Goal: Information Seeking & Learning: Learn about a topic

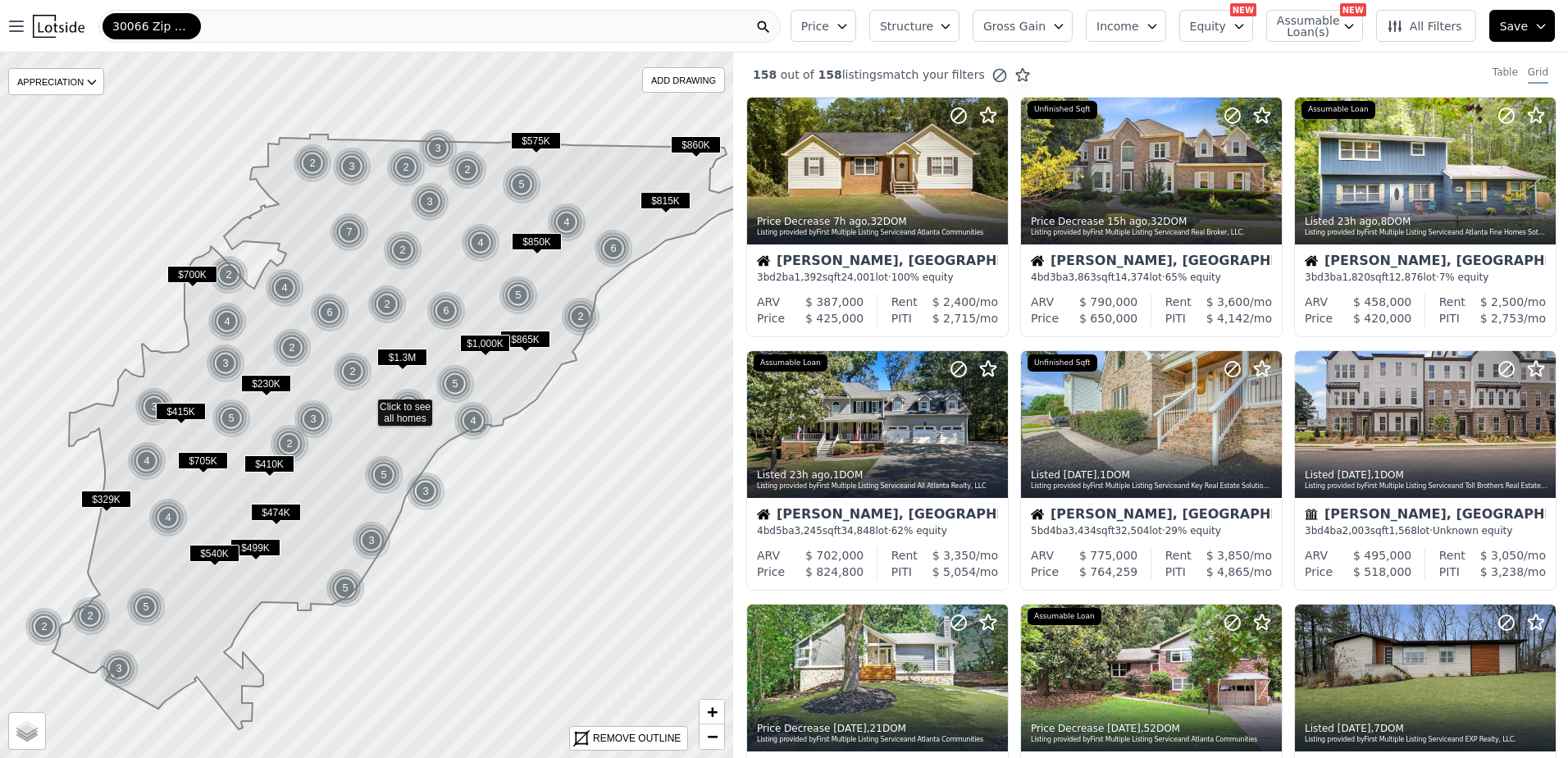
click at [846, 24] on icon "button" at bounding box center [842, 26] width 7 height 4
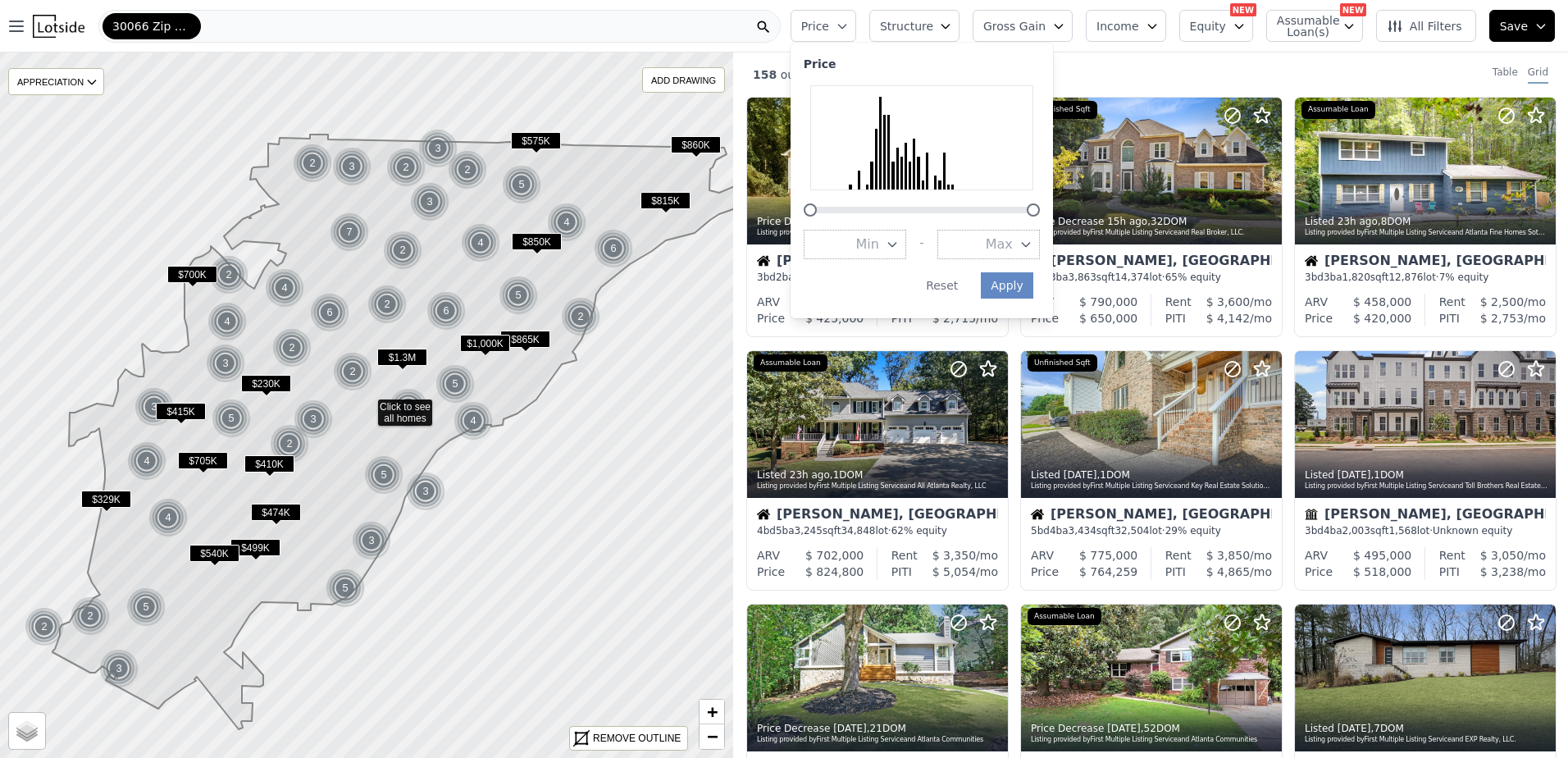
click at [1237, 77] on div "158 out of 158 listings match your filters Table Grid" at bounding box center [1151, 74] width 835 height 44
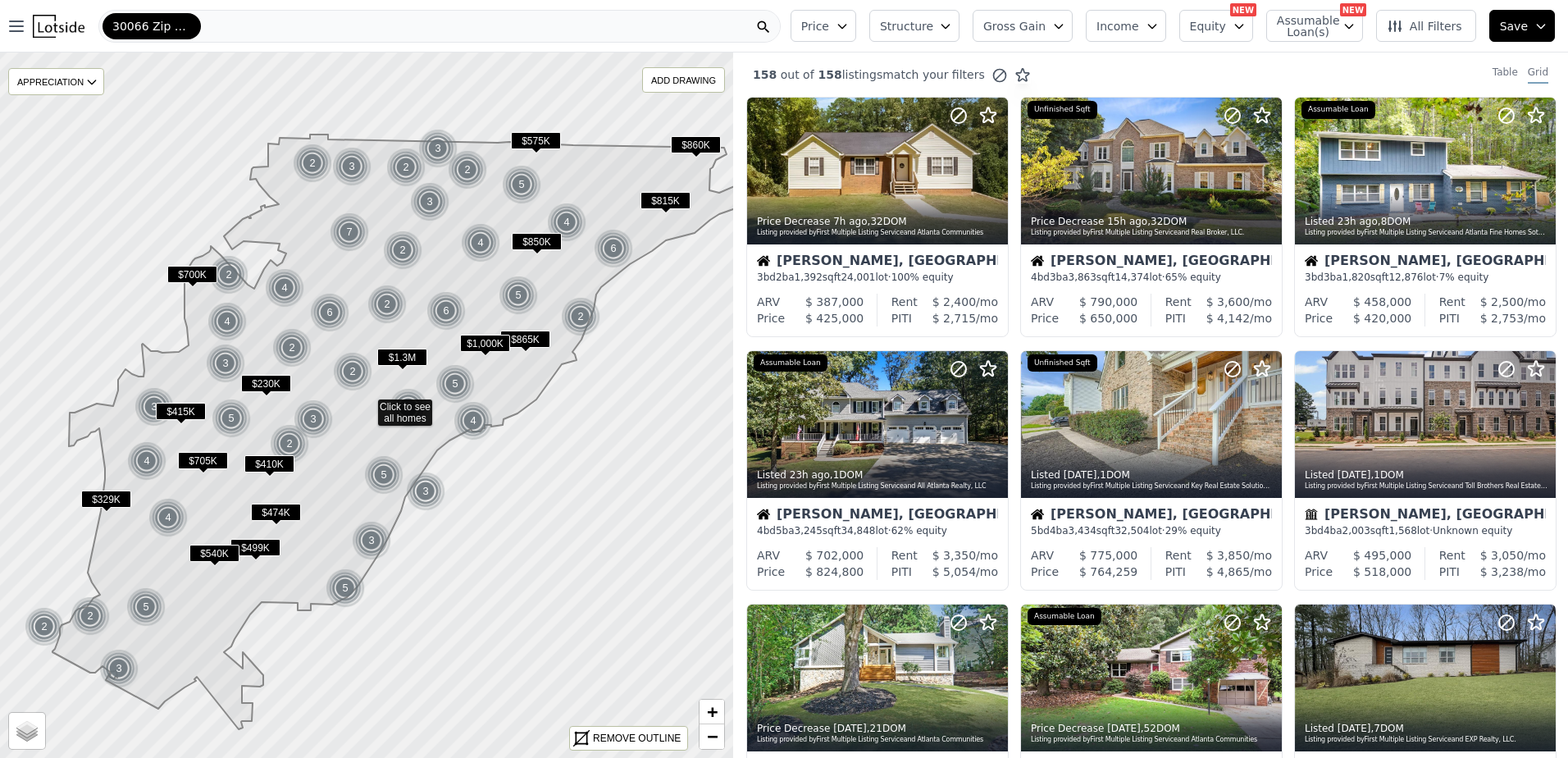
click at [922, 22] on span "Structure" at bounding box center [907, 26] width 52 height 17
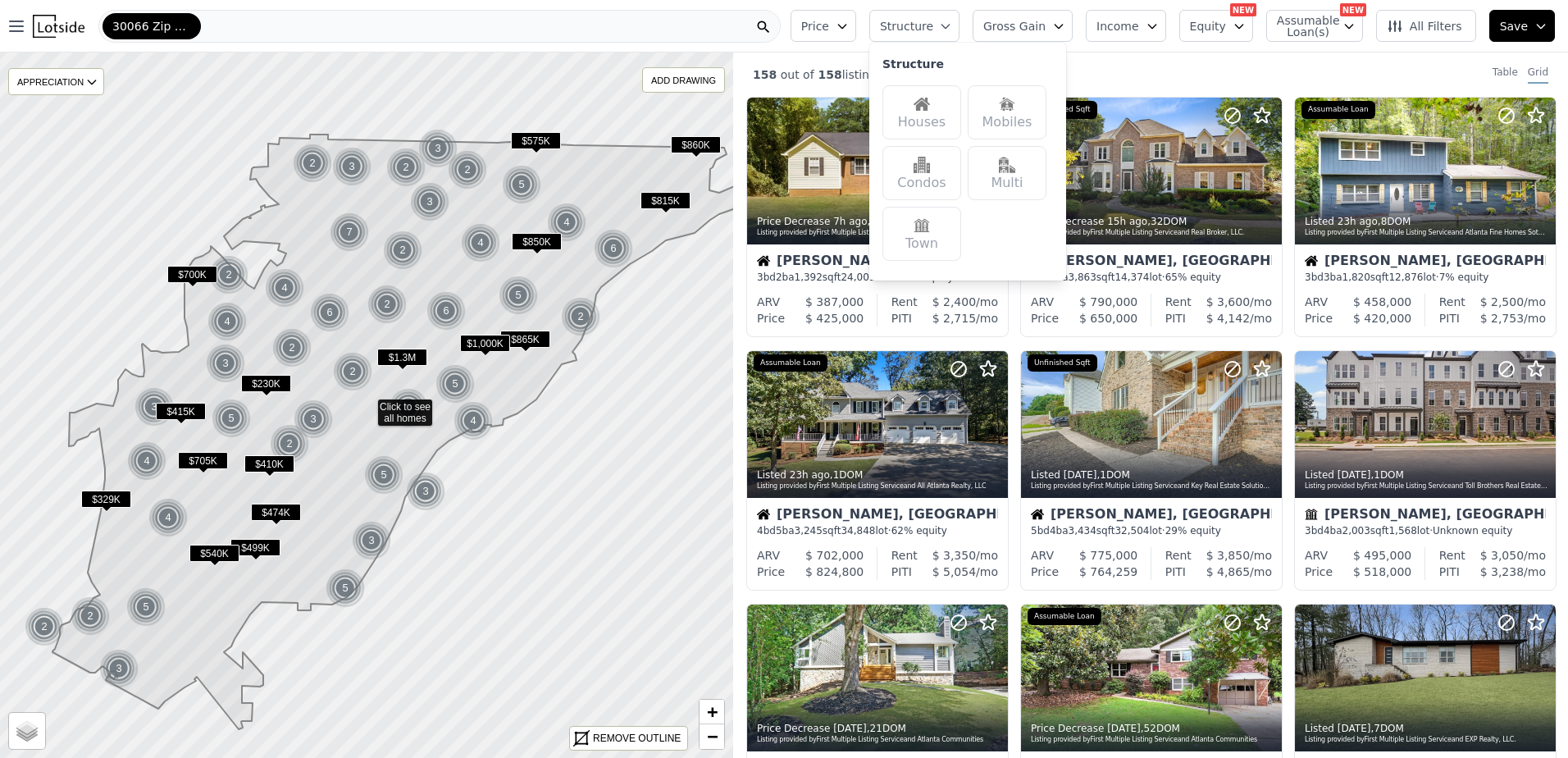
click at [1009, 167] on div "Multi" at bounding box center [1008, 173] width 79 height 54
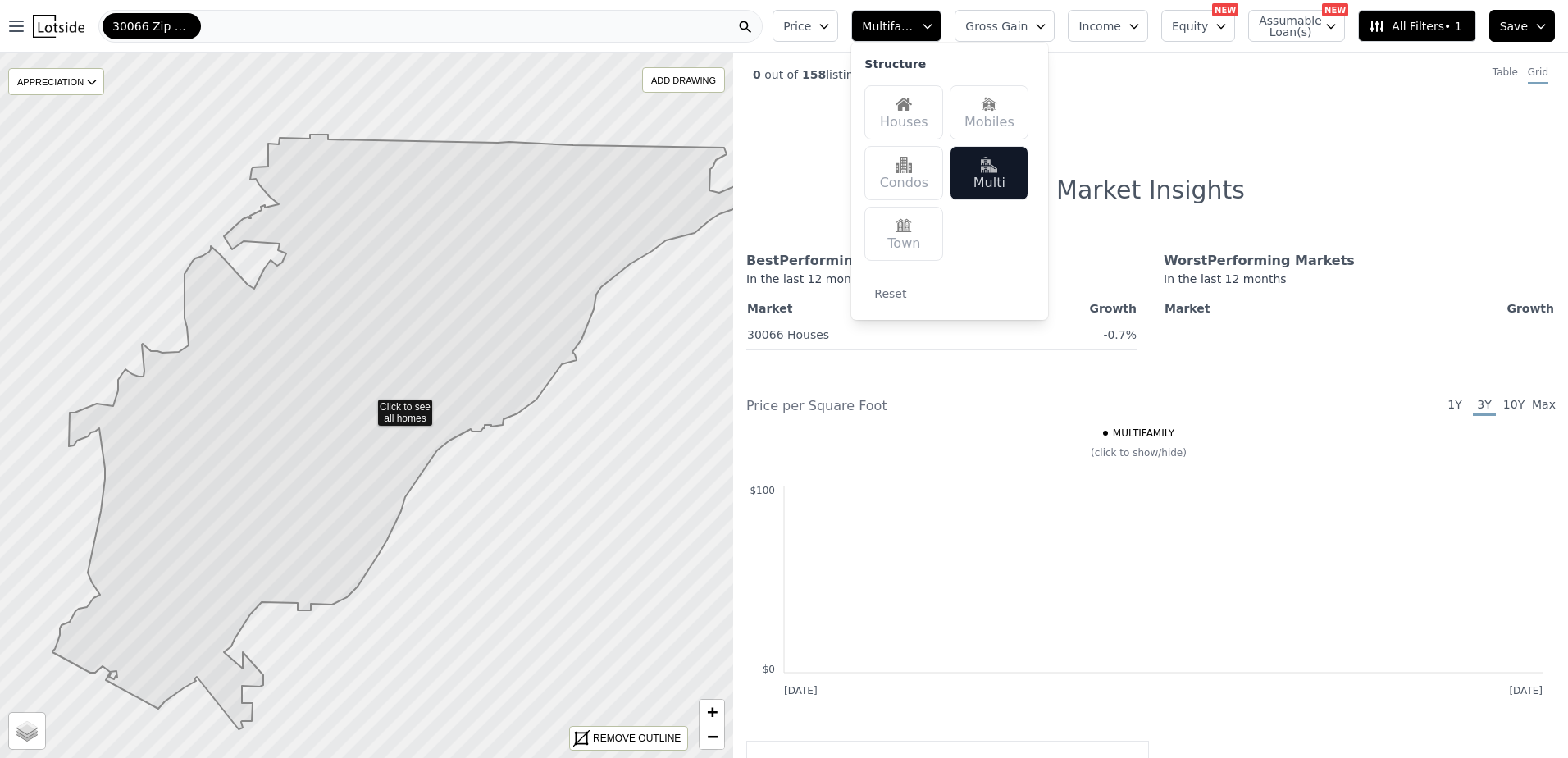
click at [997, 167] on img at bounding box center [990, 165] width 17 height 17
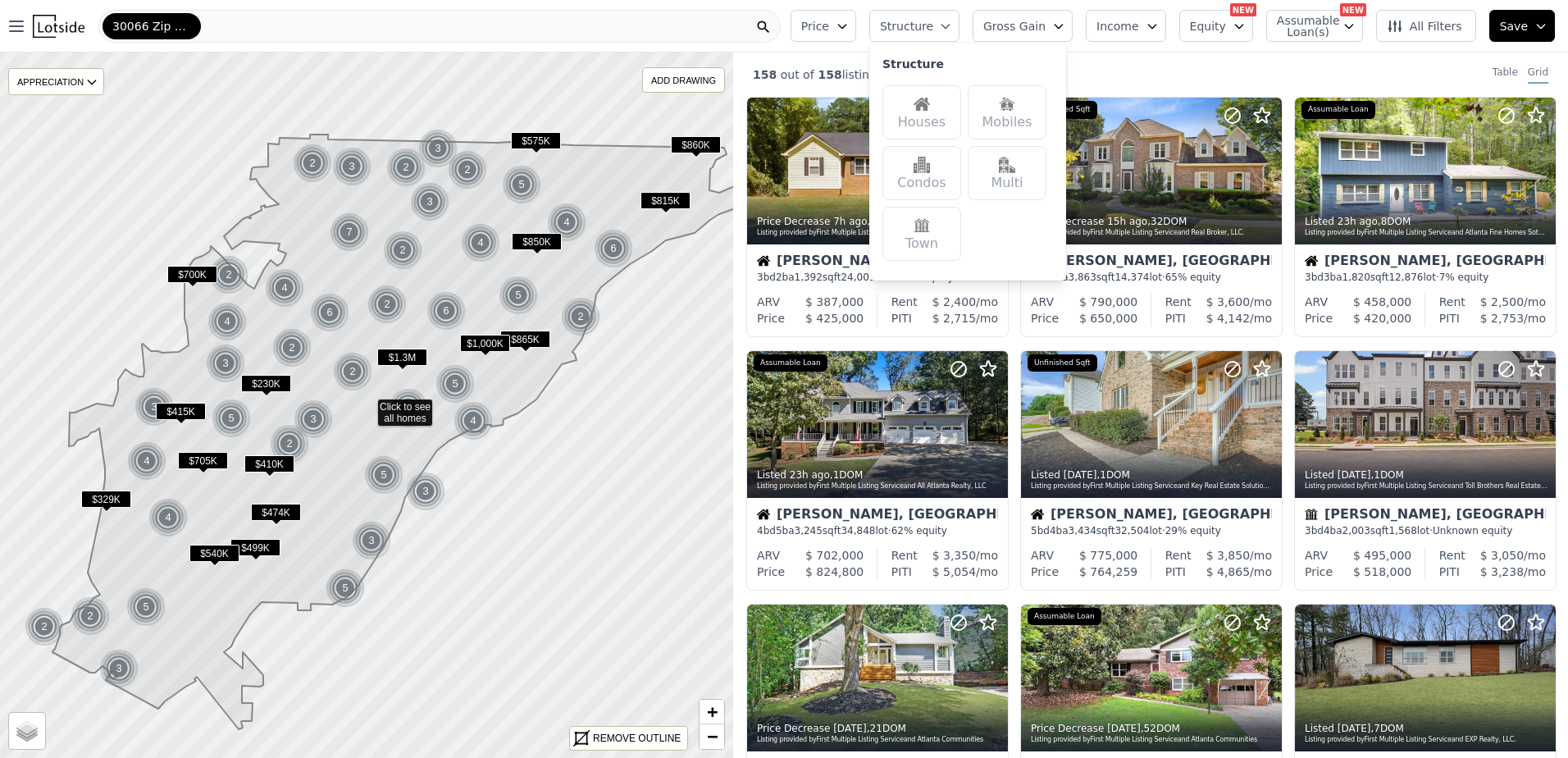
click at [213, 25] on div "30066 Zip Code" at bounding box center [439, 26] width 682 height 33
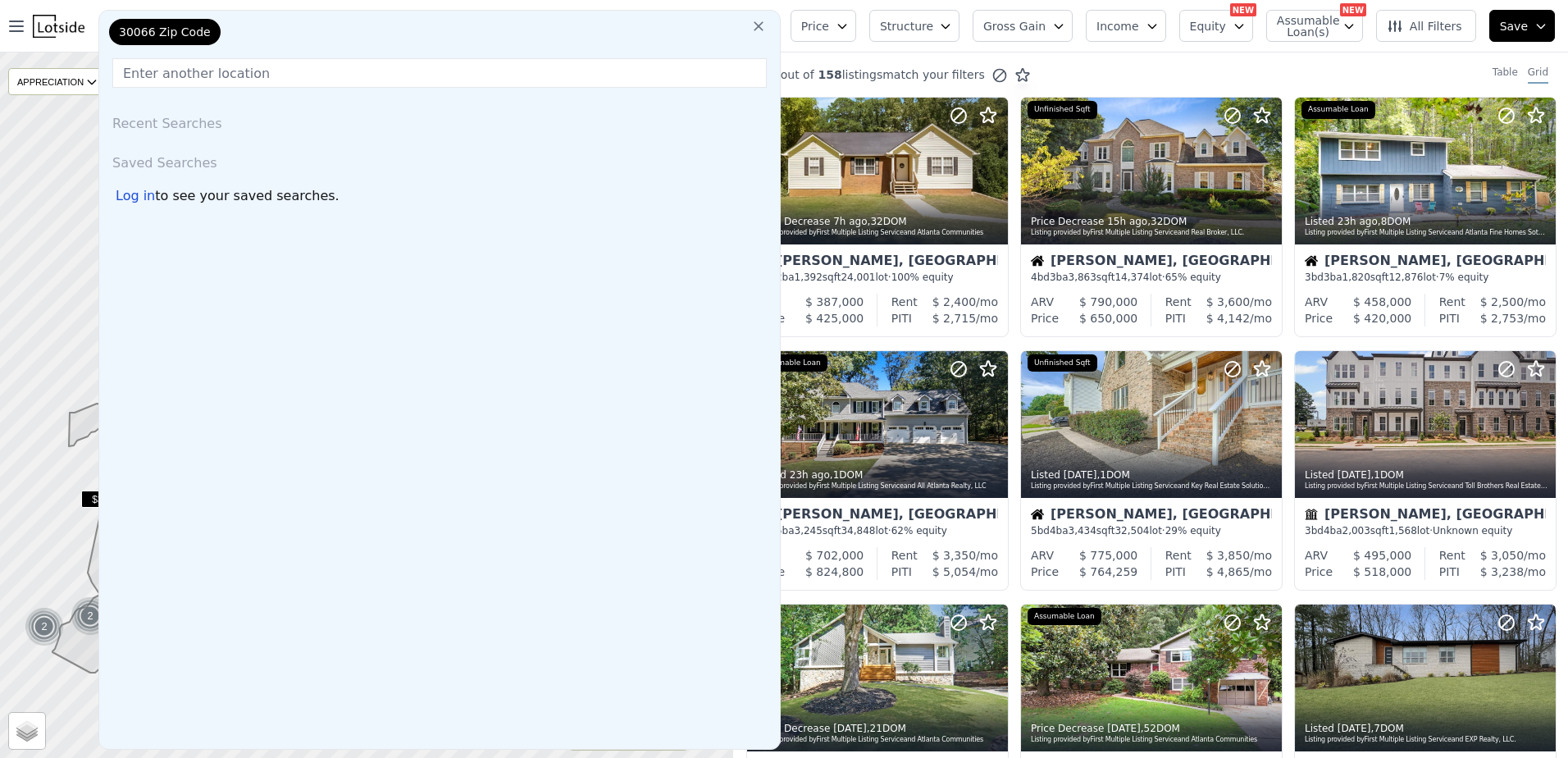
click at [767, 23] on icon at bounding box center [759, 26] width 17 height 17
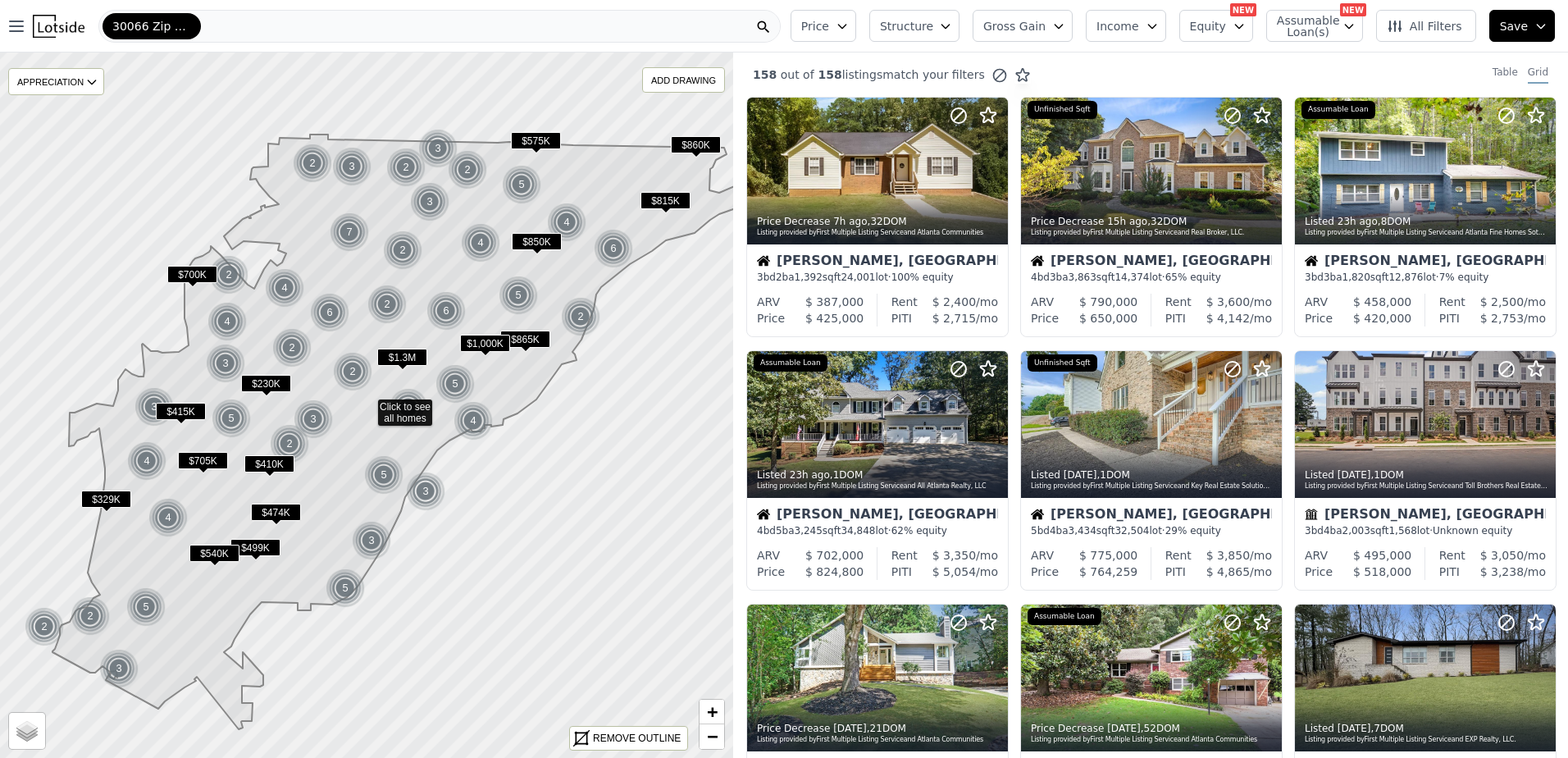
click at [761, 25] on div "30066 Zip Code" at bounding box center [439, 26] width 682 height 33
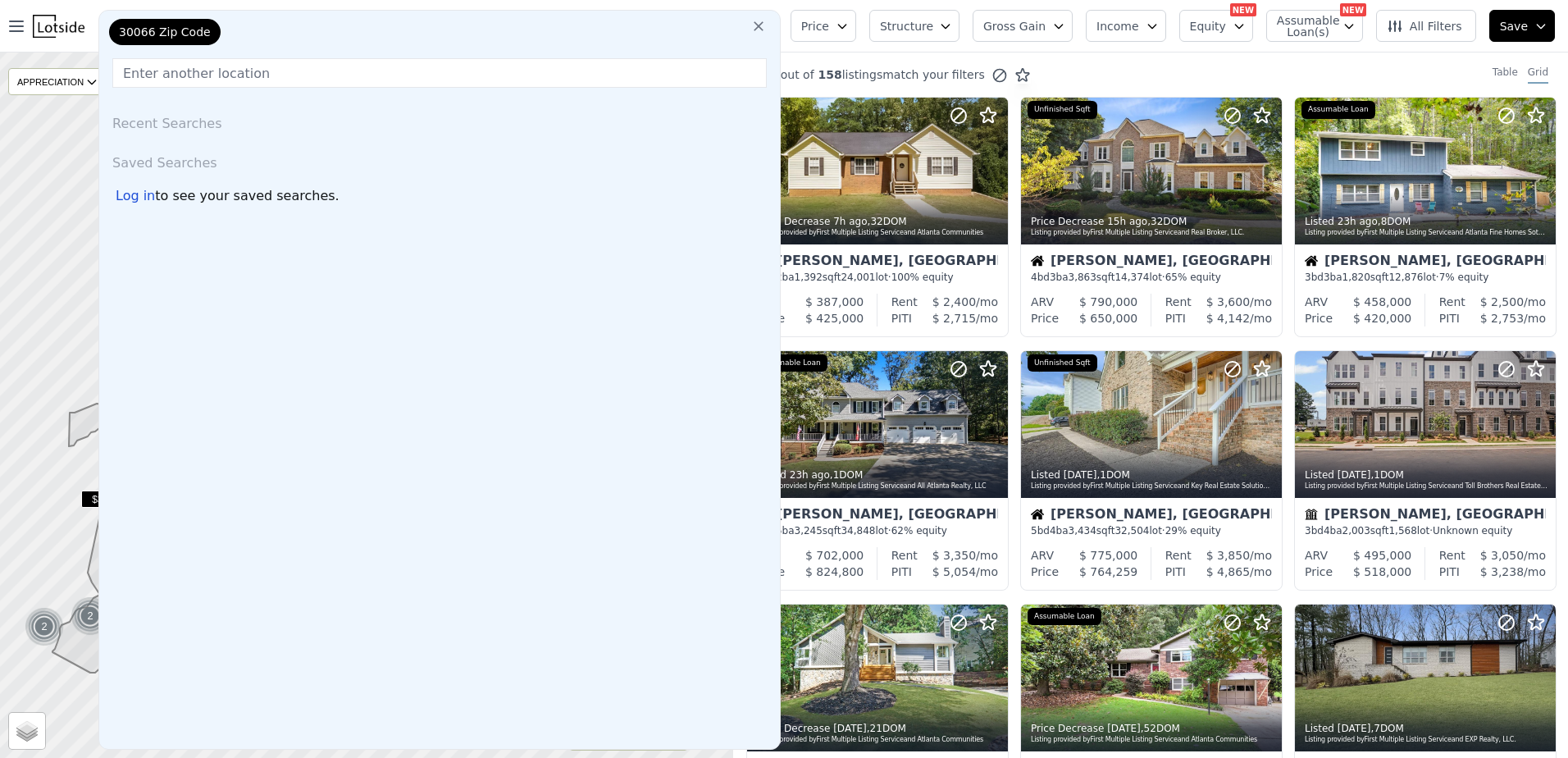
click at [767, 27] on icon at bounding box center [759, 26] width 17 height 17
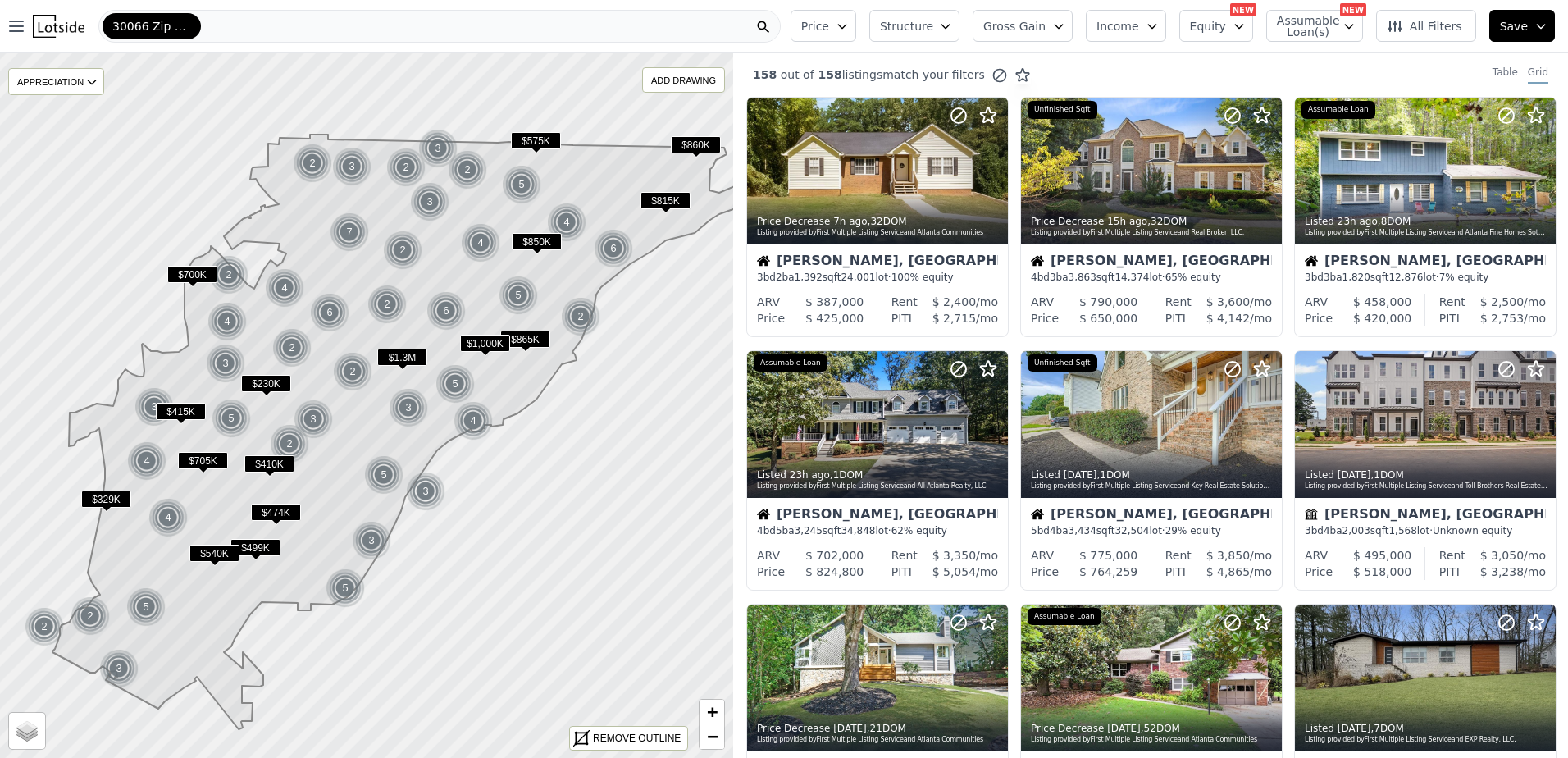
click at [624, 30] on div "30066 Zip Code" at bounding box center [439, 26] width 682 height 33
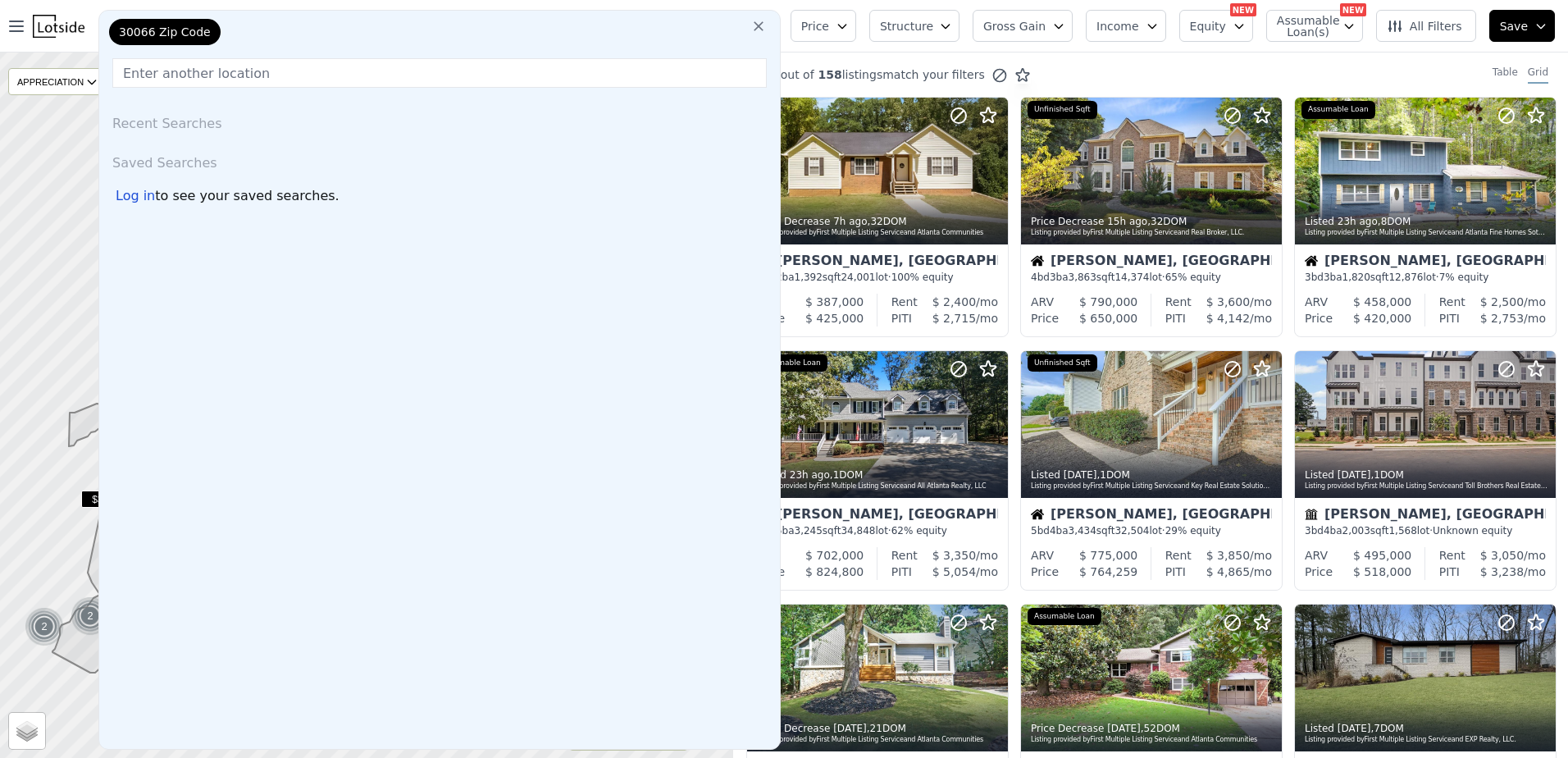
click at [588, 77] on input "text" at bounding box center [440, 73] width 655 height 30
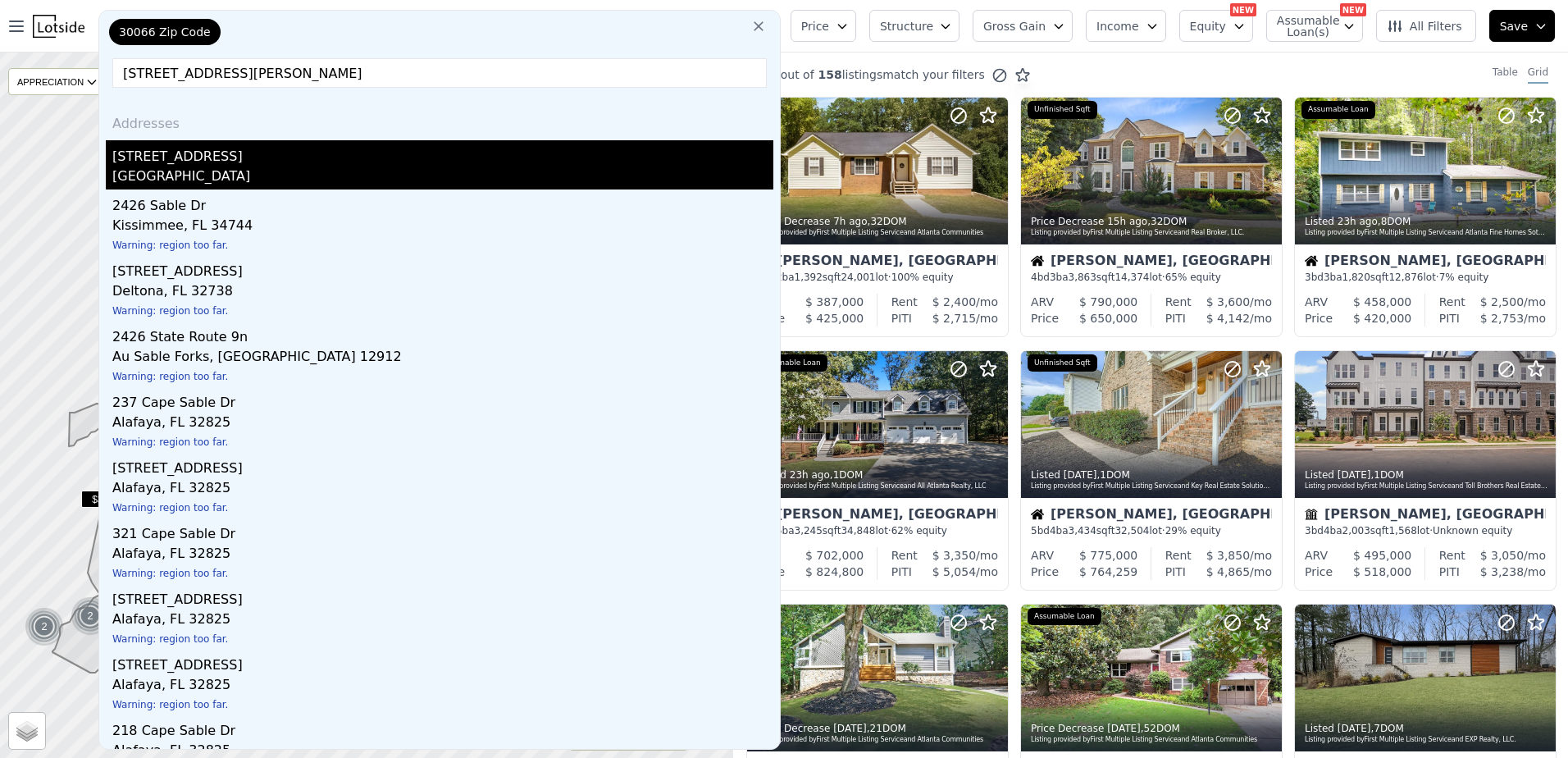
type input "[STREET_ADDRESS][PERSON_NAME]"
click at [281, 164] on div "[STREET_ADDRESS]" at bounding box center [443, 153] width 661 height 26
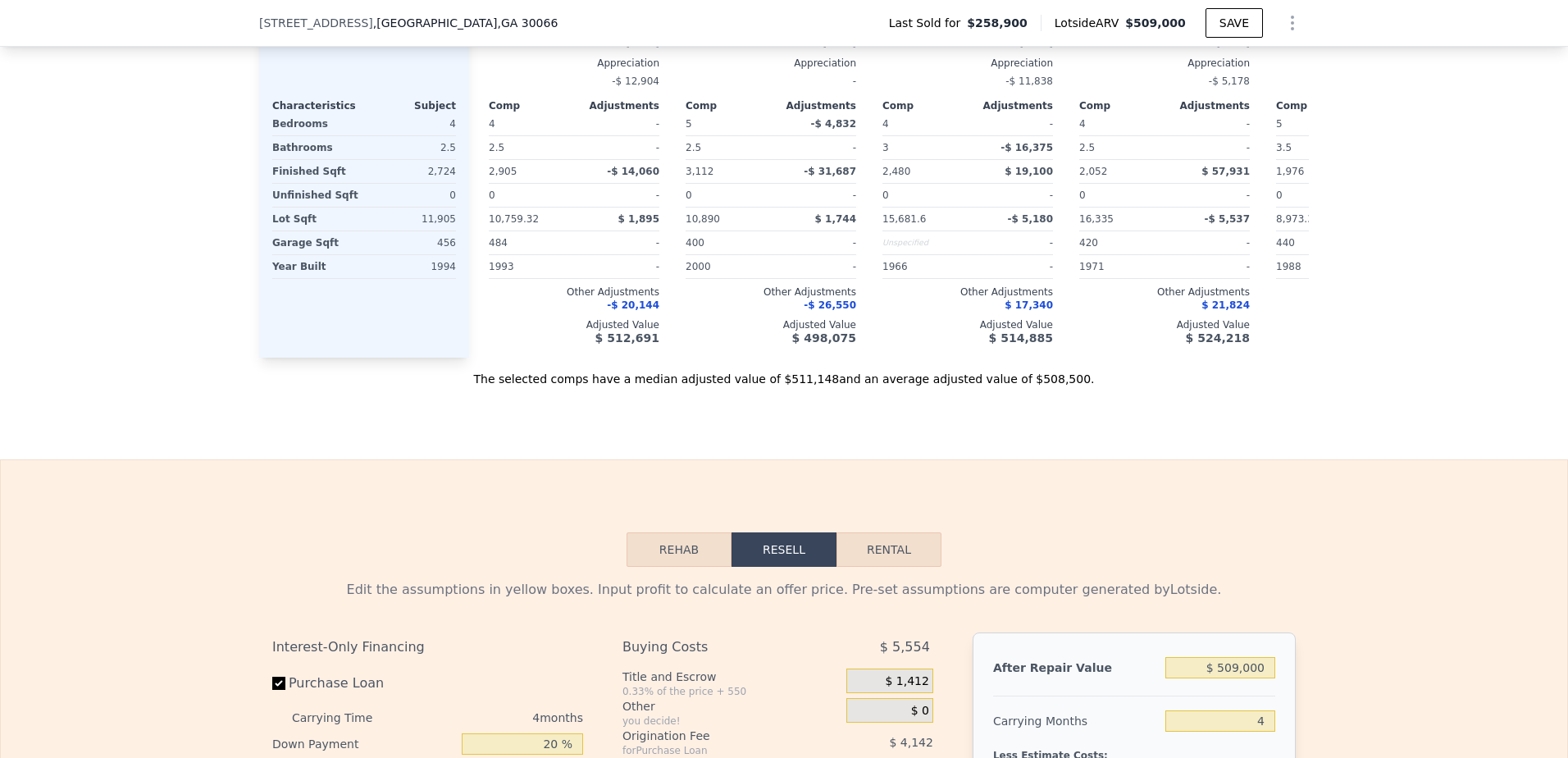
scroll to position [2292, 0]
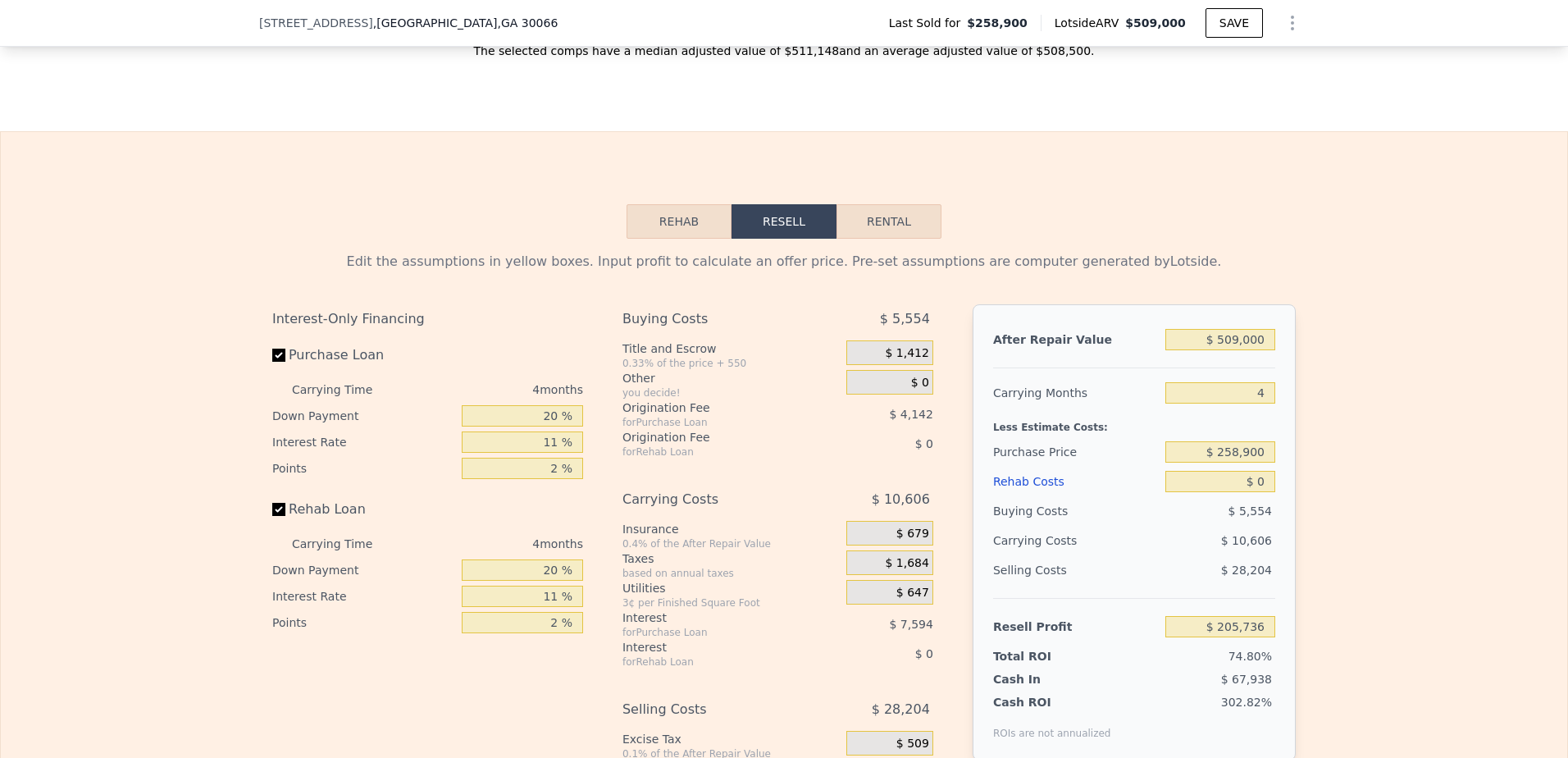
click at [864, 238] on button "Rental" at bounding box center [889, 221] width 105 height 35
select select "30"
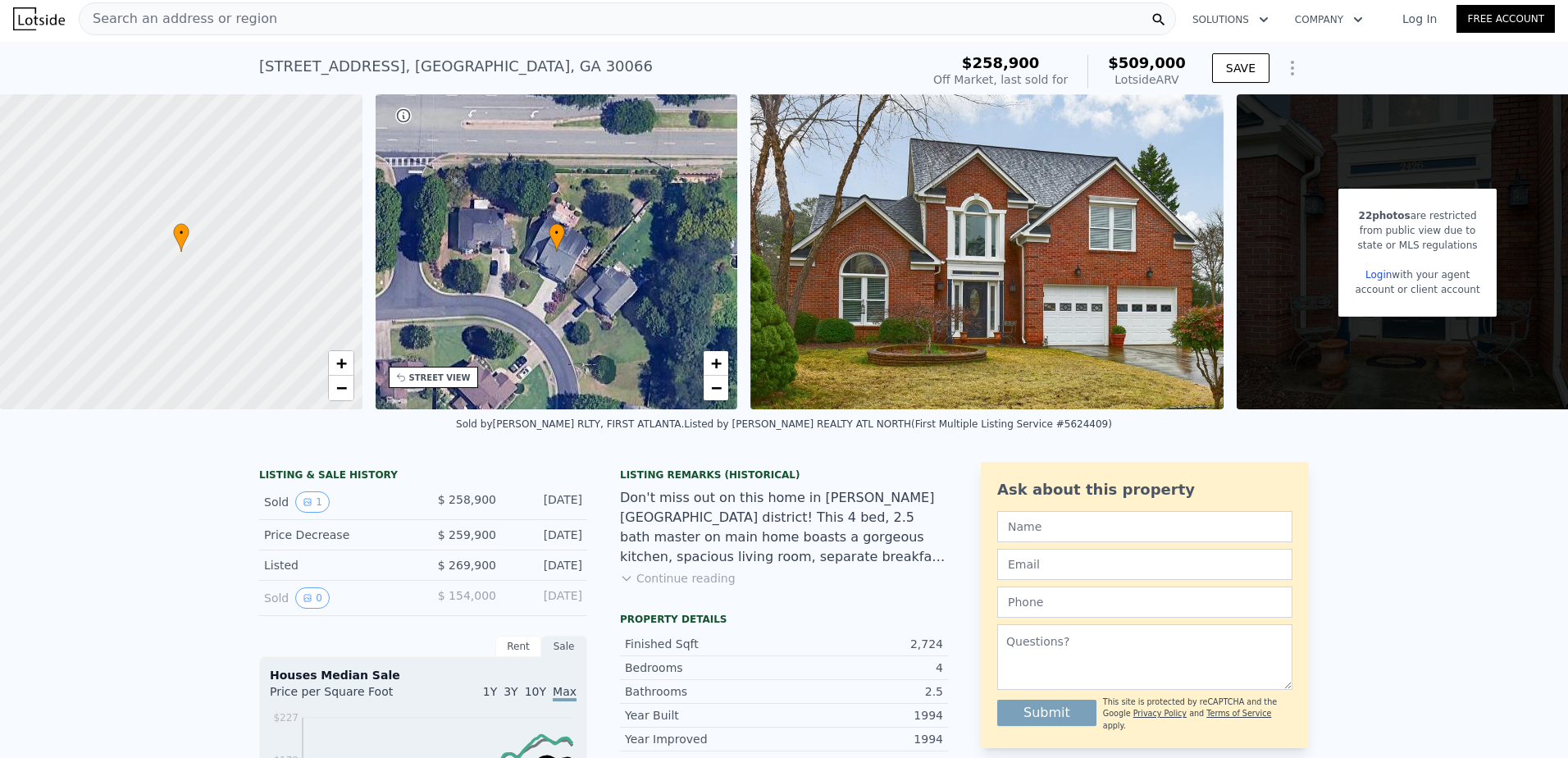
scroll to position [0, 0]
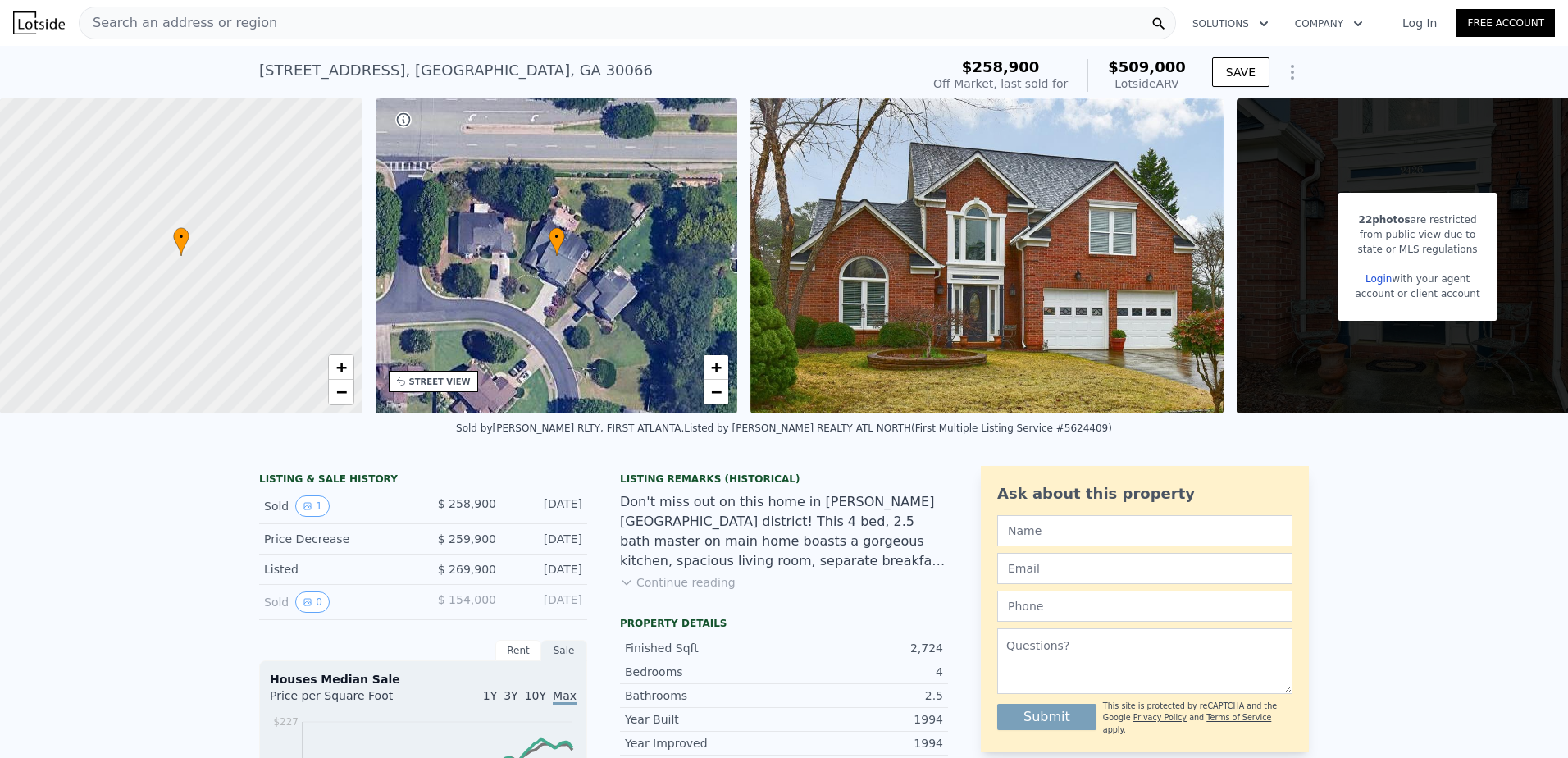
click at [257, 23] on div "Search an address or region" at bounding box center [627, 22] width 1097 height 33
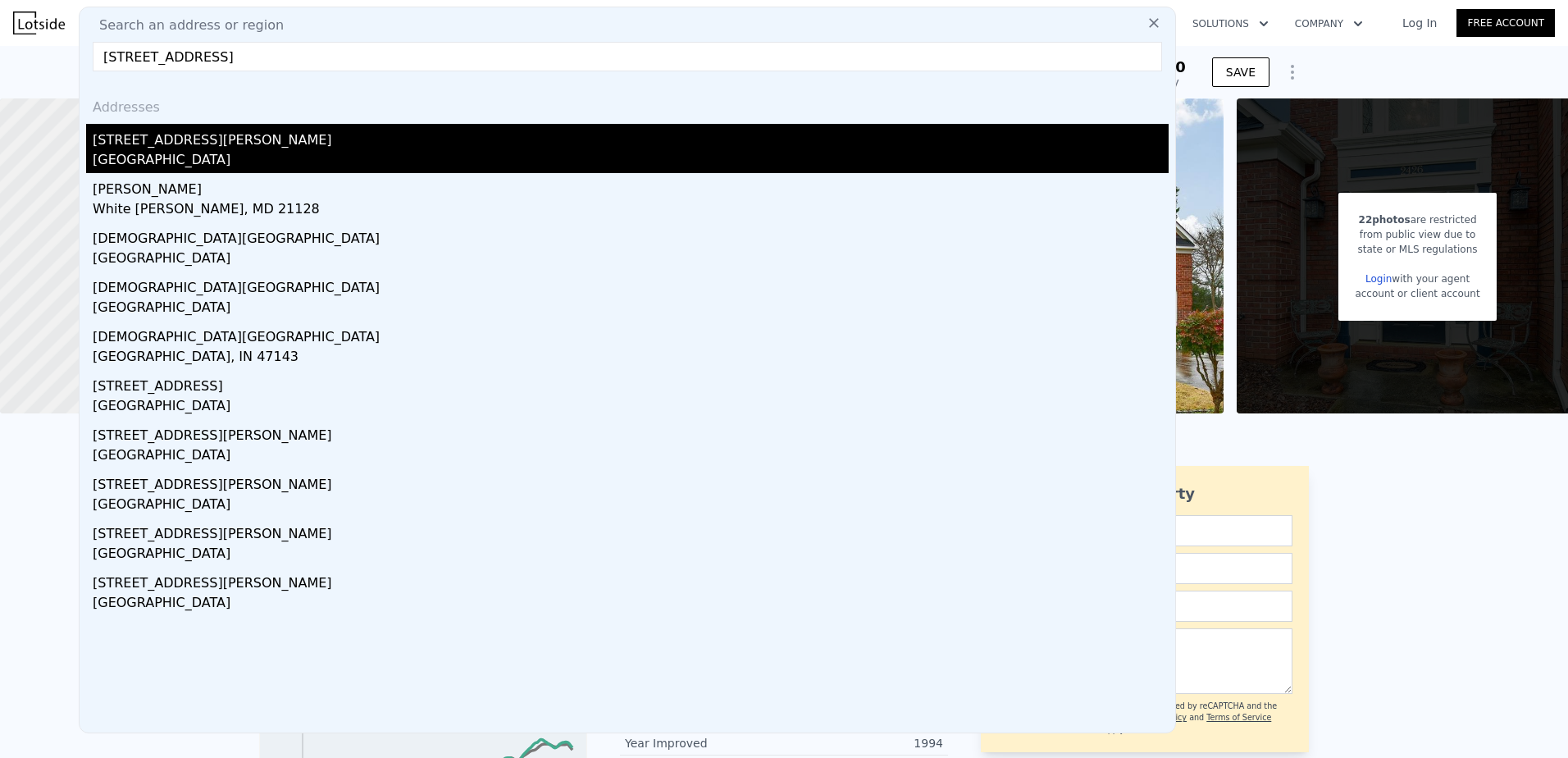
type input "[STREET_ADDRESS]"
click at [203, 147] on div "[STREET_ADDRESS][PERSON_NAME]" at bounding box center [631, 137] width 1076 height 26
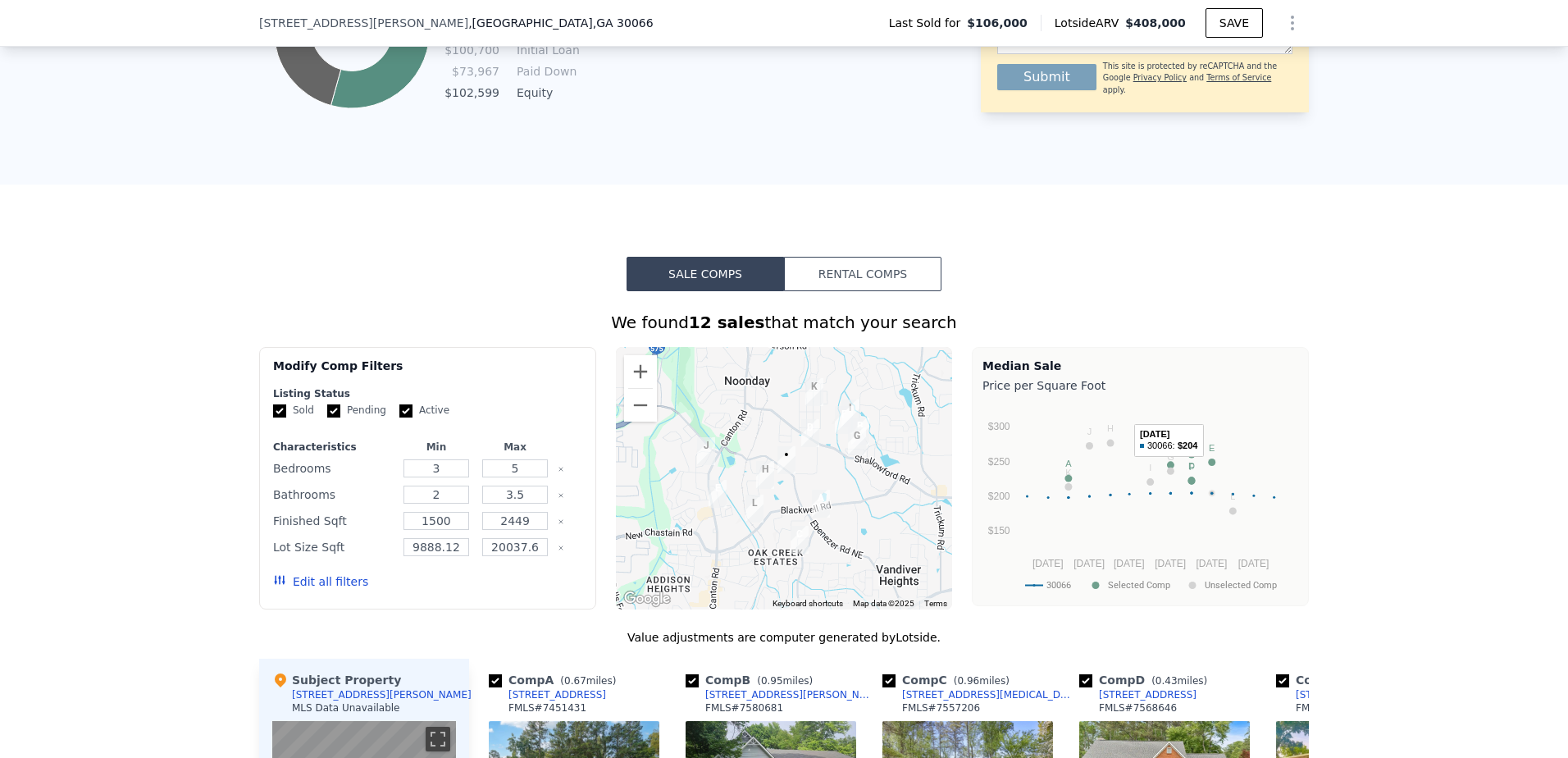
scroll to position [1088, 0]
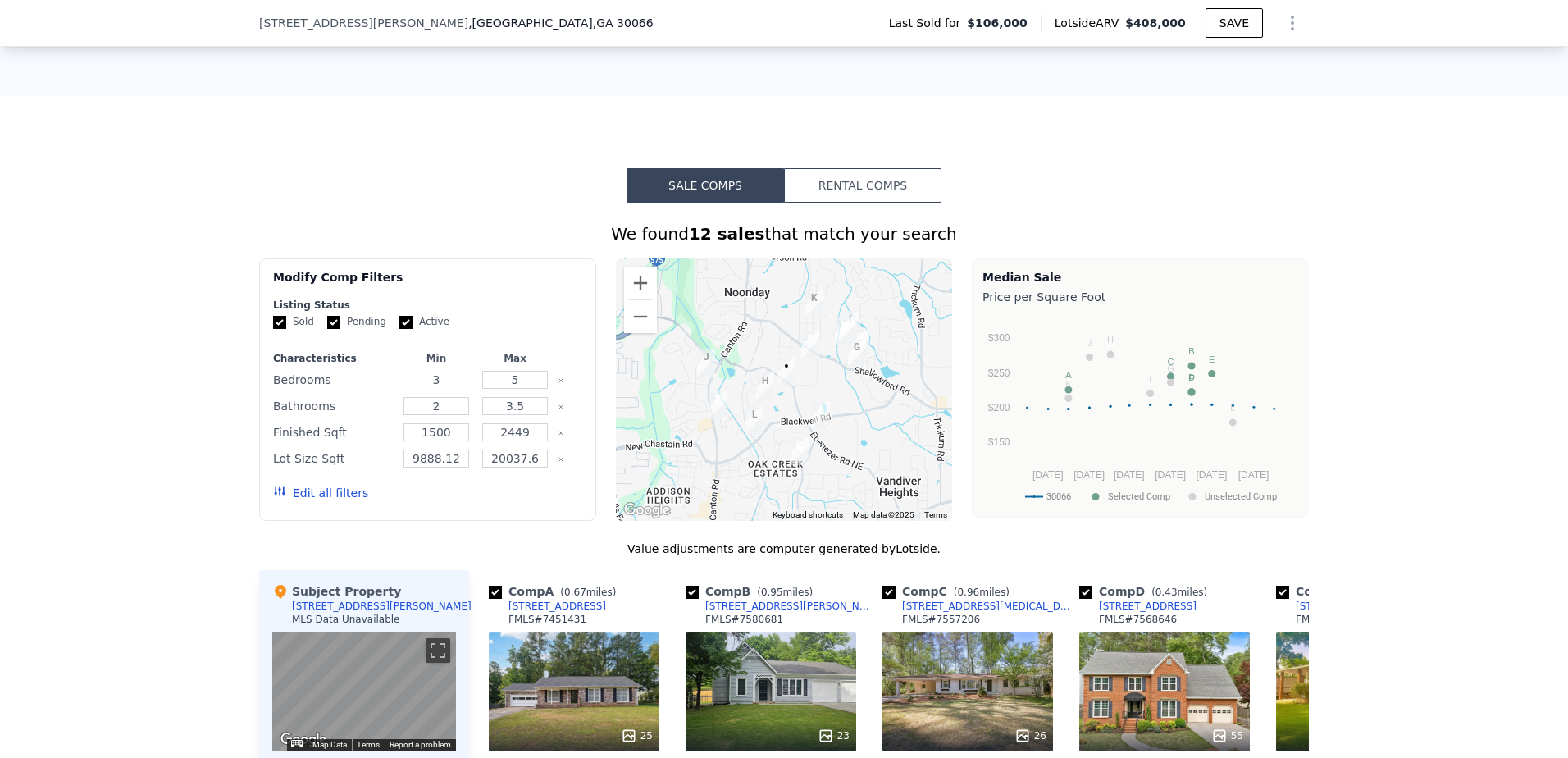
click at [442, 389] on input "3" at bounding box center [435, 379] width 65 height 18
type input "4"
click at [525, 389] on input "5" at bounding box center [515, 379] width 65 height 18
type input "4"
click at [443, 389] on input "4" at bounding box center [435, 379] width 65 height 18
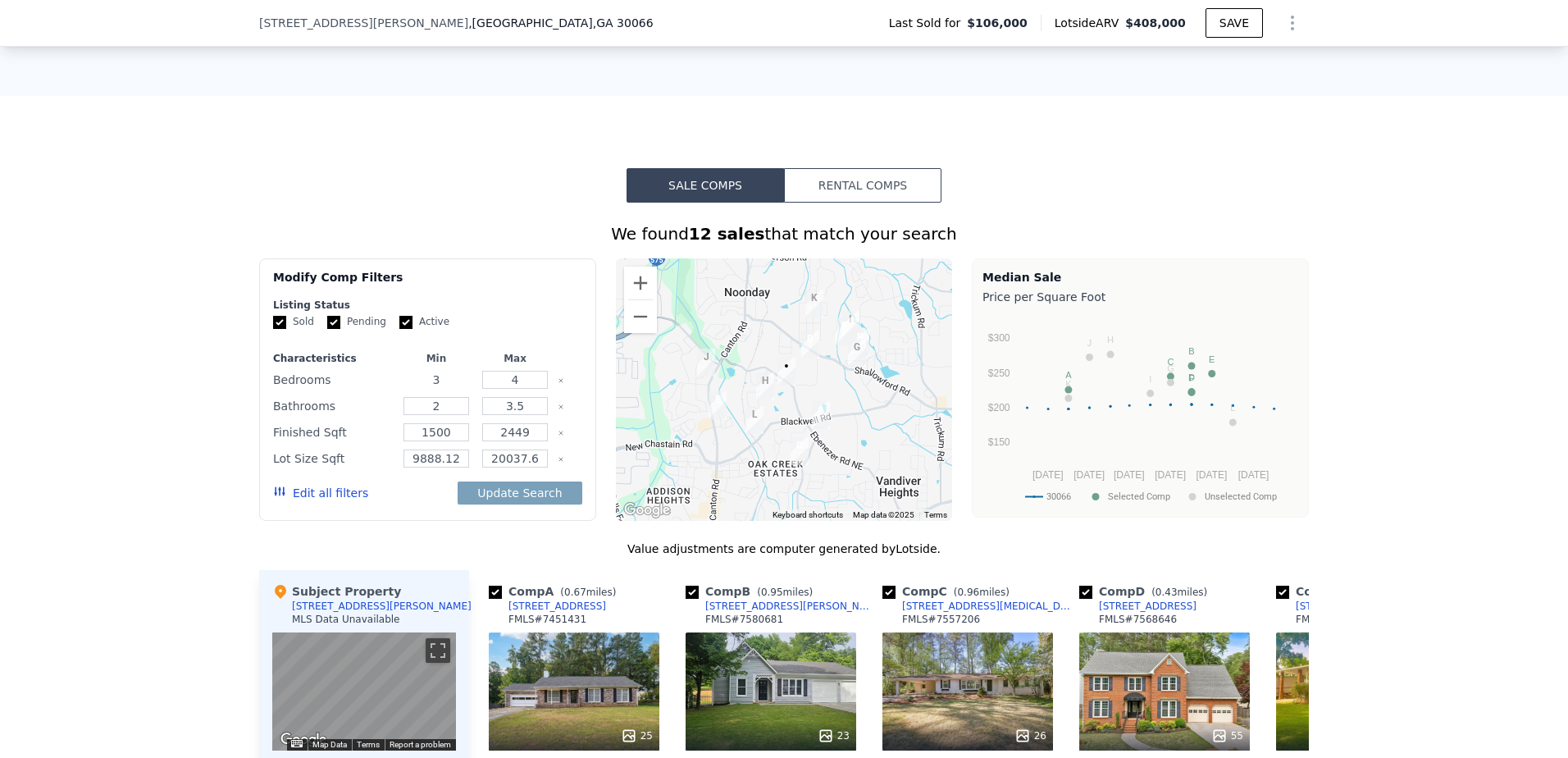
type input "3"
click at [522, 415] on input "3.5" at bounding box center [515, 405] width 65 height 18
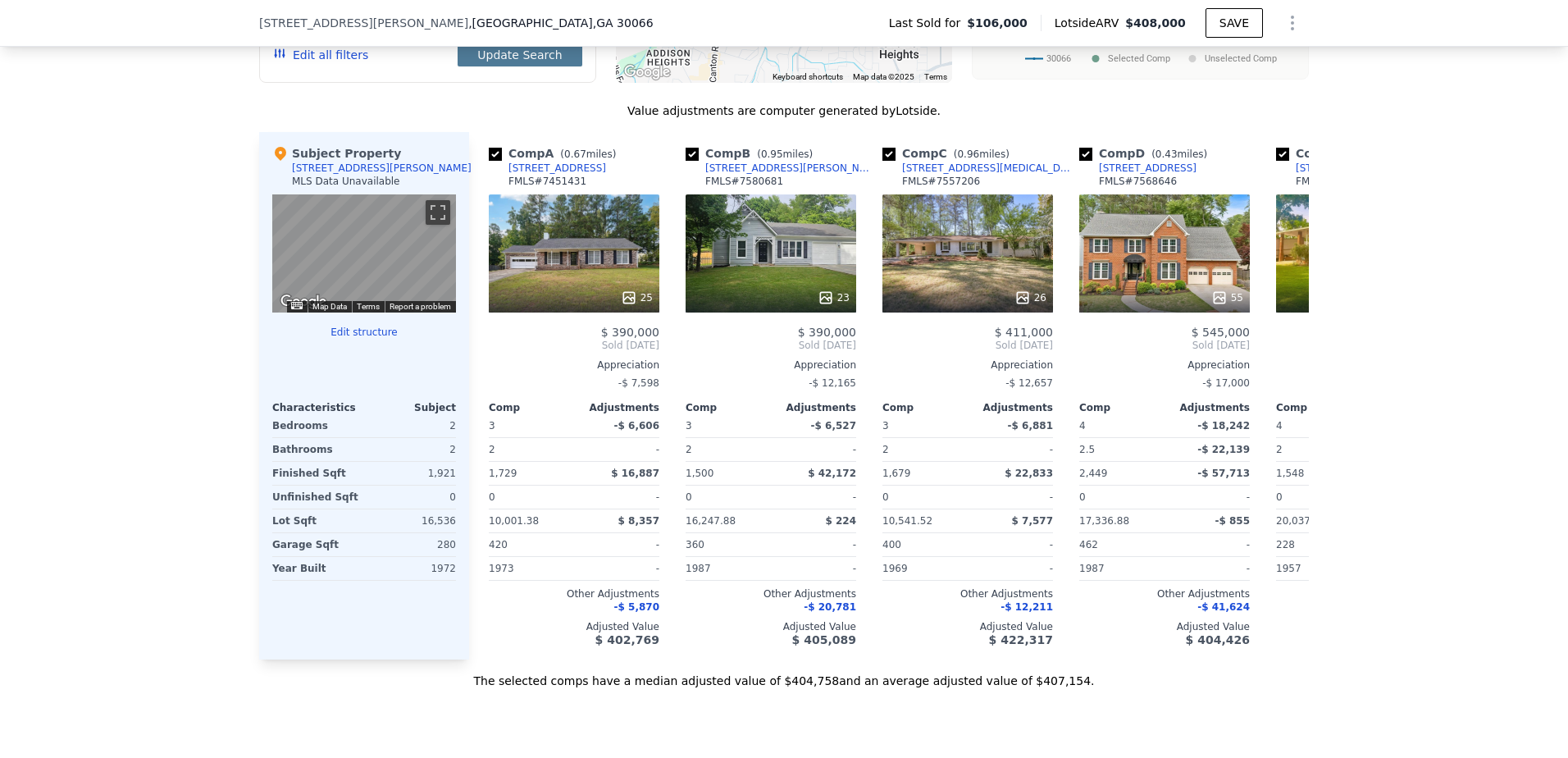
scroll to position [1198, 0]
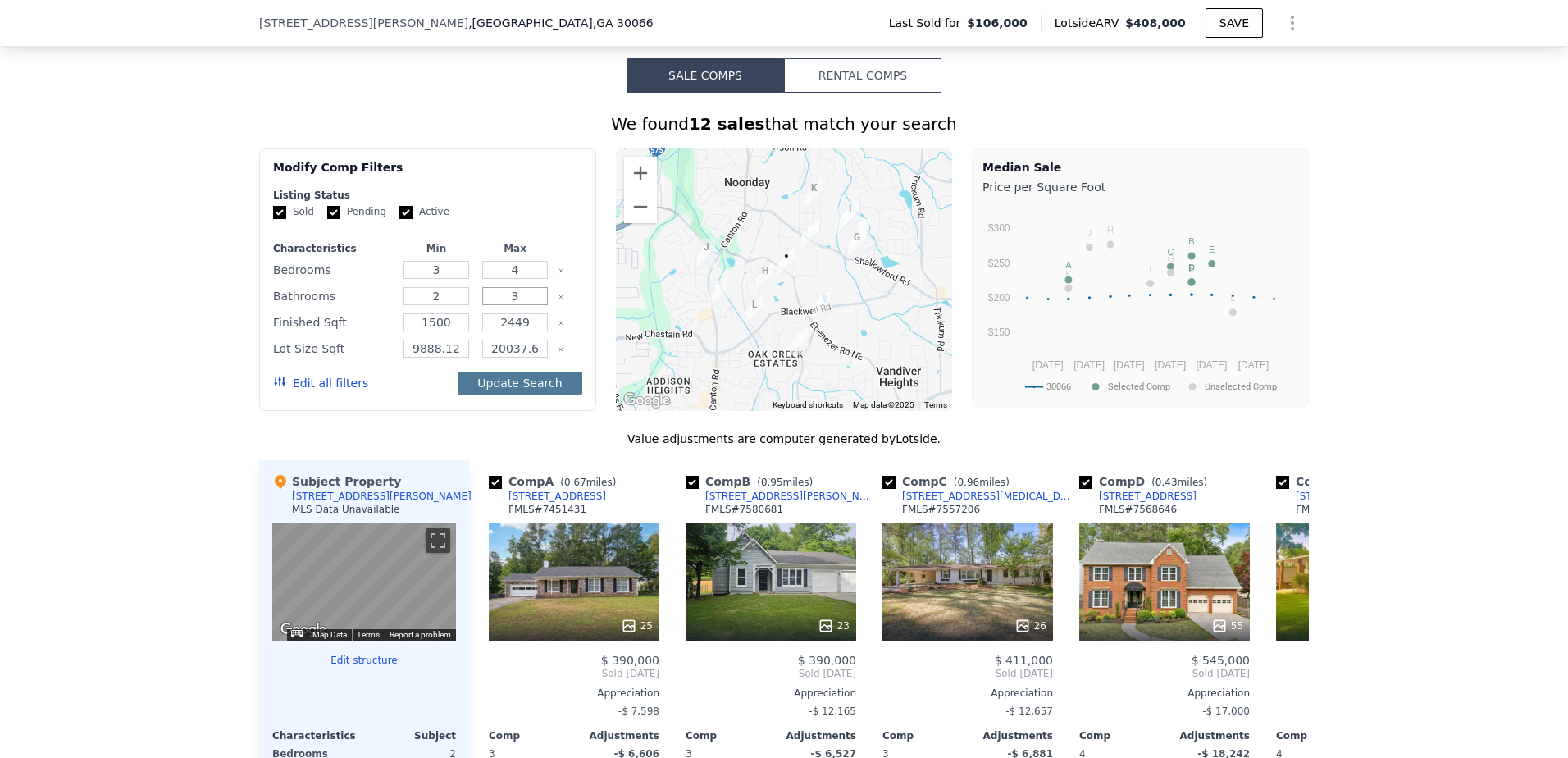
type input "3"
click at [532, 393] on button "Update Search" at bounding box center [519, 383] width 123 height 23
click at [450, 357] on input "9888.12" at bounding box center [435, 348] width 65 height 18
click at [448, 357] on input "9888.12" at bounding box center [435, 348] width 65 height 18
click at [439, 395] on div "Edit all filters Update Search" at bounding box center [428, 383] width 310 height 46
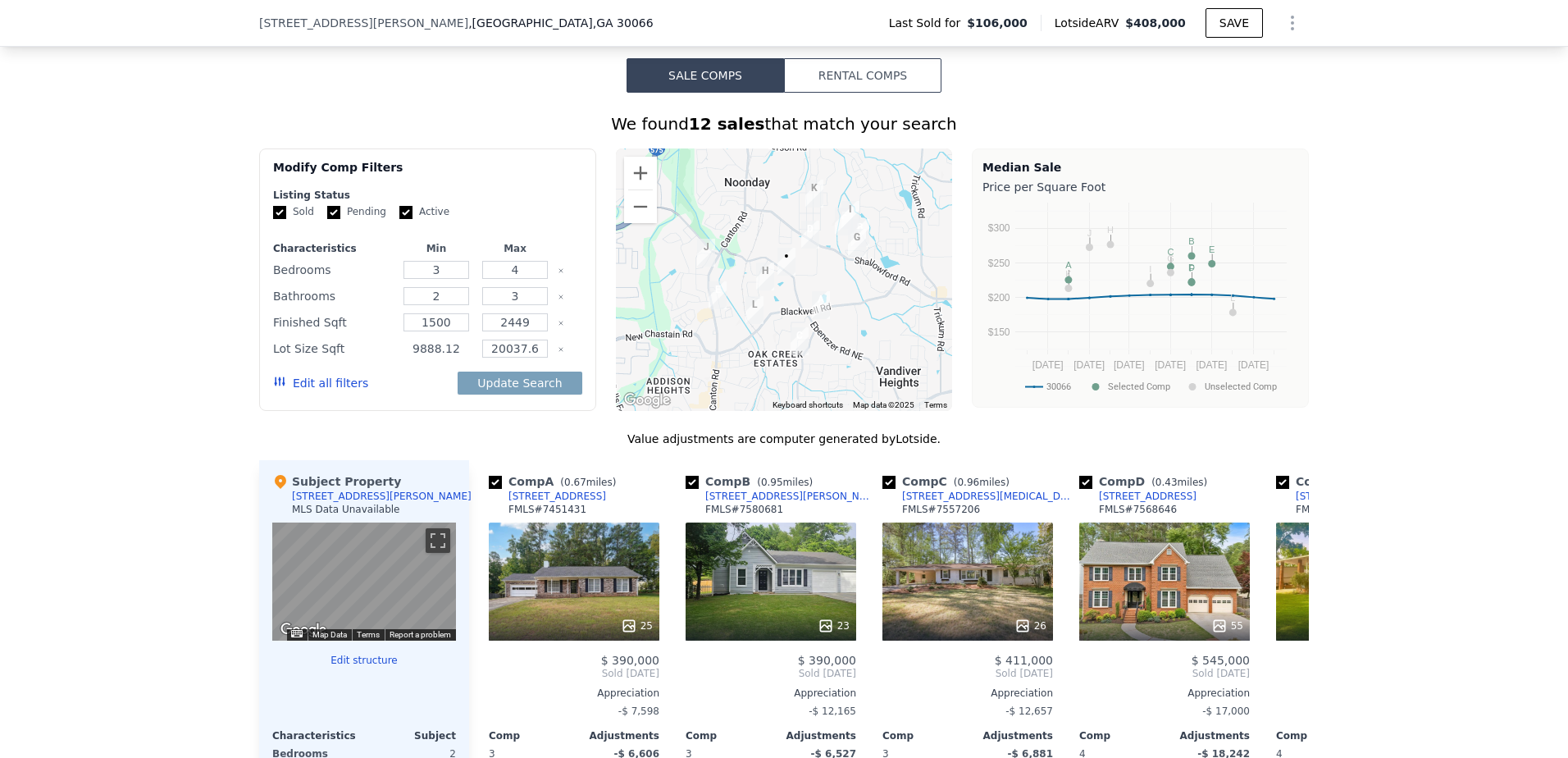
click at [451, 357] on input "9888.12" at bounding box center [435, 348] width 65 height 18
click at [471, 395] on button "Update Search" at bounding box center [519, 383] width 123 height 23
click at [575, 327] on div "Modify Comp Filters Listing Status Sold Pending Active Characteristics Min Max …" at bounding box center [428, 280] width 337 height 263
drag, startPoint x: 456, startPoint y: 359, endPoint x: 433, endPoint y: 364, distance: 23.5
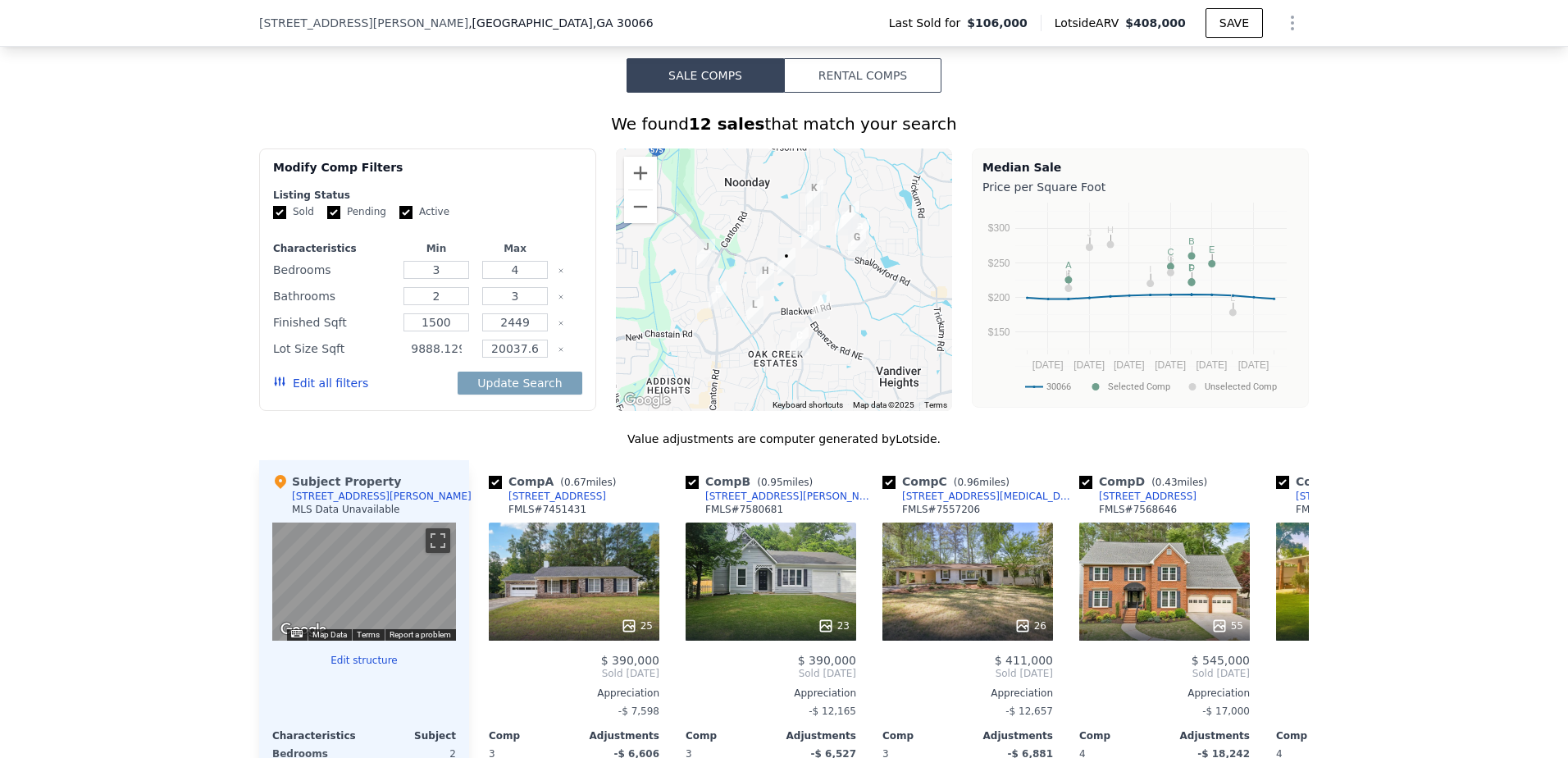
click at [433, 357] on input "9888.129" at bounding box center [435, 348] width 65 height 18
type input "9888"
click at [540, 357] on input "20037.6" at bounding box center [515, 348] width 65 height 18
type input "20037"
click at [534, 392] on button "Update Search" at bounding box center [519, 383] width 123 height 23
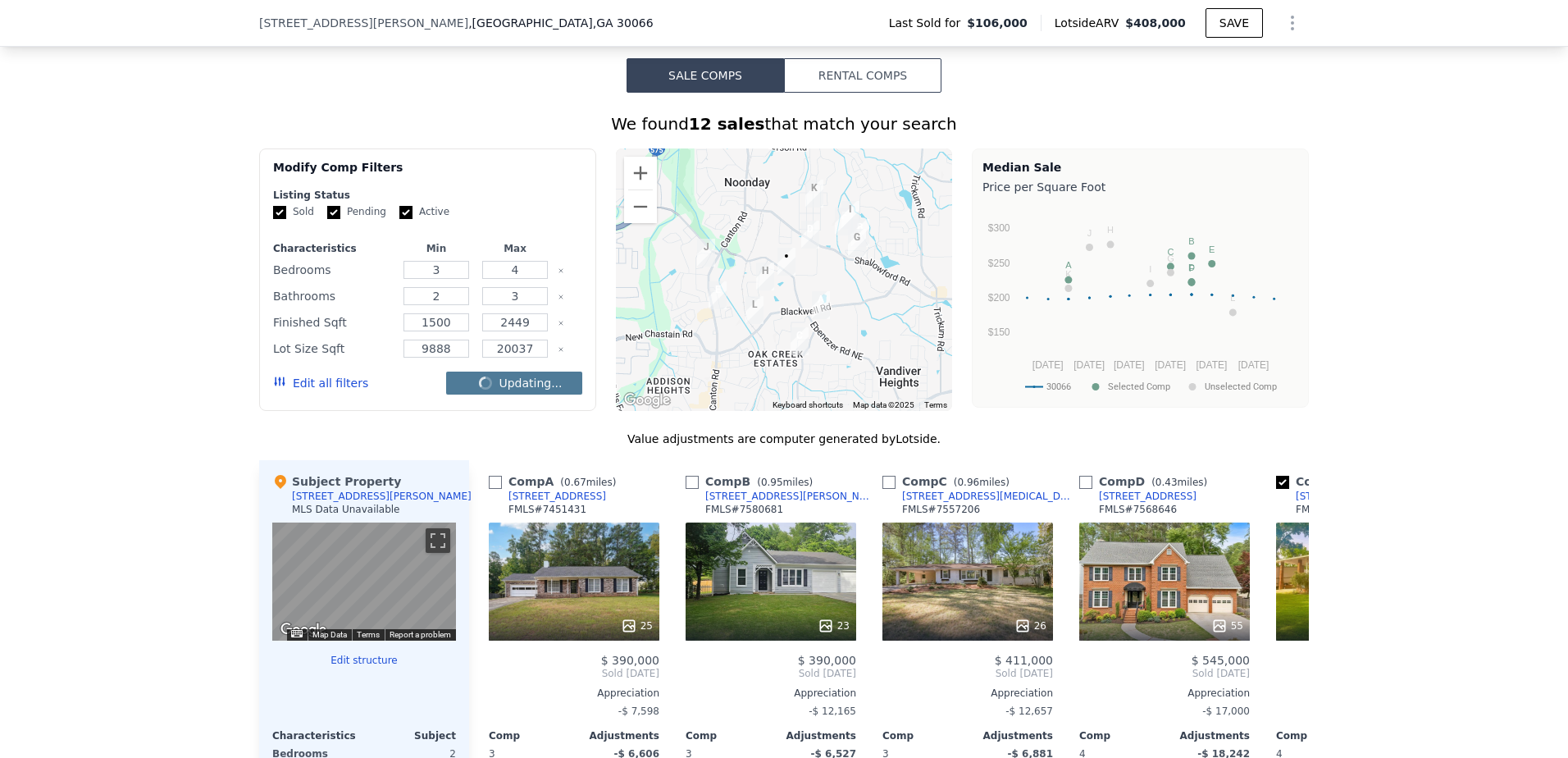
checkbox input "false"
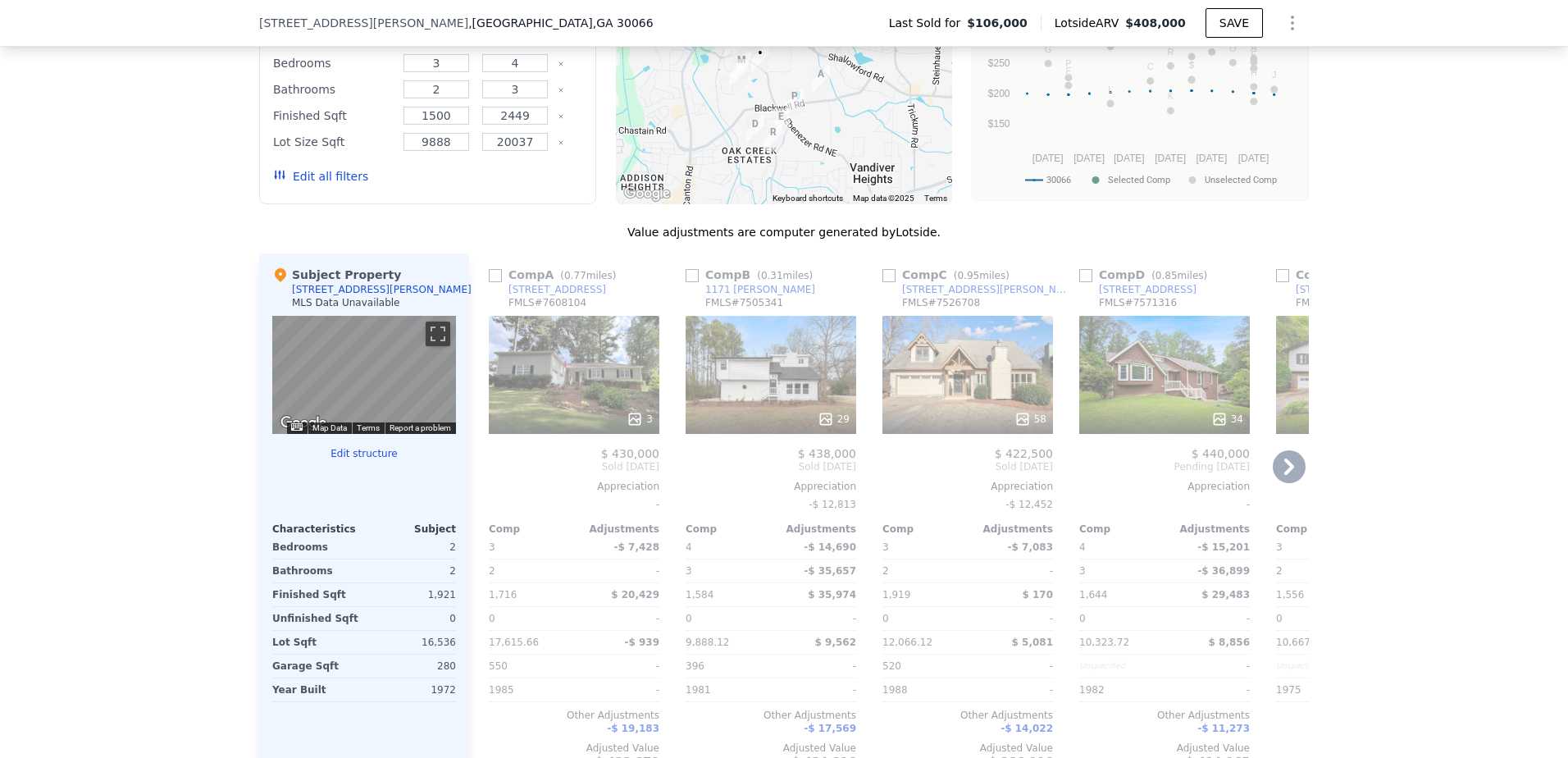
scroll to position [1416, 0]
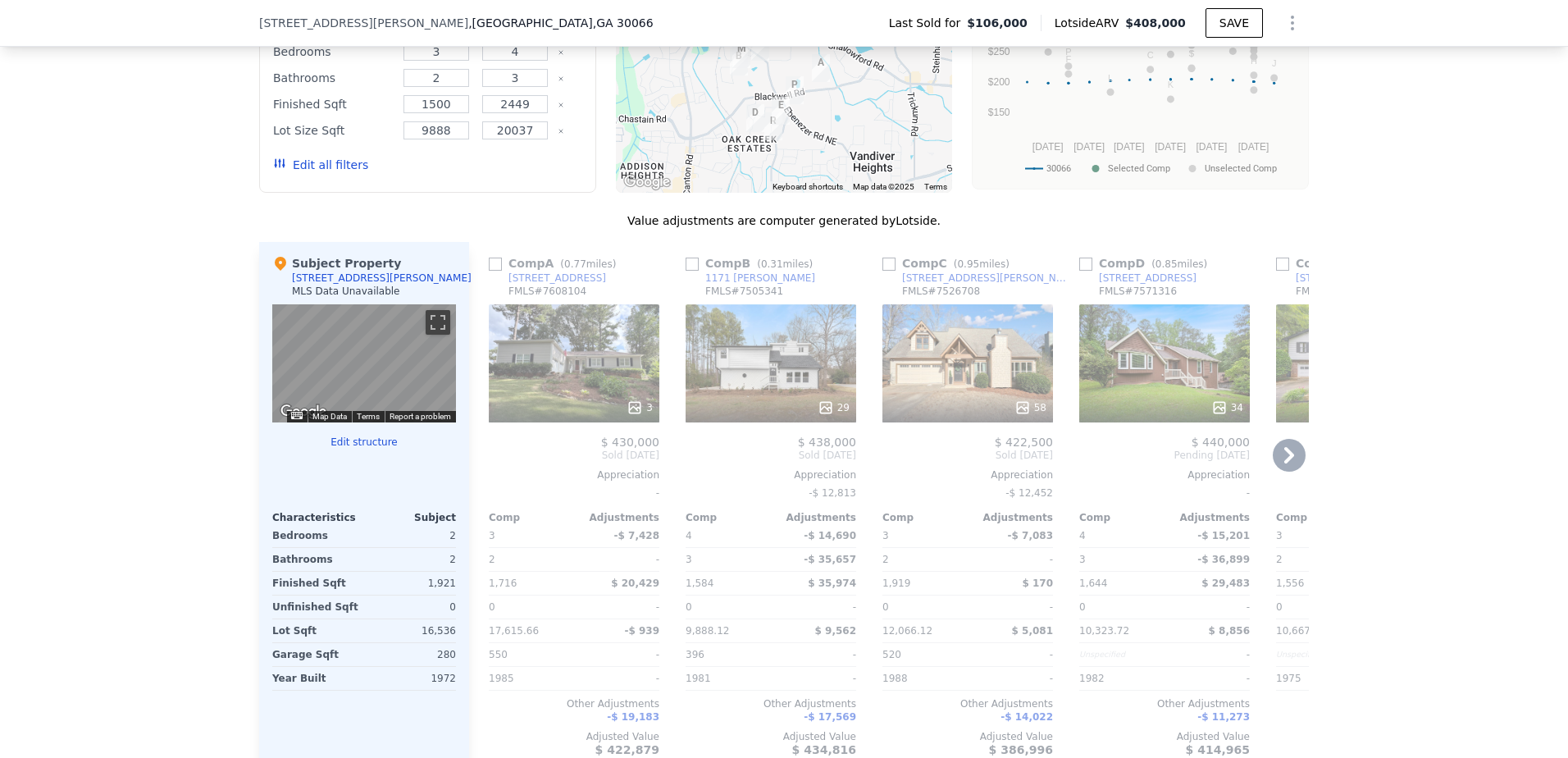
click at [1292, 461] on icon at bounding box center [1289, 455] width 33 height 33
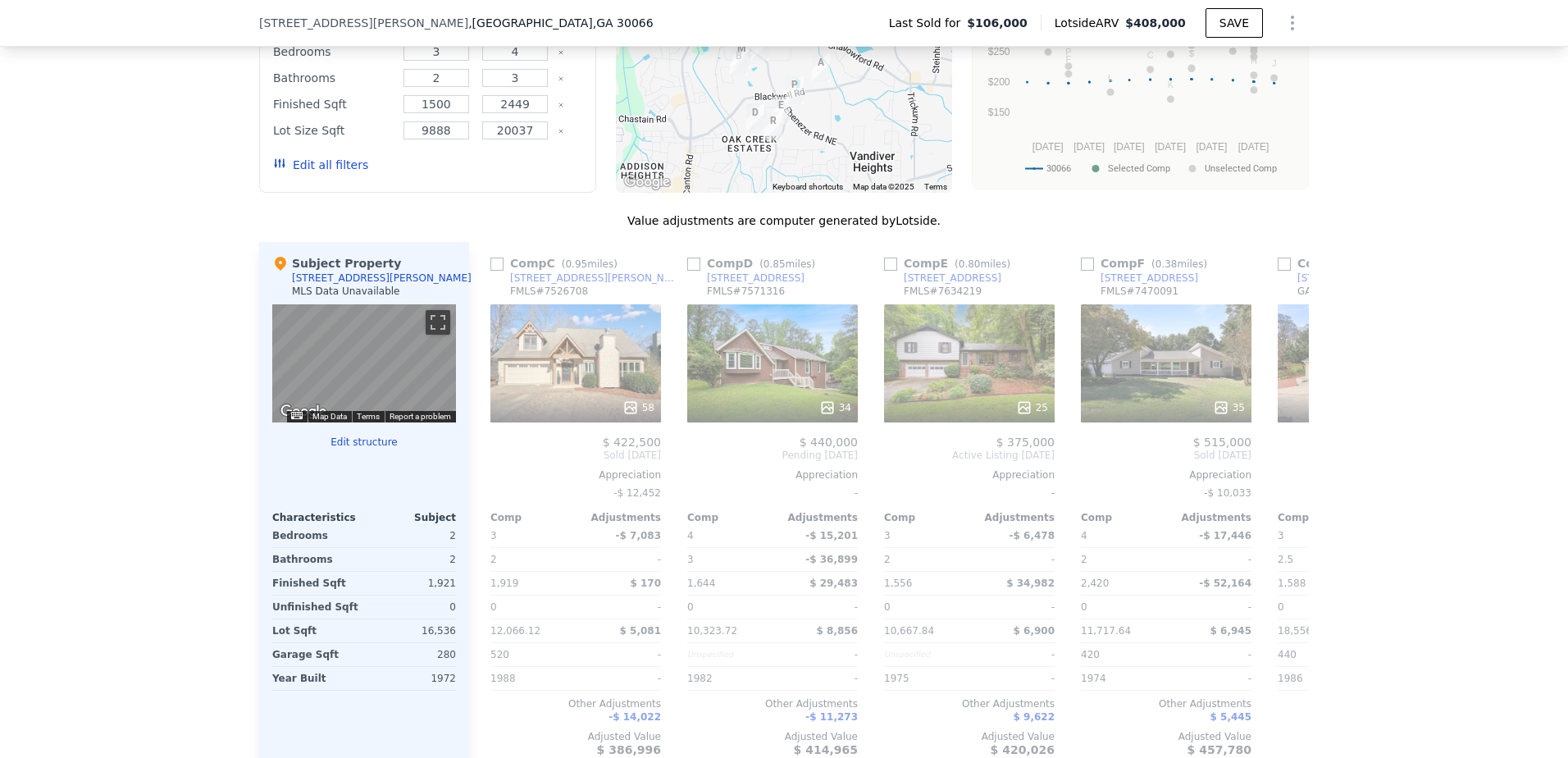
scroll to position [0, 394]
click at [1292, 461] on icon at bounding box center [1289, 455] width 33 height 33
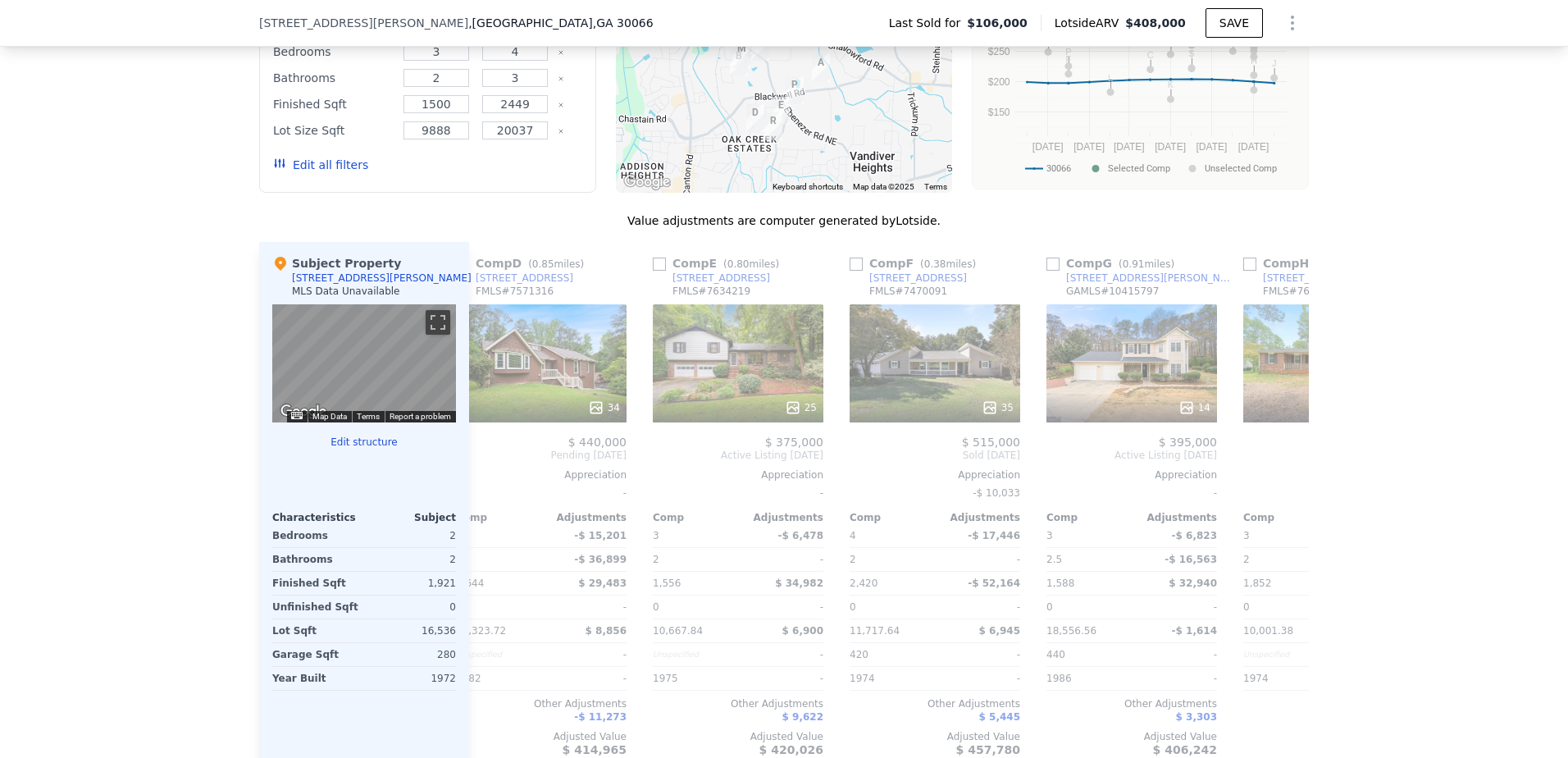
scroll to position [0, 788]
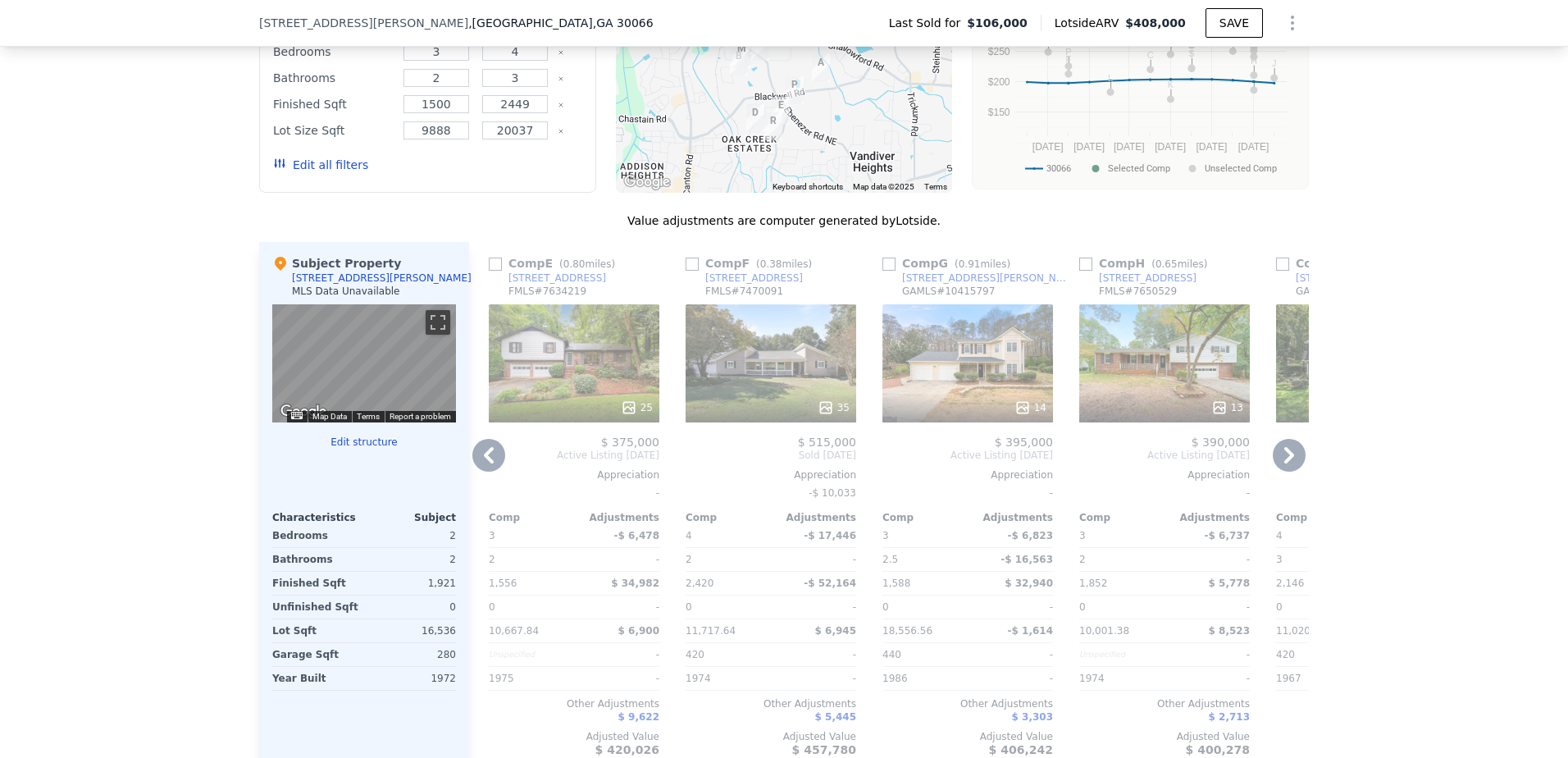
click at [1292, 461] on icon at bounding box center [1289, 455] width 33 height 33
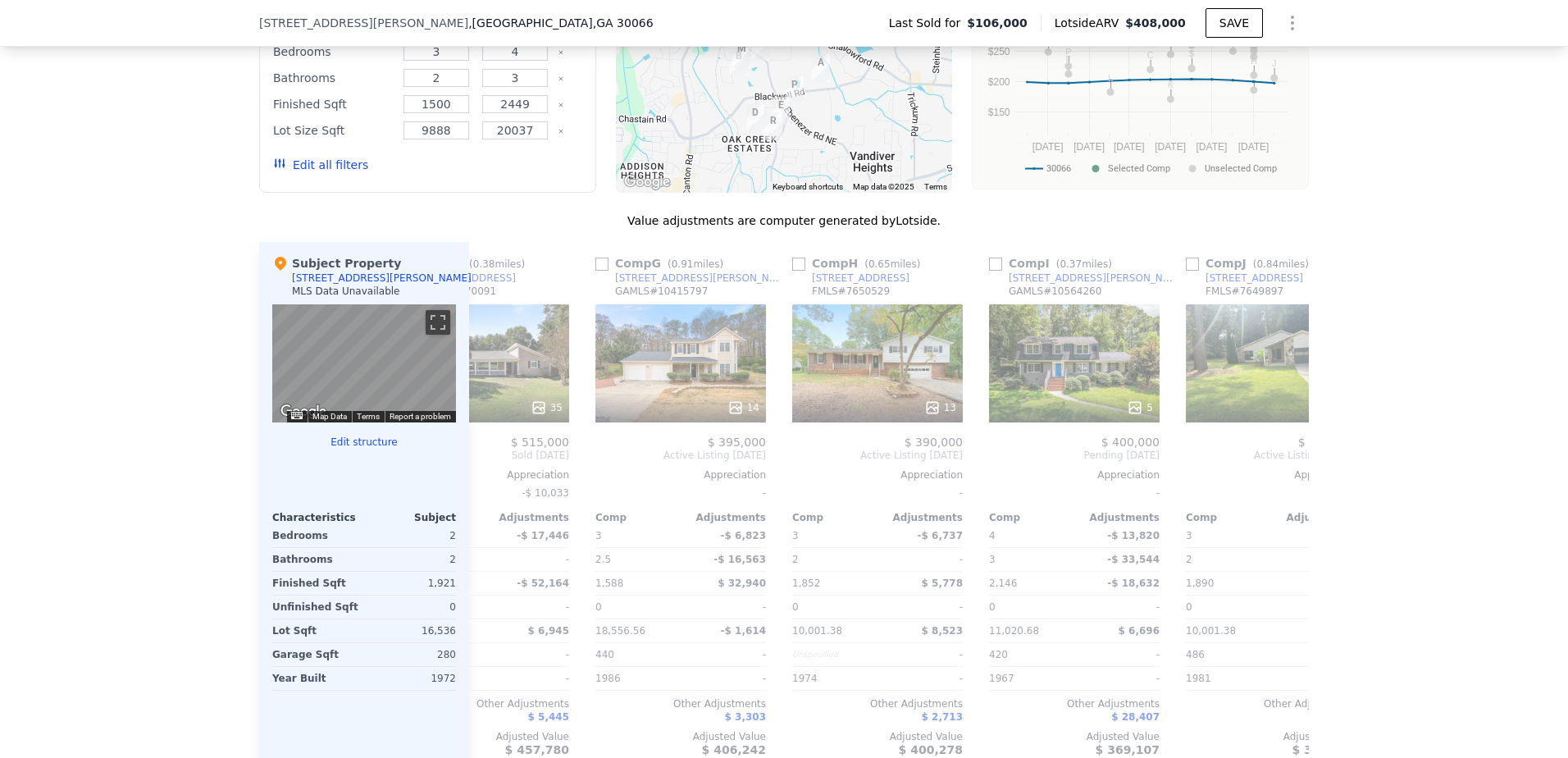
scroll to position [0, 1181]
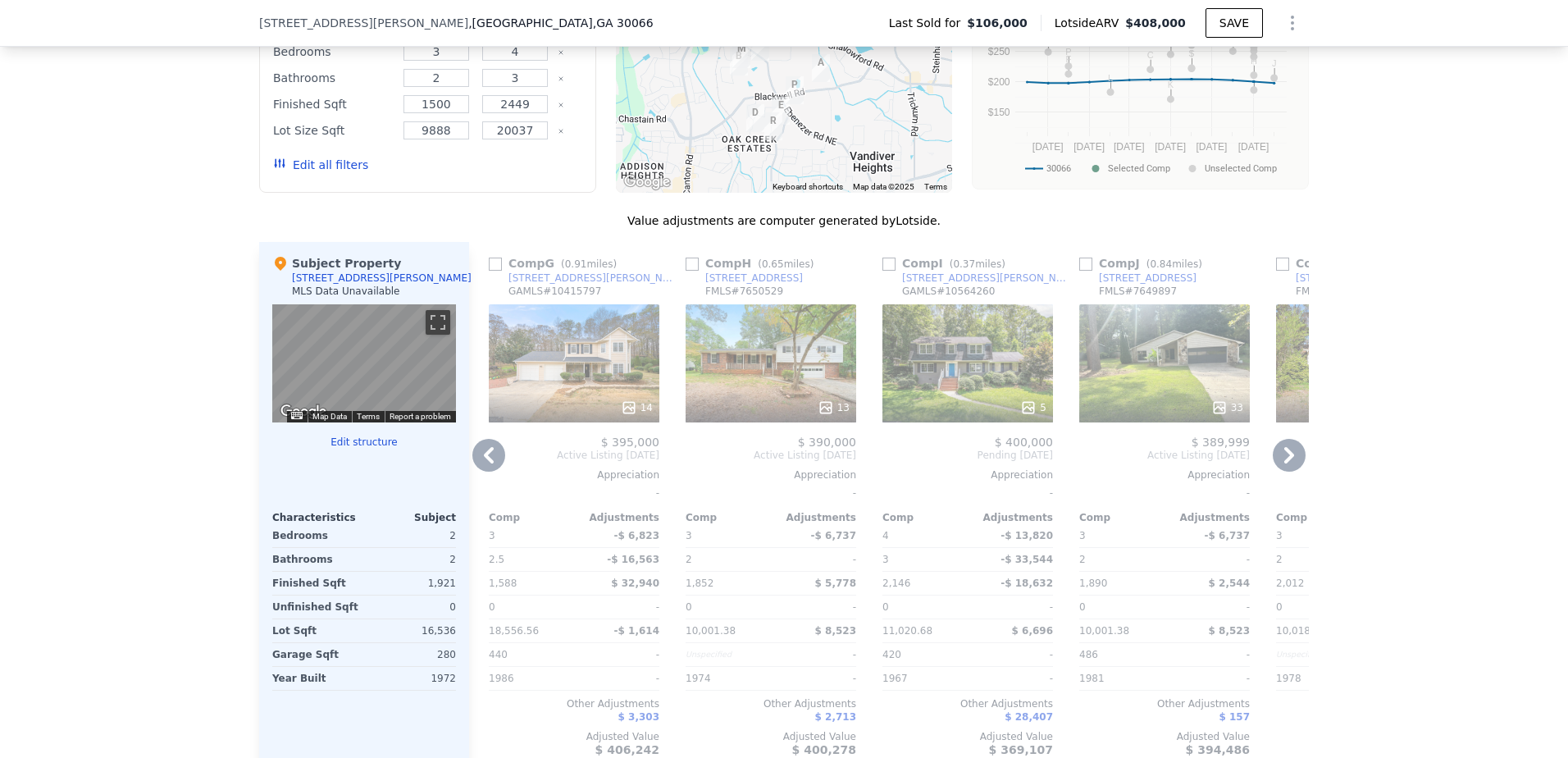
click at [1292, 461] on icon at bounding box center [1289, 455] width 33 height 33
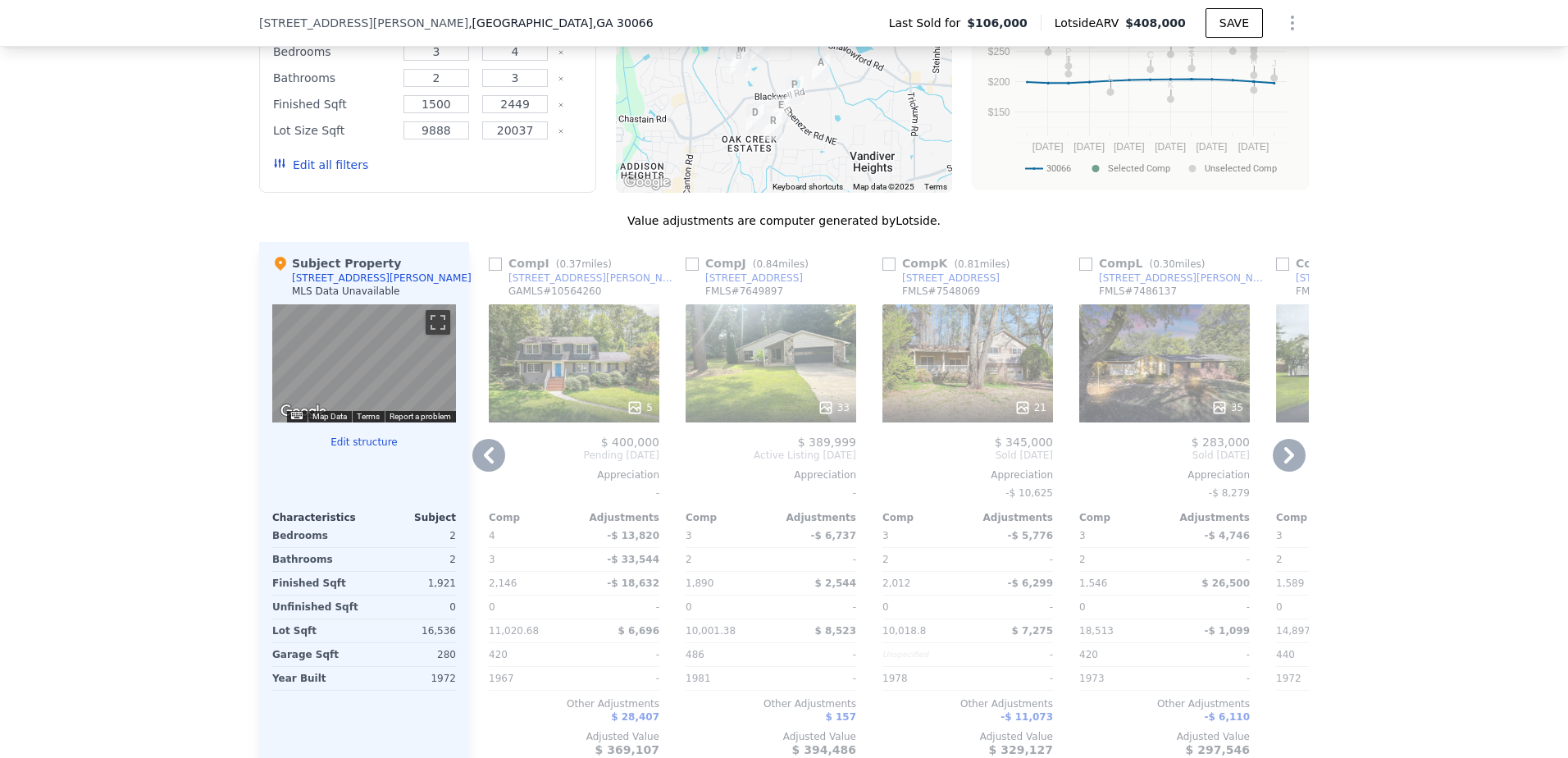
click at [1292, 461] on icon at bounding box center [1289, 455] width 33 height 33
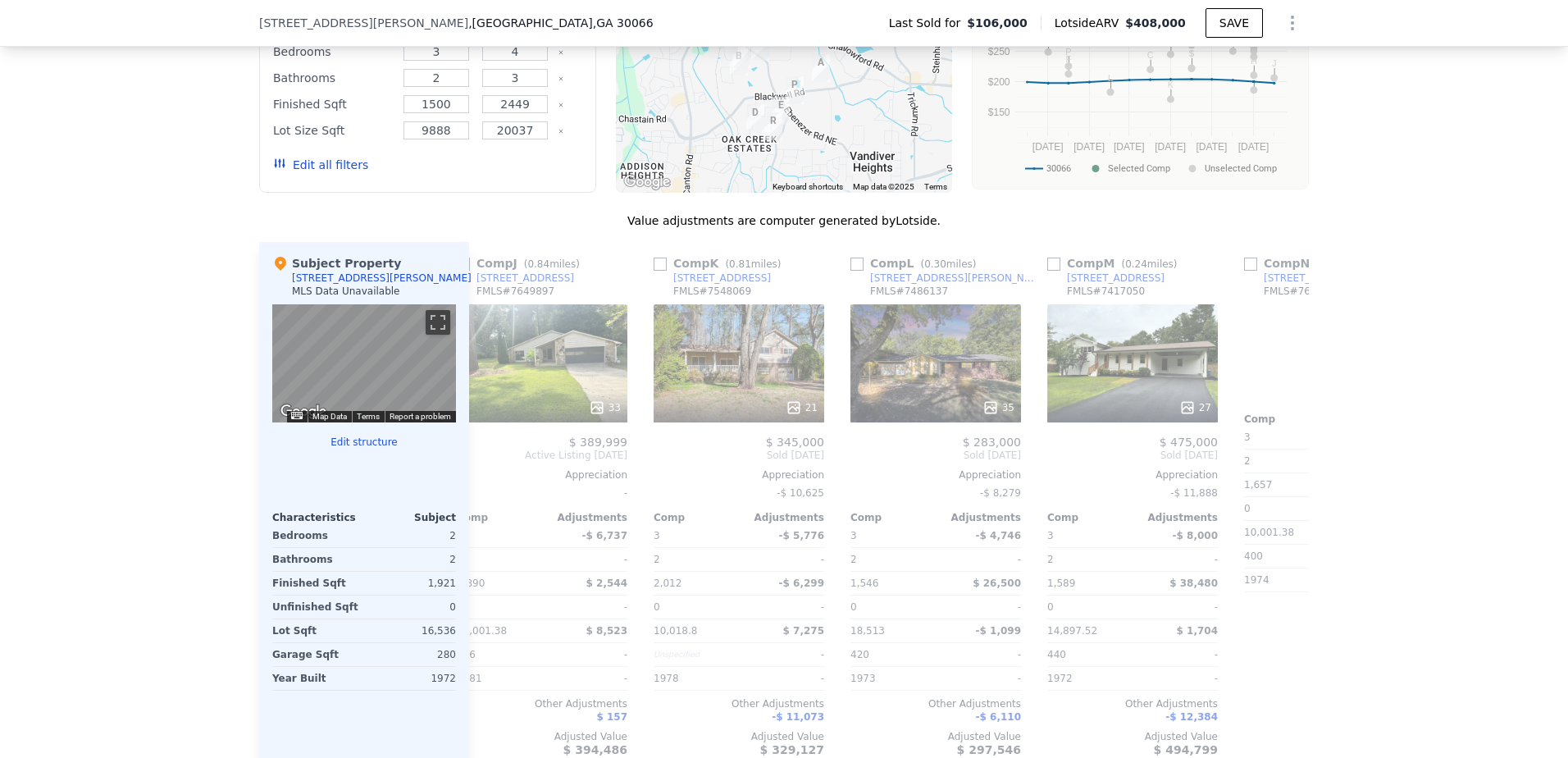
scroll to position [0, 1968]
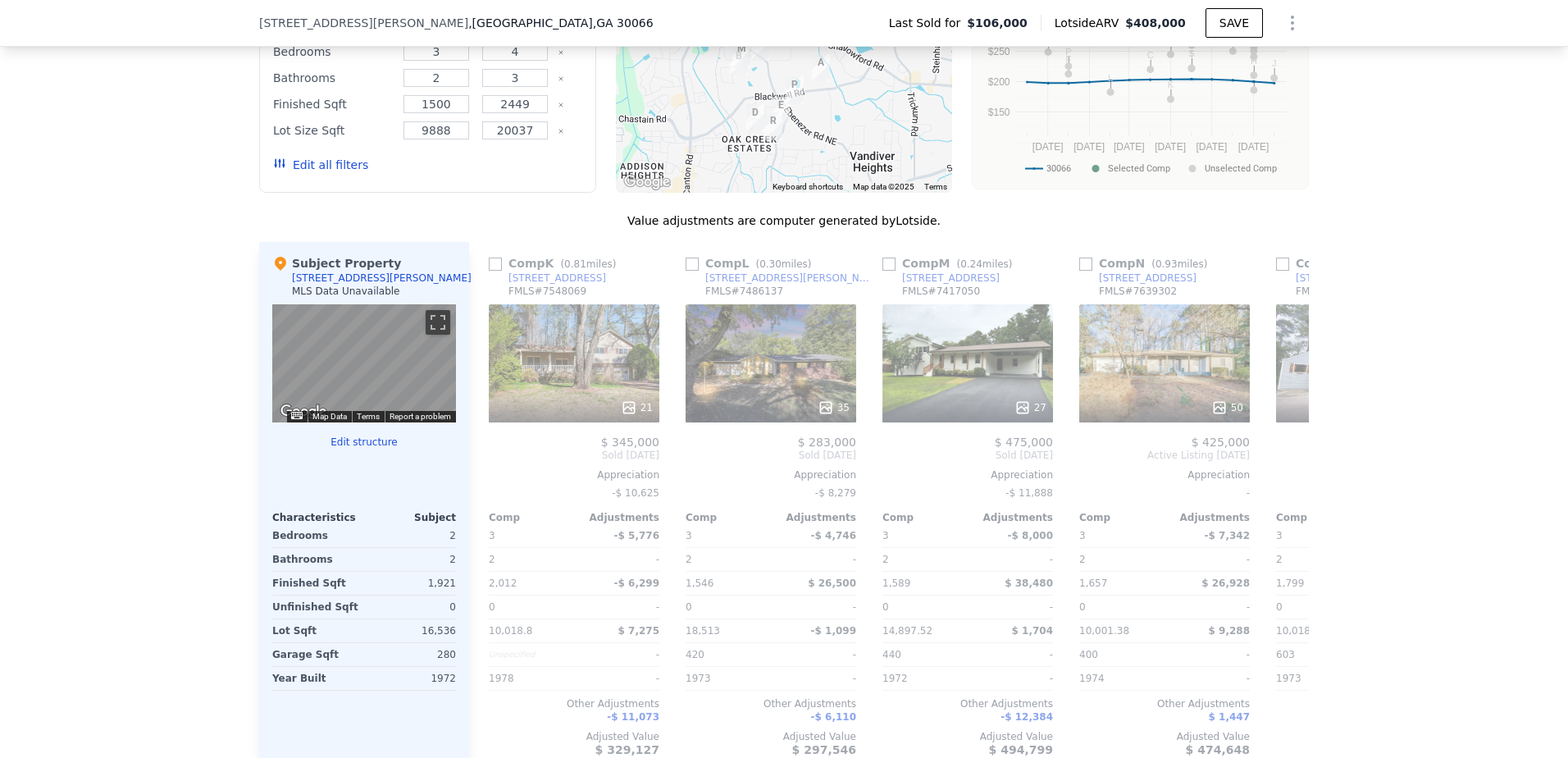
click at [1292, 461] on span "Active Listing [DATE]" at bounding box center [1361, 456] width 170 height 13
click at [1285, 463] on icon at bounding box center [1289, 456] width 10 height 17
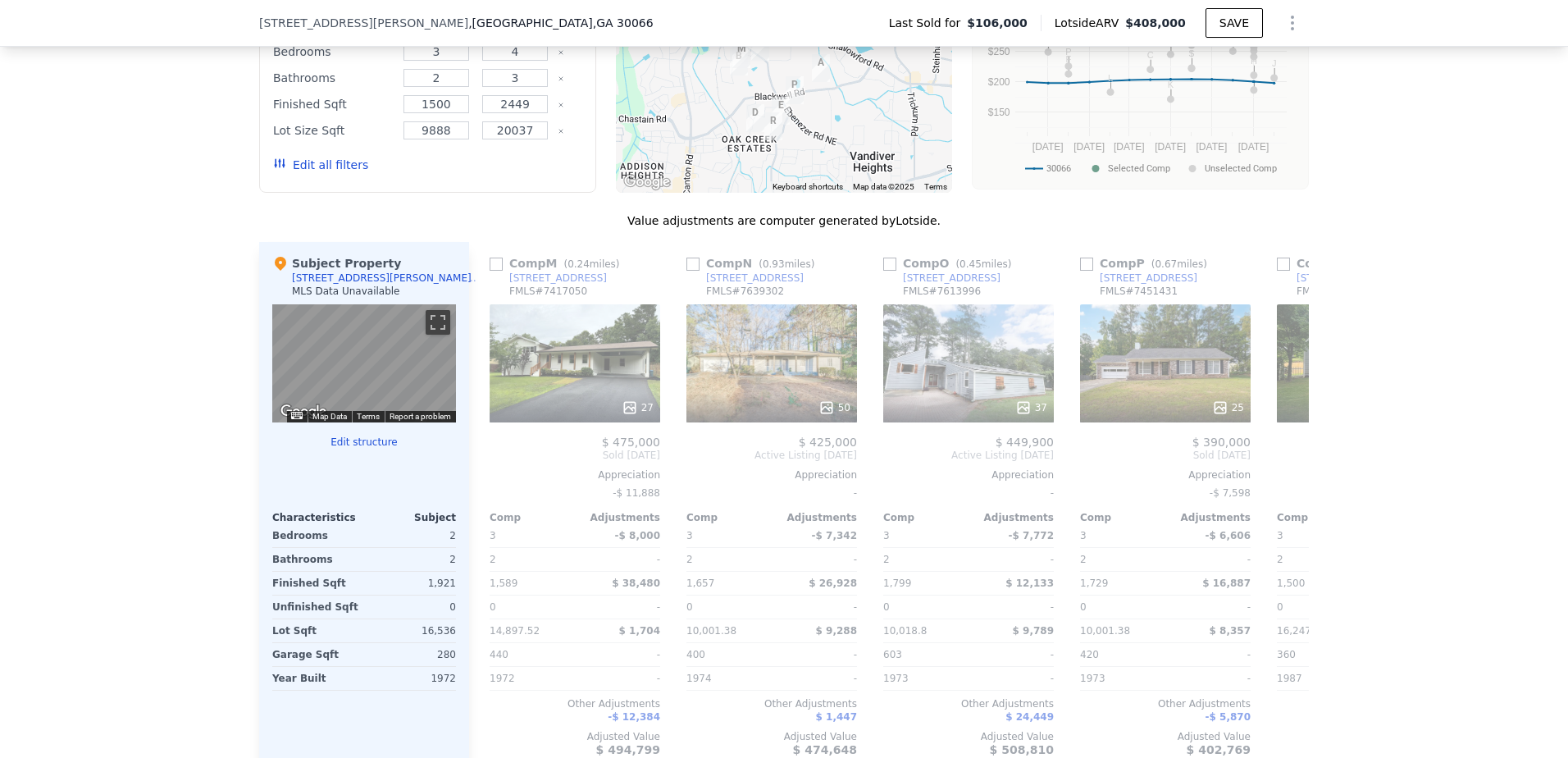
scroll to position [0, 2362]
click at [486, 467] on icon at bounding box center [488, 455] width 33 height 33
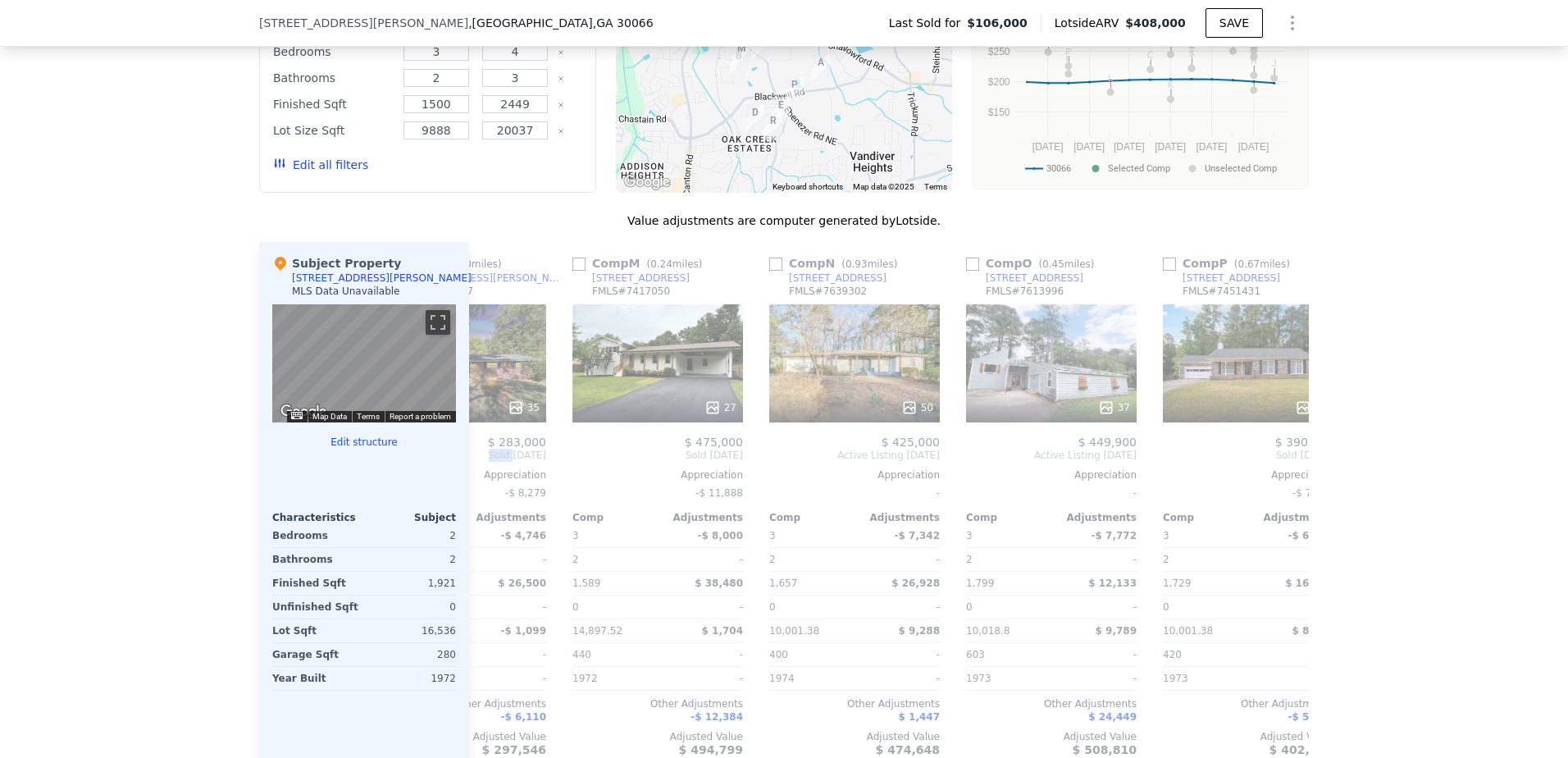
click at [486, 467] on div "Comp A ( 0.77 miles) [STREET_ADDRESS] # 7608104 3 $ 430,000 Sold [DATE] Appreci…" at bounding box center [889, 506] width 840 height 528
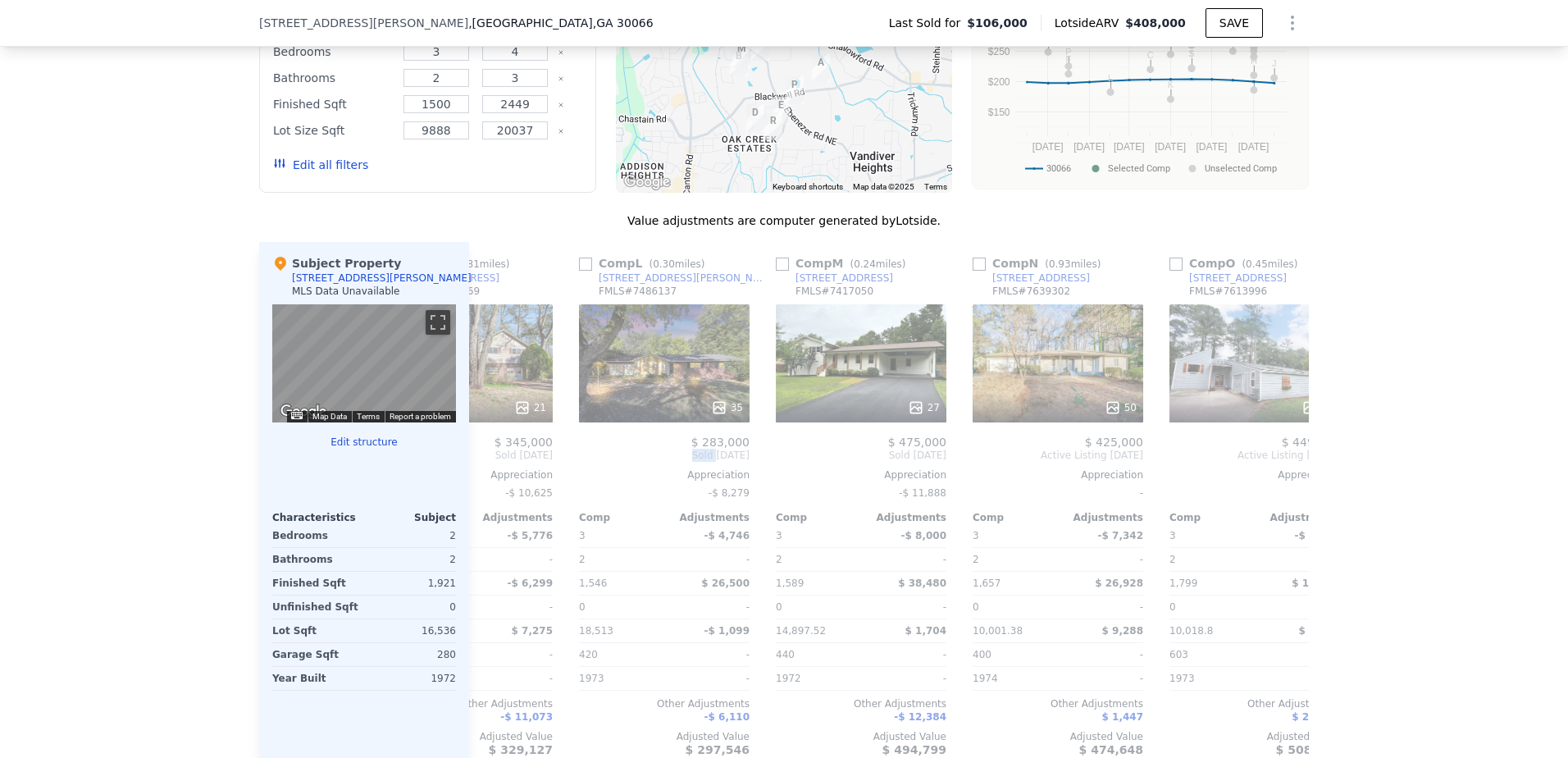
scroll to position [0, 1968]
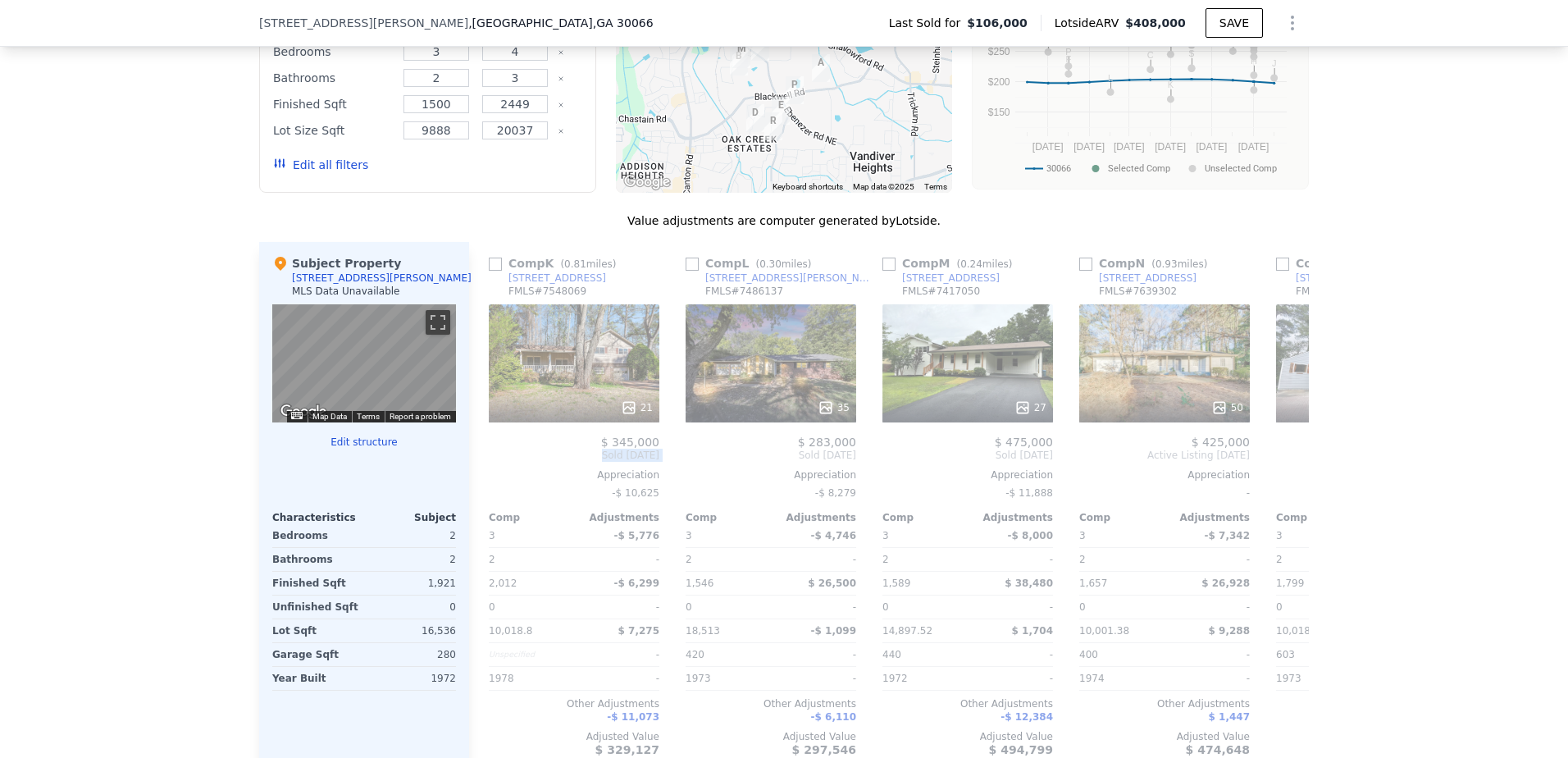
click at [489, 462] on span "Sold [DATE]" at bounding box center [574, 456] width 170 height 13
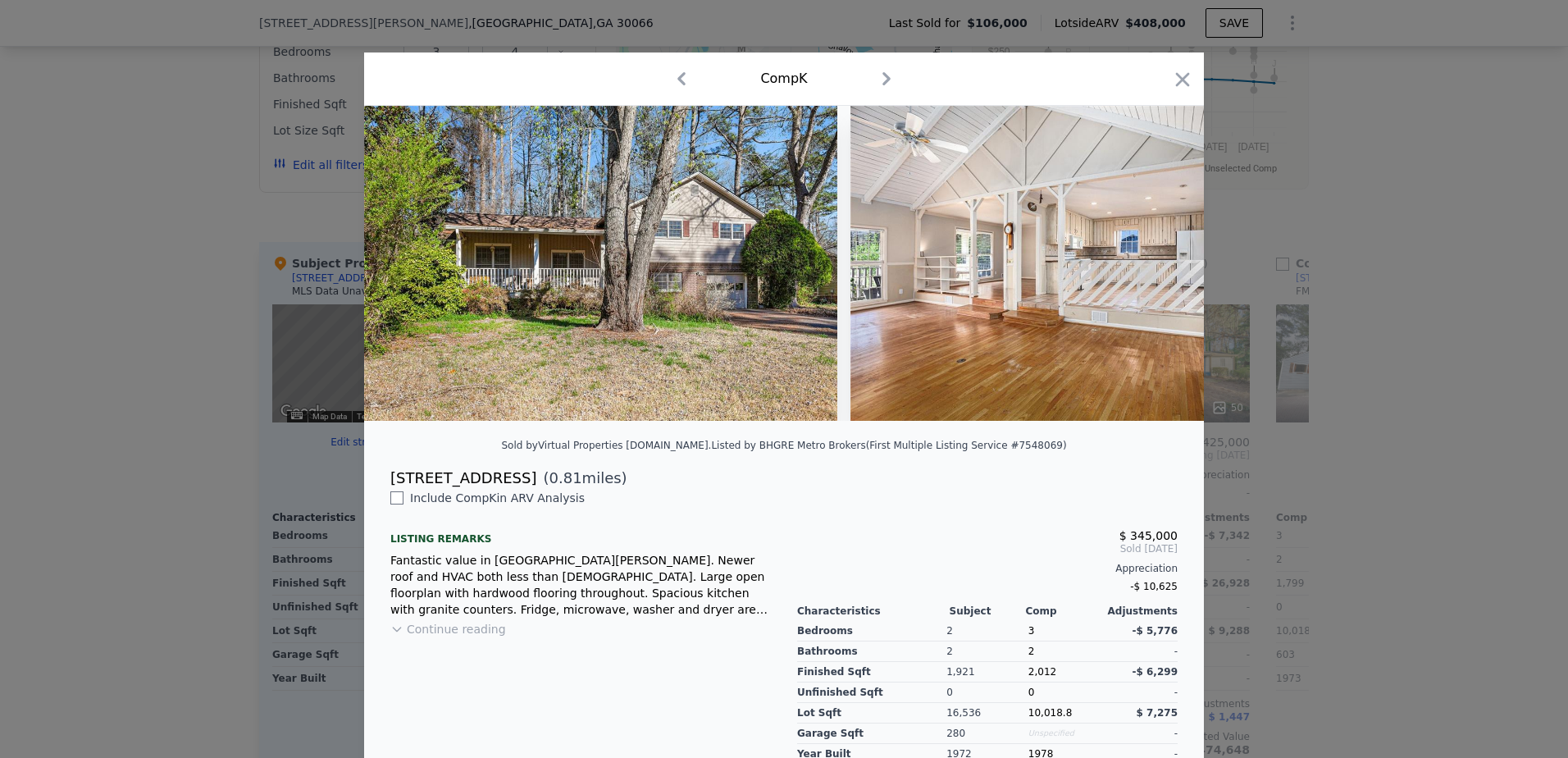
click at [486, 467] on div "Sold by Virtual Properties [DOMAIN_NAME] . Listed by BHGRE Metro Brokers (First…" at bounding box center [784, 450] width 840 height 33
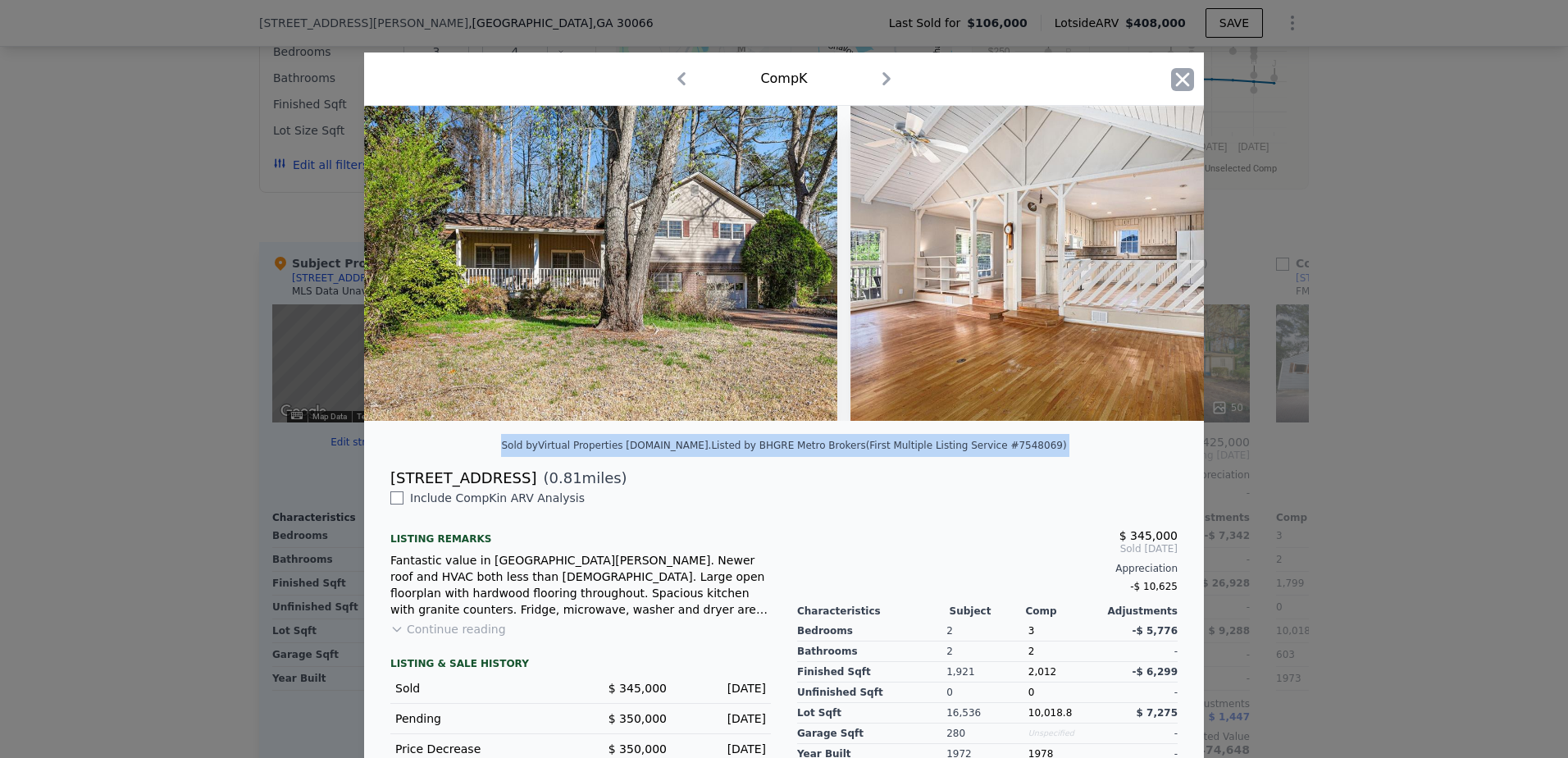
click at [1180, 77] on icon "button" at bounding box center [1183, 79] width 14 height 14
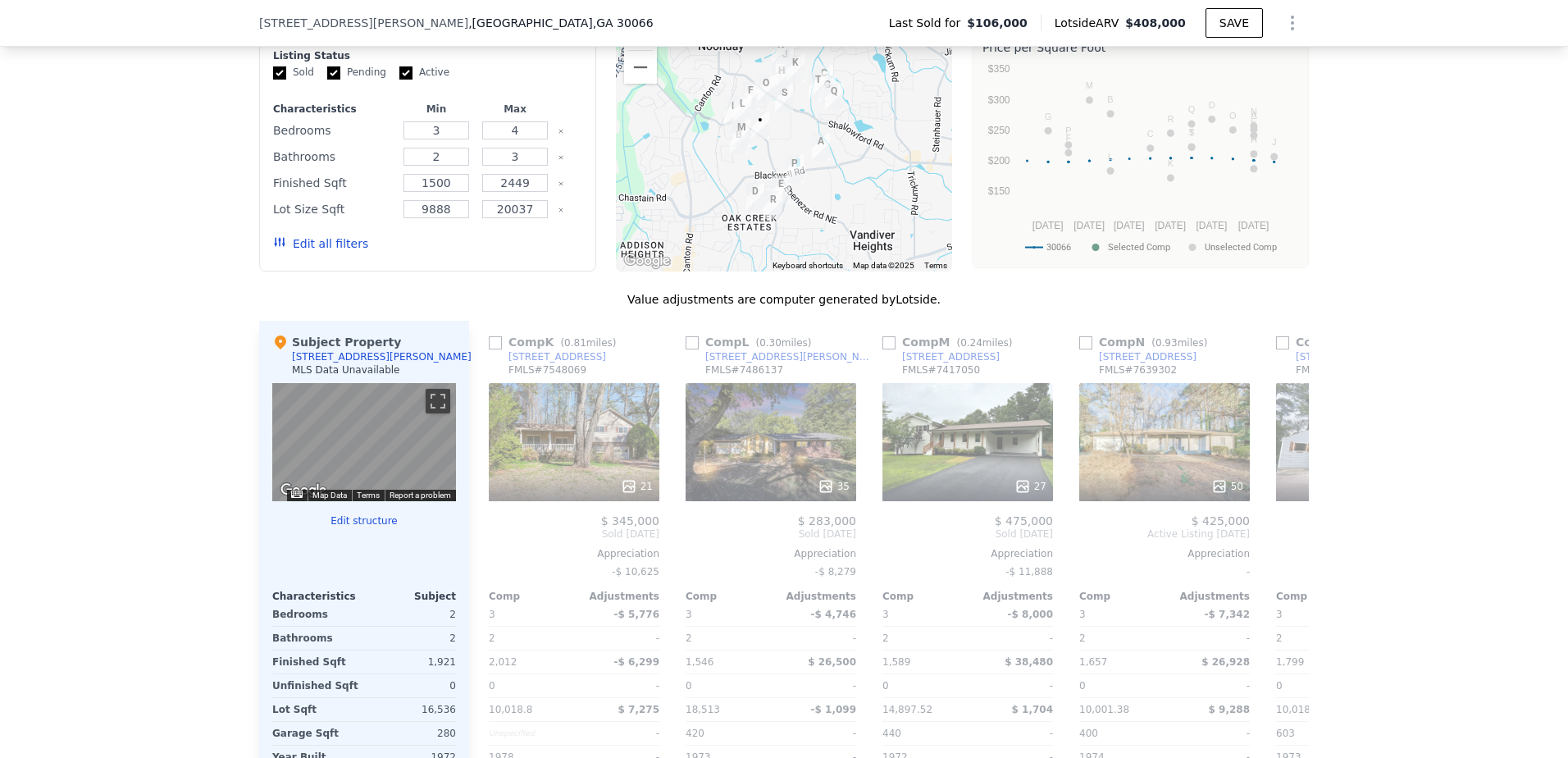
scroll to position [1307, 0]
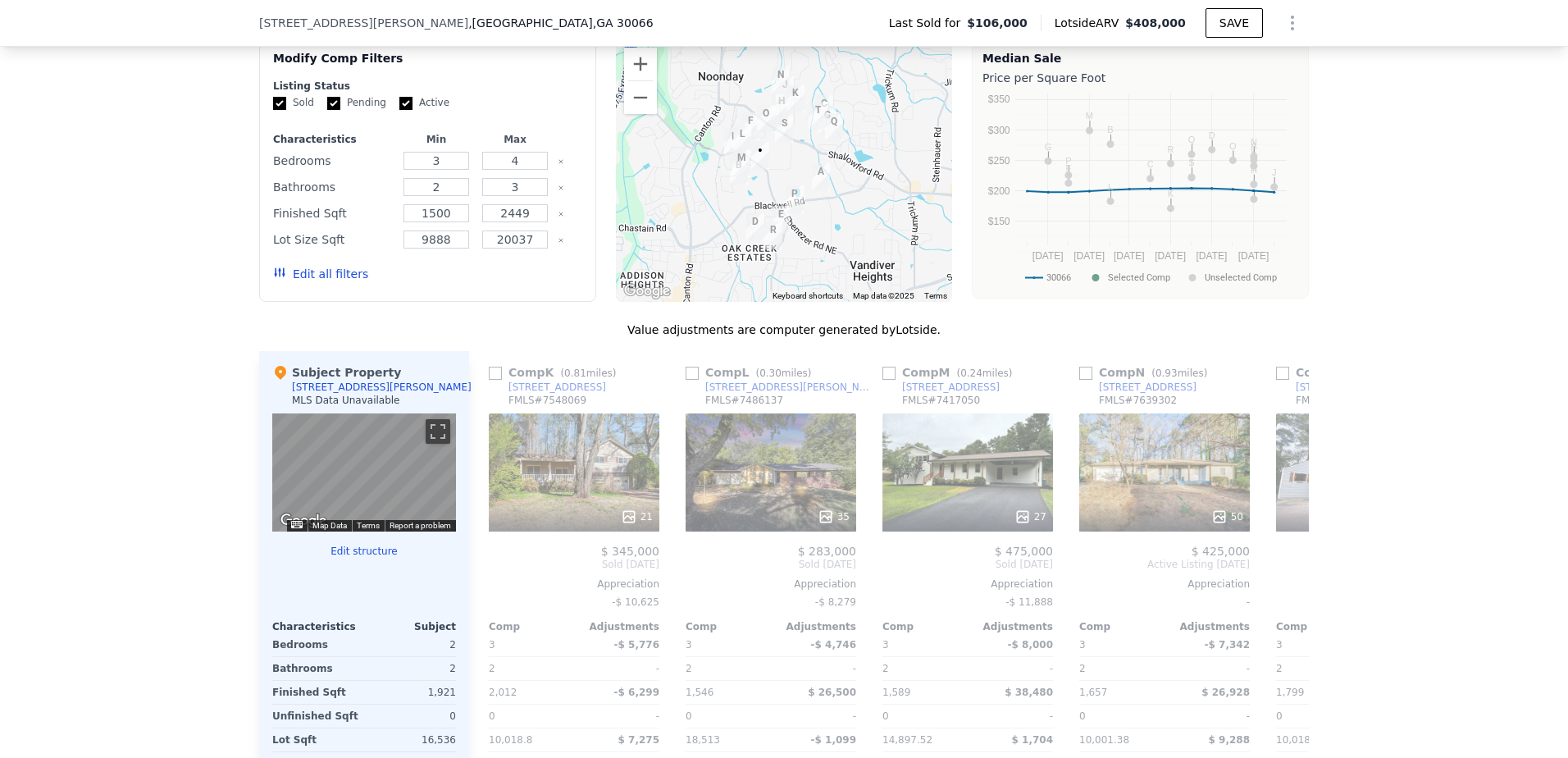
click at [733, 169] on img "1151 Malibu Dr" at bounding box center [741, 164] width 31 height 41
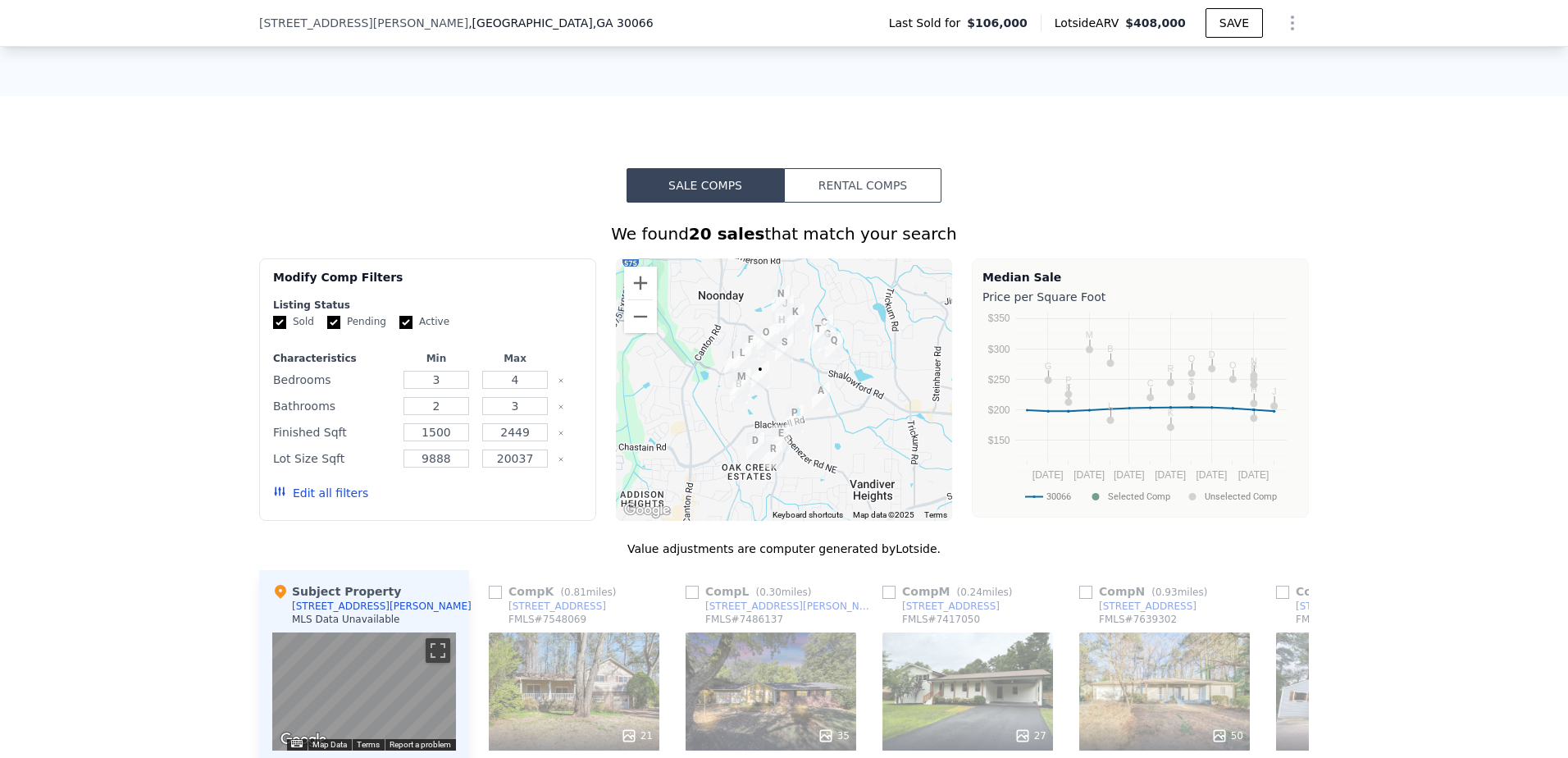
scroll to position [1198, 0]
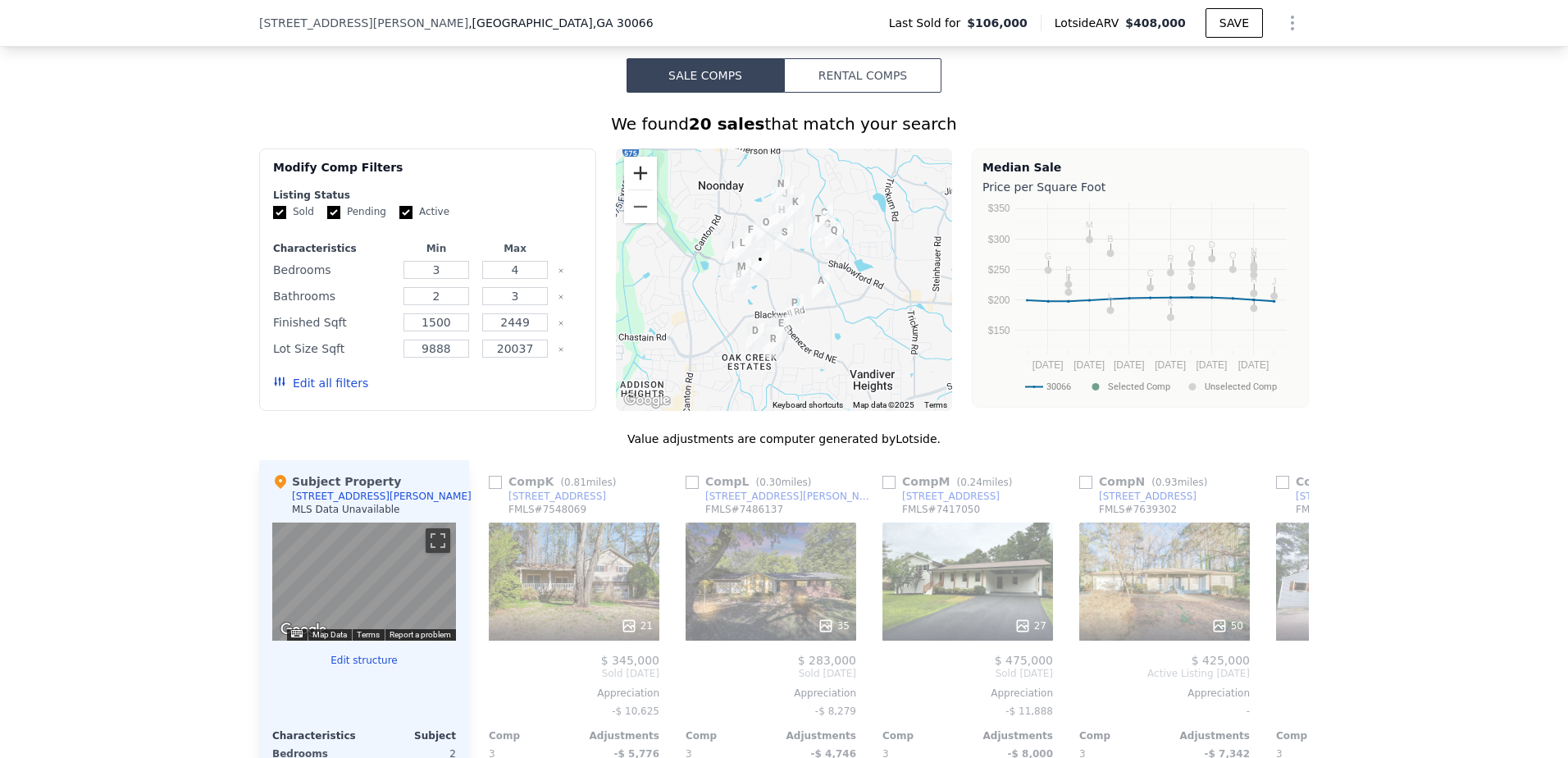
click at [636, 185] on button "Zoom in" at bounding box center [640, 172] width 33 height 33
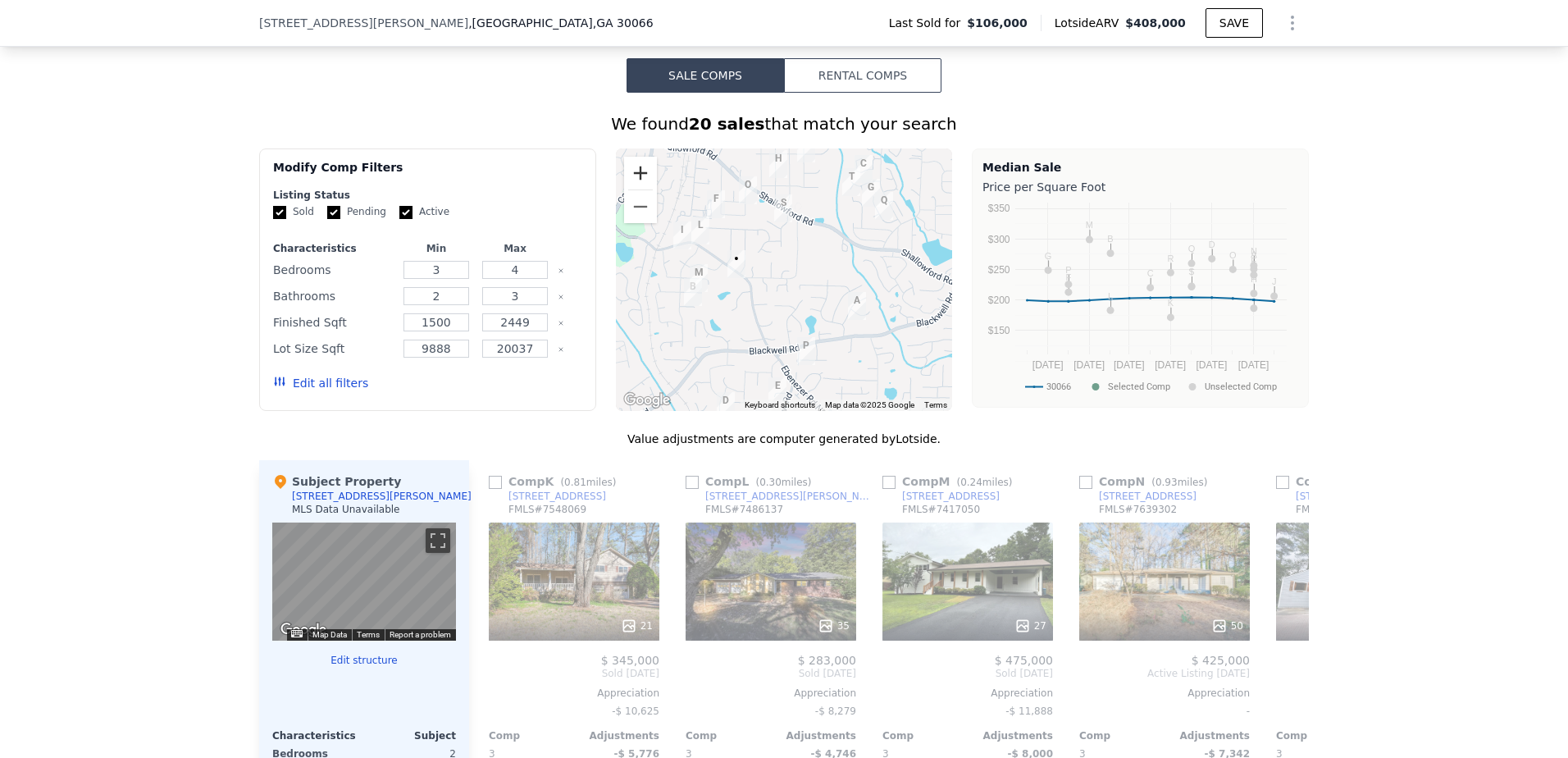
click at [635, 184] on button "Zoom in" at bounding box center [640, 172] width 33 height 33
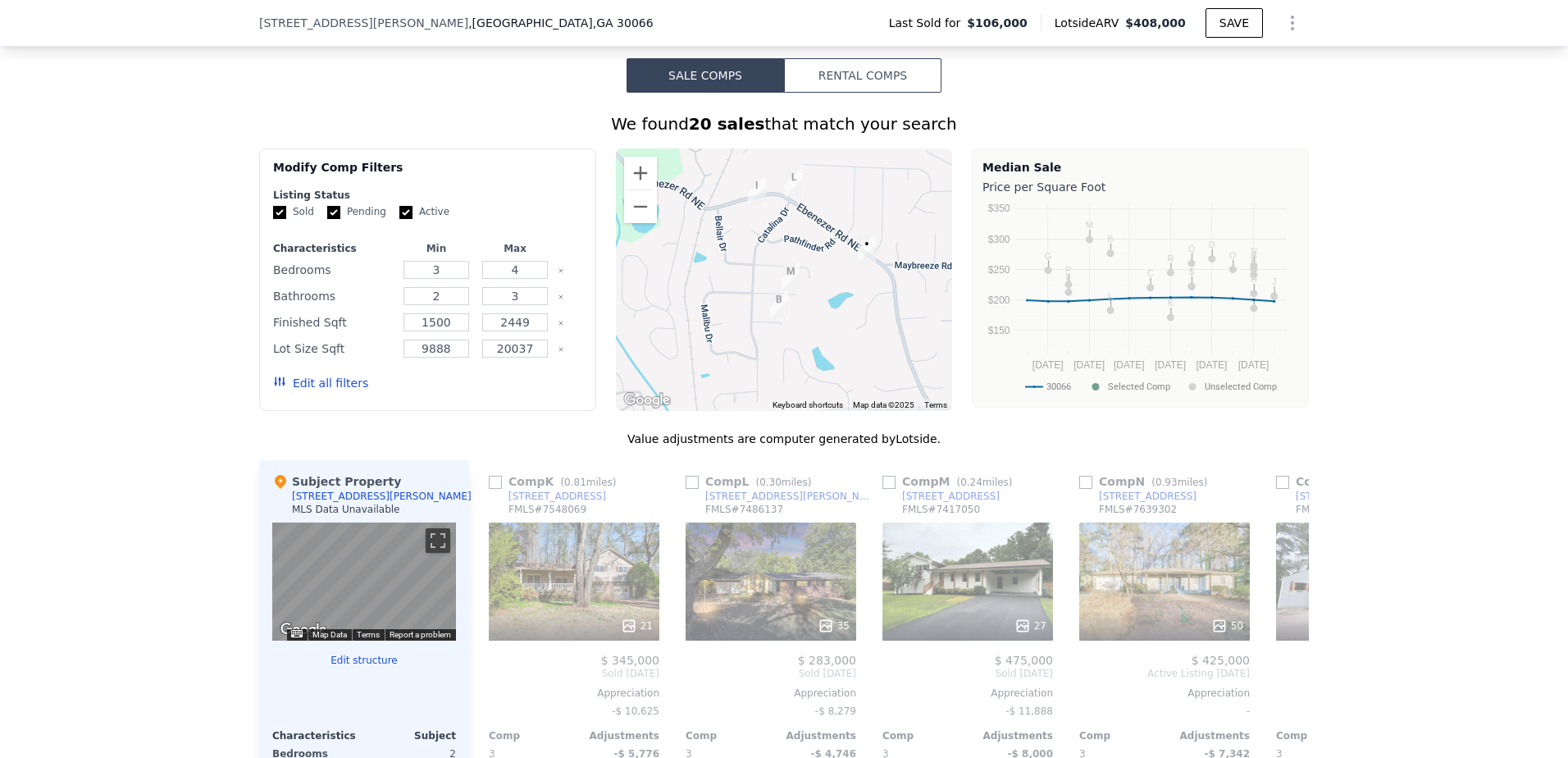
drag, startPoint x: 702, startPoint y: 254, endPoint x: 878, endPoint y: 243, distance: 176.3
click at [878, 243] on div at bounding box center [784, 280] width 337 height 263
click at [638, 223] on button "Zoom out" at bounding box center [640, 206] width 33 height 33
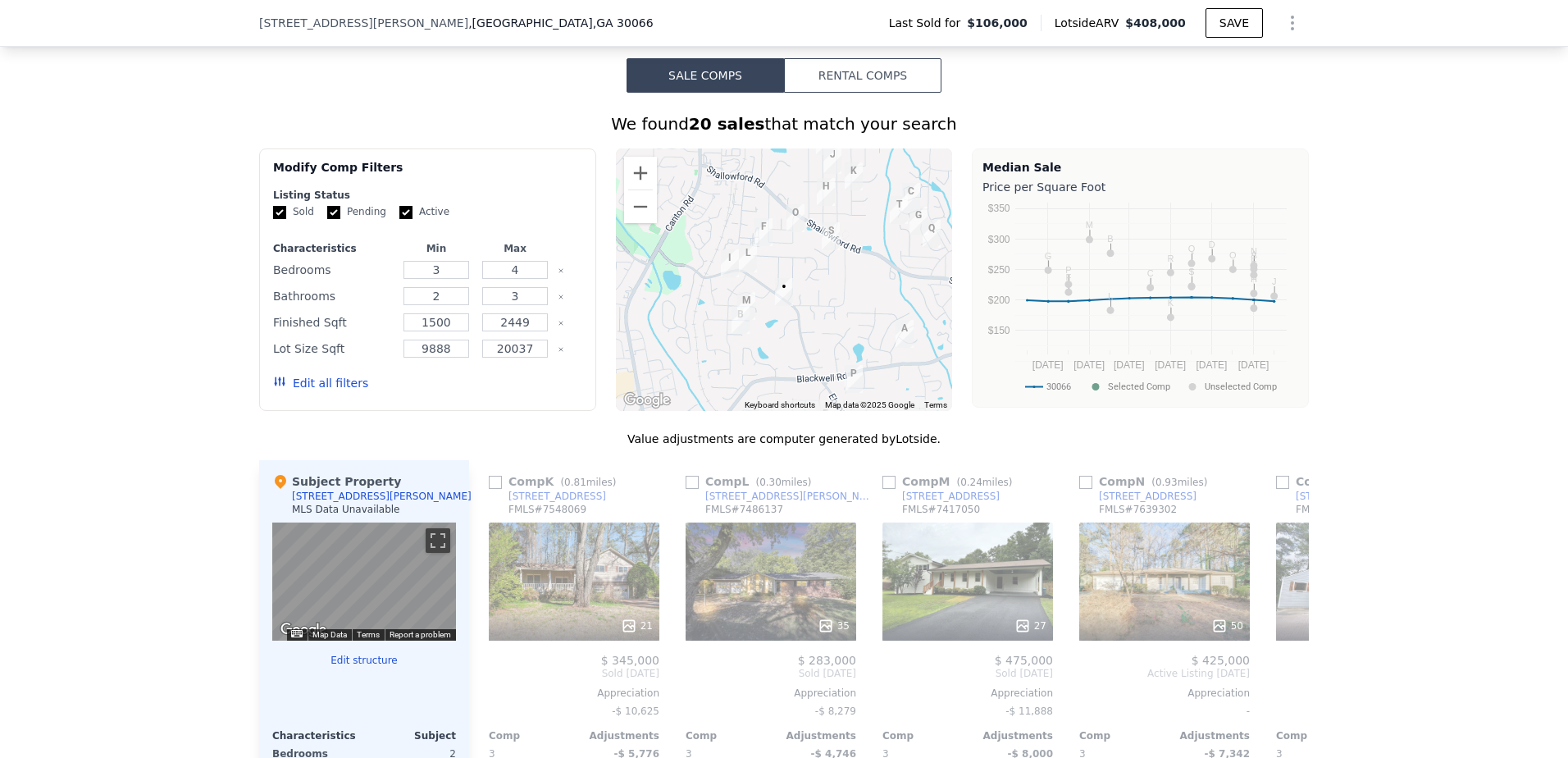
drag, startPoint x: 835, startPoint y: 307, endPoint x: 793, endPoint y: 341, distance: 54.0
click at [793, 341] on div at bounding box center [784, 280] width 337 height 263
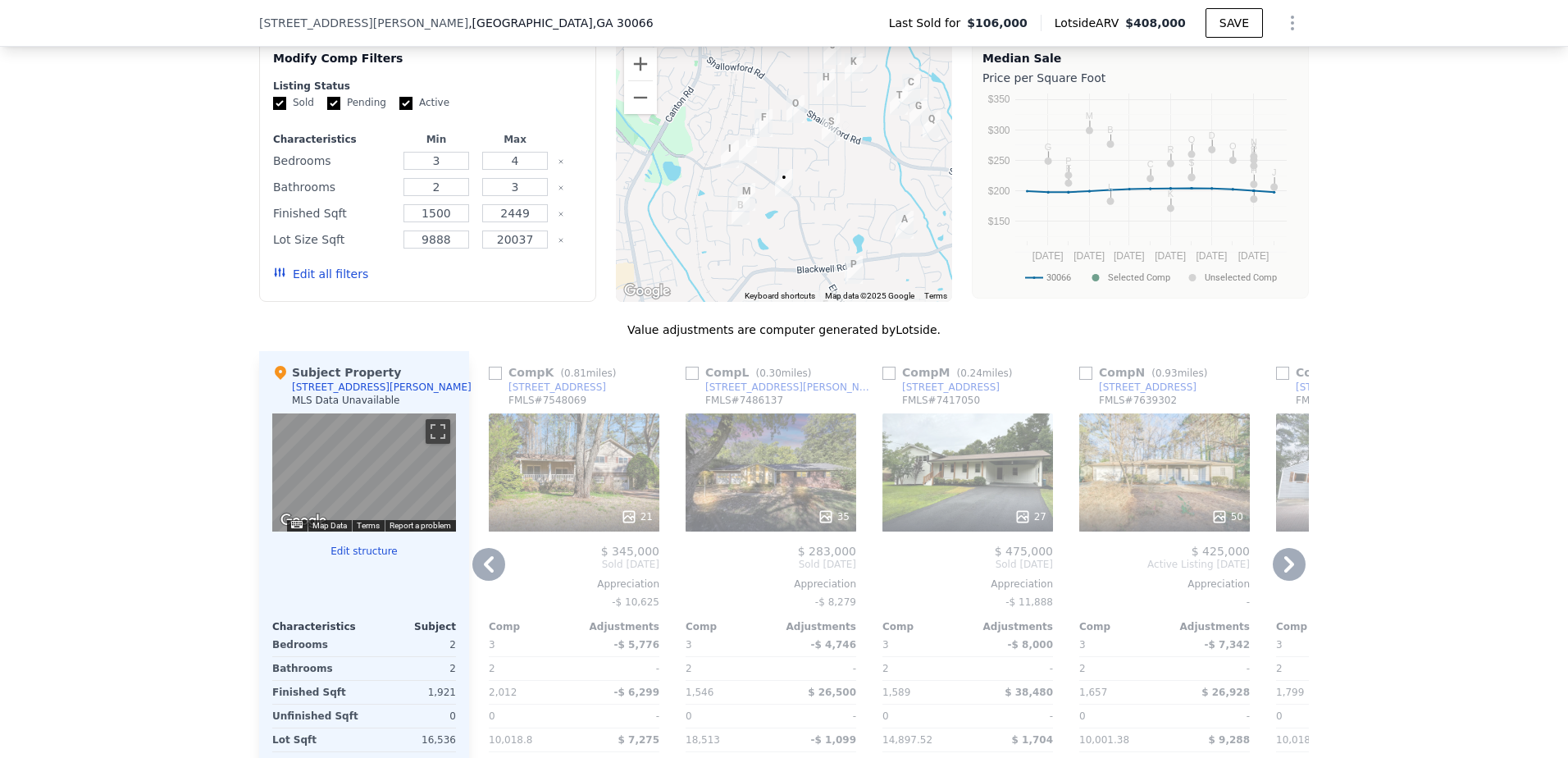
click at [801, 493] on div "35" at bounding box center [771, 473] width 170 height 118
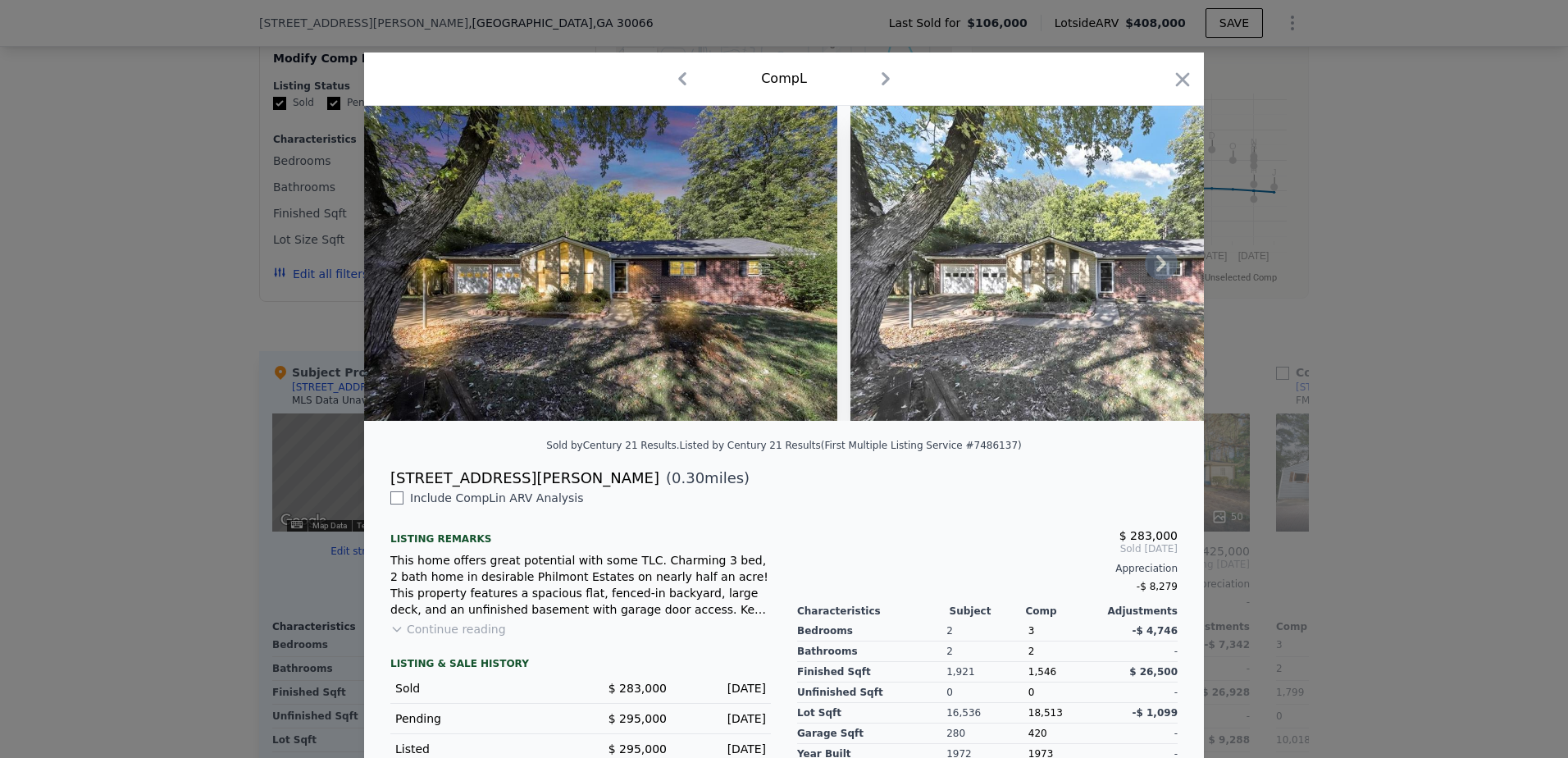
click at [1156, 271] on icon at bounding box center [1161, 264] width 10 height 17
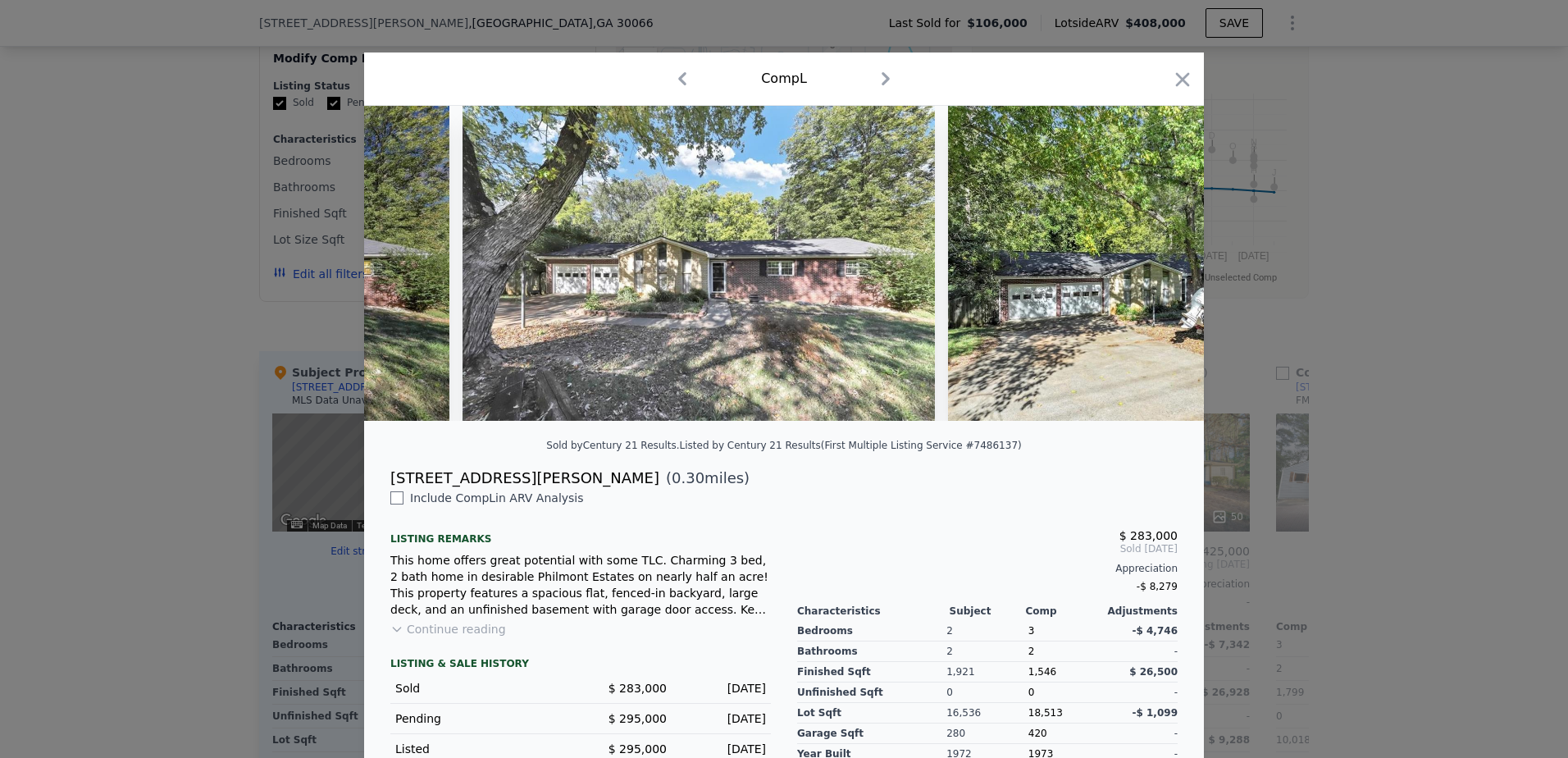
scroll to position [0, 394]
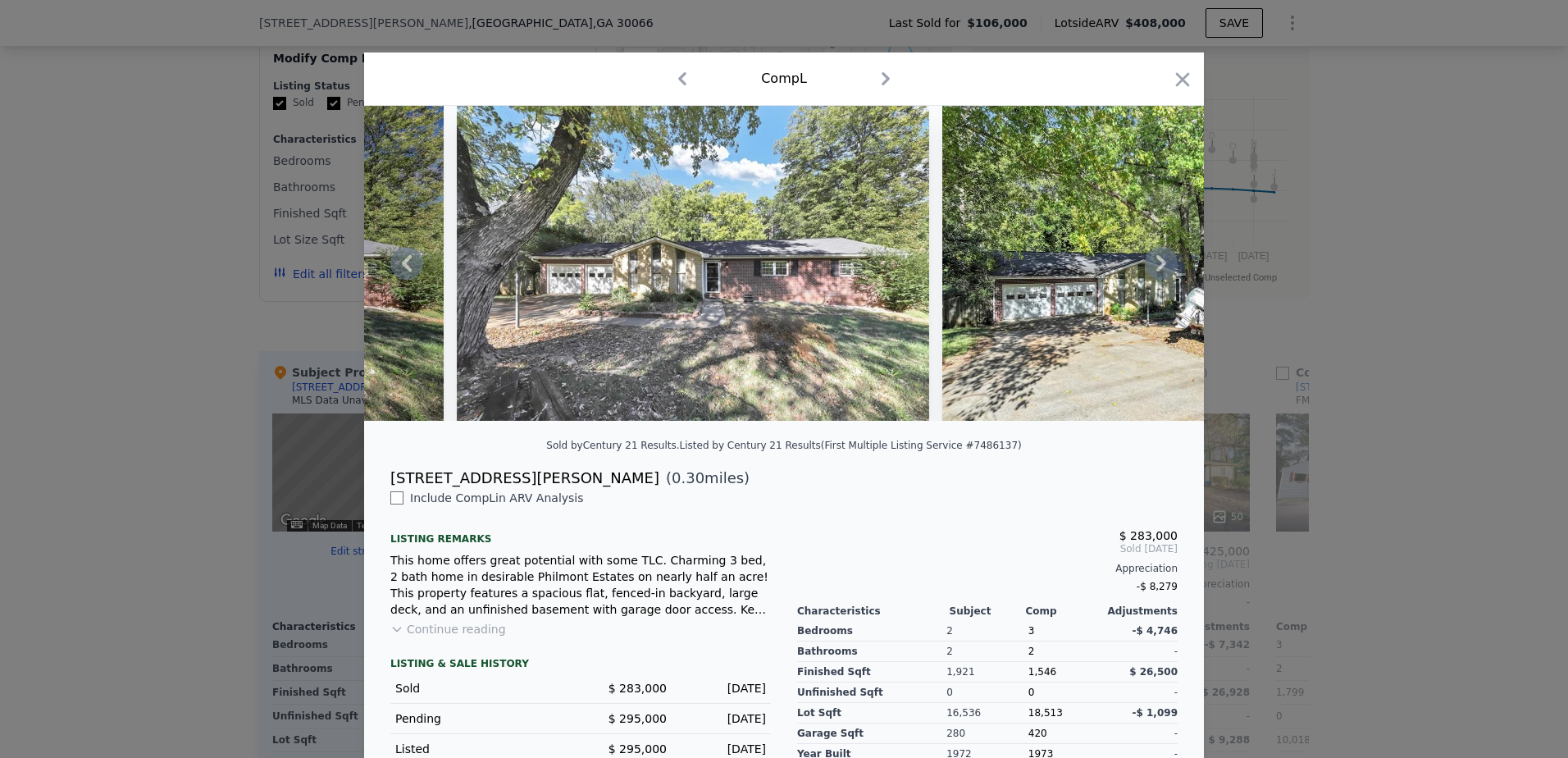
click at [1156, 272] on div at bounding box center [784, 263] width 840 height 315
click at [1156, 271] on icon at bounding box center [1161, 264] width 10 height 17
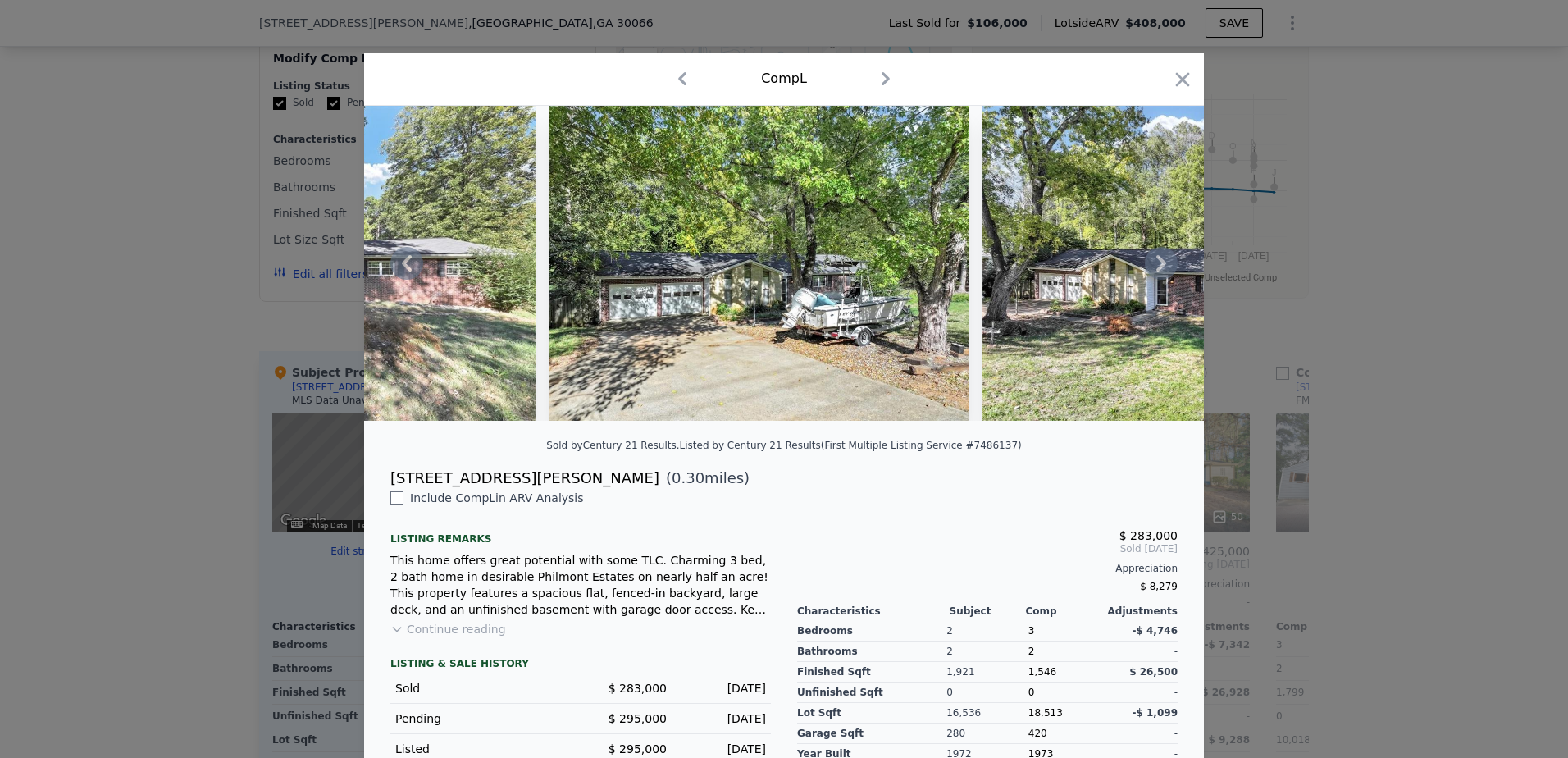
click at [1156, 271] on icon at bounding box center [1161, 264] width 10 height 17
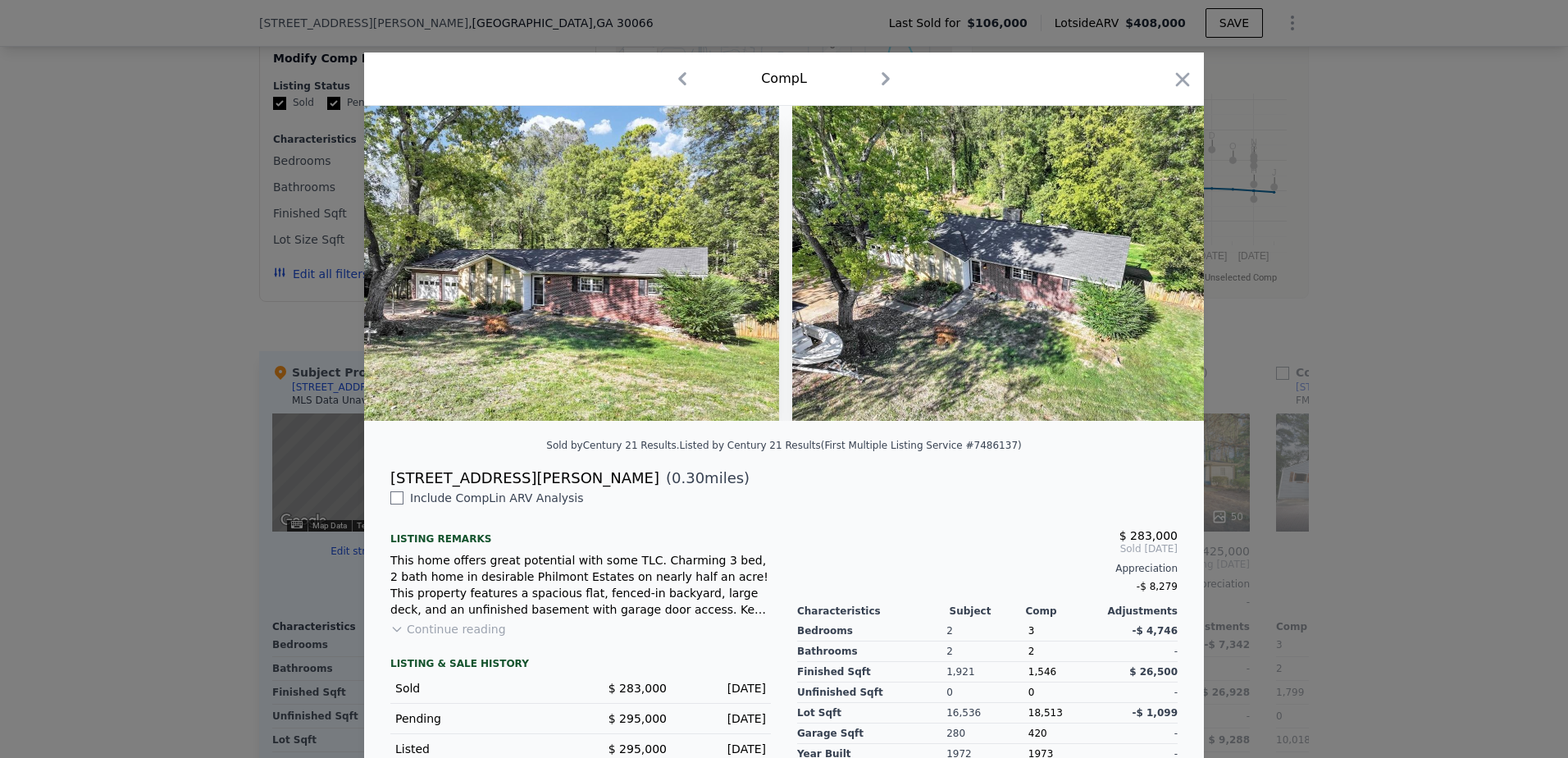
scroll to position [0, 1575]
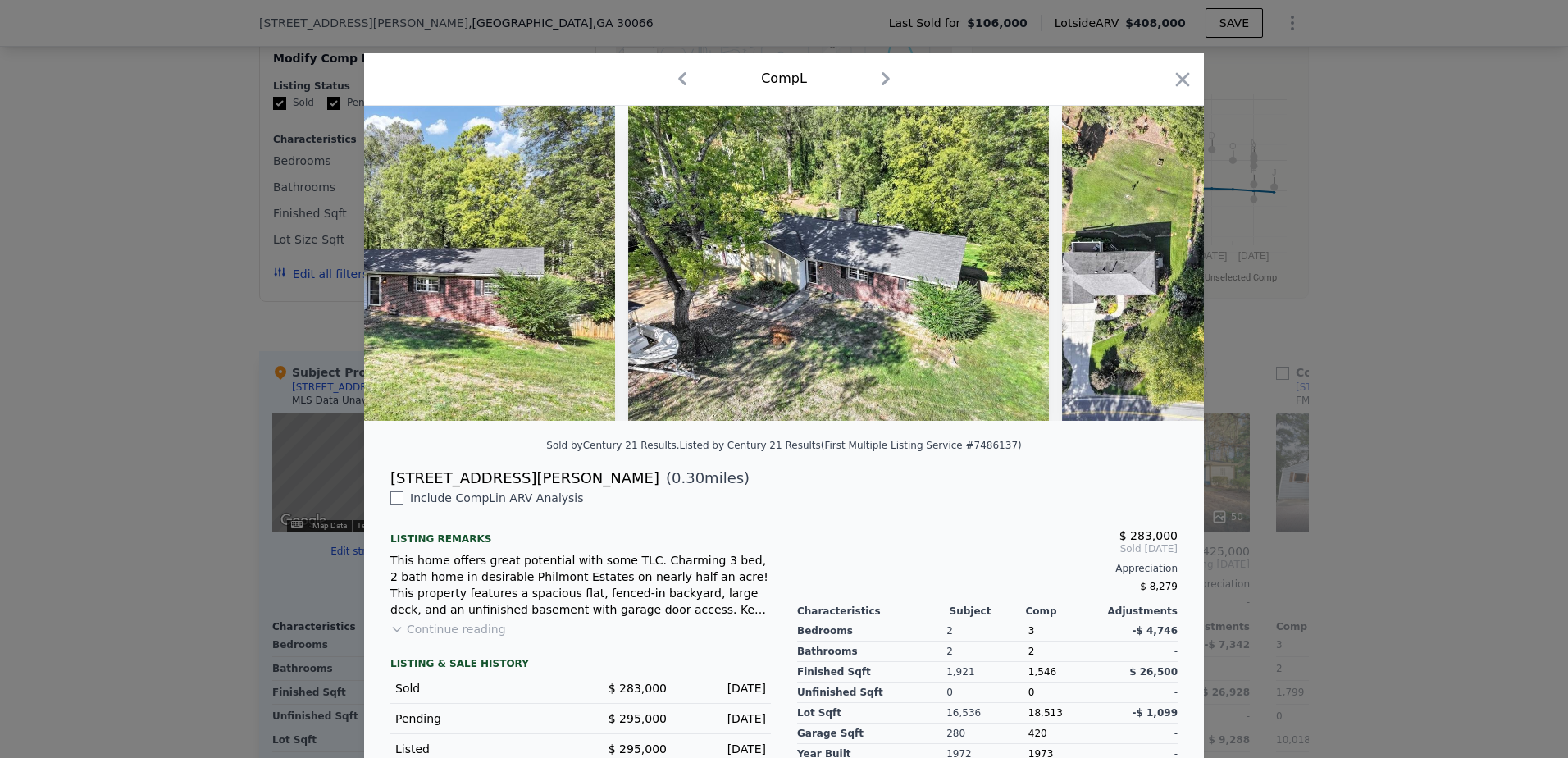
click at [1156, 272] on div at bounding box center [784, 263] width 840 height 315
click at [1156, 271] on icon at bounding box center [1161, 264] width 10 height 17
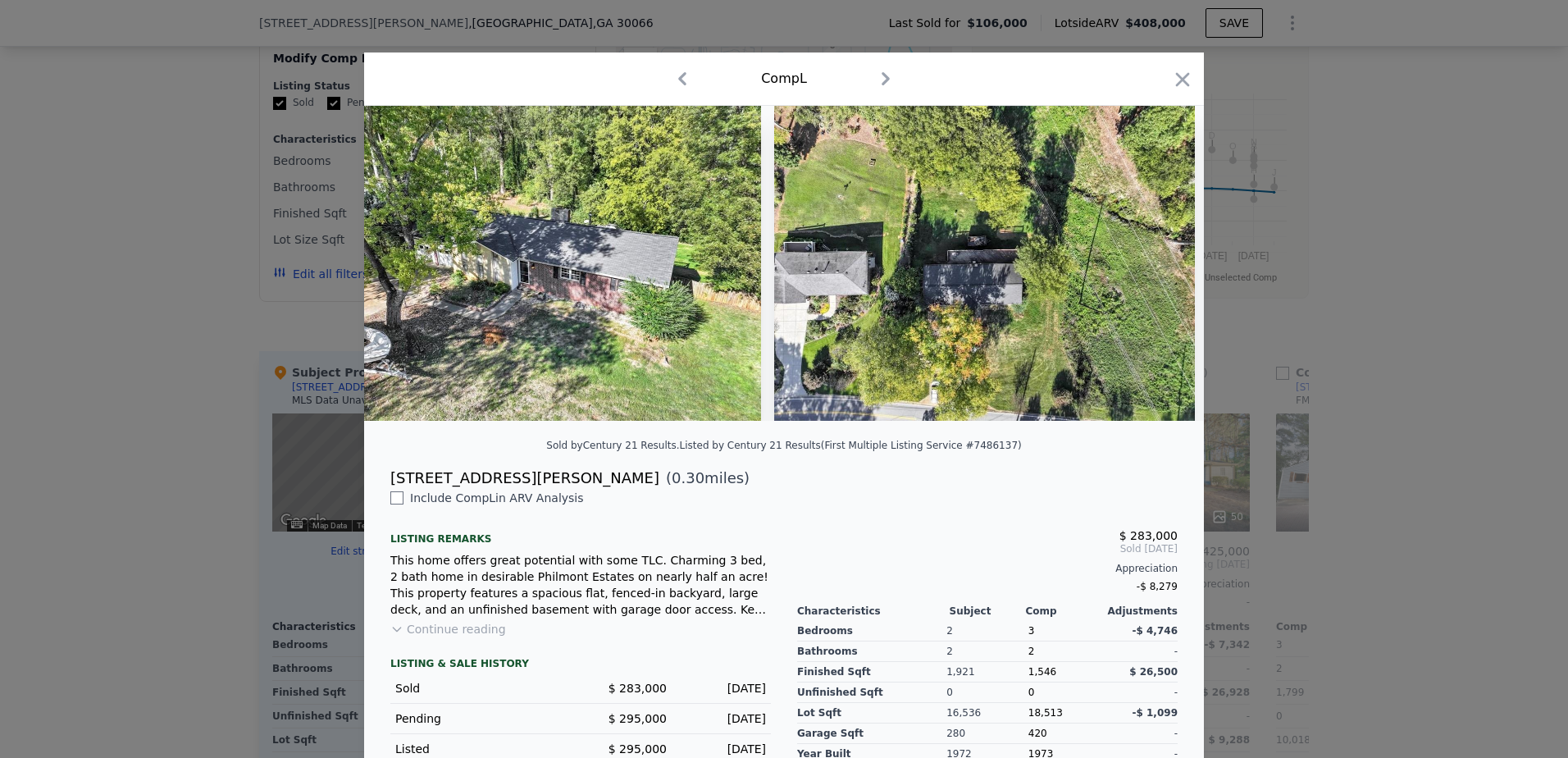
scroll to position [0, 1968]
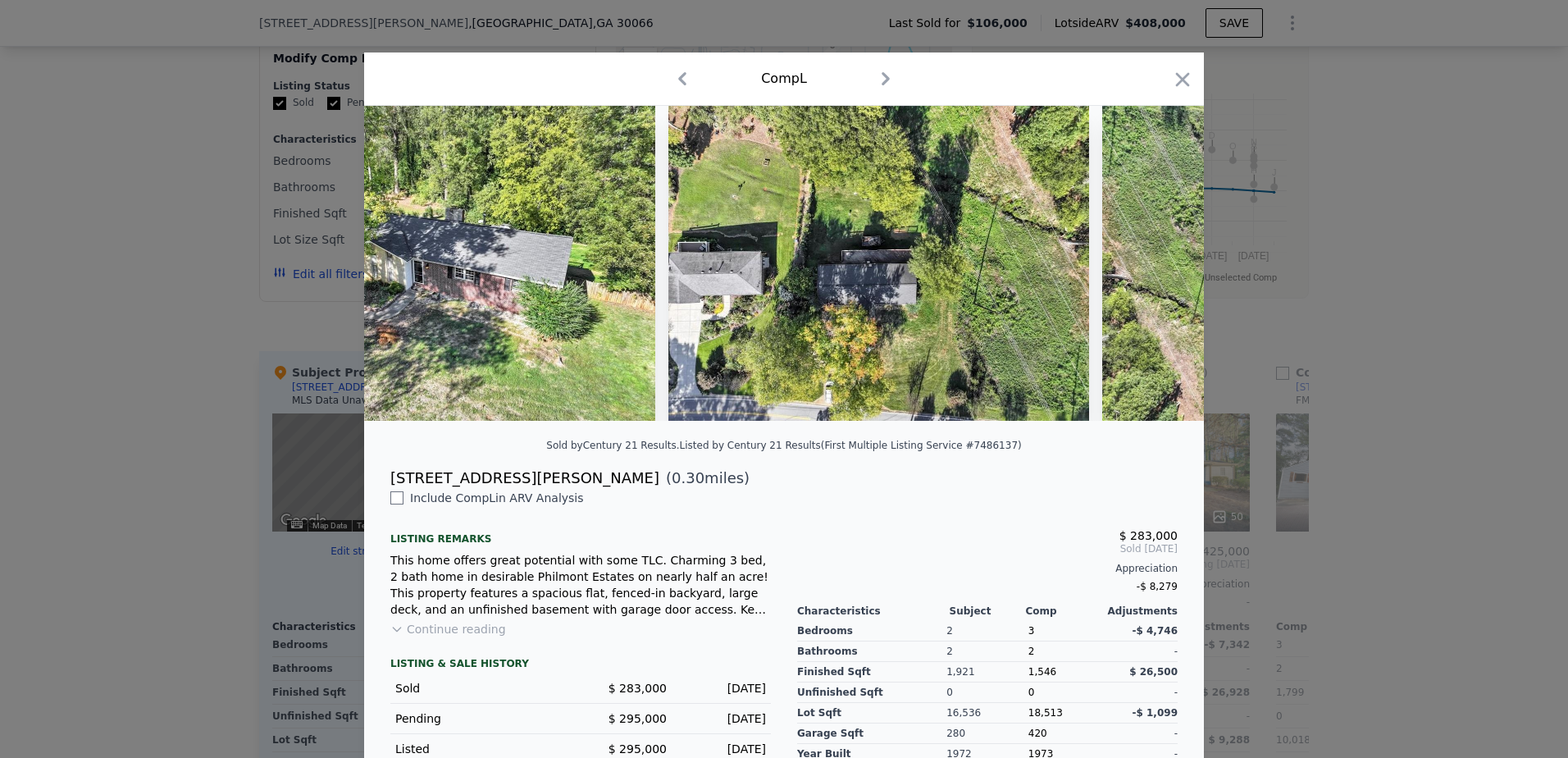
click at [1156, 272] on div at bounding box center [784, 263] width 840 height 315
click at [1156, 271] on icon at bounding box center [1161, 264] width 10 height 17
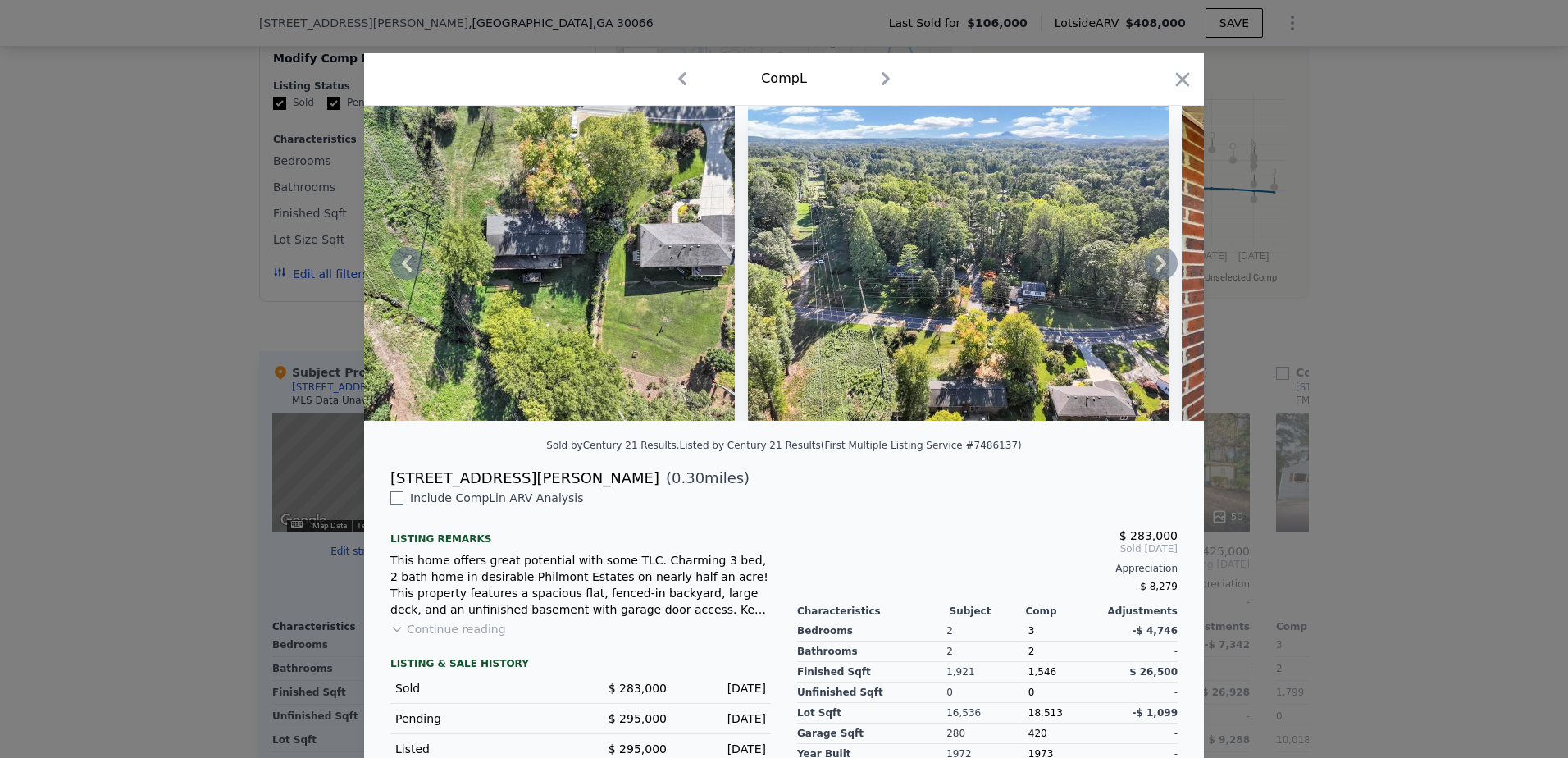
click at [1156, 271] on icon at bounding box center [1161, 264] width 10 height 17
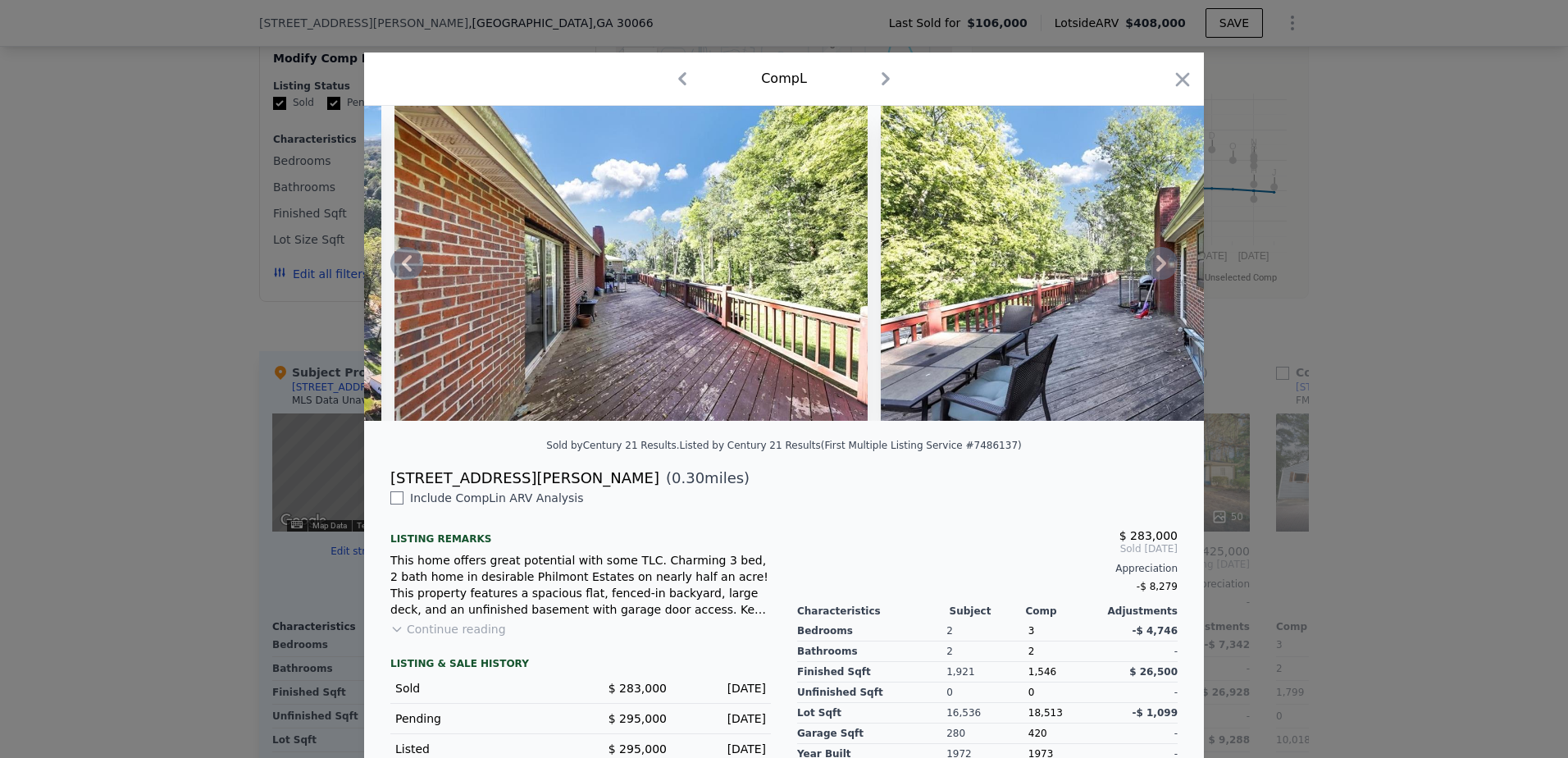
click at [1156, 271] on icon at bounding box center [1161, 264] width 10 height 17
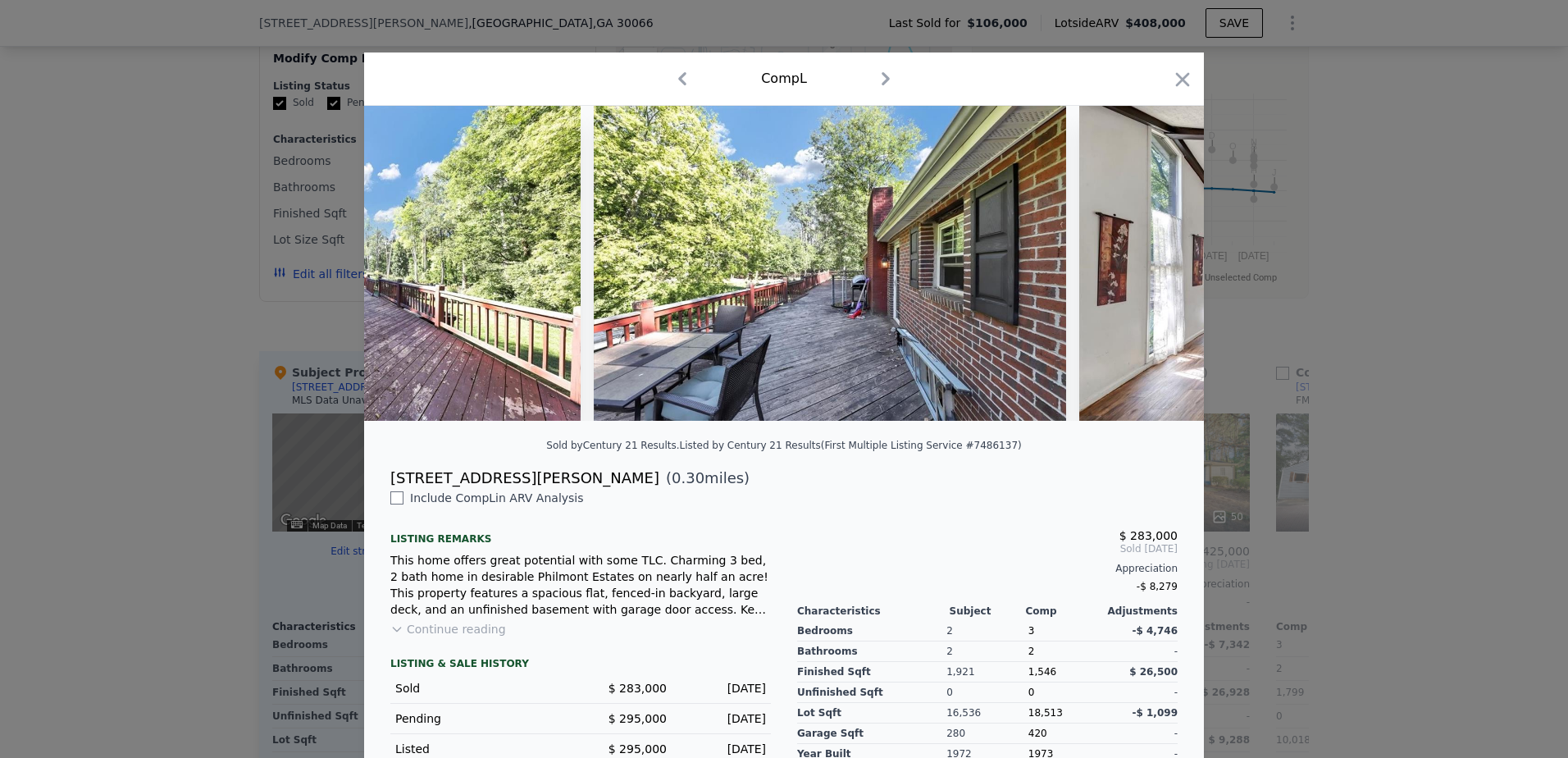
scroll to position [0, 3937]
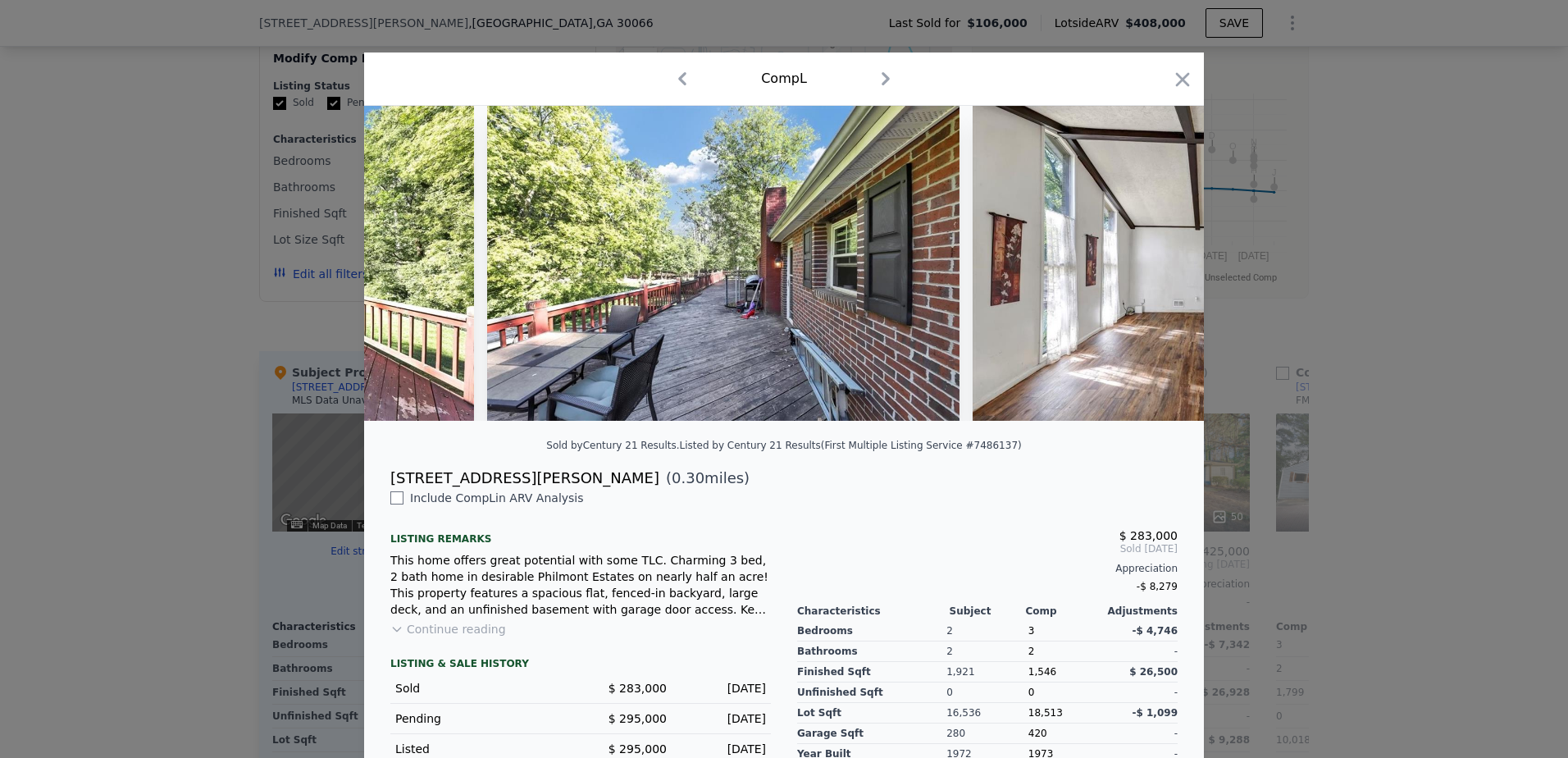
click at [1156, 272] on img at bounding box center [1209, 263] width 472 height 315
click at [1181, 77] on icon "button" at bounding box center [1183, 79] width 14 height 14
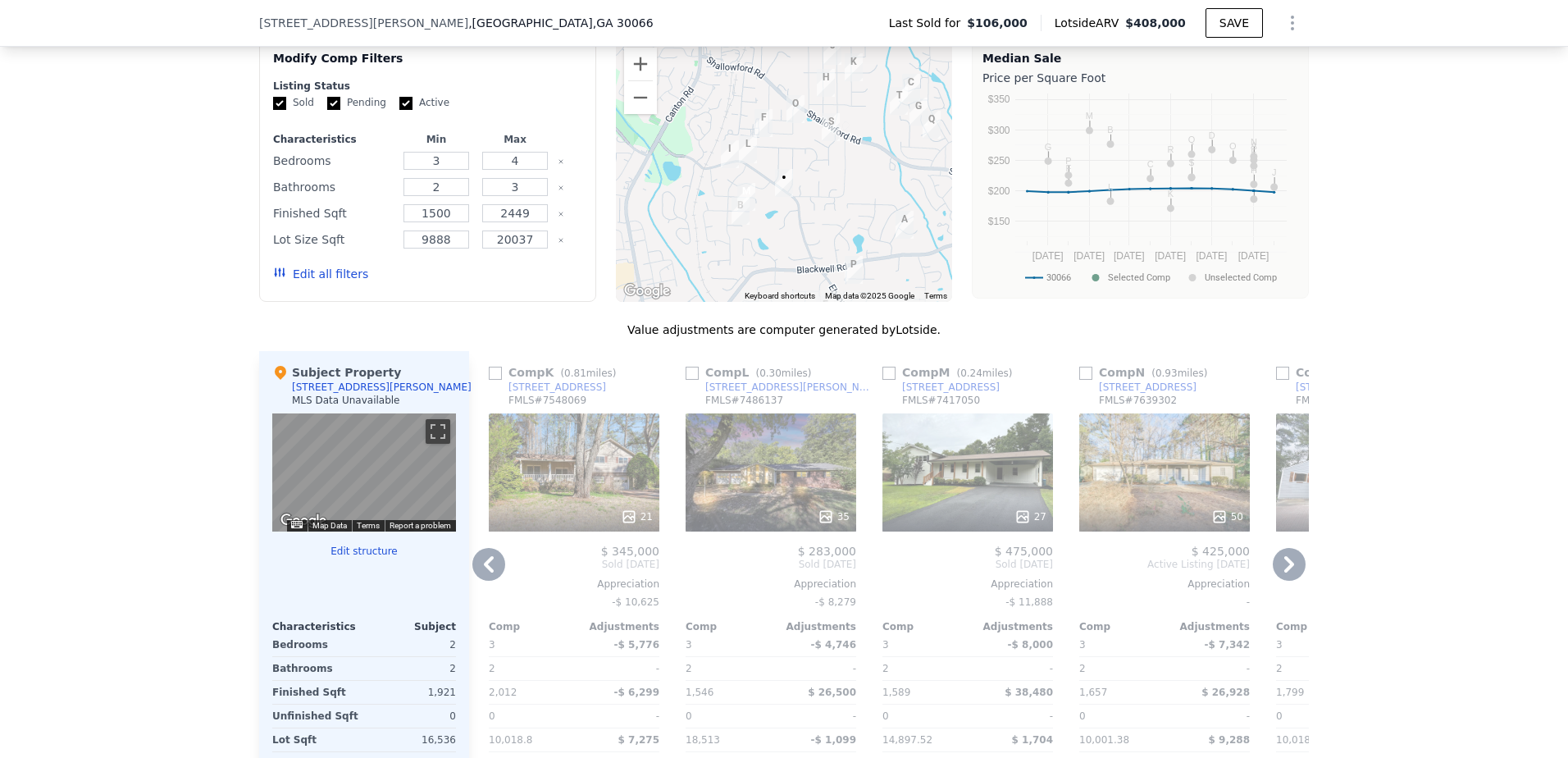
click at [947, 472] on div "27" at bounding box center [967, 473] width 170 height 118
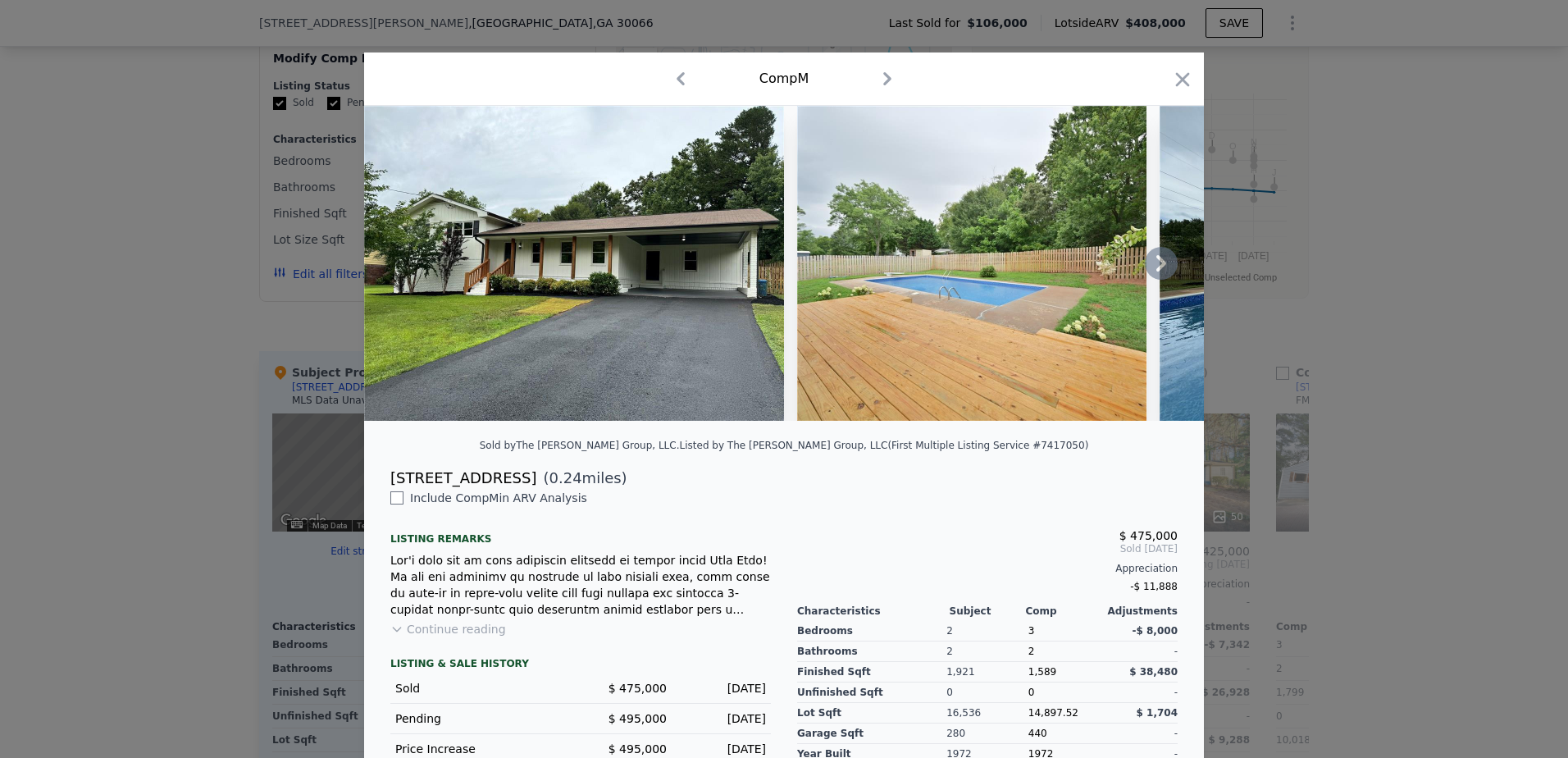
click at [1157, 270] on icon at bounding box center [1161, 264] width 10 height 17
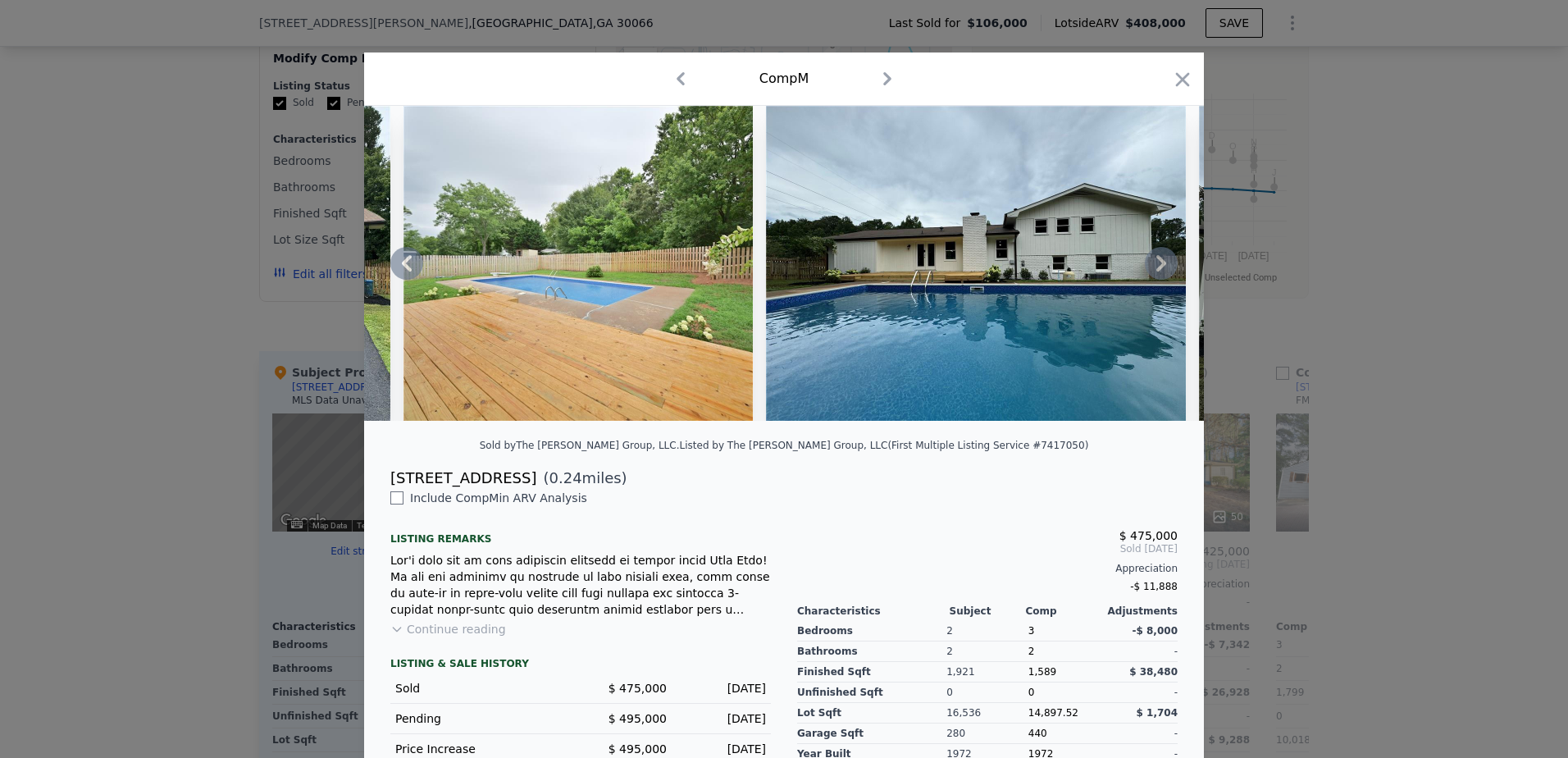
click at [1157, 270] on icon at bounding box center [1161, 264] width 10 height 17
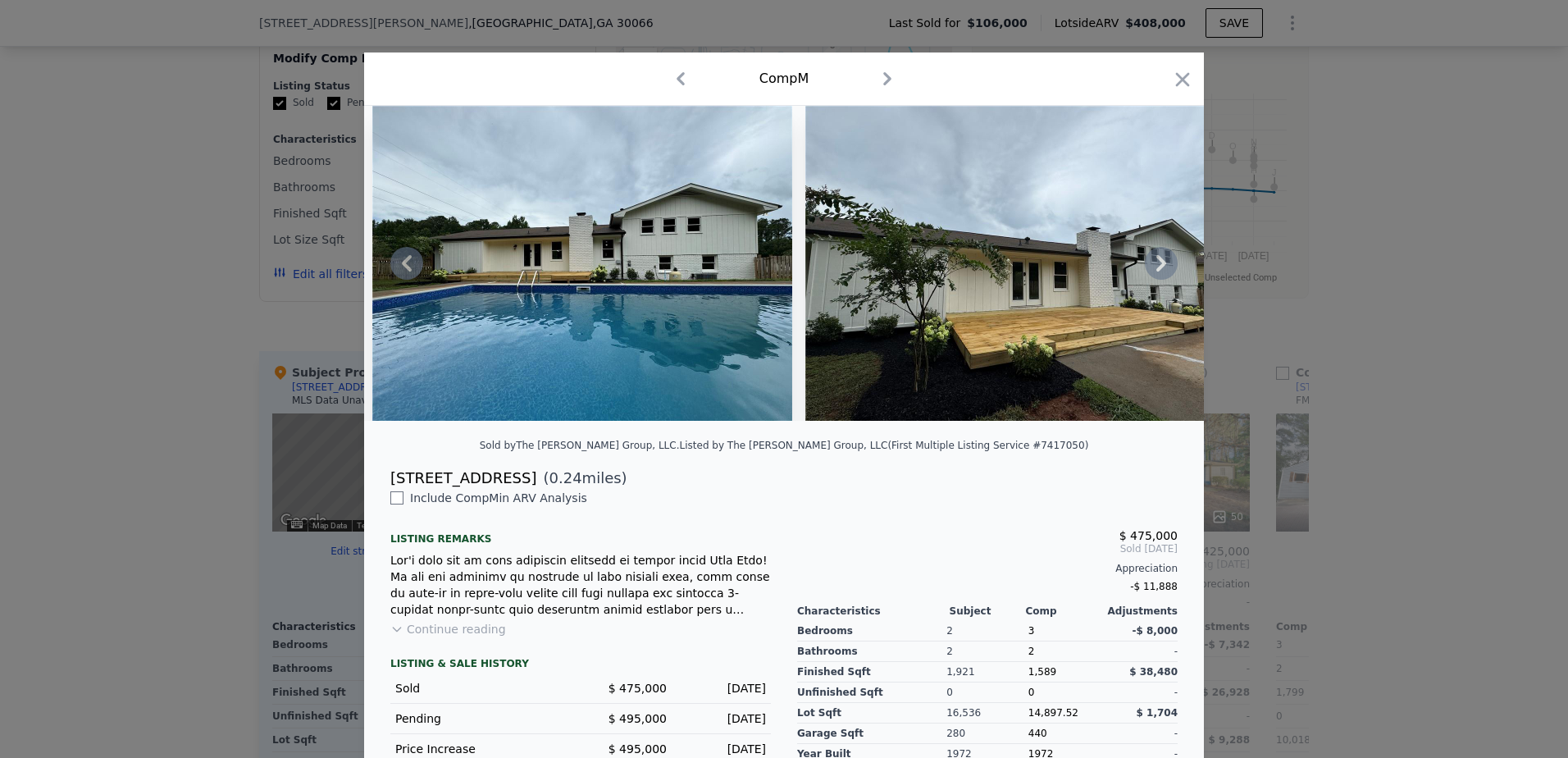
click at [1157, 270] on icon at bounding box center [1161, 264] width 10 height 17
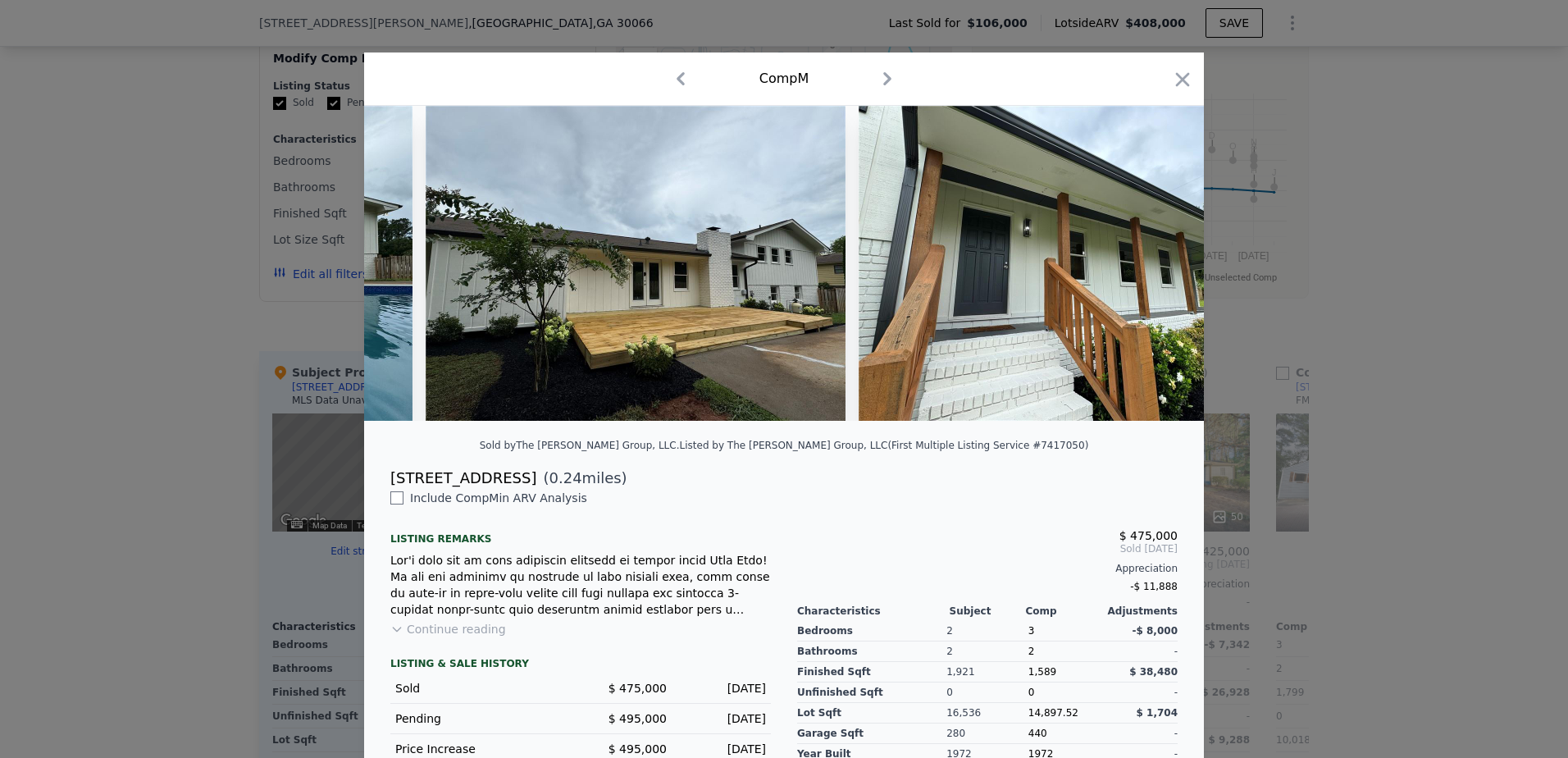
scroll to position [0, 1181]
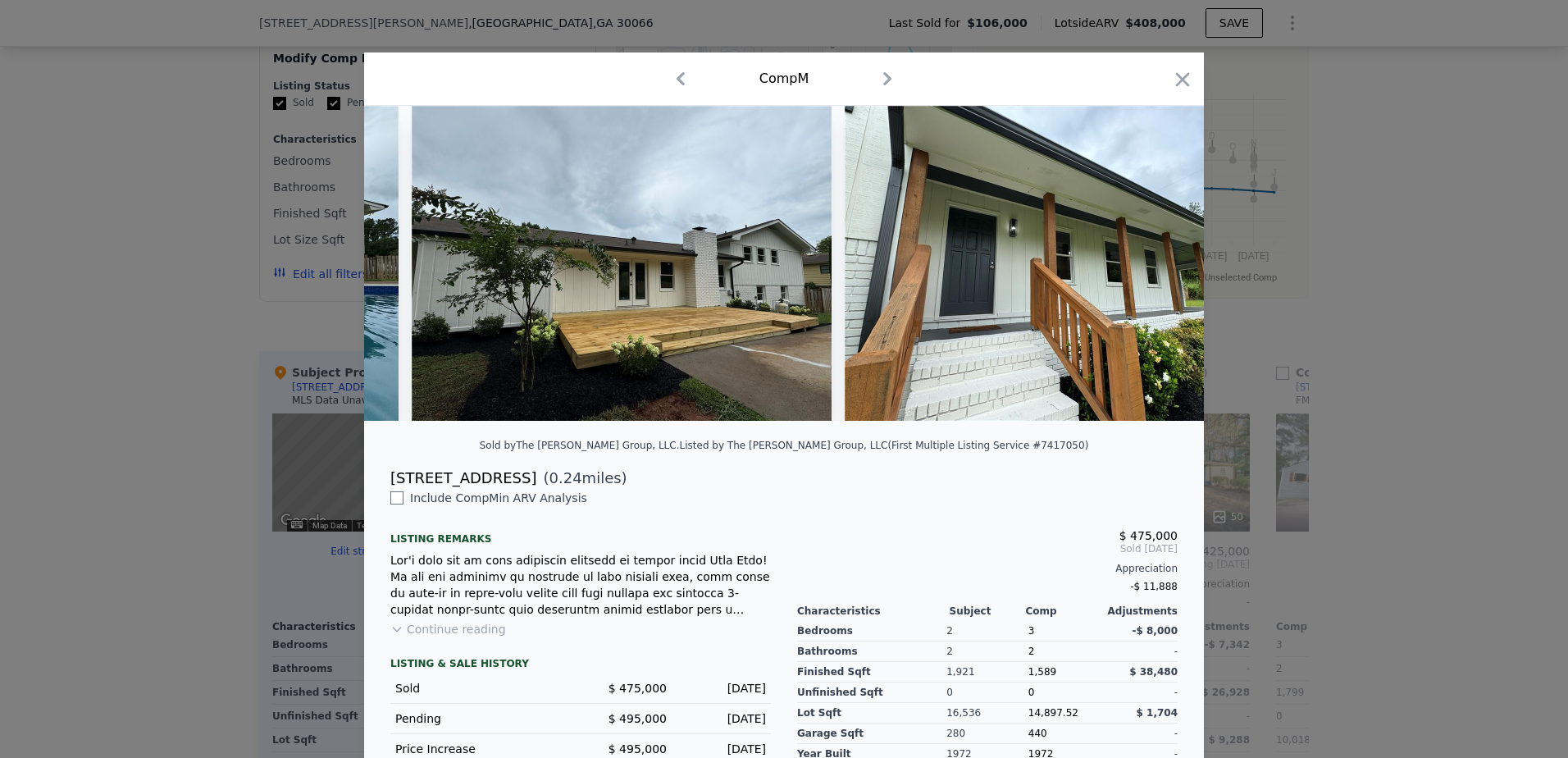
click at [1157, 270] on div at bounding box center [784, 263] width 840 height 315
click at [1157, 270] on icon at bounding box center [1161, 264] width 10 height 17
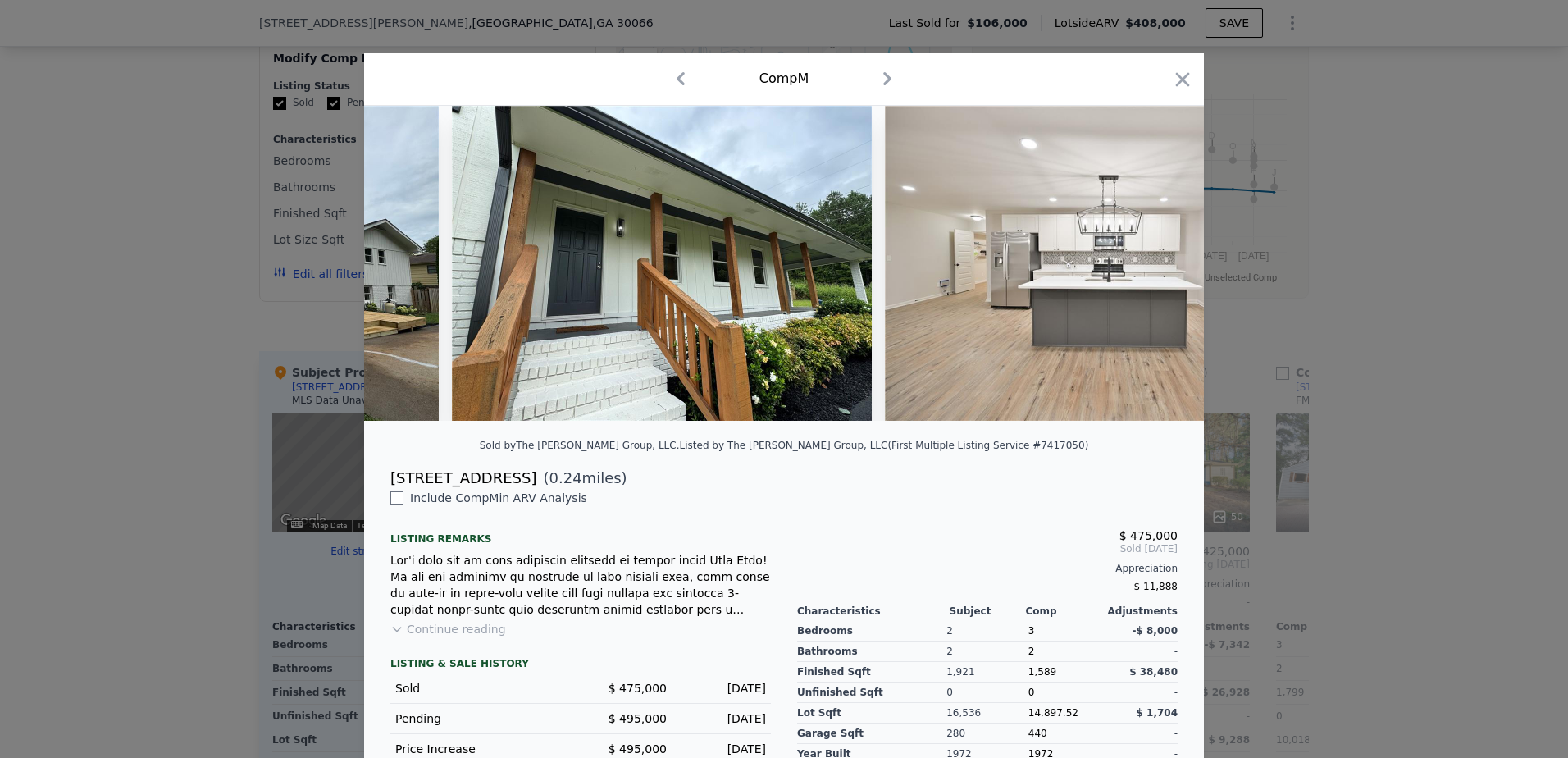
scroll to position [0, 1575]
click at [1157, 270] on icon at bounding box center [1161, 264] width 10 height 17
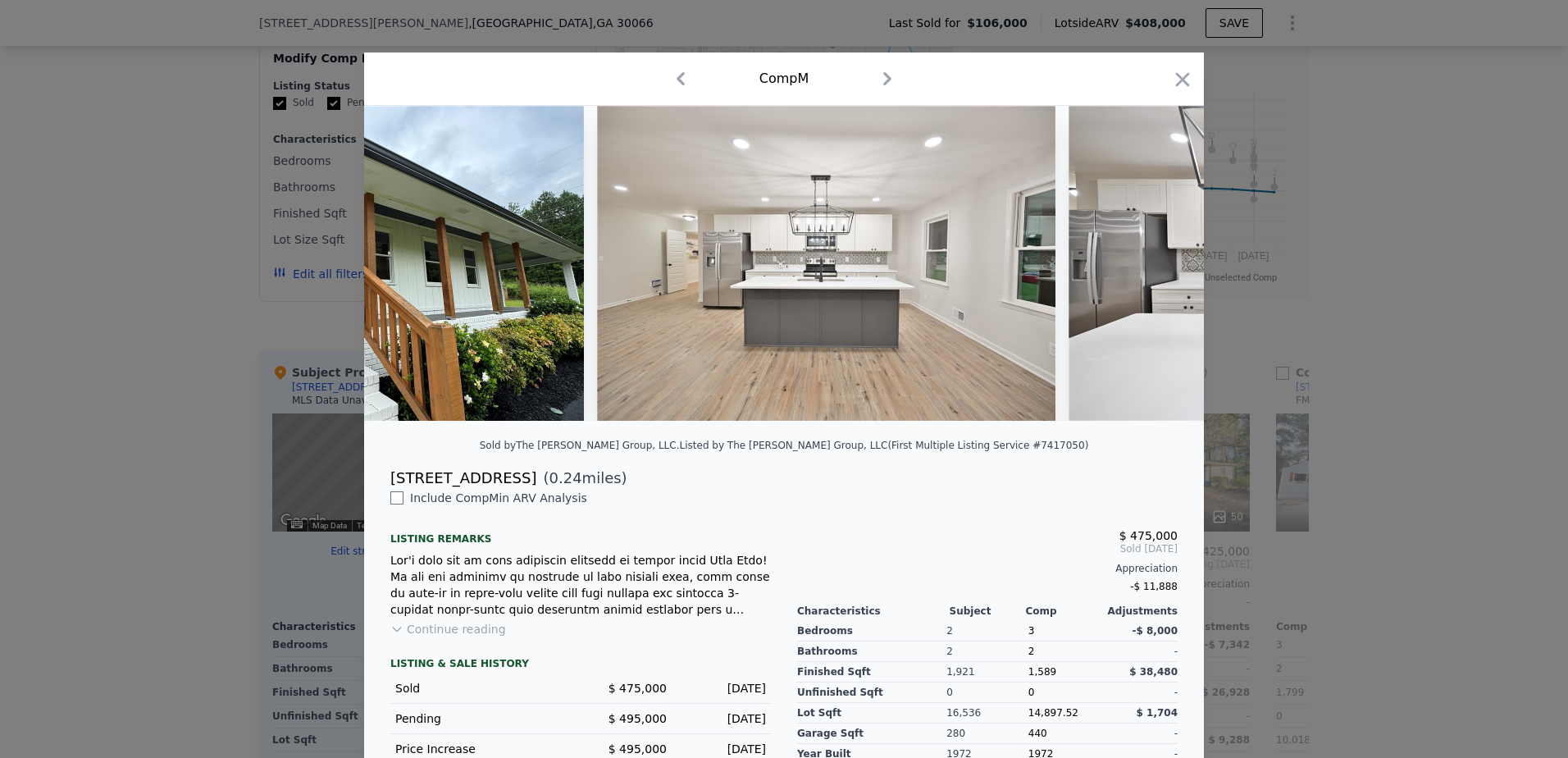
scroll to position [0, 1968]
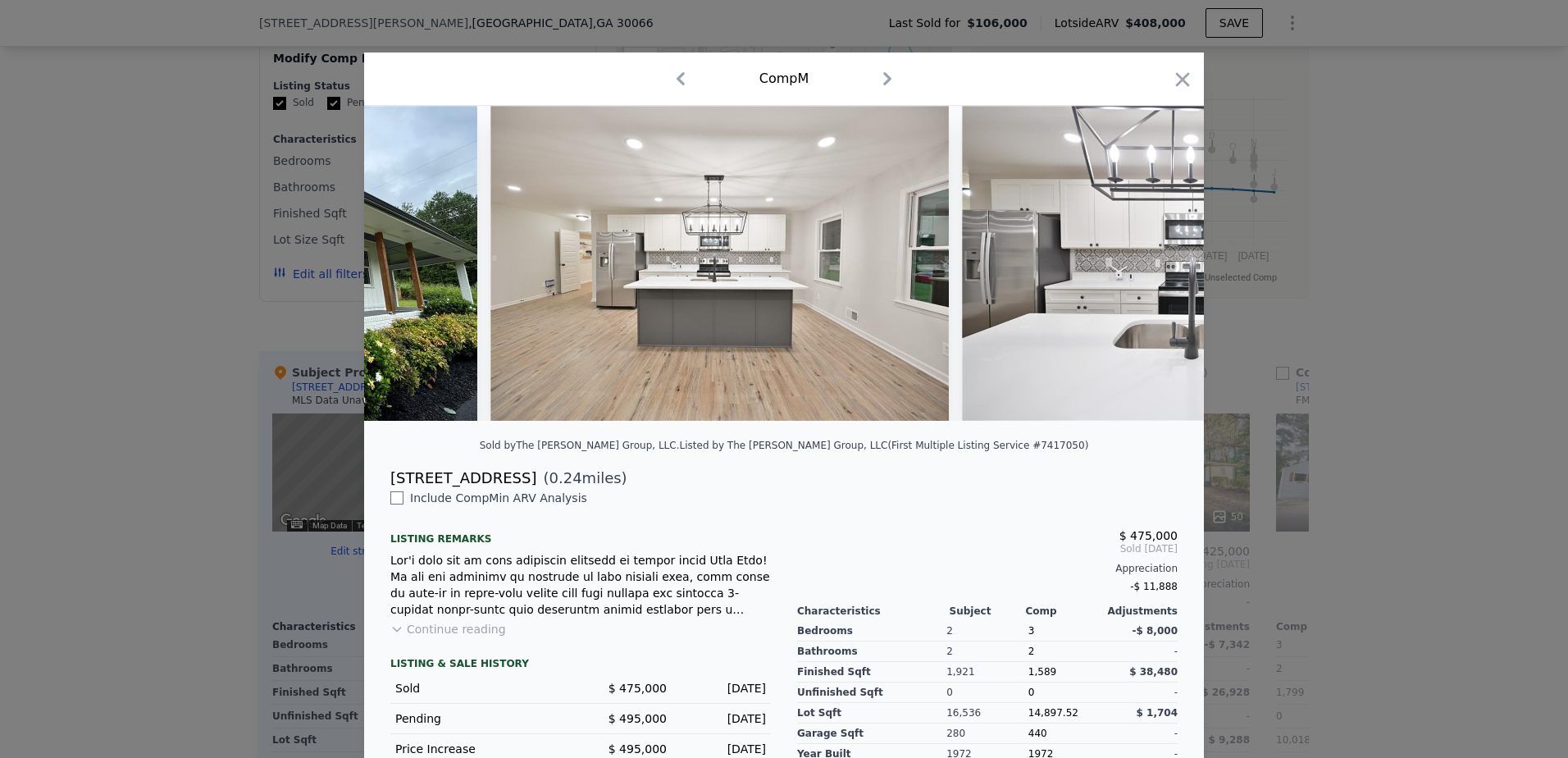
click at [1157, 270] on div at bounding box center [784, 263] width 840 height 315
click at [1157, 270] on icon at bounding box center [1161, 264] width 10 height 17
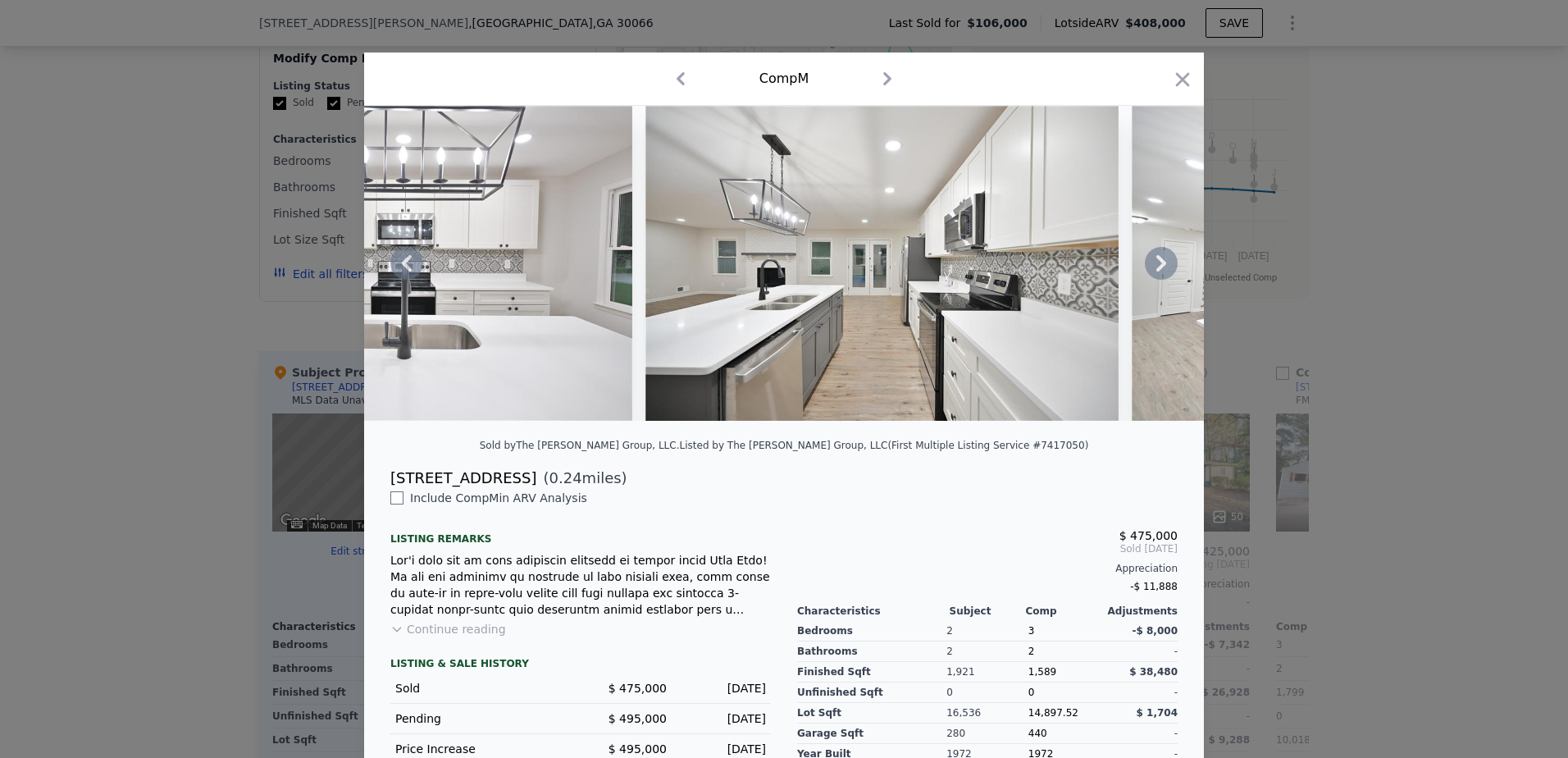
click at [1157, 270] on icon at bounding box center [1161, 264] width 10 height 17
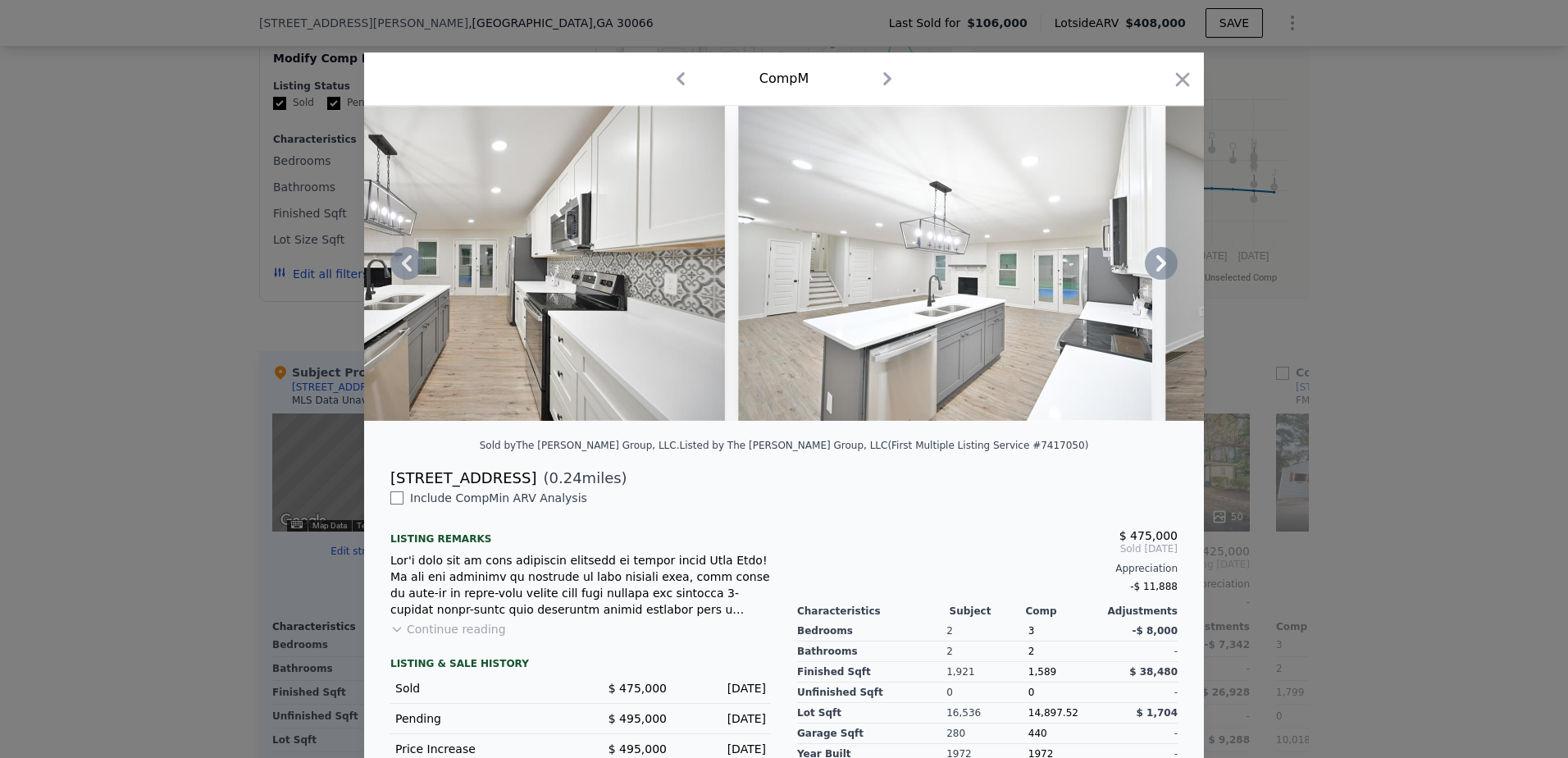
click at [1157, 270] on icon at bounding box center [1161, 264] width 10 height 17
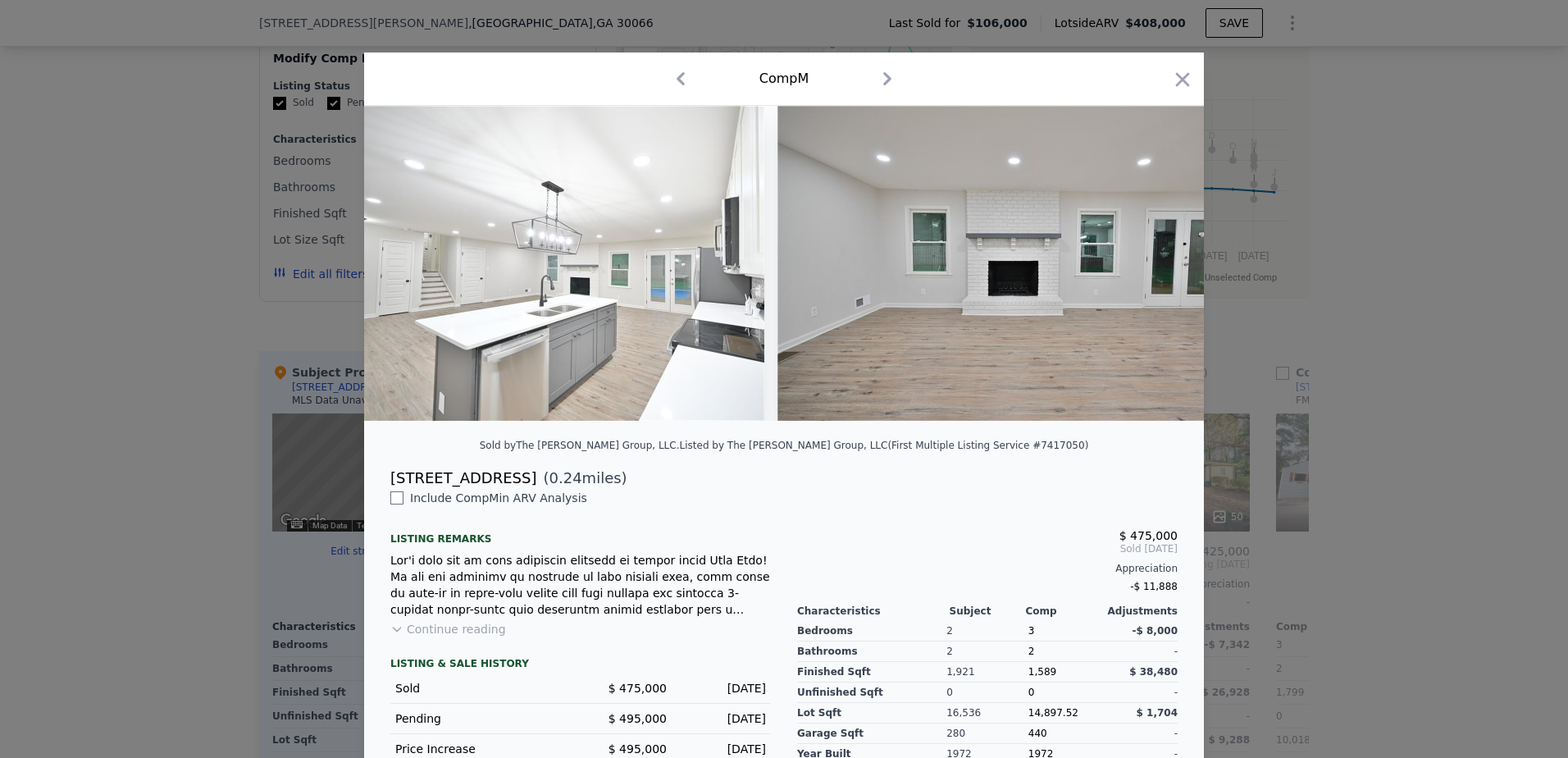
scroll to position [0, 3543]
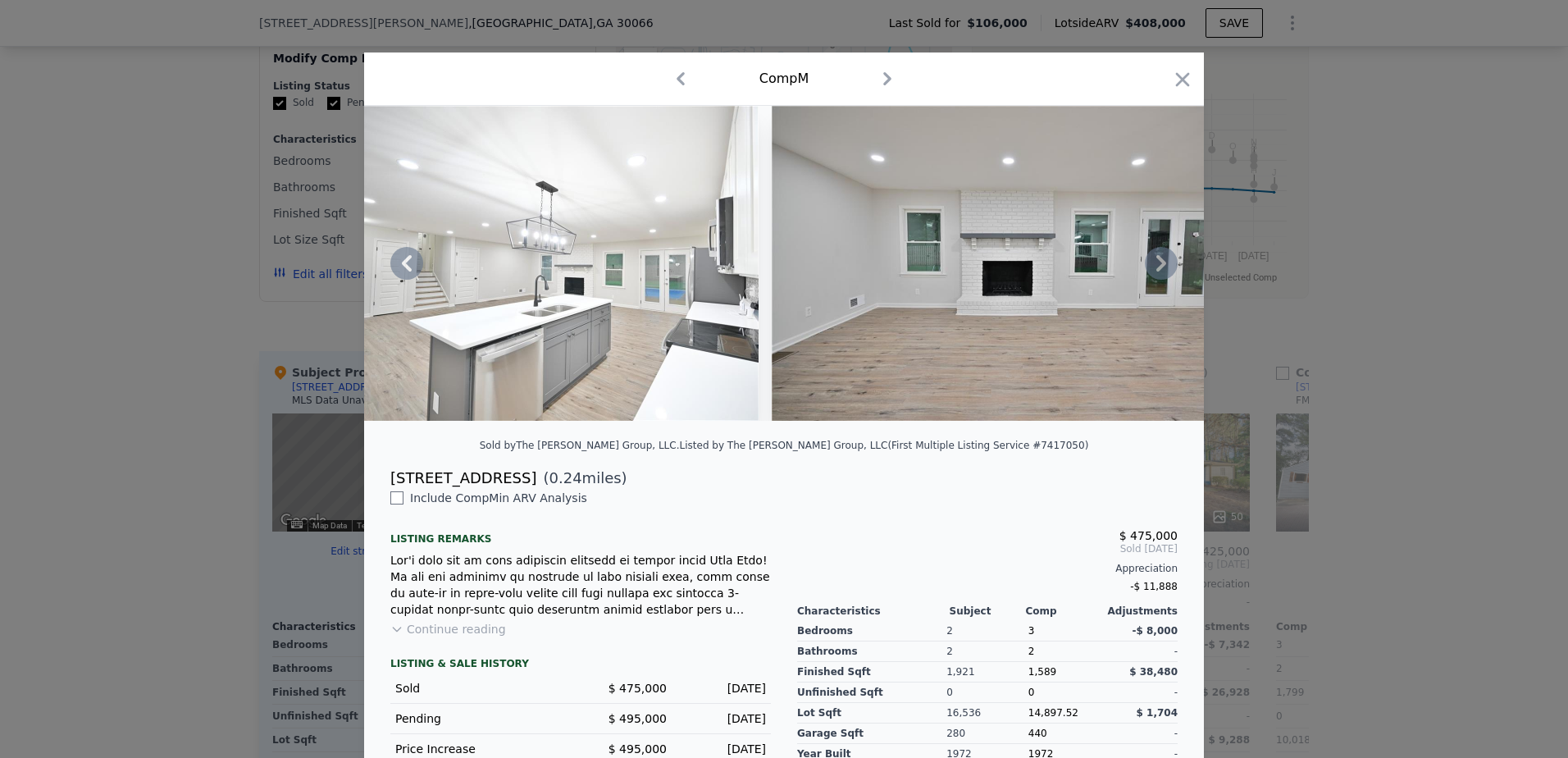
click at [1157, 270] on div at bounding box center [784, 263] width 840 height 315
click at [1179, 81] on icon "button" at bounding box center [1183, 79] width 14 height 14
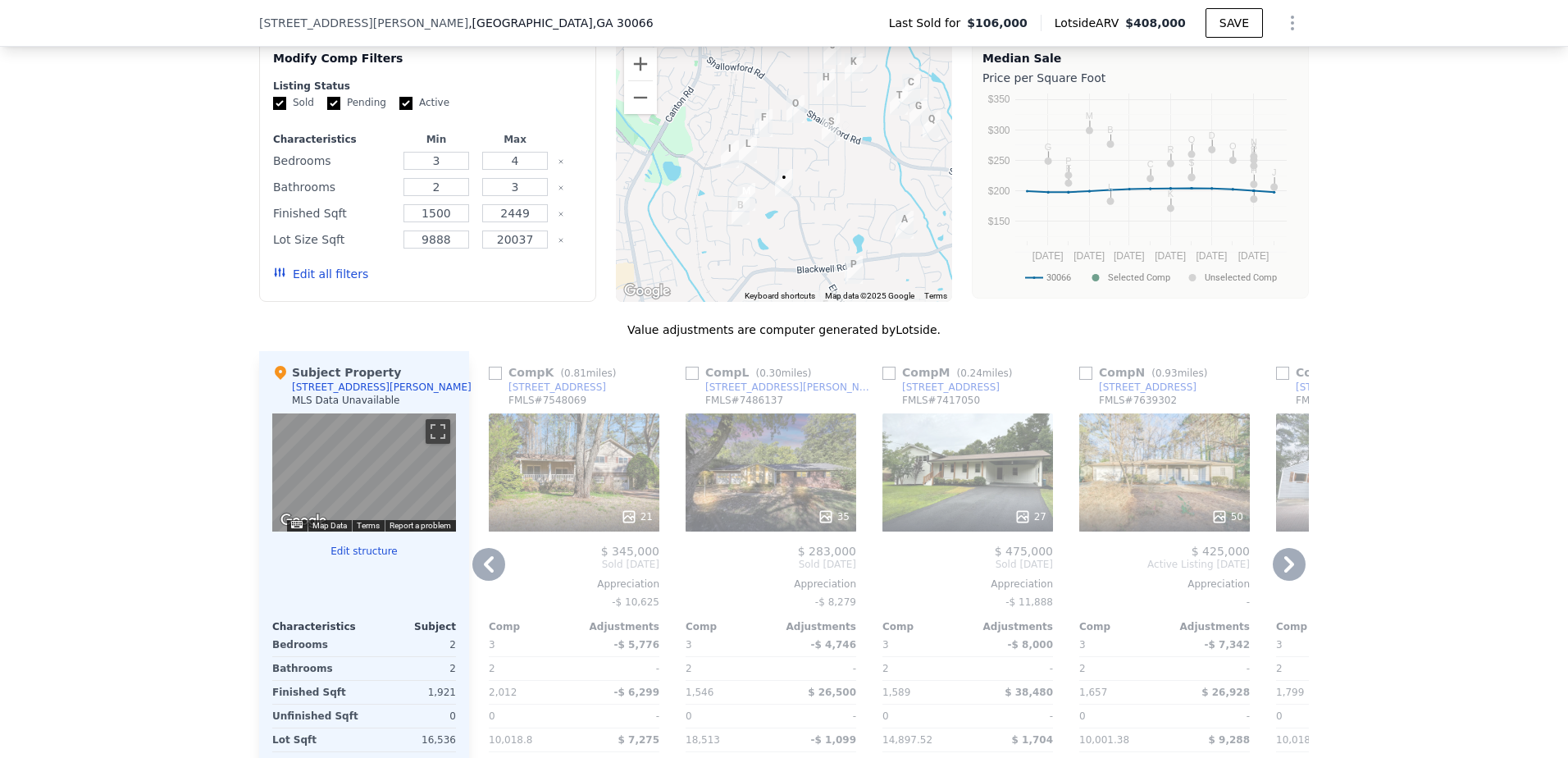
click at [965, 508] on div "27" at bounding box center [967, 473] width 170 height 118
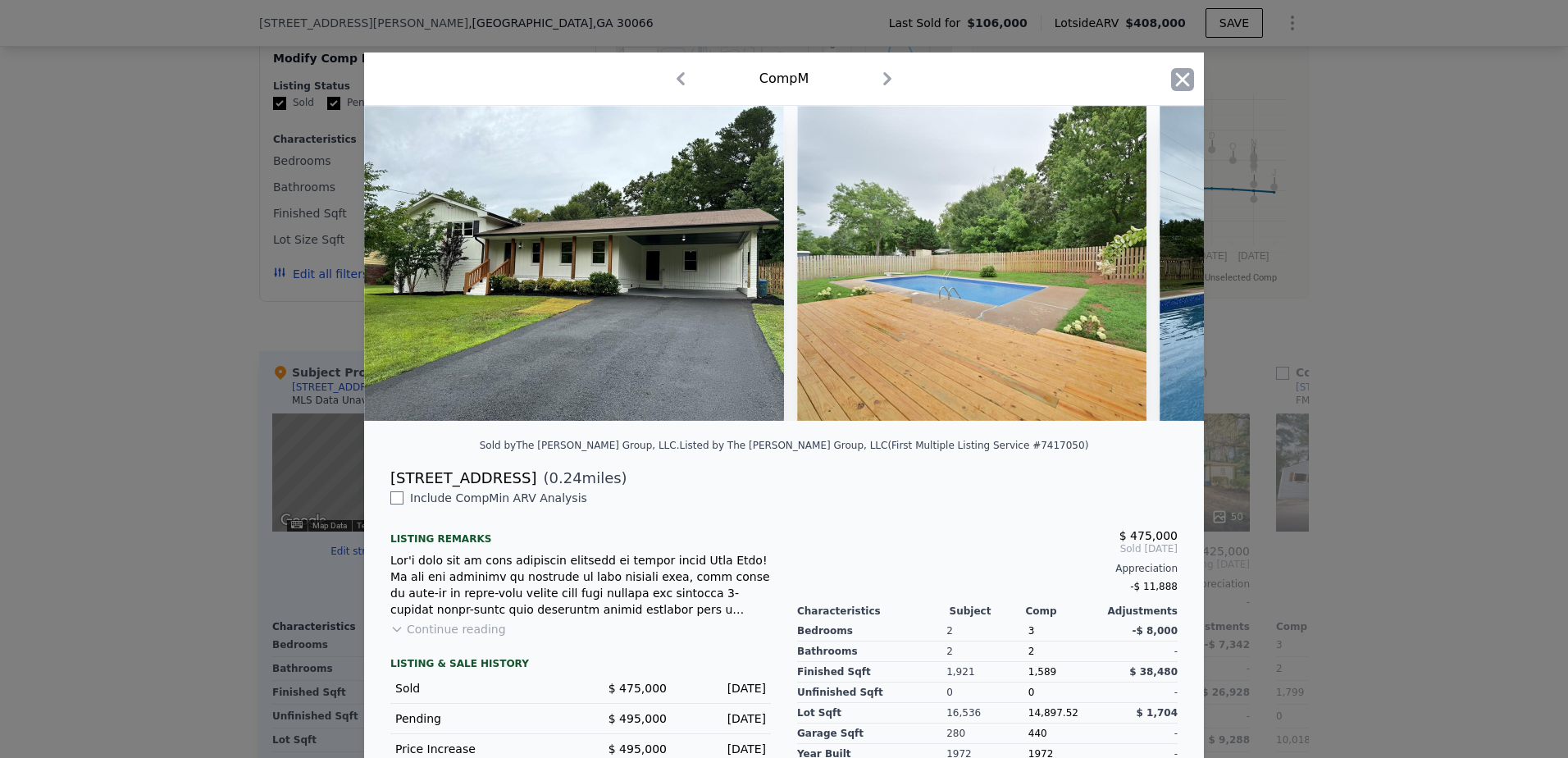
click at [1178, 77] on icon "button" at bounding box center [1183, 80] width 23 height 23
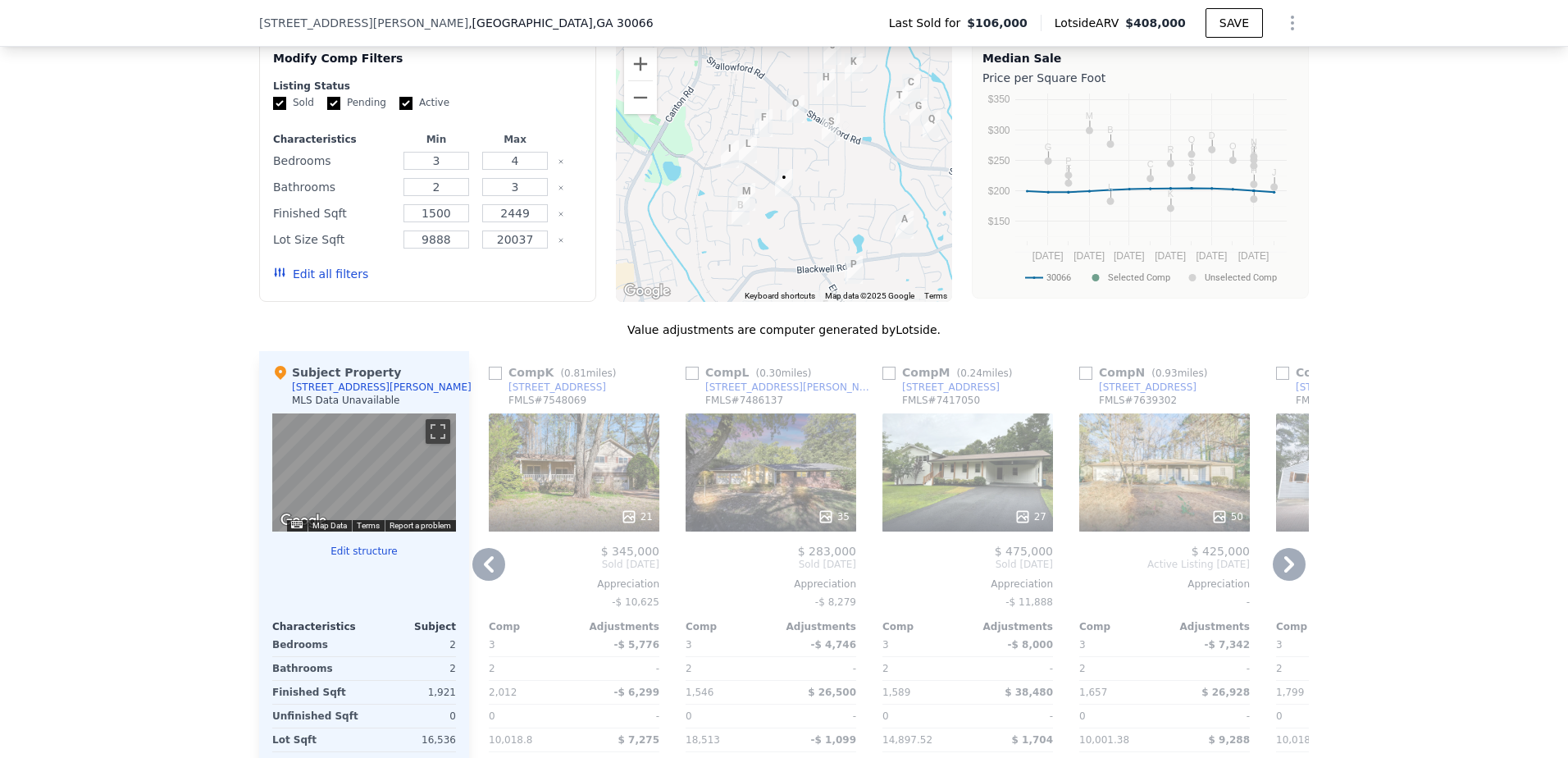
click at [1285, 573] on icon at bounding box center [1289, 564] width 10 height 17
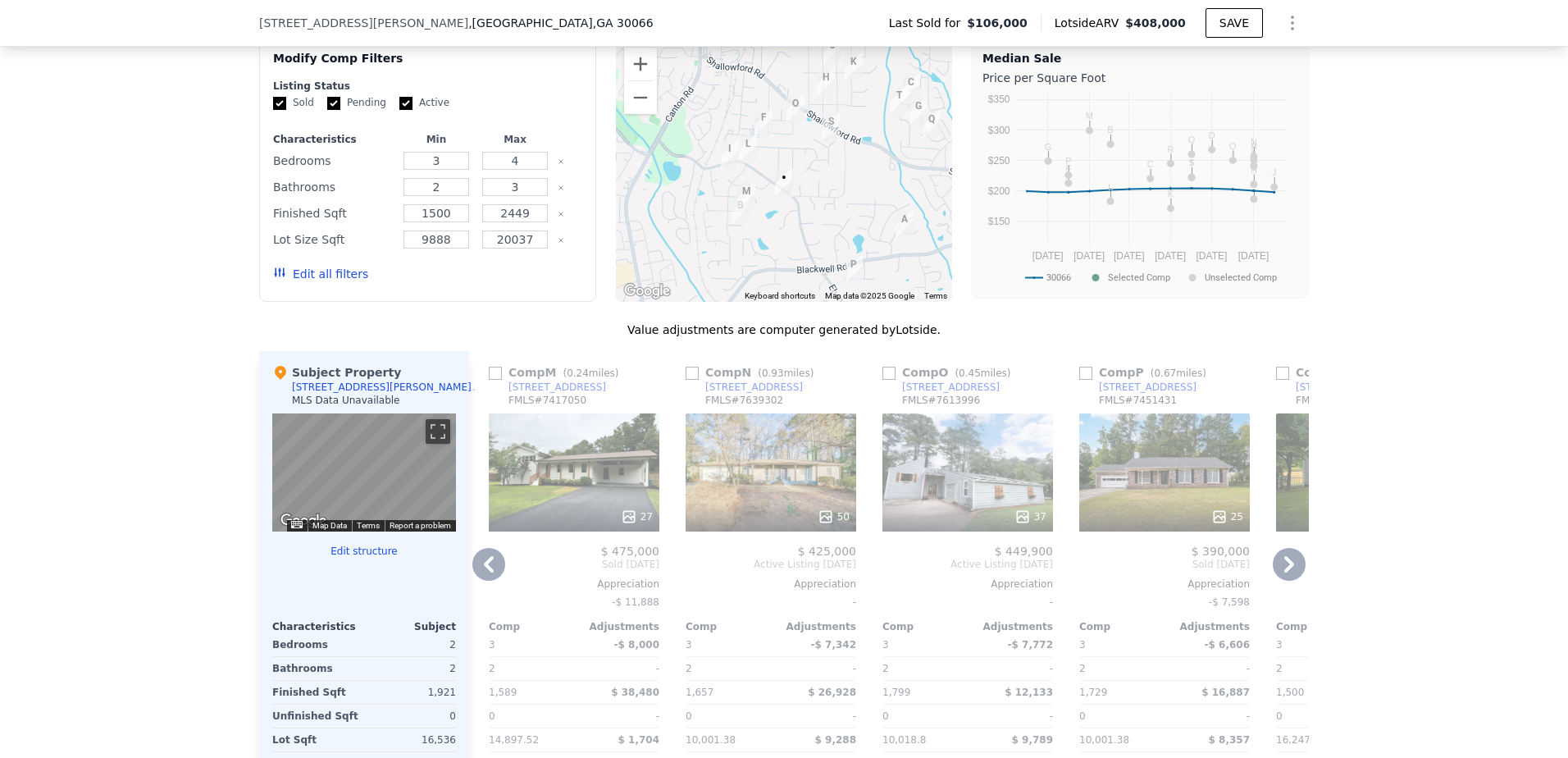
click at [1285, 573] on icon at bounding box center [1289, 564] width 10 height 17
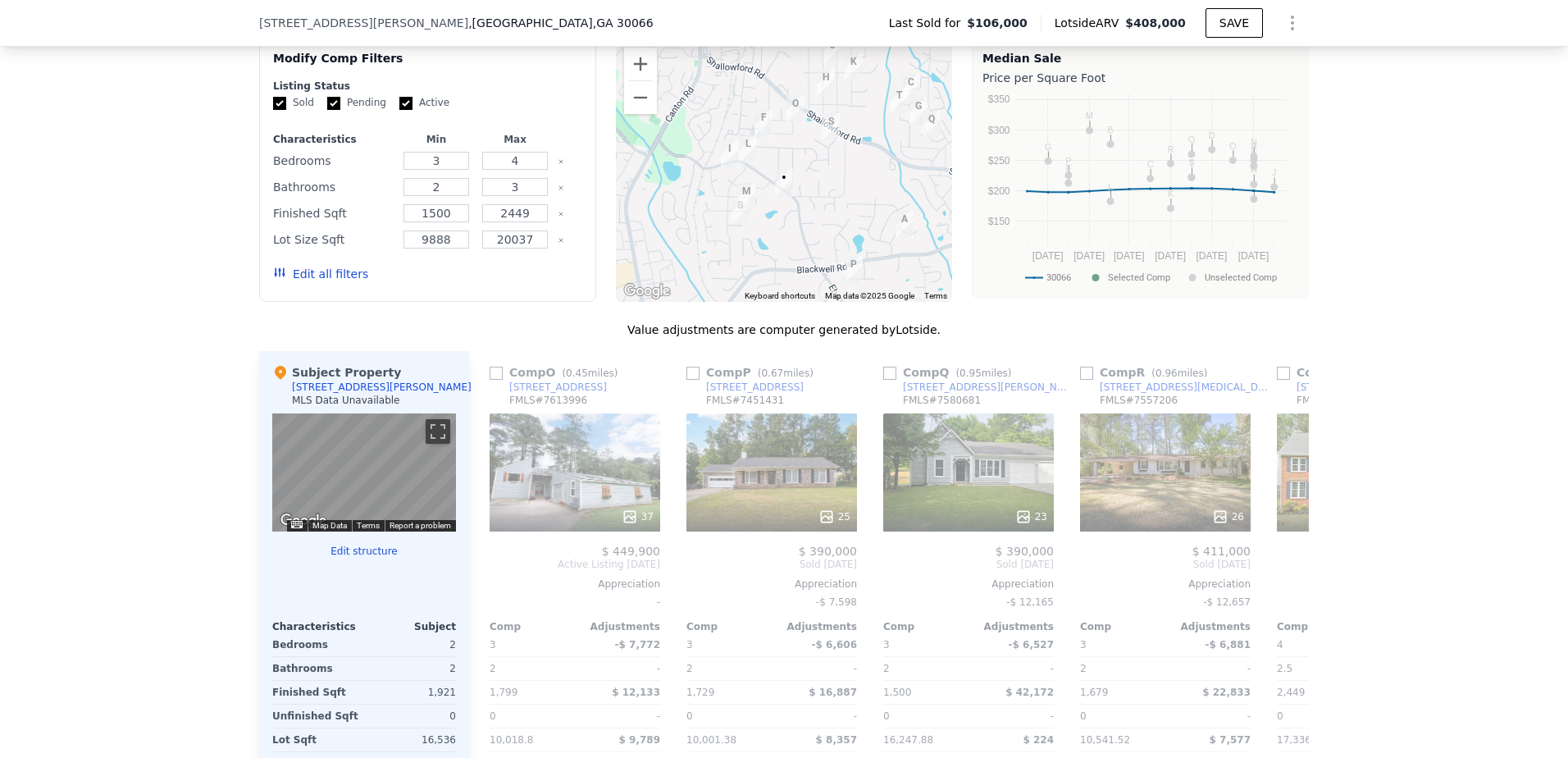
scroll to position [0, 2756]
click at [1288, 573] on icon at bounding box center [1289, 564] width 33 height 33
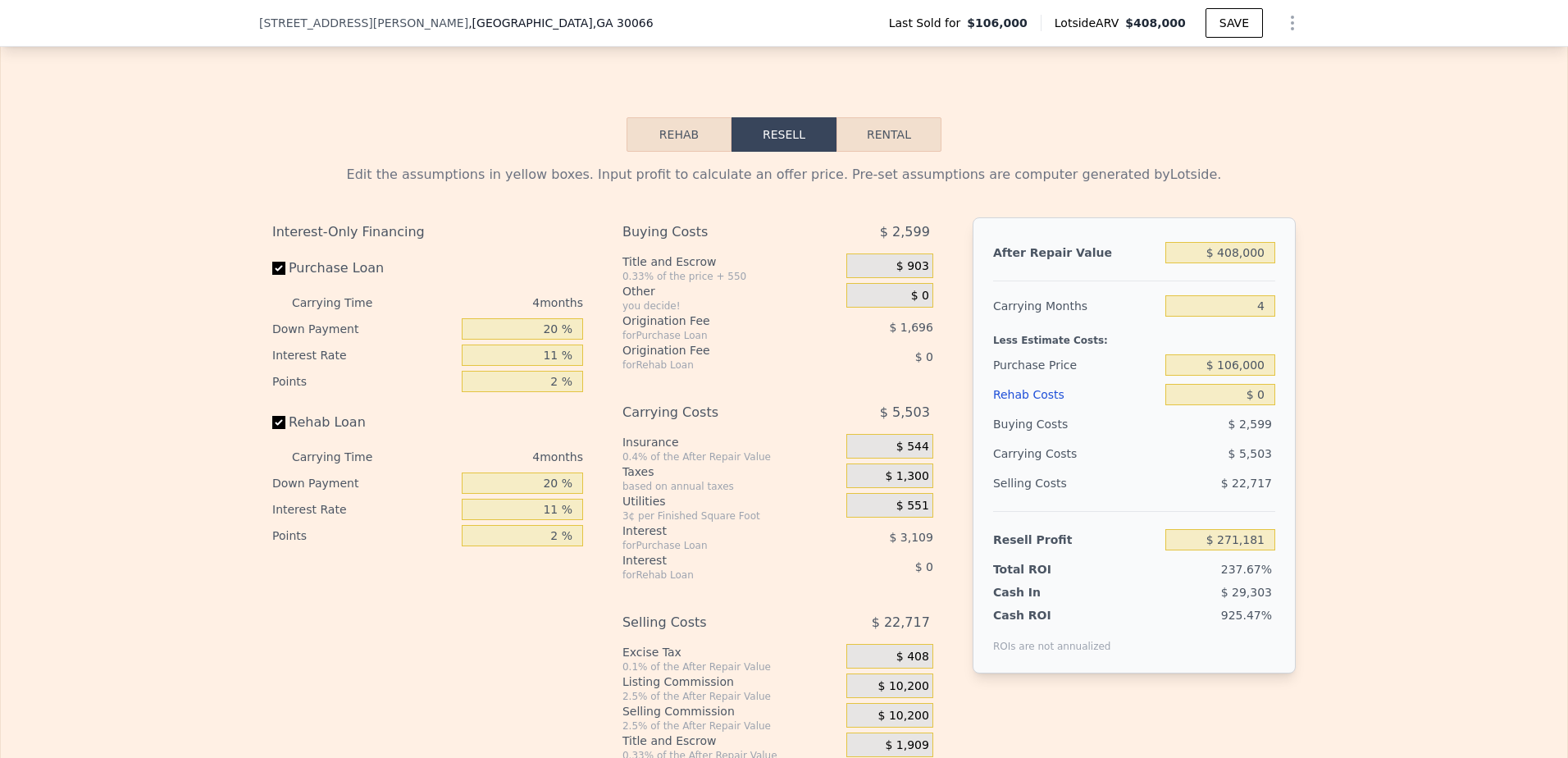
scroll to position [2182, 0]
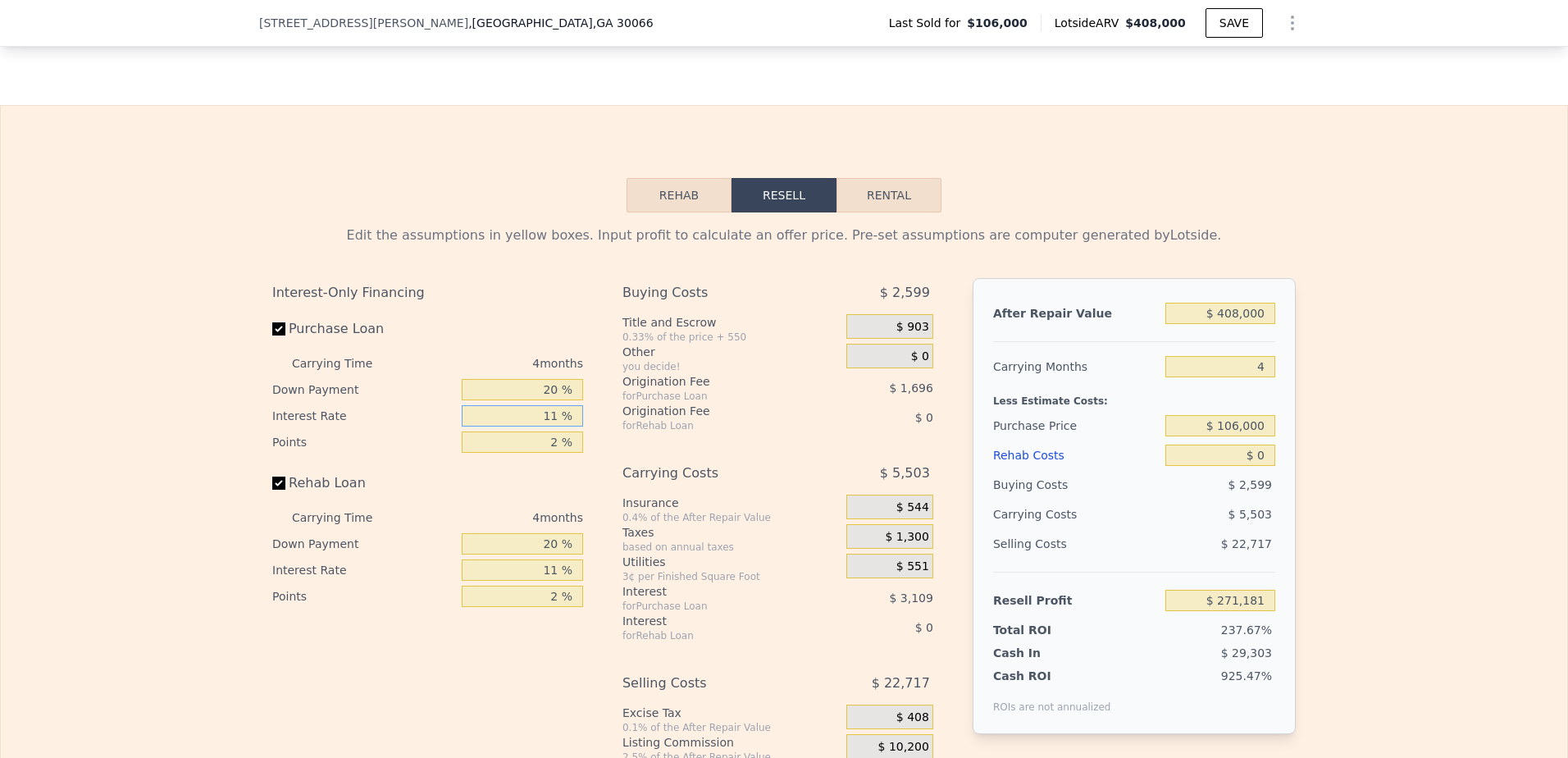
click at [555, 427] on input "11 %" at bounding box center [523, 415] width 122 height 22
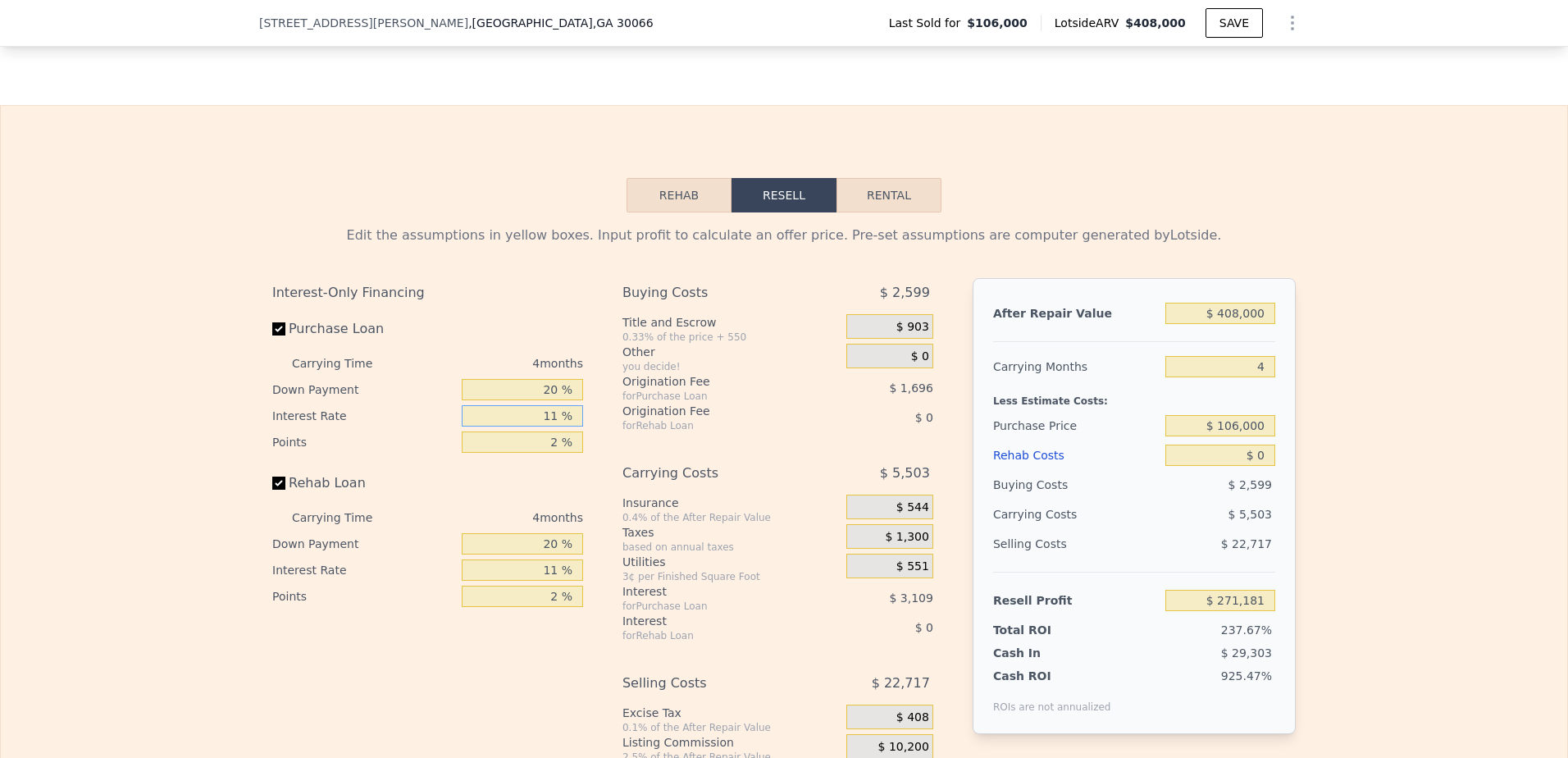
click at [555, 427] on input "11 %" at bounding box center [523, 415] width 122 height 22
click at [481, 453] on input "2 %" at bounding box center [523, 442] width 122 height 22
click at [558, 427] on input "11 %" at bounding box center [523, 415] width 122 height 22
type input "1 %"
type input "$ 274,005"
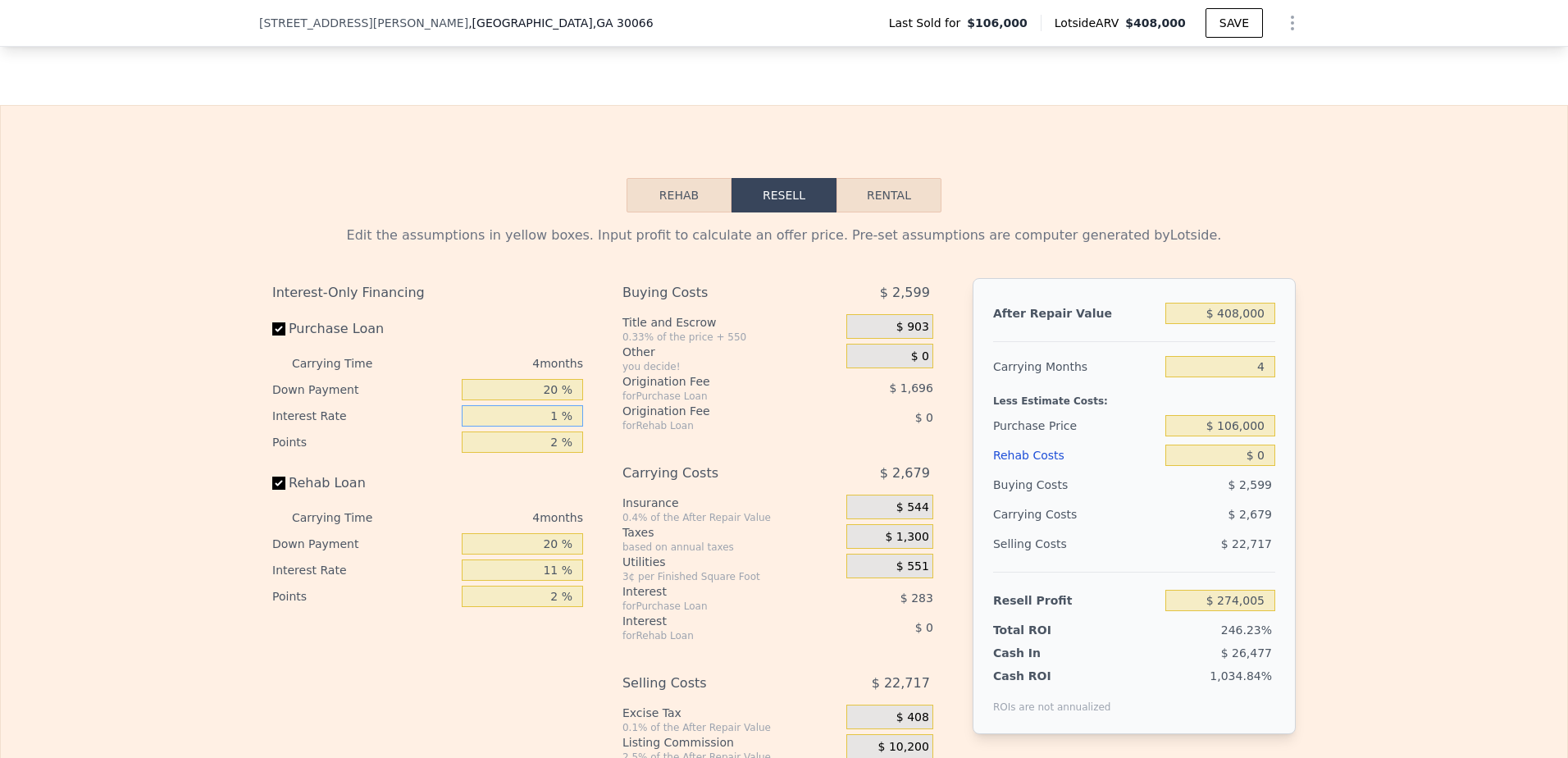
type input "12 %"
type input "$ 270,897"
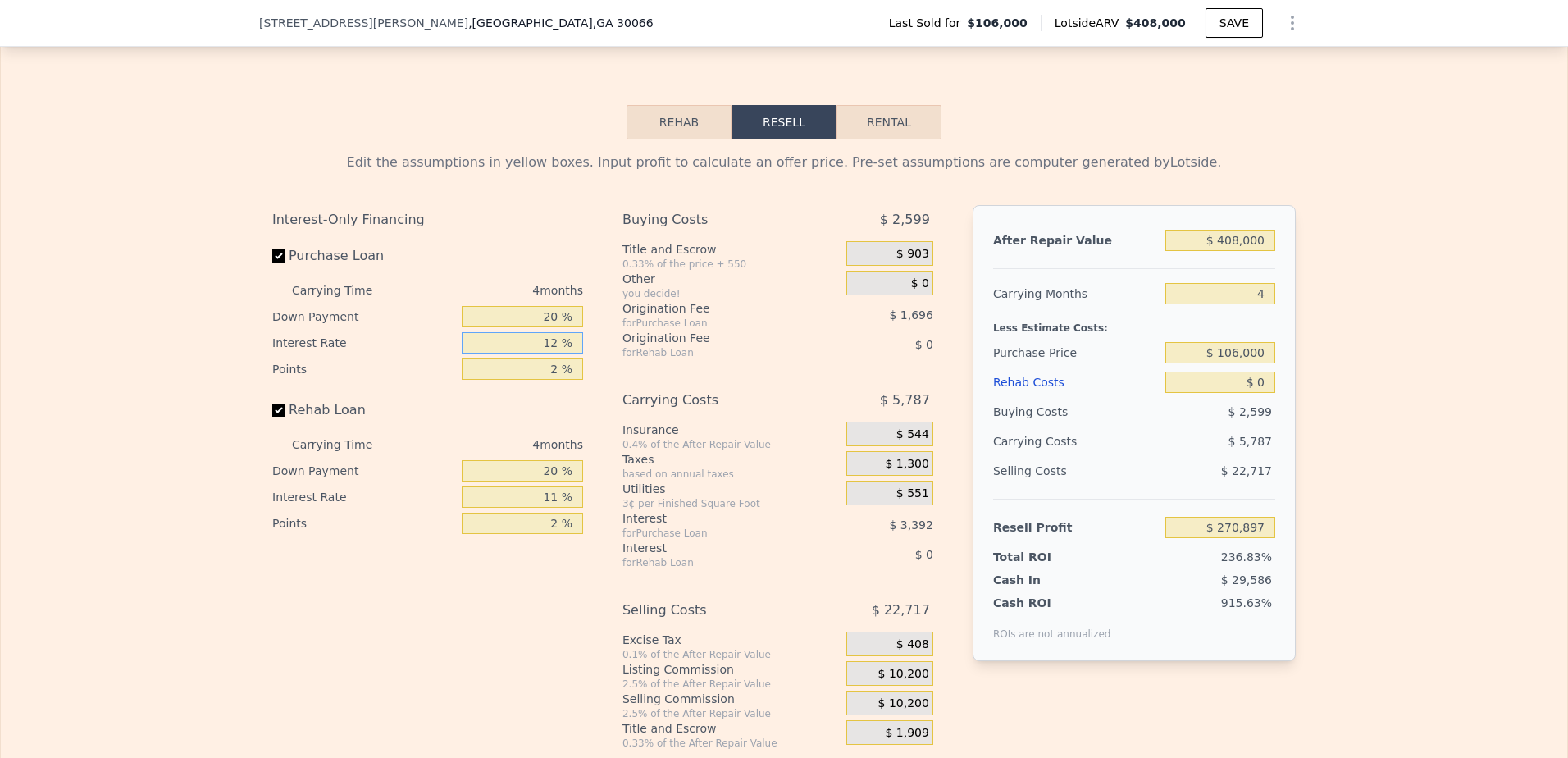
scroll to position [2292, 0]
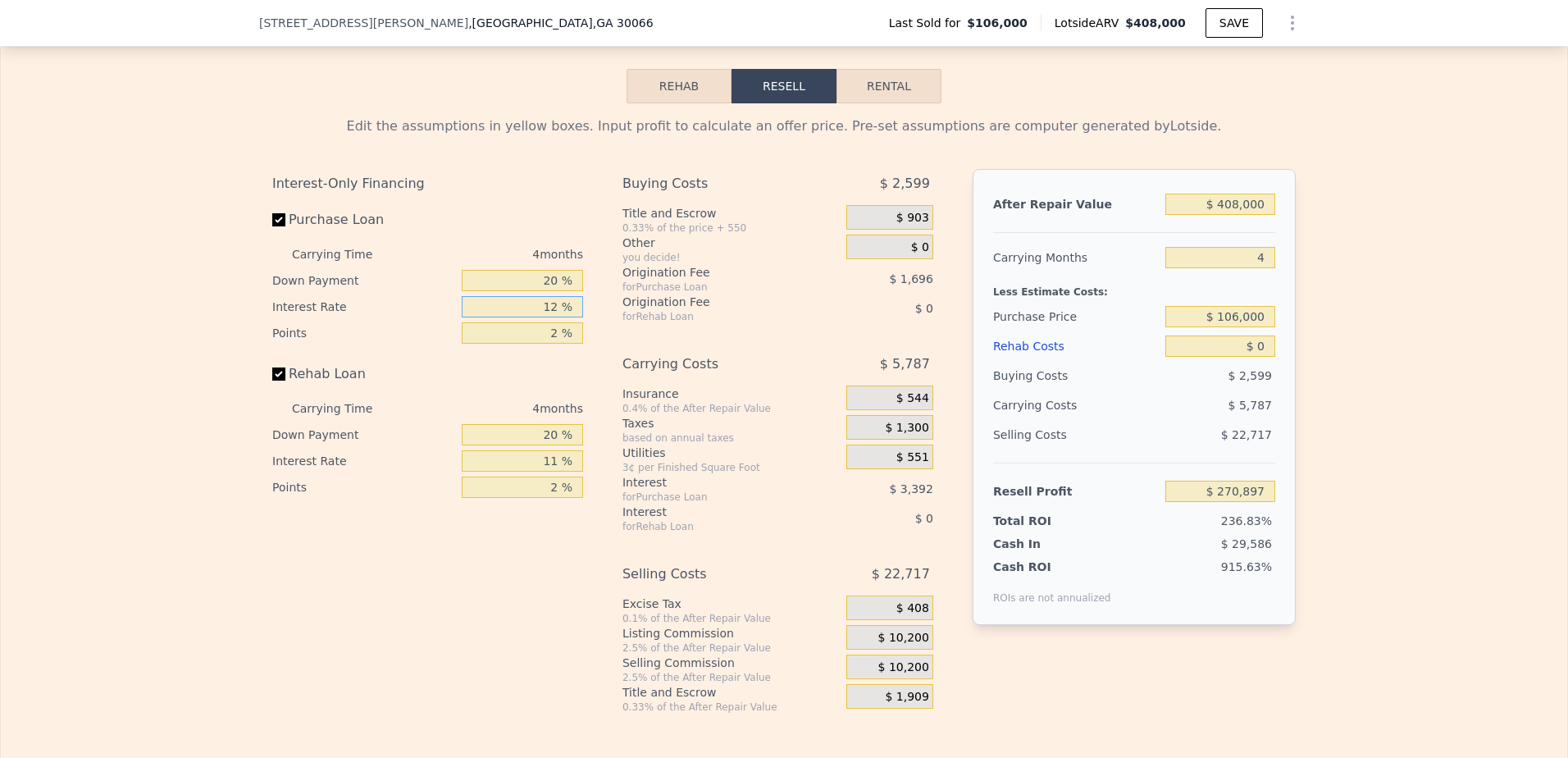
type input "12 %"
click at [555, 472] on input "11 %" at bounding box center [523, 460] width 122 height 22
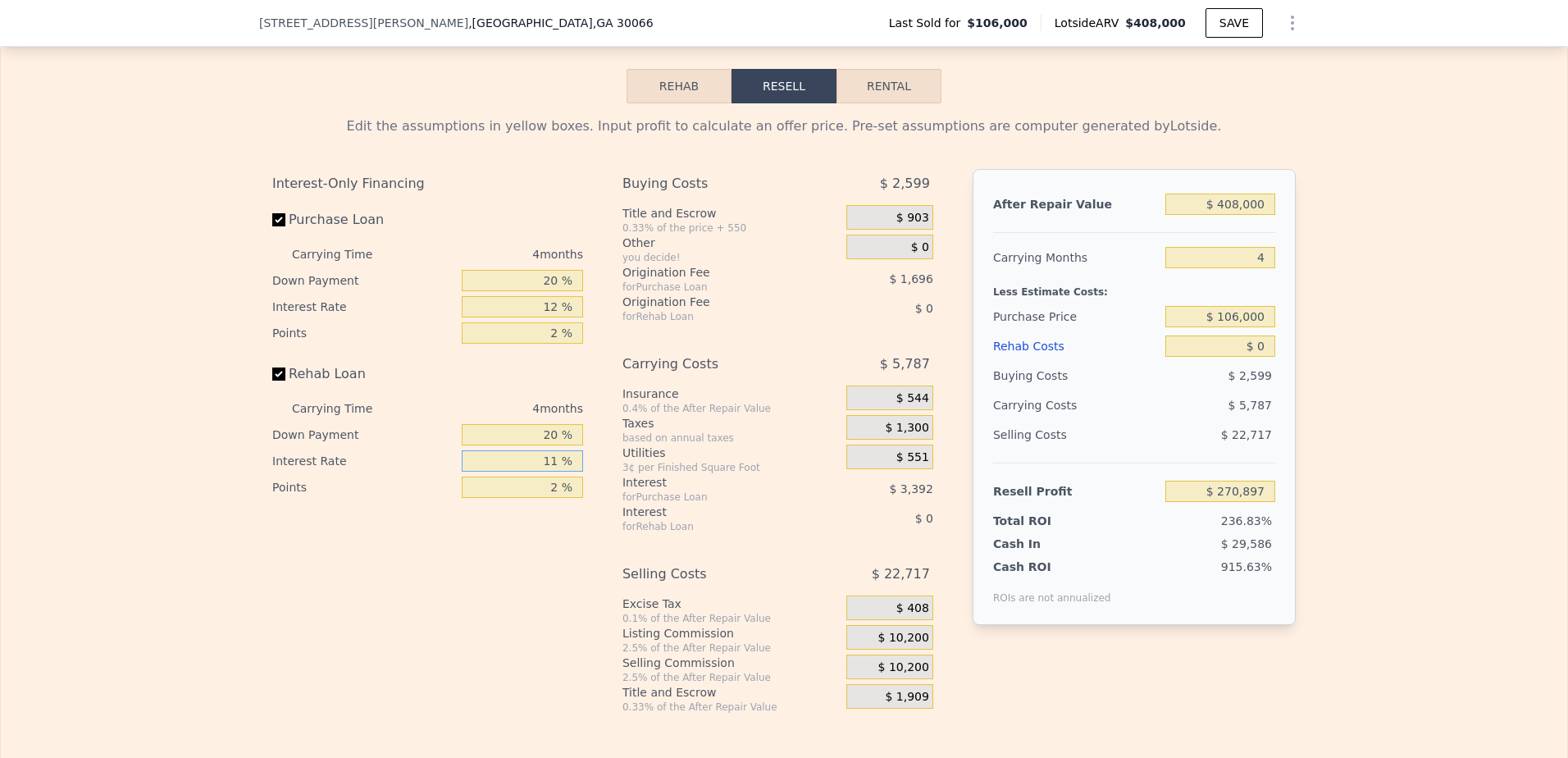
click at [555, 472] on input "11 %" at bounding box center [523, 460] width 122 height 22
click at [569, 472] on input "11 %" at bounding box center [523, 460] width 122 height 22
click at [554, 472] on input "11 %" at bounding box center [523, 460] width 122 height 22
type input "12 %"
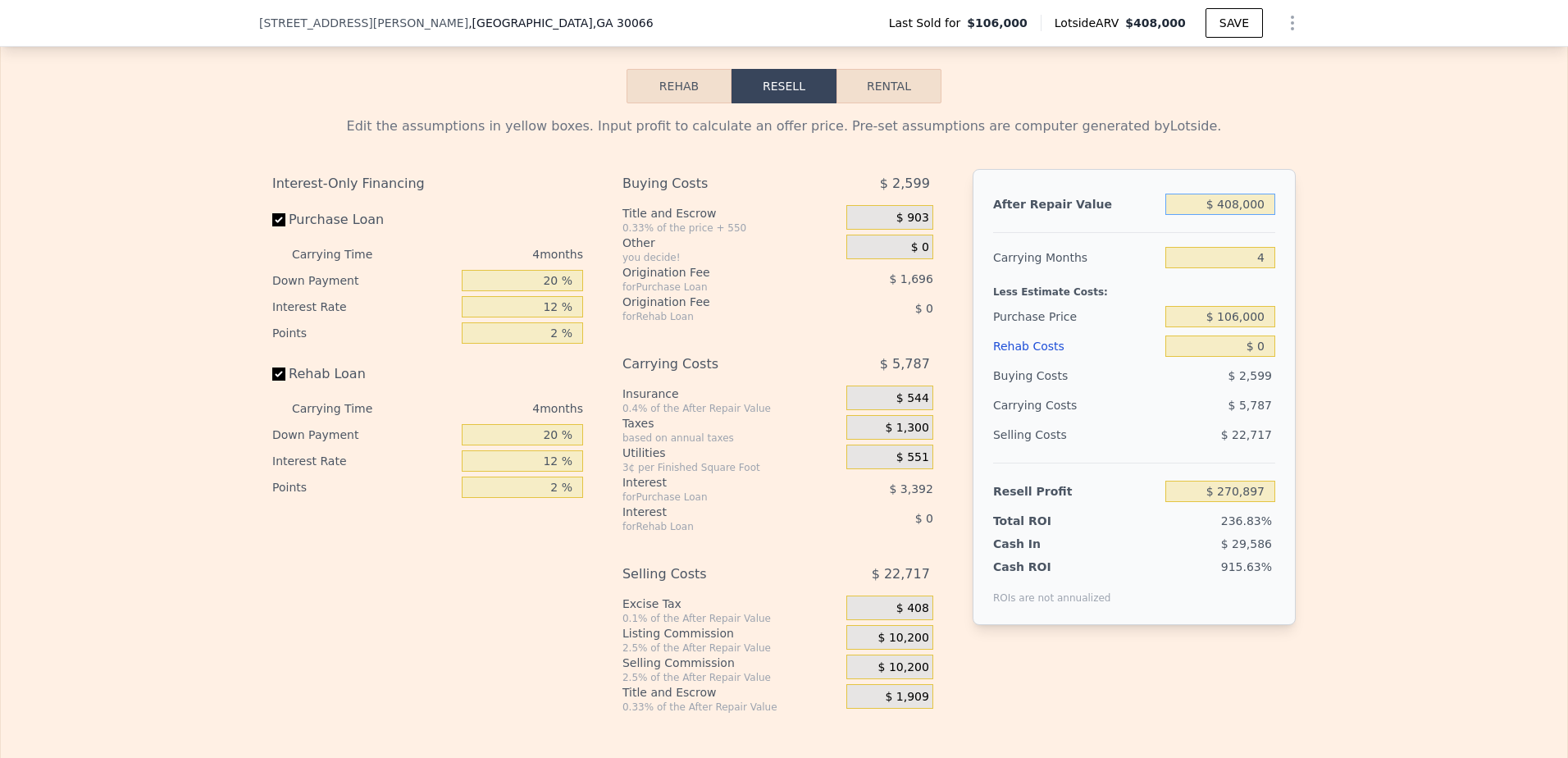
click at [1235, 215] on input "$ 408,000" at bounding box center [1220, 204] width 109 height 22
type input "$ 45"
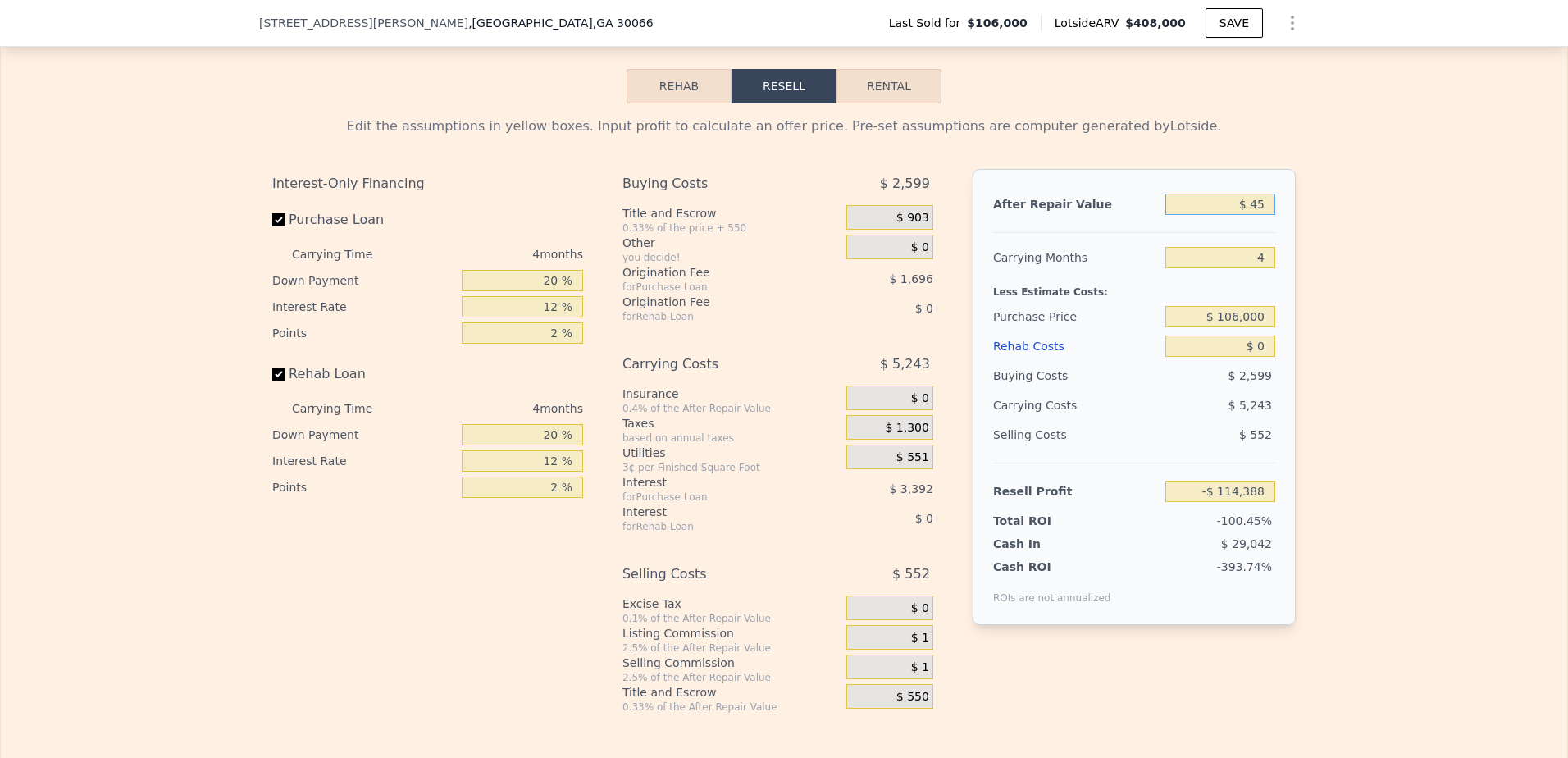
type input "-$ 114,349"
type input "$ 450"
type input "-$ 113,966"
type input "$ 4,500"
type input "-$ 110,144"
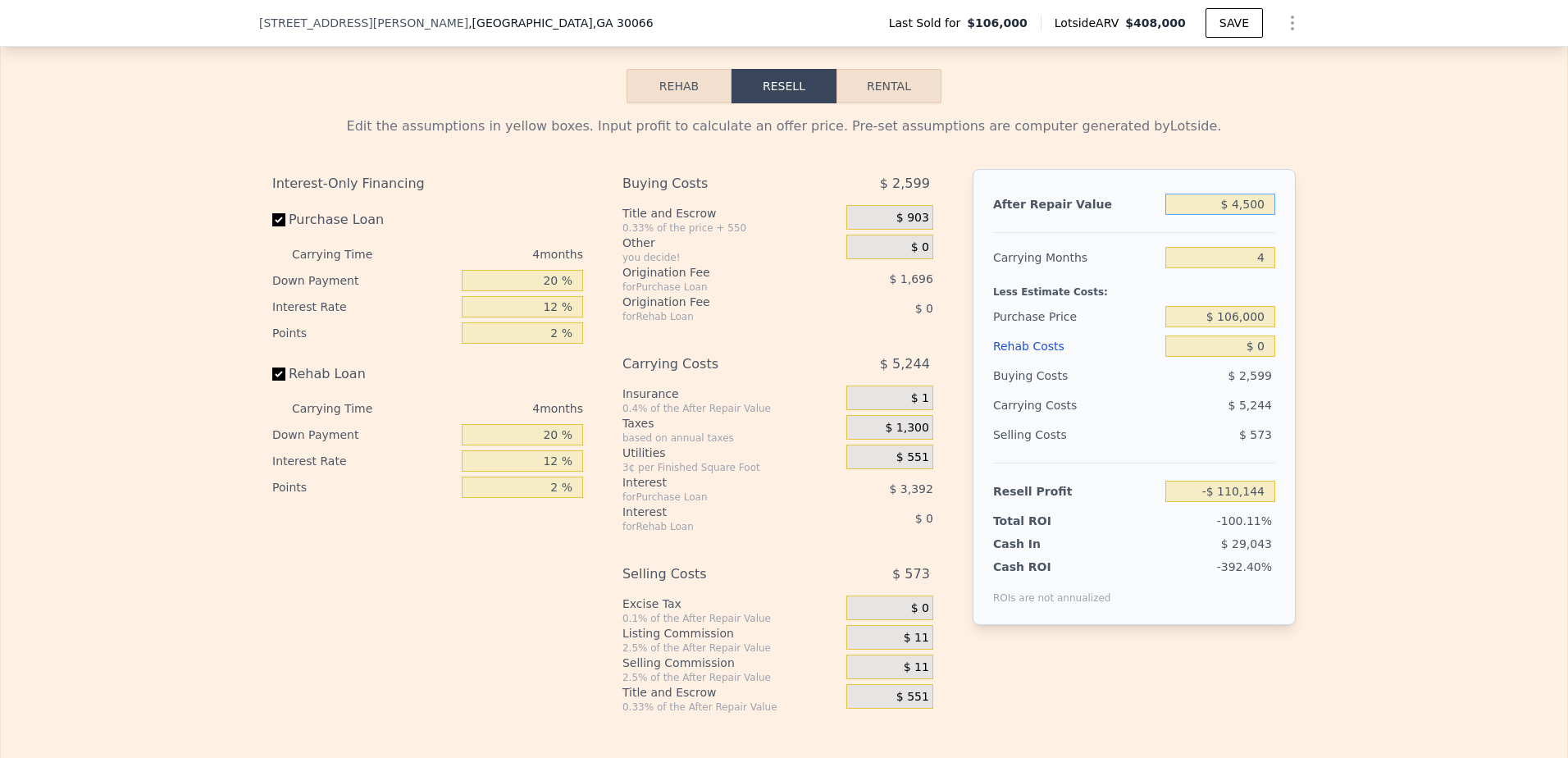
type input "$ 45,000"
type input "-$ 71,897"
type input "$ 450,000"
type input "$ 310,559"
type input "$ 450,000"
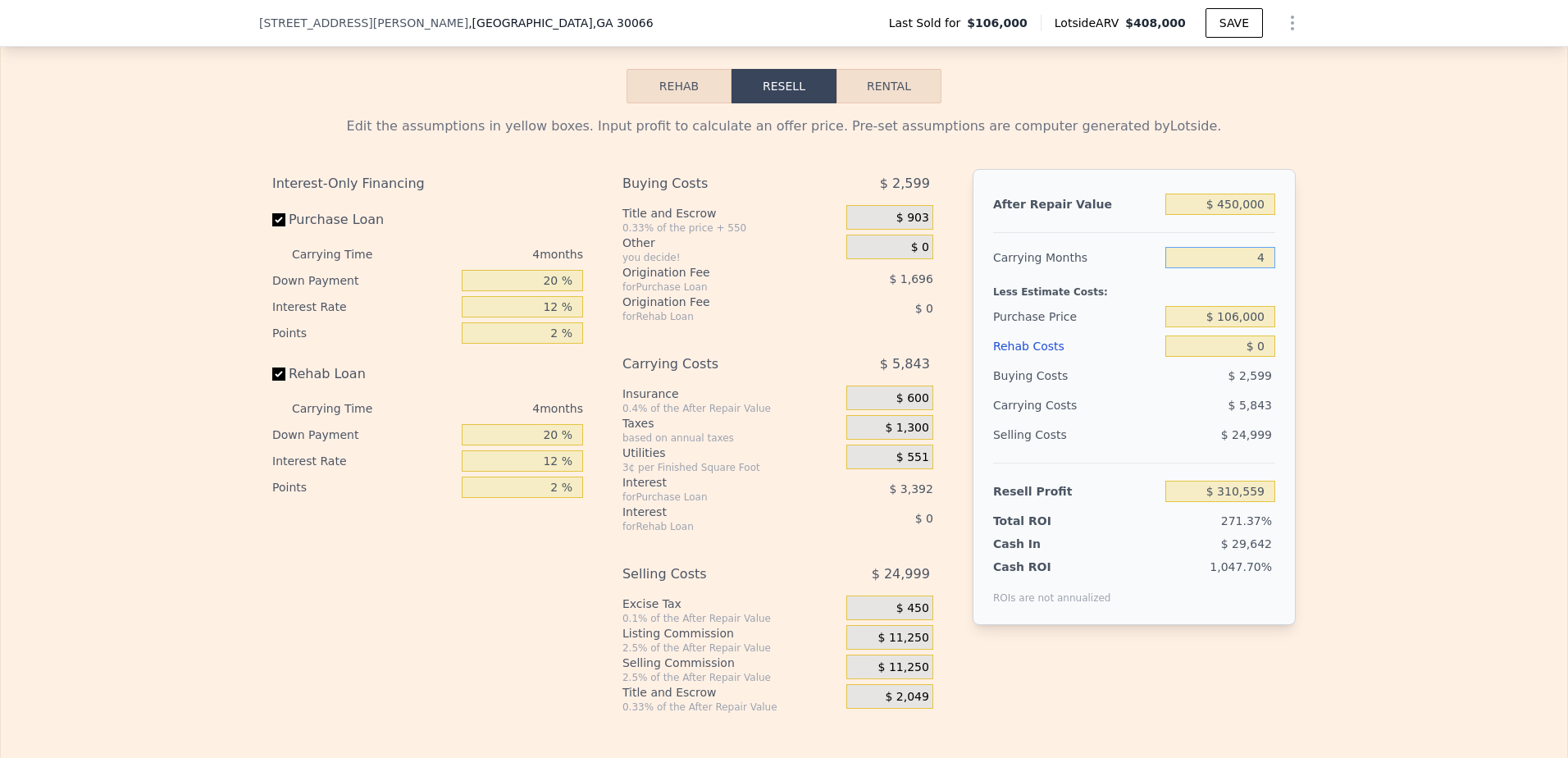
click at [1259, 269] on input "4" at bounding box center [1220, 257] width 109 height 22
type input "6"
type input "$ 307,638"
type input "6"
drag, startPoint x: 1241, startPoint y: 343, endPoint x: 1220, endPoint y: 343, distance: 21.0
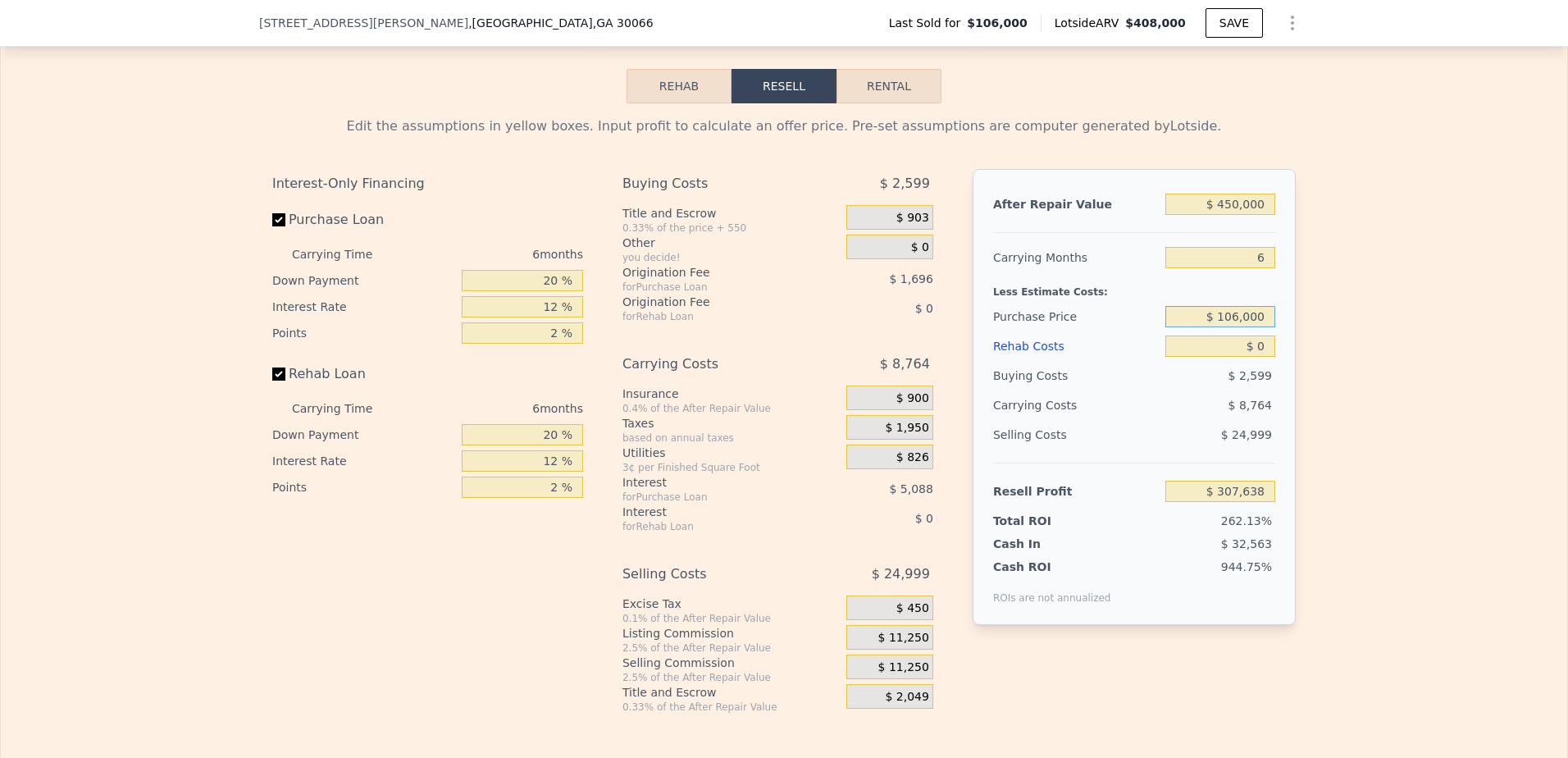
click at [1220, 328] on input "$ 106,000" at bounding box center [1220, 316] width 109 height 22
type input "$ 219,000"
click at [1225, 357] on input "$ 0" at bounding box center [1220, 346] width 109 height 22
type input "$ 187,030"
type input "$ 10"
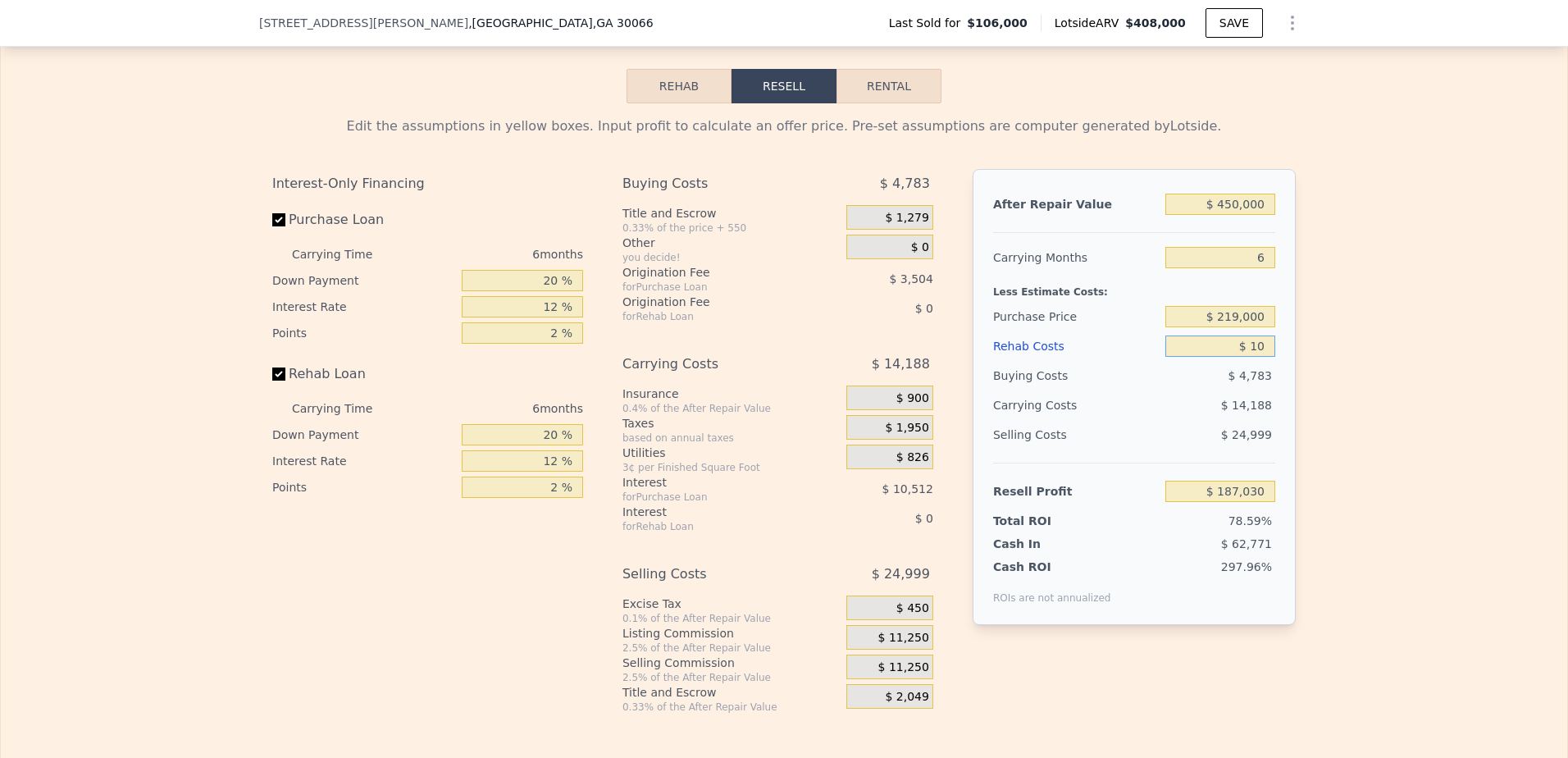
type input "$ 187,020"
type input "$ 130"
type input "$ 186,892"
type input "$ 1,300"
type input "$ 185,649"
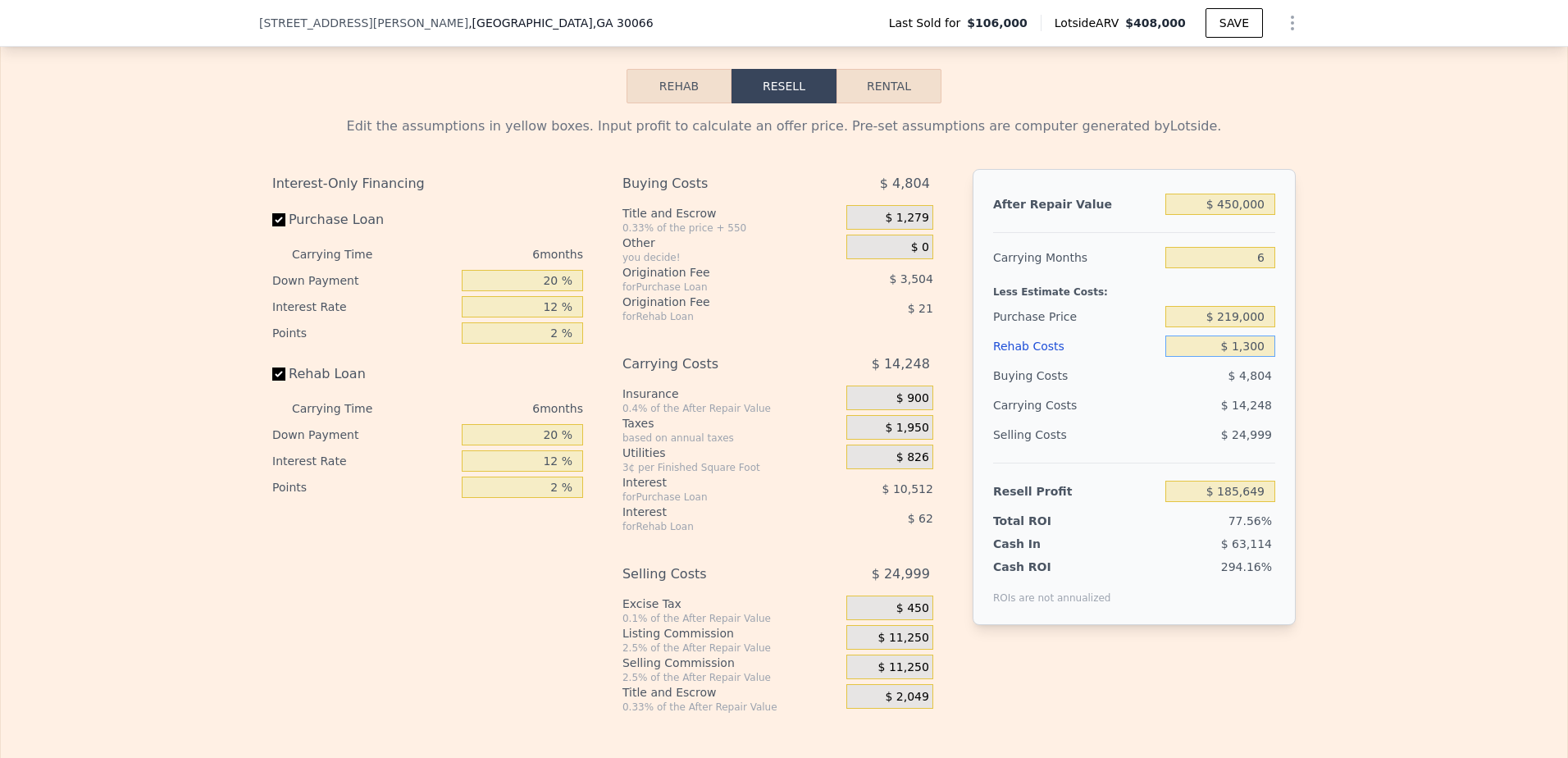
type input "$ 13,000"
type input "$ 173,198"
type input "$ 130,000"
type input "$ 48,710"
click at [902, 103] on button "Rental" at bounding box center [889, 86] width 105 height 35
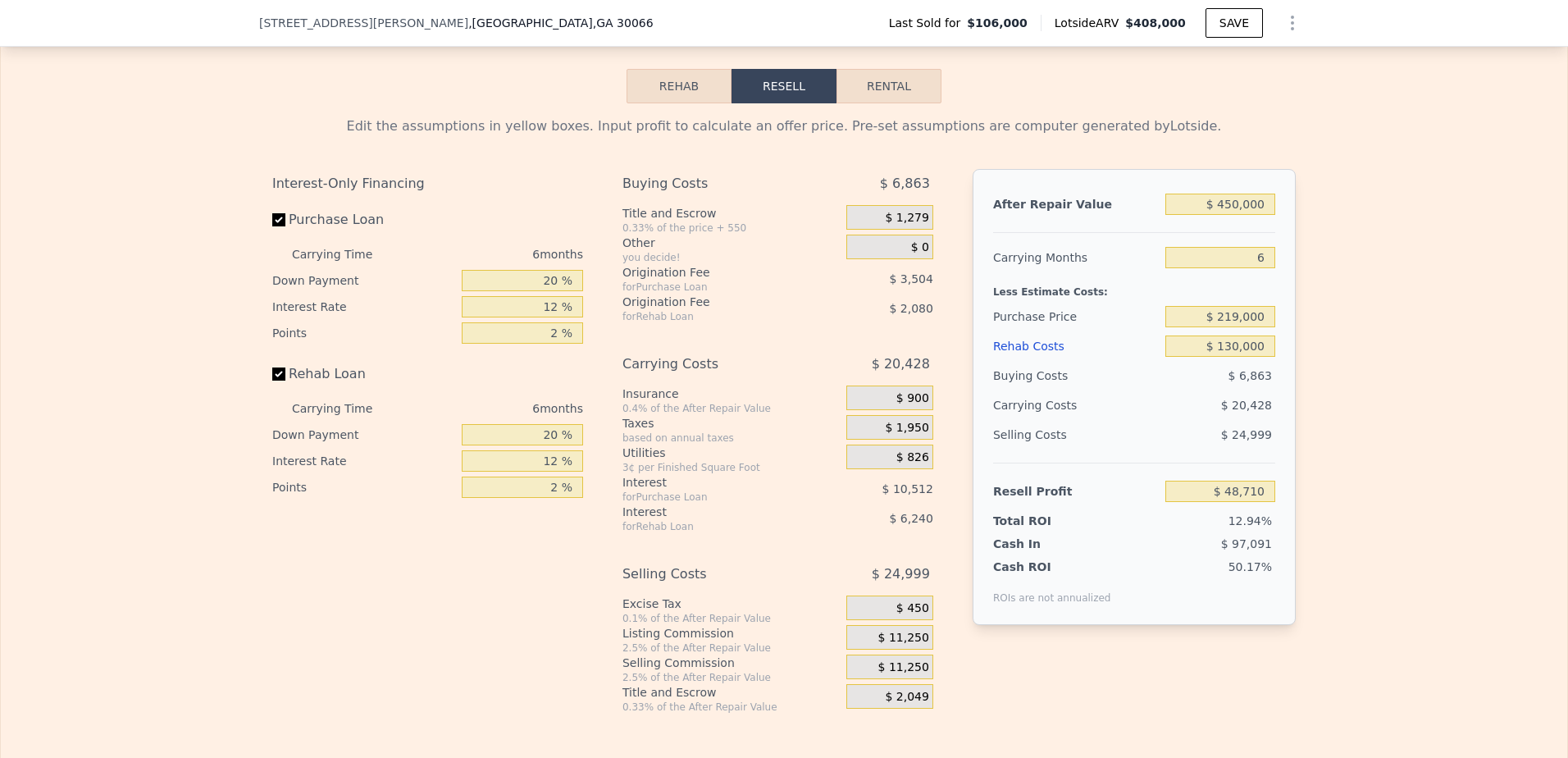
select select "30"
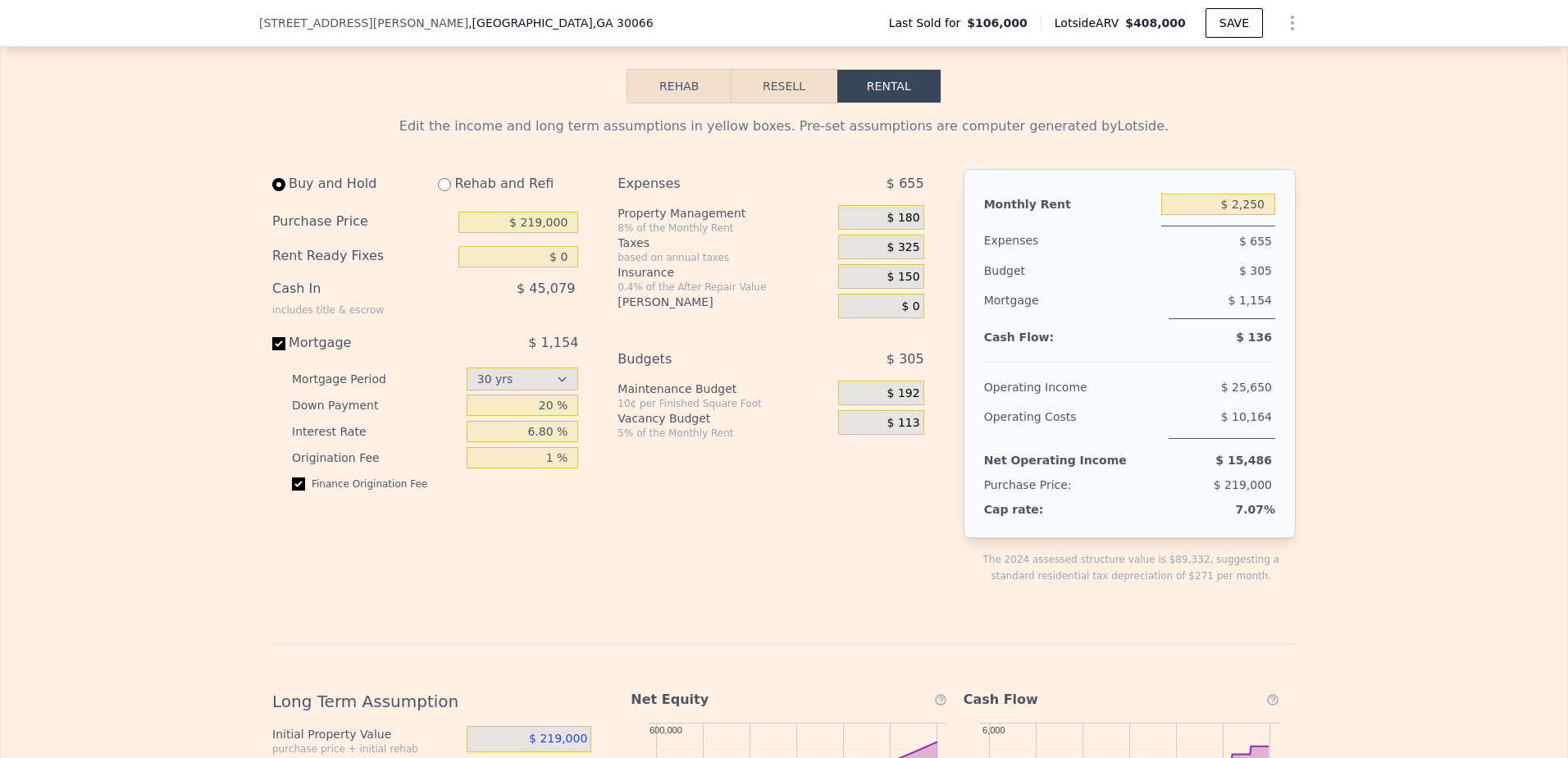
click at [777, 102] on button "Resell" at bounding box center [783, 86] width 104 height 35
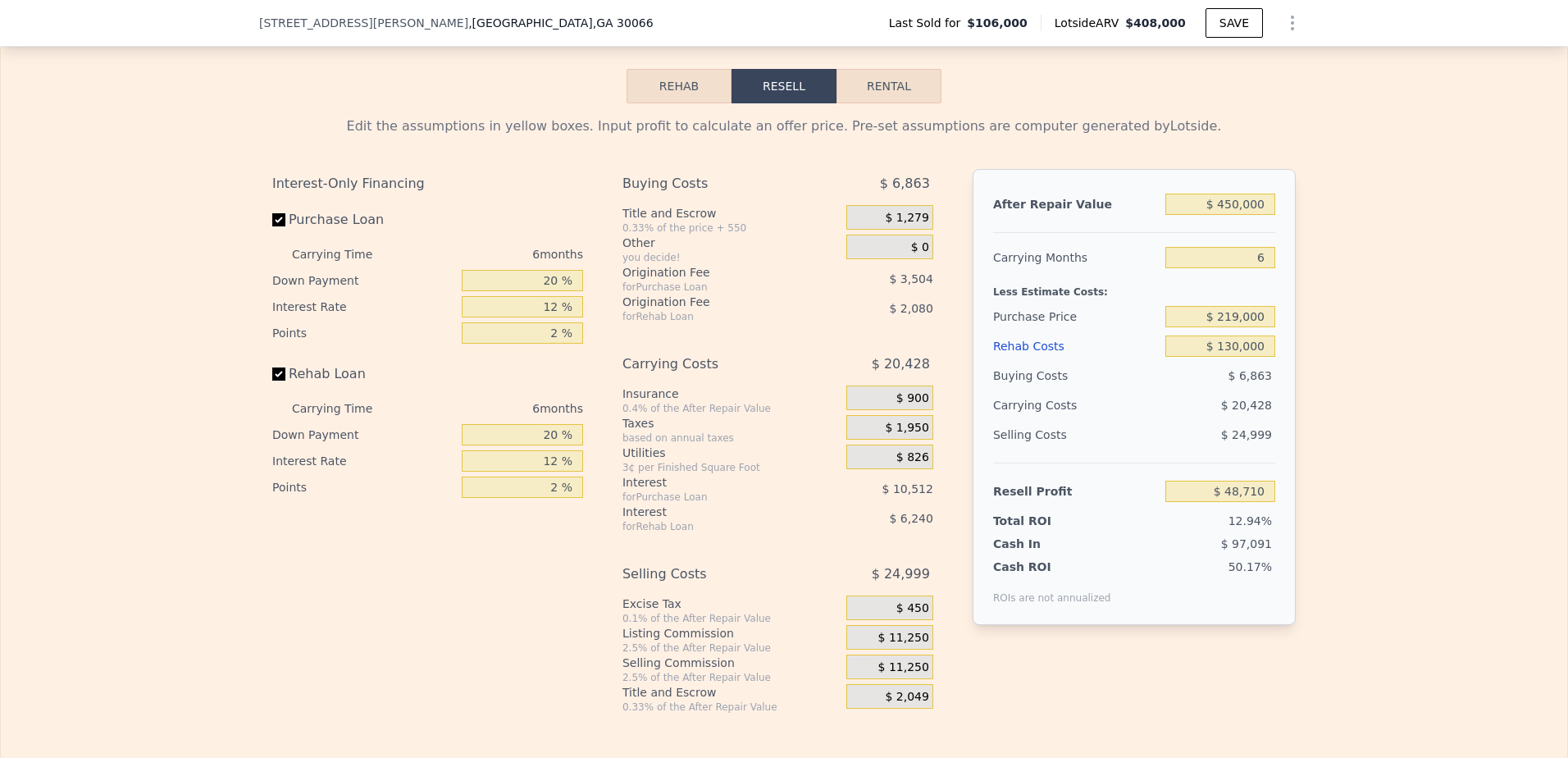
click at [887, 103] on button "Rental" at bounding box center [889, 86] width 105 height 35
select select "30"
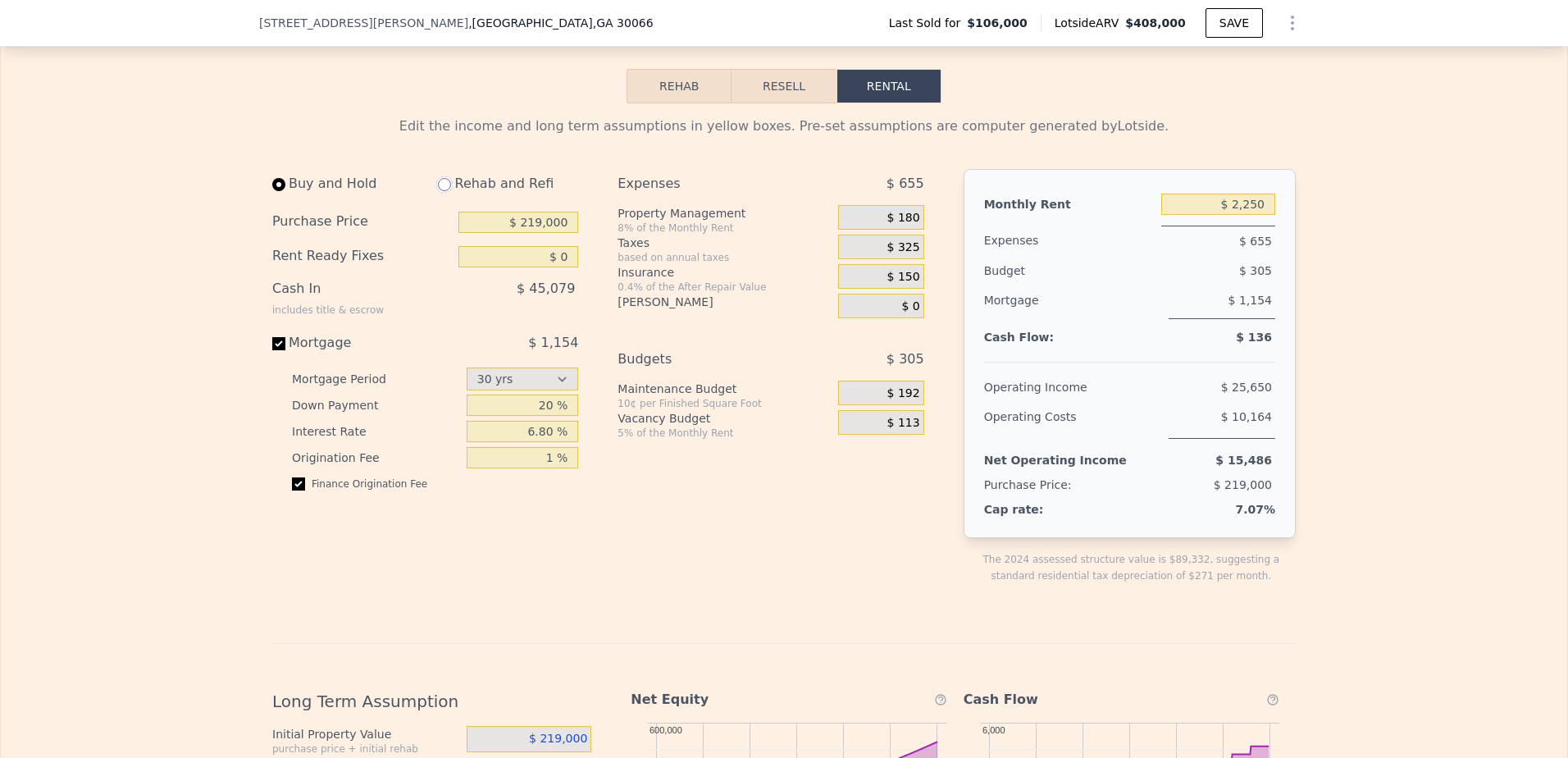
click at [438, 191] on input "radio" at bounding box center [444, 184] width 13 height 13
radio input "true"
type input "$ 130,000"
type input "$ 4,650"
select select "30"
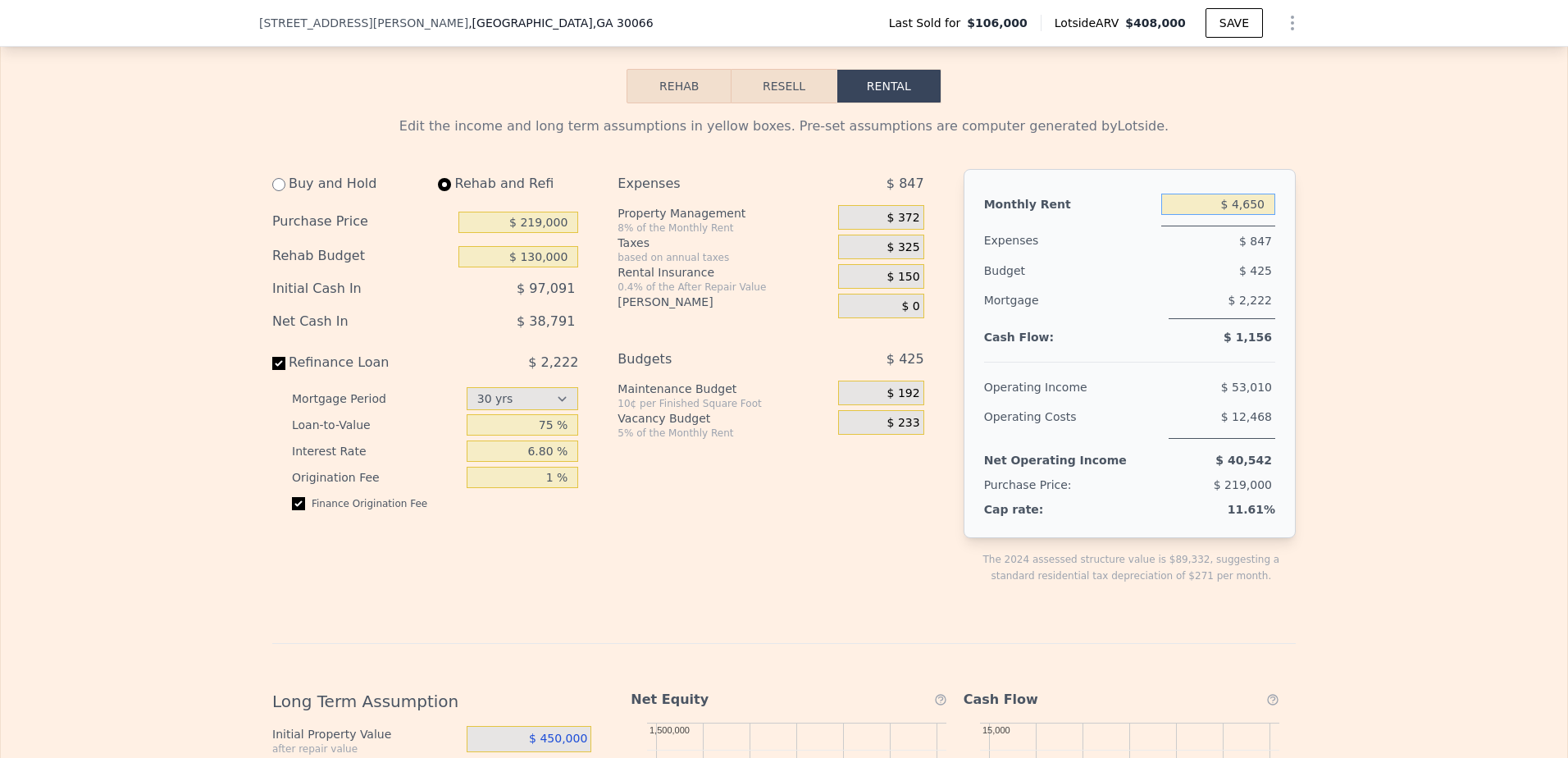
drag, startPoint x: 1260, startPoint y: 227, endPoint x: 1222, endPoint y: 227, distance: 38.0
click at [1222, 215] on input "$ 4,650" at bounding box center [1218, 204] width 114 height 22
type input "$ 2,500"
click at [1311, 243] on div "Edit the income and long term assumptions in yellow boxes. Pre-set assumptions …" at bounding box center [784, 660] width 1567 height 1115
click at [909, 226] on span "$ 200" at bounding box center [904, 218] width 33 height 15
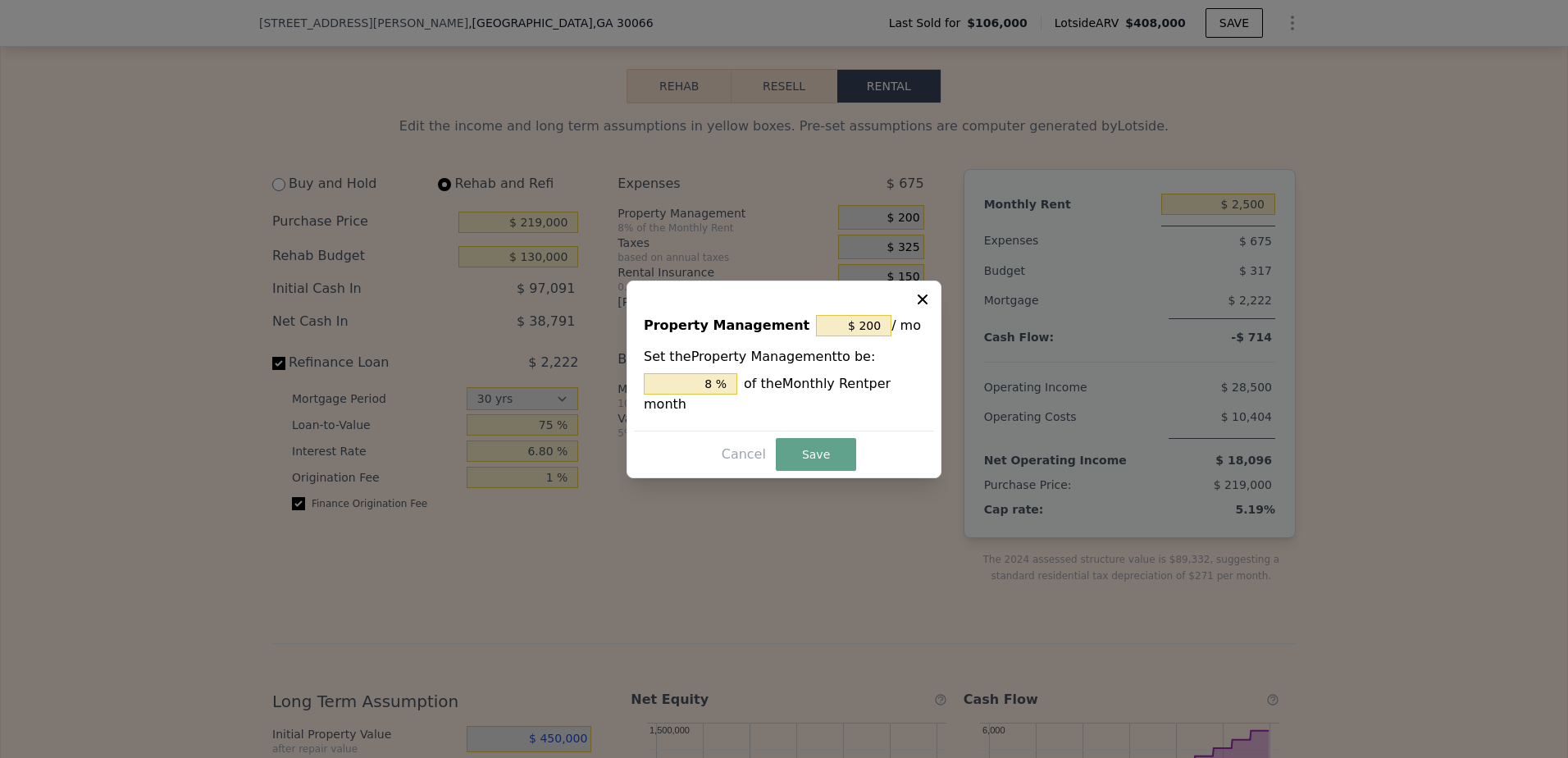
click at [909, 238] on div at bounding box center [784, 379] width 1568 height 758
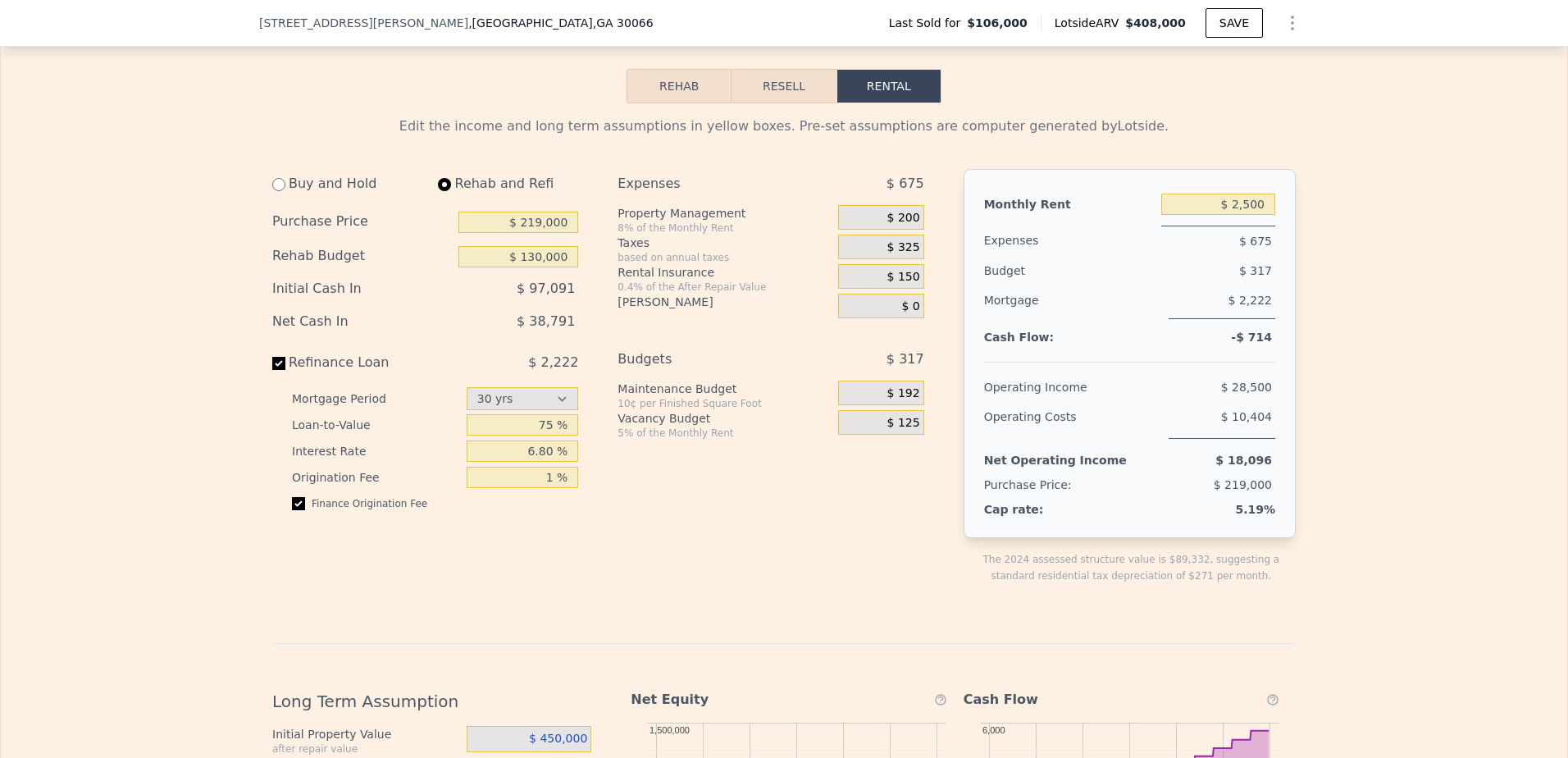
click at [909, 226] on span "$ 200" at bounding box center [904, 218] width 33 height 15
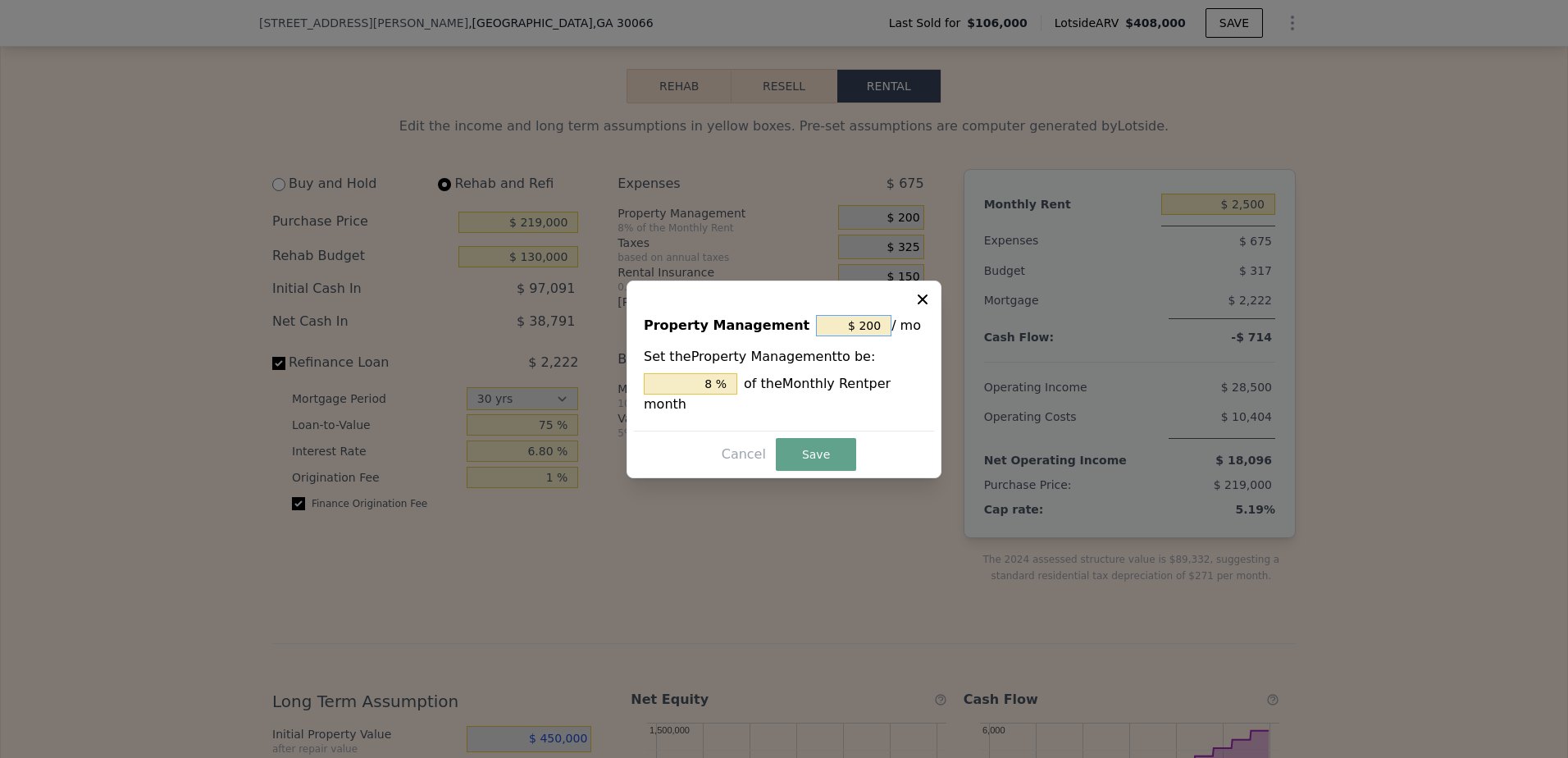
drag, startPoint x: 882, startPoint y: 338, endPoint x: 850, endPoint y: 343, distance: 32.4
click at [850, 336] on input "$ 200" at bounding box center [853, 326] width 76 height 22
type input "$ 0"
type input "0 %"
type input "$ 0"
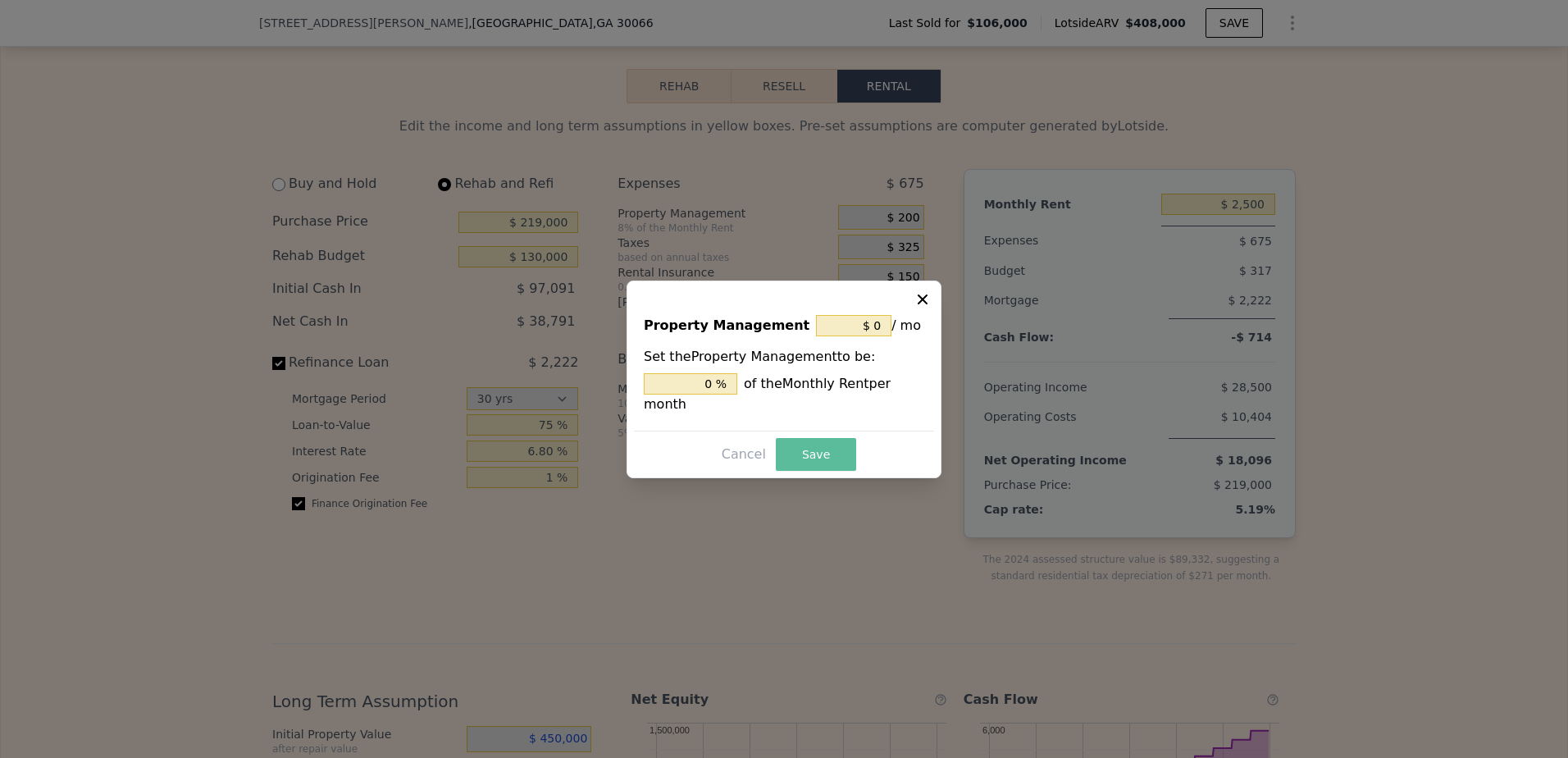
click at [821, 449] on button "Save" at bounding box center [816, 454] width 80 height 33
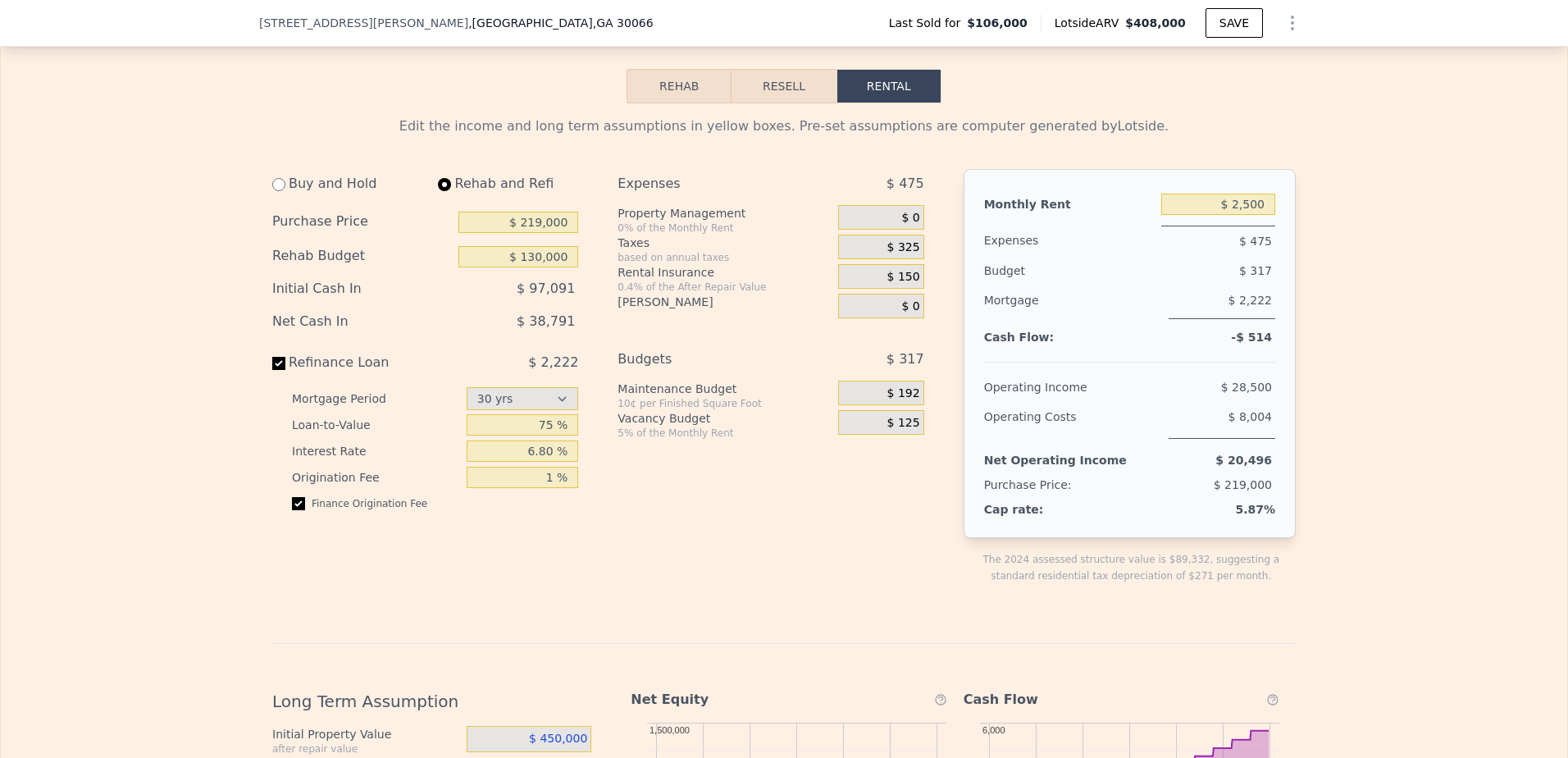
click at [907, 401] on span "$ 192" at bounding box center [904, 394] width 33 height 15
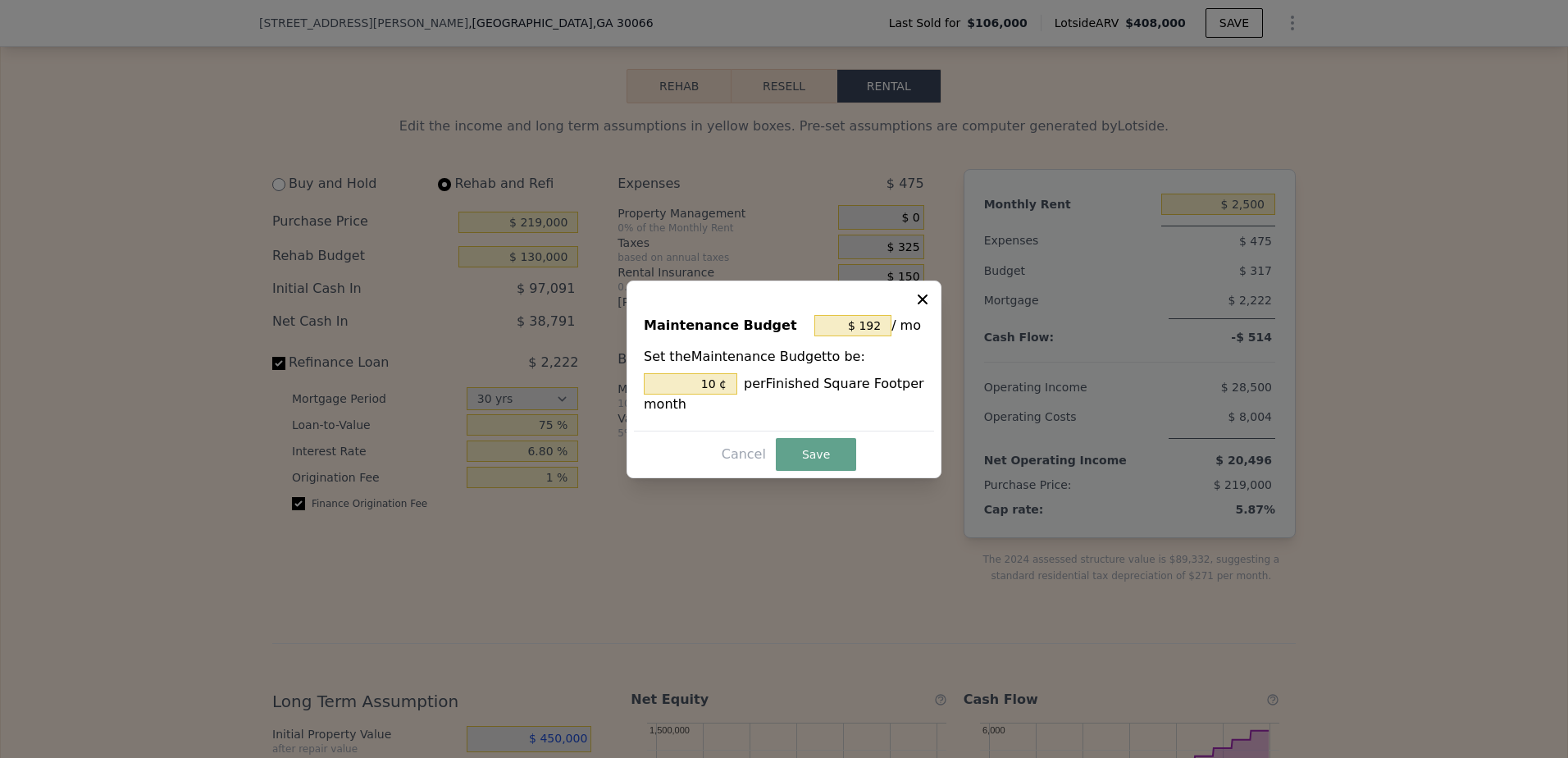
click at [907, 415] on div "Maintenance Budget $ 192 / mo Set the Maintenance Budget to be: 10 ¢ per Finish…" at bounding box center [784, 366] width 300 height 130
drag, startPoint x: 882, startPoint y: 321, endPoint x: 859, endPoint y: 330, distance: 24.7
click at [859, 330] on input "$ 192" at bounding box center [853, 326] width 77 height 22
drag, startPoint x: 879, startPoint y: 317, endPoint x: 847, endPoint y: 336, distance: 37.2
click at [847, 336] on div "$ 192 / mo" at bounding box center [869, 326] width 109 height 30
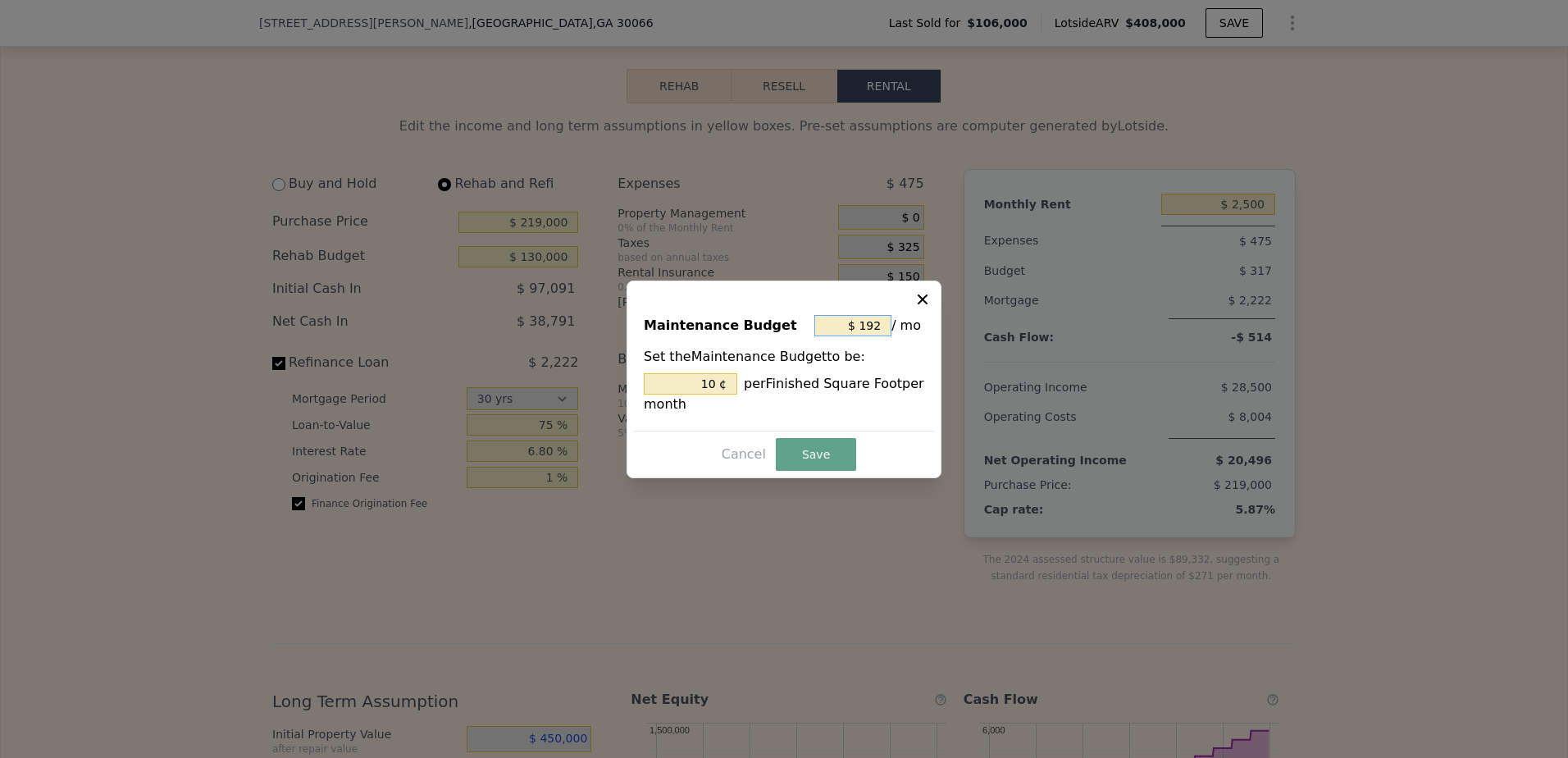
type input "$ 0"
type input "0 ¢"
type input "$ 0"
click at [812, 455] on button "Save" at bounding box center [816, 454] width 80 height 33
type input "0 %"
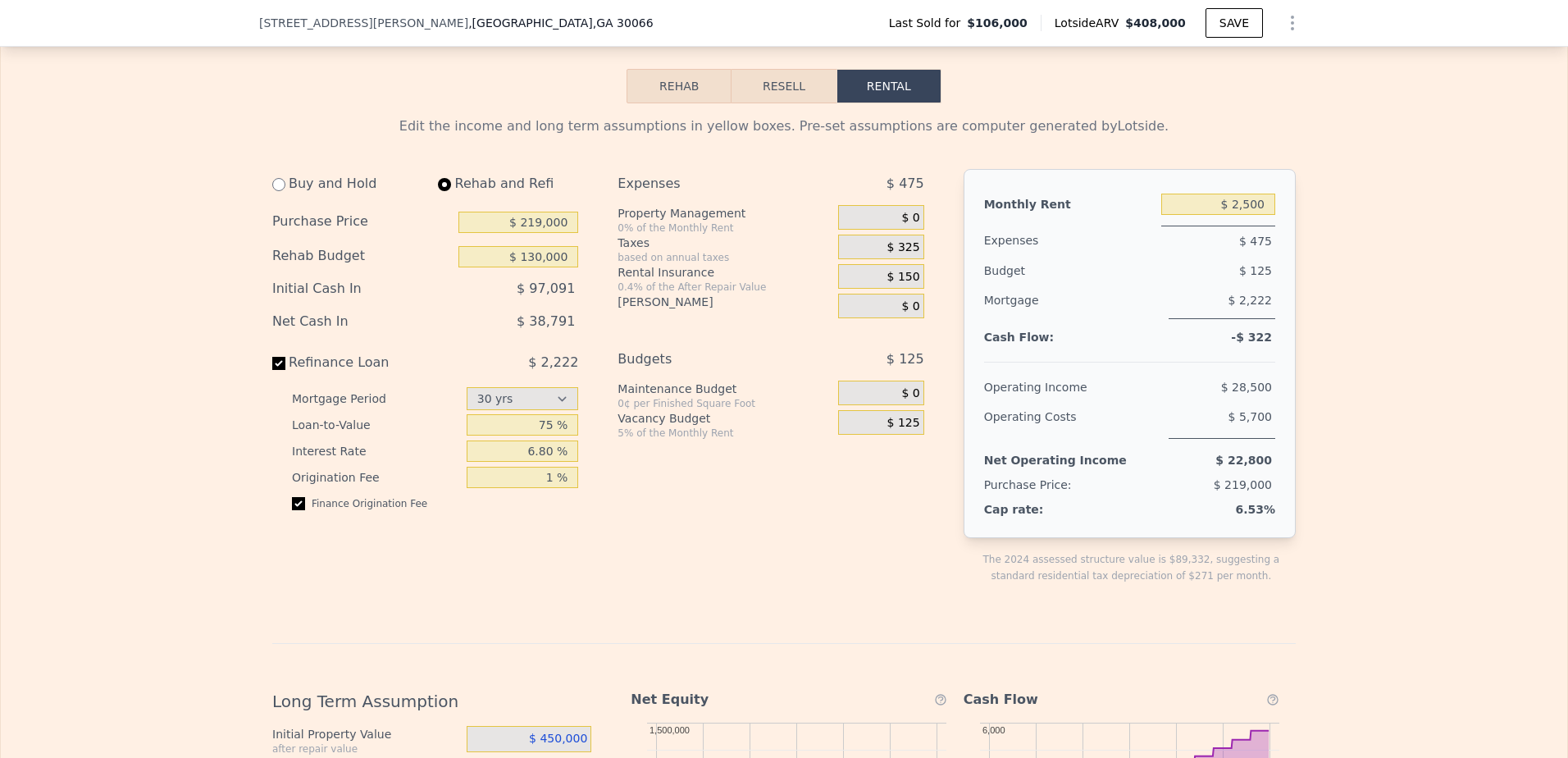
click at [895, 430] on span "$ 125" at bounding box center [904, 423] width 33 height 15
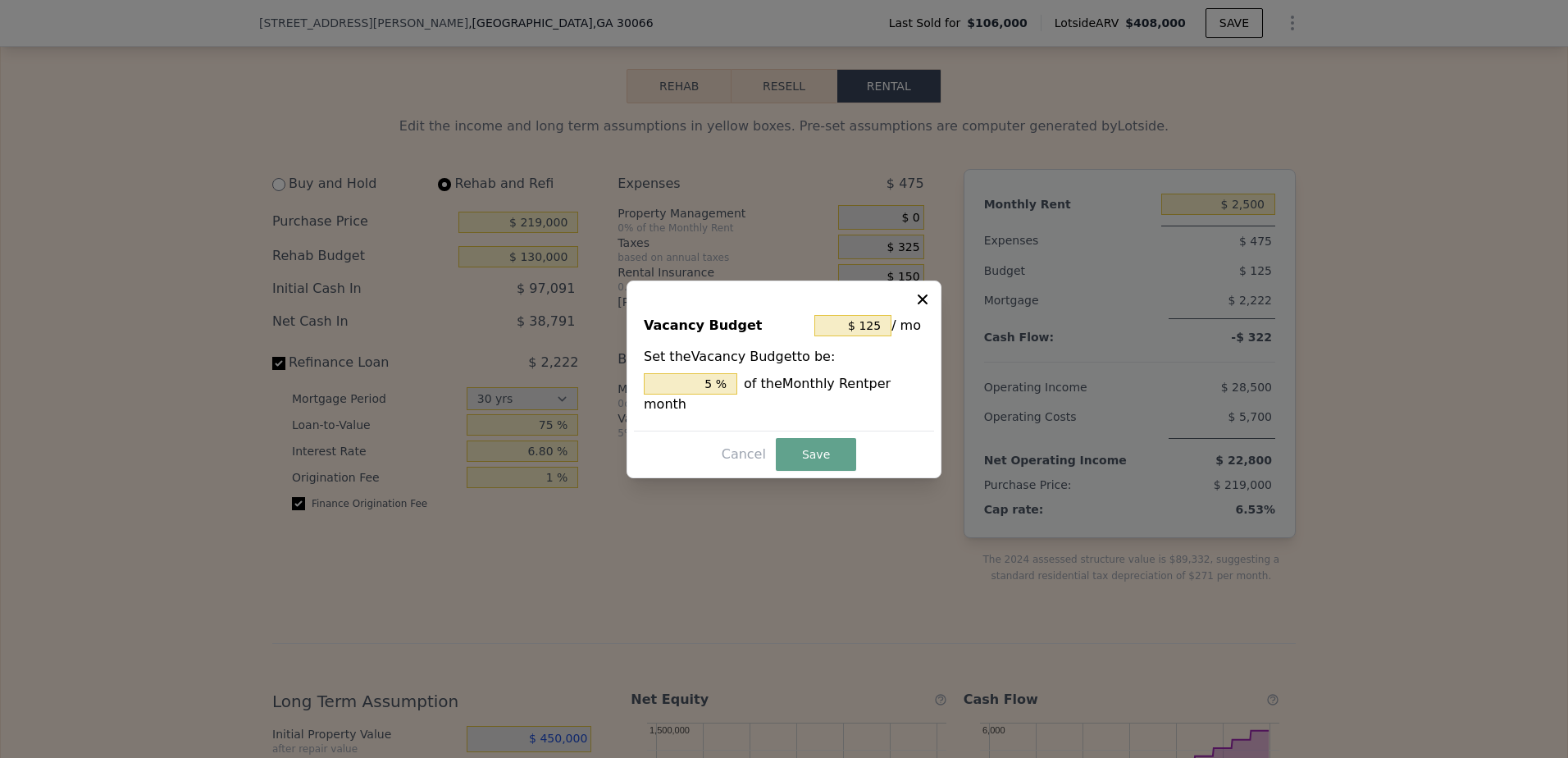
click at [895, 447] on div "Cancel Save" at bounding box center [784, 454] width 300 height 33
drag, startPoint x: 895, startPoint y: 447, endPoint x: 871, endPoint y: 328, distance: 121.4
click at [871, 328] on input "$ 125" at bounding box center [853, 326] width 77 height 22
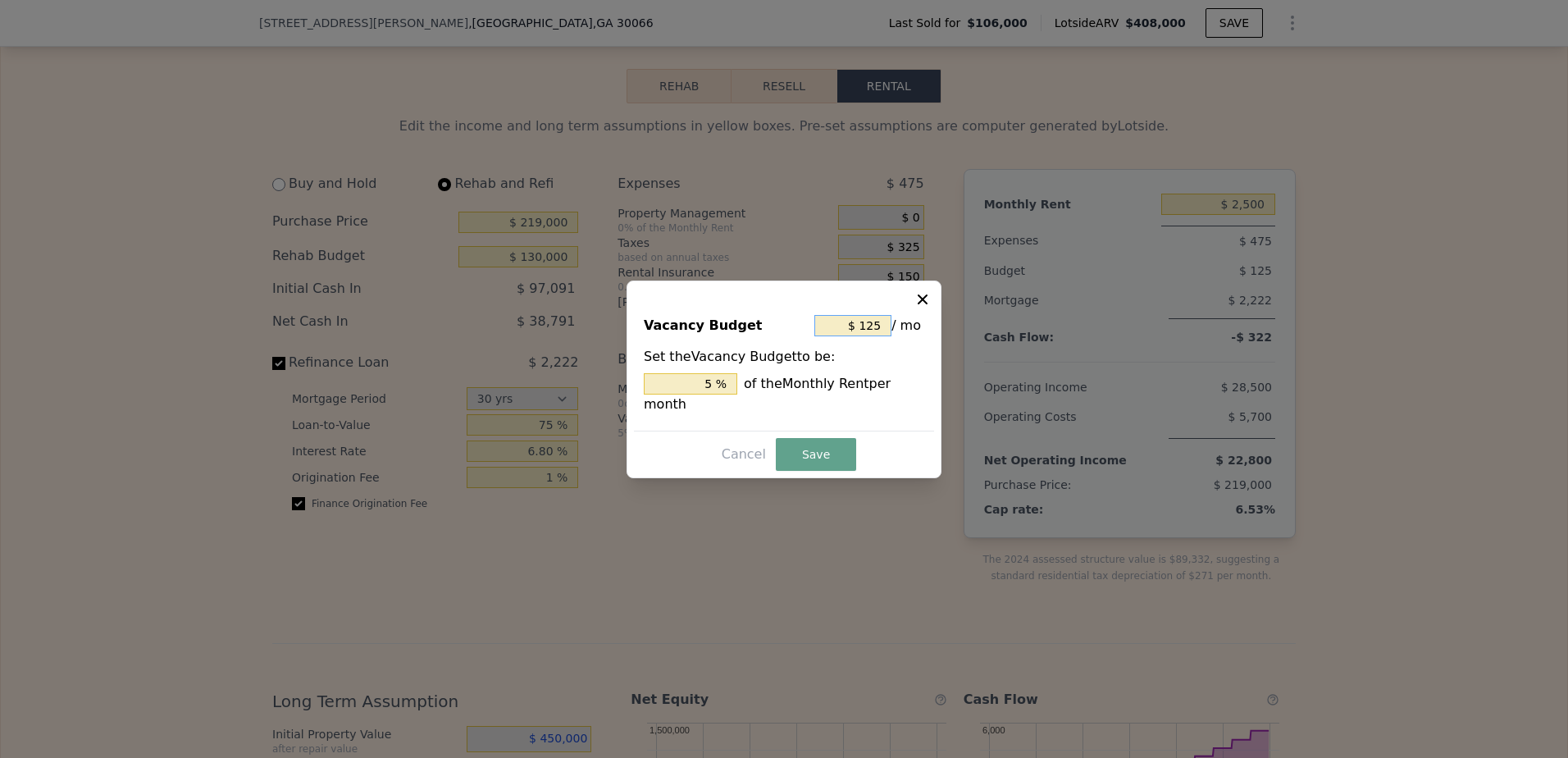
type input "$ 0"
type input "0 %"
type input "$ 0"
click at [818, 438] on button "Save" at bounding box center [816, 454] width 80 height 33
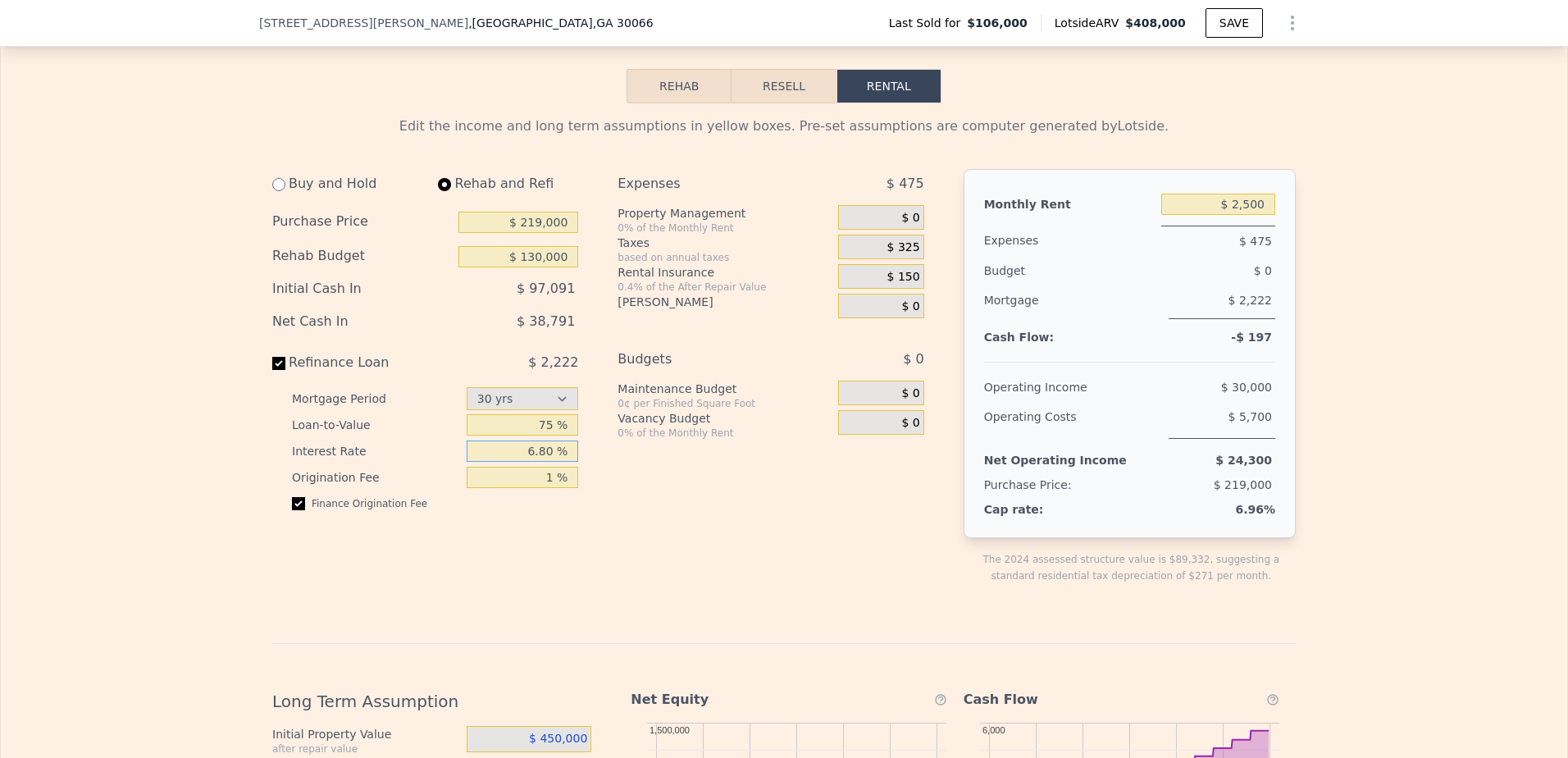
click at [551, 462] on input "6.80 %" at bounding box center [523, 451] width 112 height 22
type input "6.4 %"
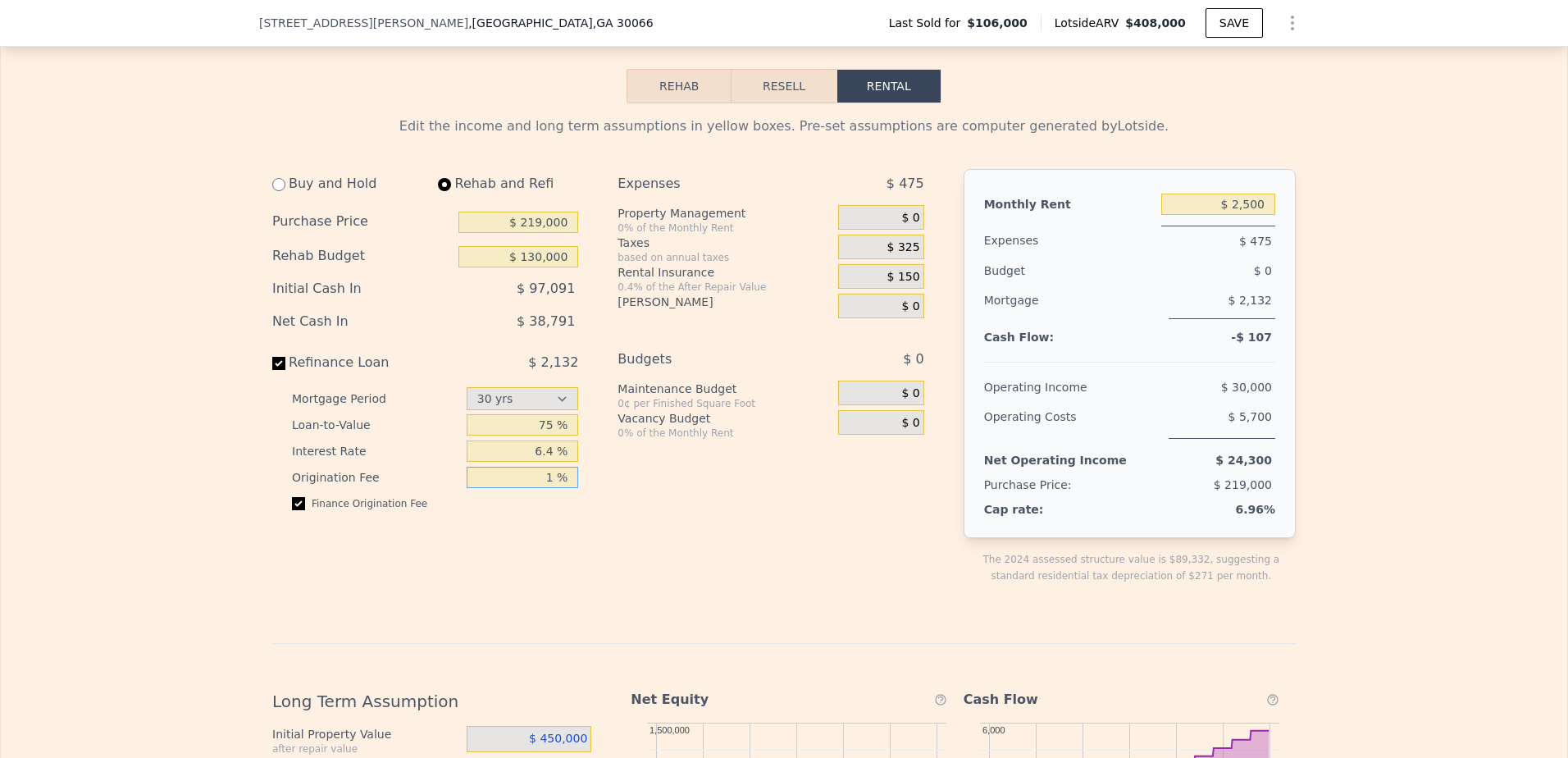
click at [551, 488] on input "1 %" at bounding box center [523, 477] width 112 height 22
type input "2 %"
click at [633, 505] on div "Expenses $ 475 Property Management 0% of the Monthly Rent $ 0 Taxes based on an…" at bounding box center [777, 390] width 319 height 442
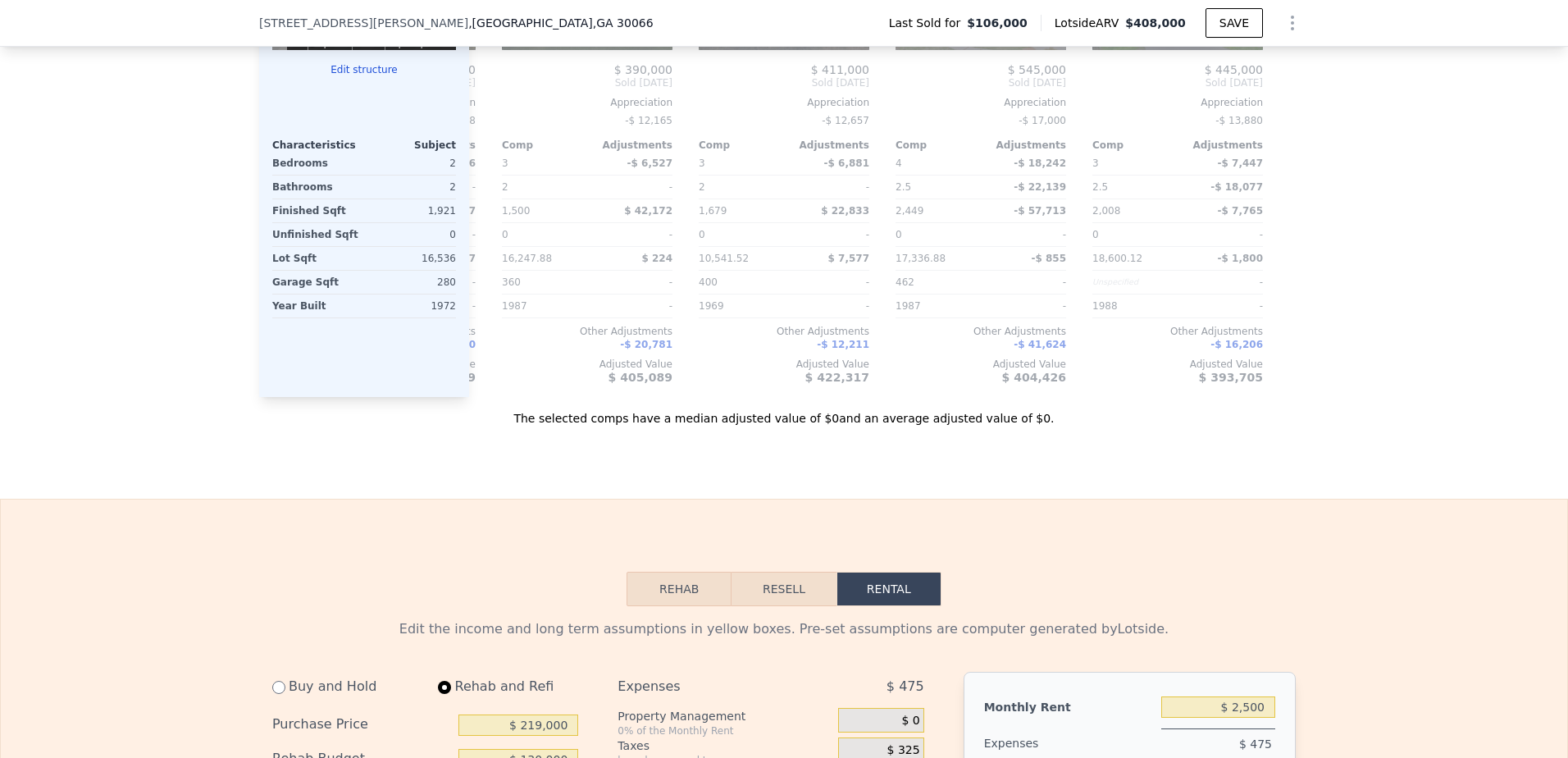
scroll to position [1786, 0]
click at [687, 606] on button "Rehab" at bounding box center [679, 590] width 105 height 35
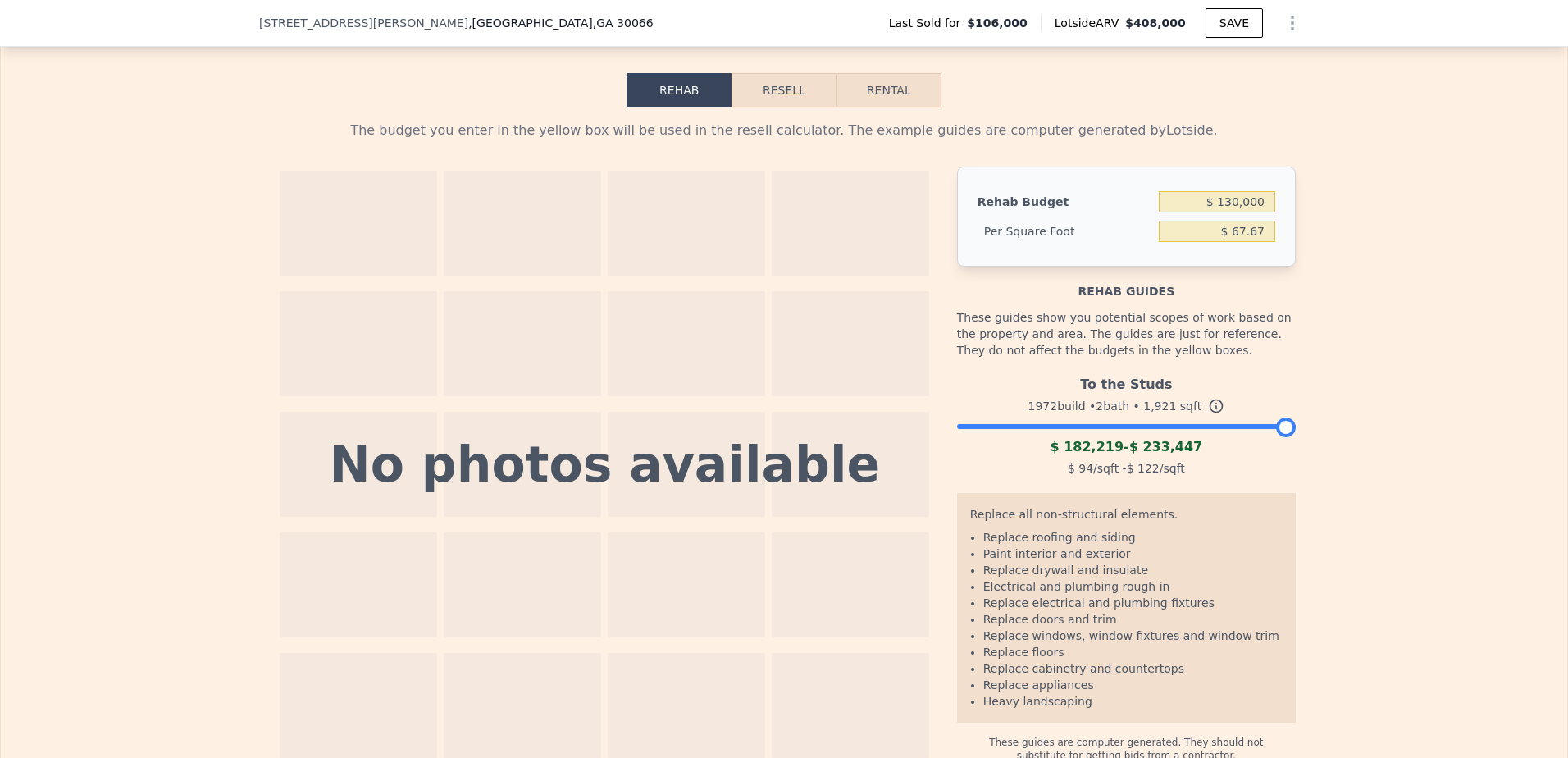
scroll to position [2225, 0]
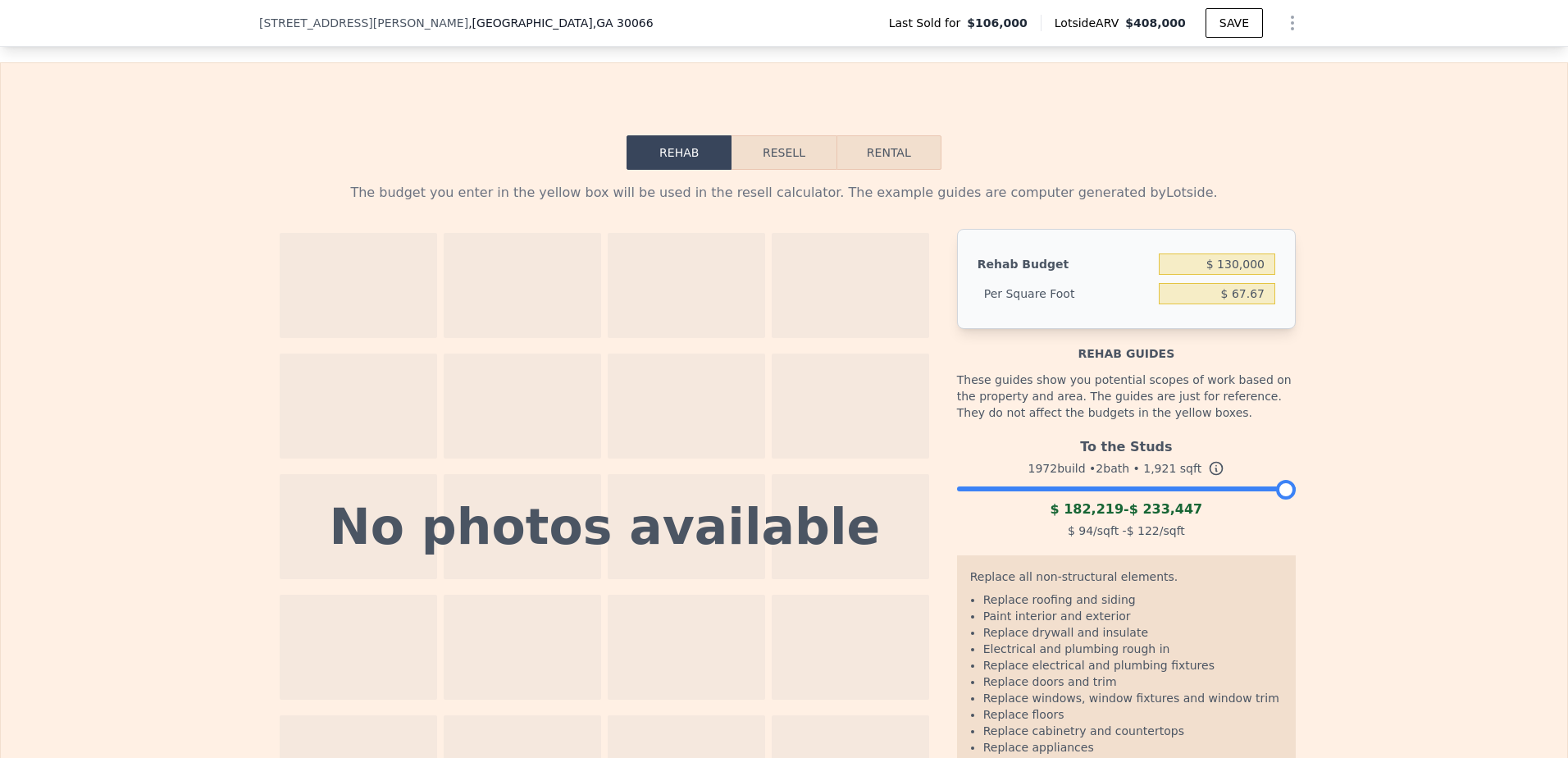
click at [779, 169] on button "Resell" at bounding box center [783, 153] width 104 height 35
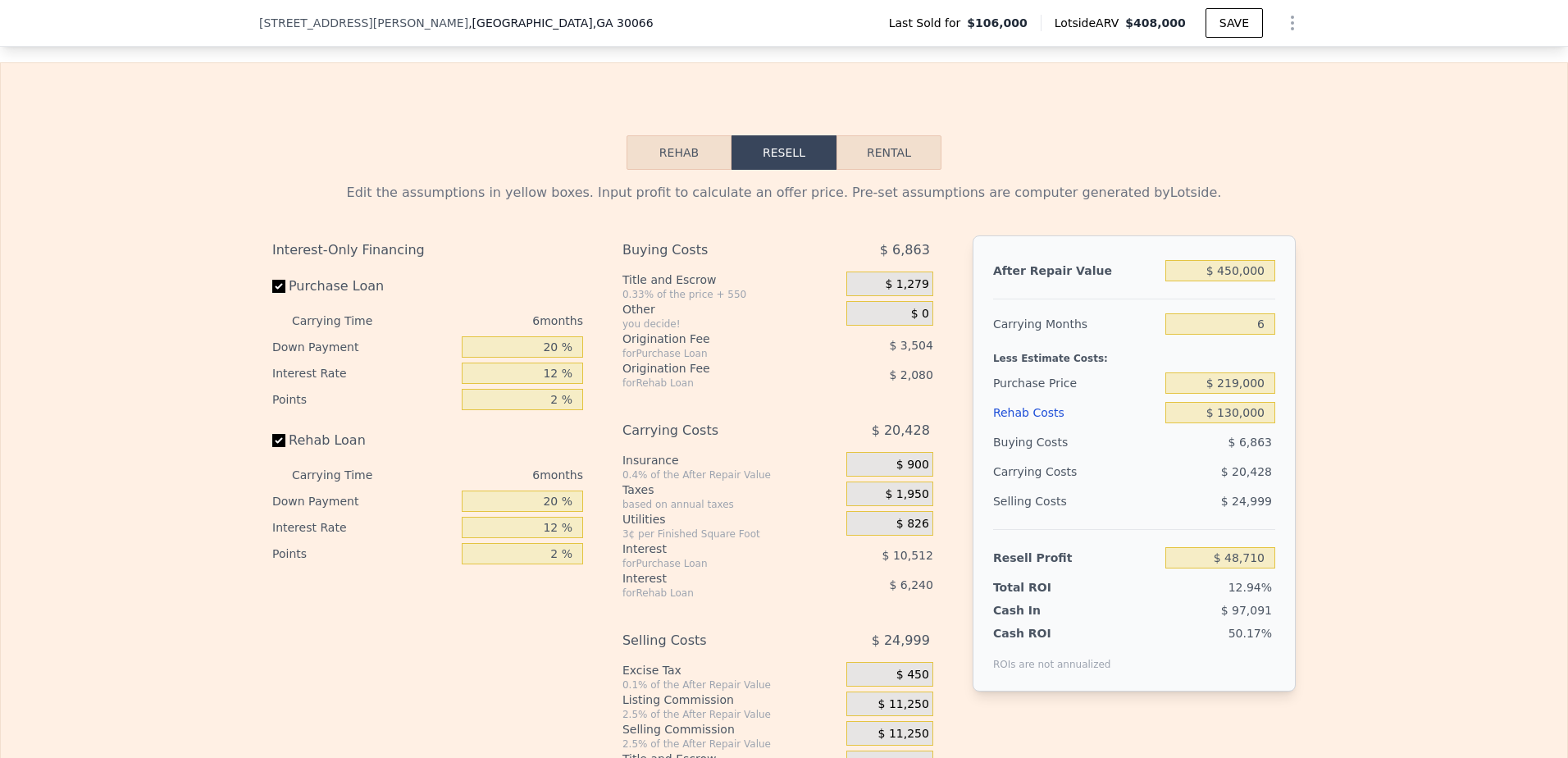
click at [889, 169] on button "Rental" at bounding box center [889, 153] width 105 height 35
select select "30"
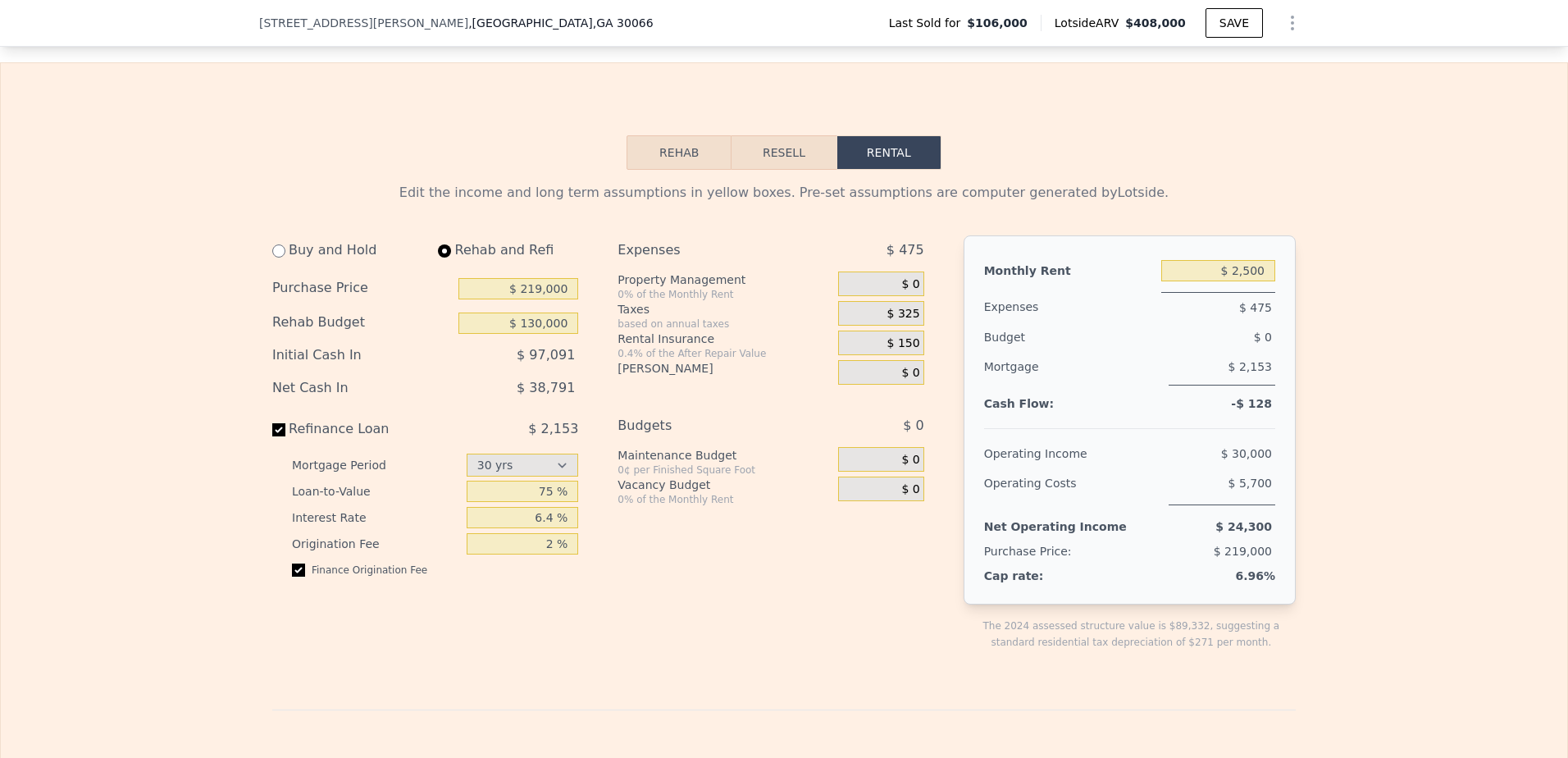
type input "5"
type input "3.5"
type input "9888.12"
type input "20037.6"
checkbox input "true"
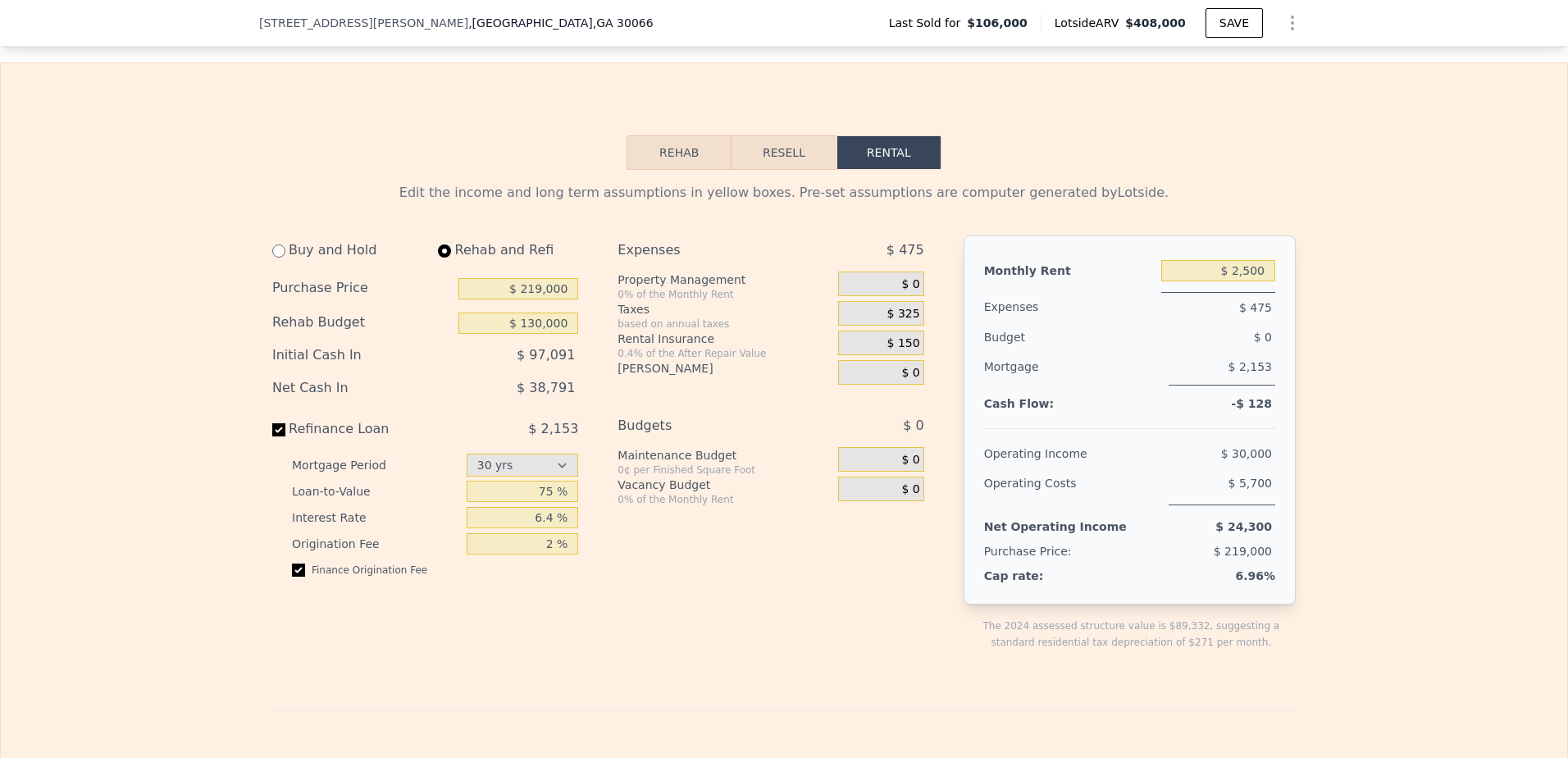
checkbox input "true"
type input "$ 0"
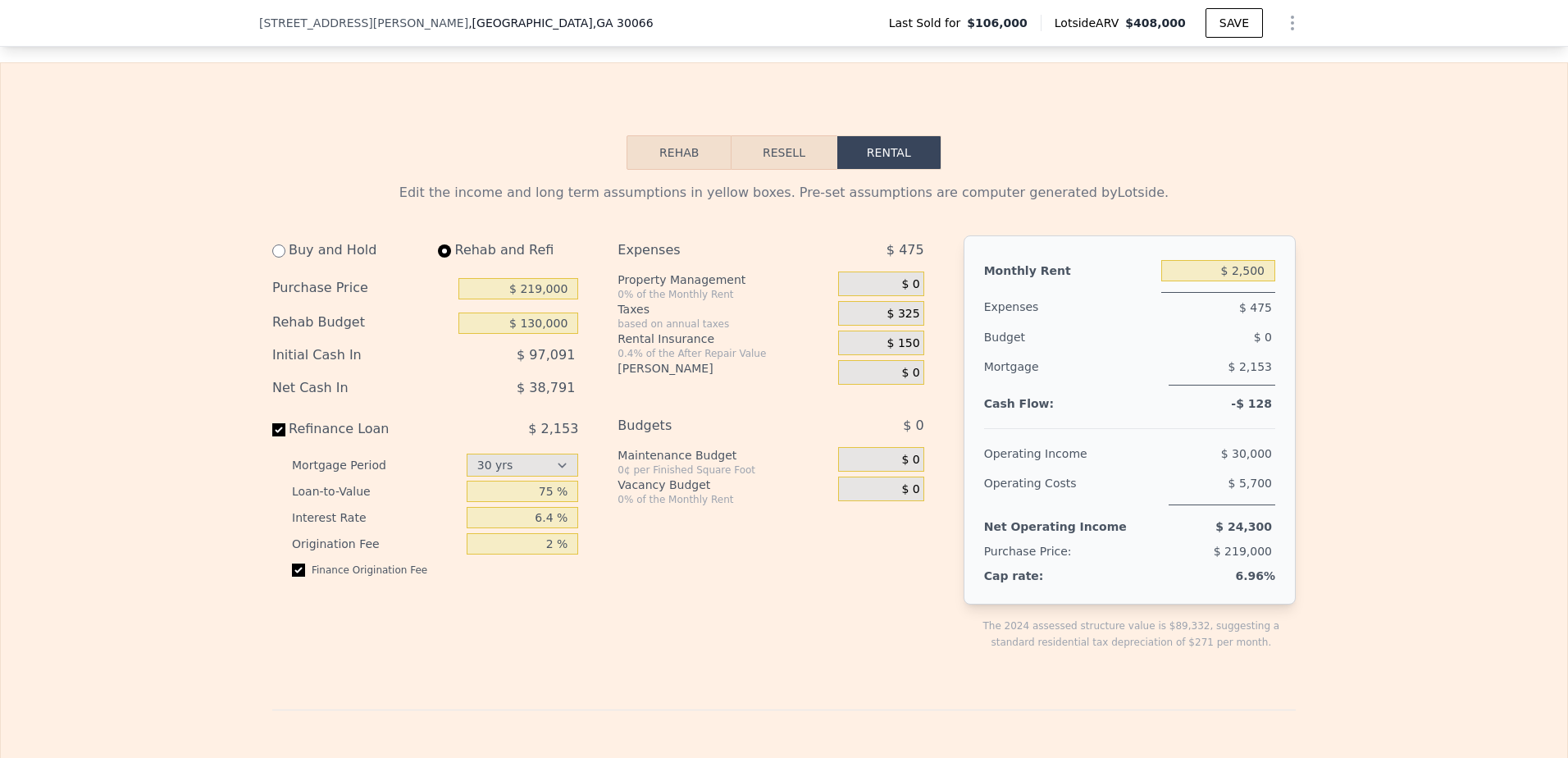
type input "$ 2,250"
select select "30"
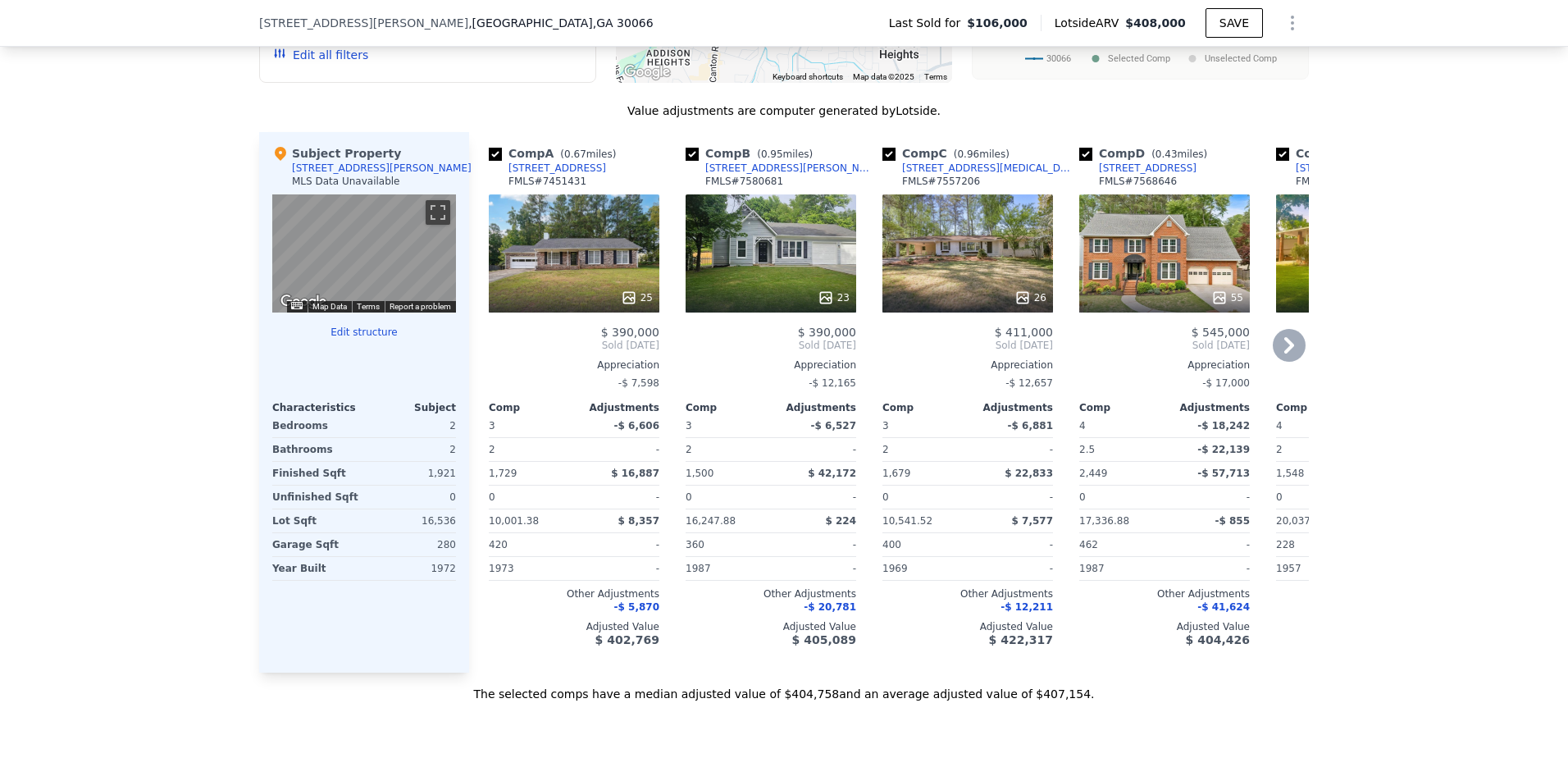
scroll to position [1416, 0]
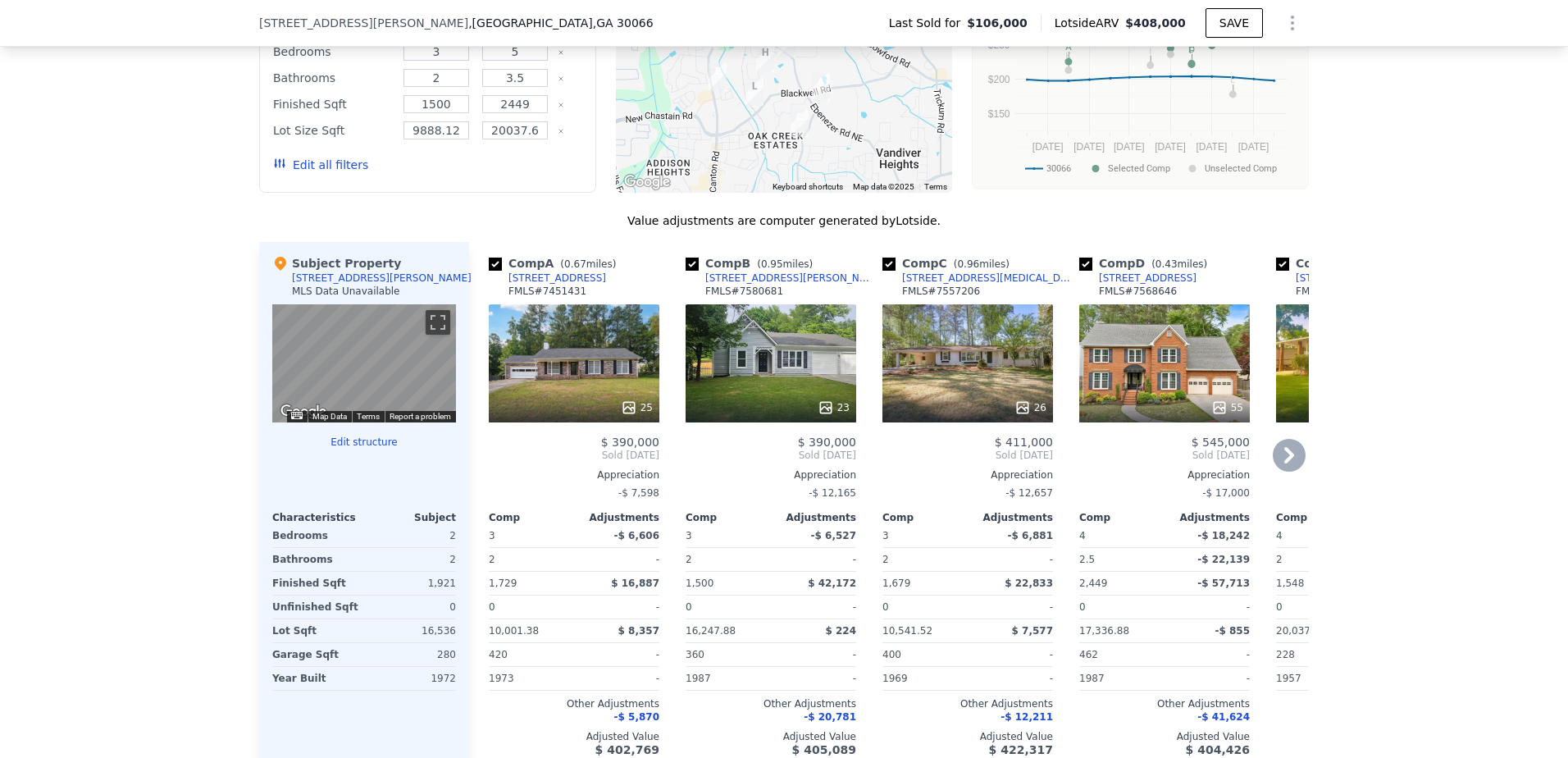
click at [782, 370] on div "23" at bounding box center [771, 363] width 170 height 118
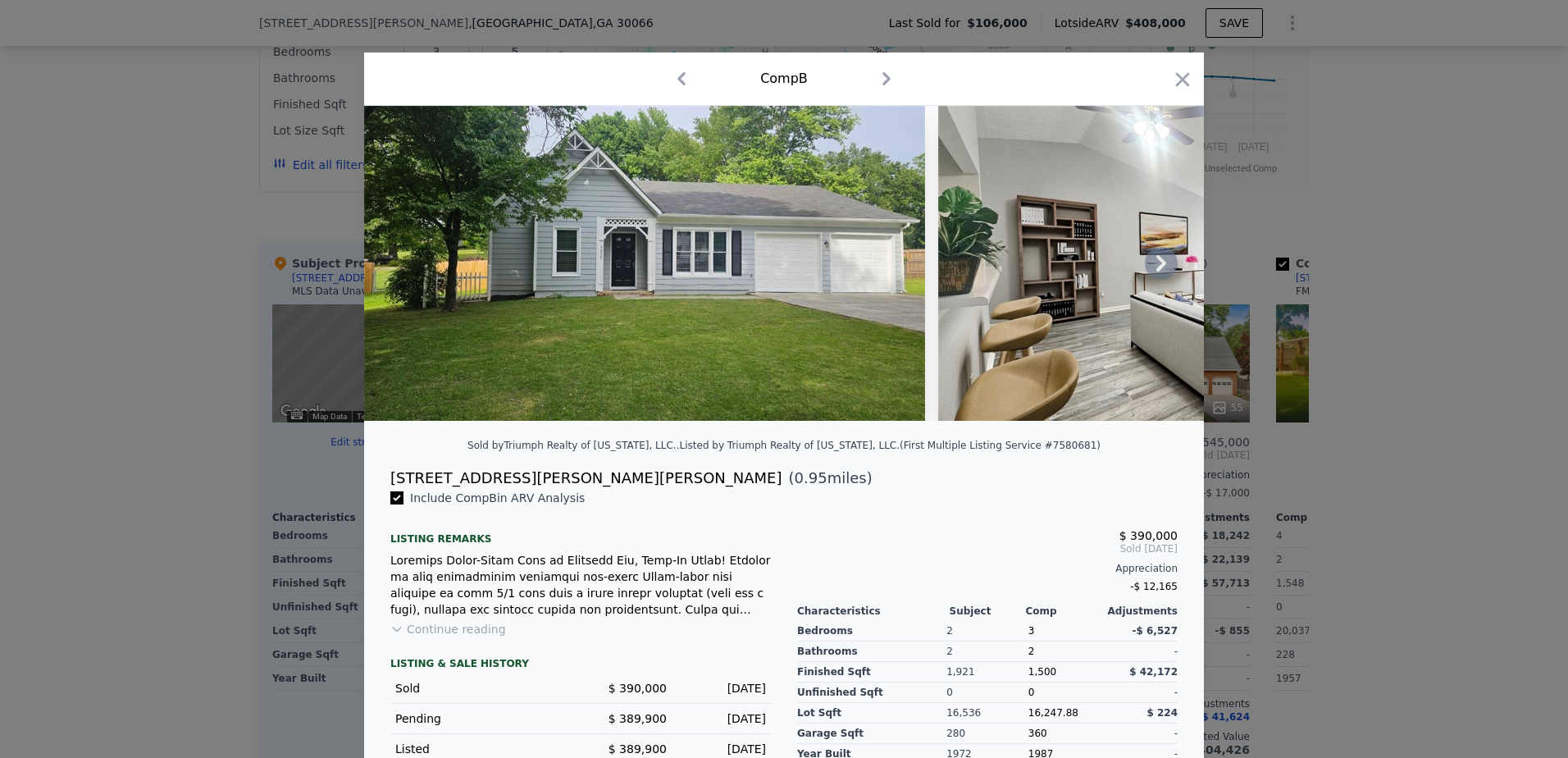
click at [1161, 274] on icon at bounding box center [1161, 263] width 33 height 33
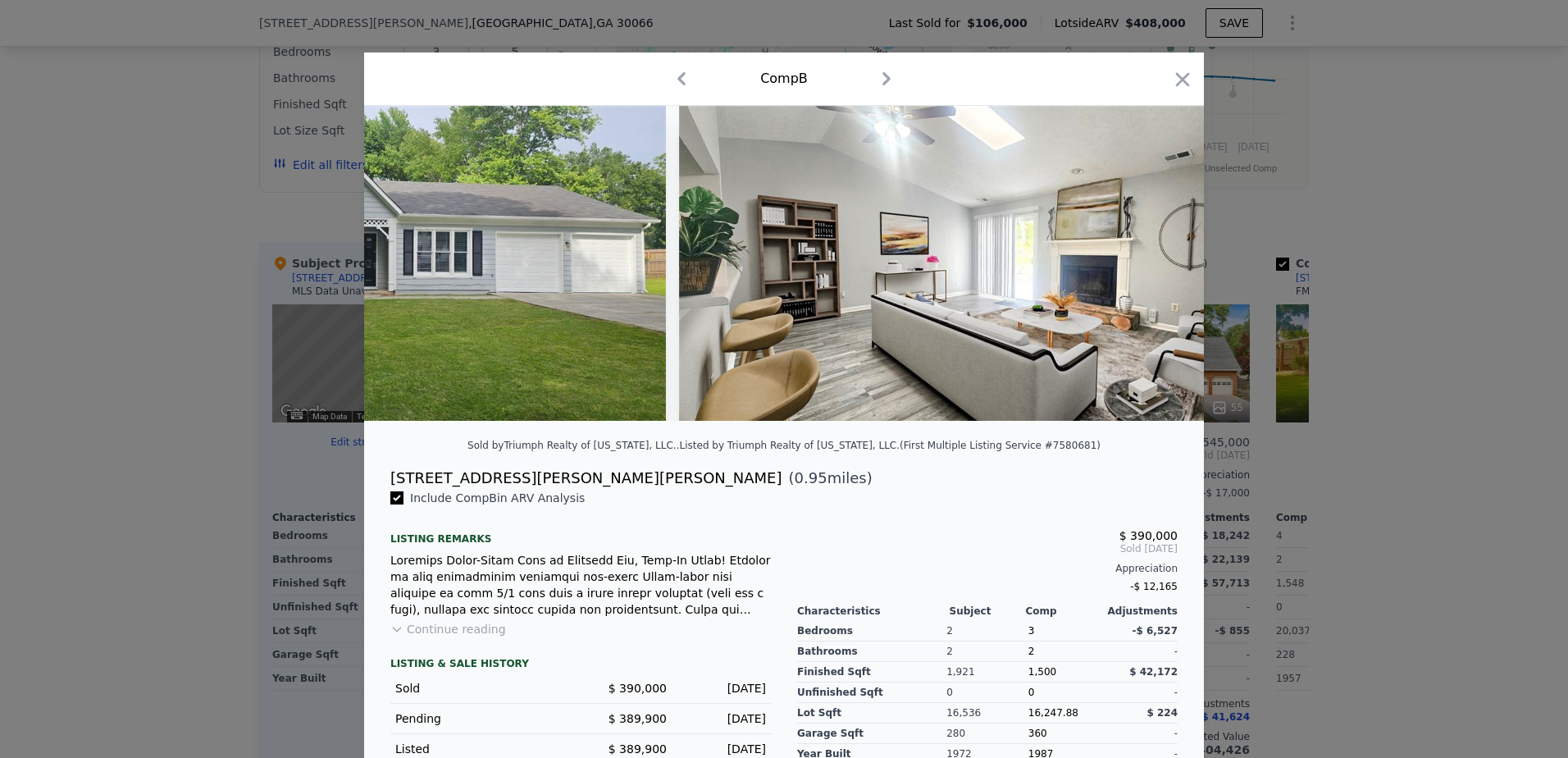
scroll to position [0, 394]
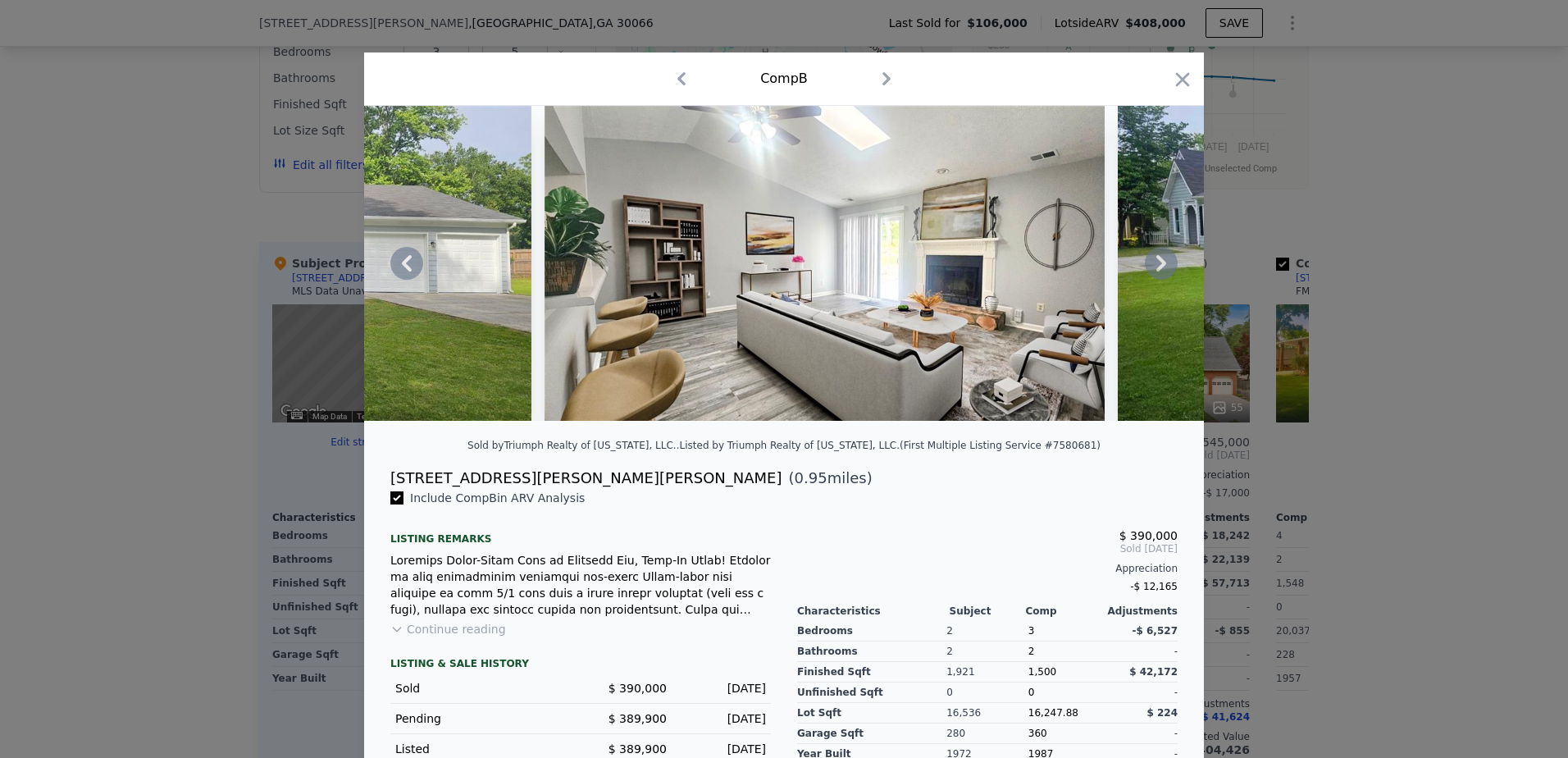
click at [1161, 274] on icon at bounding box center [1161, 263] width 33 height 33
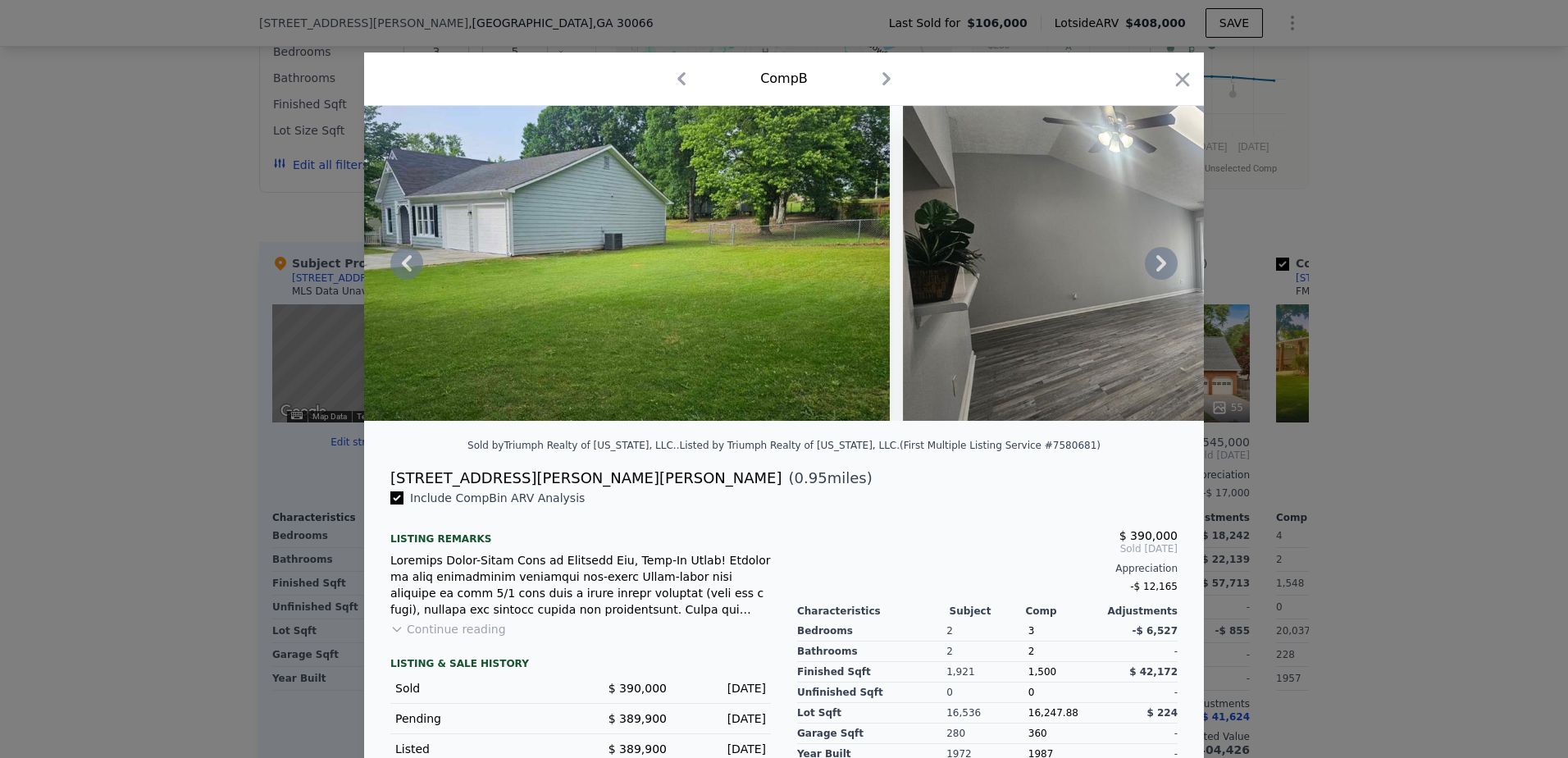
click at [1161, 274] on icon at bounding box center [1161, 263] width 33 height 33
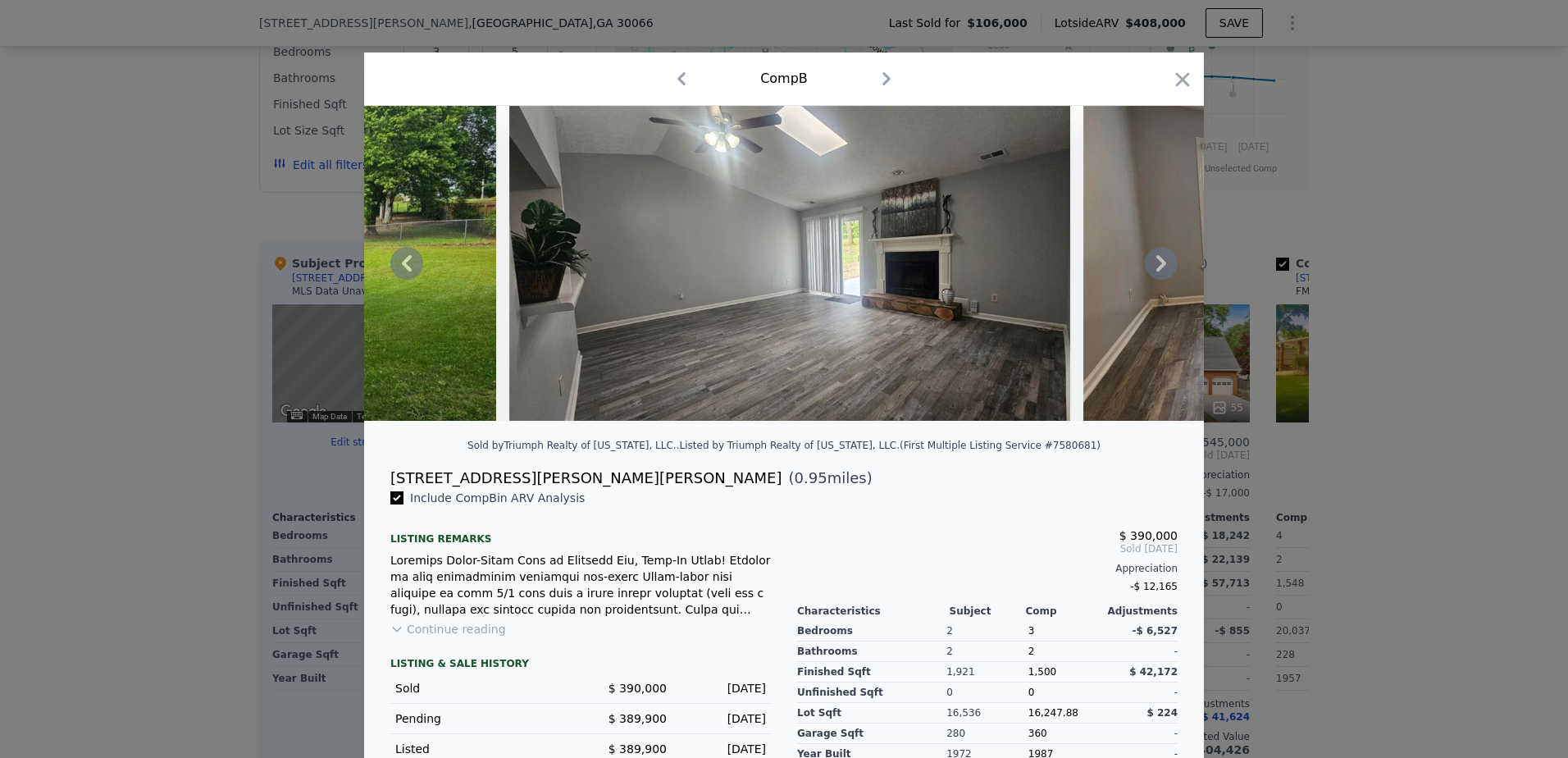
click at [1161, 274] on icon at bounding box center [1161, 263] width 33 height 33
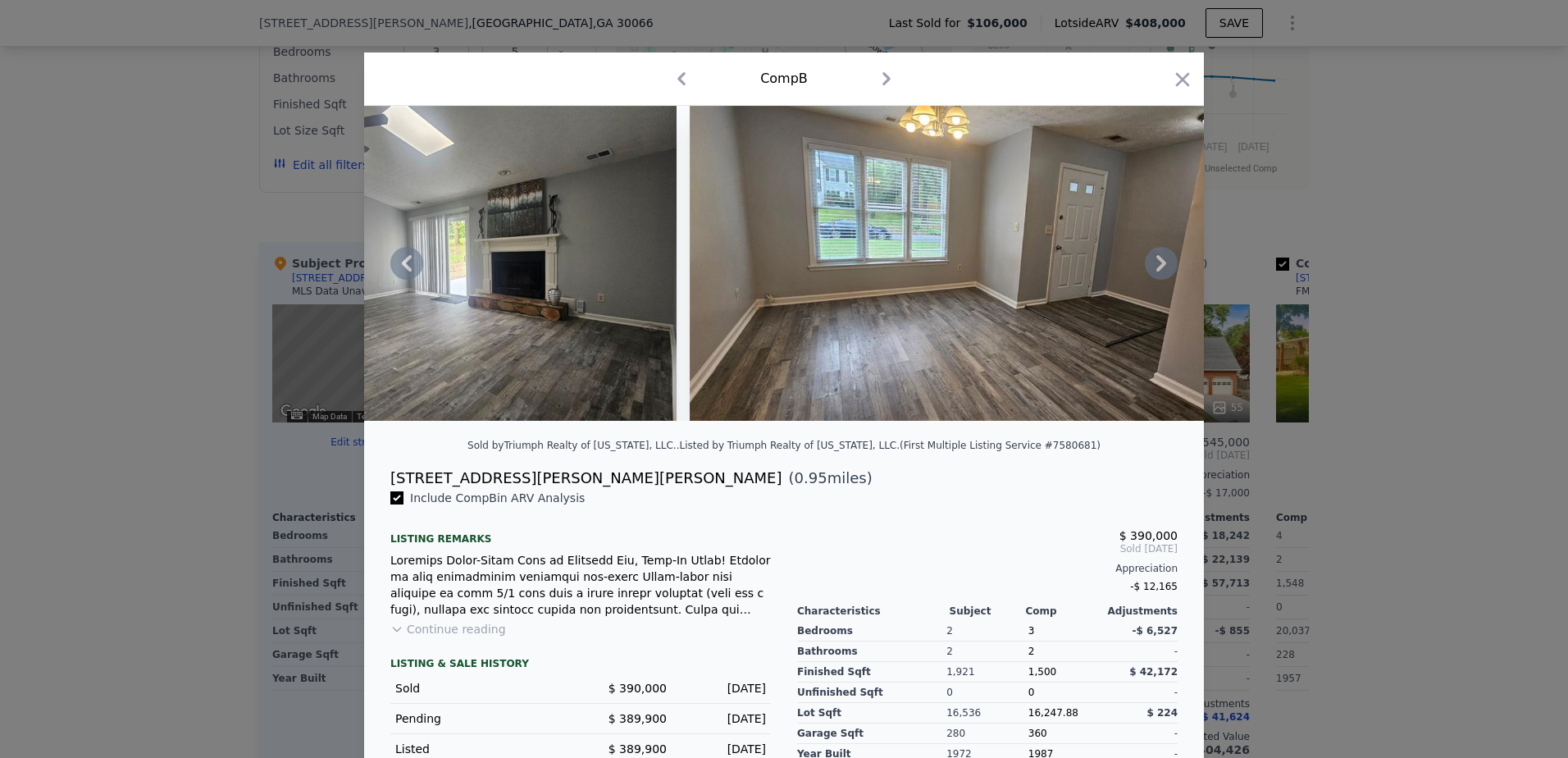
click at [1161, 274] on icon at bounding box center [1161, 263] width 33 height 33
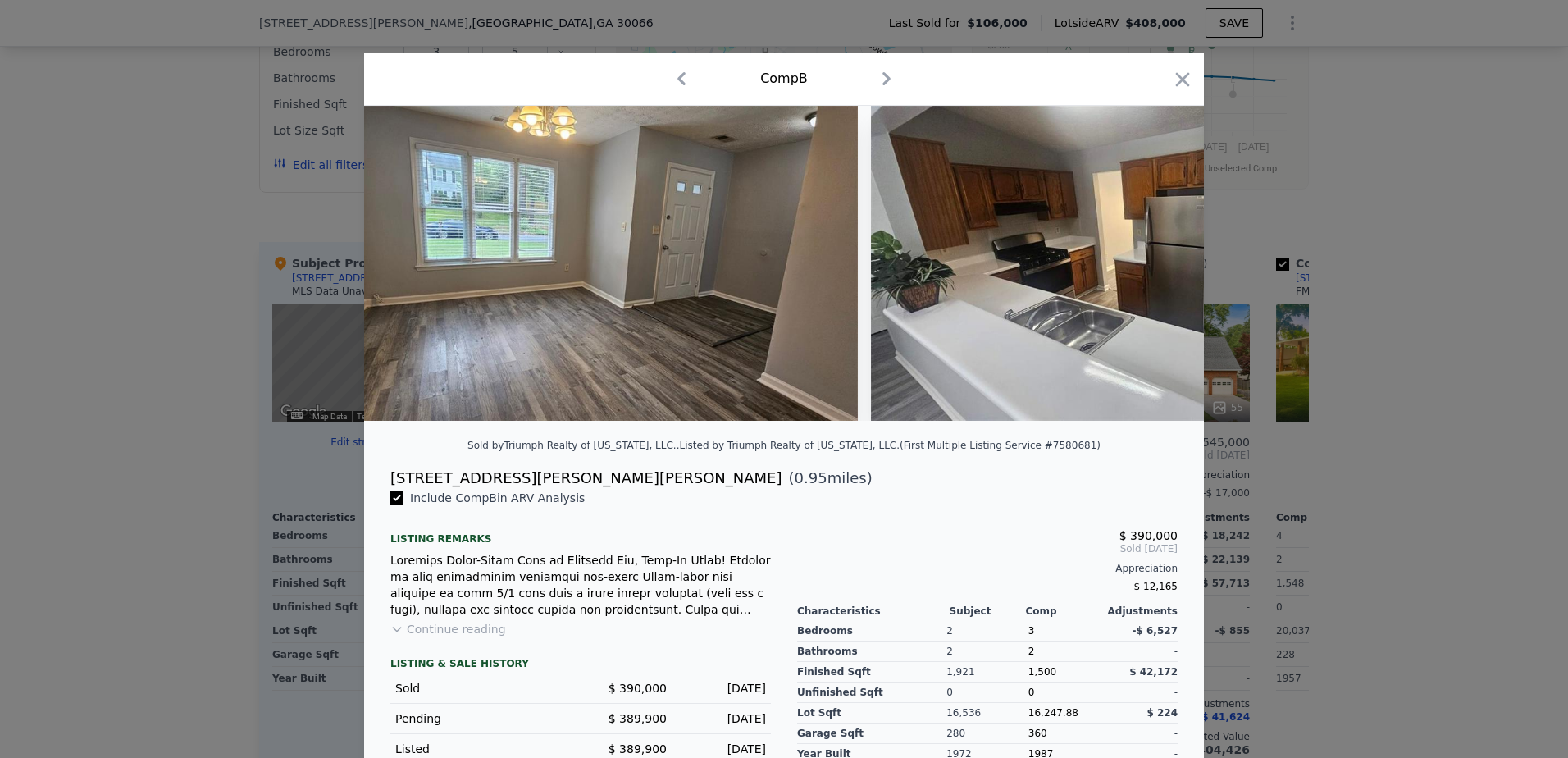
scroll to position [0, 2362]
click at [1161, 274] on icon at bounding box center [1161, 263] width 33 height 33
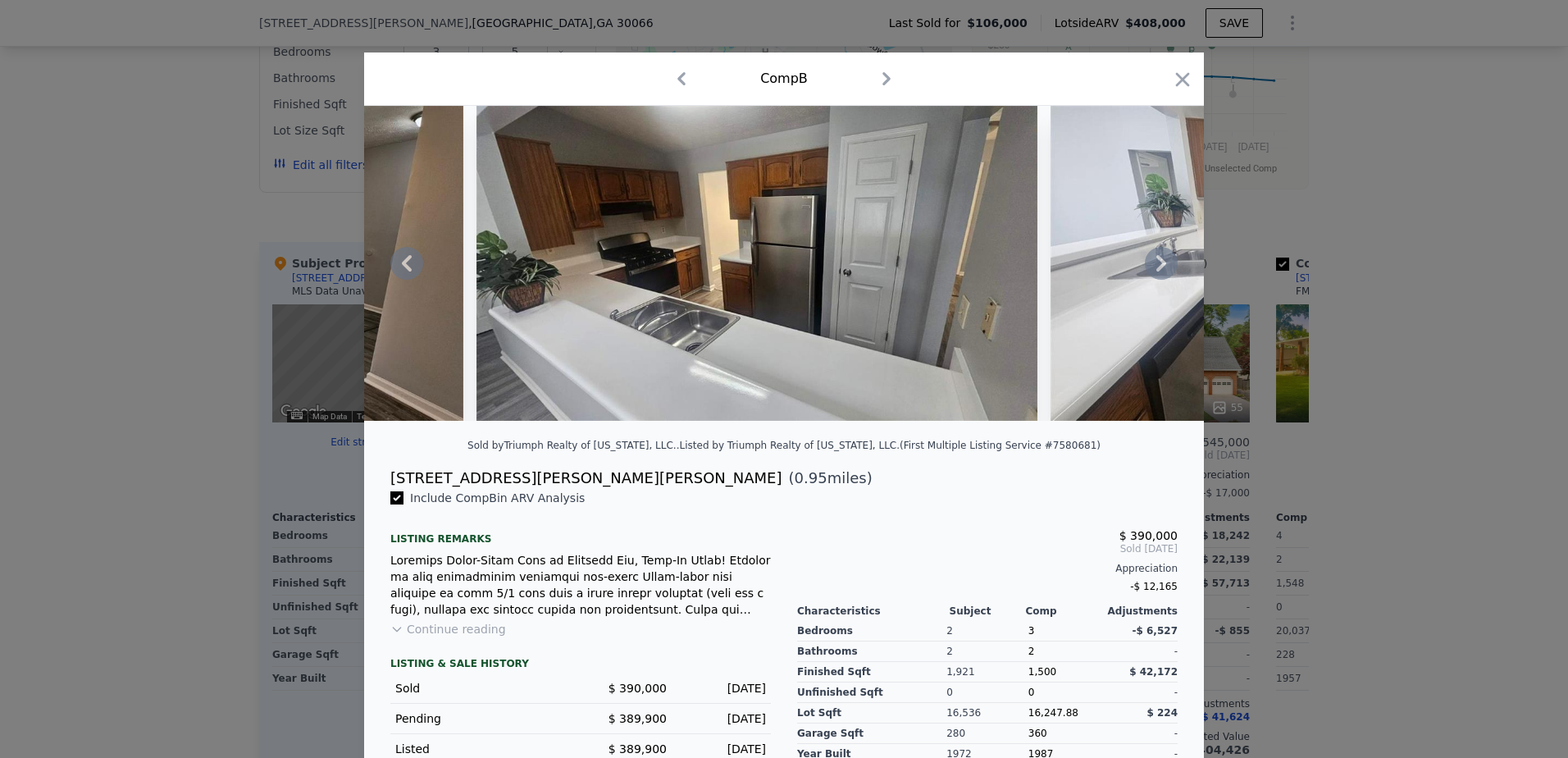
click at [1161, 274] on icon at bounding box center [1161, 263] width 33 height 33
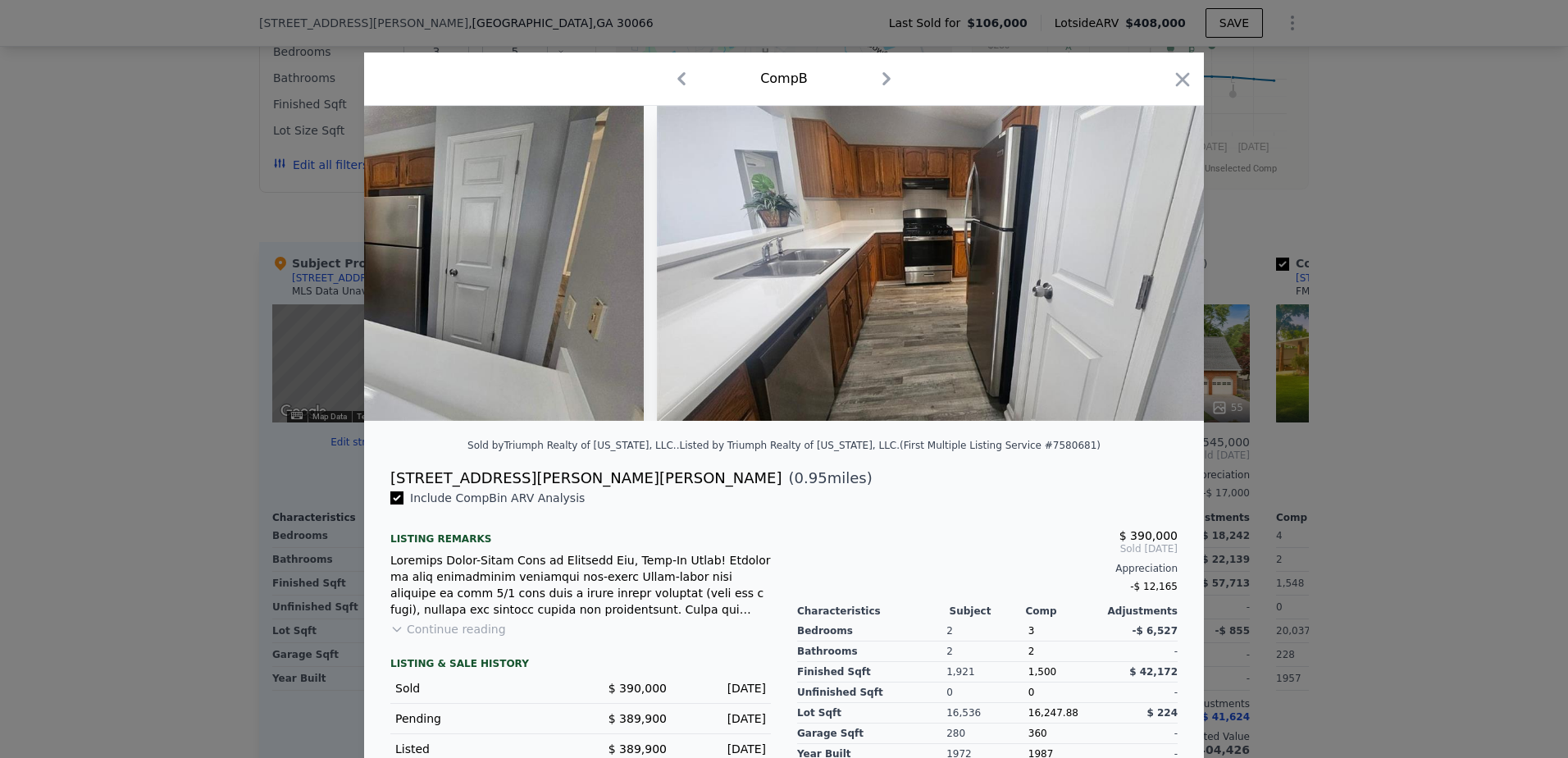
click at [1161, 274] on img at bounding box center [937, 263] width 561 height 315
click at [1161, 274] on icon at bounding box center [1161, 263] width 33 height 33
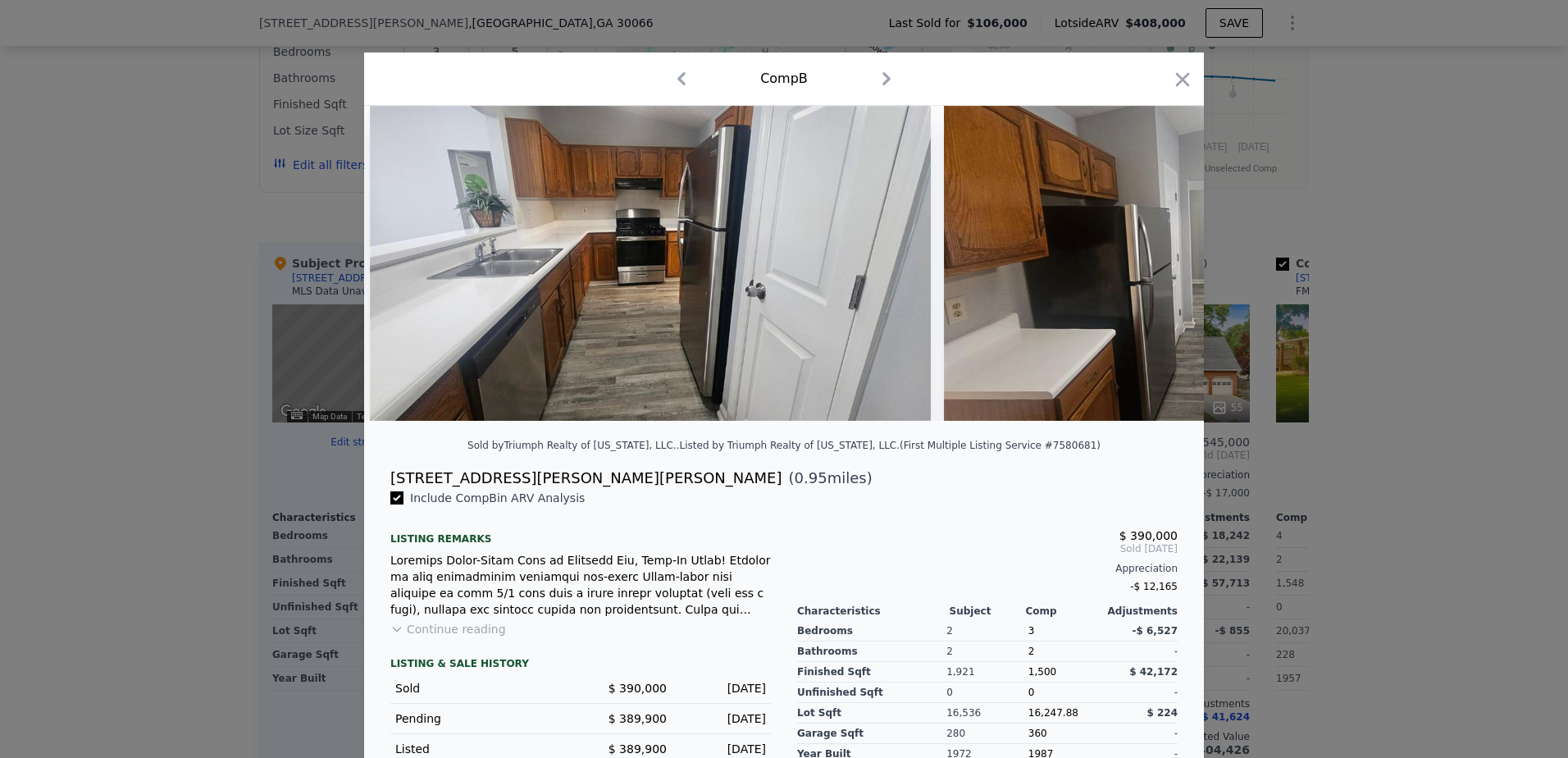
scroll to position [0, 3543]
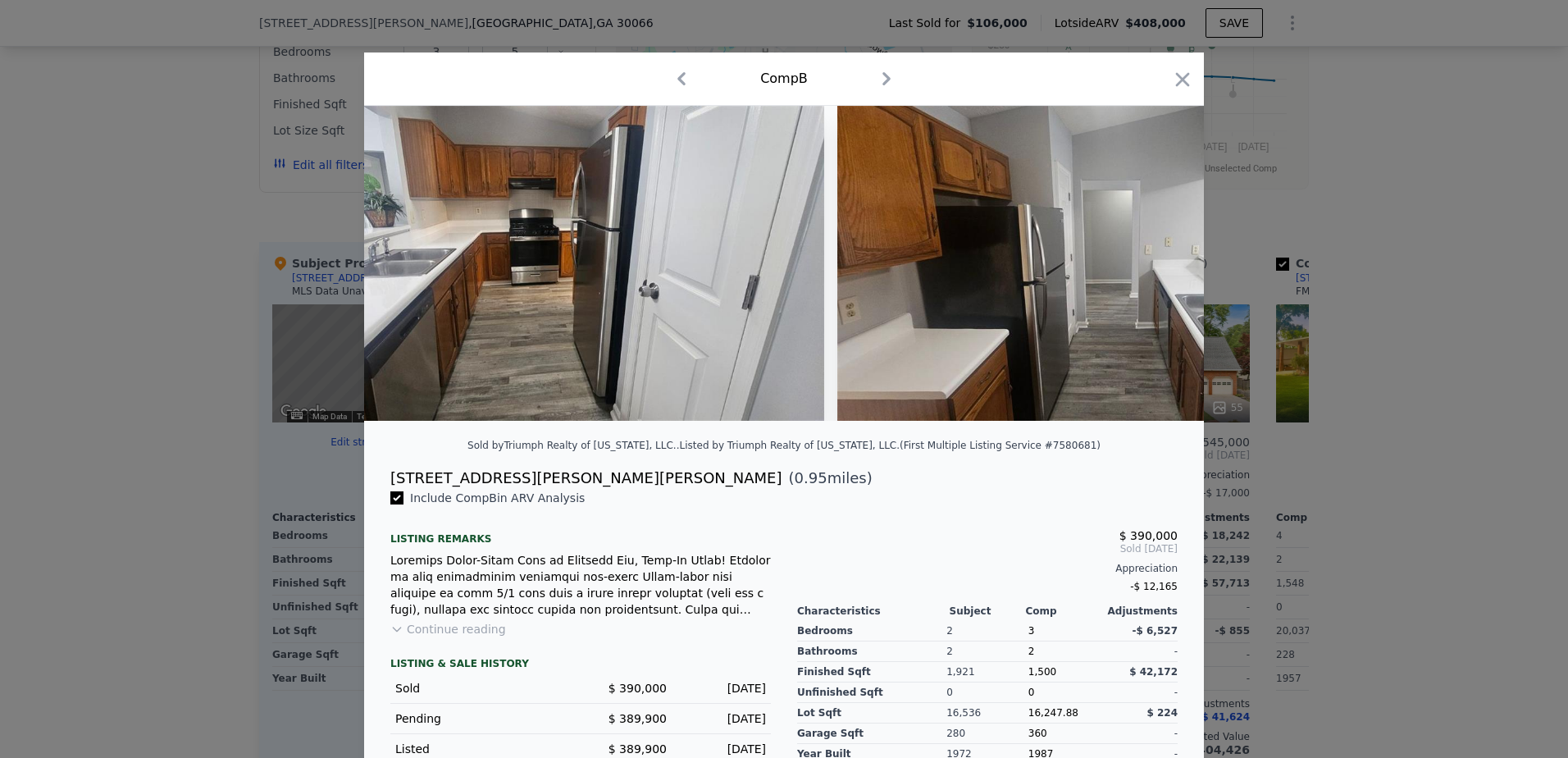
click at [1161, 274] on img at bounding box center [1118, 263] width 561 height 315
click at [1161, 274] on div at bounding box center [784, 263] width 840 height 315
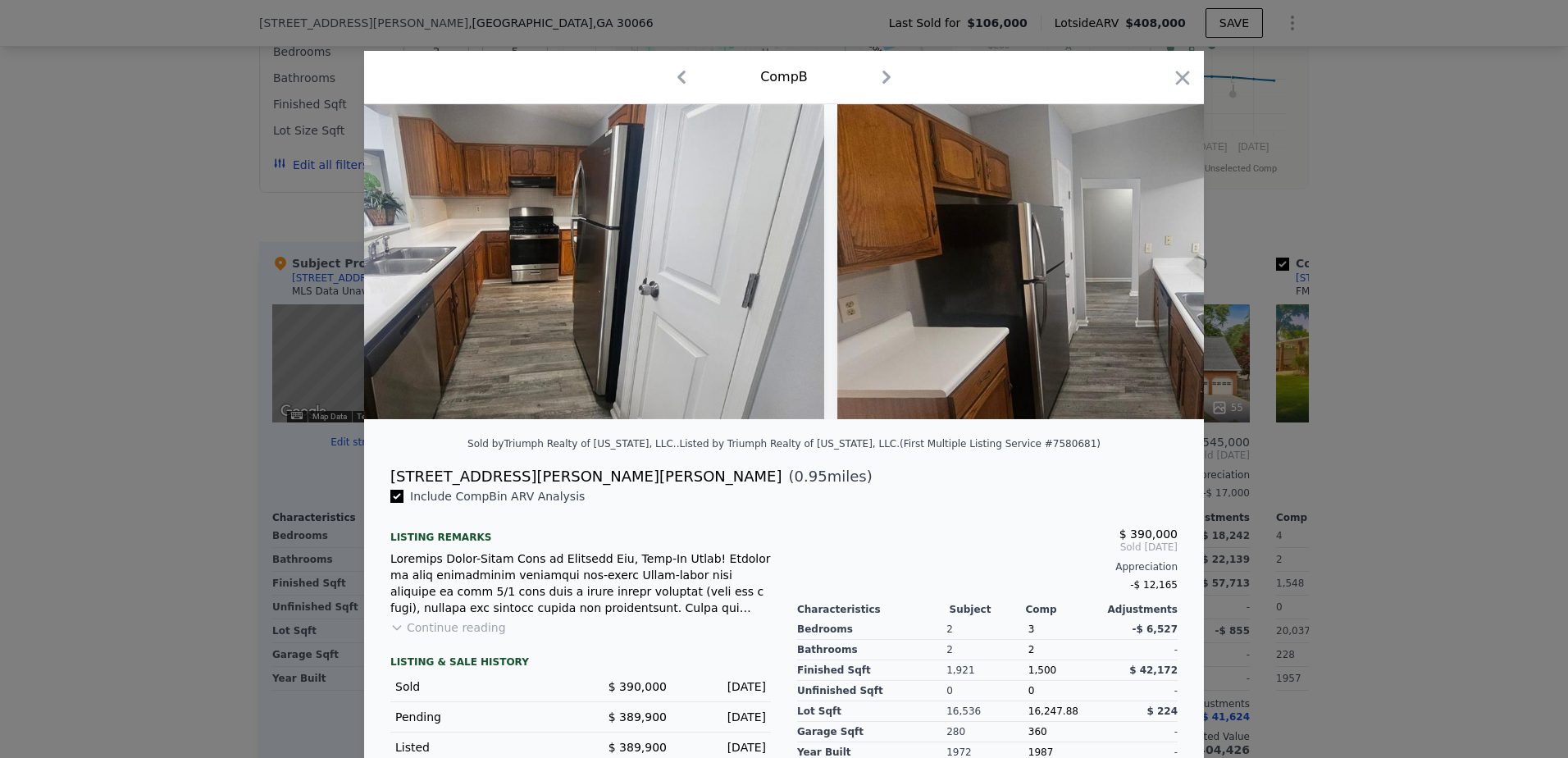
scroll to position [0, 0]
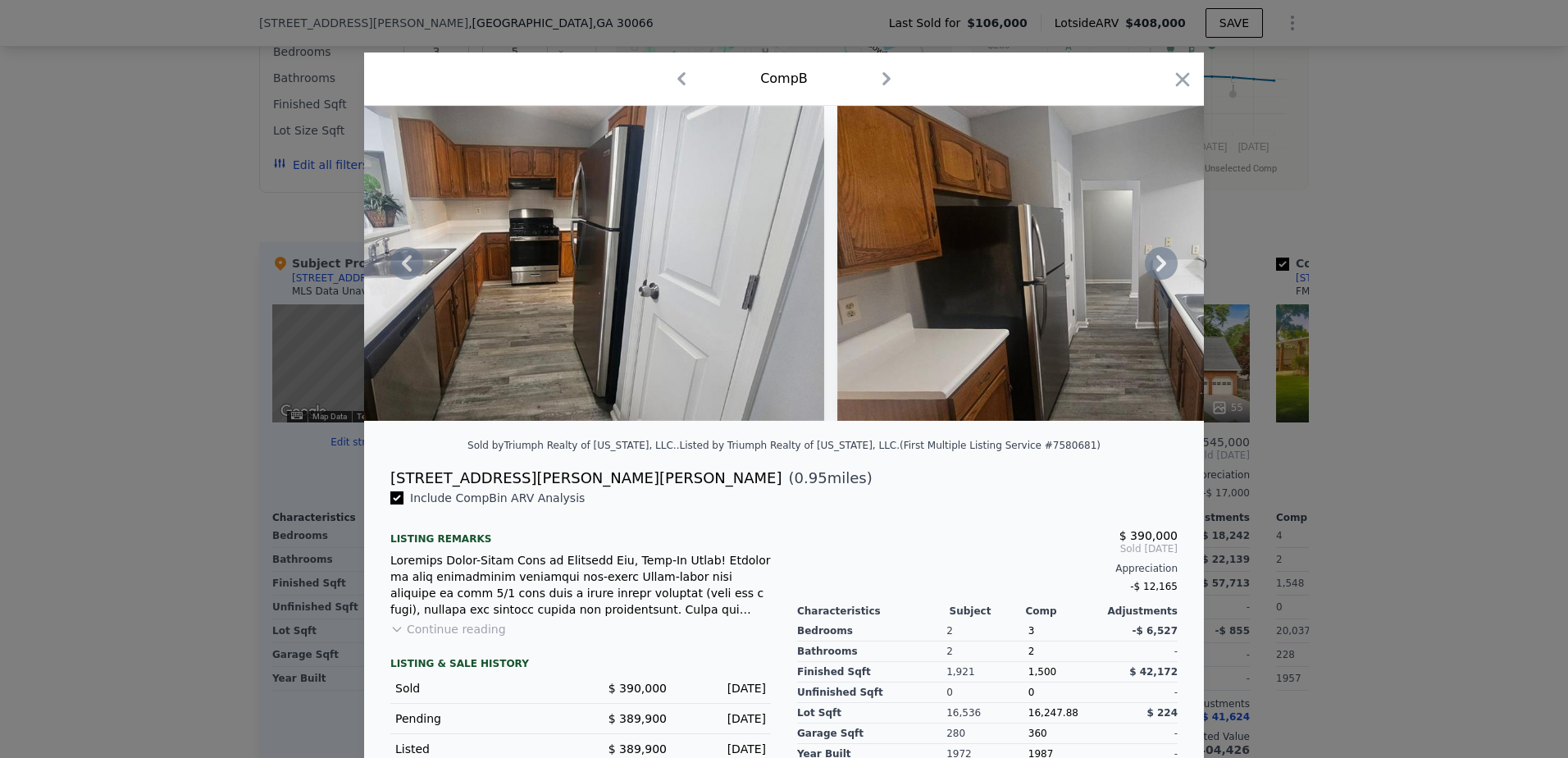
click at [1148, 275] on icon at bounding box center [1161, 263] width 33 height 33
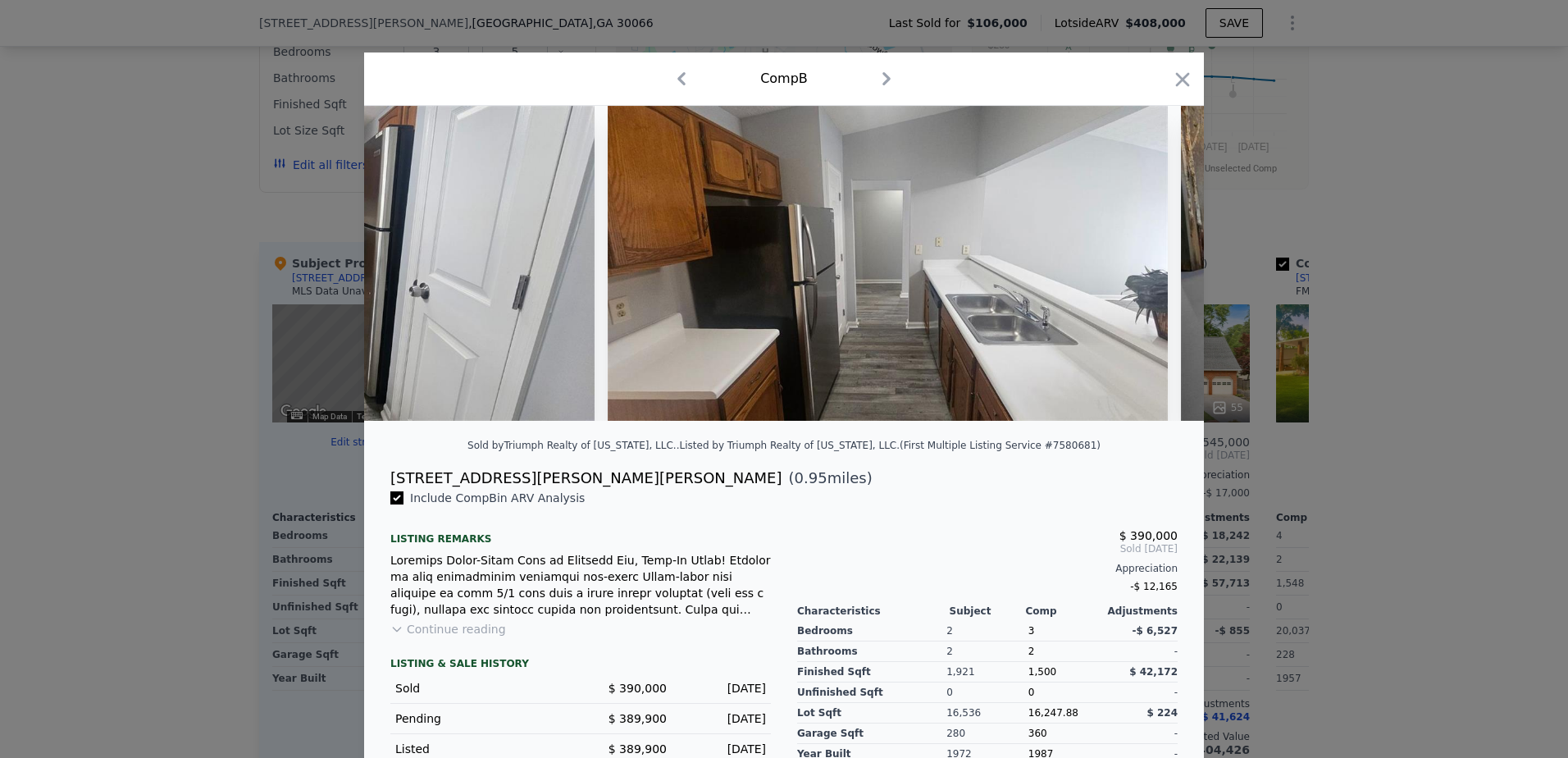
scroll to position [0, 3937]
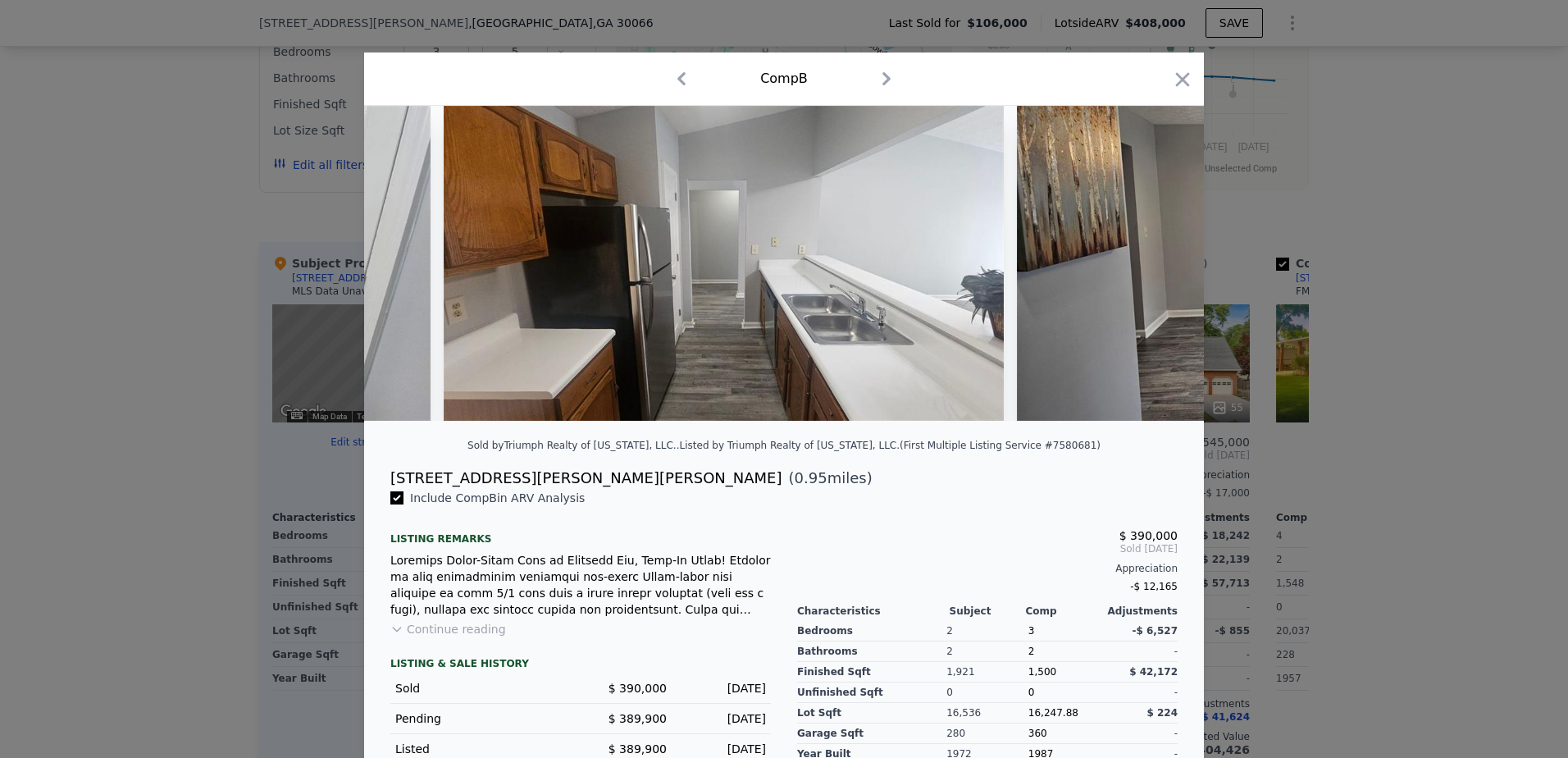
click at [1148, 275] on div at bounding box center [784, 263] width 840 height 315
click at [1151, 273] on icon at bounding box center [1161, 263] width 33 height 33
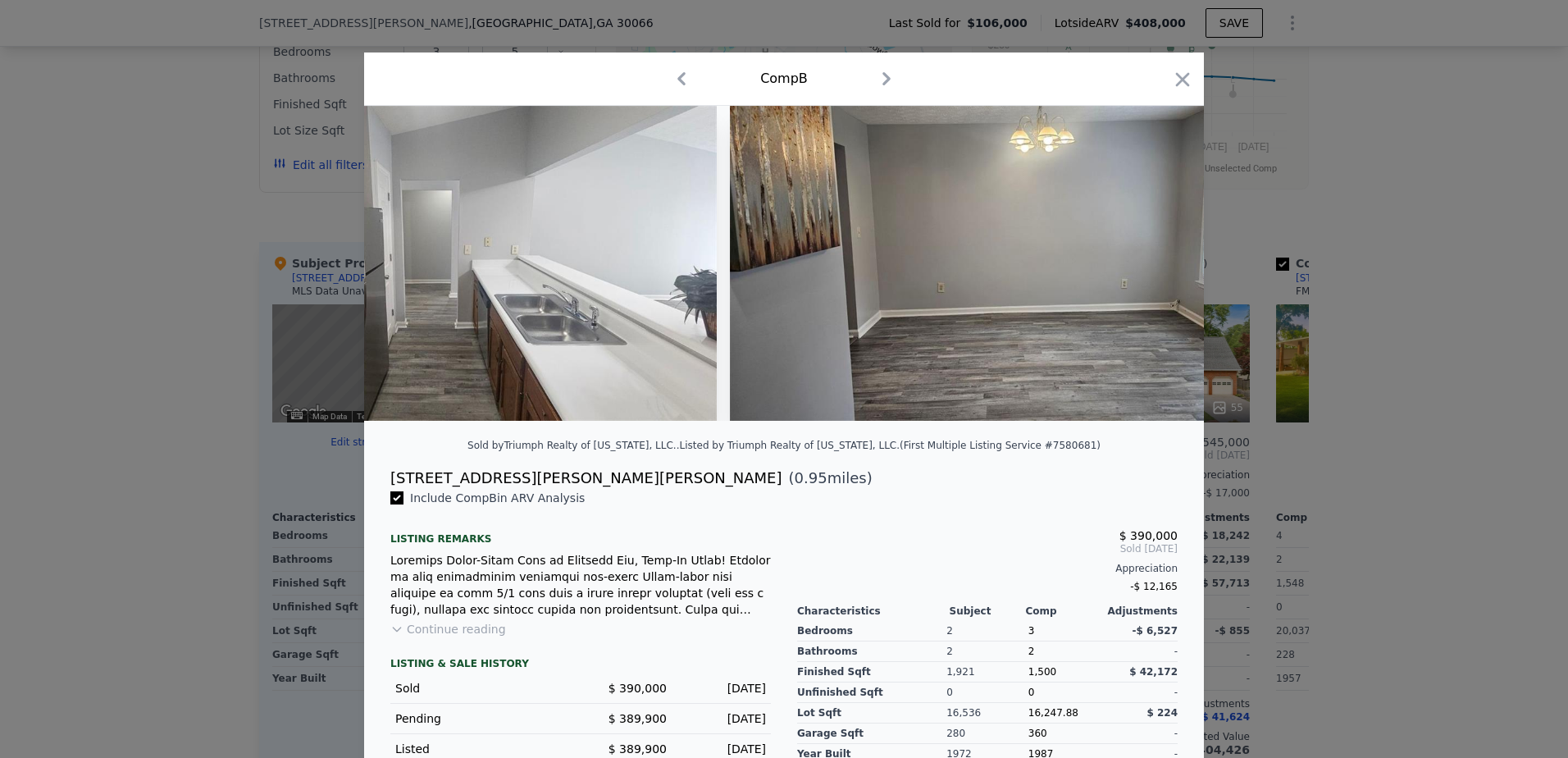
scroll to position [0, 4331]
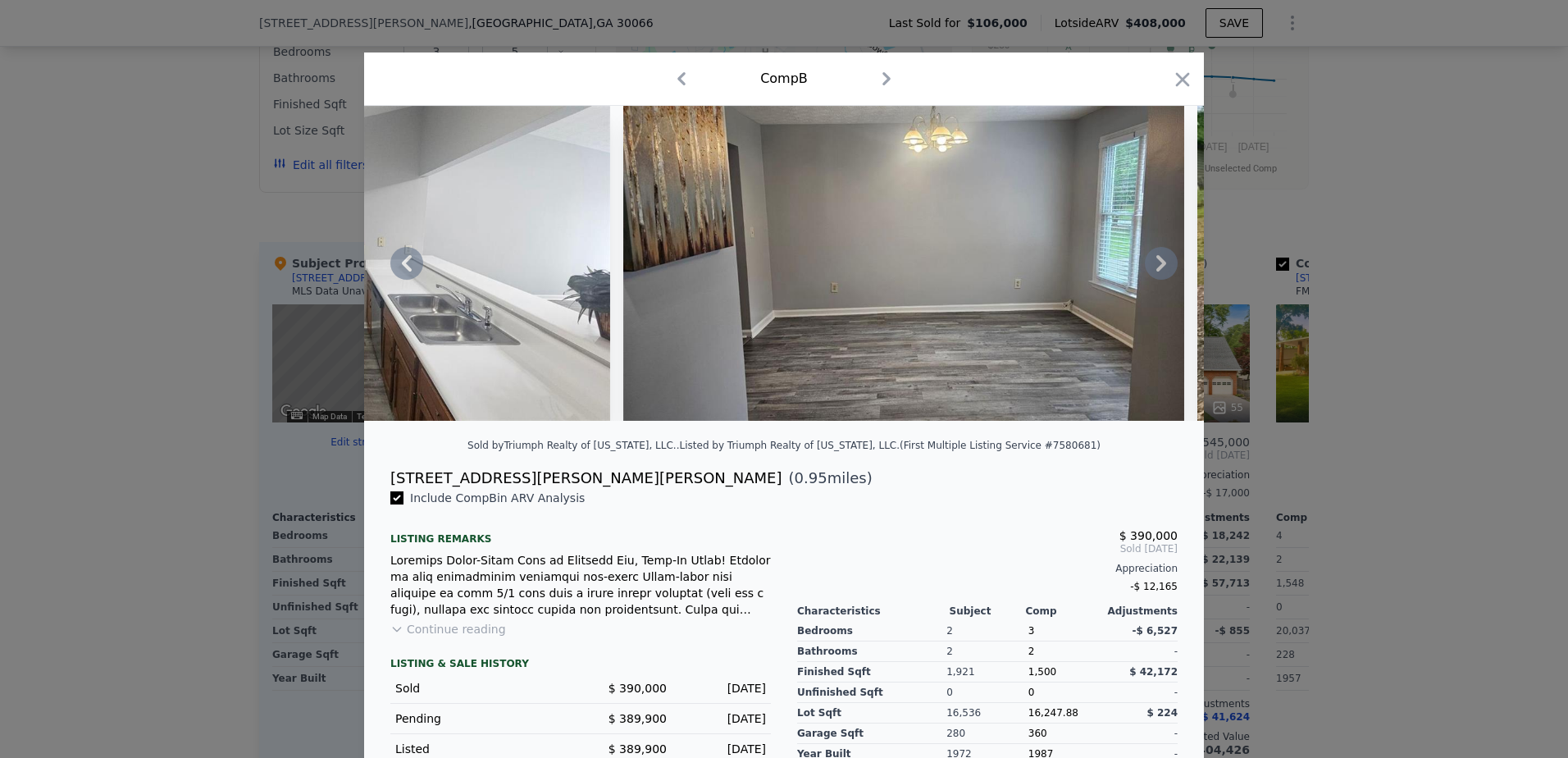
click at [1151, 273] on div at bounding box center [784, 263] width 840 height 315
click at [1151, 273] on icon at bounding box center [1161, 263] width 33 height 33
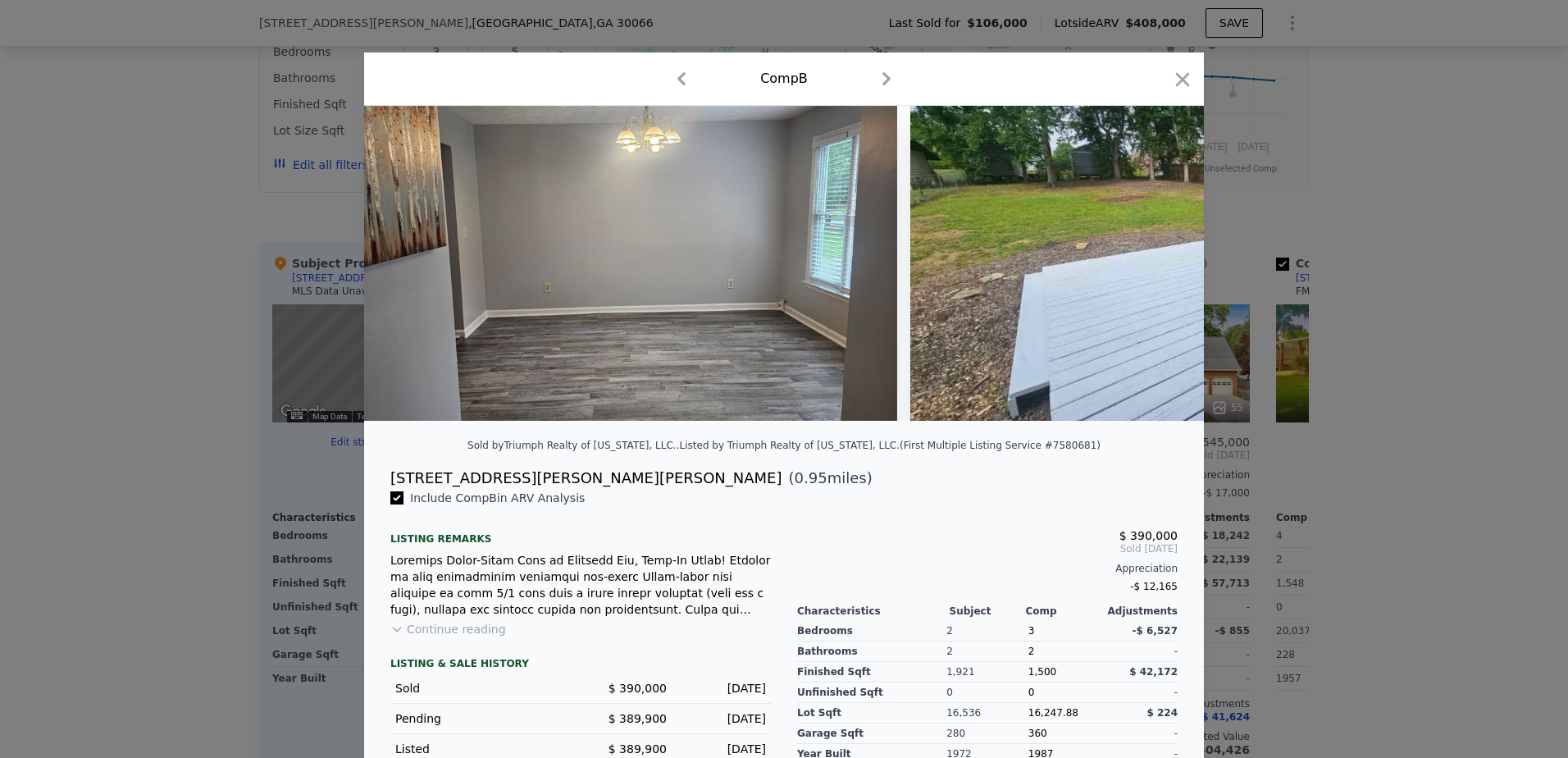
scroll to position [0, 4725]
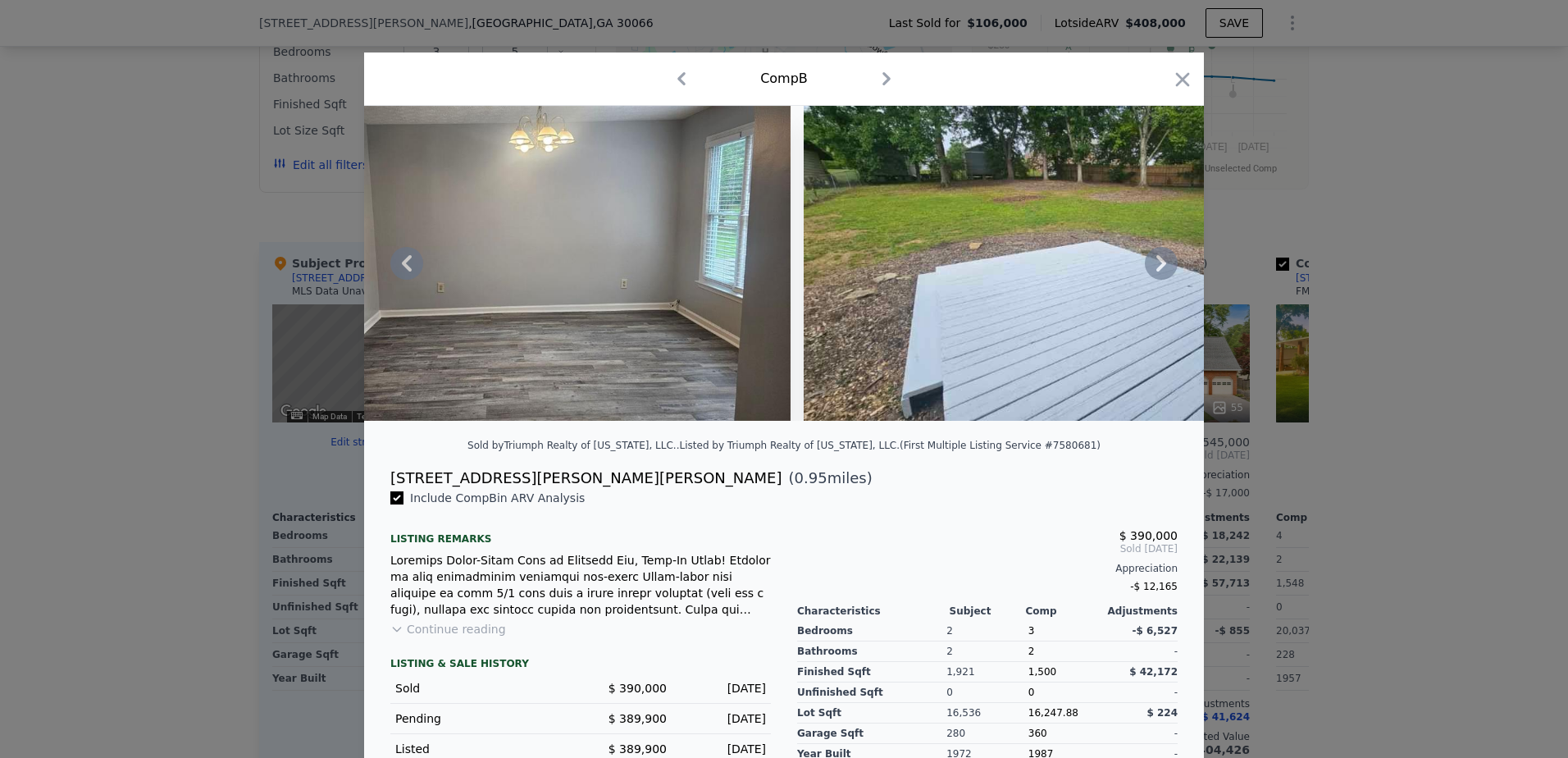
click at [1151, 273] on icon at bounding box center [1161, 263] width 33 height 33
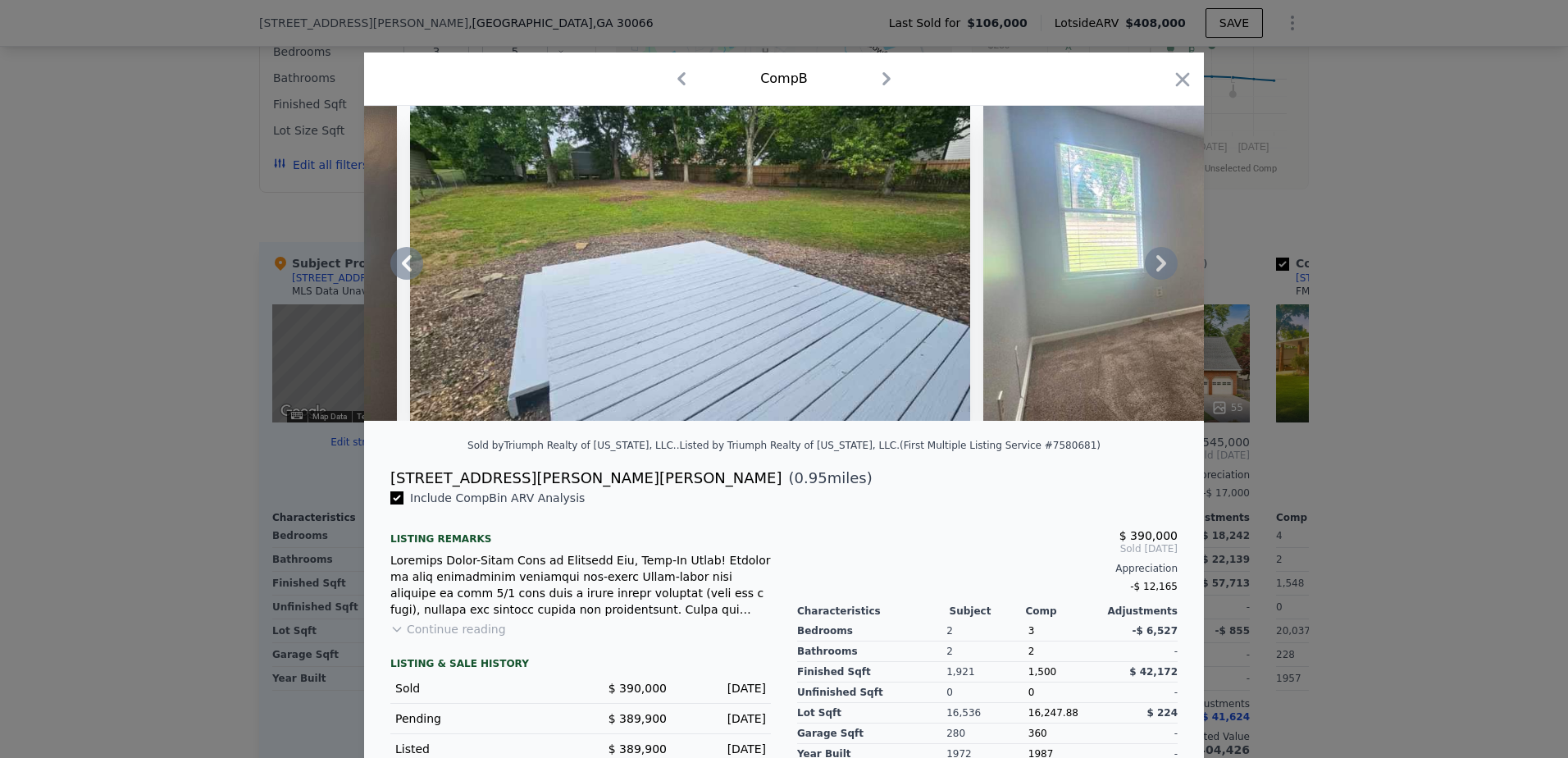
click at [1151, 273] on icon at bounding box center [1161, 263] width 33 height 33
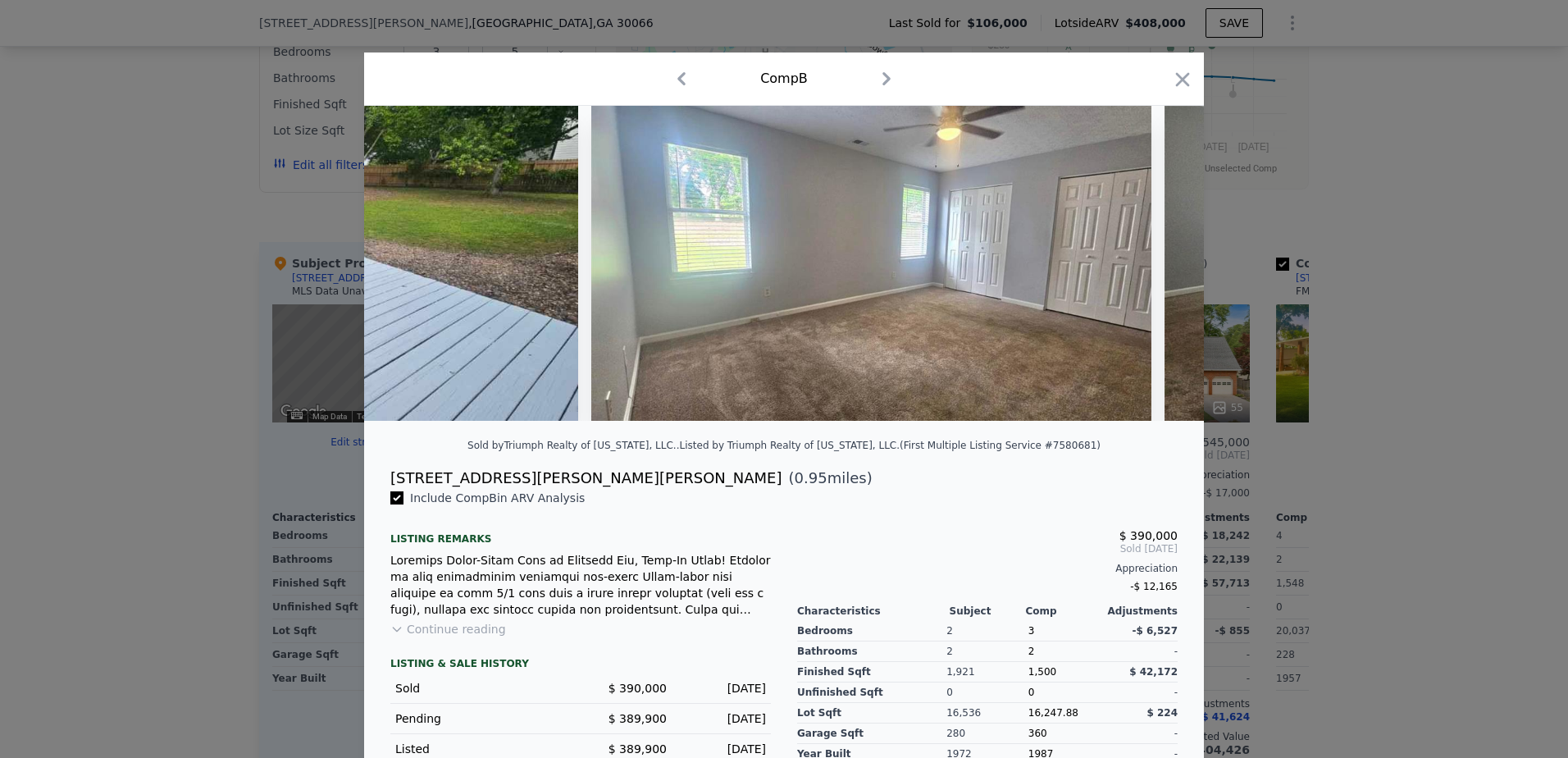
scroll to position [0, 5511]
click at [1151, 273] on icon at bounding box center [1161, 263] width 33 height 33
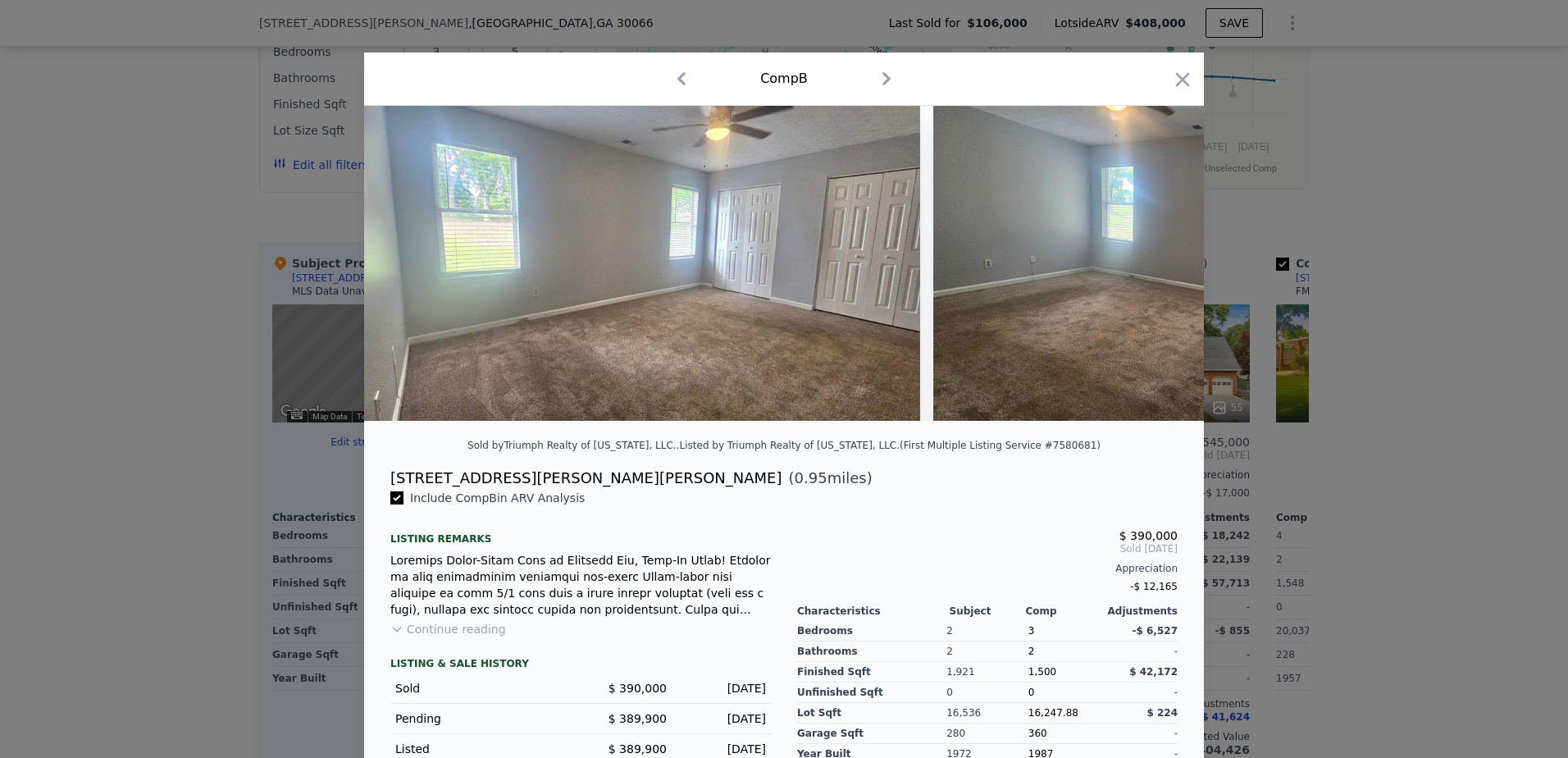
scroll to position [0, 5905]
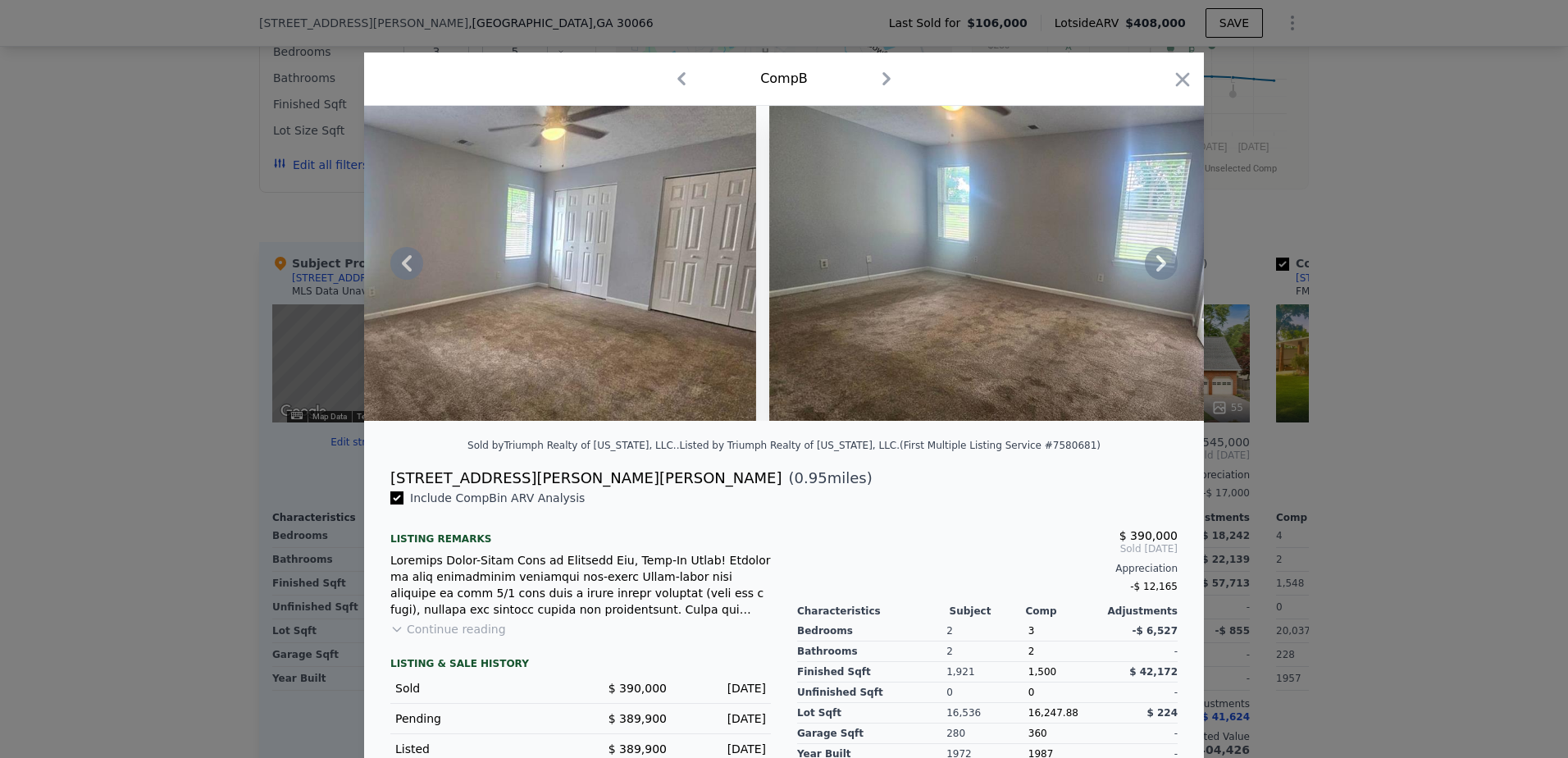
click at [1151, 273] on icon at bounding box center [1161, 263] width 33 height 33
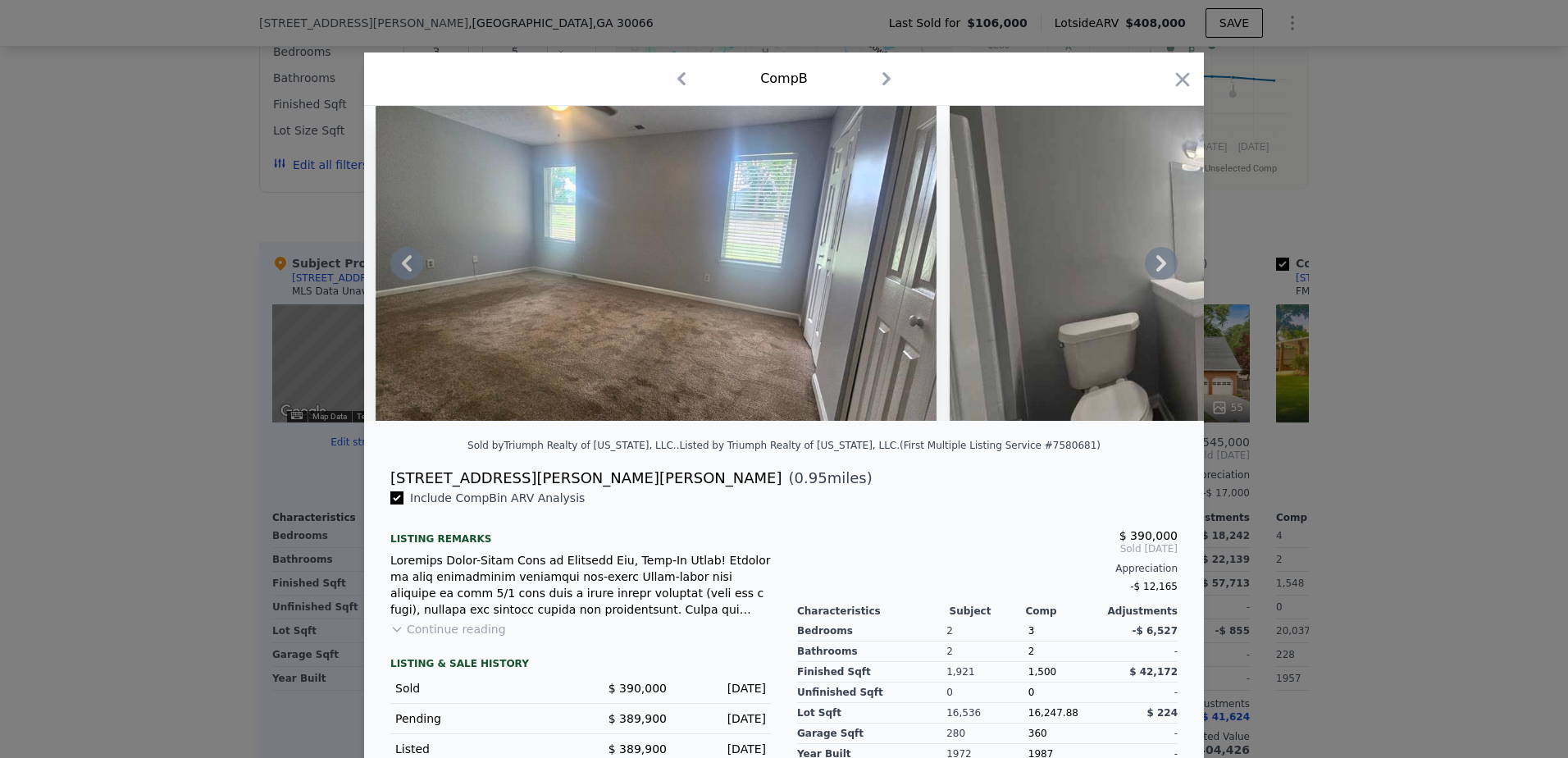
click at [1151, 273] on icon at bounding box center [1161, 263] width 33 height 33
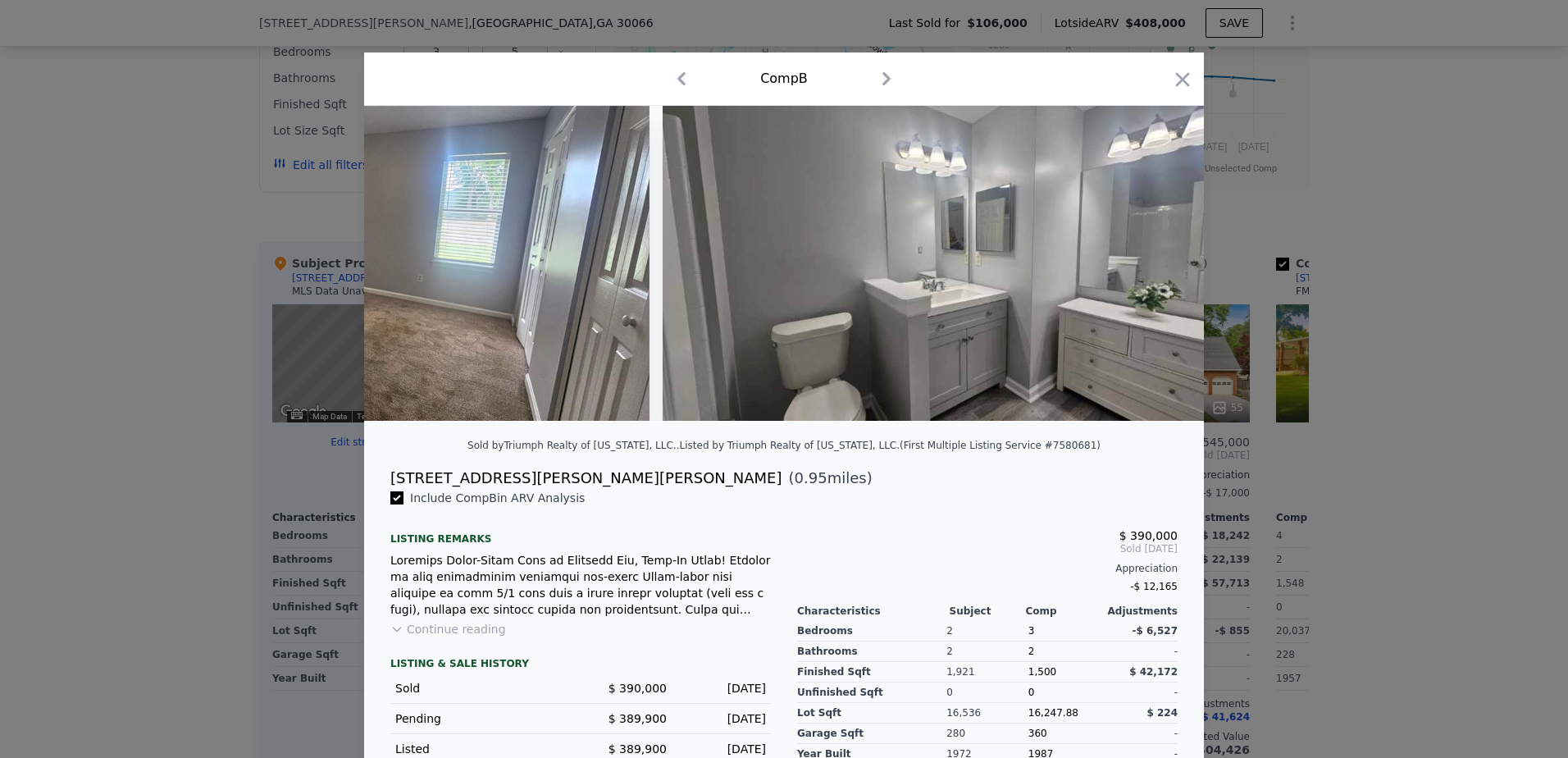
scroll to position [0, 6693]
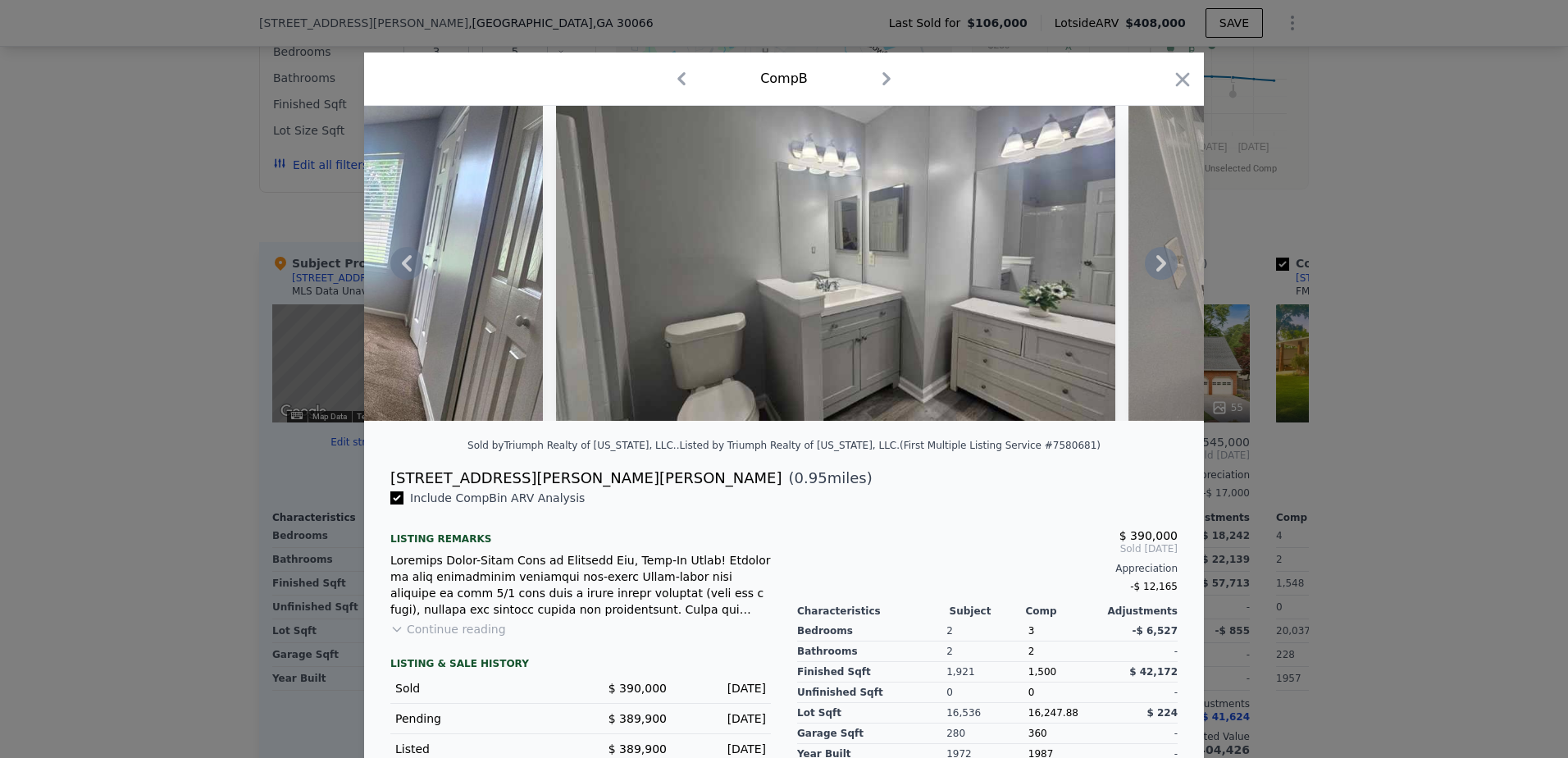
click at [1156, 269] on icon at bounding box center [1161, 264] width 10 height 17
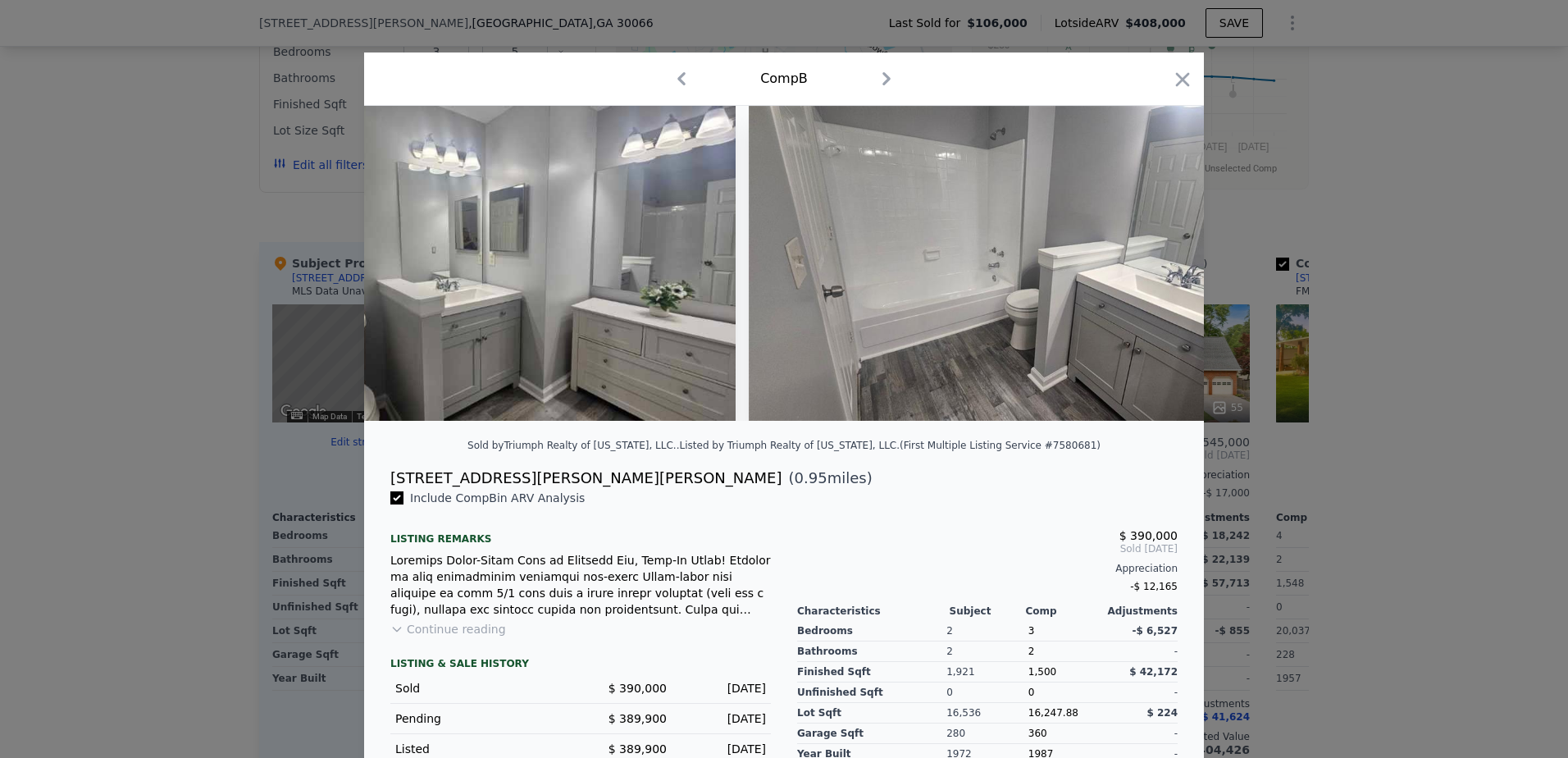
scroll to position [0, 7087]
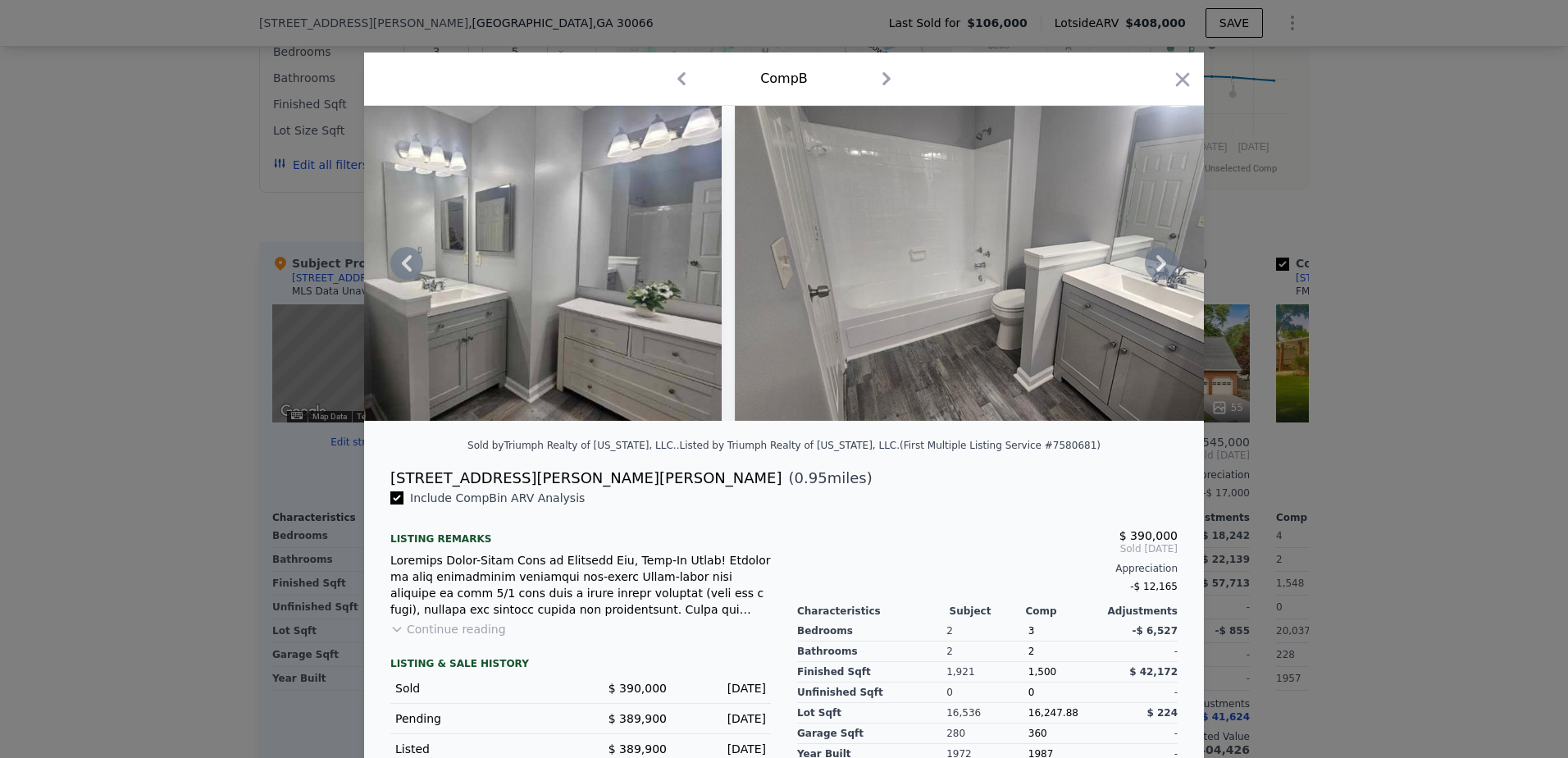
click at [1157, 269] on icon at bounding box center [1161, 264] width 10 height 17
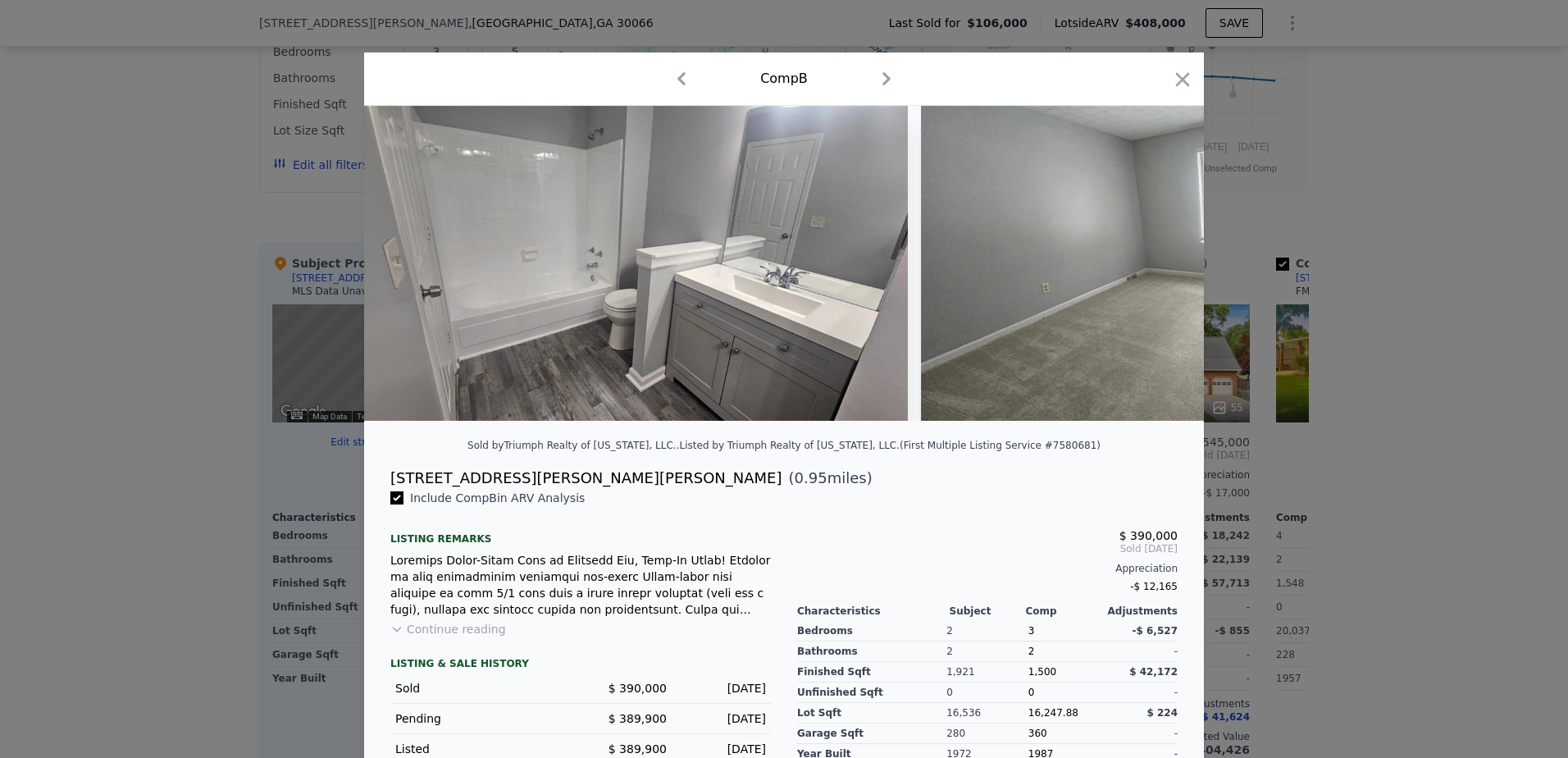
scroll to position [0, 7481]
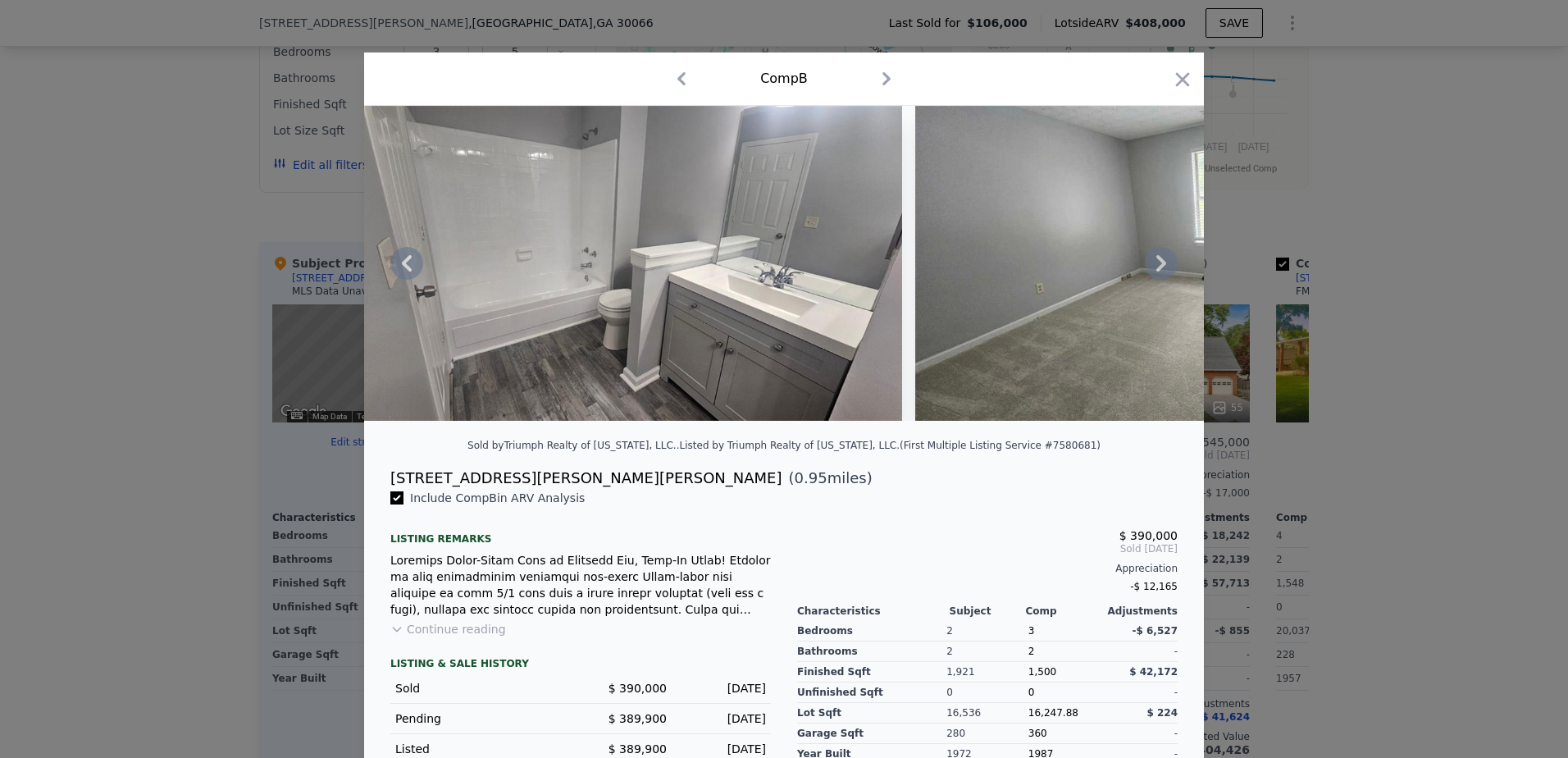
click at [1155, 270] on icon at bounding box center [1161, 263] width 33 height 33
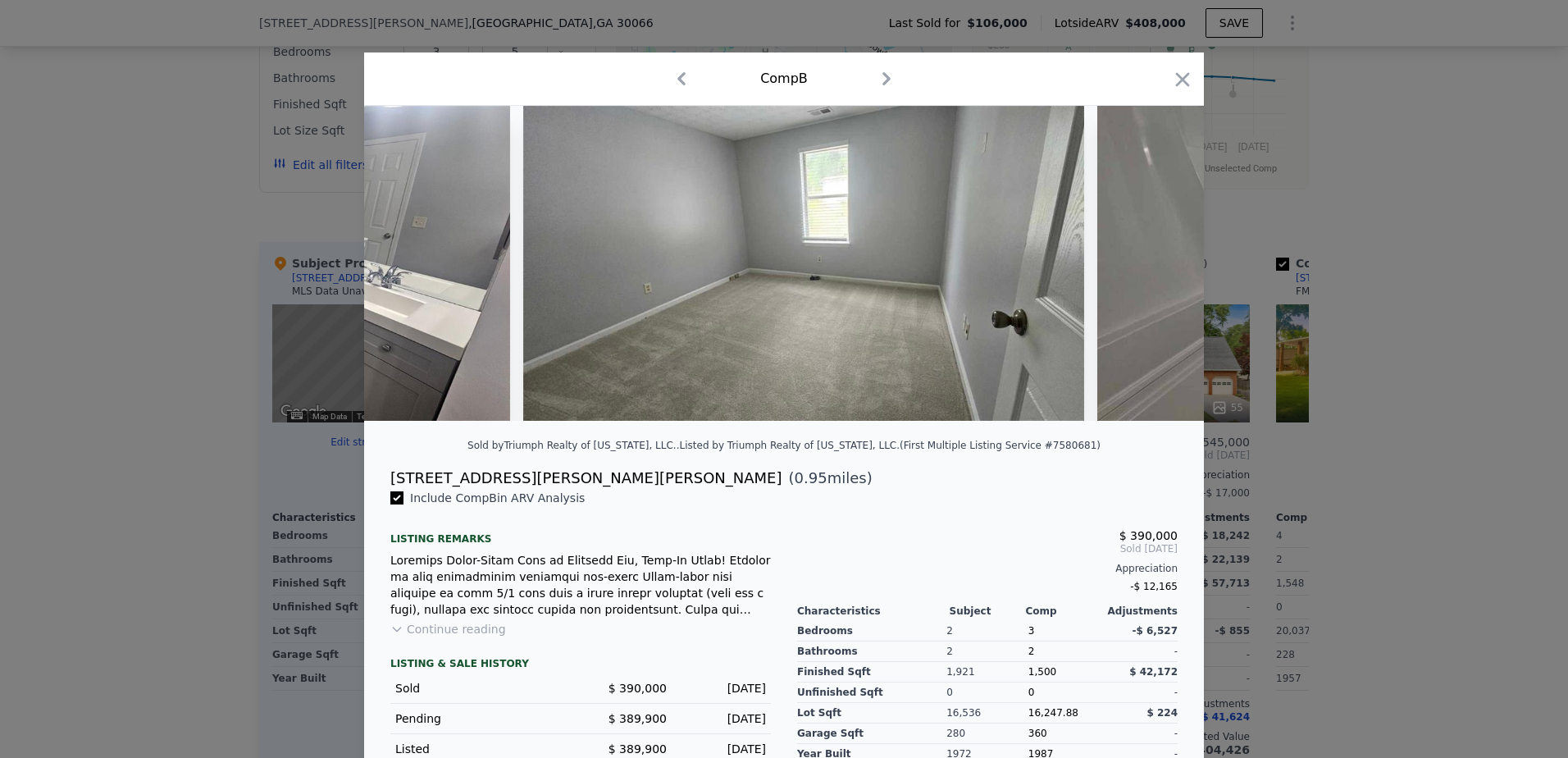
scroll to position [0, 7874]
click at [1155, 270] on div at bounding box center [784, 263] width 840 height 315
click at [1171, 83] on icon "button" at bounding box center [1183, 80] width 23 height 23
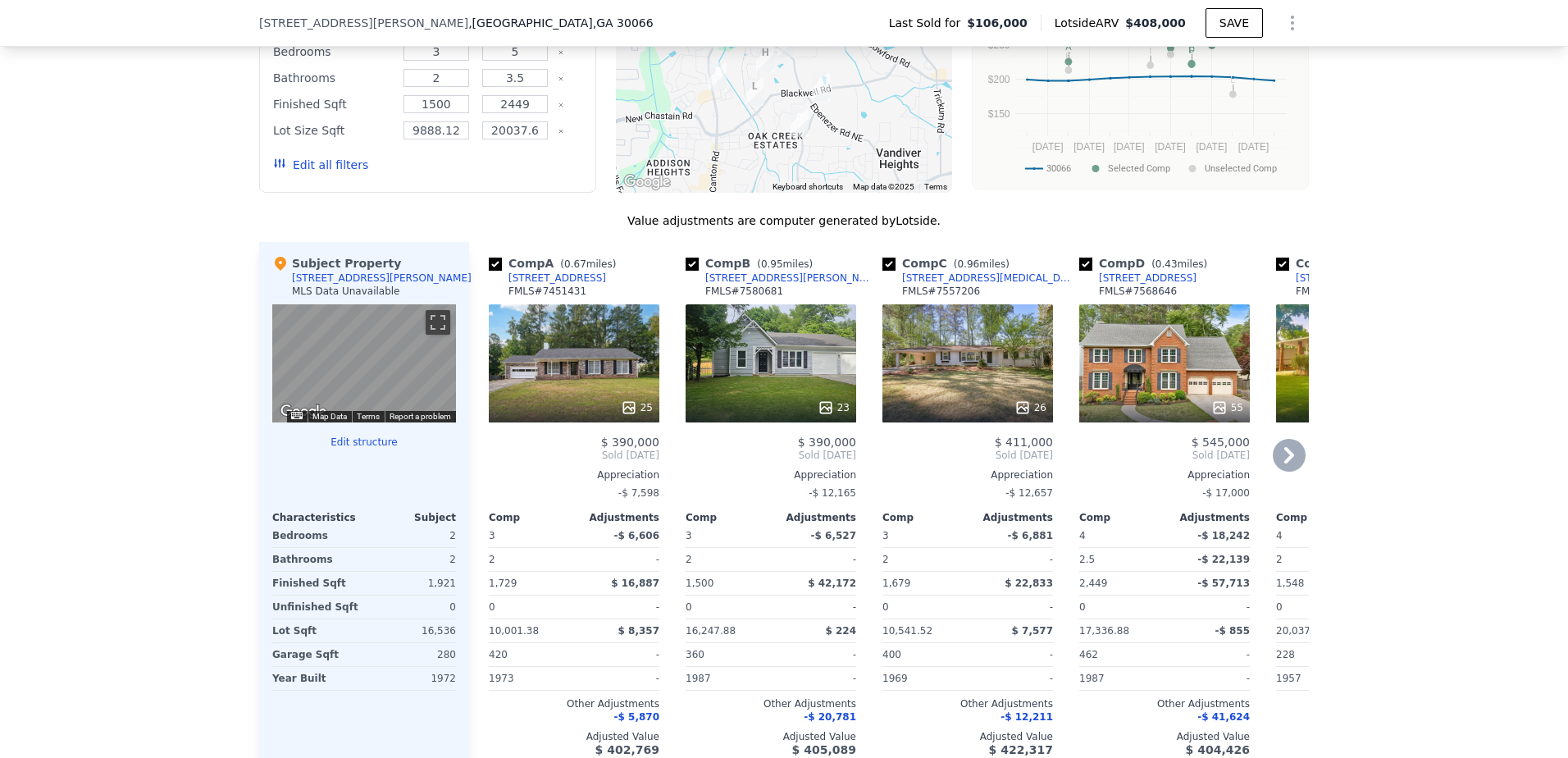
click at [953, 389] on div "26" at bounding box center [967, 363] width 170 height 118
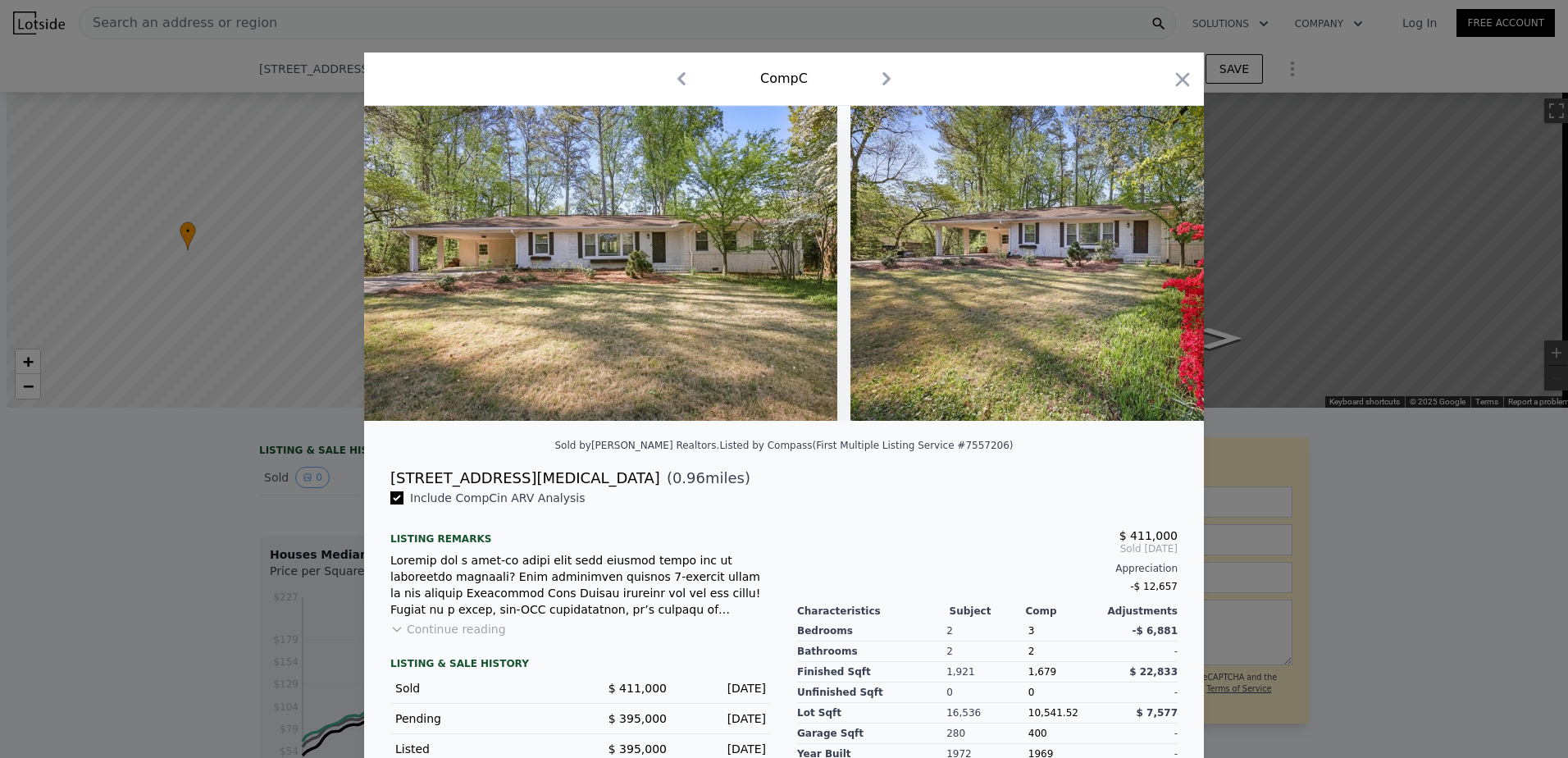
select select "30"
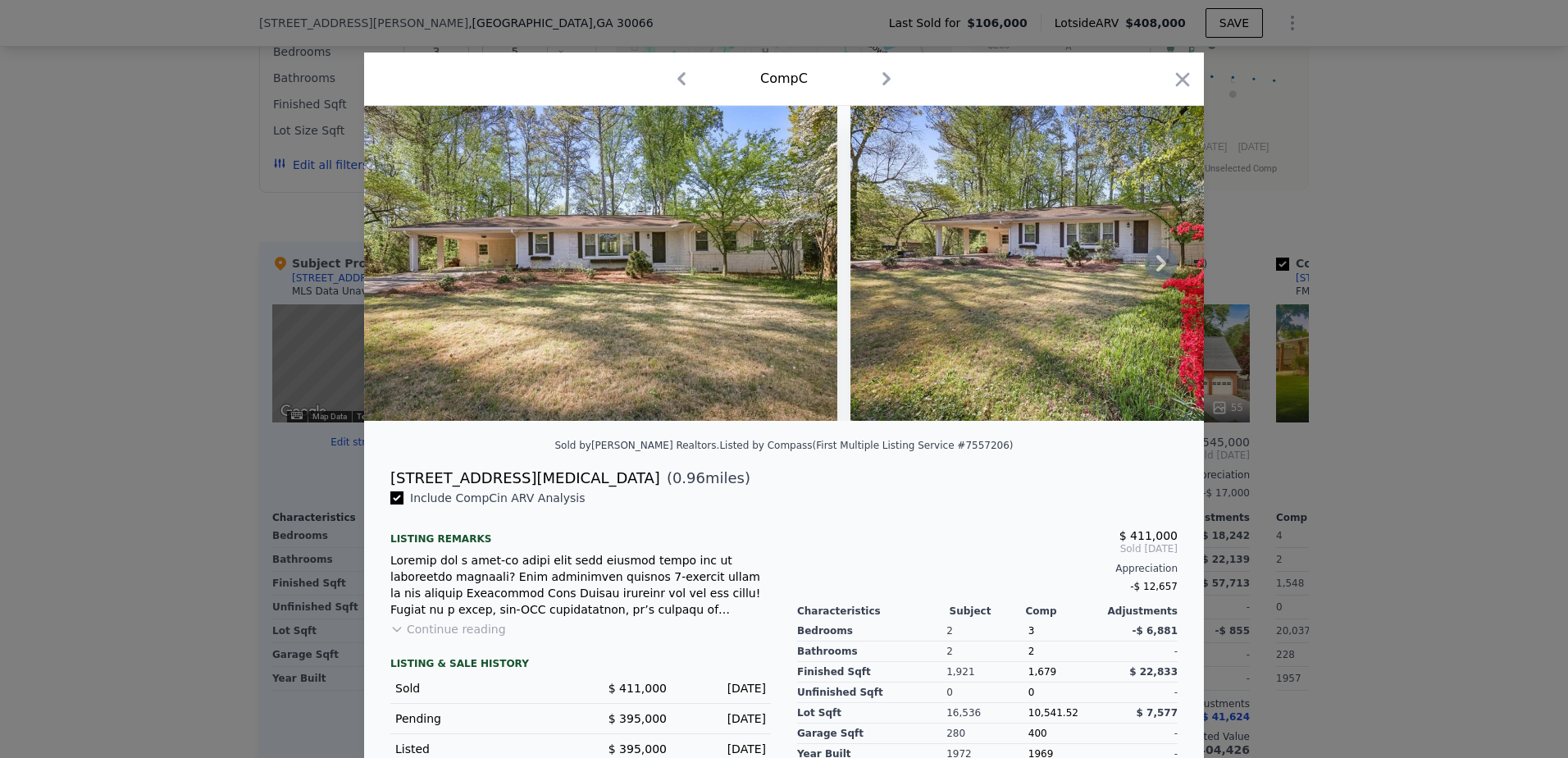
click at [1150, 275] on icon at bounding box center [1161, 263] width 33 height 33
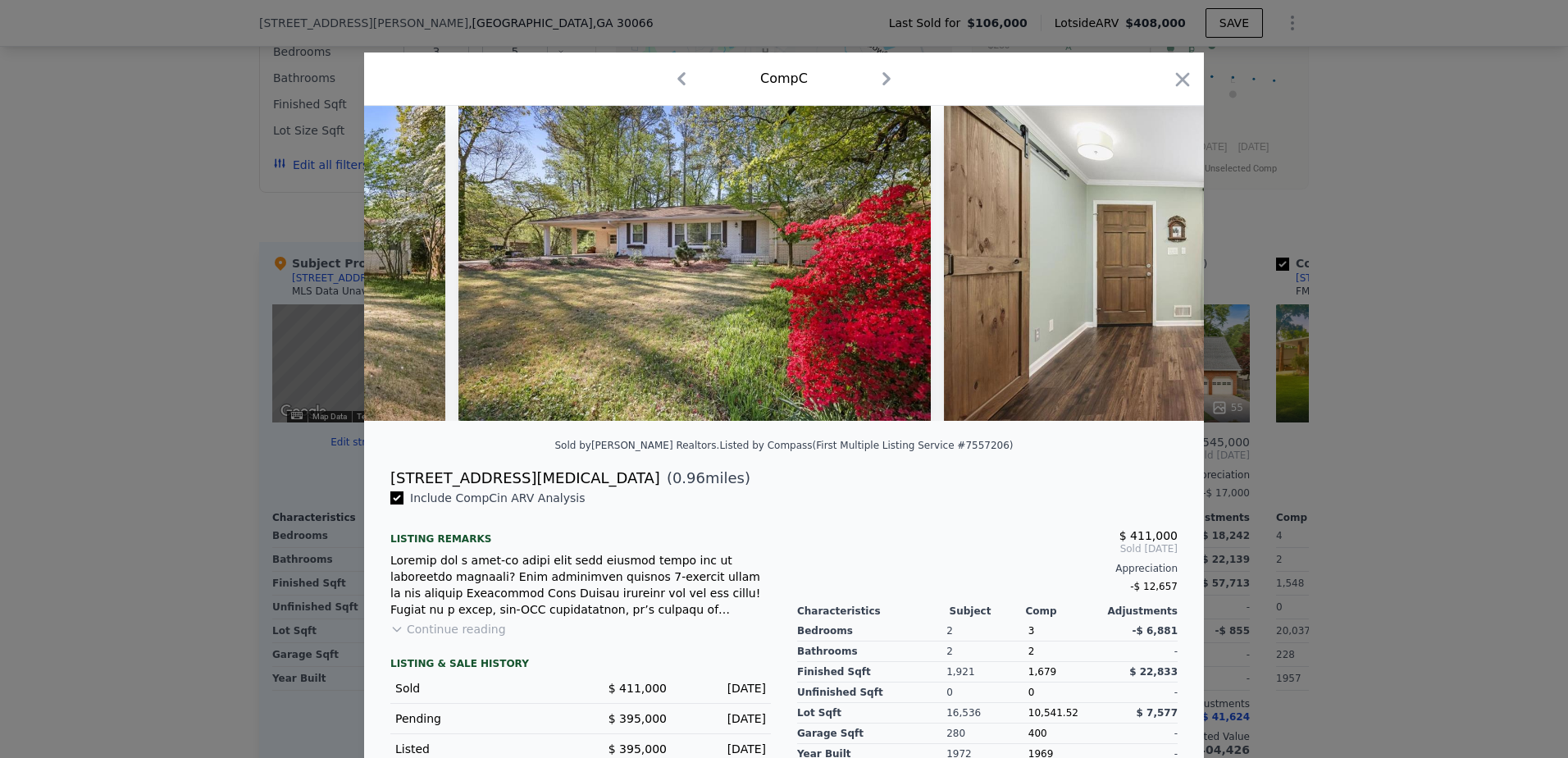
scroll to position [0, 394]
click at [1151, 274] on icon at bounding box center [1161, 263] width 33 height 33
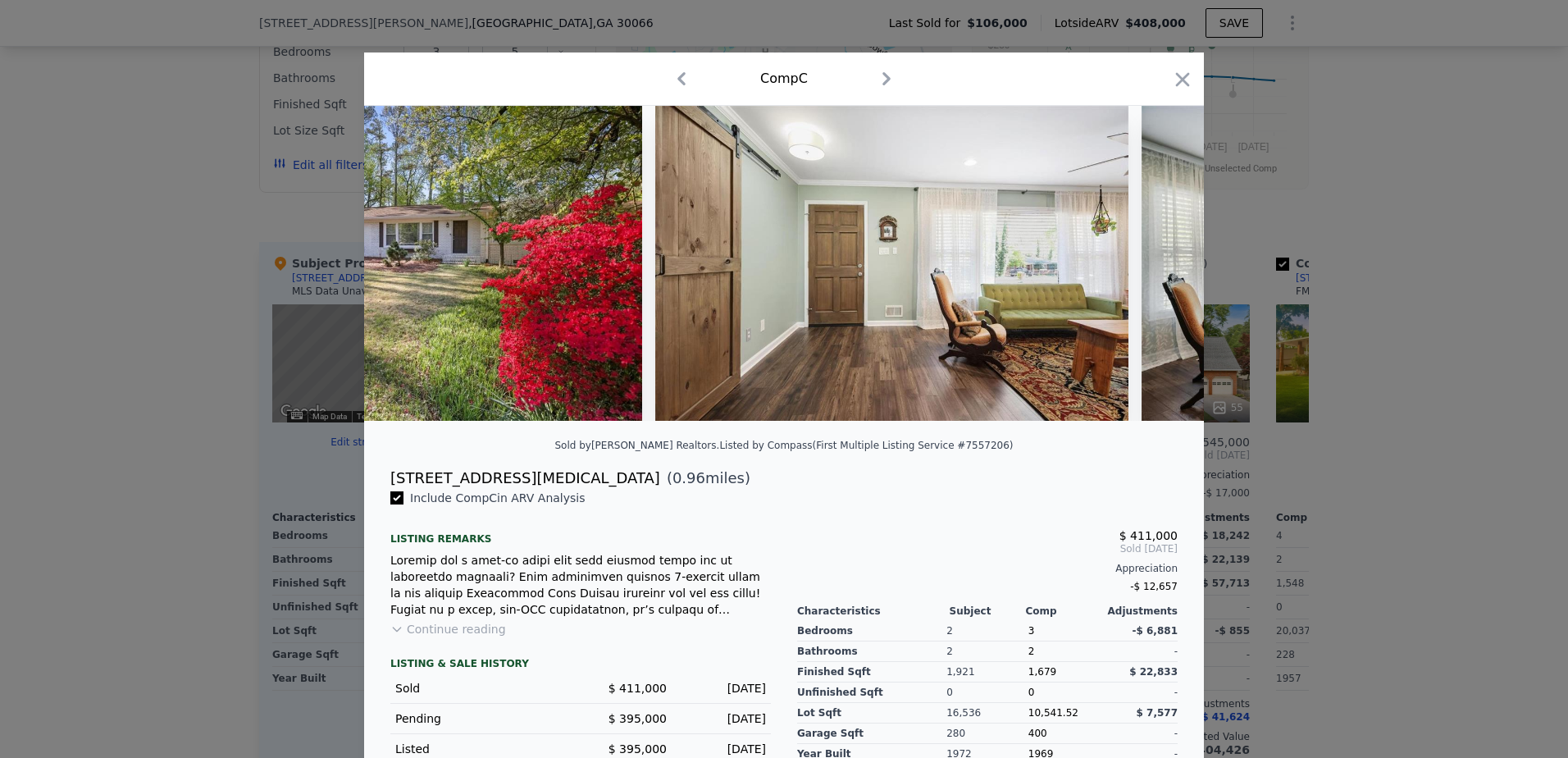
scroll to position [0, 788]
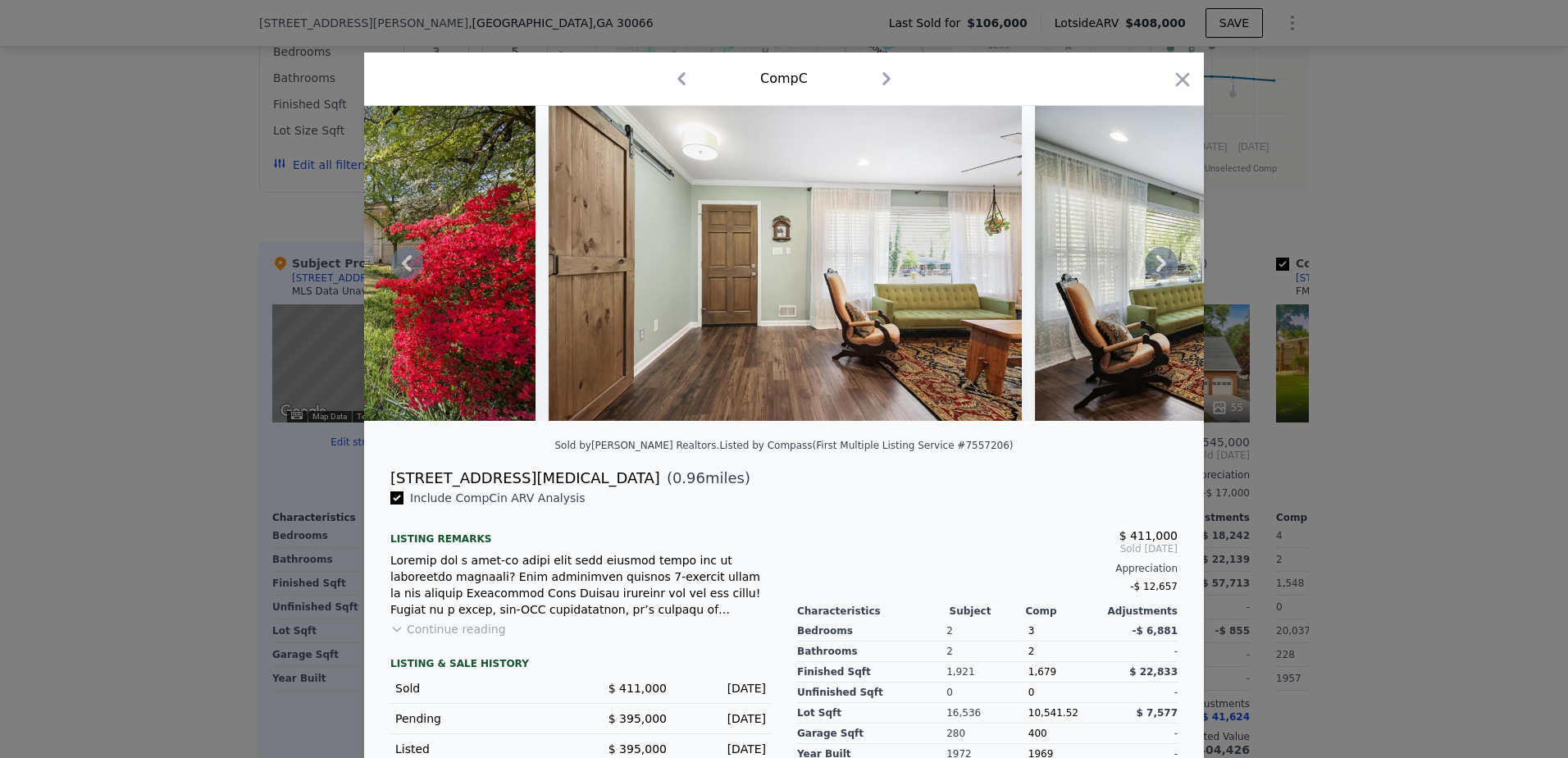
click at [404, 268] on icon at bounding box center [406, 263] width 33 height 33
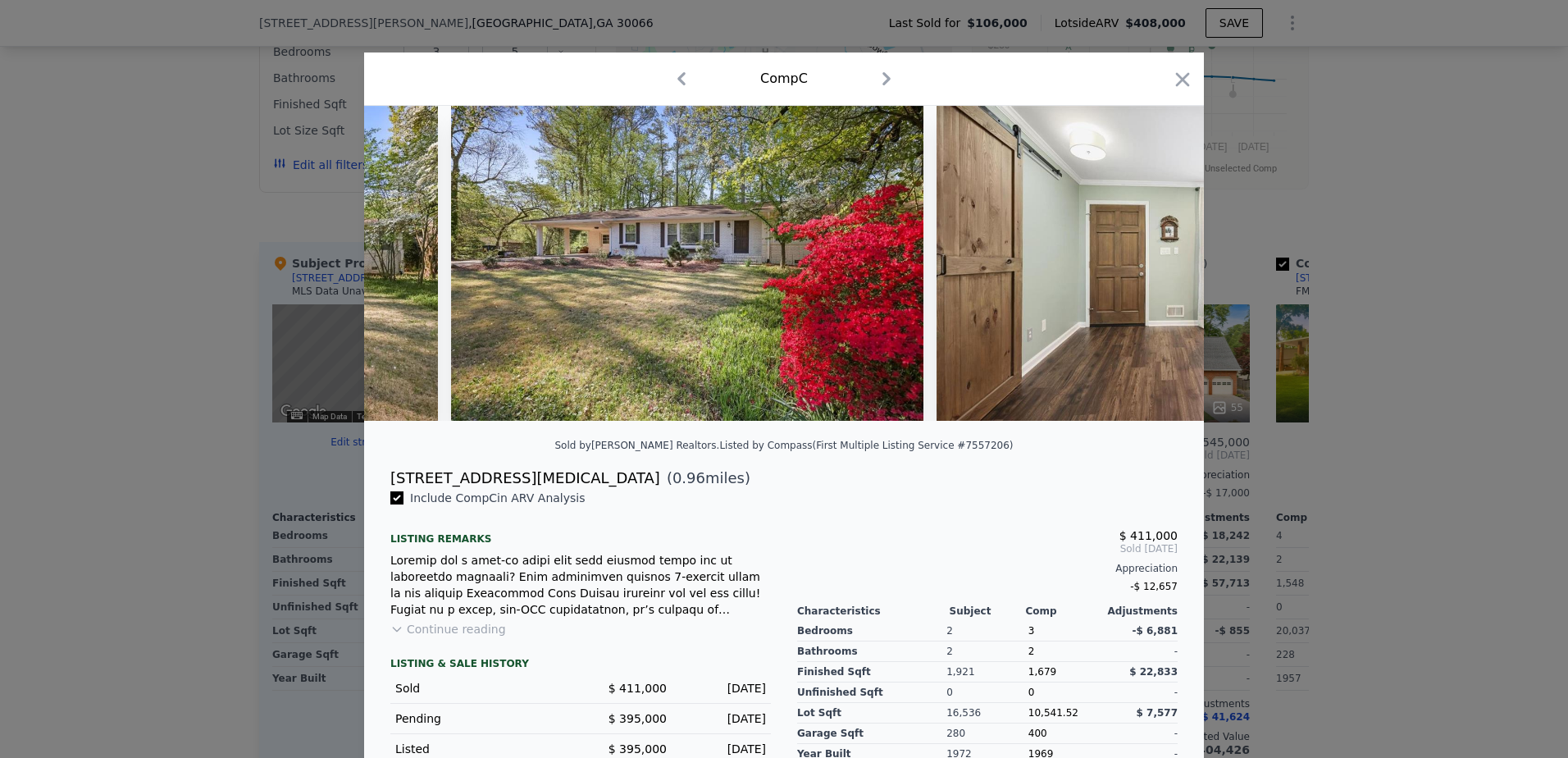
scroll to position [0, 394]
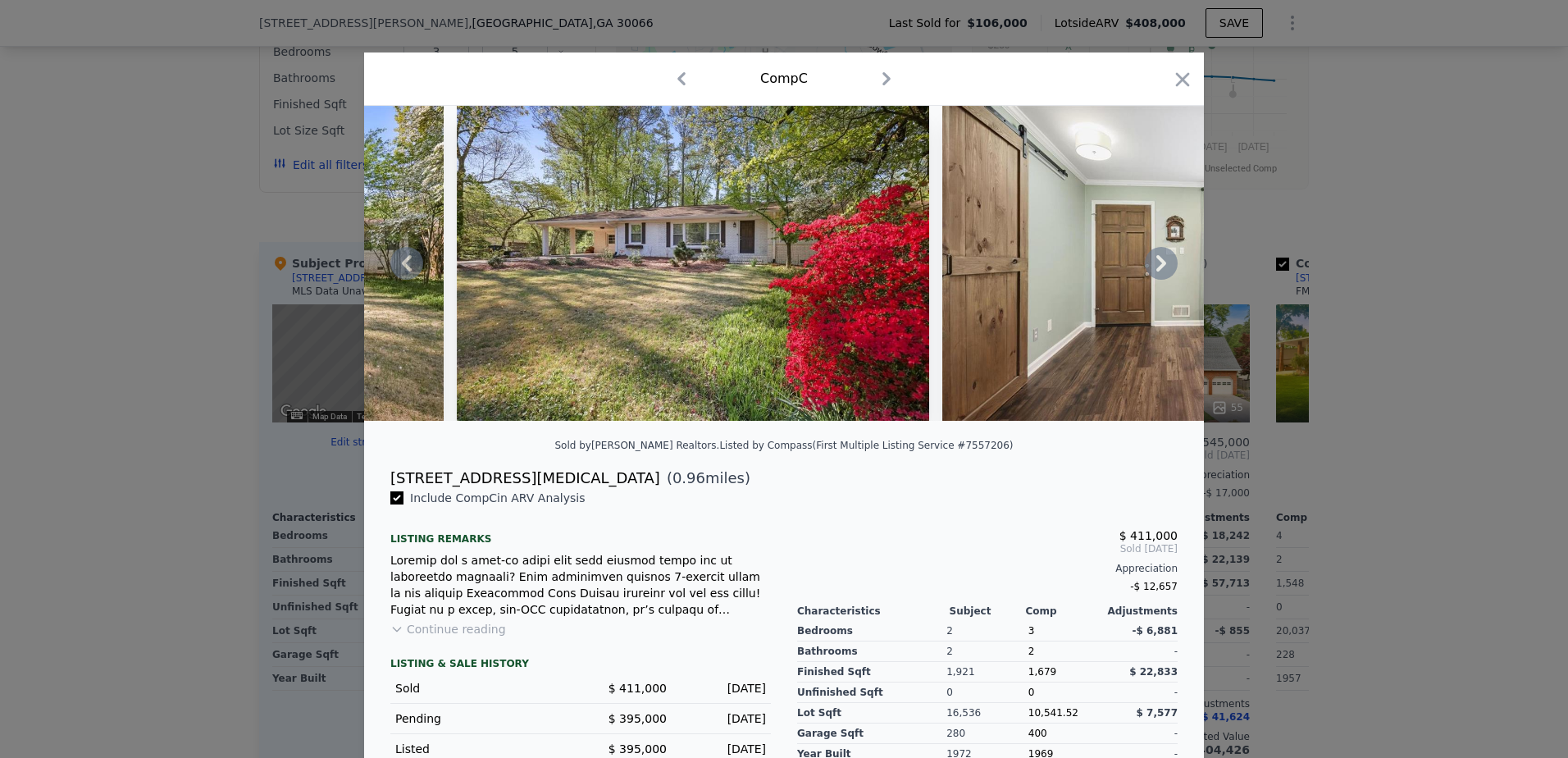
click at [569, 270] on img at bounding box center [693, 263] width 473 height 315
click at [589, 279] on img at bounding box center [693, 263] width 473 height 315
click at [590, 280] on img at bounding box center [693, 263] width 473 height 315
click at [1158, 269] on icon at bounding box center [1161, 264] width 10 height 17
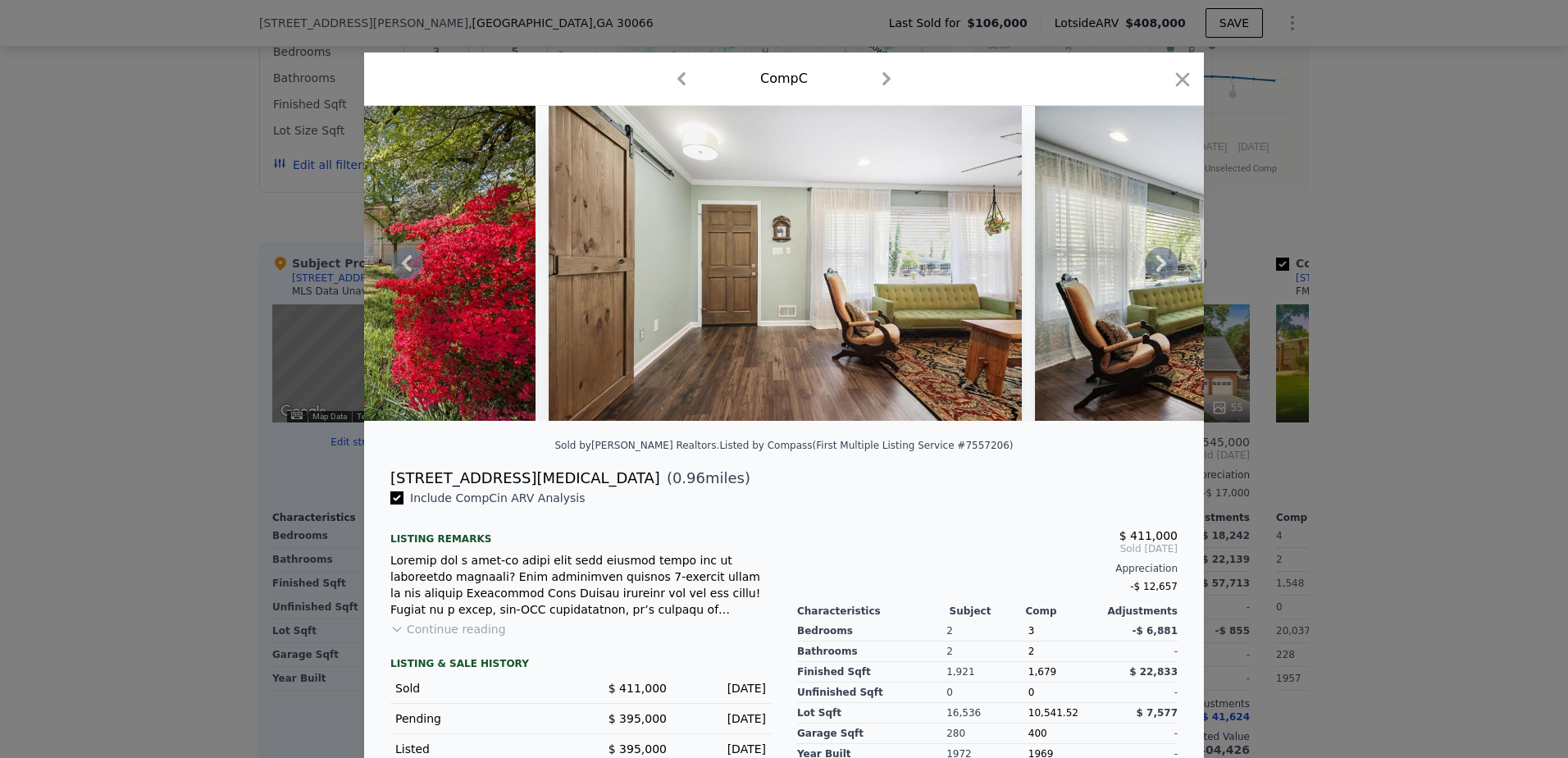
click at [1157, 269] on icon at bounding box center [1161, 264] width 10 height 17
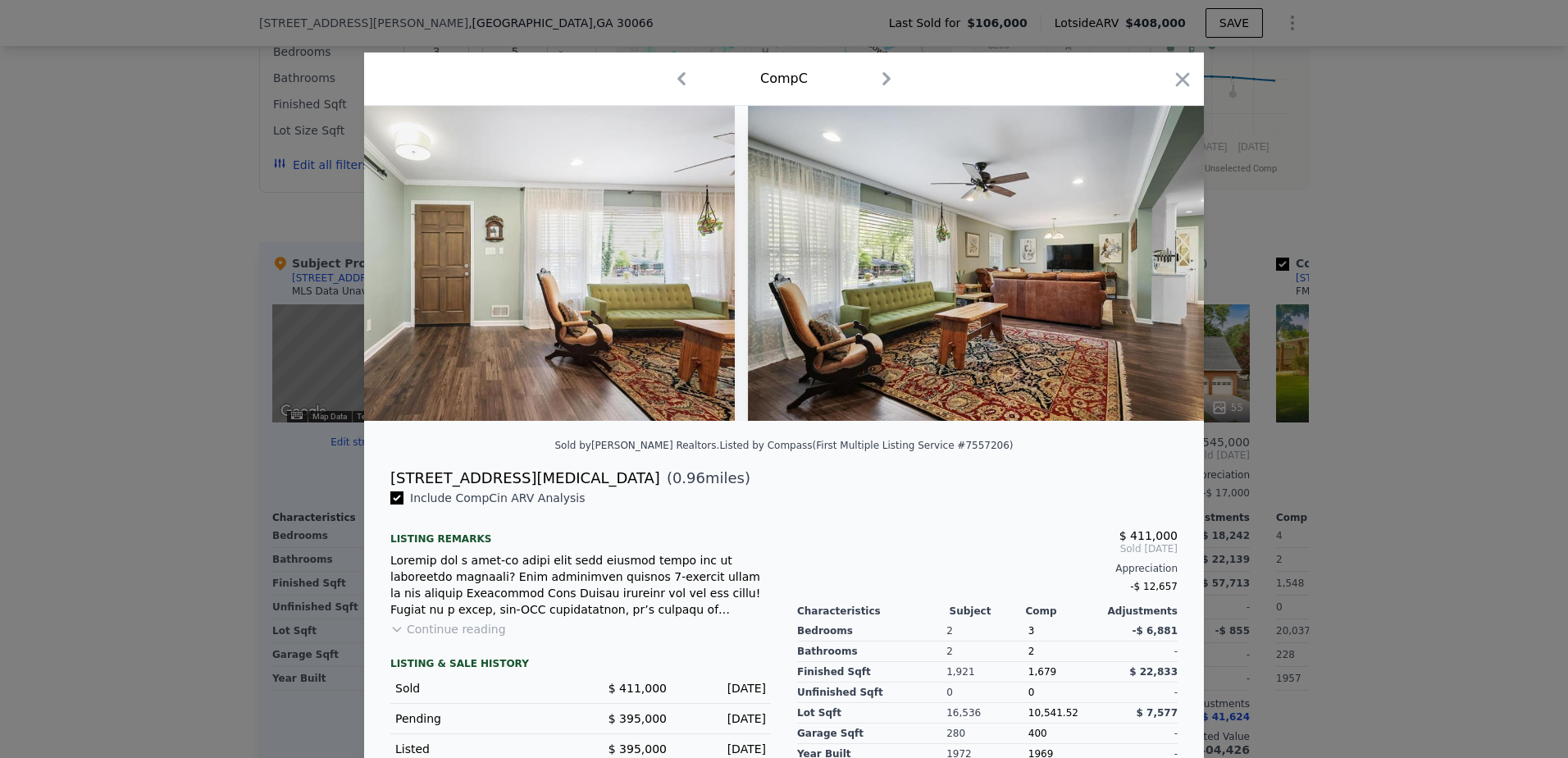
scroll to position [0, 1181]
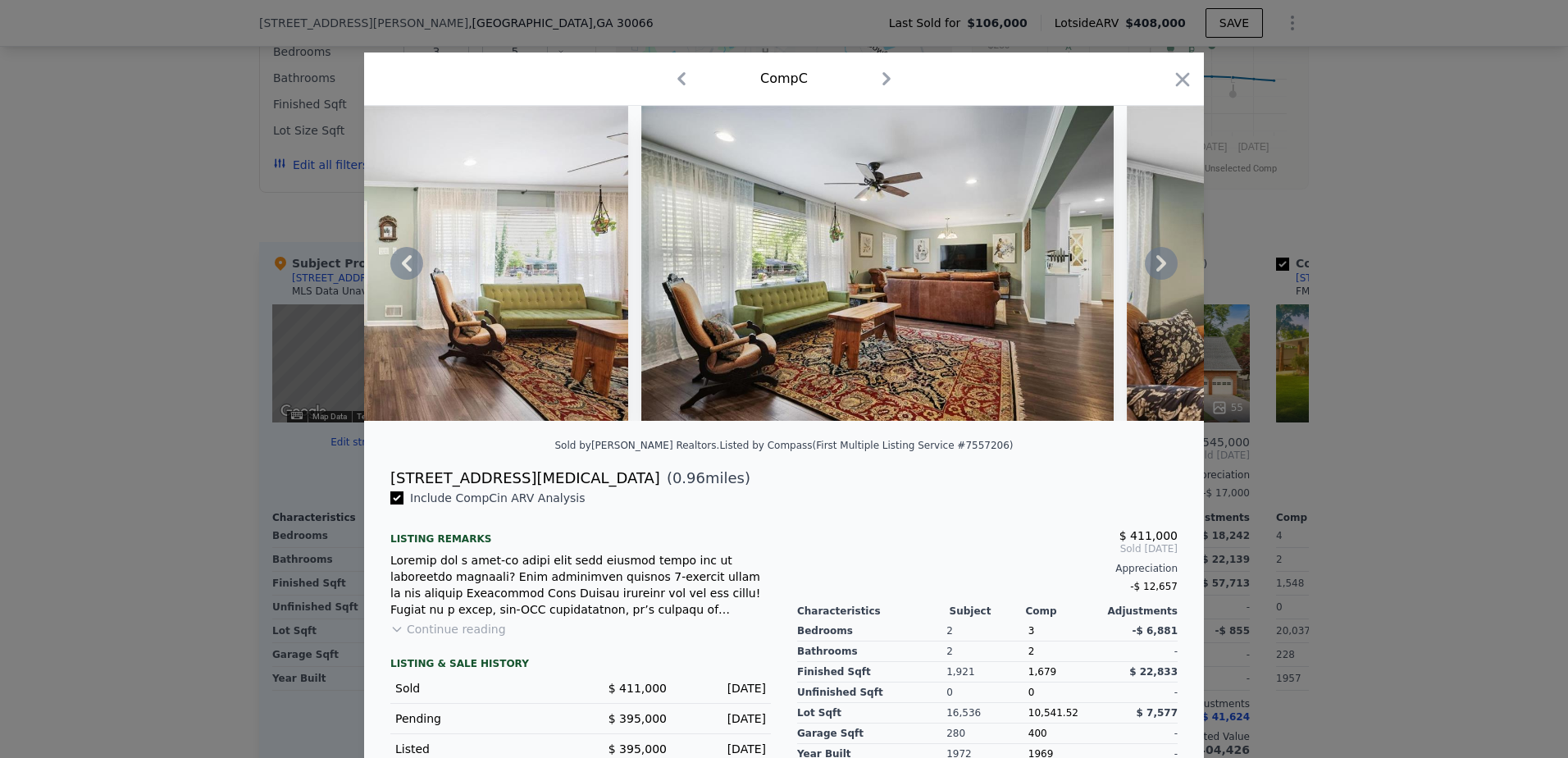
click at [1151, 270] on icon at bounding box center [1161, 263] width 33 height 33
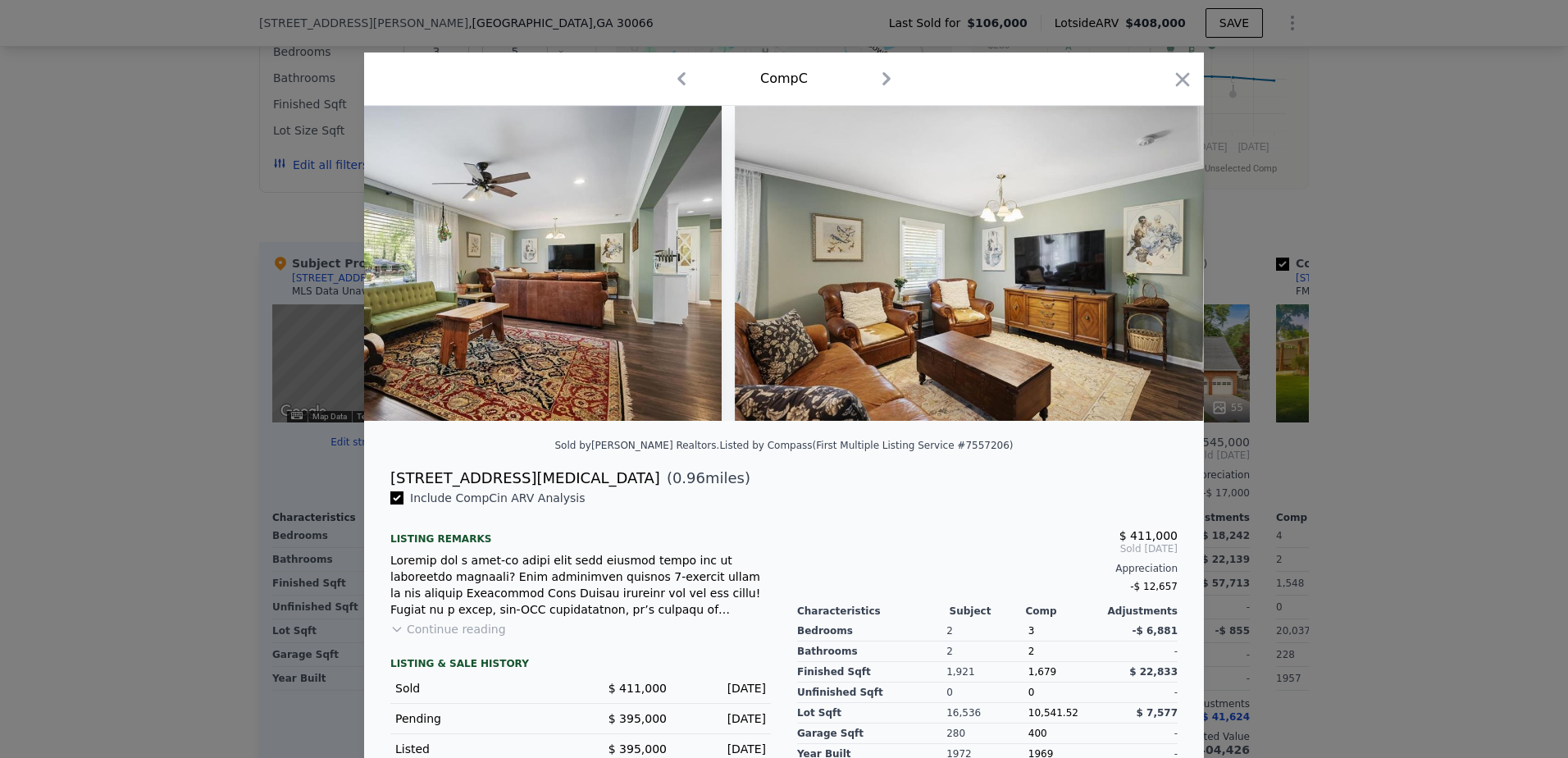
scroll to position [0, 1575]
click at [1151, 270] on icon at bounding box center [1161, 263] width 33 height 33
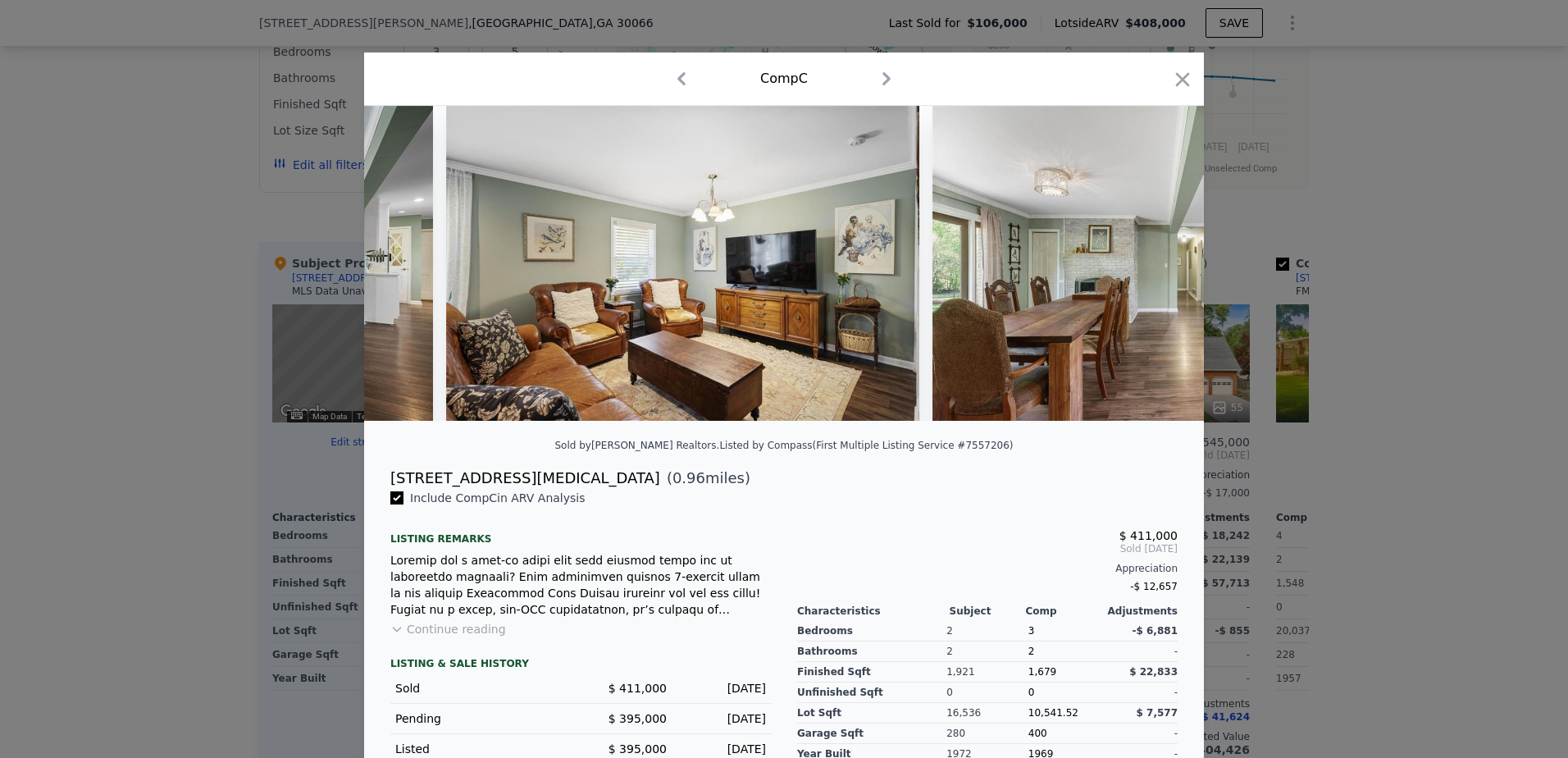
scroll to position [0, 1968]
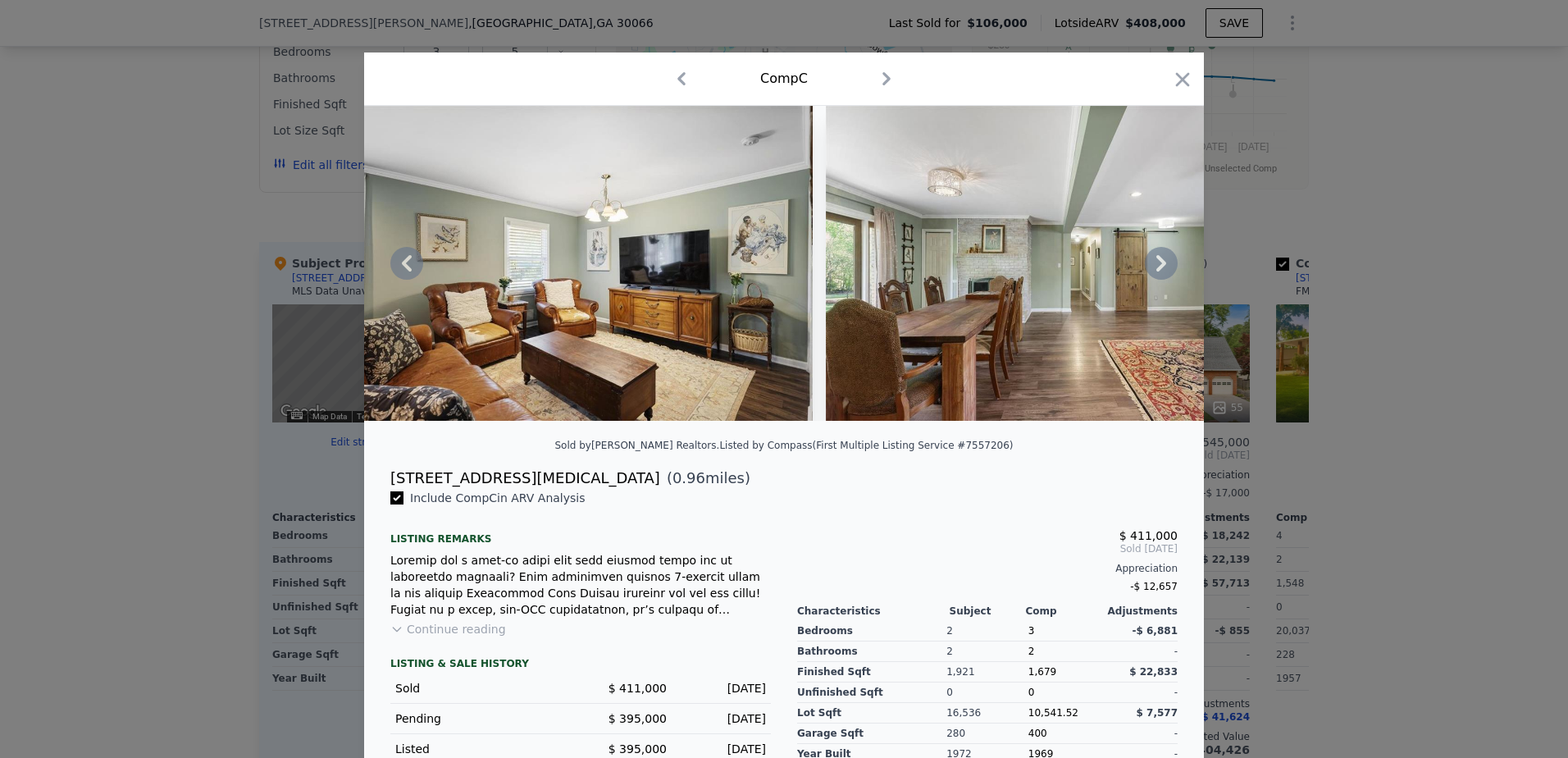
click at [1151, 270] on icon at bounding box center [1161, 263] width 33 height 33
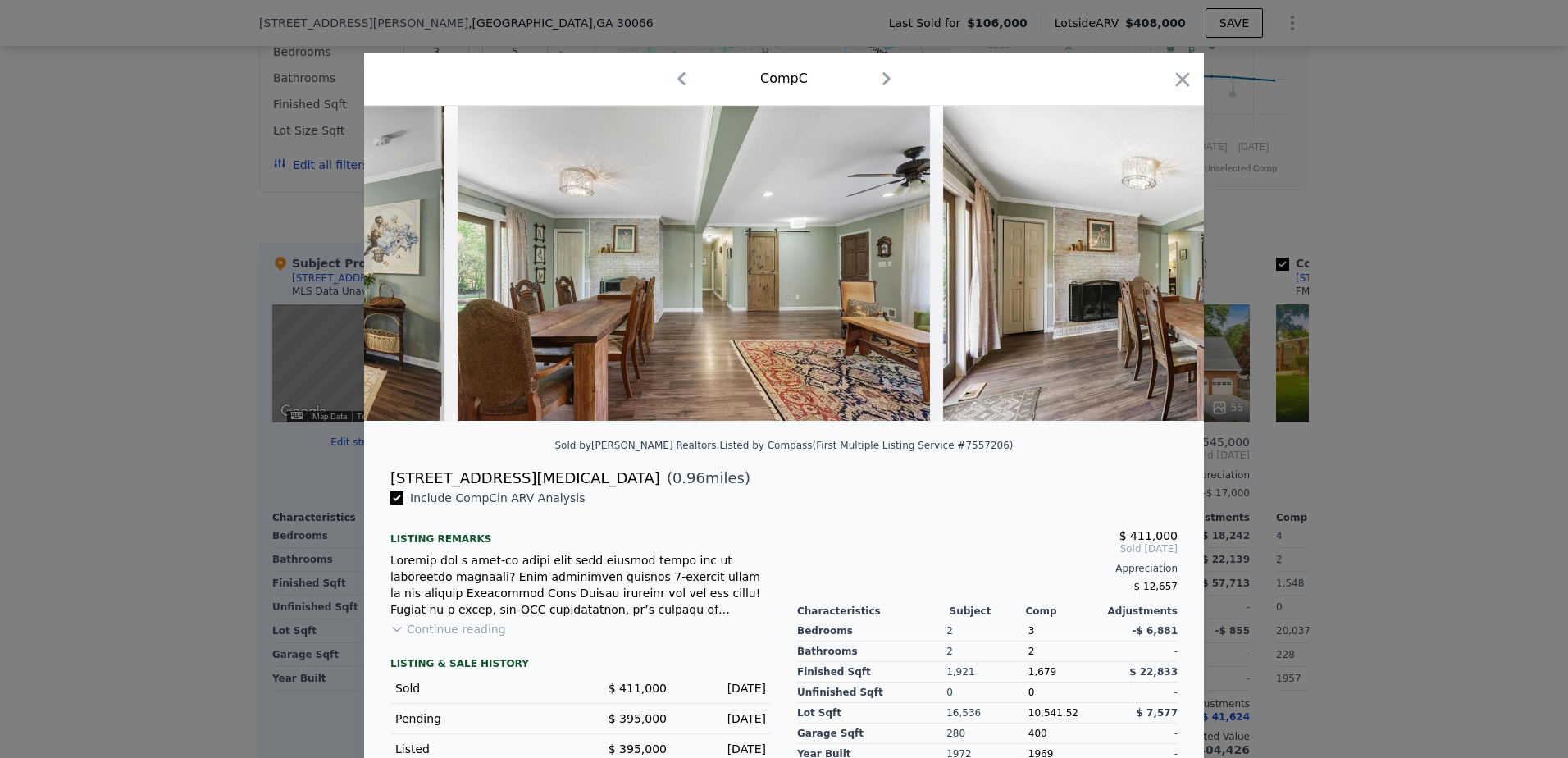
scroll to position [0, 2362]
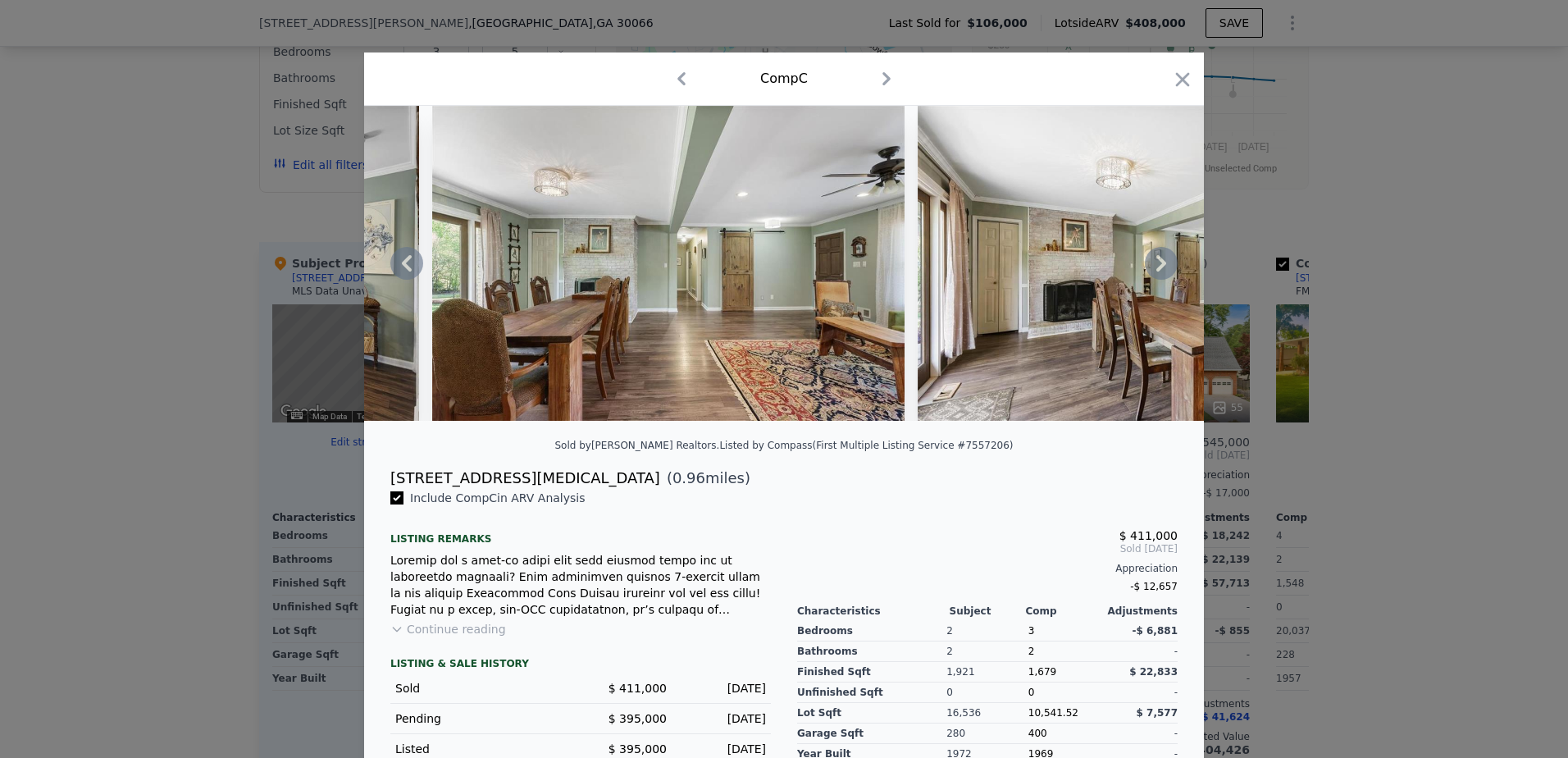
click at [1154, 270] on icon at bounding box center [1161, 263] width 33 height 33
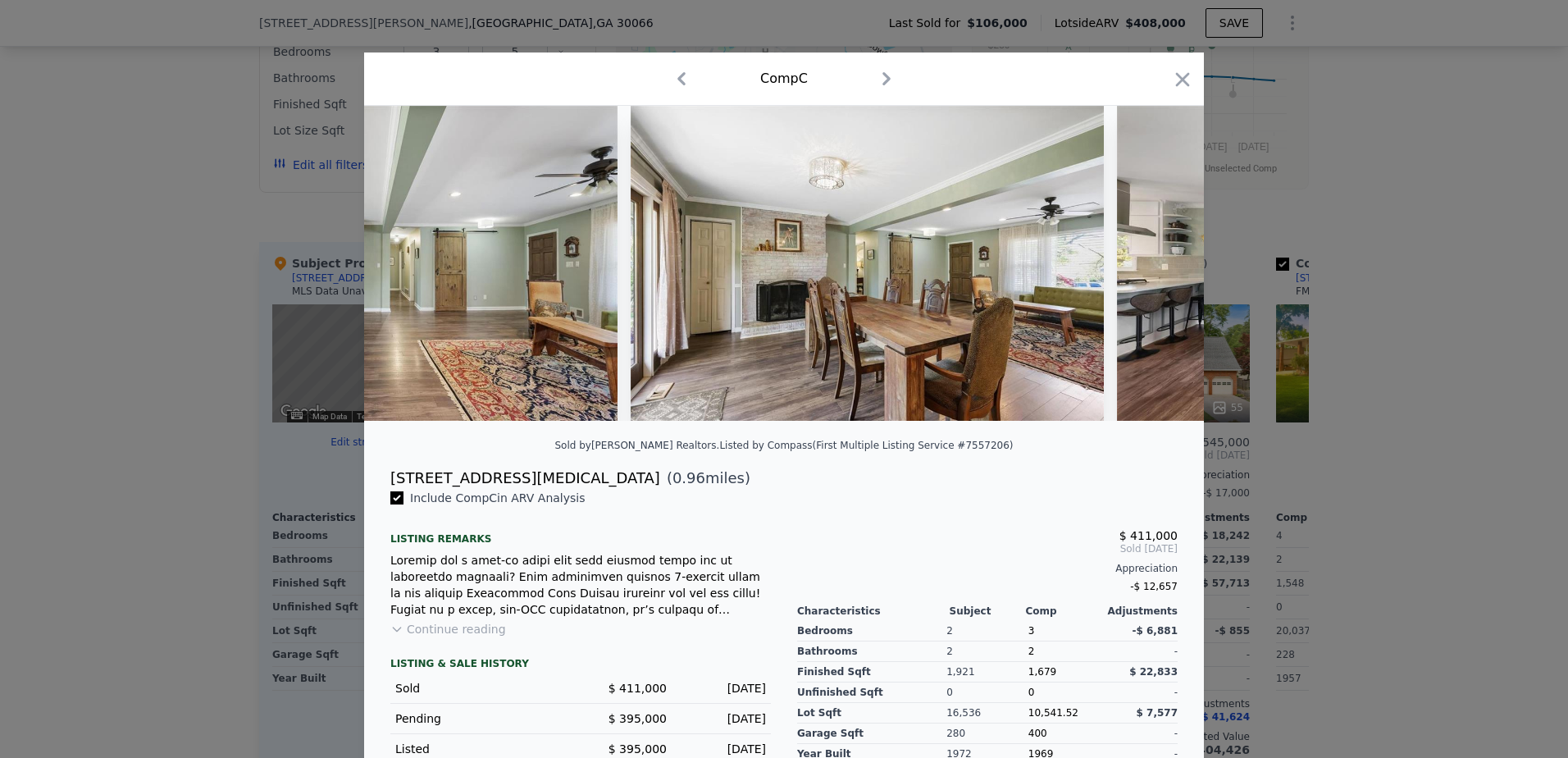
scroll to position [0, 2756]
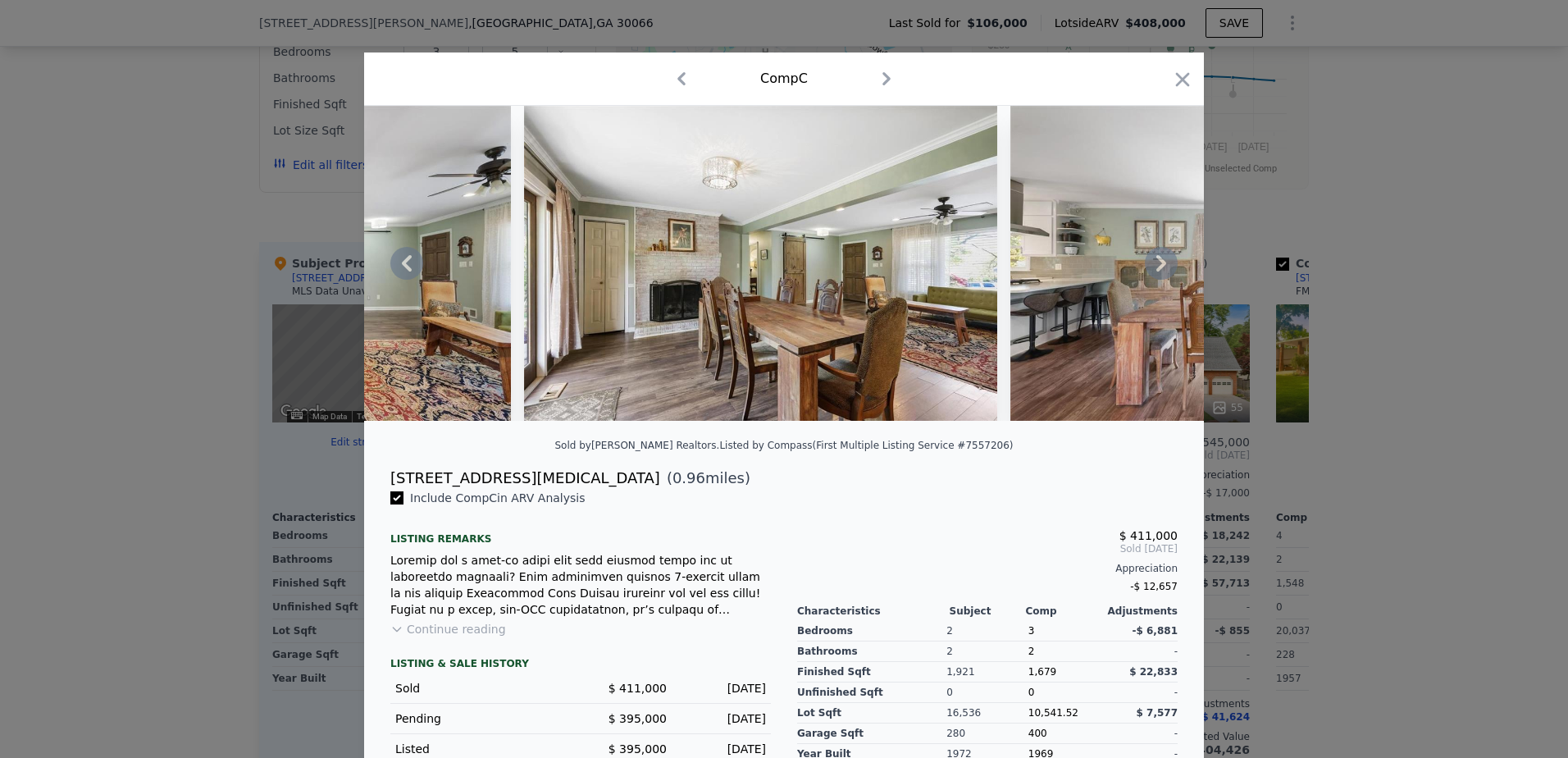
click at [1154, 270] on icon at bounding box center [1161, 263] width 33 height 33
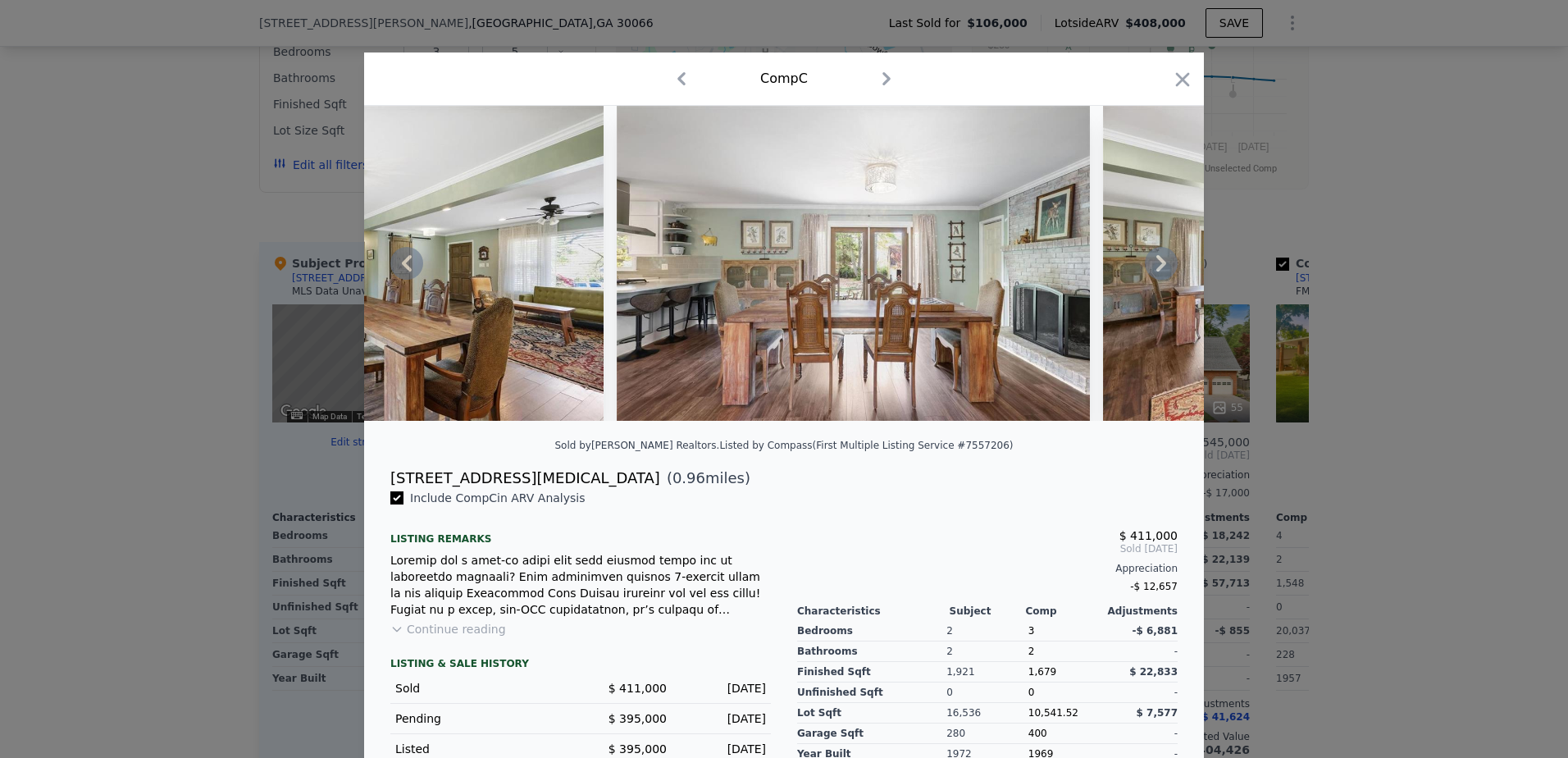
click at [1154, 270] on icon at bounding box center [1161, 263] width 33 height 33
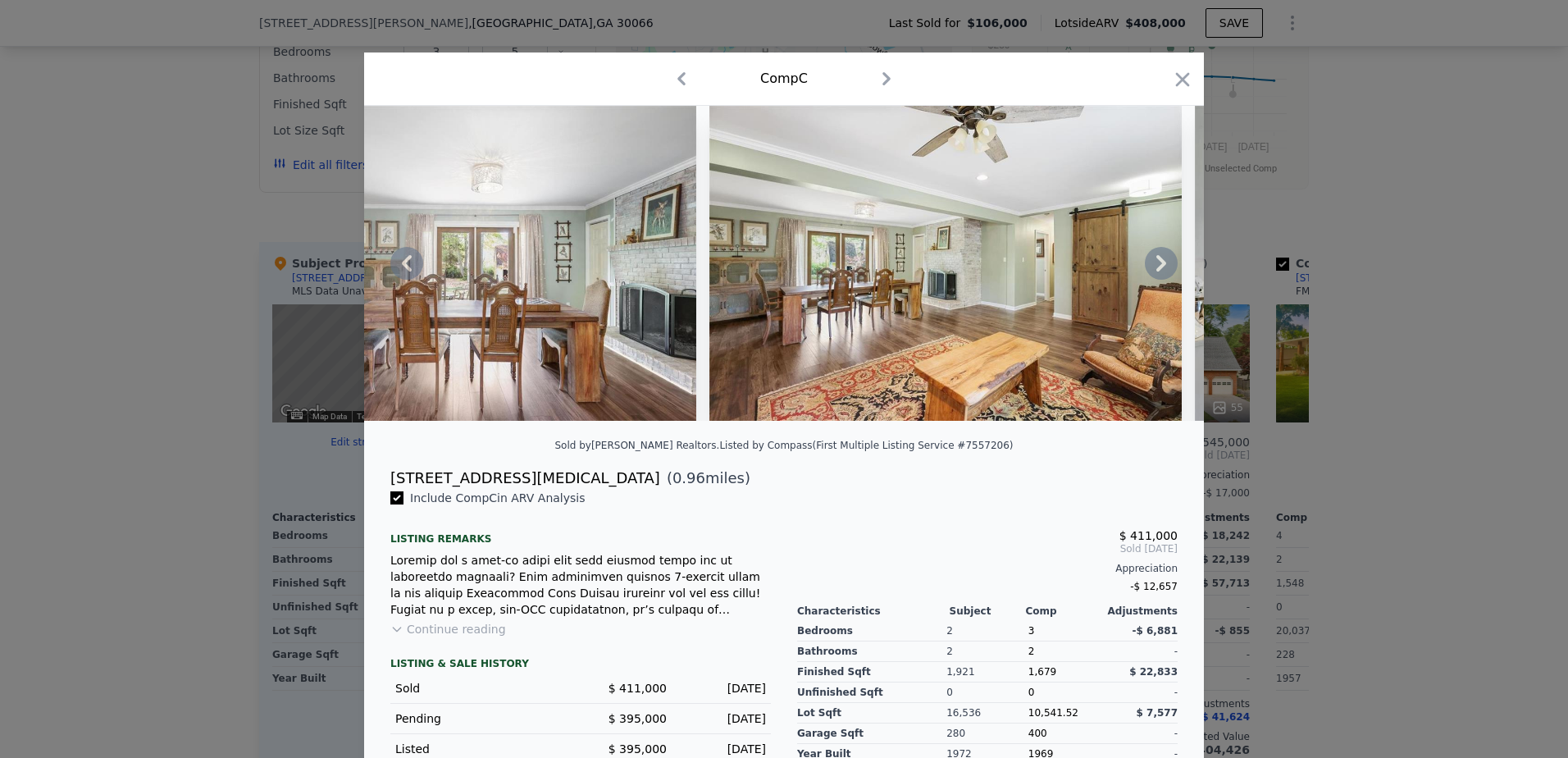
click at [1154, 270] on icon at bounding box center [1161, 263] width 33 height 33
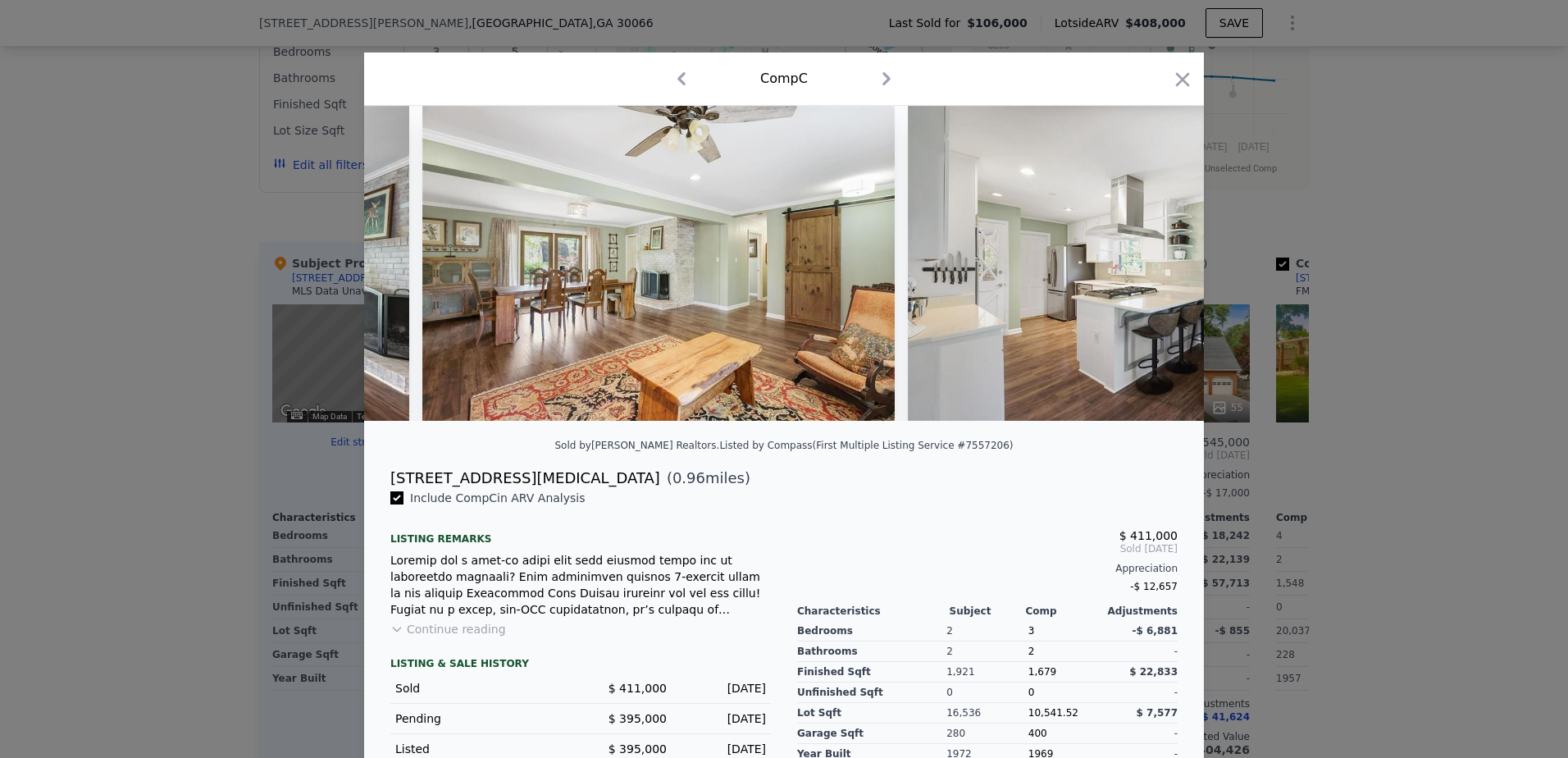
scroll to position [0, 3937]
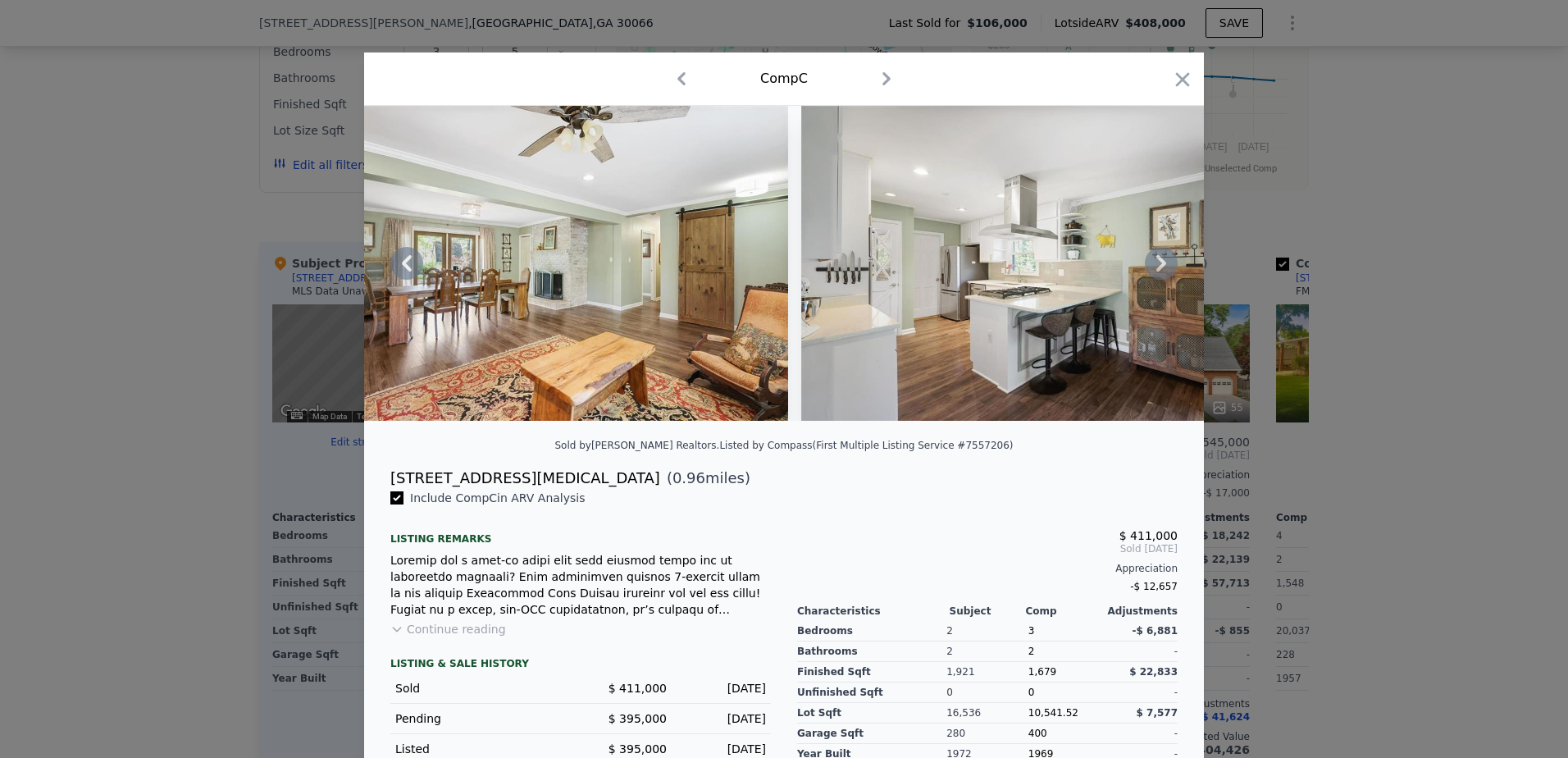
click at [1154, 270] on icon at bounding box center [1161, 263] width 33 height 33
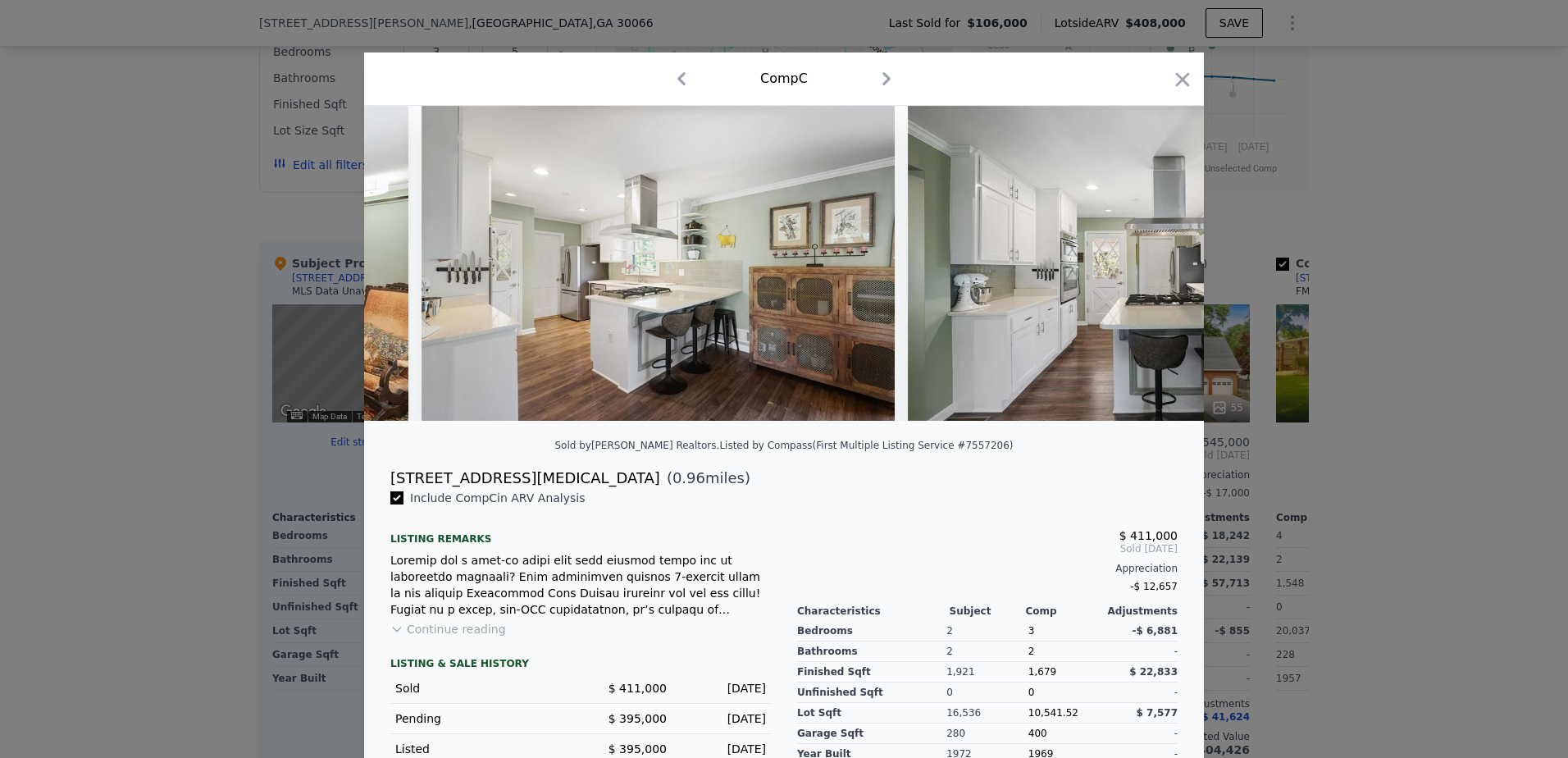
scroll to position [0, 4331]
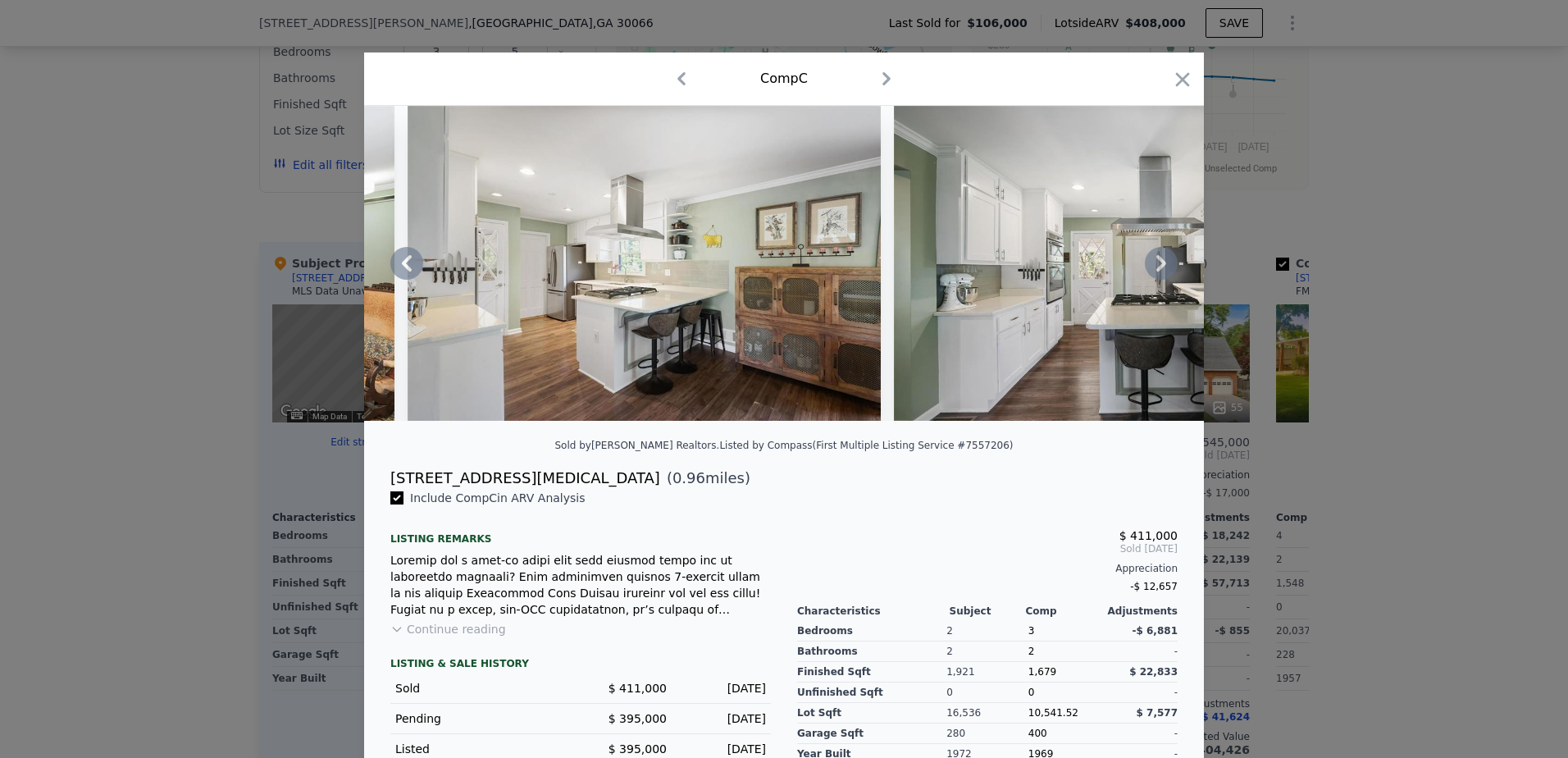
click at [1156, 270] on icon at bounding box center [1161, 264] width 10 height 17
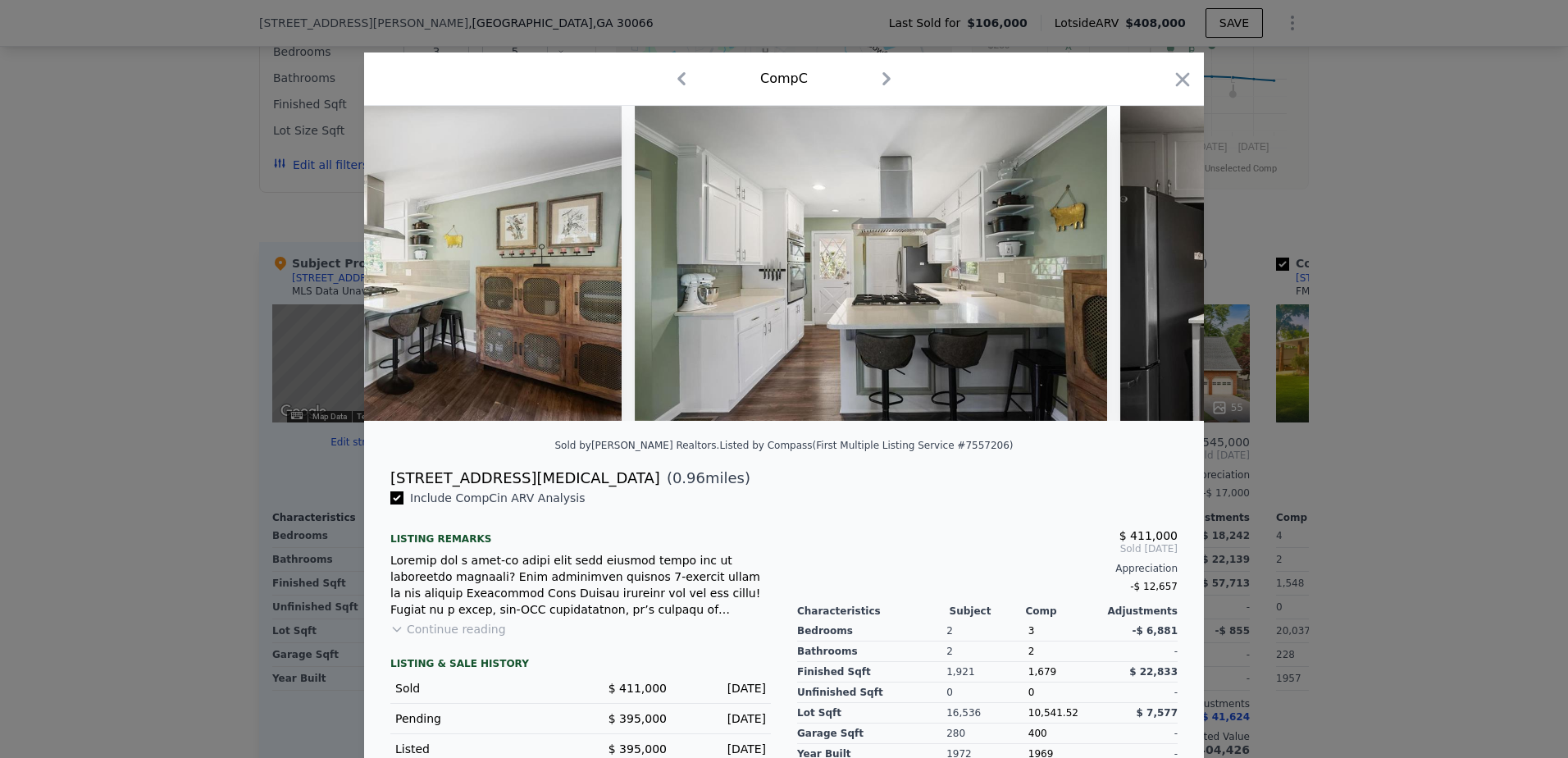
scroll to position [0, 4725]
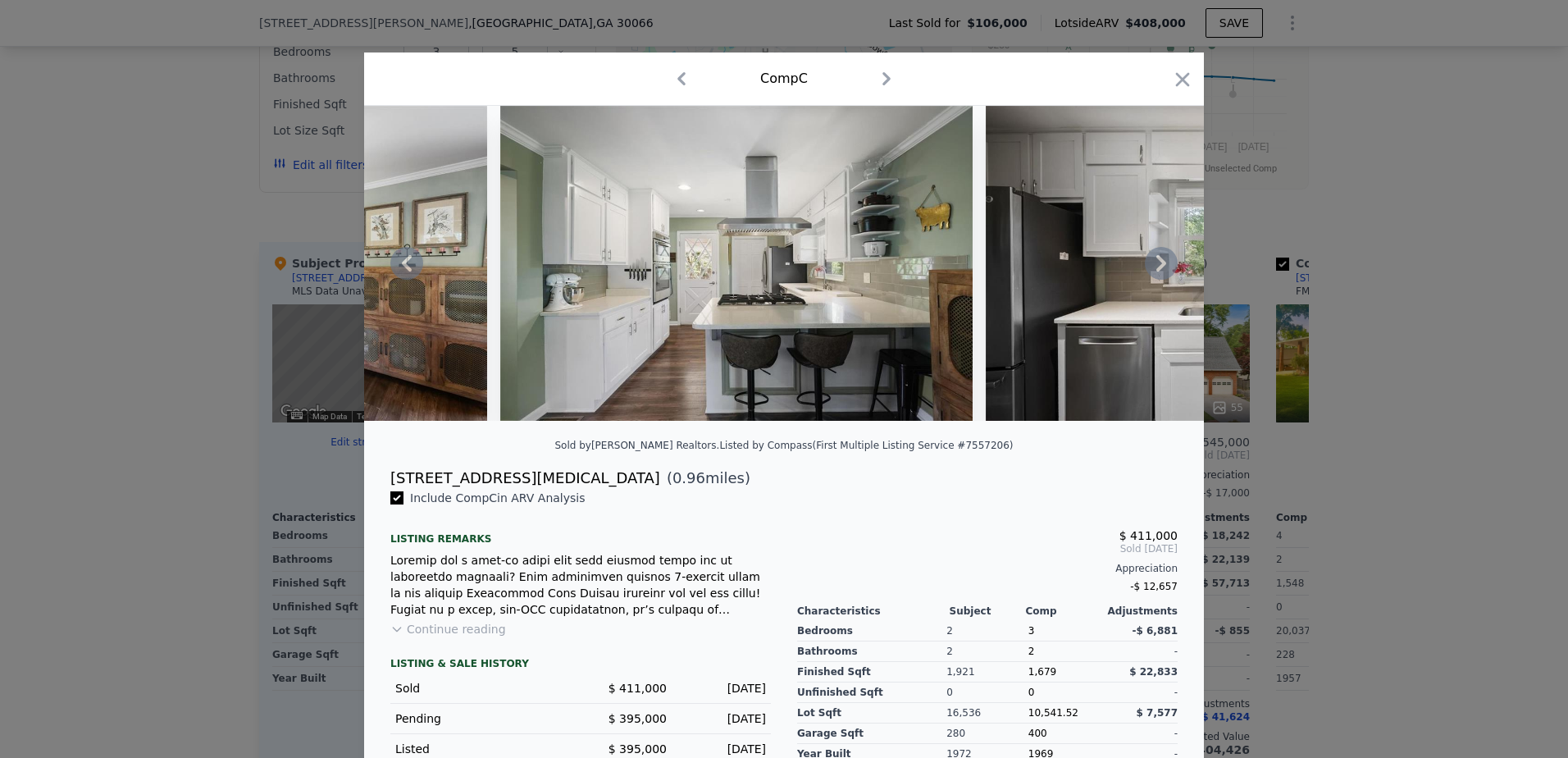
click at [1160, 269] on icon at bounding box center [1161, 263] width 33 height 33
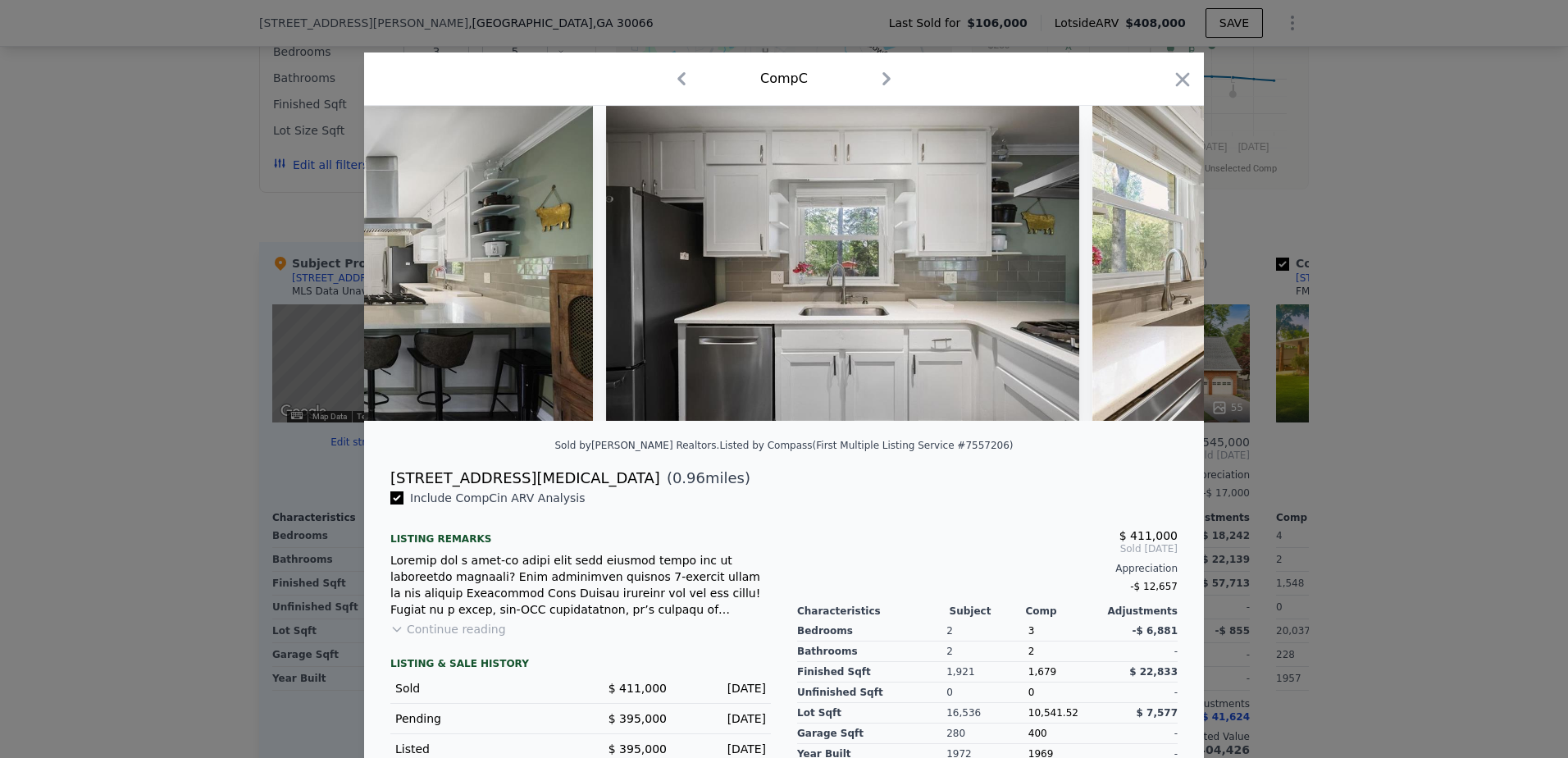
scroll to position [0, 5118]
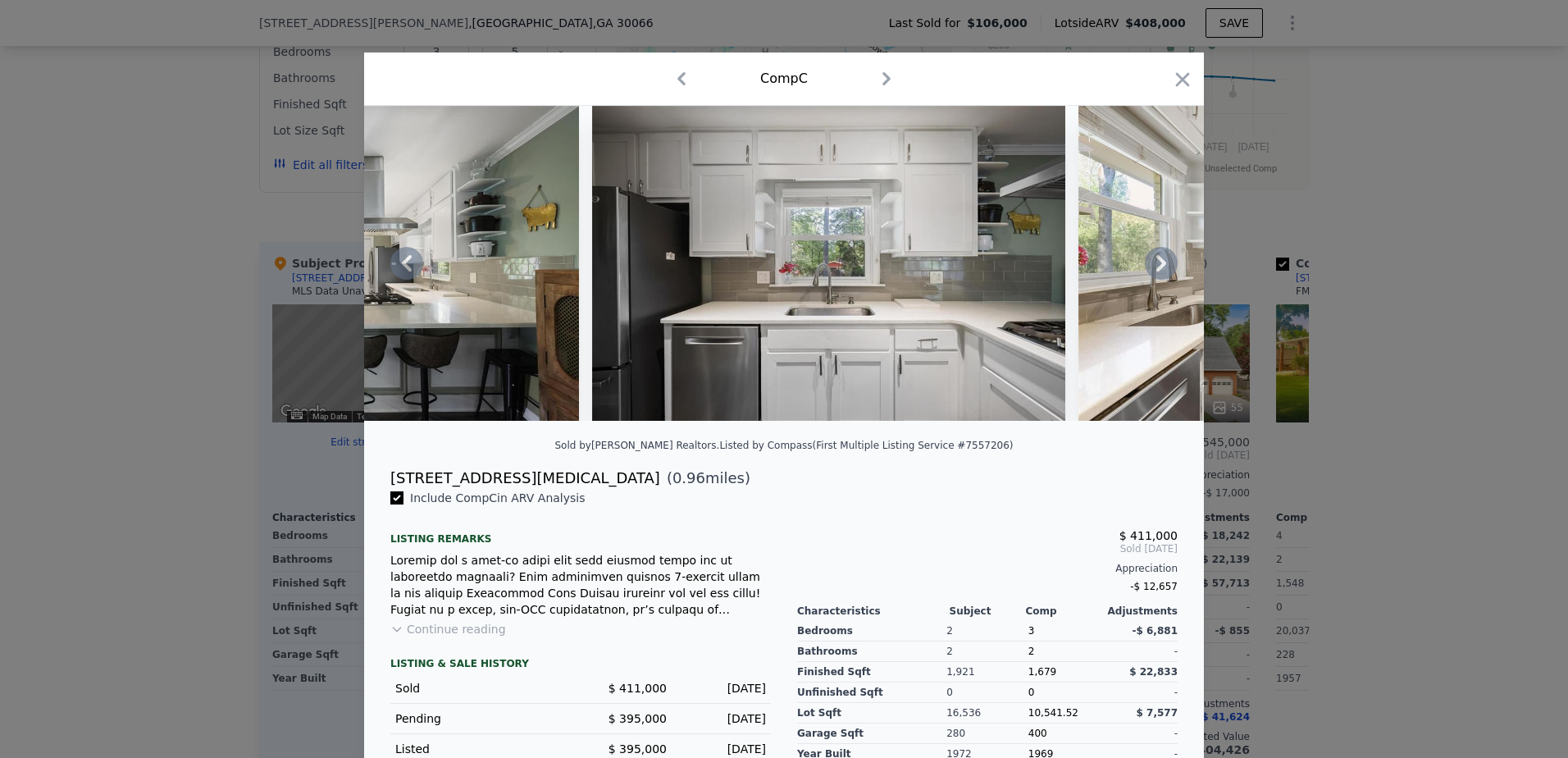
click at [1160, 269] on icon at bounding box center [1161, 263] width 33 height 33
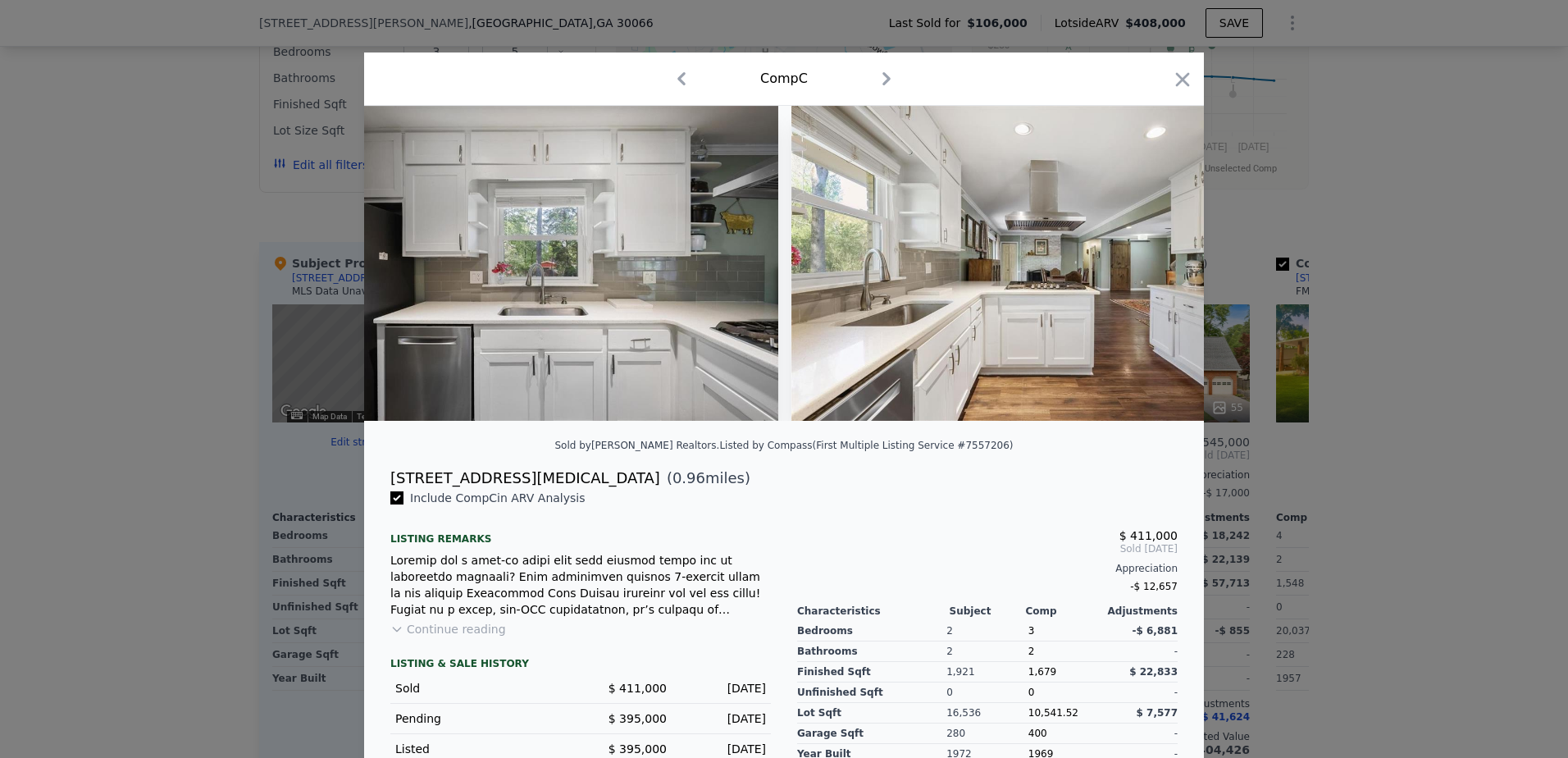
scroll to position [0, 5511]
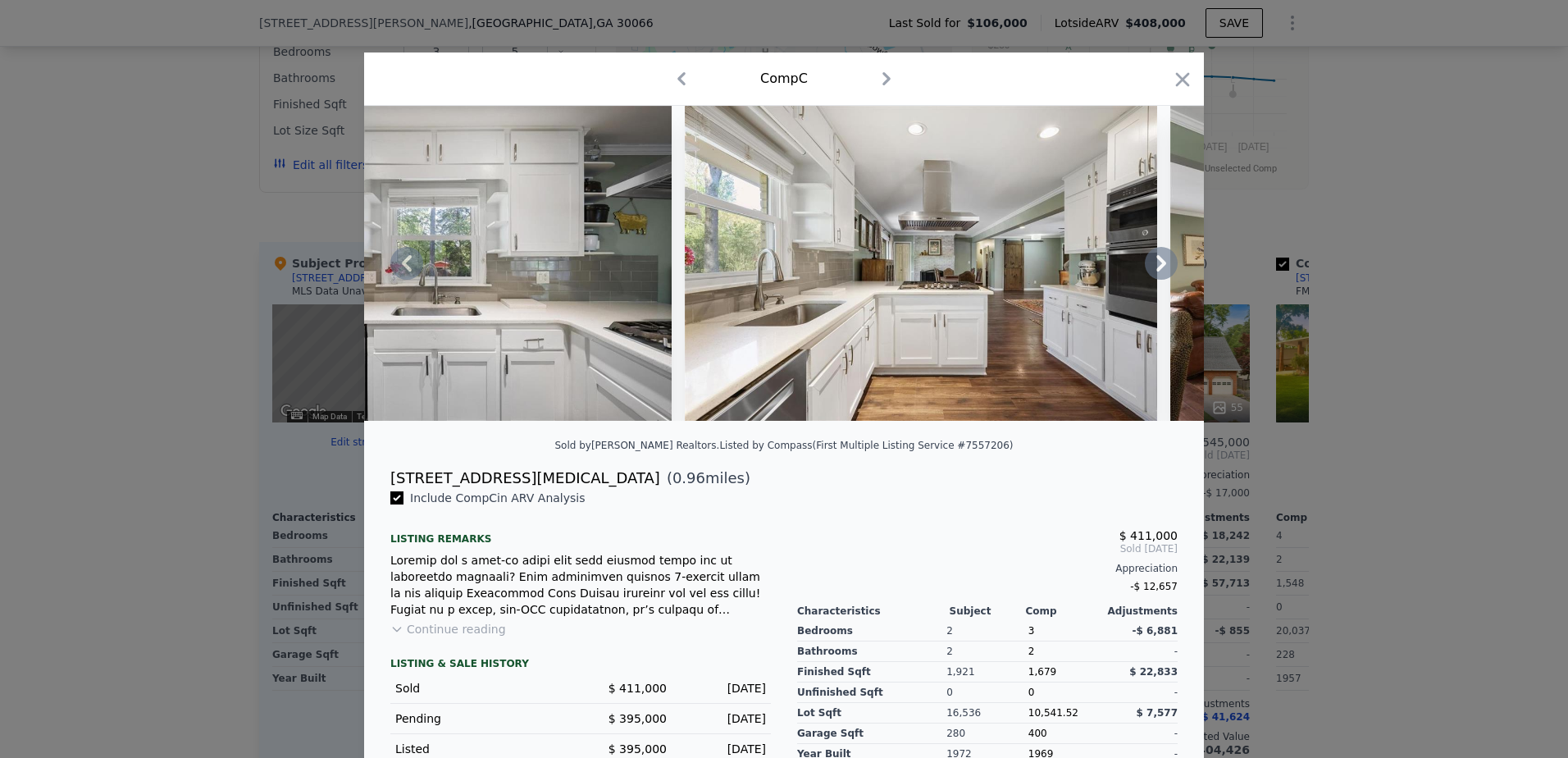
click at [1160, 269] on icon at bounding box center [1161, 263] width 33 height 33
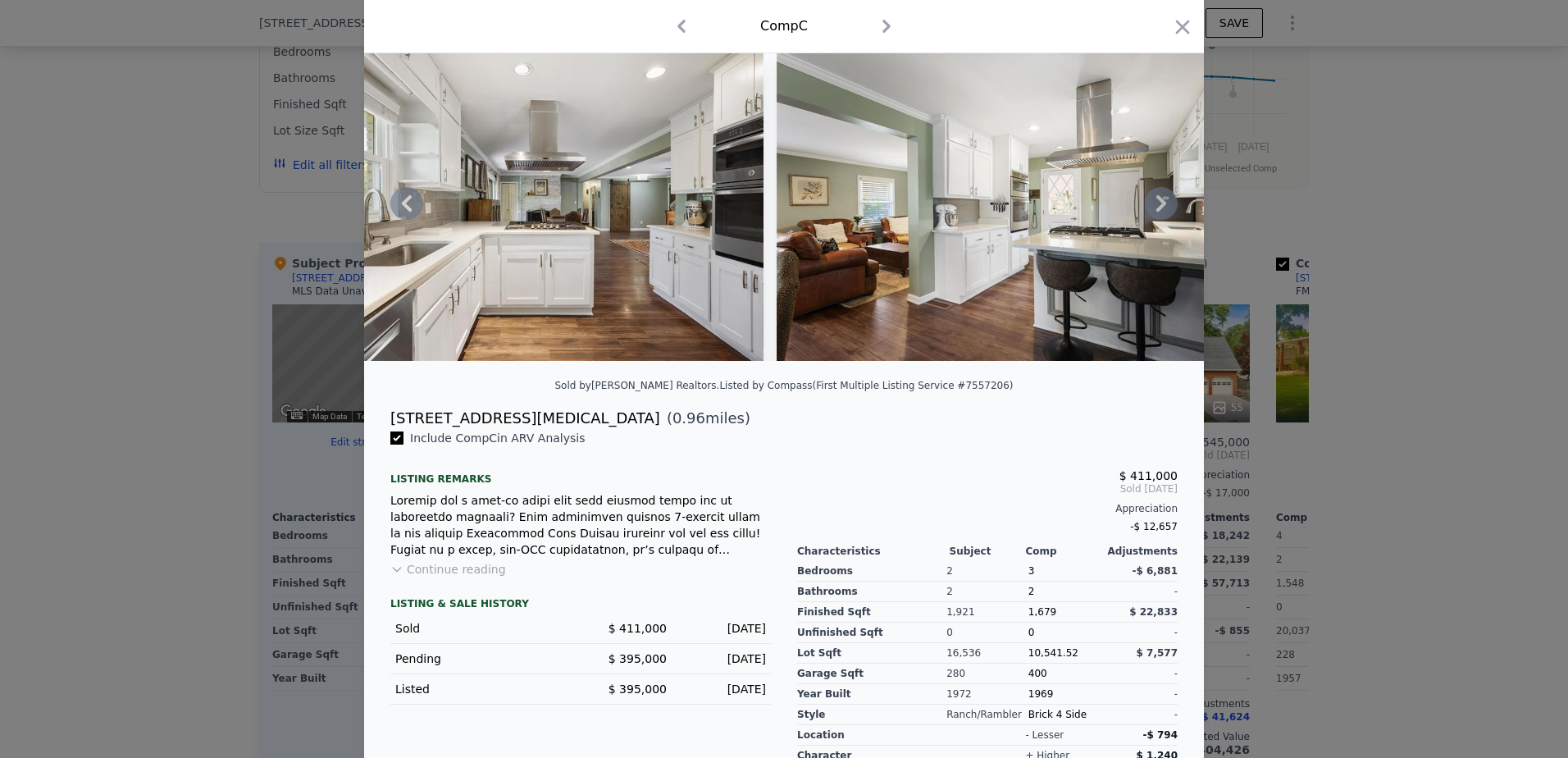
scroll to position [0, 0]
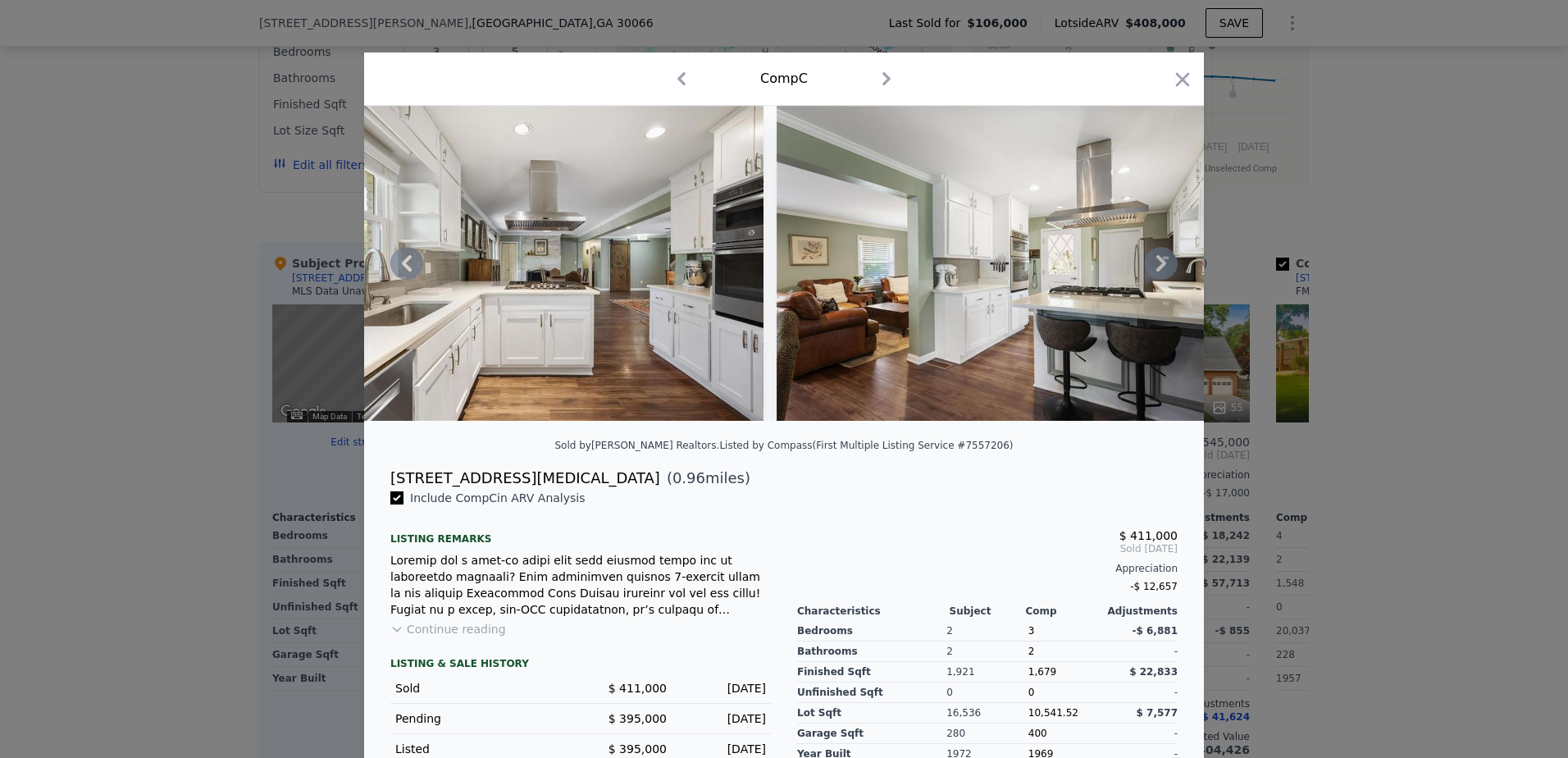
click at [1154, 270] on icon at bounding box center [1161, 263] width 33 height 33
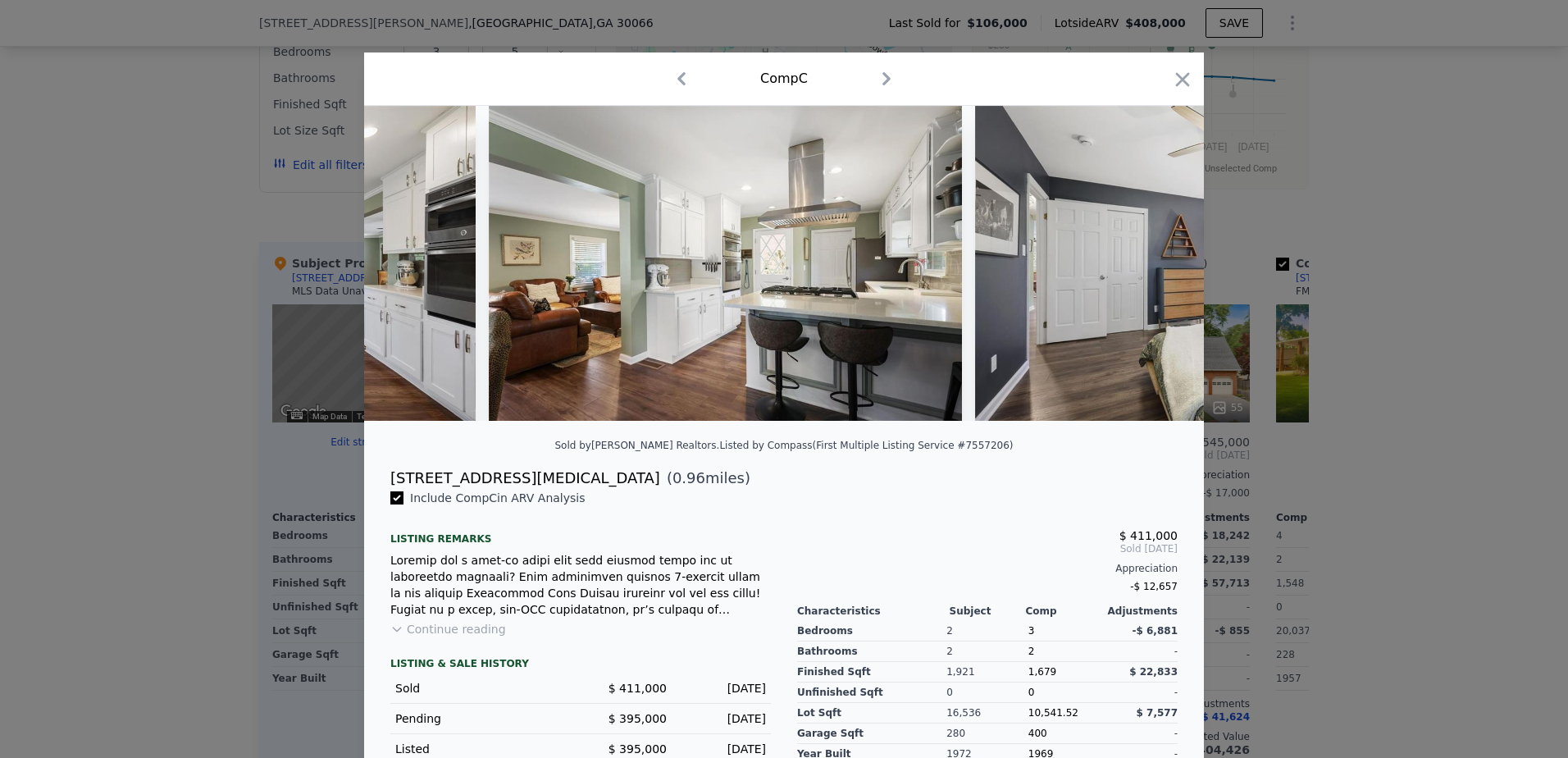
scroll to position [0, 6299]
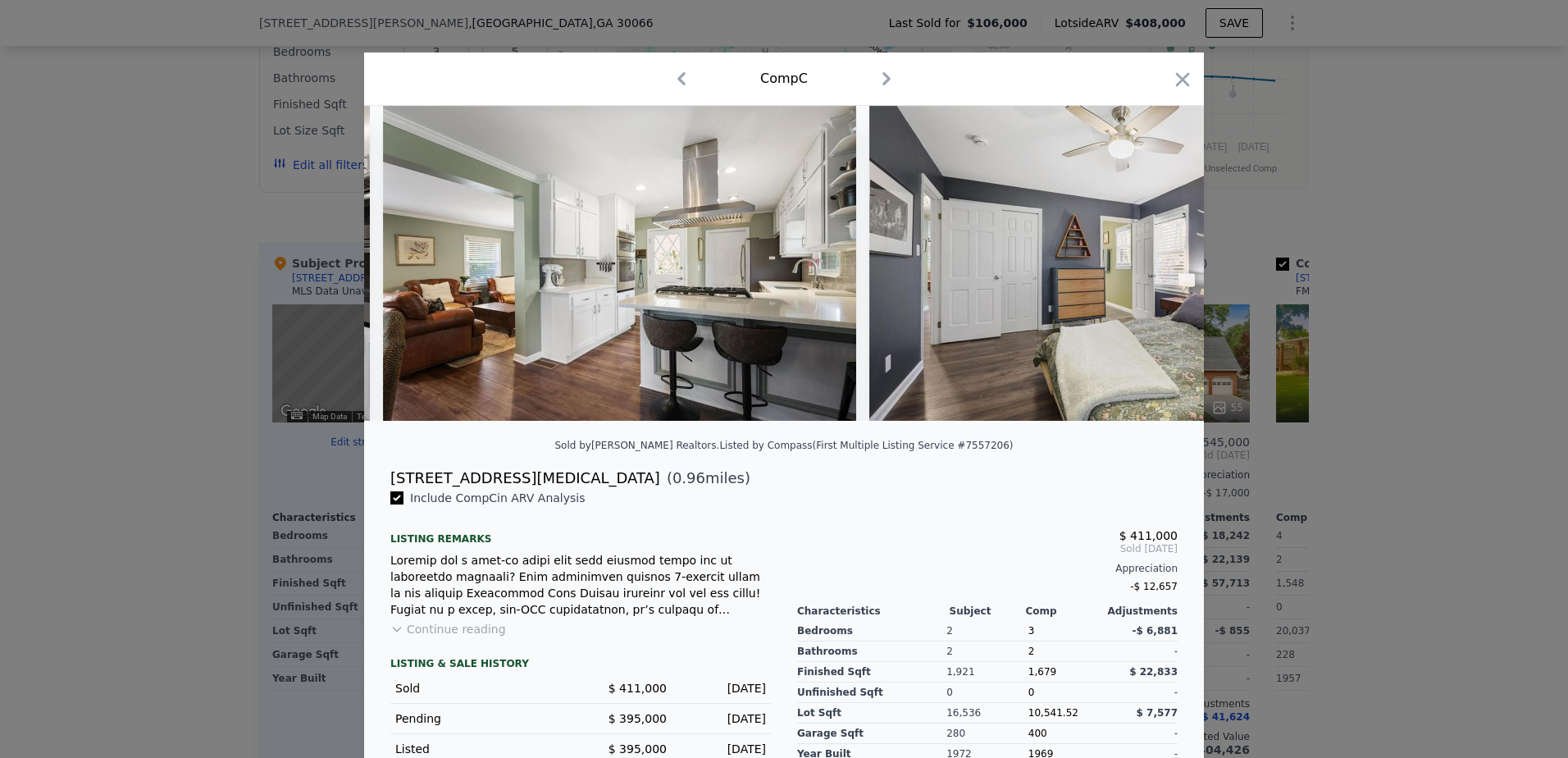
click at [1154, 270] on div at bounding box center [784, 263] width 840 height 315
click at [1154, 270] on icon at bounding box center [1161, 263] width 33 height 33
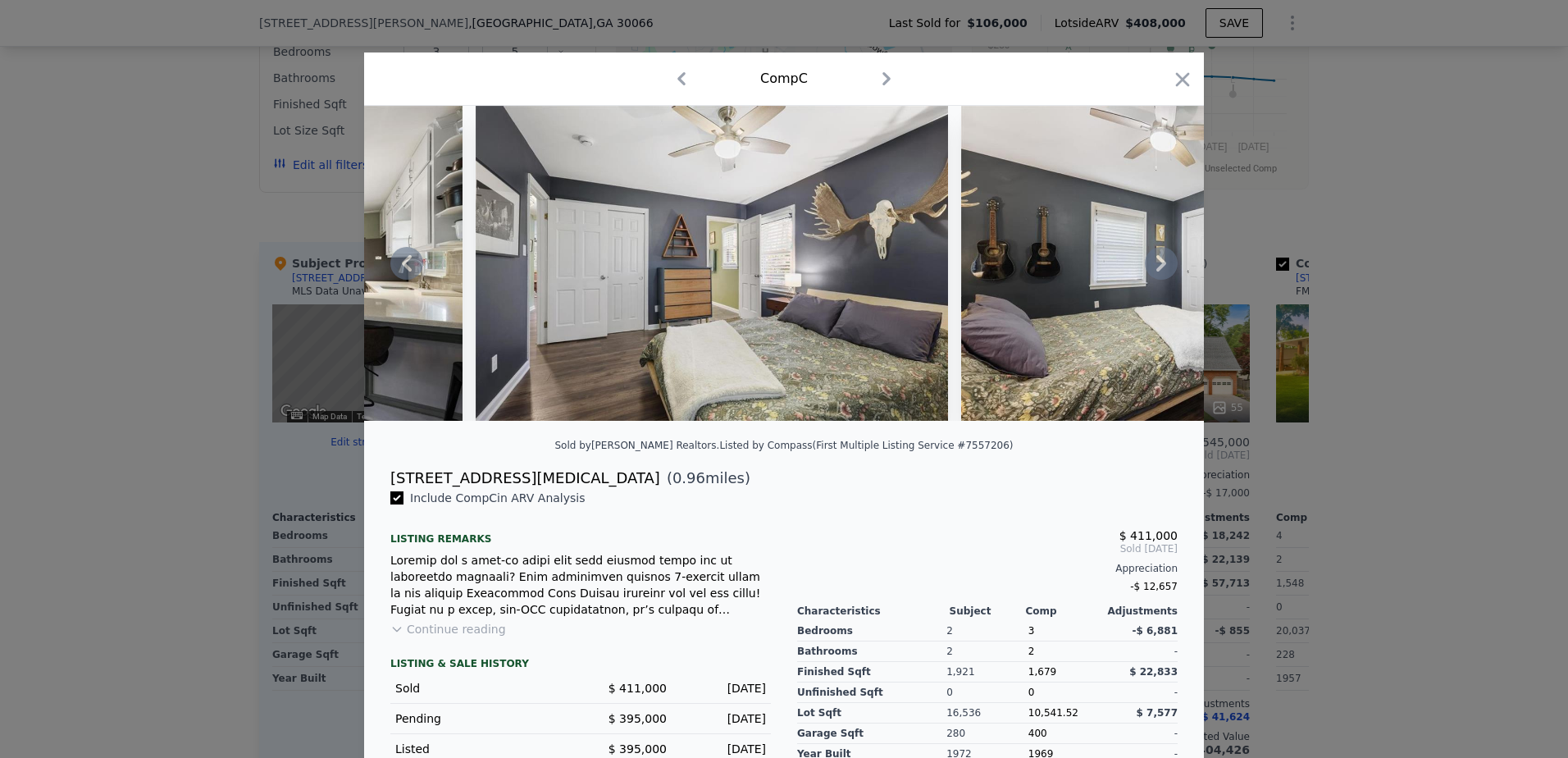
click at [1154, 270] on icon at bounding box center [1161, 263] width 33 height 33
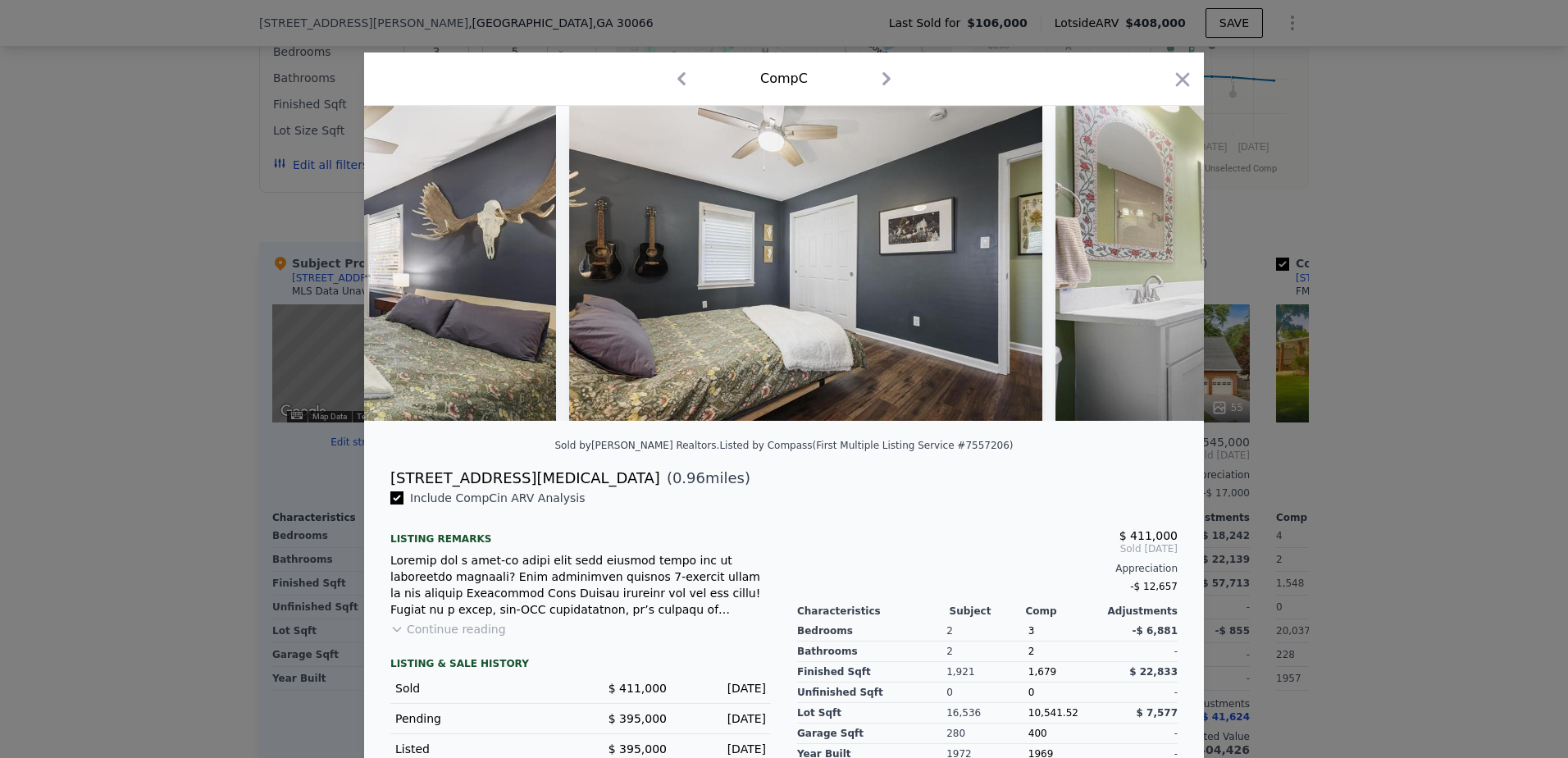
scroll to position [0, 7087]
click at [1154, 270] on div at bounding box center [784, 263] width 840 height 315
click at [1154, 270] on icon at bounding box center [1161, 263] width 33 height 33
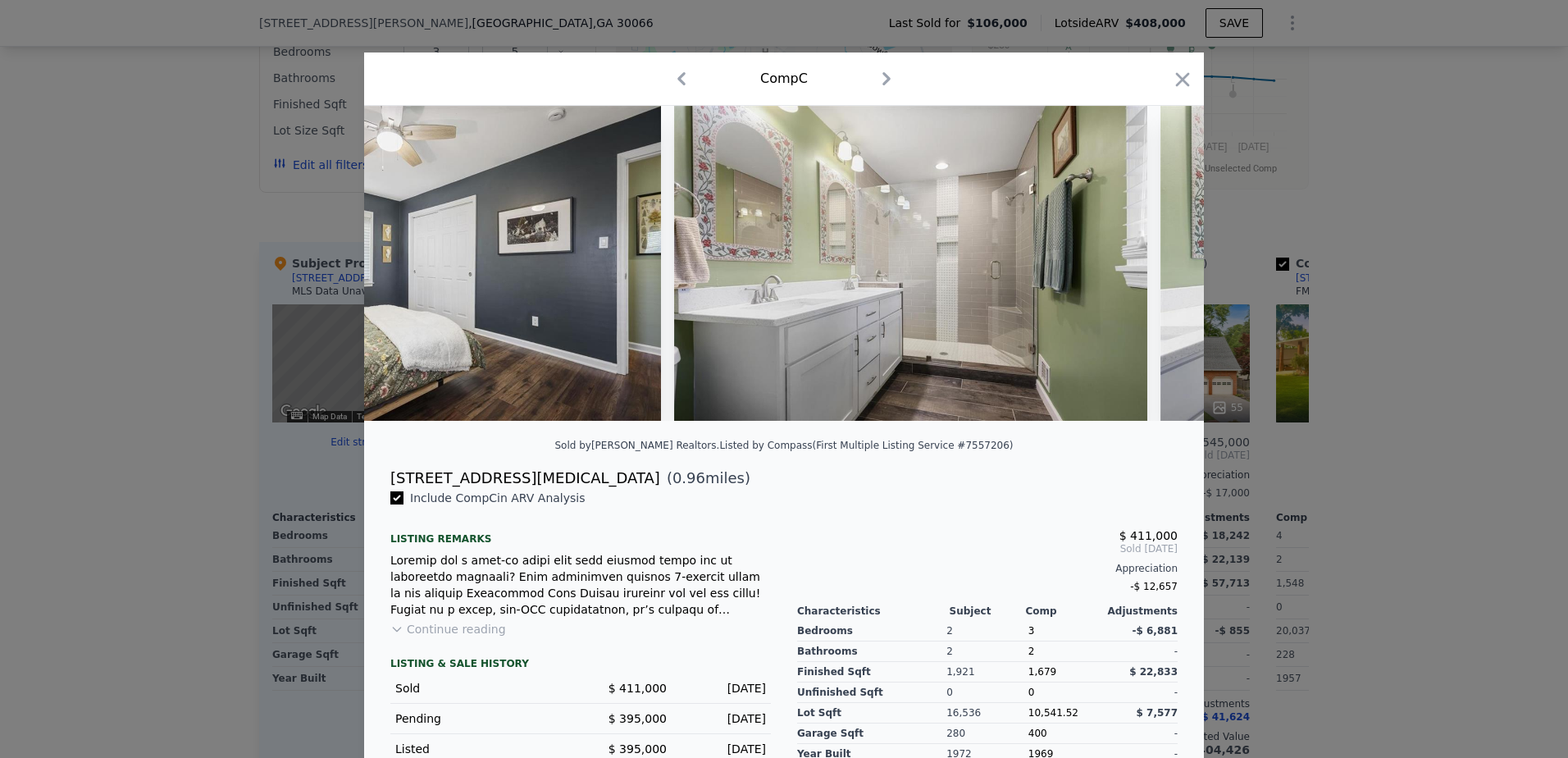
scroll to position [0, 7481]
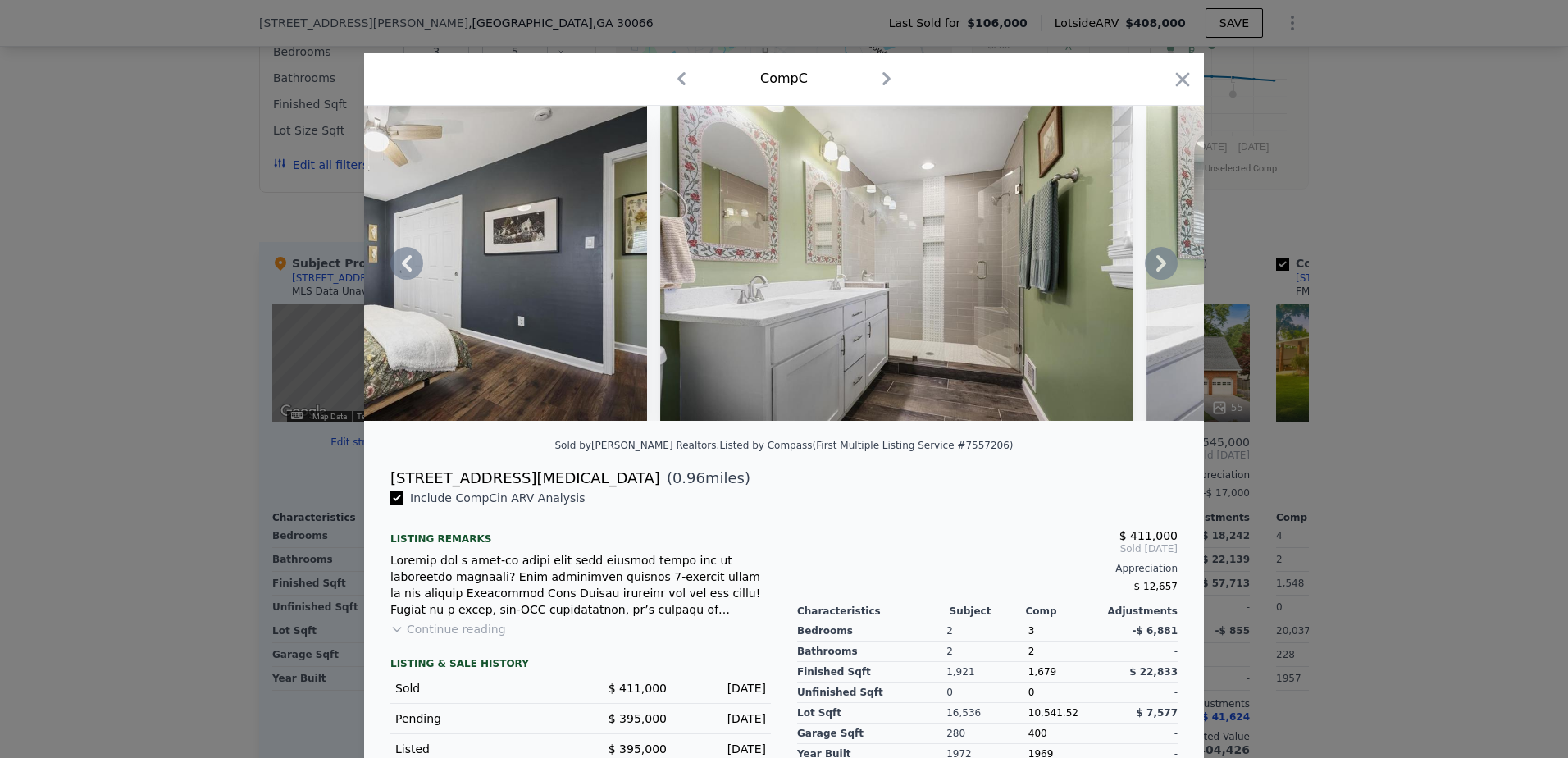
click at [1154, 270] on icon at bounding box center [1161, 263] width 33 height 33
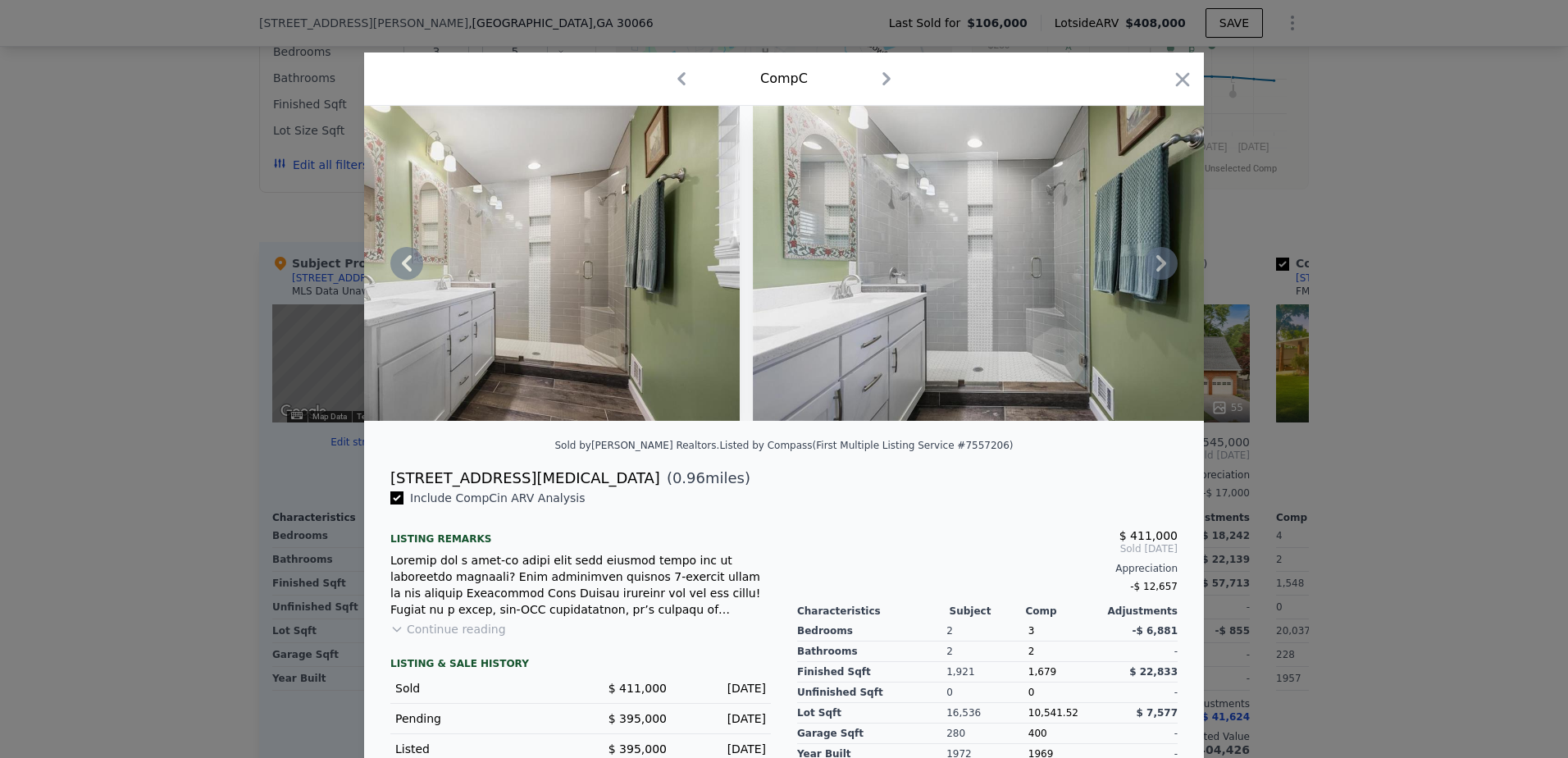
click at [1154, 270] on icon at bounding box center [1161, 263] width 33 height 33
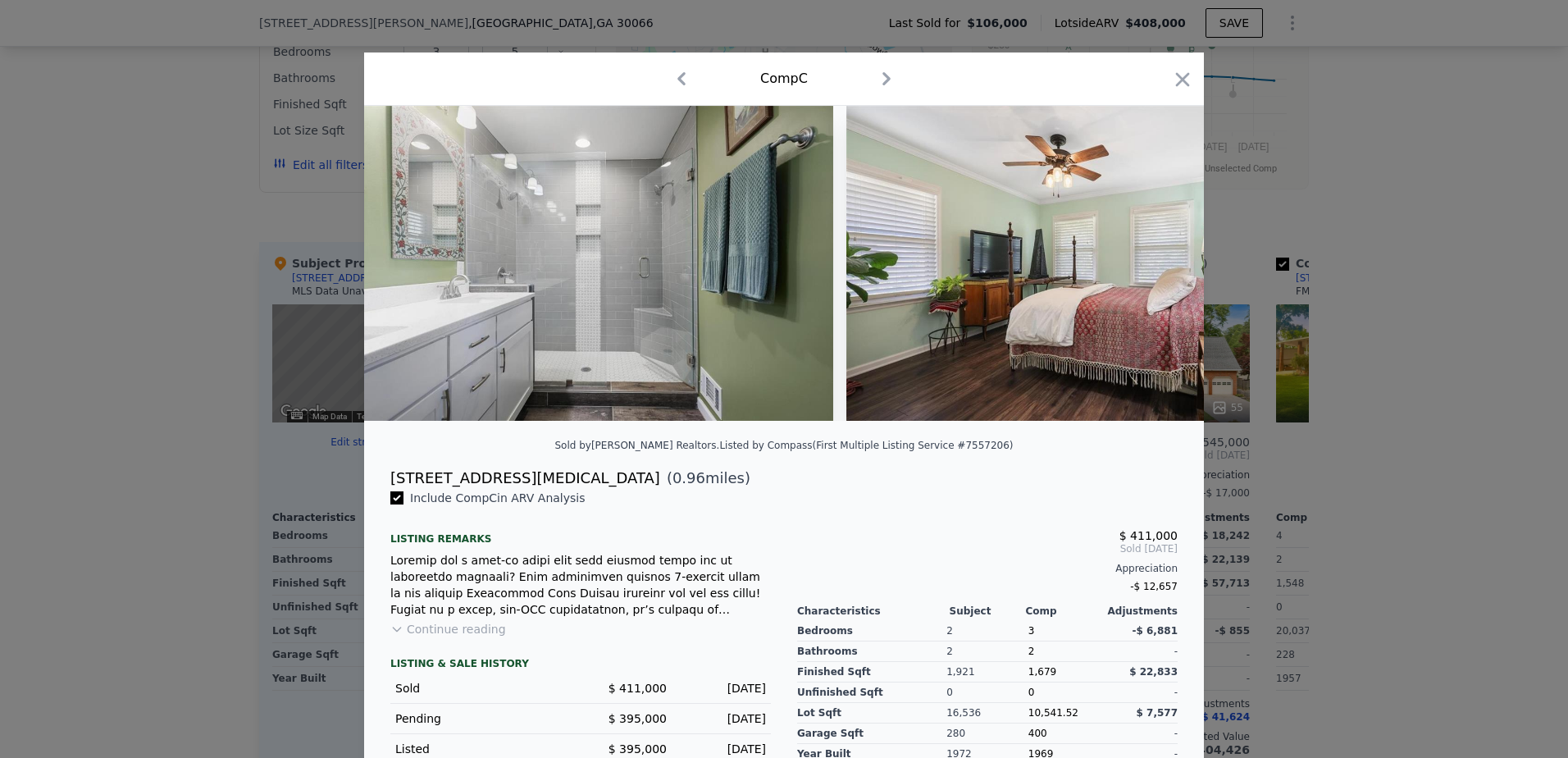
scroll to position [0, 8268]
click at [1154, 270] on div at bounding box center [784, 263] width 840 height 315
click at [1154, 270] on icon at bounding box center [1161, 263] width 33 height 33
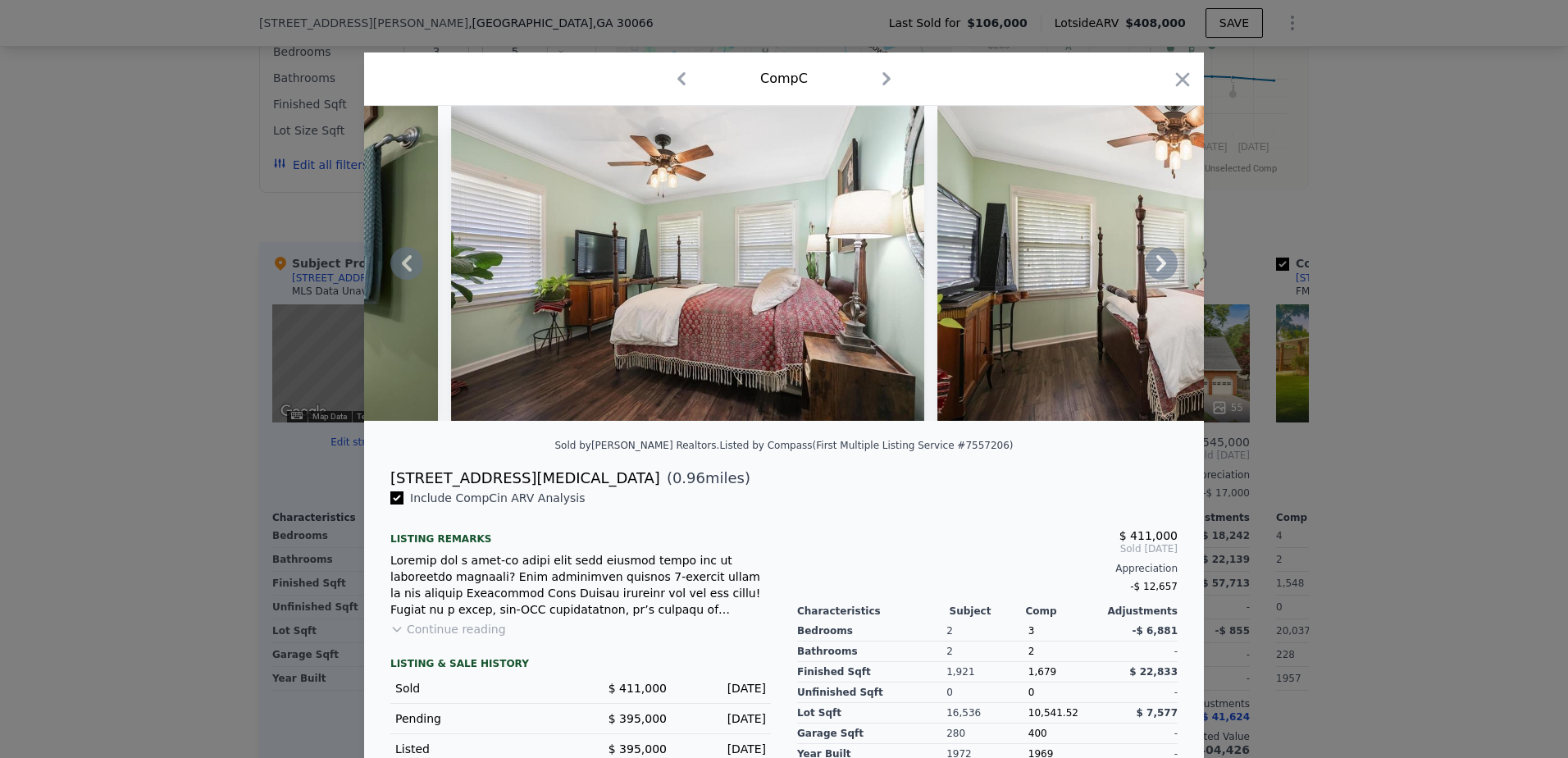
click at [1154, 270] on icon at bounding box center [1161, 263] width 33 height 33
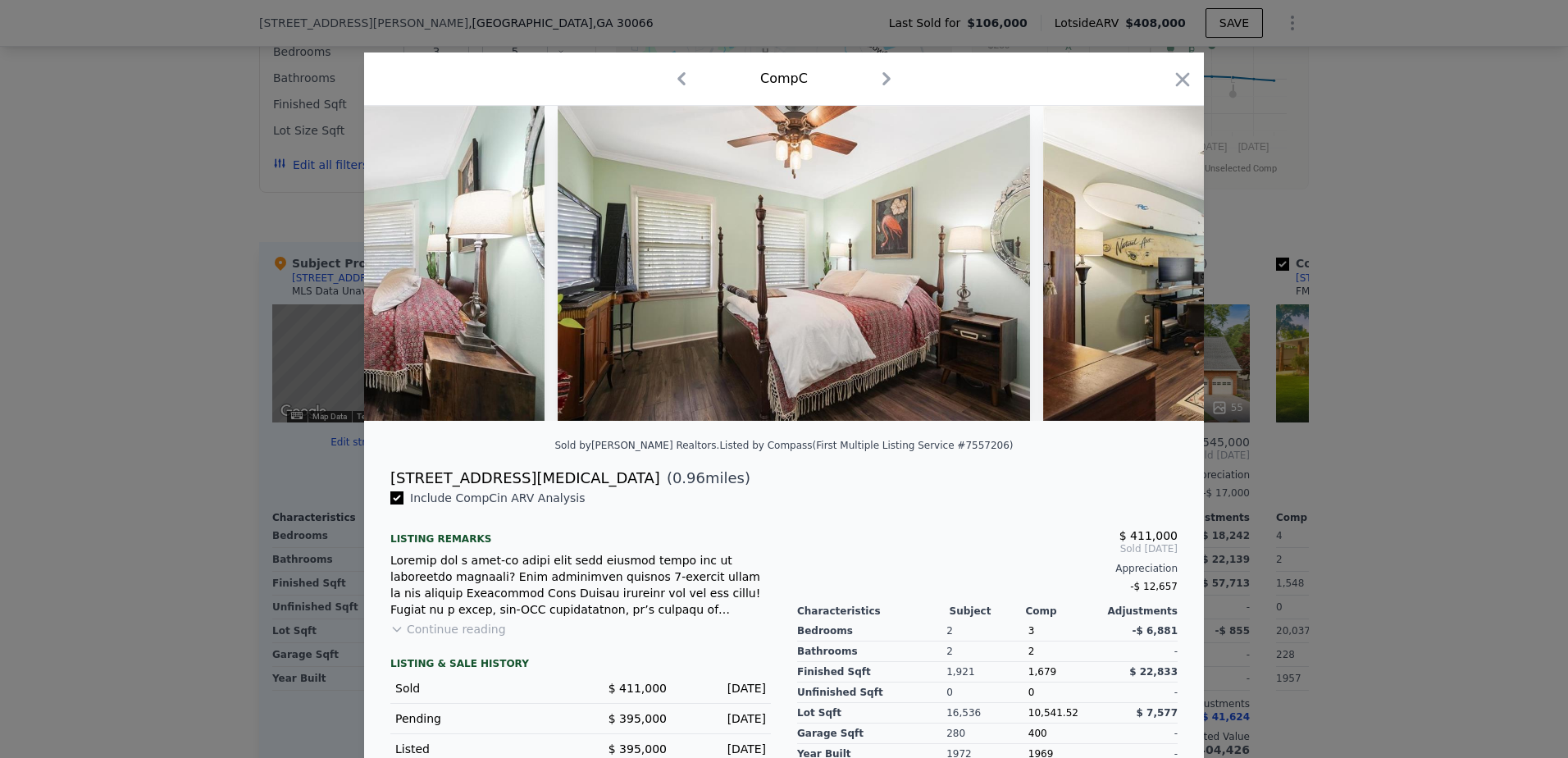
scroll to position [0, 9055]
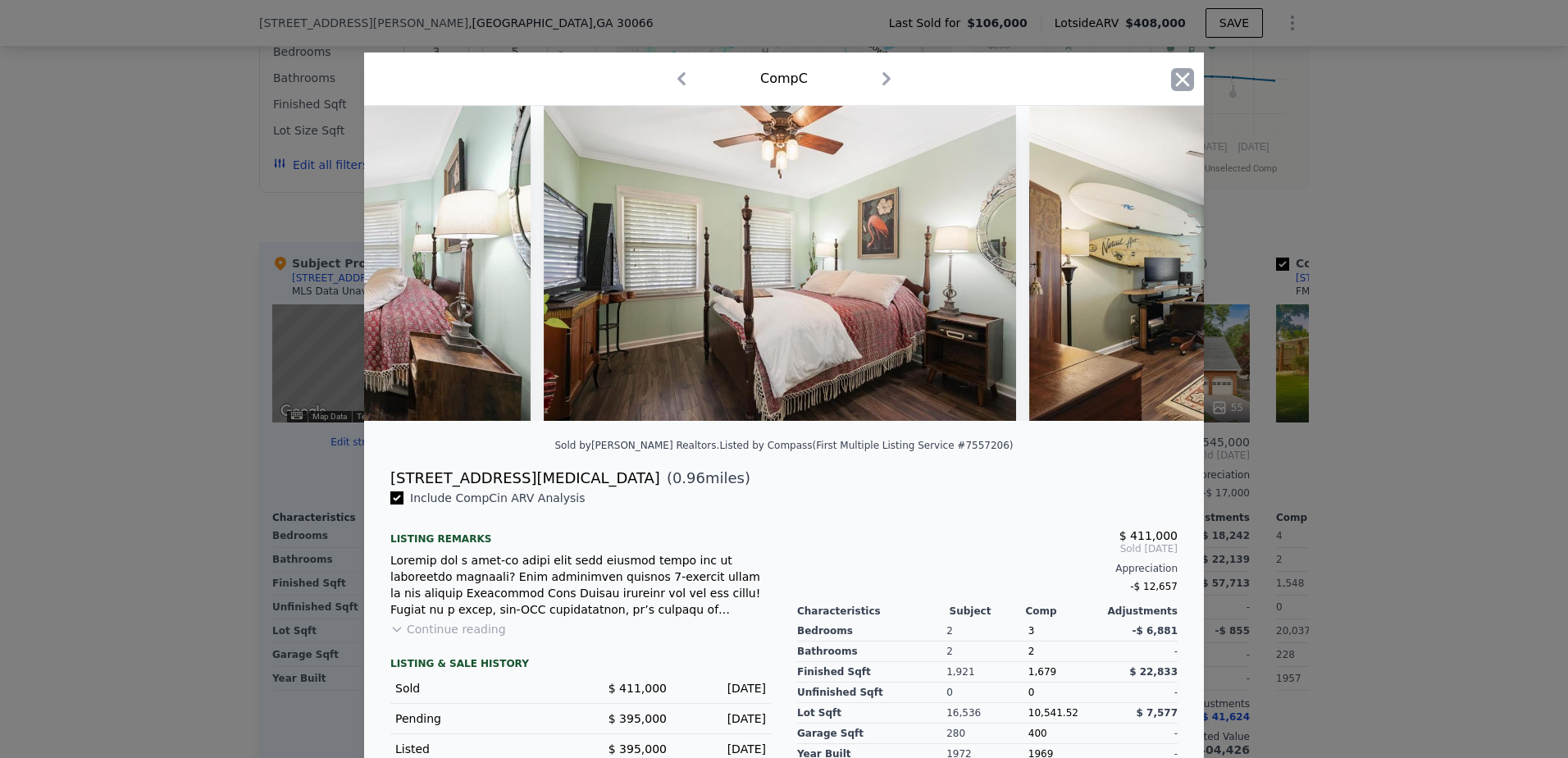
click at [1176, 80] on icon "button" at bounding box center [1183, 79] width 14 height 14
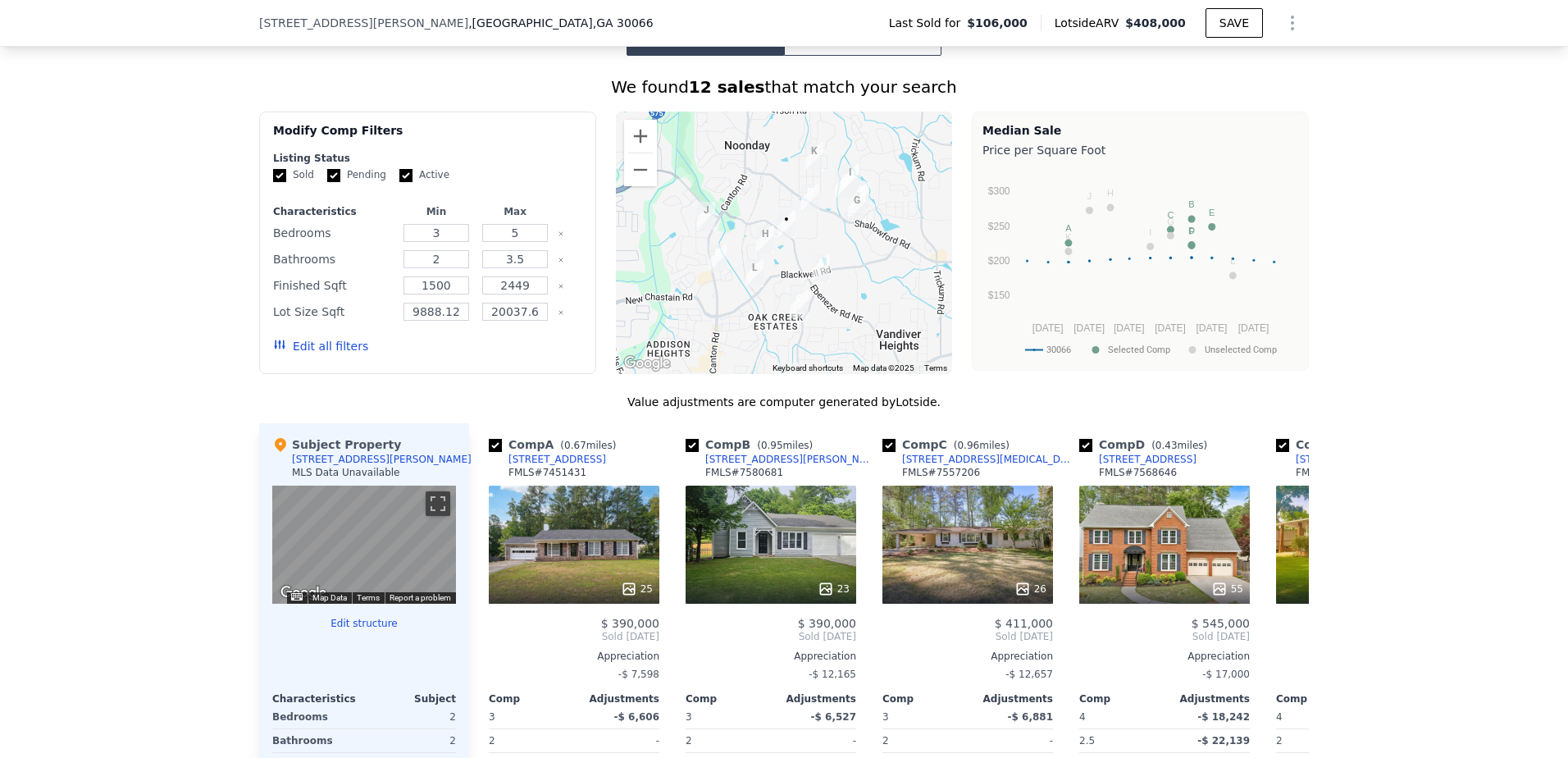
scroll to position [1198, 0]
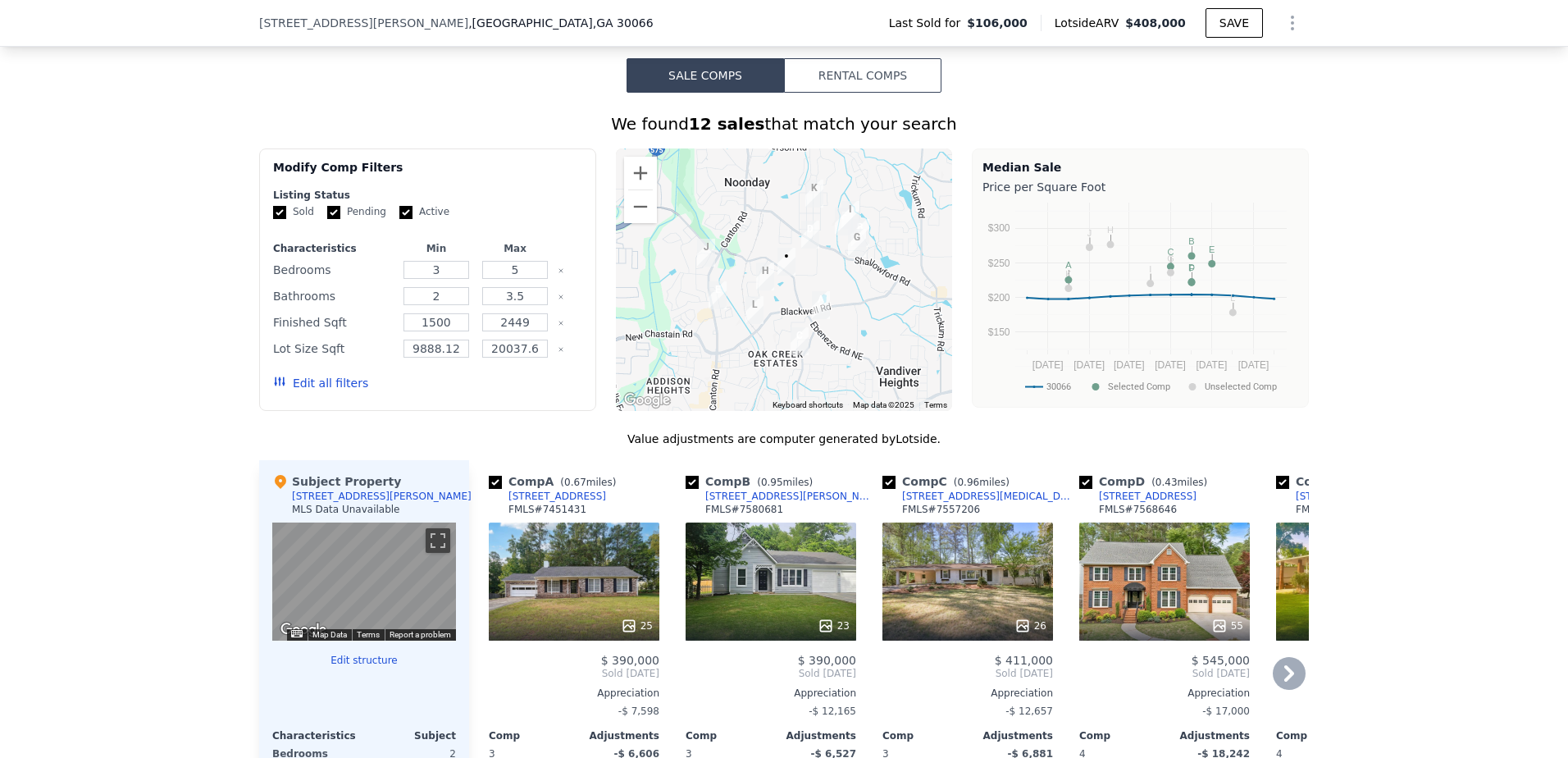
click at [1276, 682] on icon at bounding box center [1289, 673] width 33 height 33
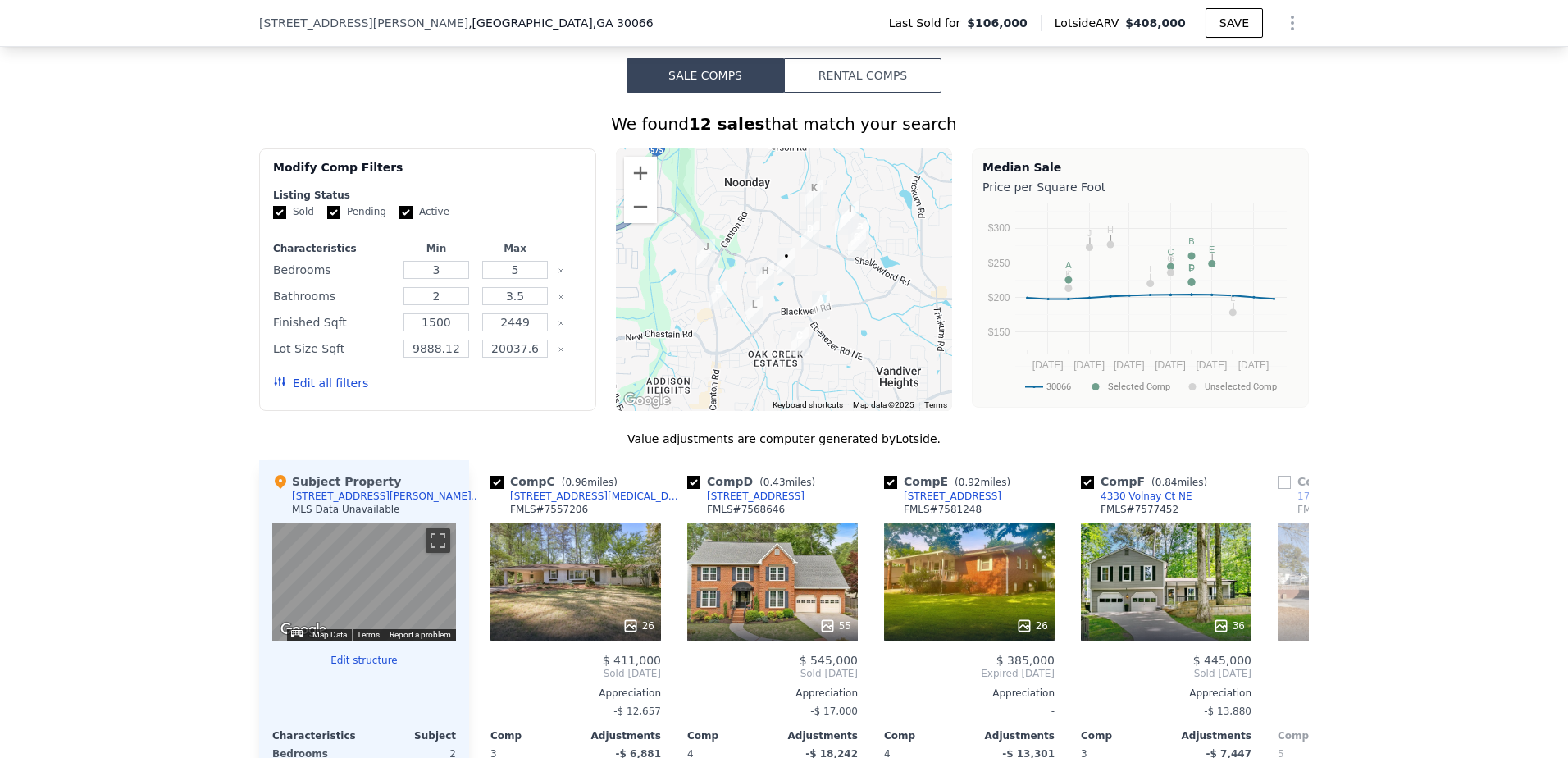
scroll to position [0, 394]
click at [1285, 682] on icon at bounding box center [1289, 674] width 10 height 17
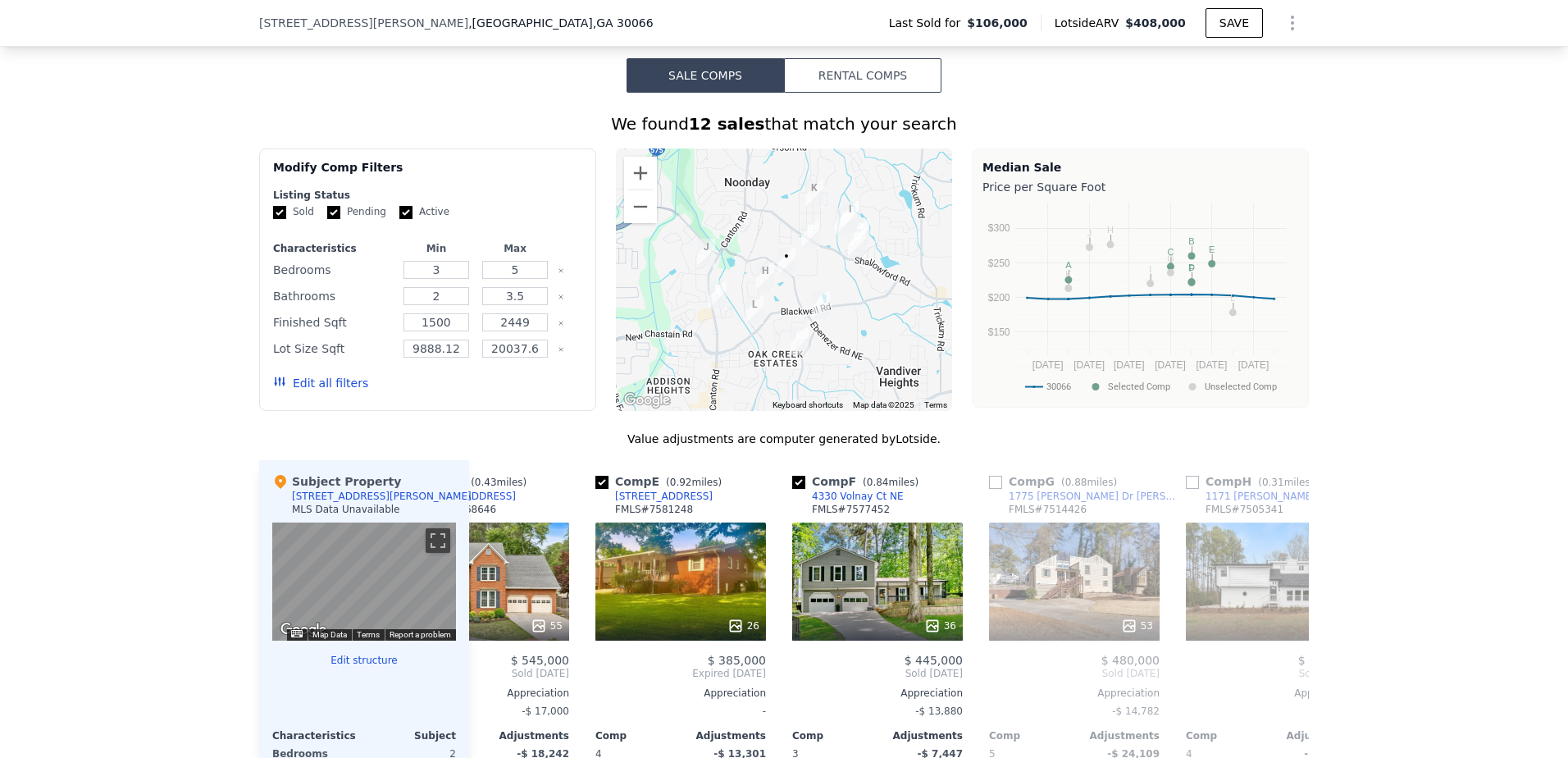
scroll to position [0, 788]
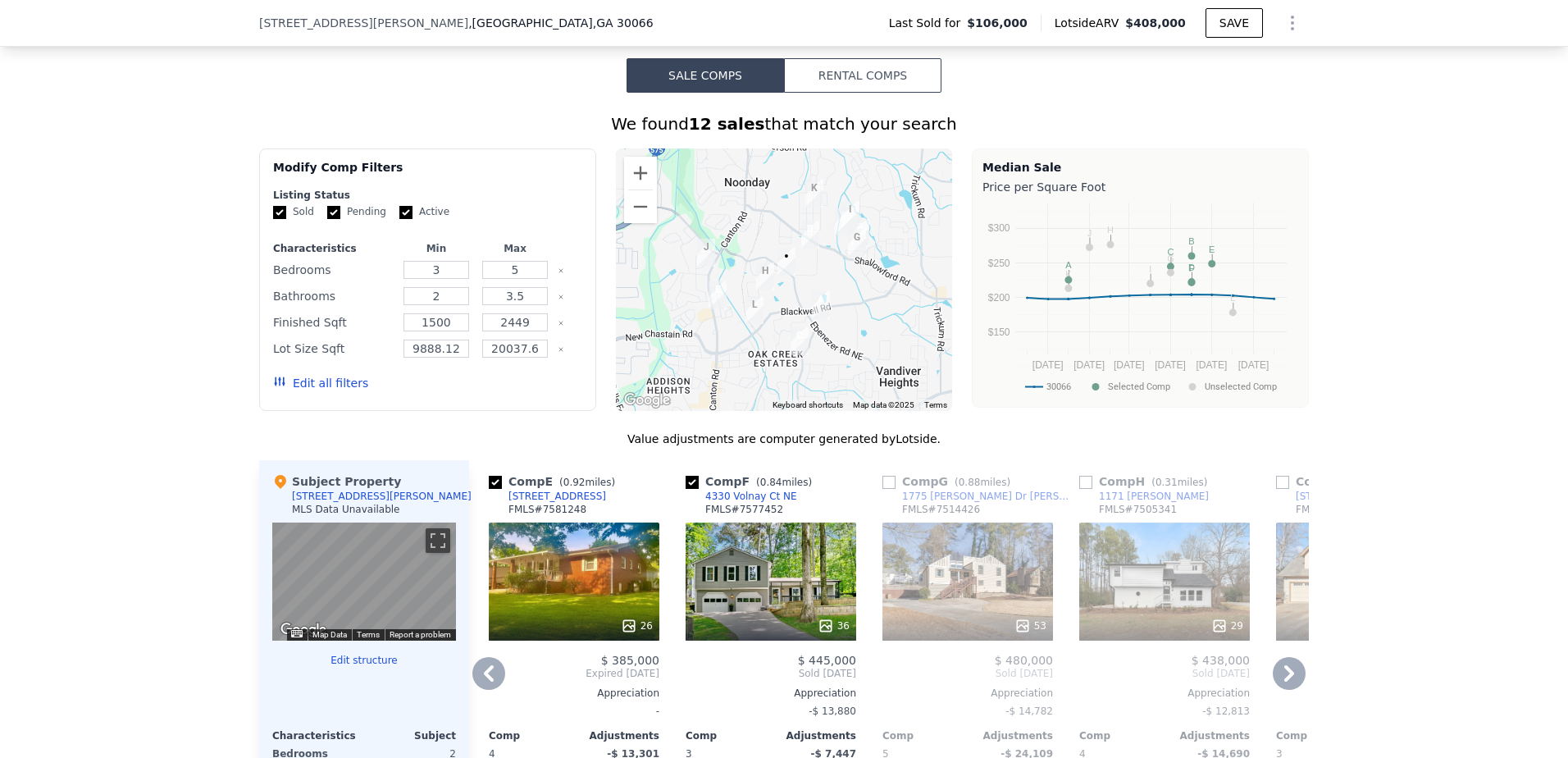
click at [1285, 682] on icon at bounding box center [1289, 674] width 10 height 17
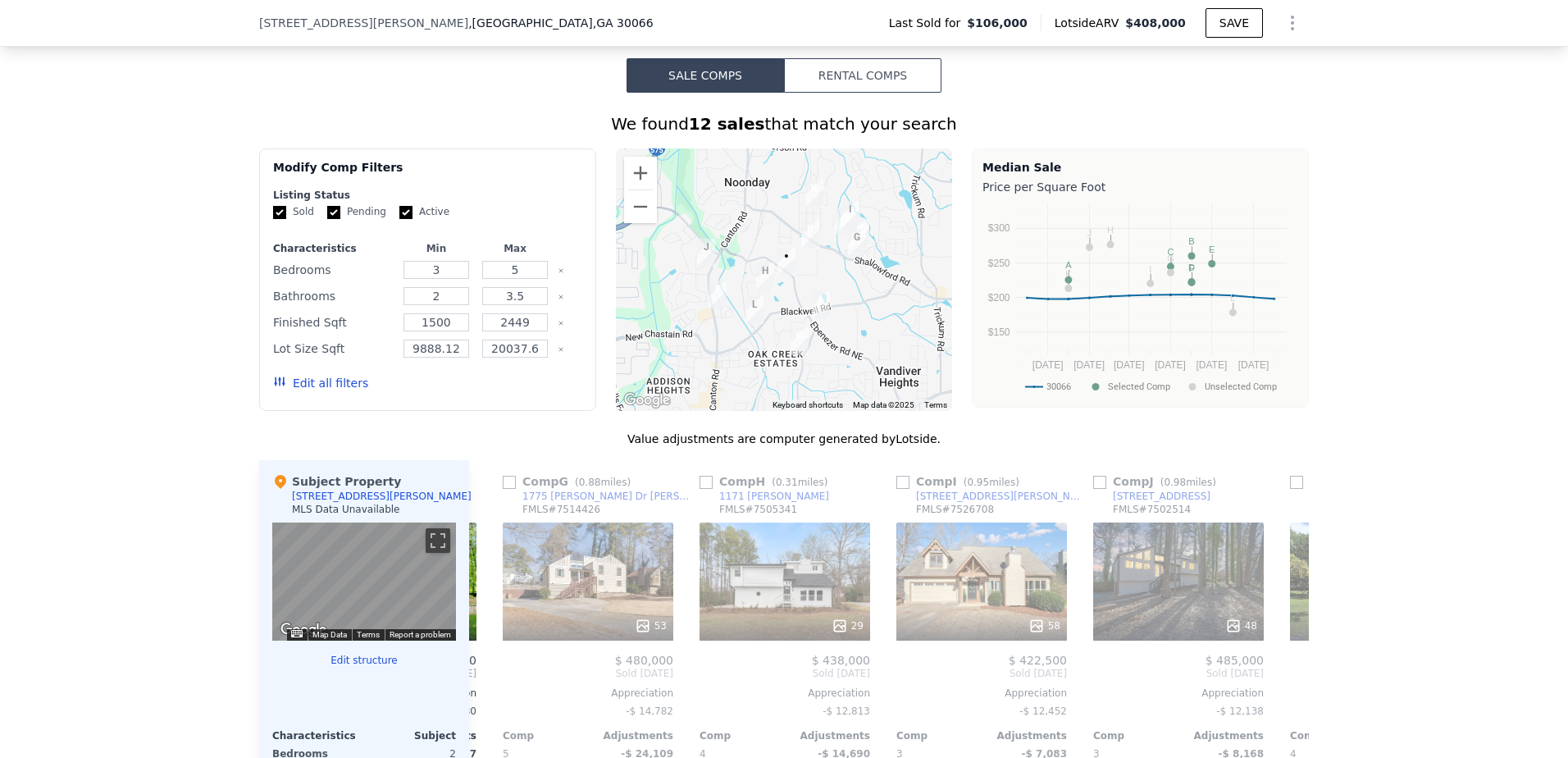
scroll to position [0, 1181]
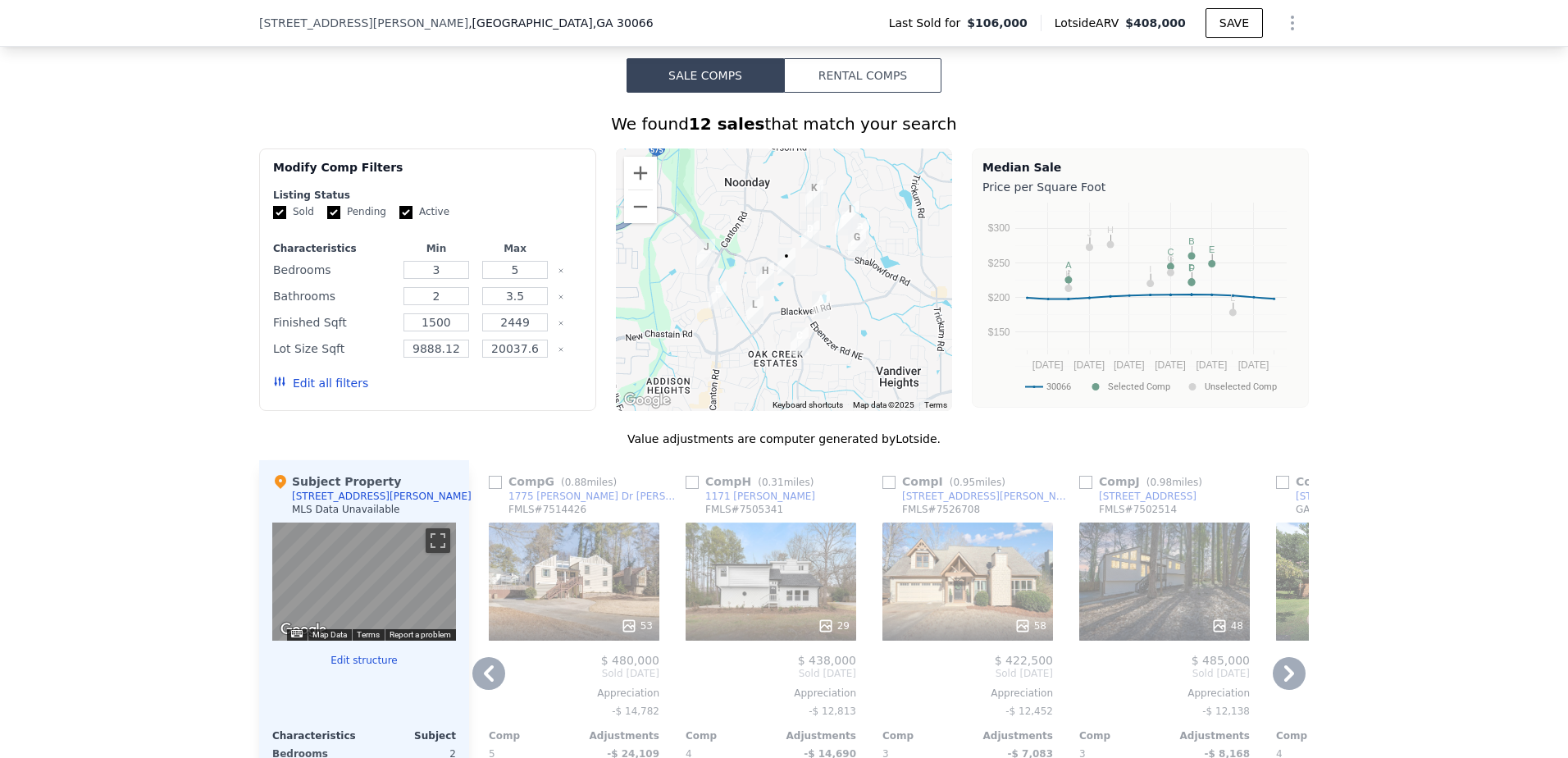
click at [1285, 682] on icon at bounding box center [1289, 674] width 10 height 17
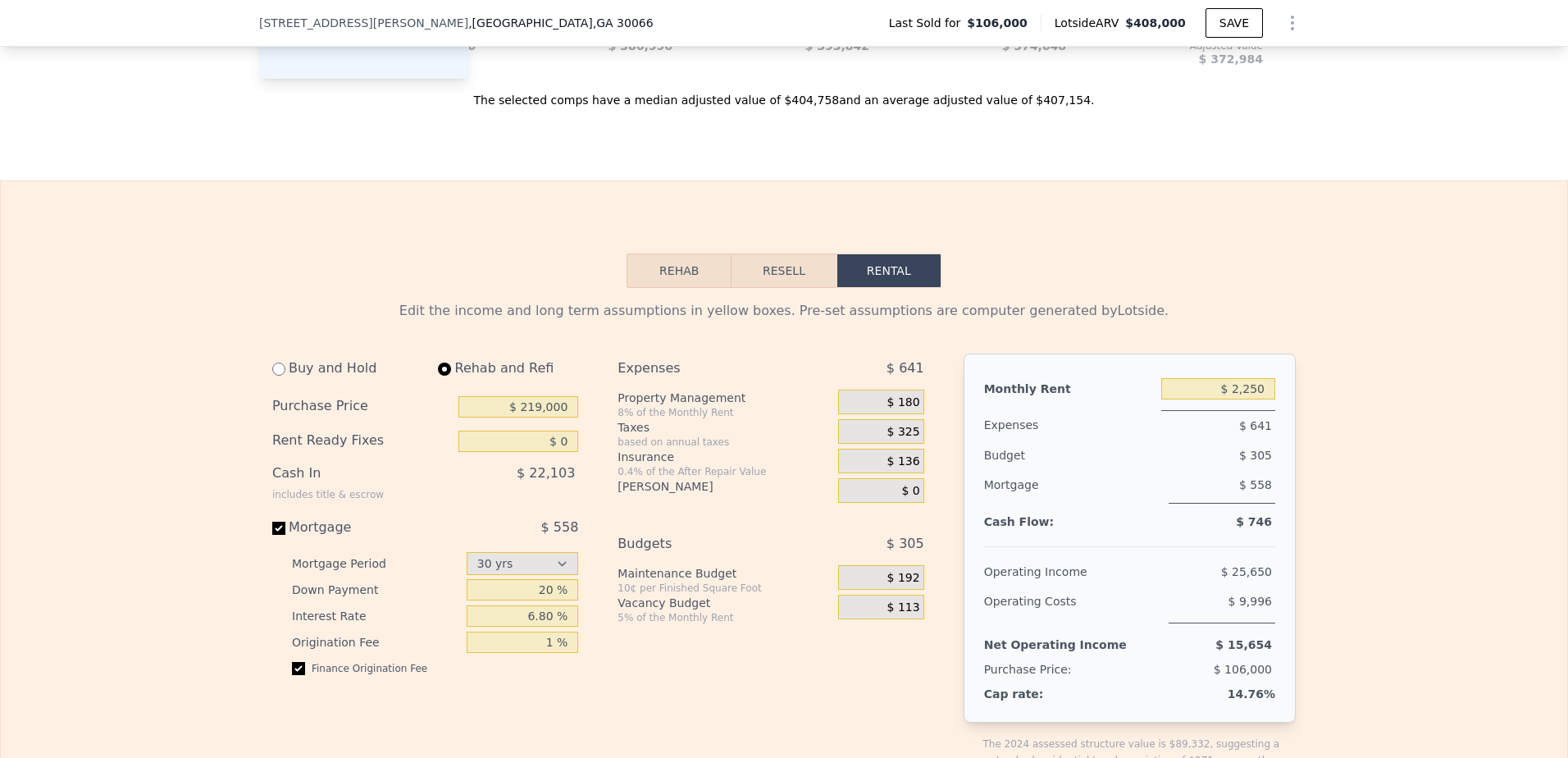
scroll to position [2073, 0]
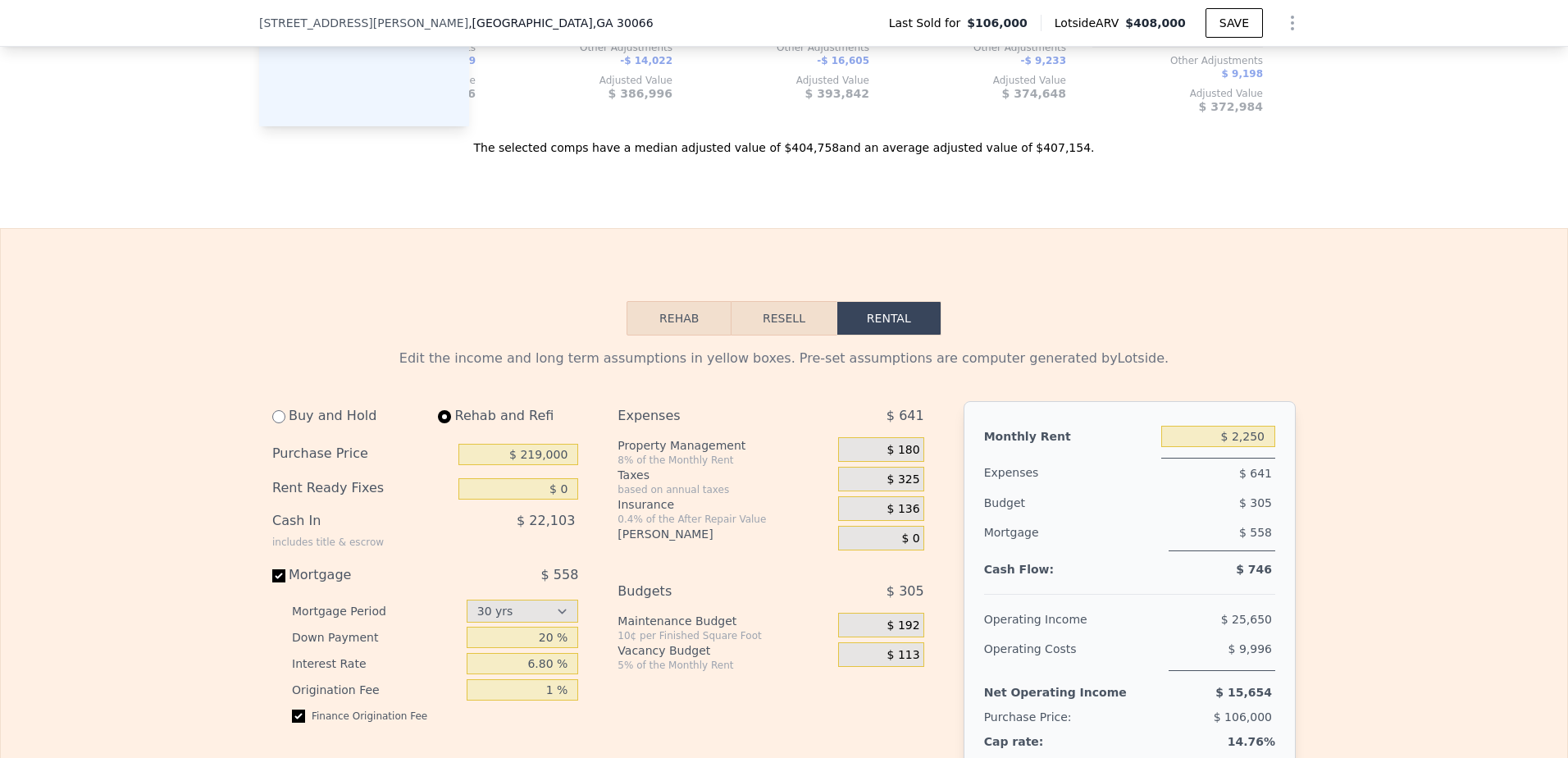
click at [762, 335] on button "Resell" at bounding box center [783, 318] width 104 height 35
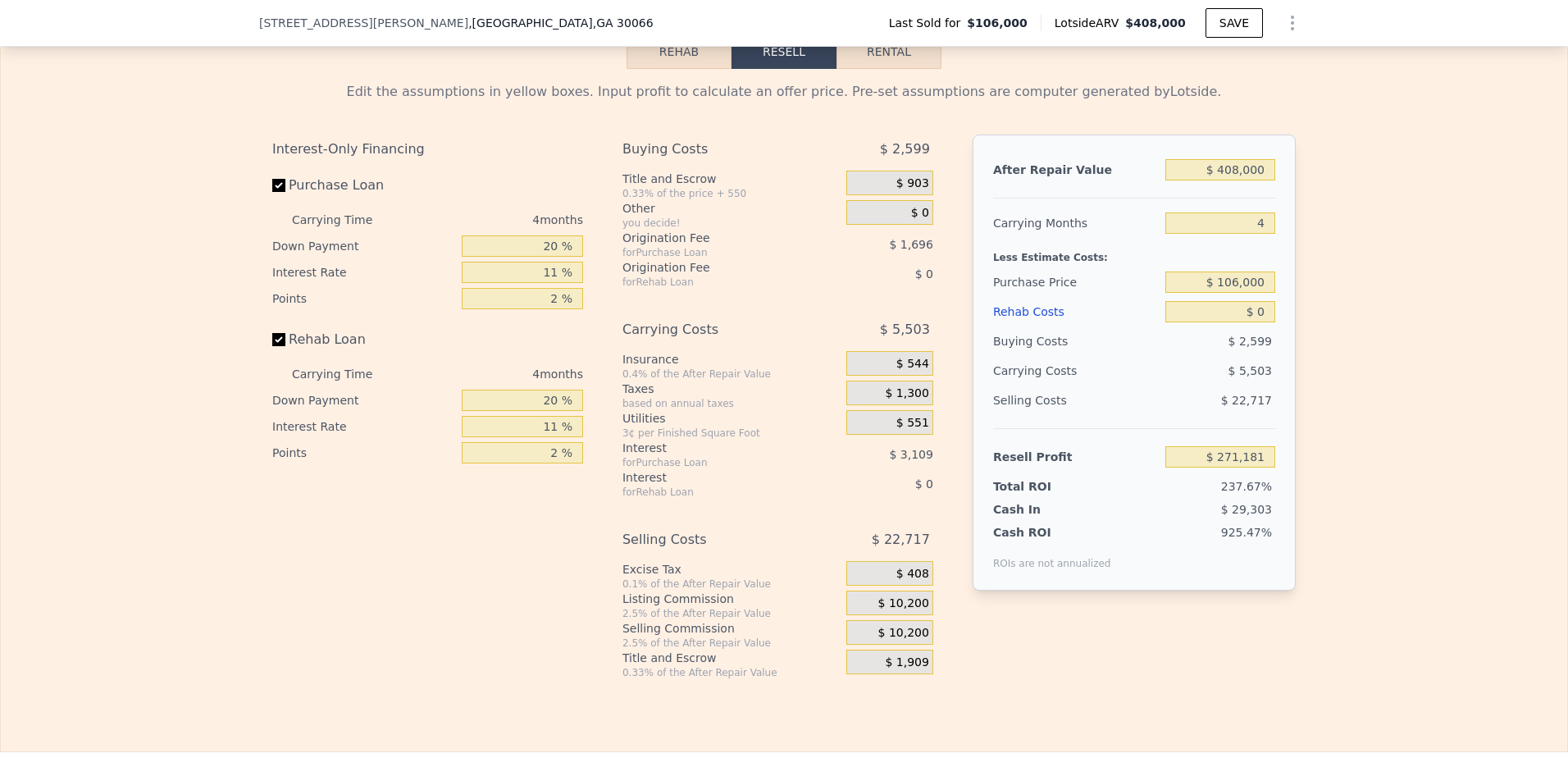
scroll to position [2292, 0]
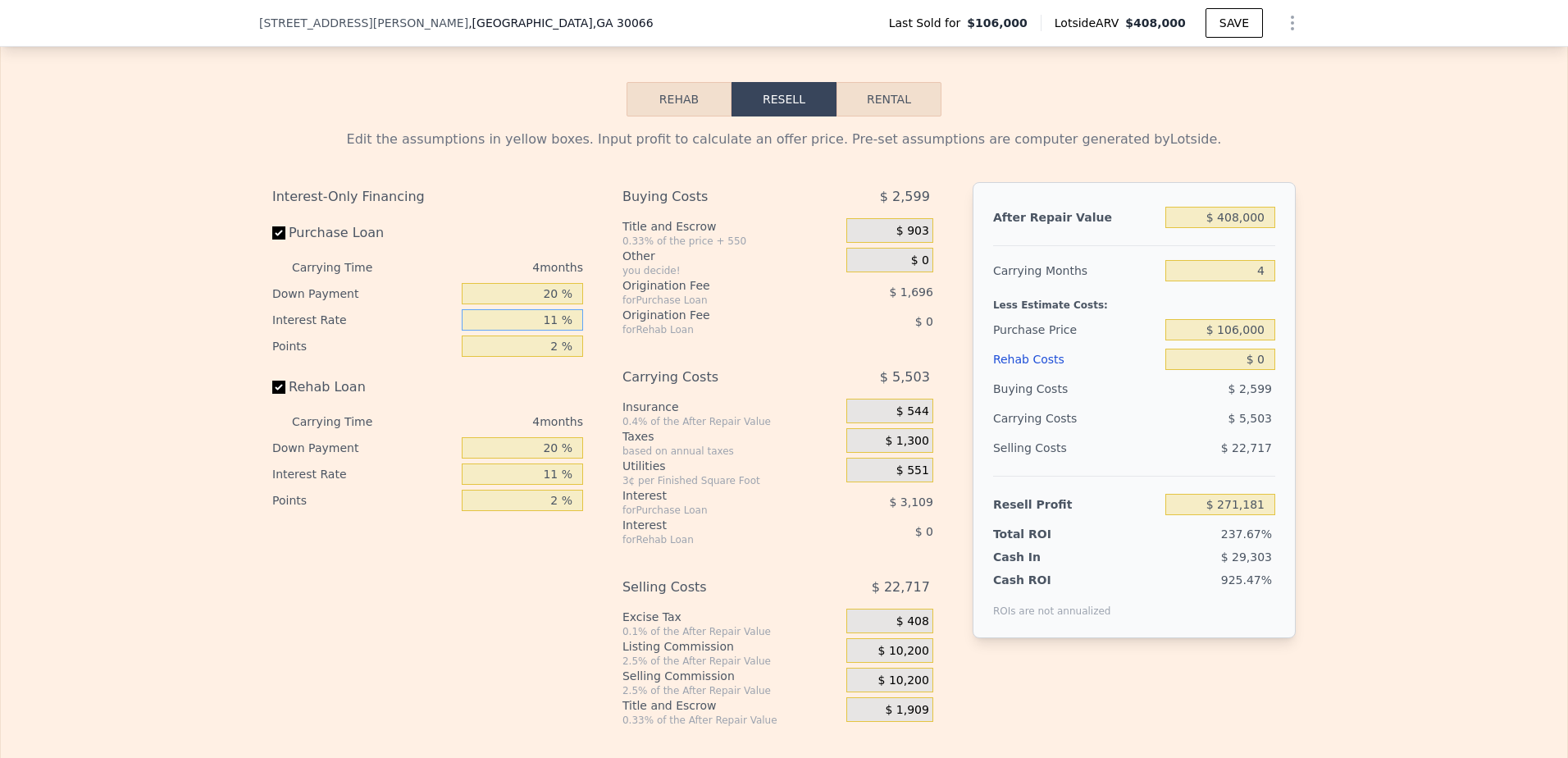
click at [557, 330] on input "11 %" at bounding box center [523, 320] width 122 height 22
type input "1 %"
type input "$ 274,005"
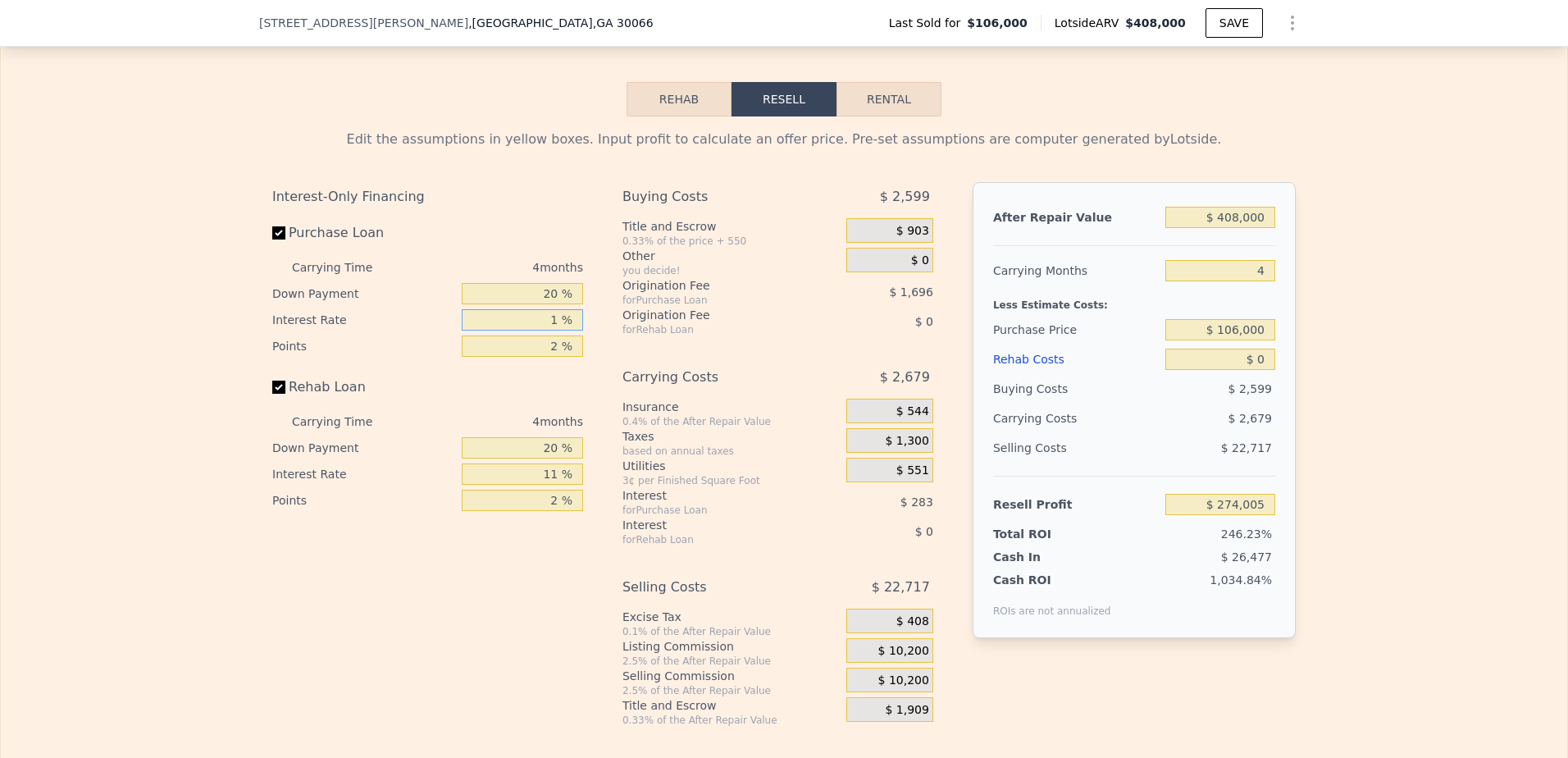
type input "12 %"
type input "$ 270,897"
type input "12 %"
click at [558, 357] on input "2 %" at bounding box center [523, 346] width 122 height 22
click at [556, 485] on input "11 %" at bounding box center [523, 474] width 122 height 22
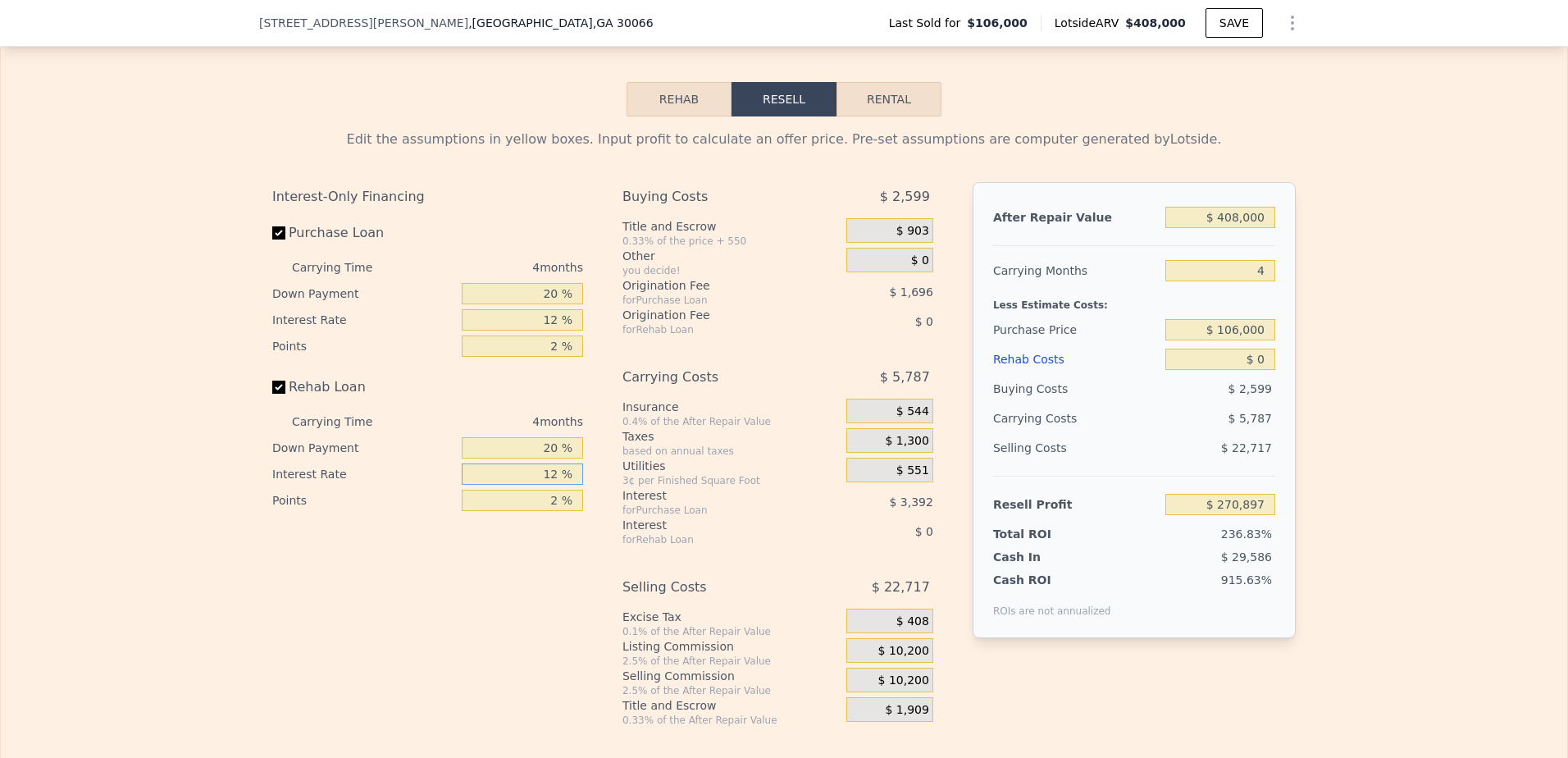
type input "12 %"
drag, startPoint x: 1237, startPoint y: 356, endPoint x: 1221, endPoint y: 357, distance: 16.0
click at [1221, 341] on input "$ 106,000" at bounding box center [1220, 329] width 109 height 22
type input "$ 219,000"
click at [1227, 370] on input "$ 0" at bounding box center [1220, 359] width 109 height 22
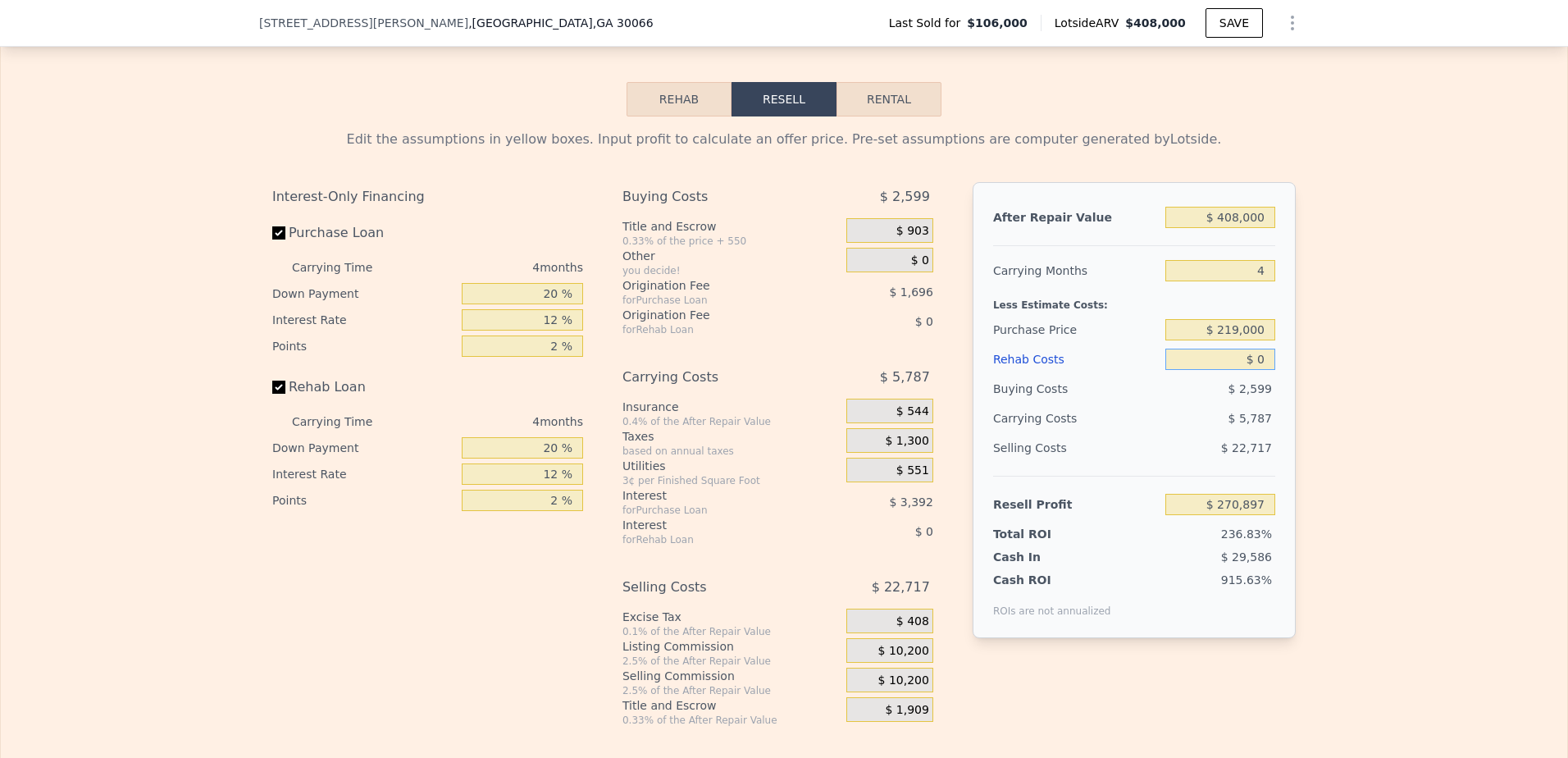
type input "$ 152,097"
type input "$ 10"
type input "$ 152,087"
type input "$ 130"
type input "$ 151,961"
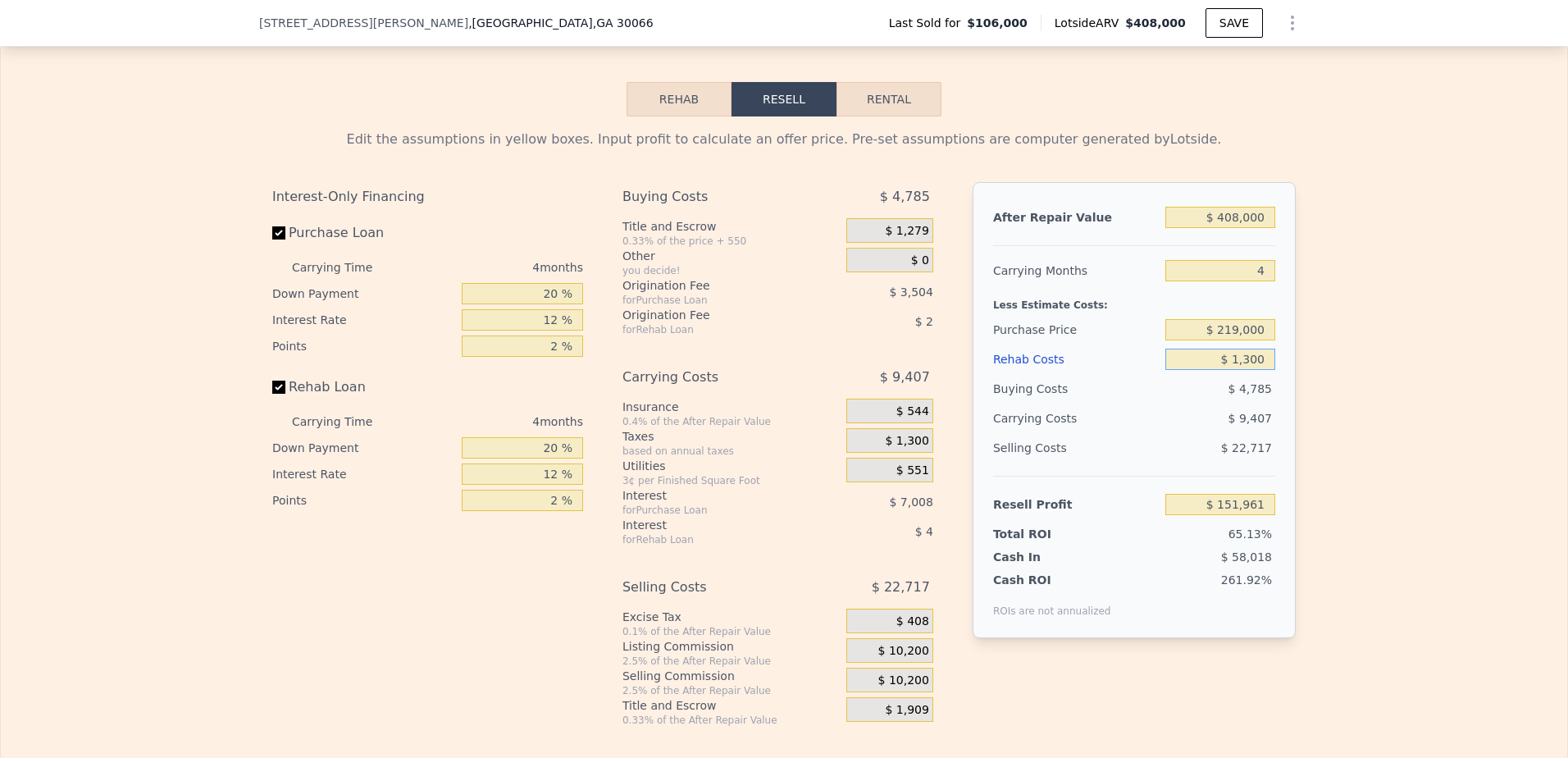
type input "$ 13,000"
type input "$ 138,473"
type input "$ 130,000"
type input "$ 15,857"
type input "$ 130,000"
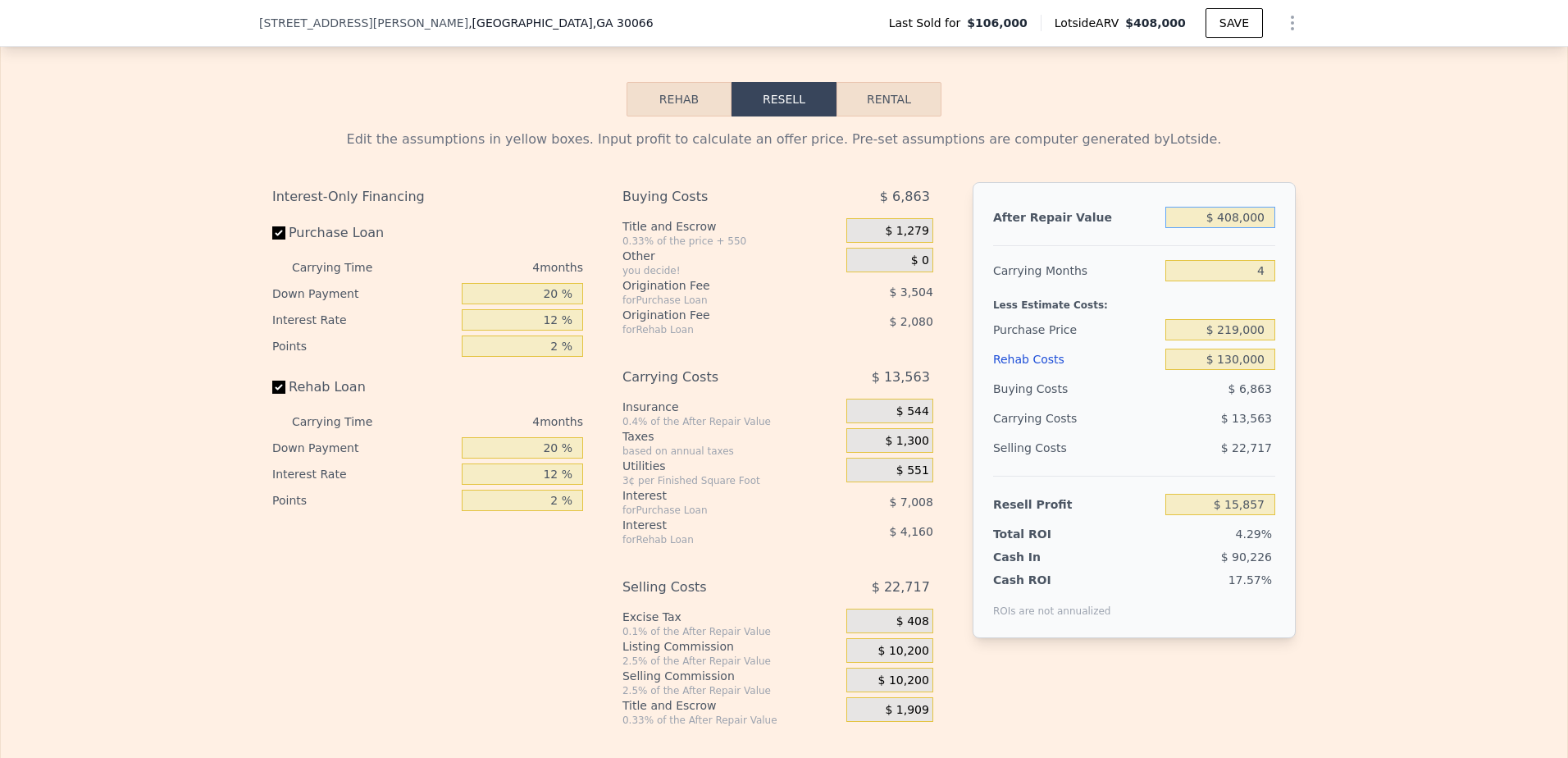
click at [1237, 228] on input "$ 408,000" at bounding box center [1220, 217] width 109 height 22
type input "$ 40,000"
type input "-$ 331,658"
type input "$ 4,000"
type input "-$ 365,654"
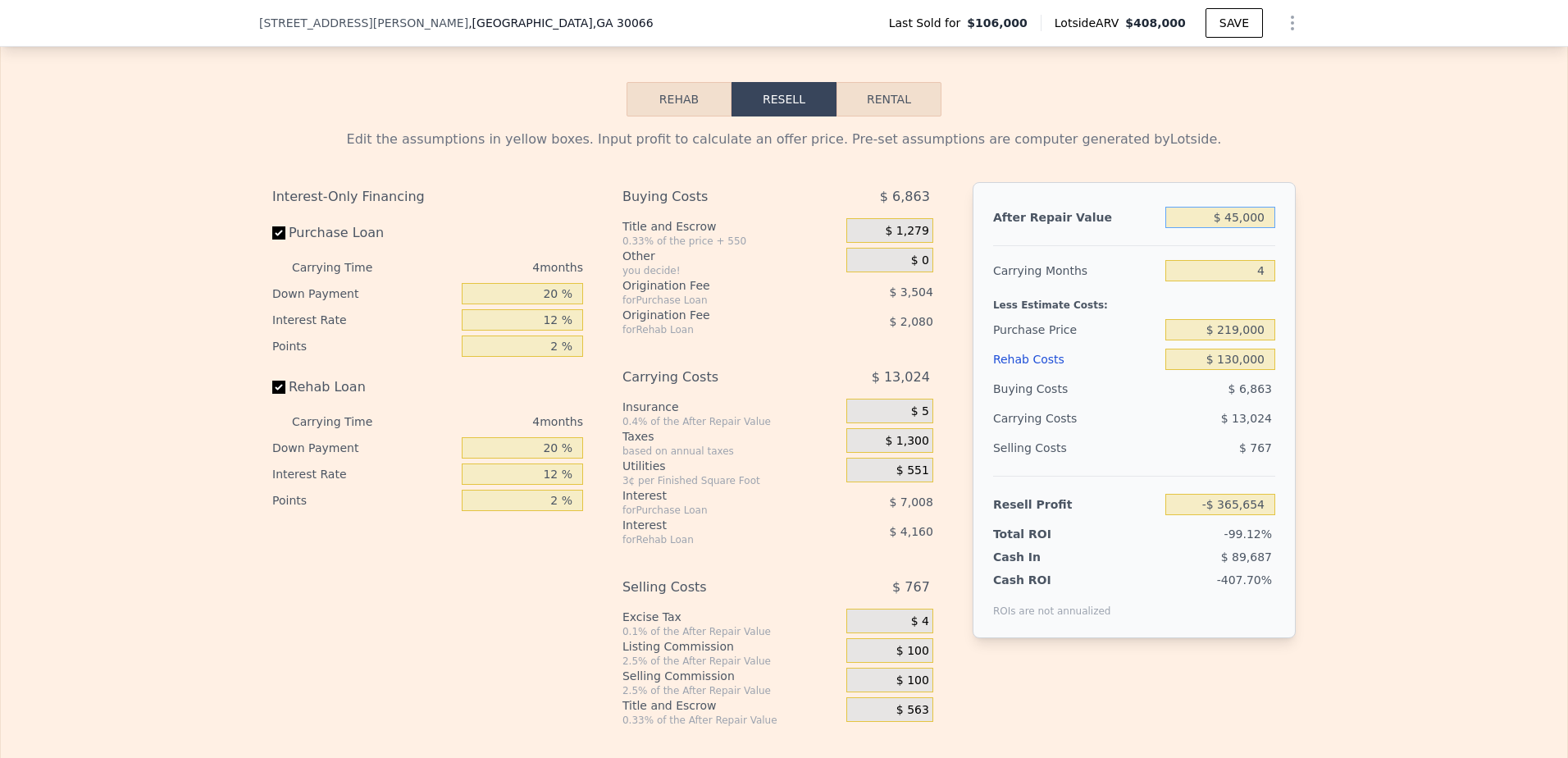
type input "$ 450,000"
type input "$ 55,519"
type input "$ 450,000"
click at [1263, 282] on input "4" at bounding box center [1220, 270] width 109 height 22
type input "6"
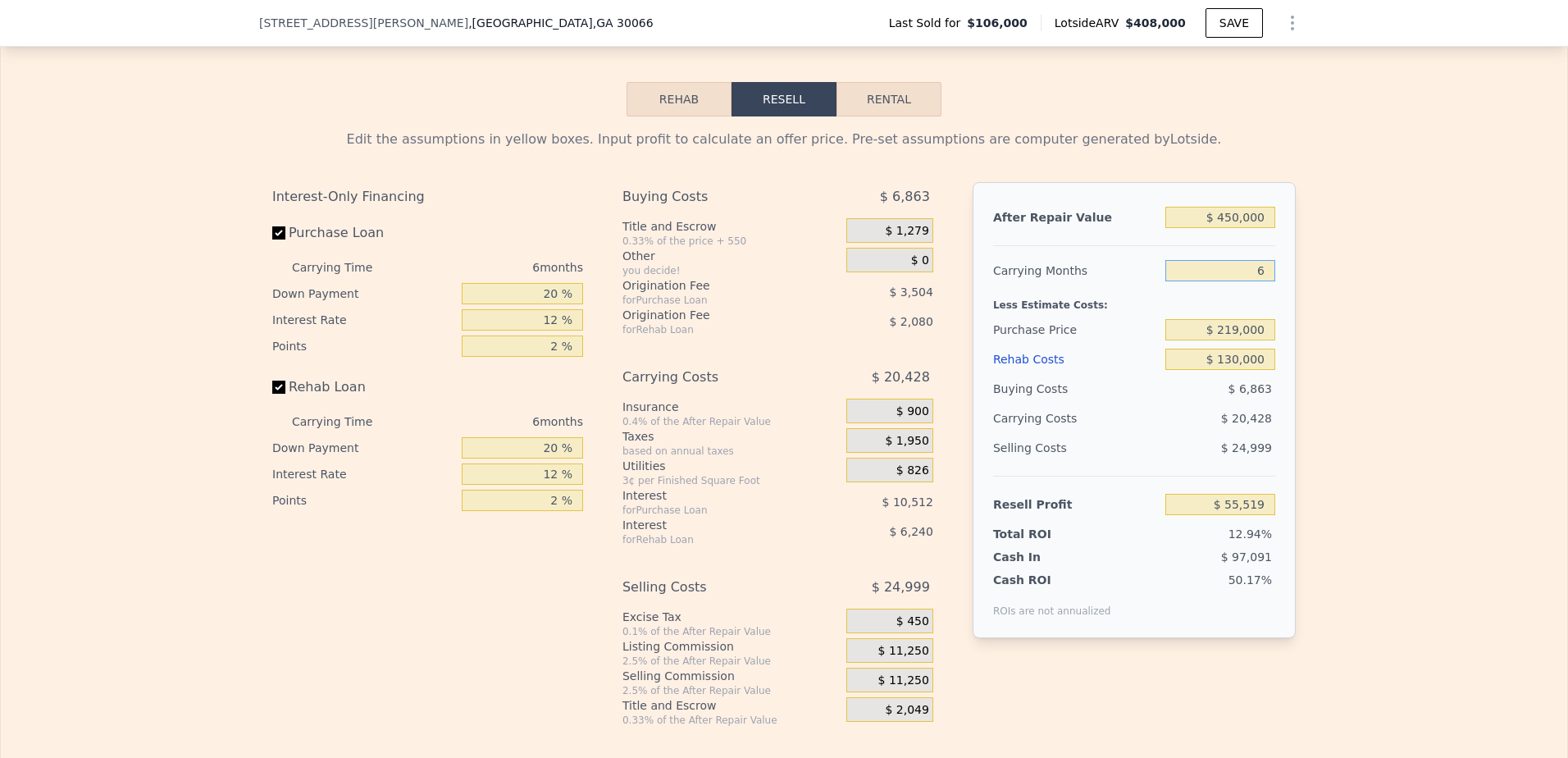
type input "$ 48,710"
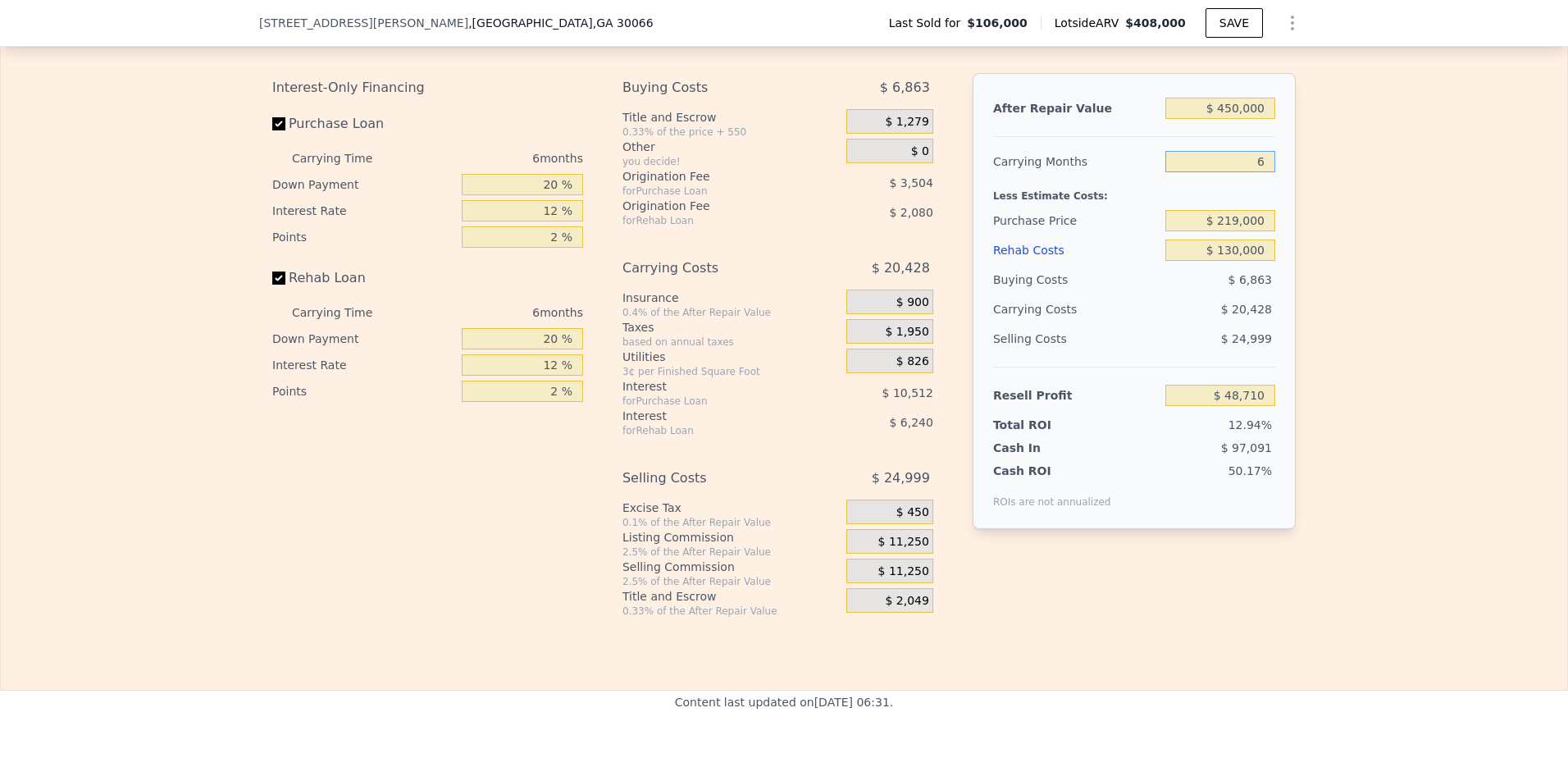
type input "6"
click at [556, 349] on input "20 %" at bounding box center [523, 339] width 122 height 22
type input "2 %"
type input "$ 46,838"
type input "0 %"
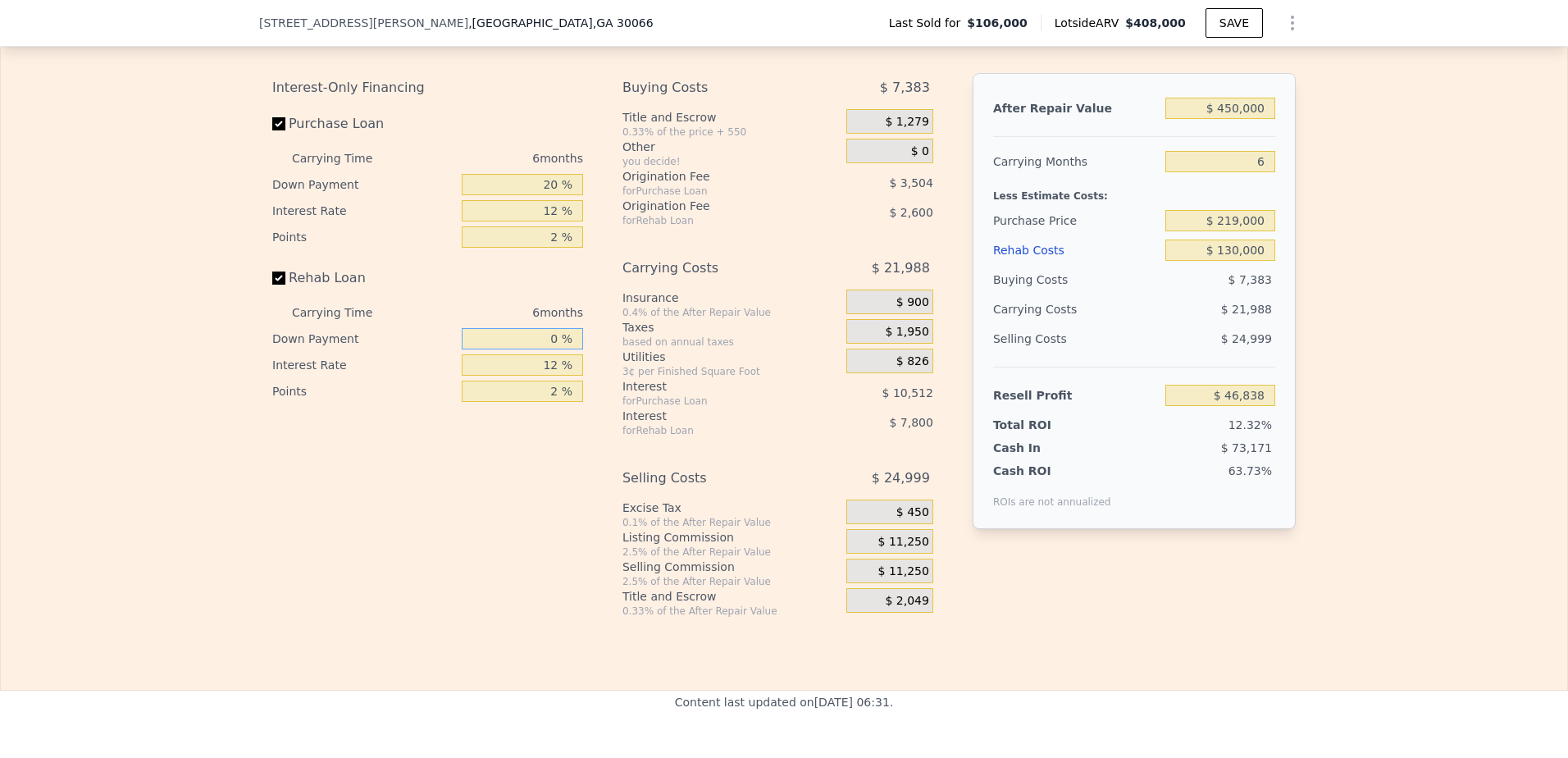
type input "$ 46,630"
type input "0 %"
click at [556, 402] on input "2 %" at bounding box center [523, 391] width 122 height 22
type input "0 %"
type input "$ 49,230"
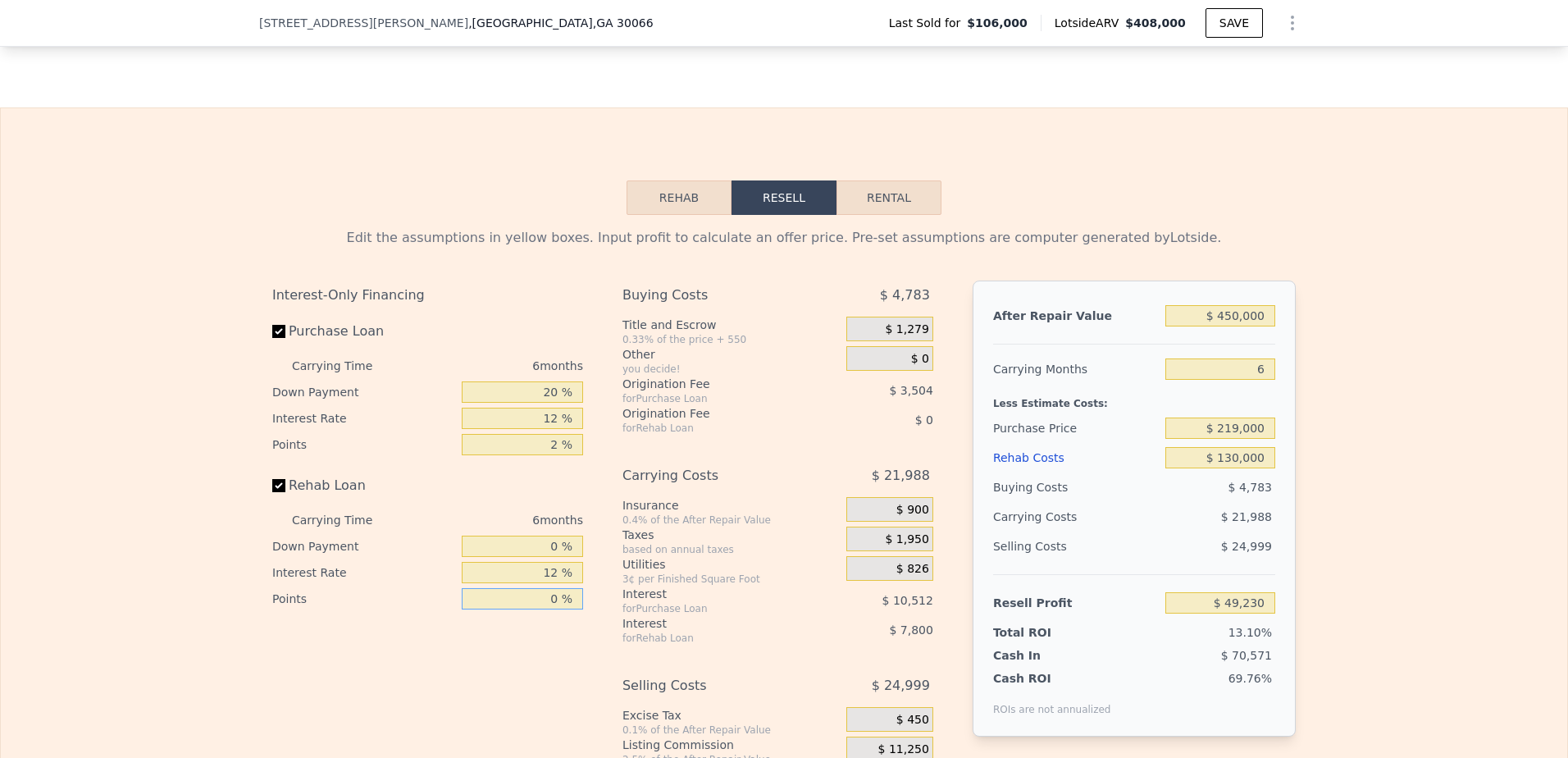
scroll to position [2182, 0]
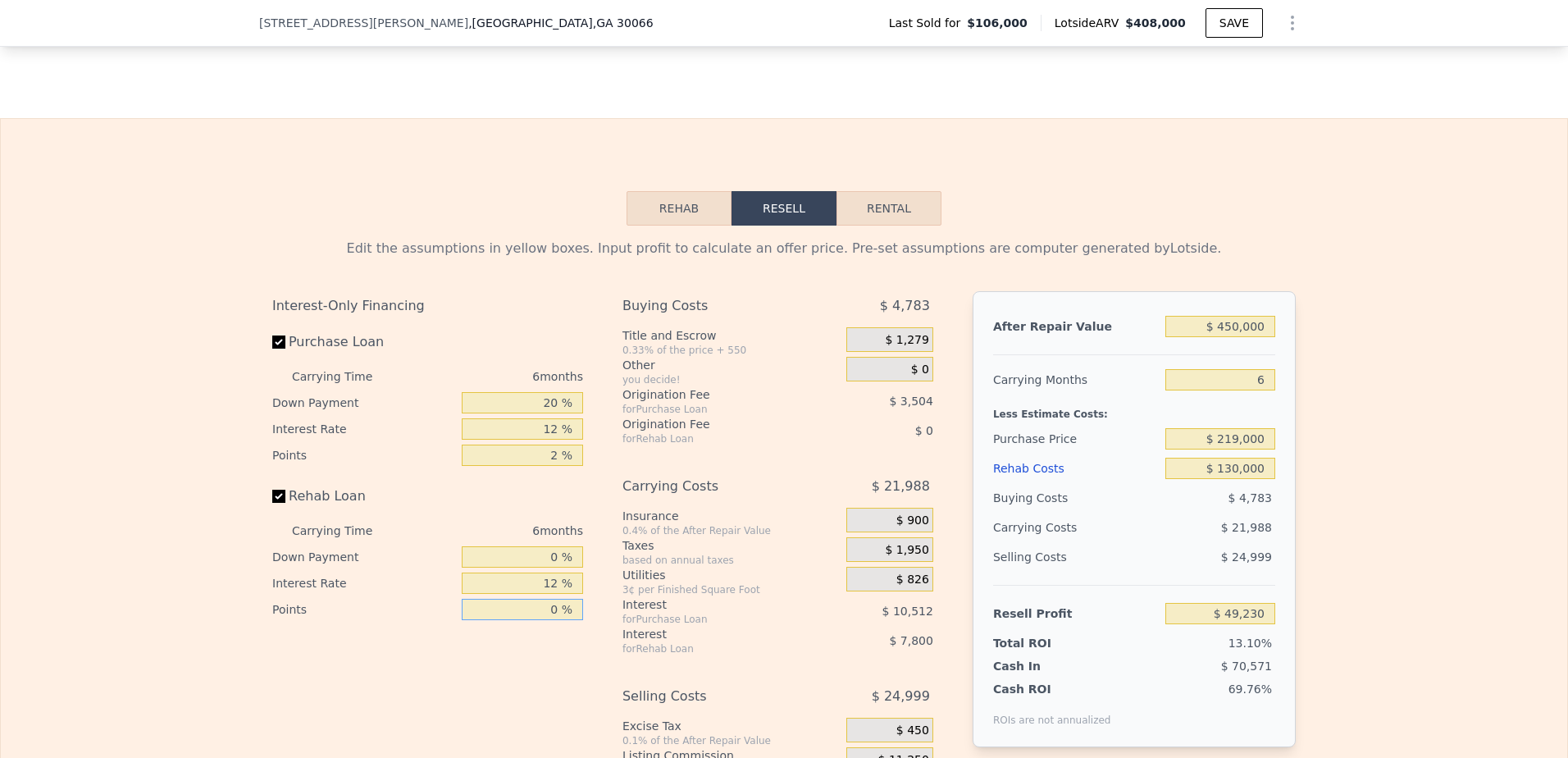
type input "0 %"
click at [275, 349] on input "Purchase Loan" at bounding box center [279, 343] width 13 height 13
checkbox input "false"
type input "$ 63,246"
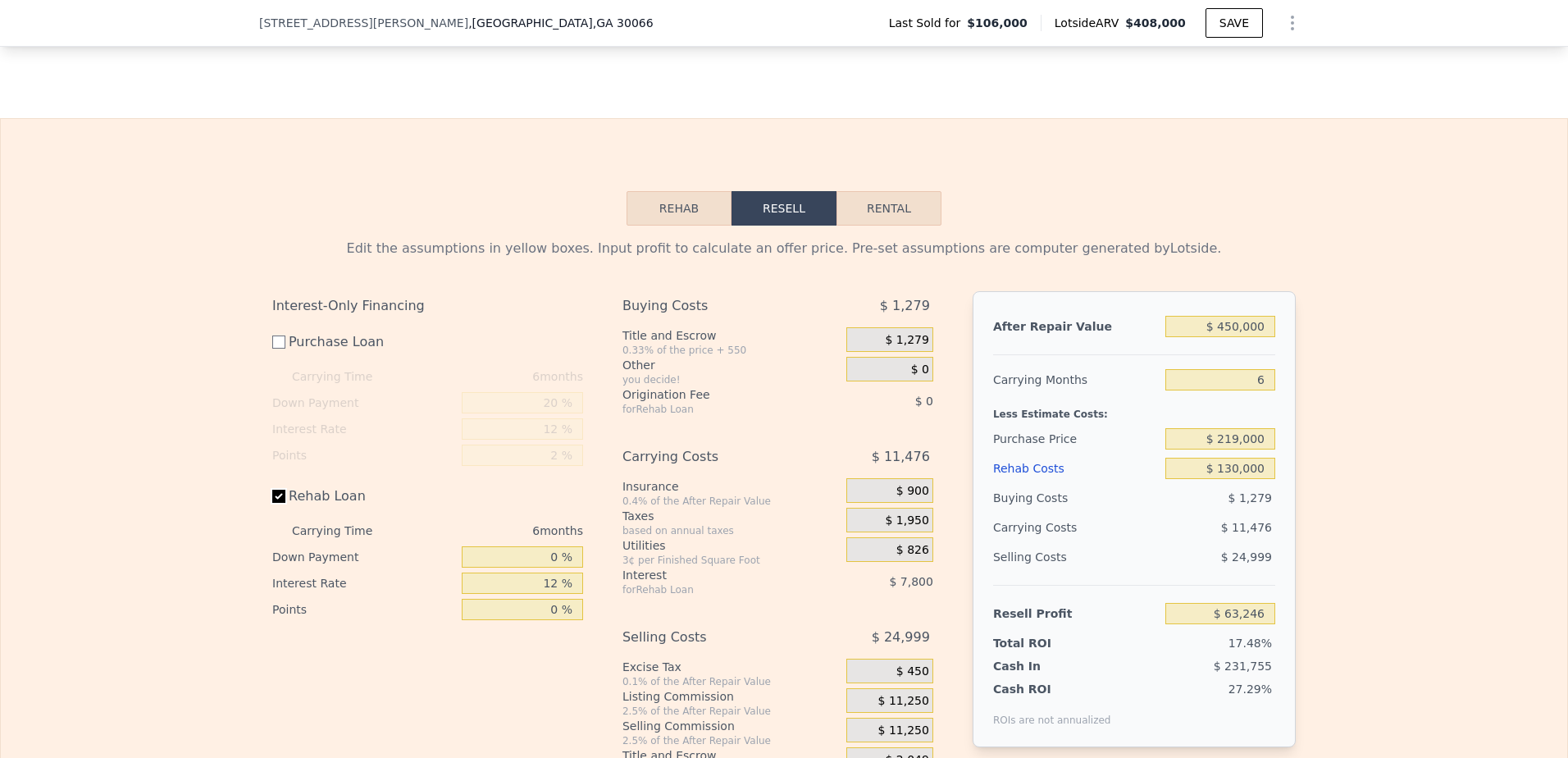
click at [274, 503] on input "Rehab Loan" at bounding box center [279, 496] width 13 height 13
checkbox input "false"
type input "$ 71,046"
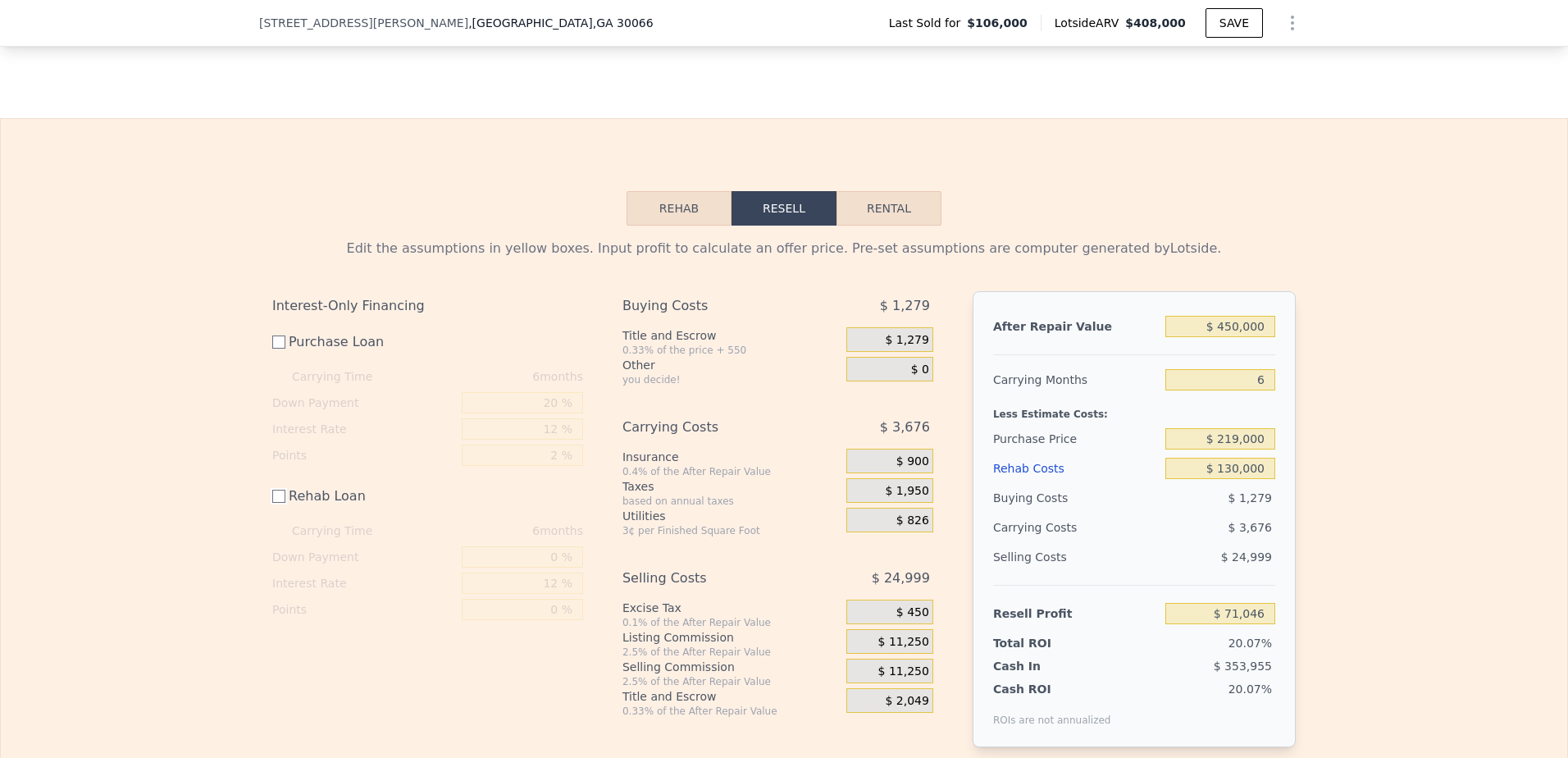
scroll to position [2292, 0]
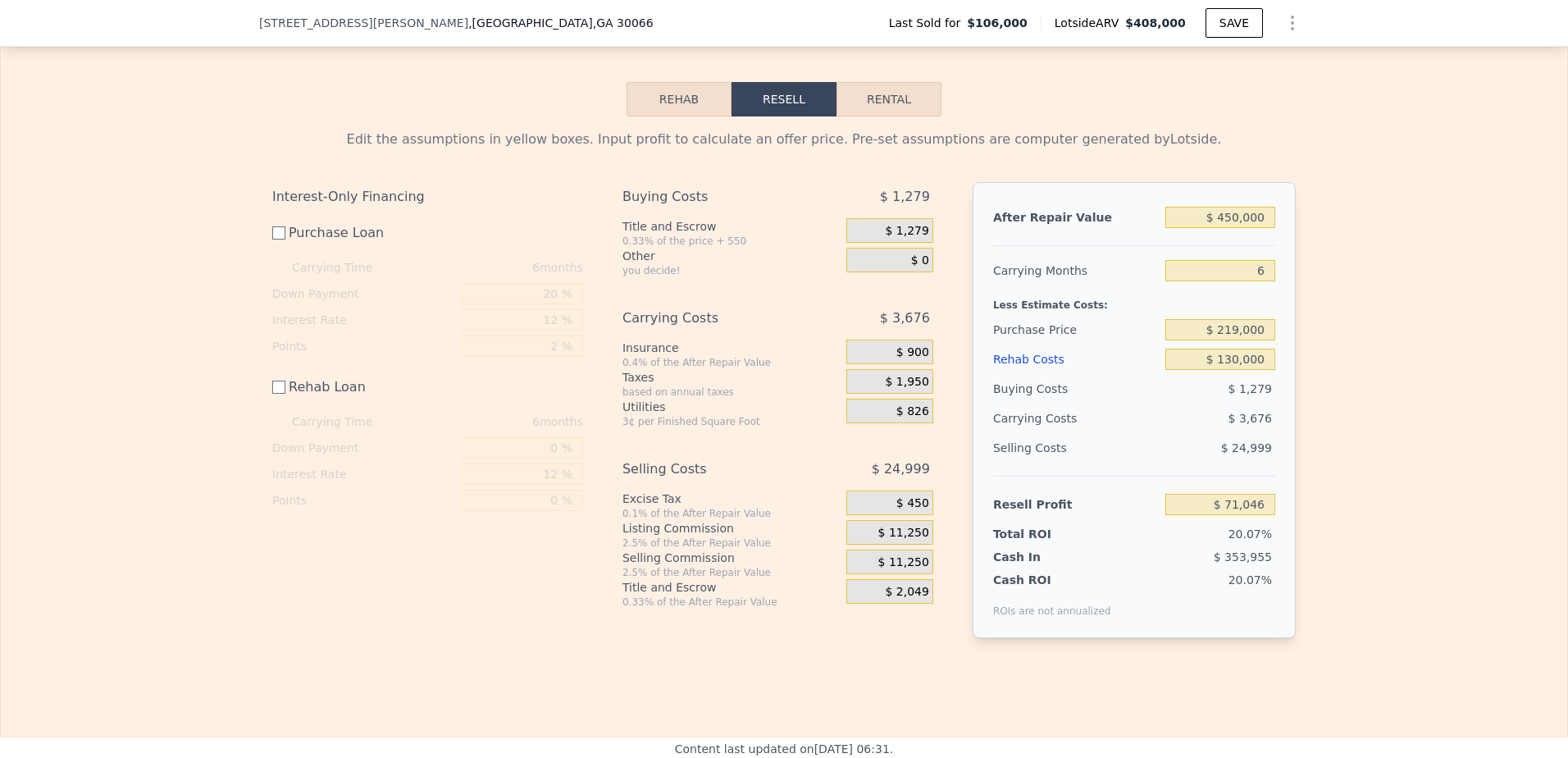
click at [282, 402] on label "Rehab Loan" at bounding box center [364, 387] width 183 height 30
click at [282, 394] on input "Rehab Loan" at bounding box center [279, 387] width 13 height 13
checkbox input "true"
type input "$ 63,246"
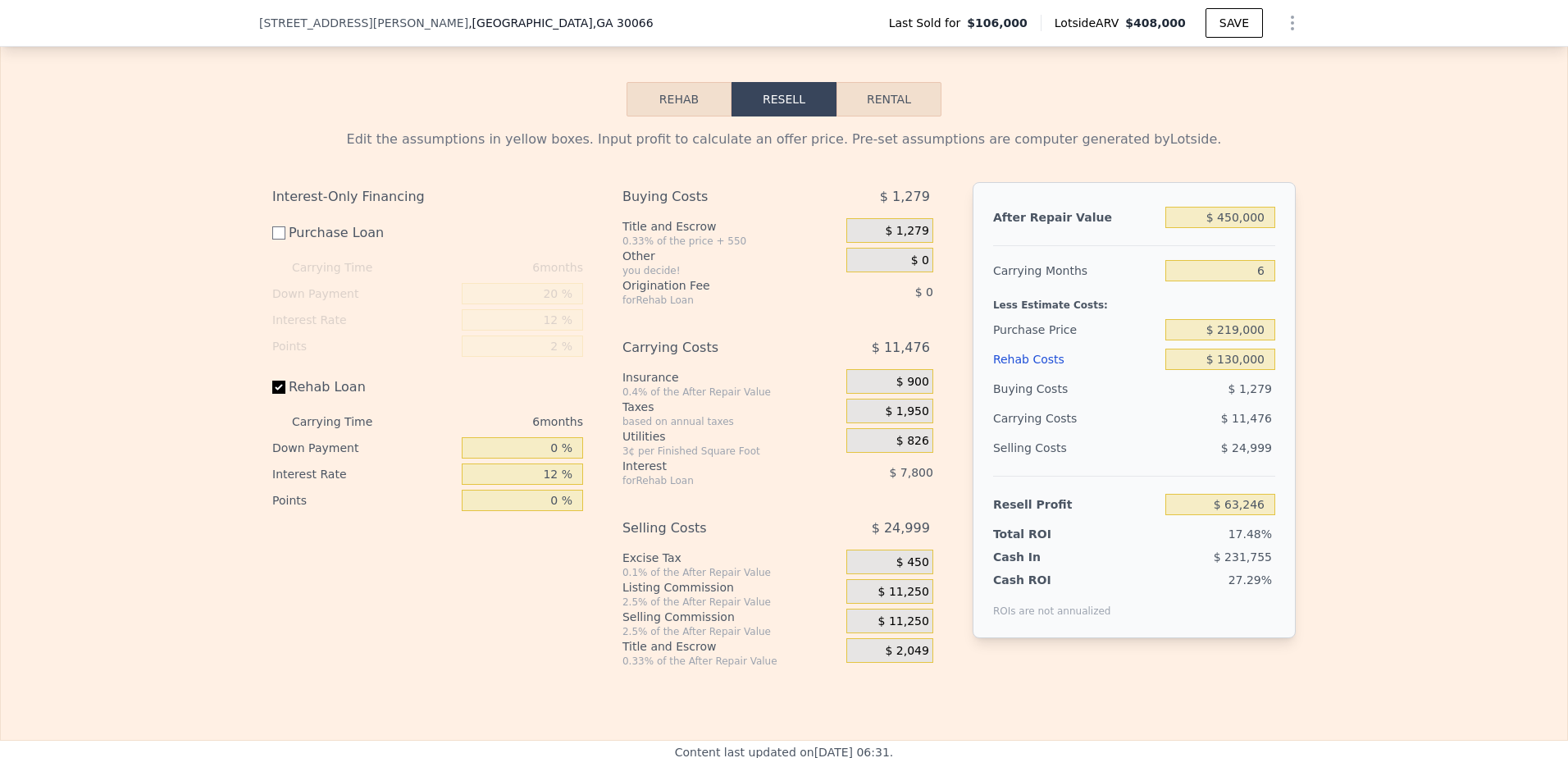
click at [275, 248] on label "Purchase Loan" at bounding box center [364, 233] width 183 height 30
click at [275, 240] on input "Purchase Loan" at bounding box center [279, 233] width 13 height 13
checkbox input "true"
type input "$ 49,230"
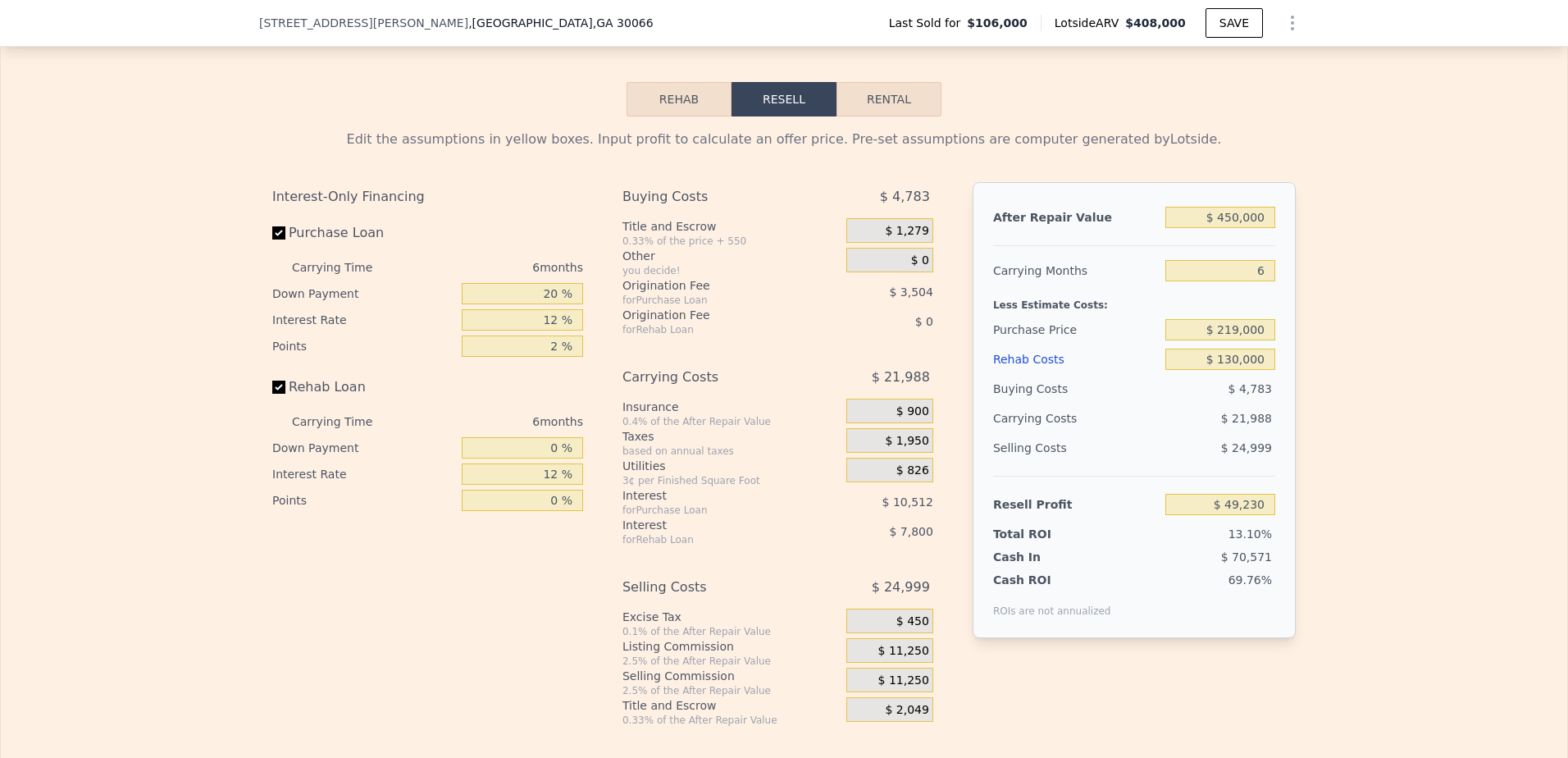
click at [895, 272] on div "$ 0" at bounding box center [890, 260] width 87 height 24
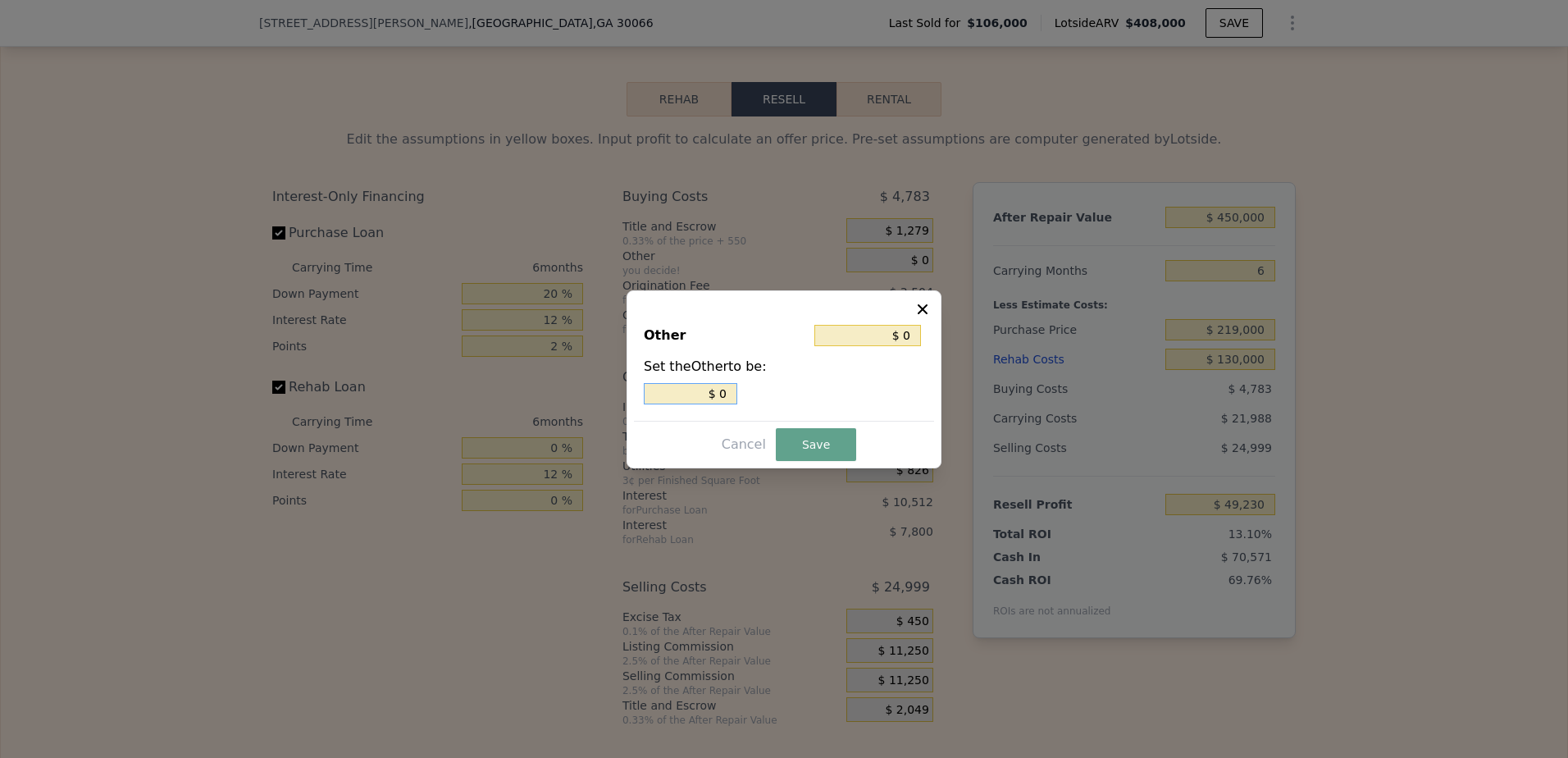
click at [731, 394] on input "$ 0" at bounding box center [690, 393] width 94 height 22
type input "$ 1"
type input "$ 01"
type input "$ 11"
type input "$ 011"
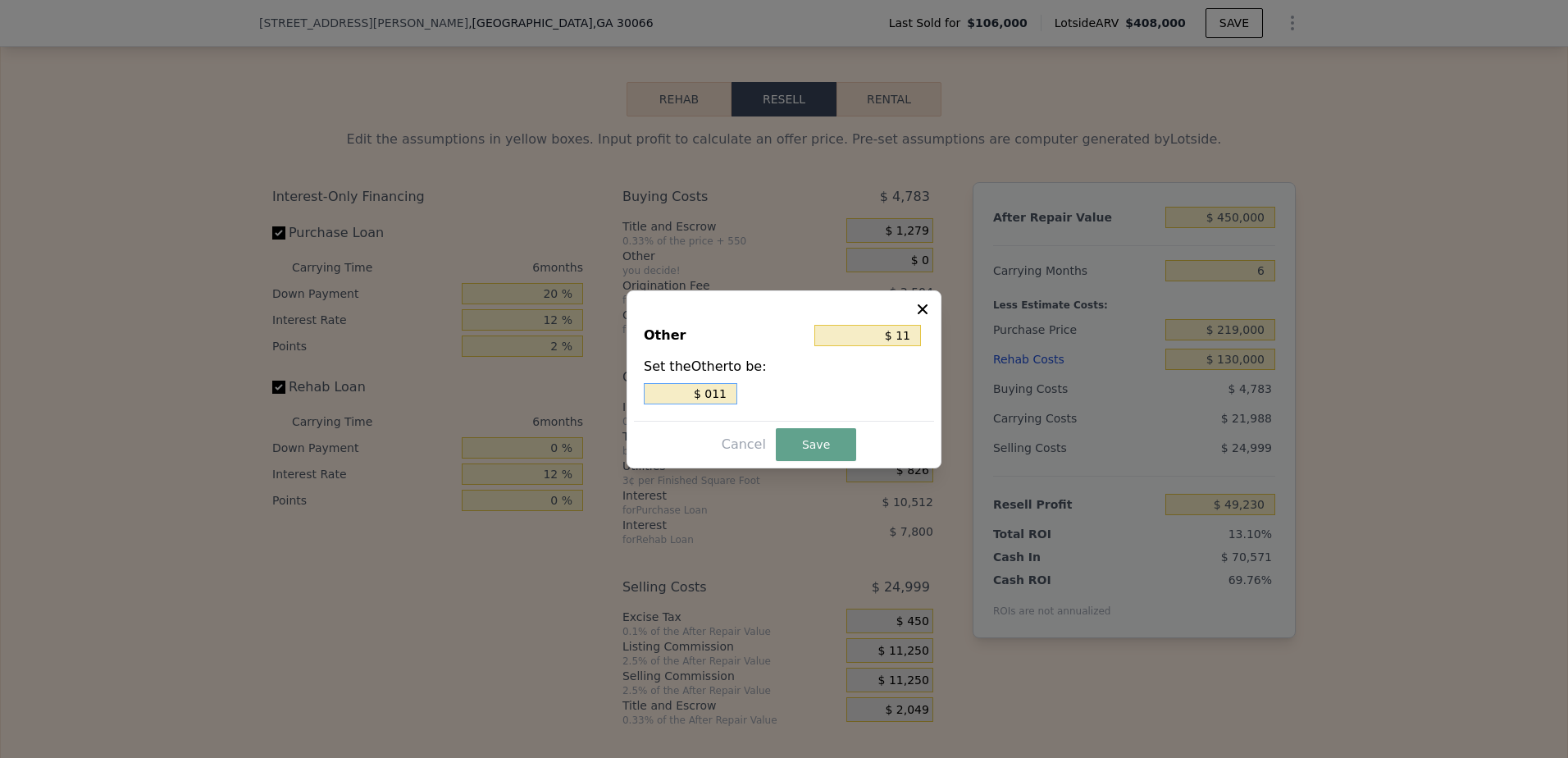
type input "$ 113"
type input "$ 0113"
type input "$ 1,130"
type input "$ 01,130"
type input "$ 11,306"
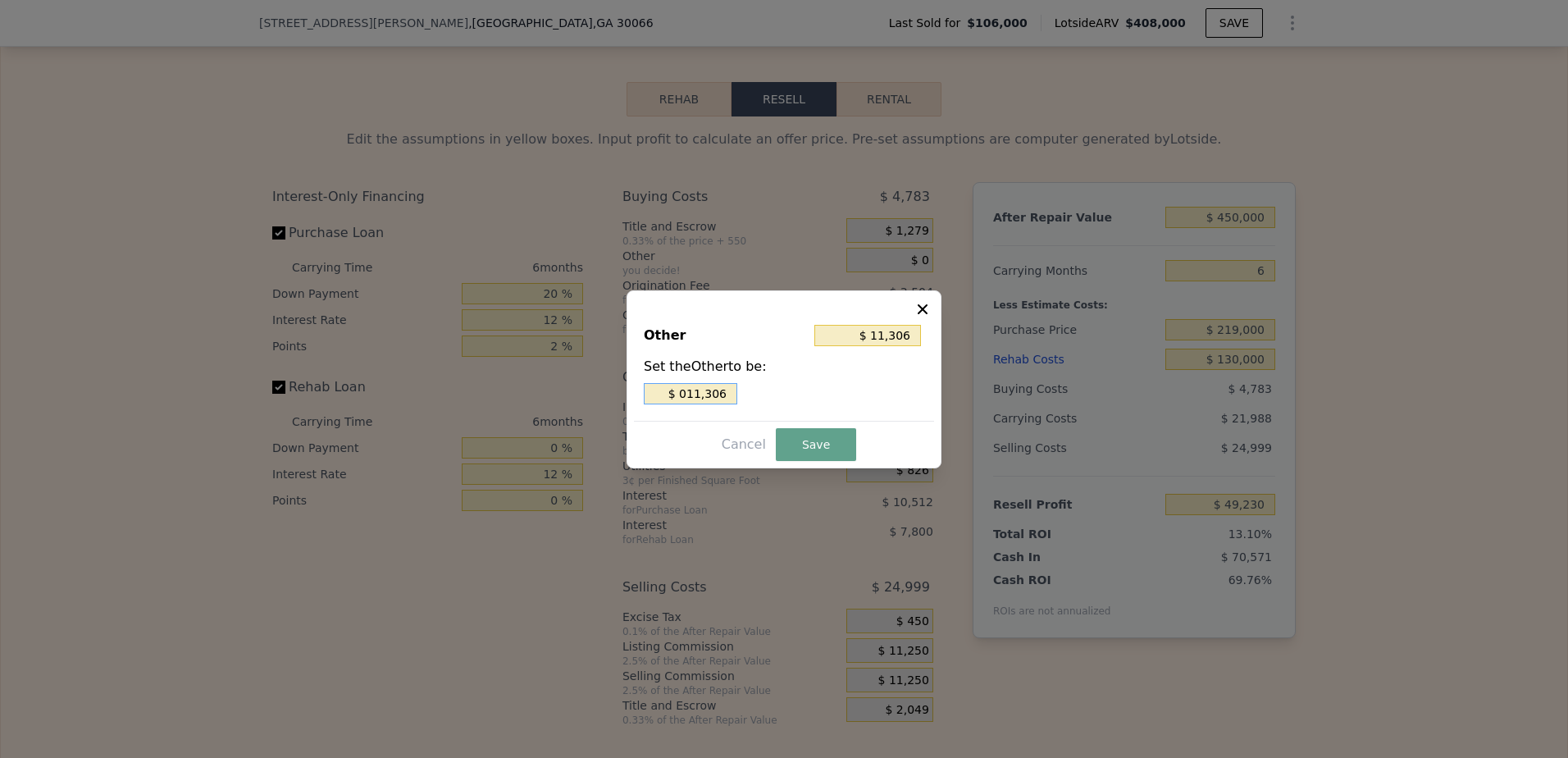
type input "$ 011,306"
type input "$ 113,060"
type input "$ 0113,060"
type input "$ 1,130,605"
type input "$ 01,130,605"
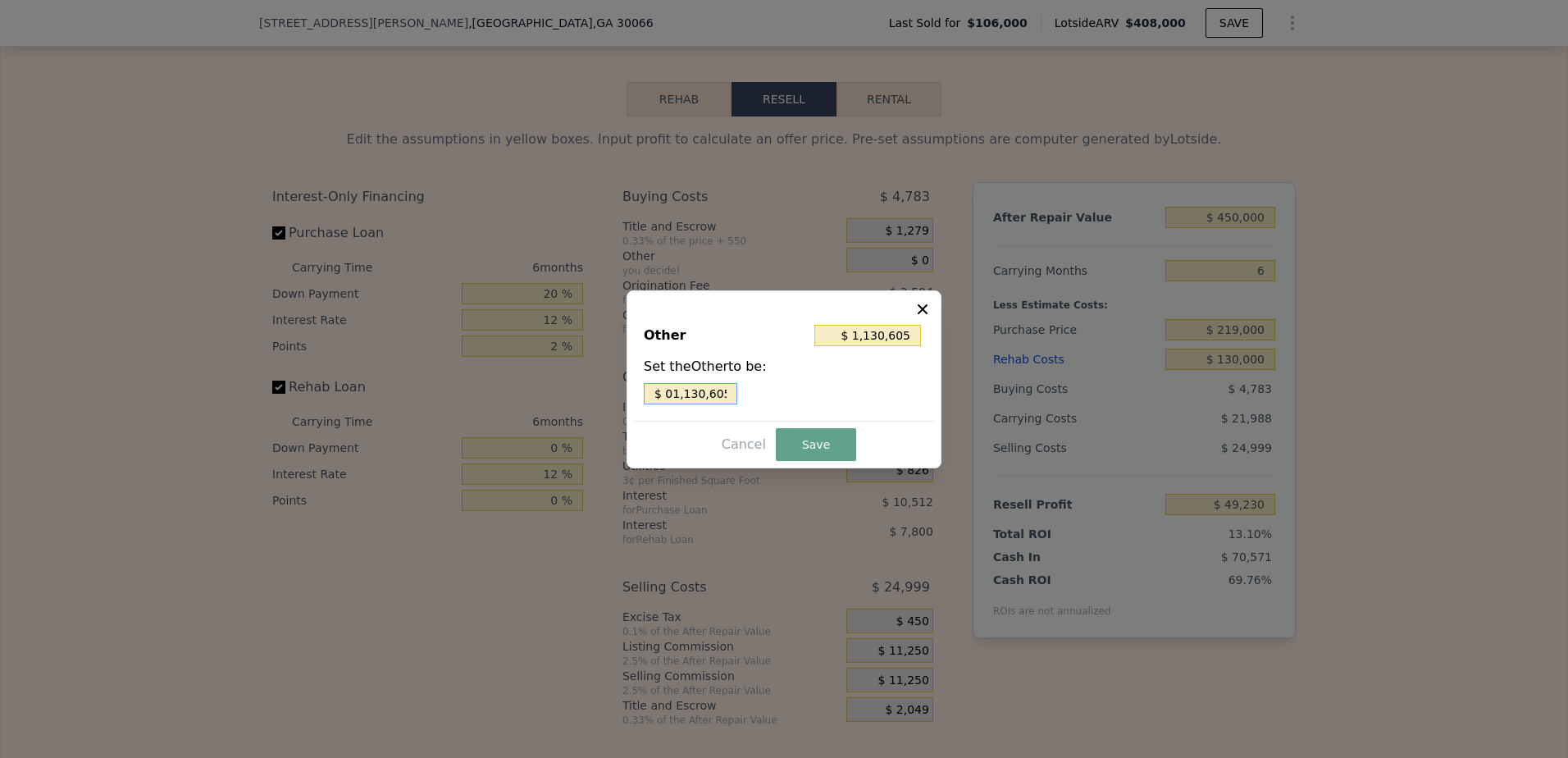
drag, startPoint x: 732, startPoint y: 390, endPoint x: 675, endPoint y: 397, distance: 57.4
click at [675, 397] on input "$ 01,130,605" at bounding box center [690, 393] width 94 height 22
type input "$ 1"
type input "$ 11"
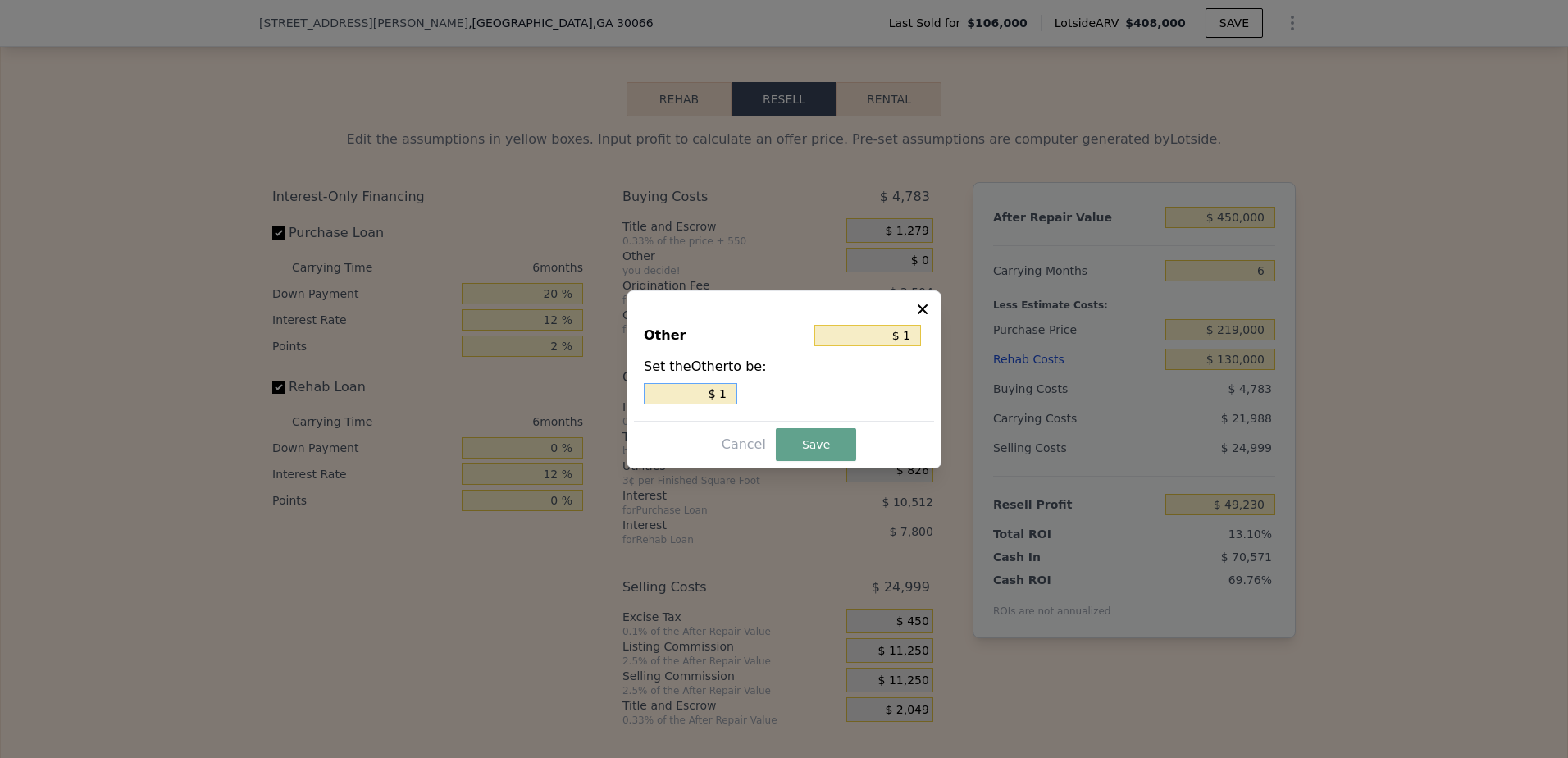
type input "$ 11"
type input "$ 113"
type input "$ 1,130"
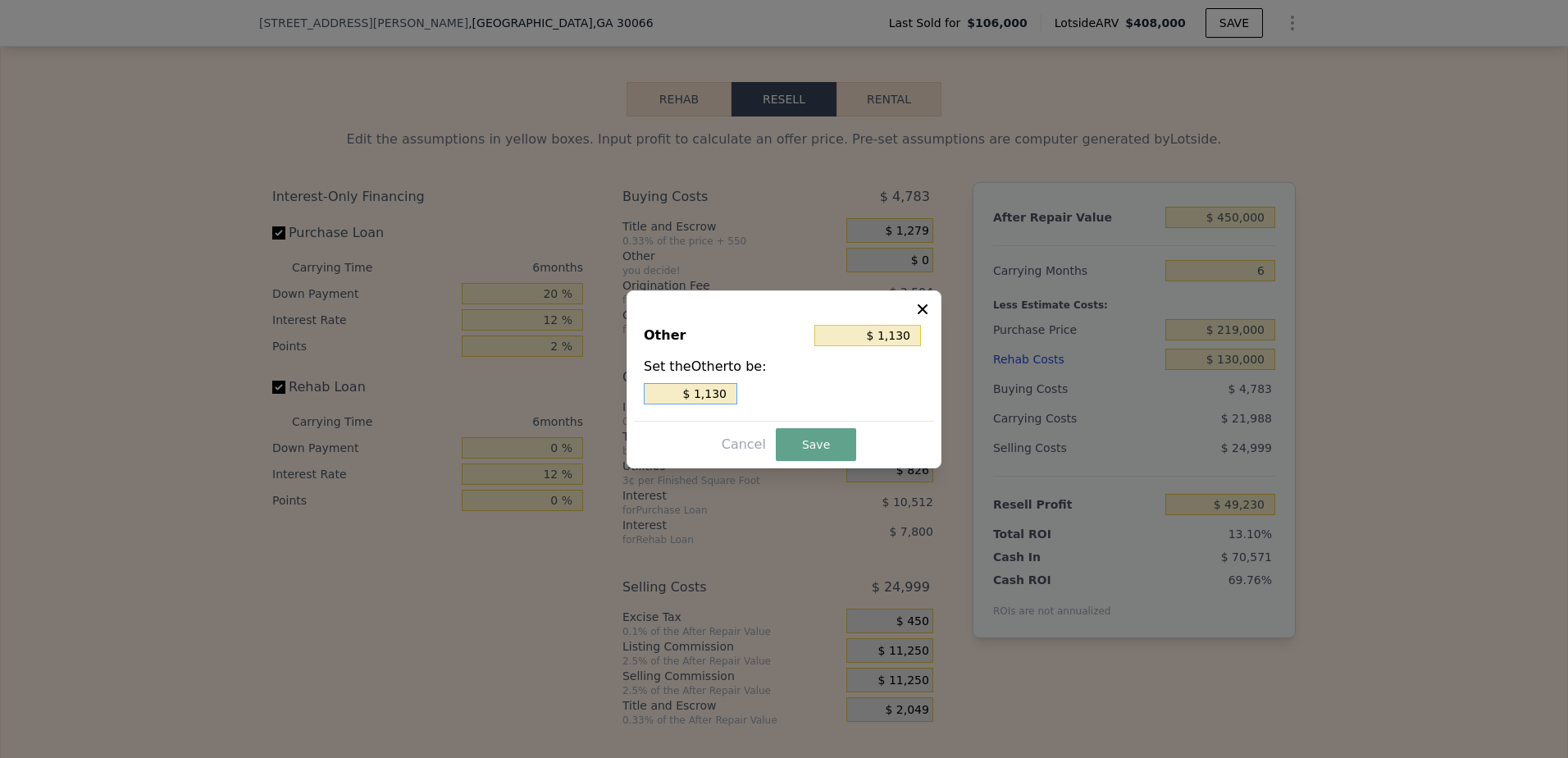
type input "$ 11,306"
type input "$ 113,060"
type input "$ 1,130,605"
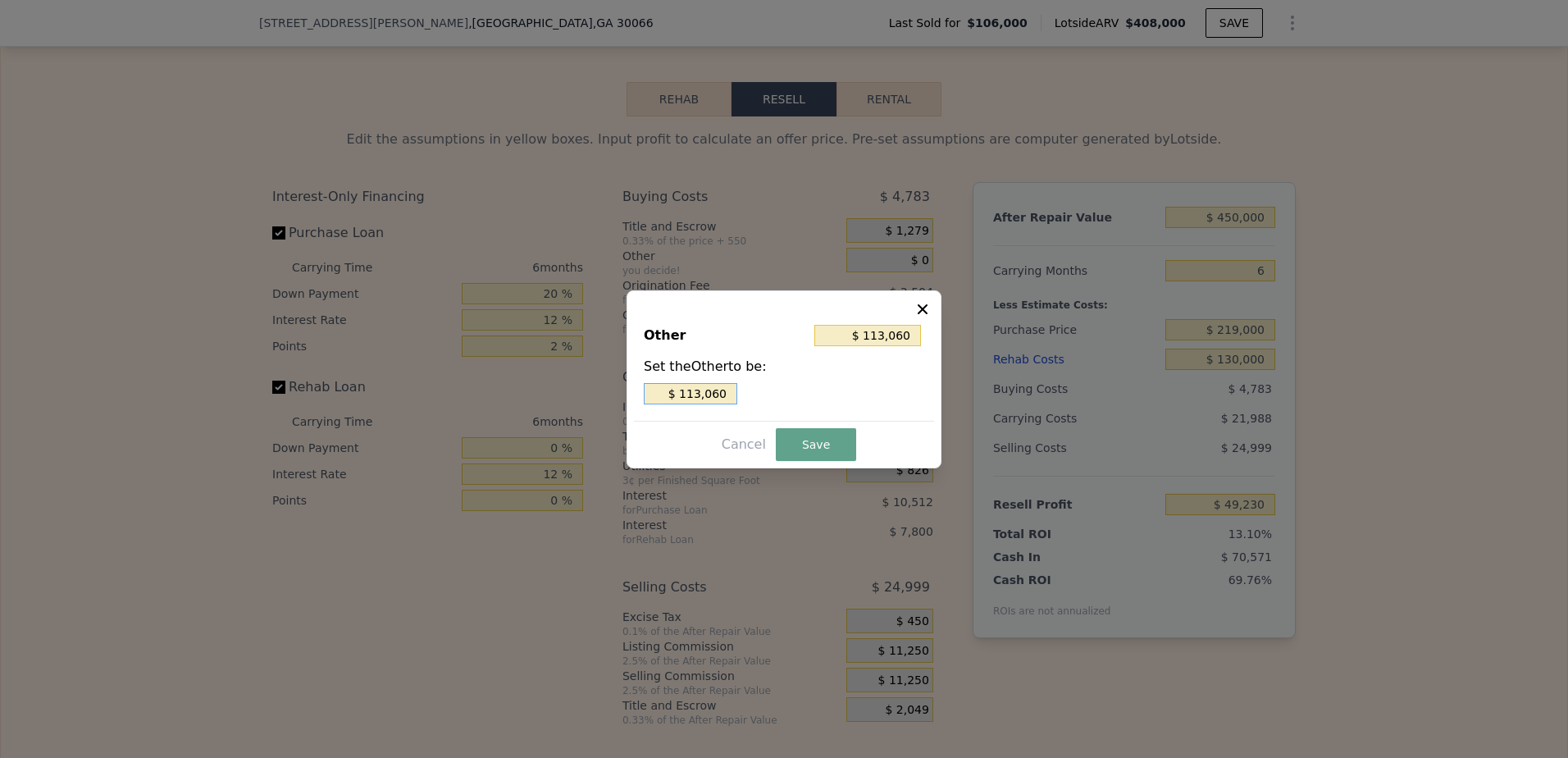
type input "$ 1,130,605"
type input "$ 11,306,050"
click at [722, 393] on input "$ 11,306,050" at bounding box center [690, 393] width 94 height 22
type input "$ 1,130,600"
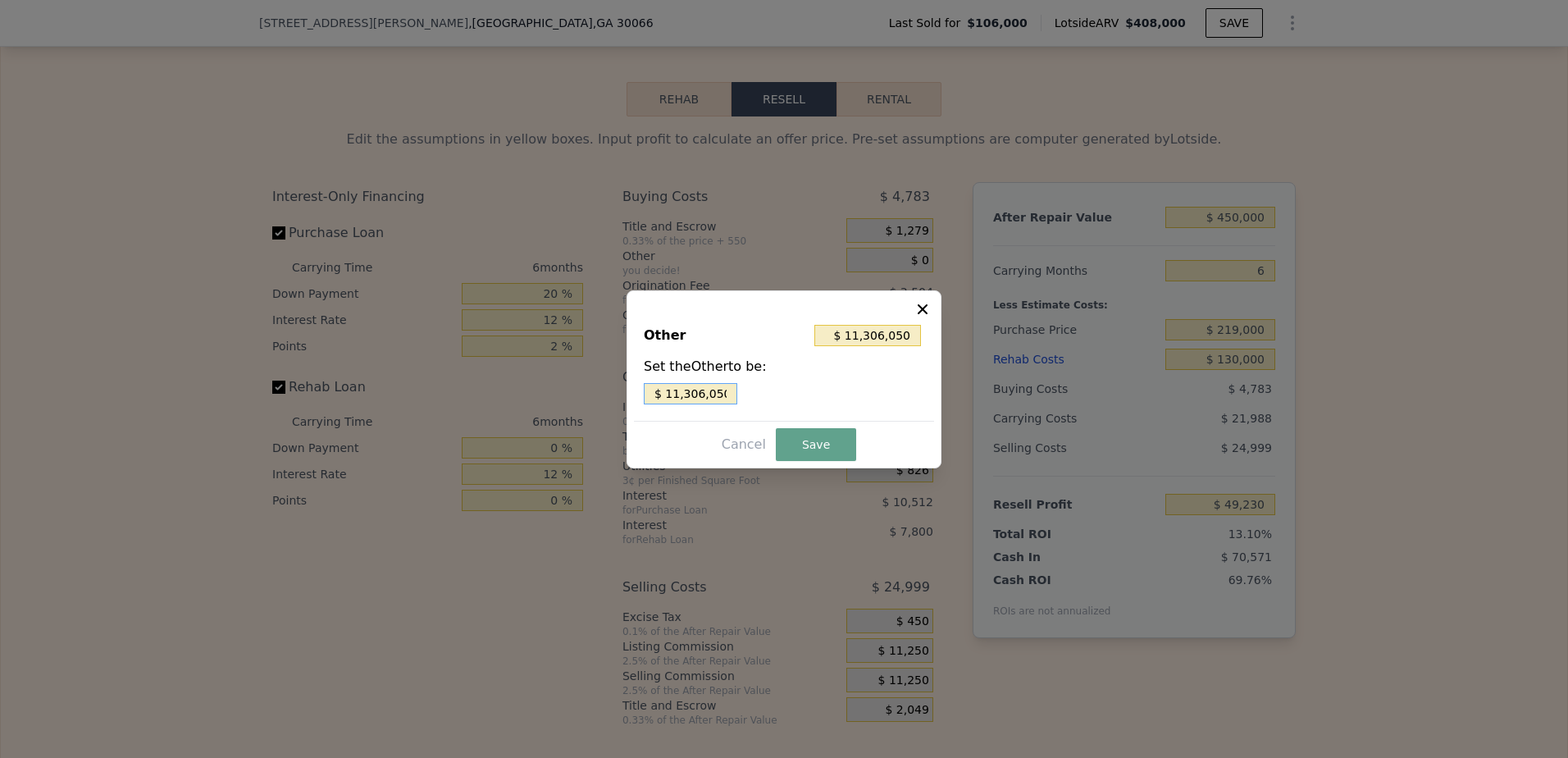
type input "$ 1,130,600"
type input "$ 11,306,000"
type input "$ 1,130,600"
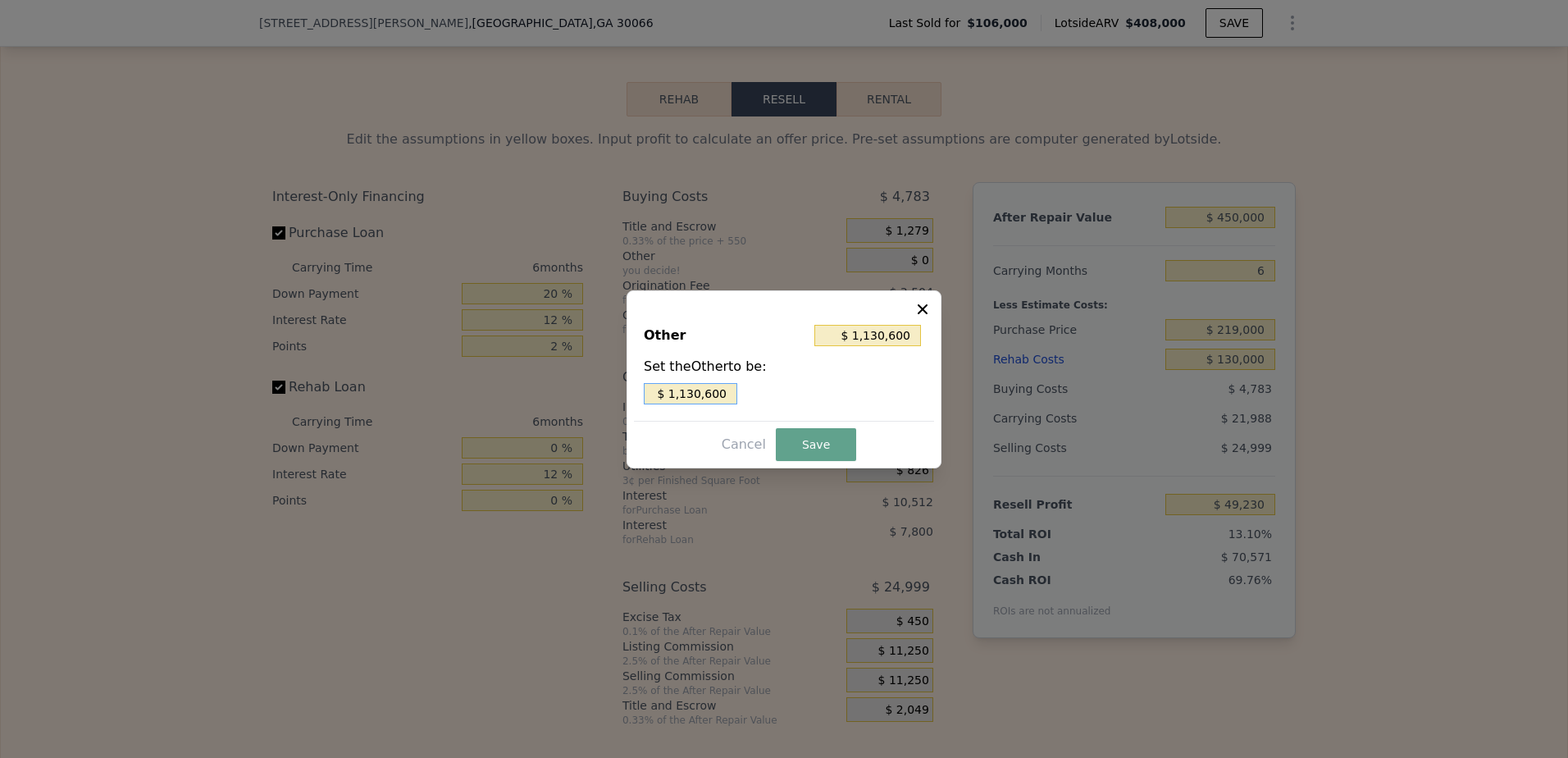
type input "$ 11,306,000"
type input "$ 1,130,600"
type input "$ 11,306,005"
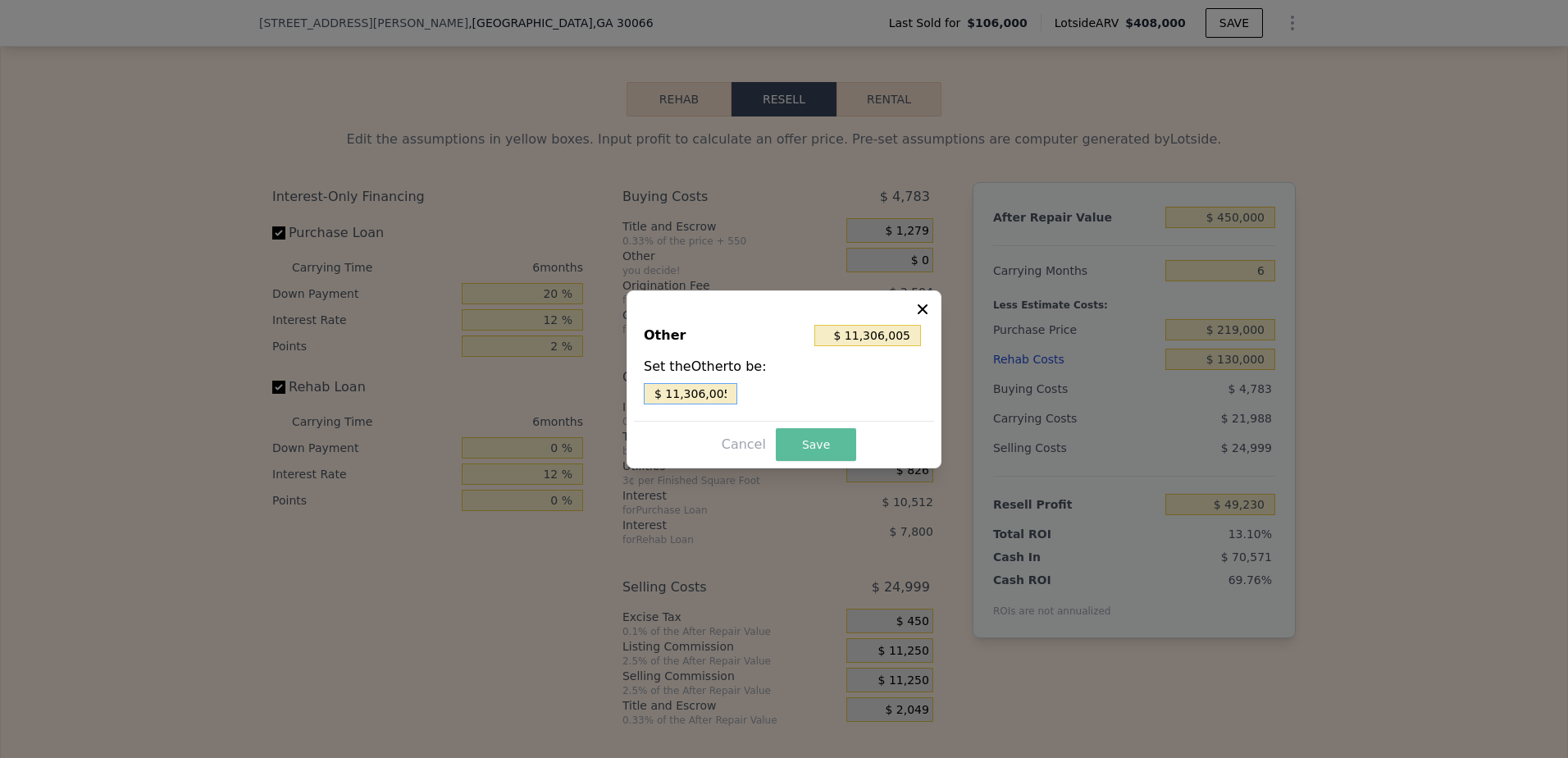
type input "$ 11,306,005"
click at [802, 443] on button "Save" at bounding box center [816, 445] width 80 height 33
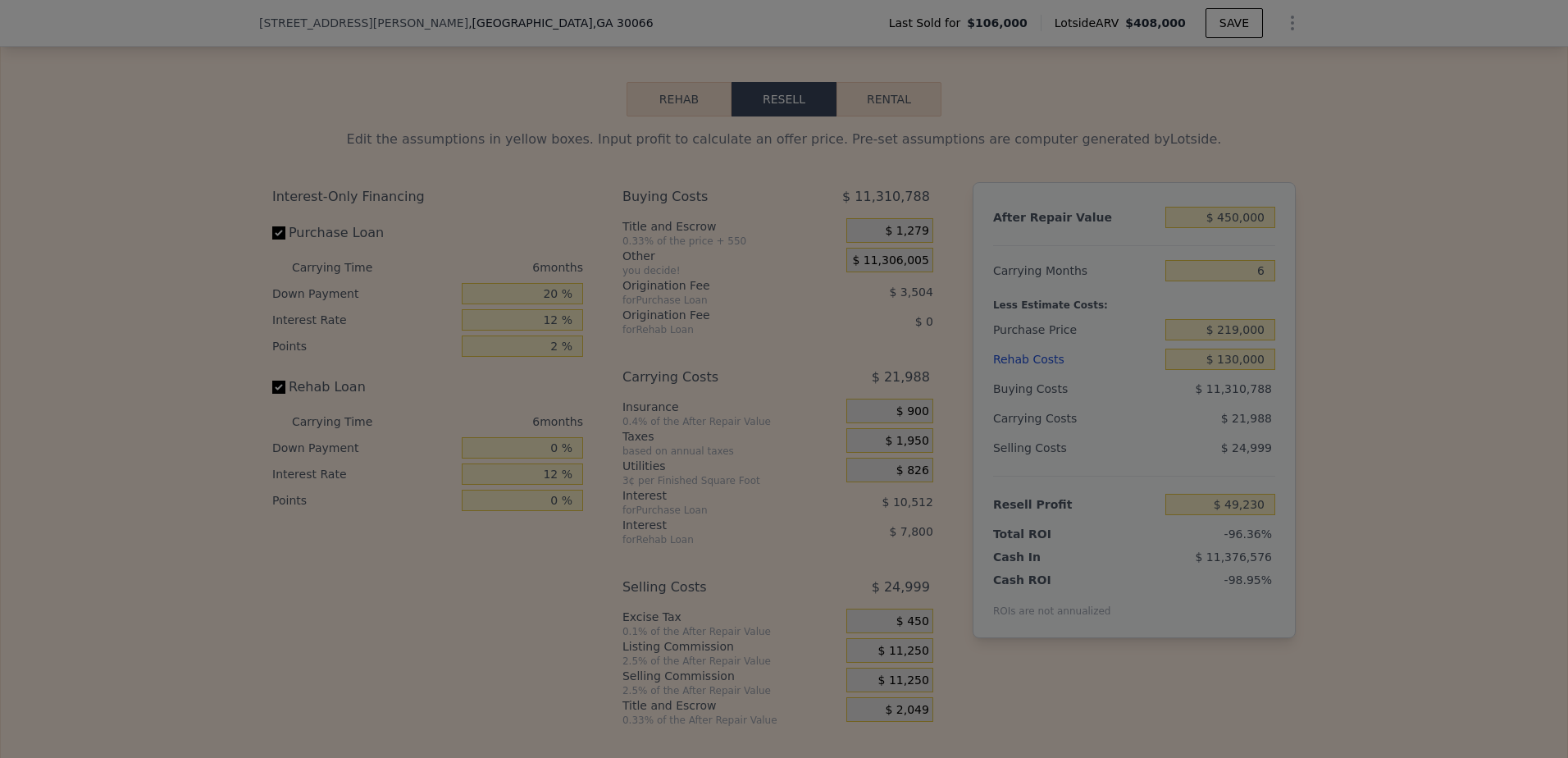
type input "-$ 11,256,775"
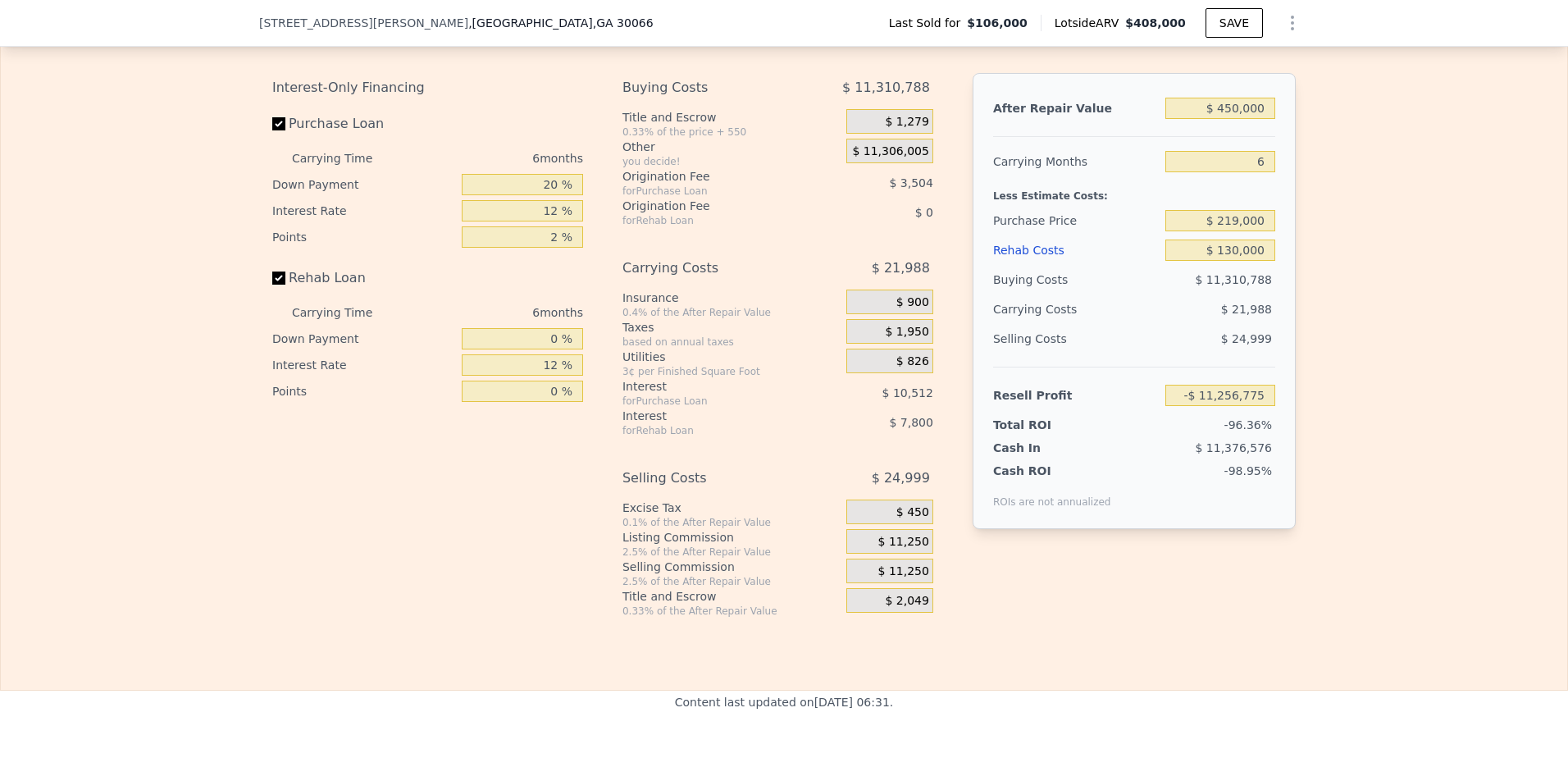
scroll to position [2359, 0]
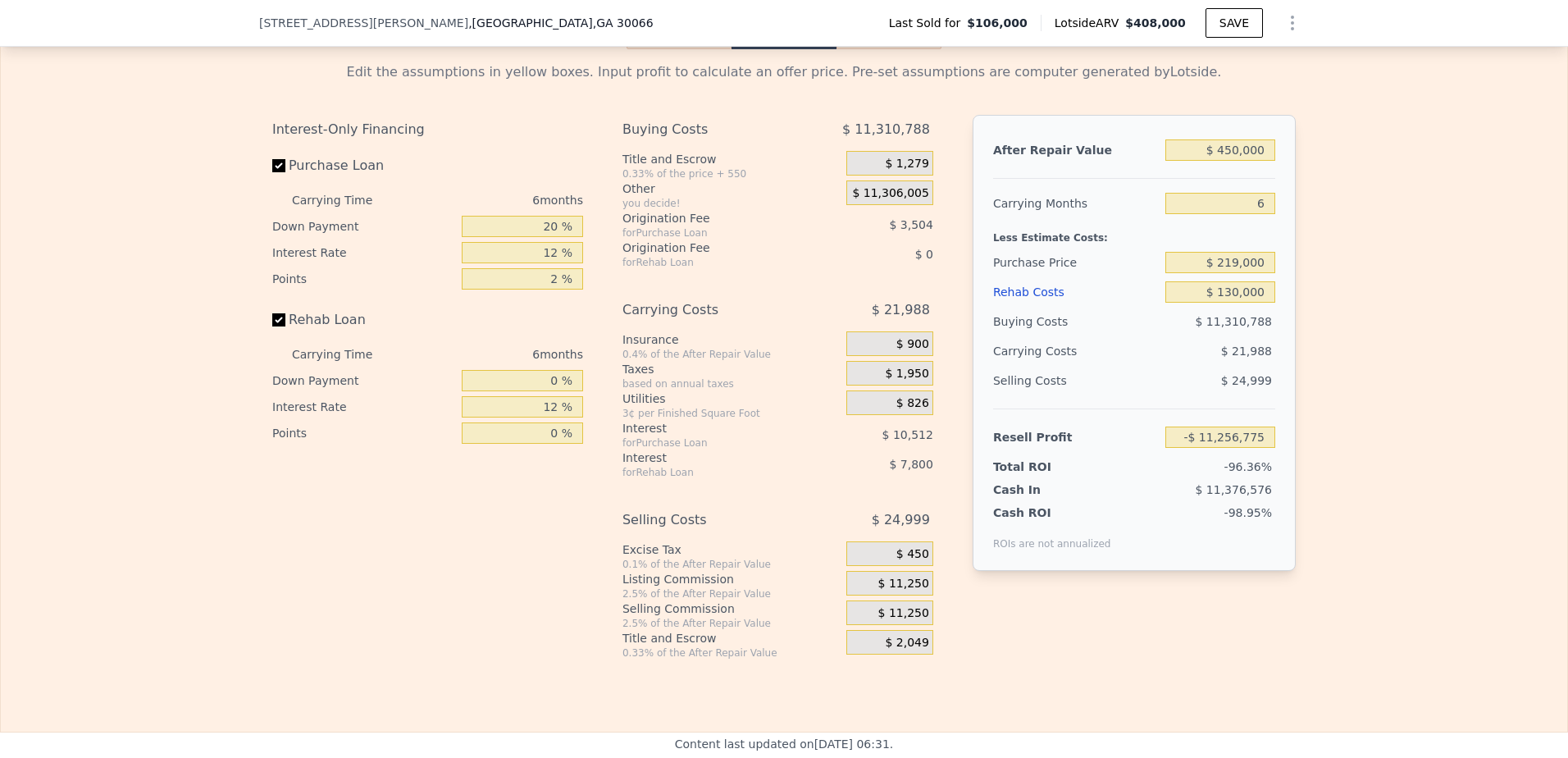
click at [922, 201] on span "$ 11,306,005" at bounding box center [891, 194] width 77 height 15
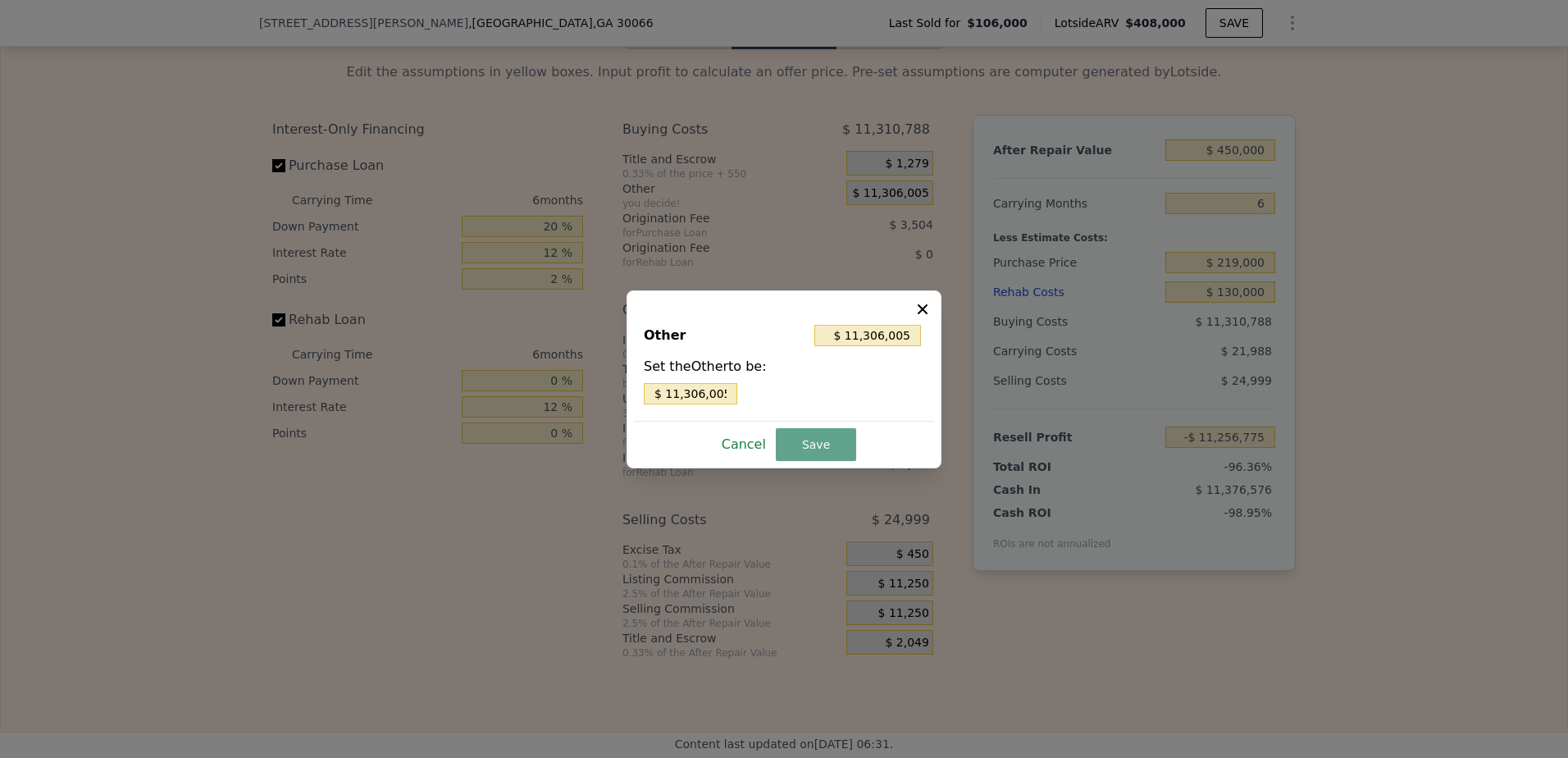
click at [745, 438] on button "Cancel" at bounding box center [743, 445] width 57 height 26
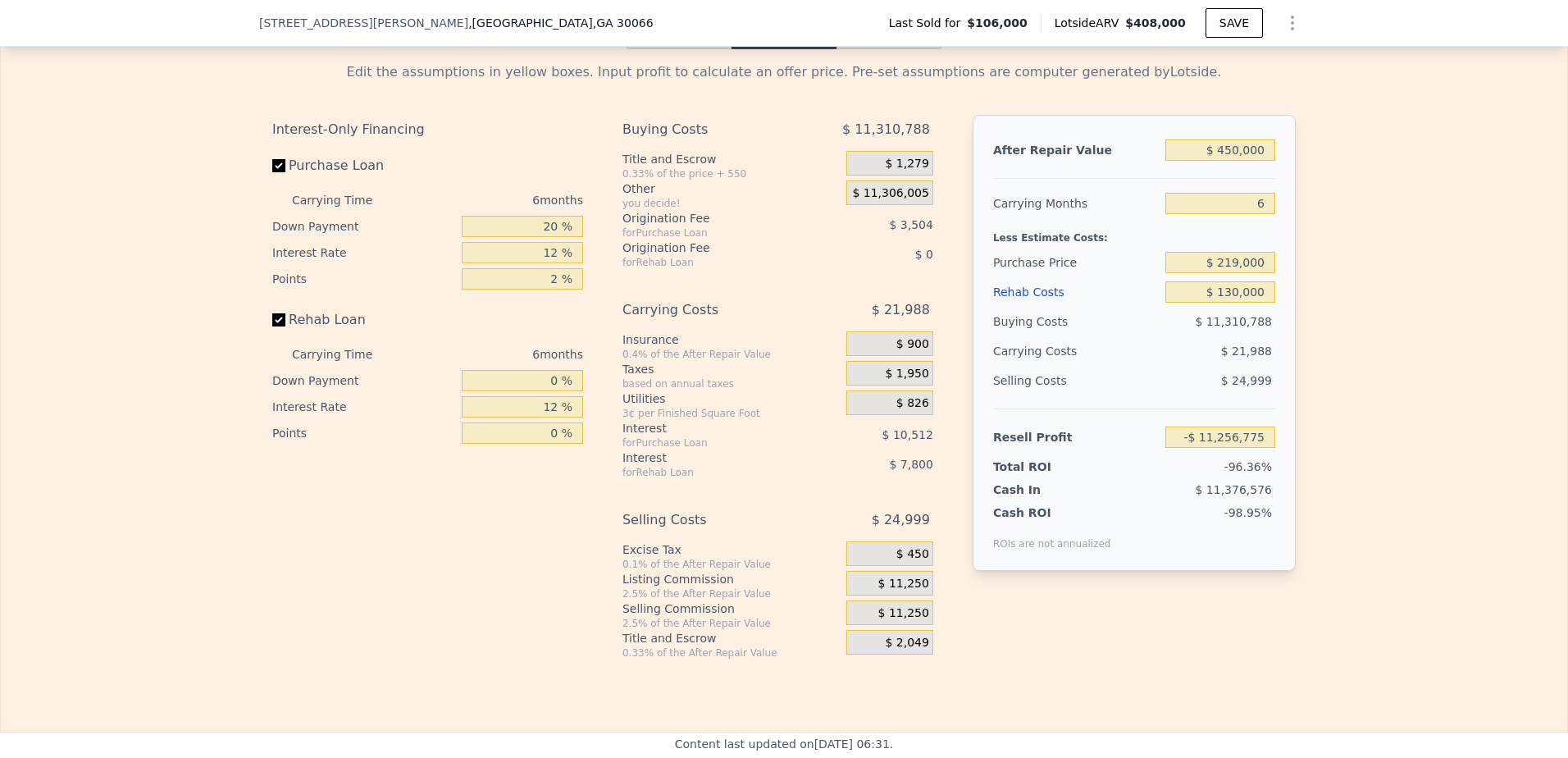
click at [908, 201] on span "$ 11,306,005" at bounding box center [891, 194] width 77 height 15
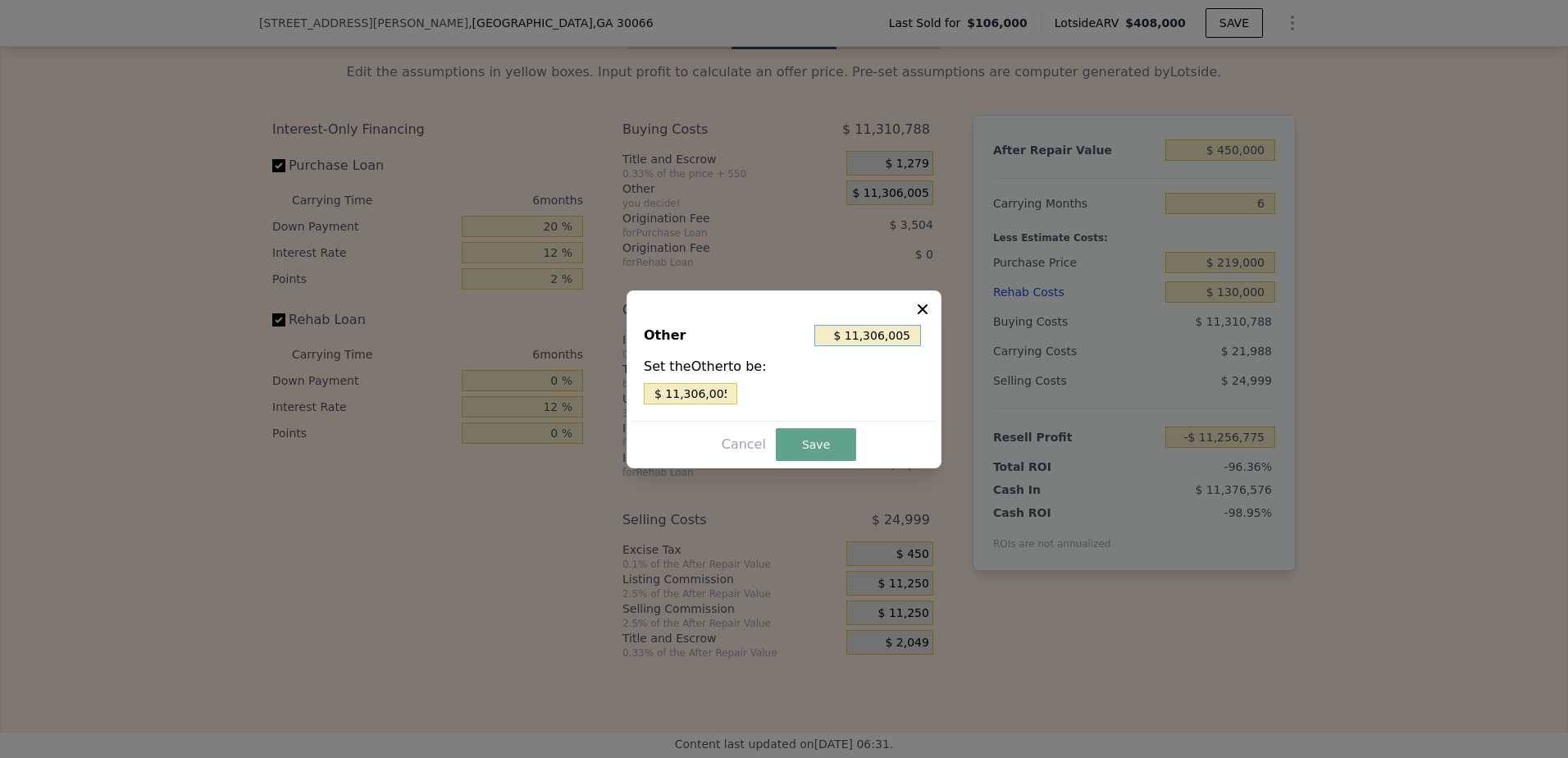
drag, startPoint x: 912, startPoint y: 330, endPoint x: 841, endPoint y: 337, distance: 71.3
click at [841, 337] on input "$ 11,306,005" at bounding box center [868, 335] width 107 height 22
type input "$ 0"
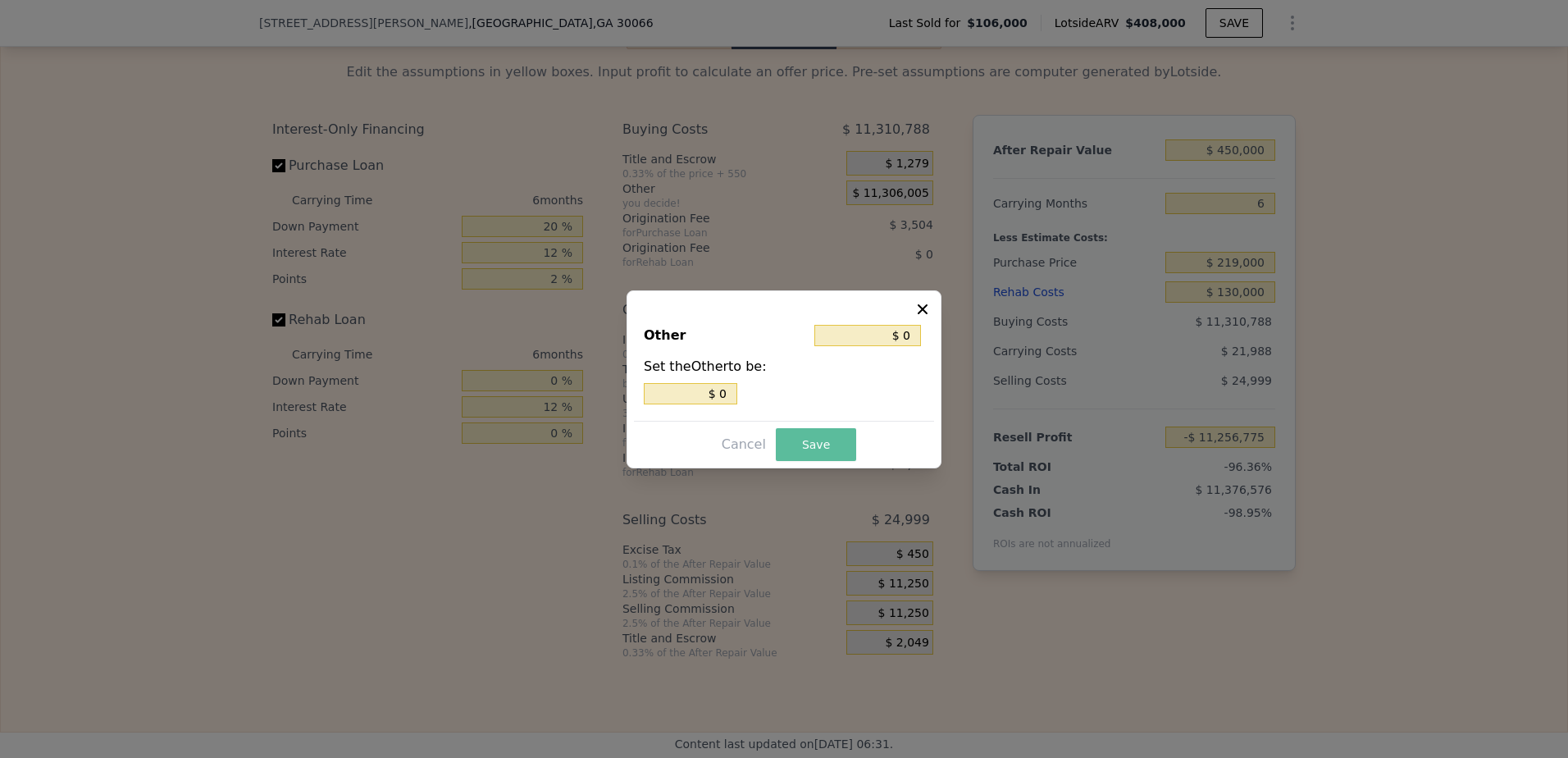
click at [817, 445] on button "Save" at bounding box center [816, 445] width 80 height 33
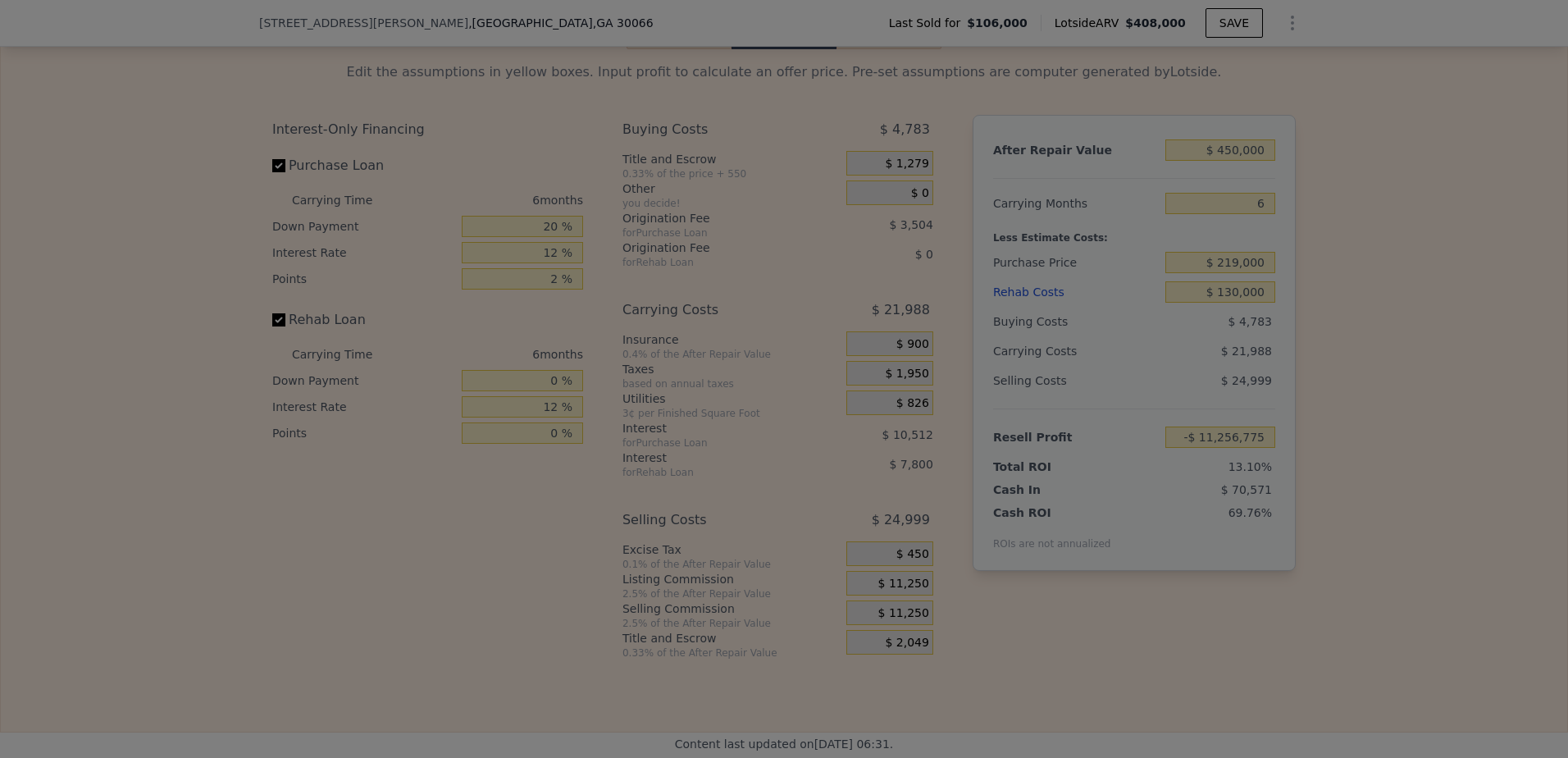
type input "$ 49,230"
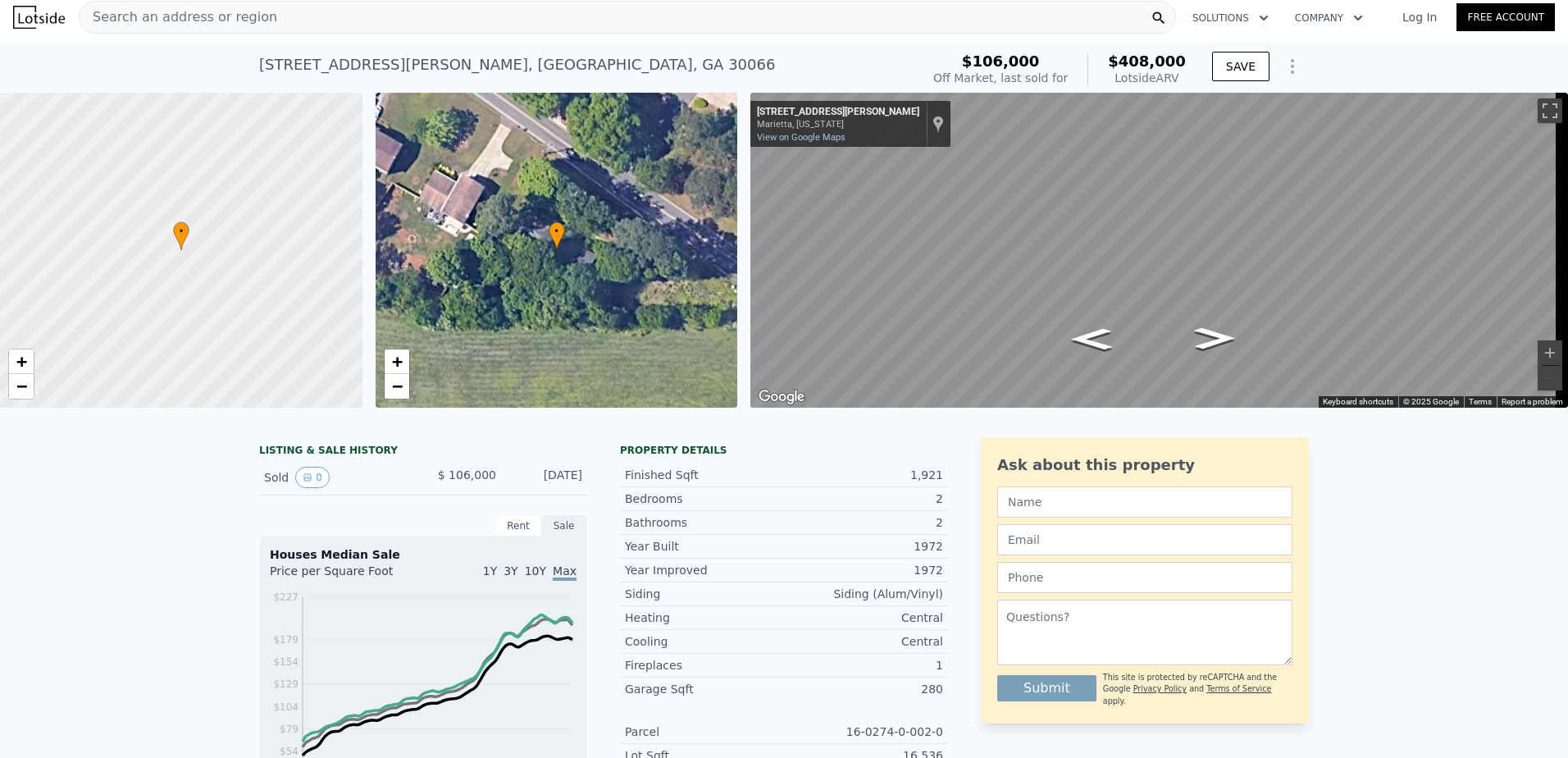
scroll to position [0, 0]
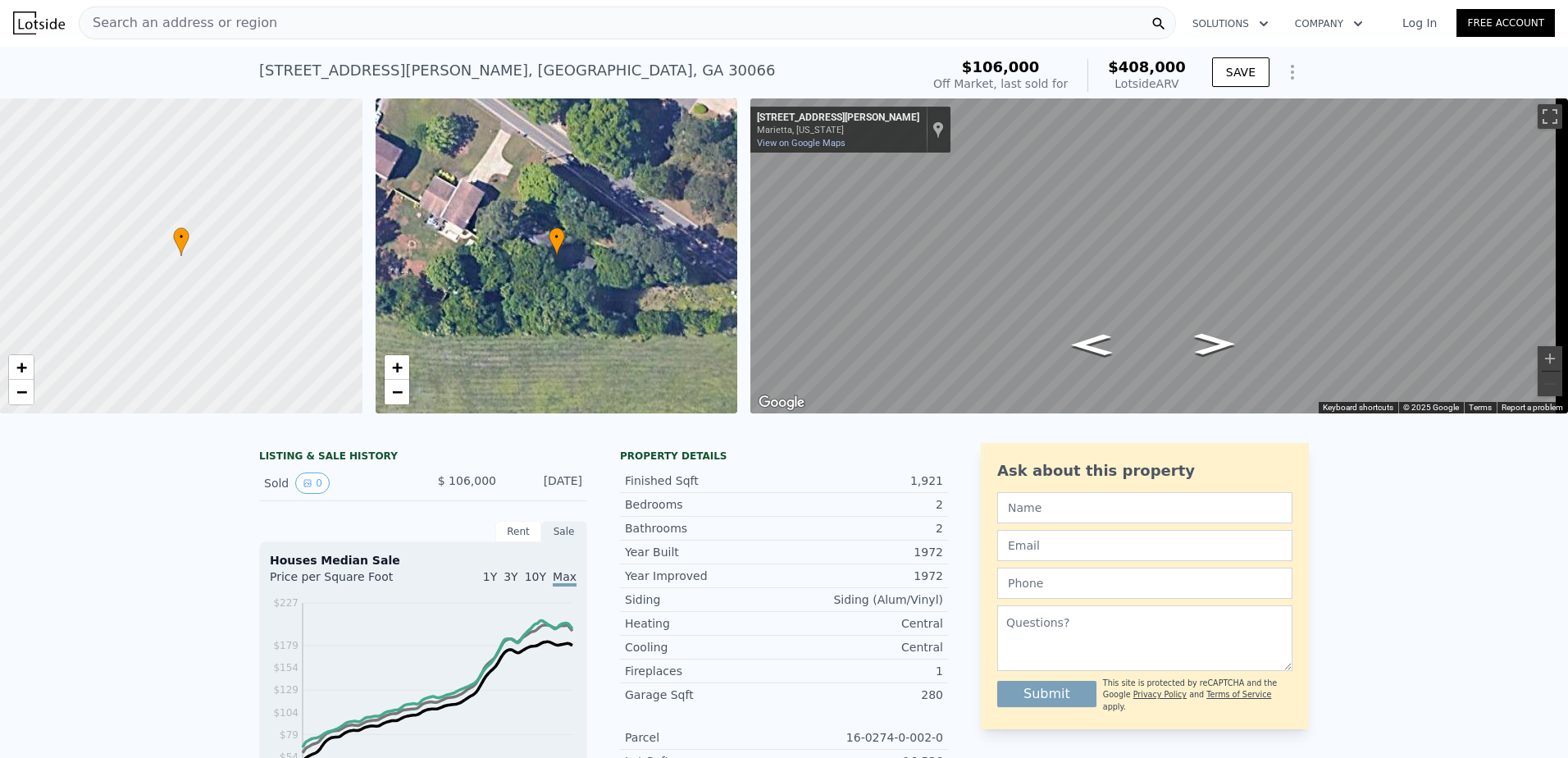
click at [36, 19] on img at bounding box center [38, 22] width 51 height 23
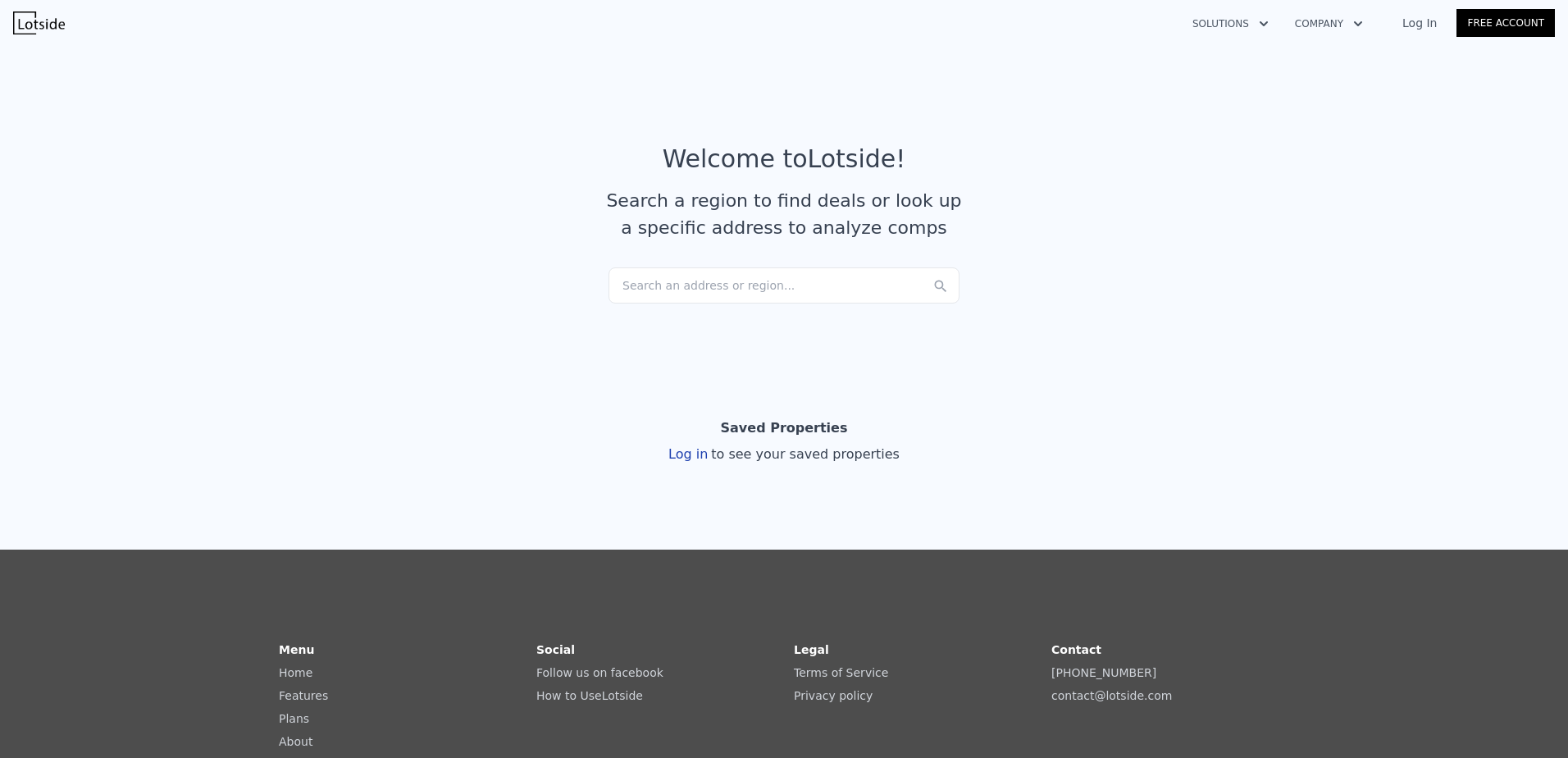
click at [698, 285] on div "Search an address or region..." at bounding box center [784, 285] width 351 height 36
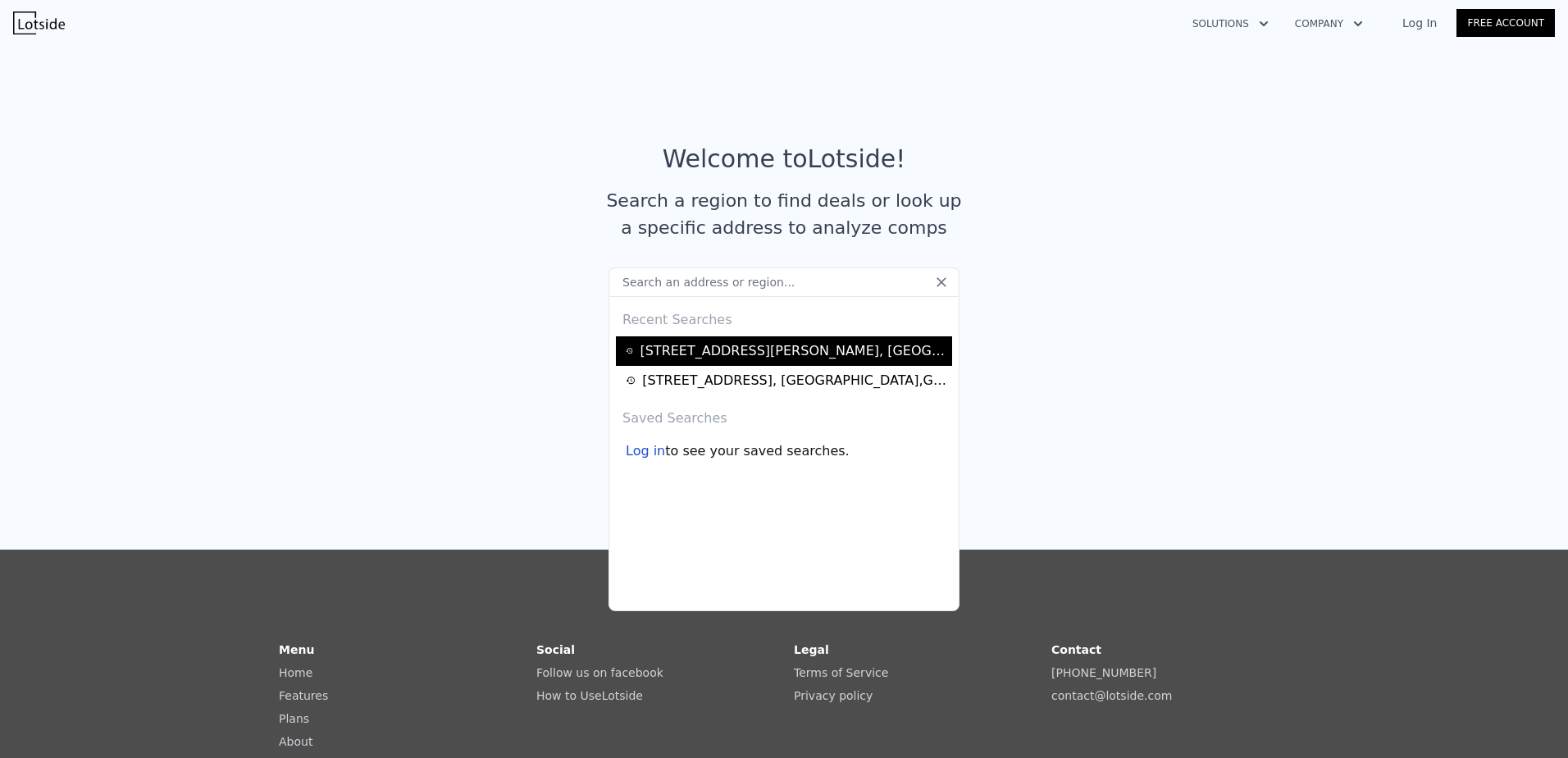
click at [702, 350] on div "3901 Ebenezer Rd , Cobb County , GA 30066" at bounding box center [793, 351] width 308 height 20
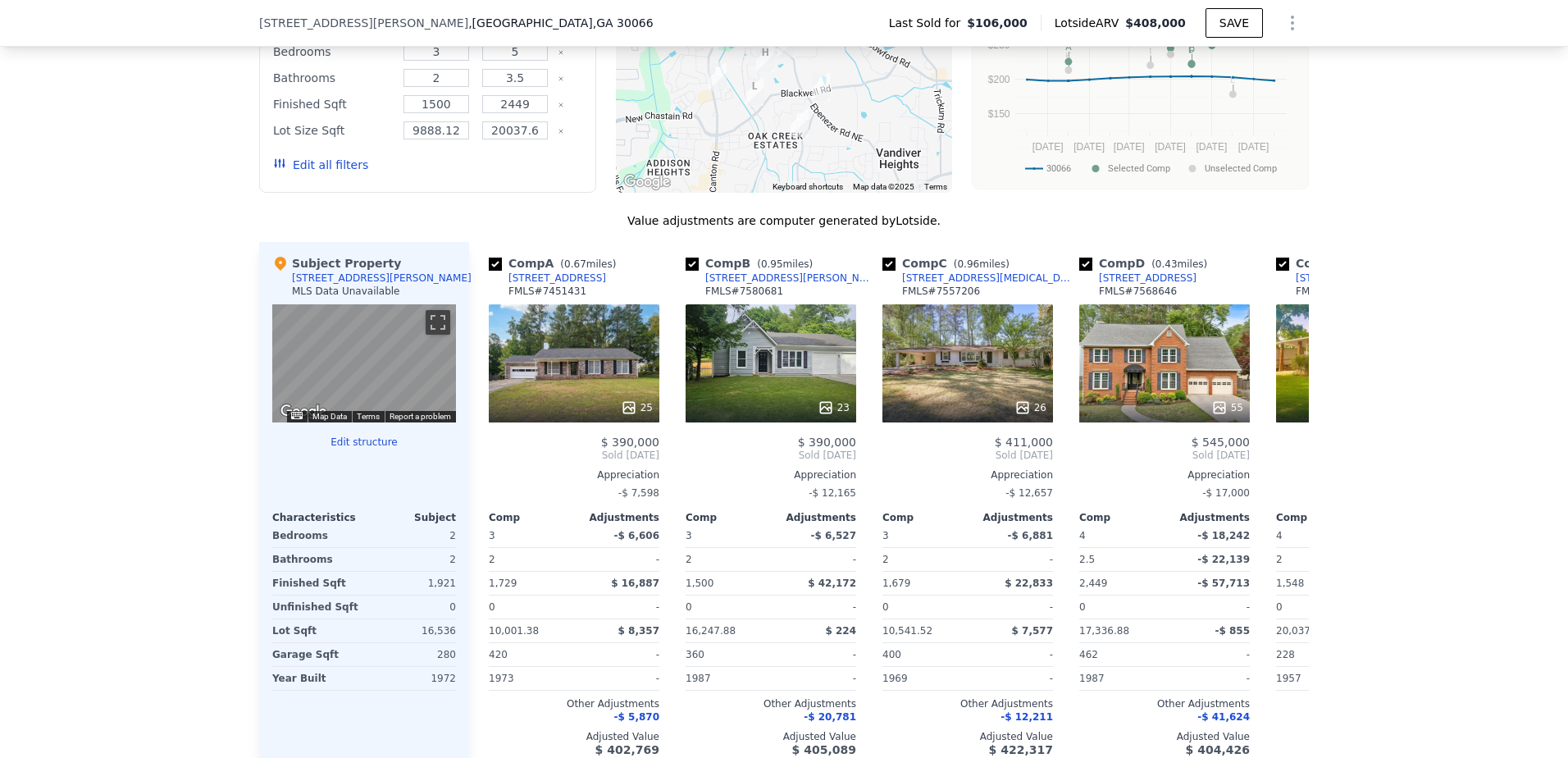
scroll to position [1526, 0]
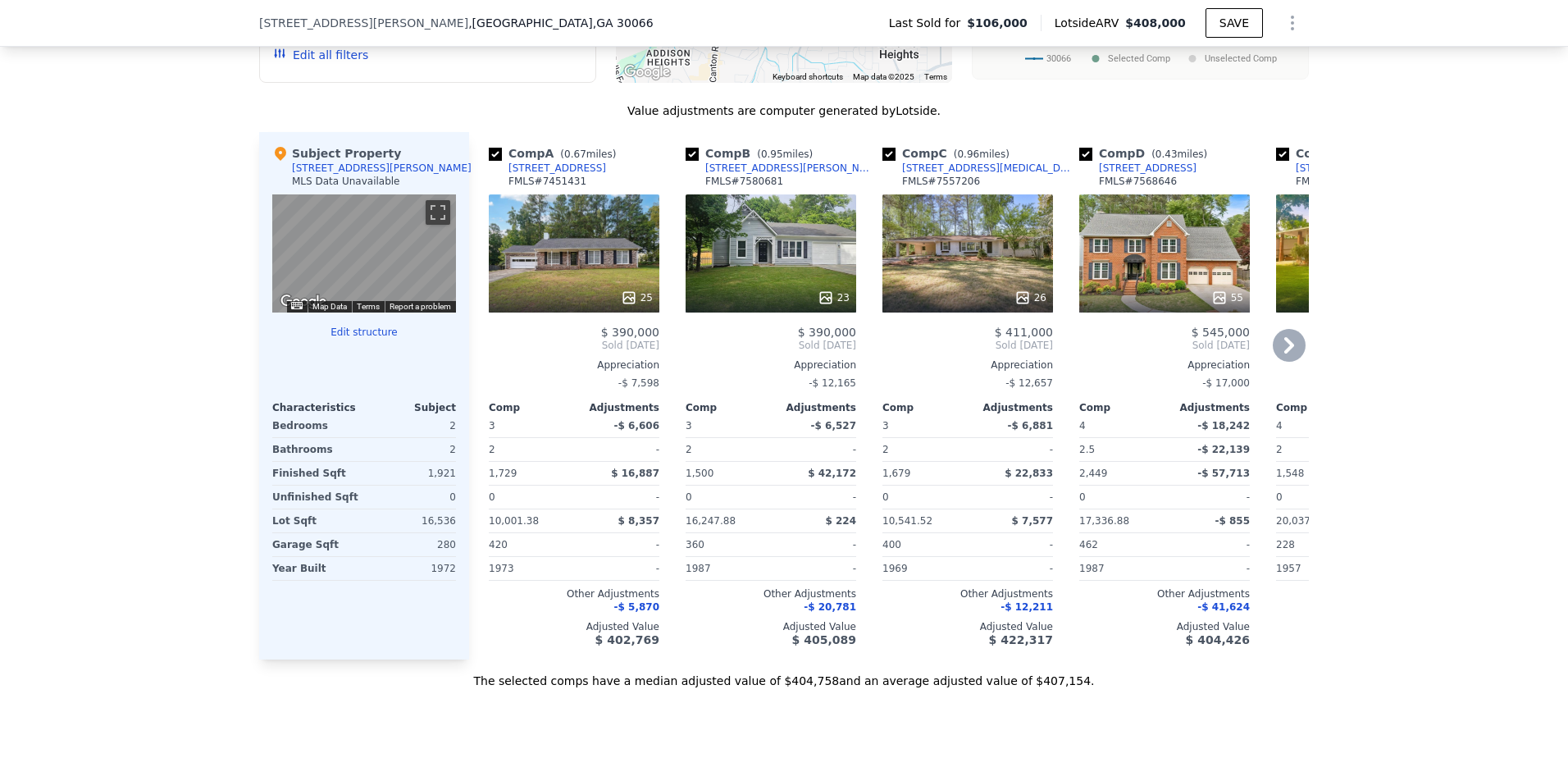
click at [549, 277] on div "25" at bounding box center [574, 254] width 170 height 118
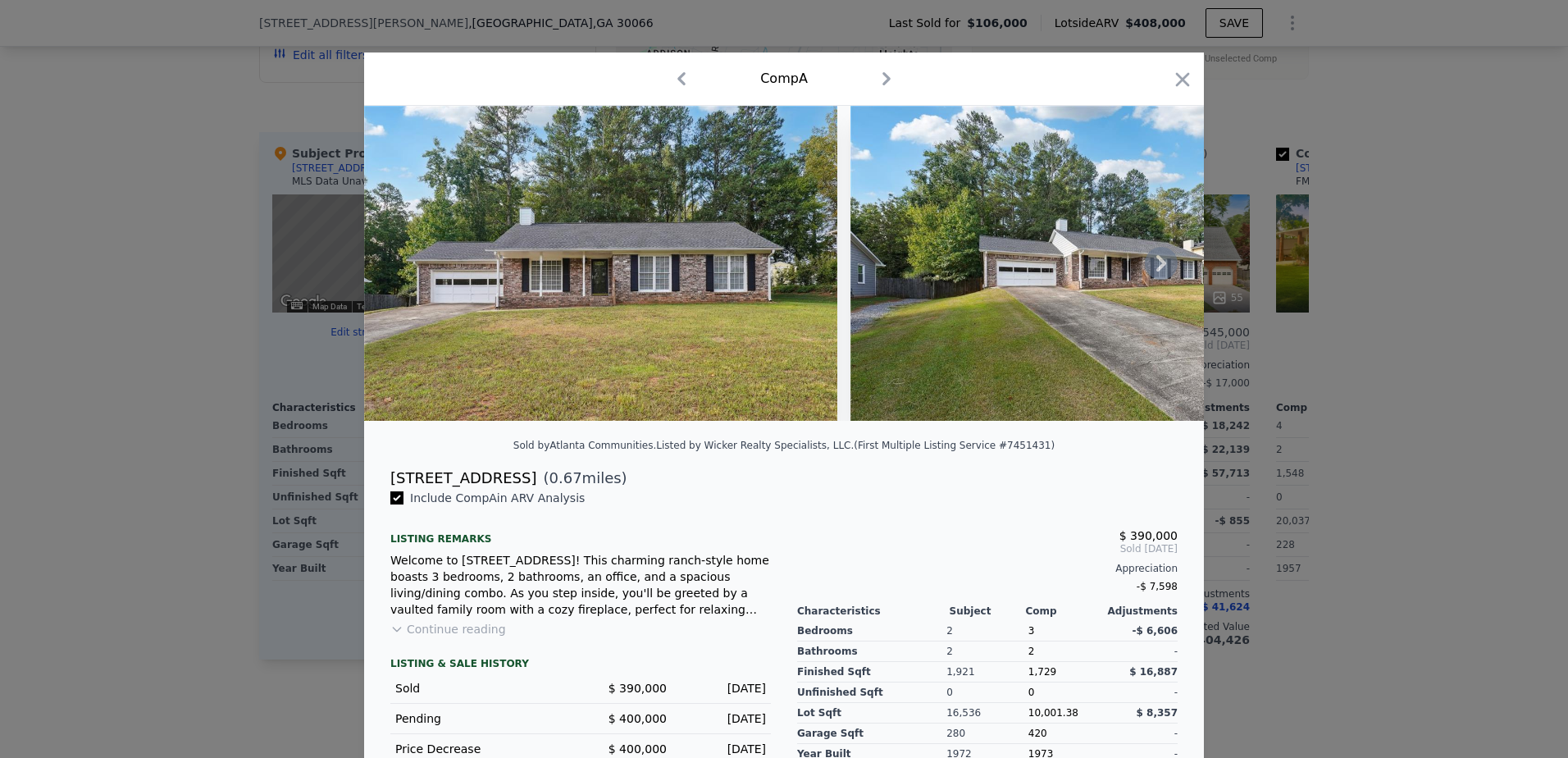
click at [1156, 268] on icon at bounding box center [1161, 264] width 10 height 17
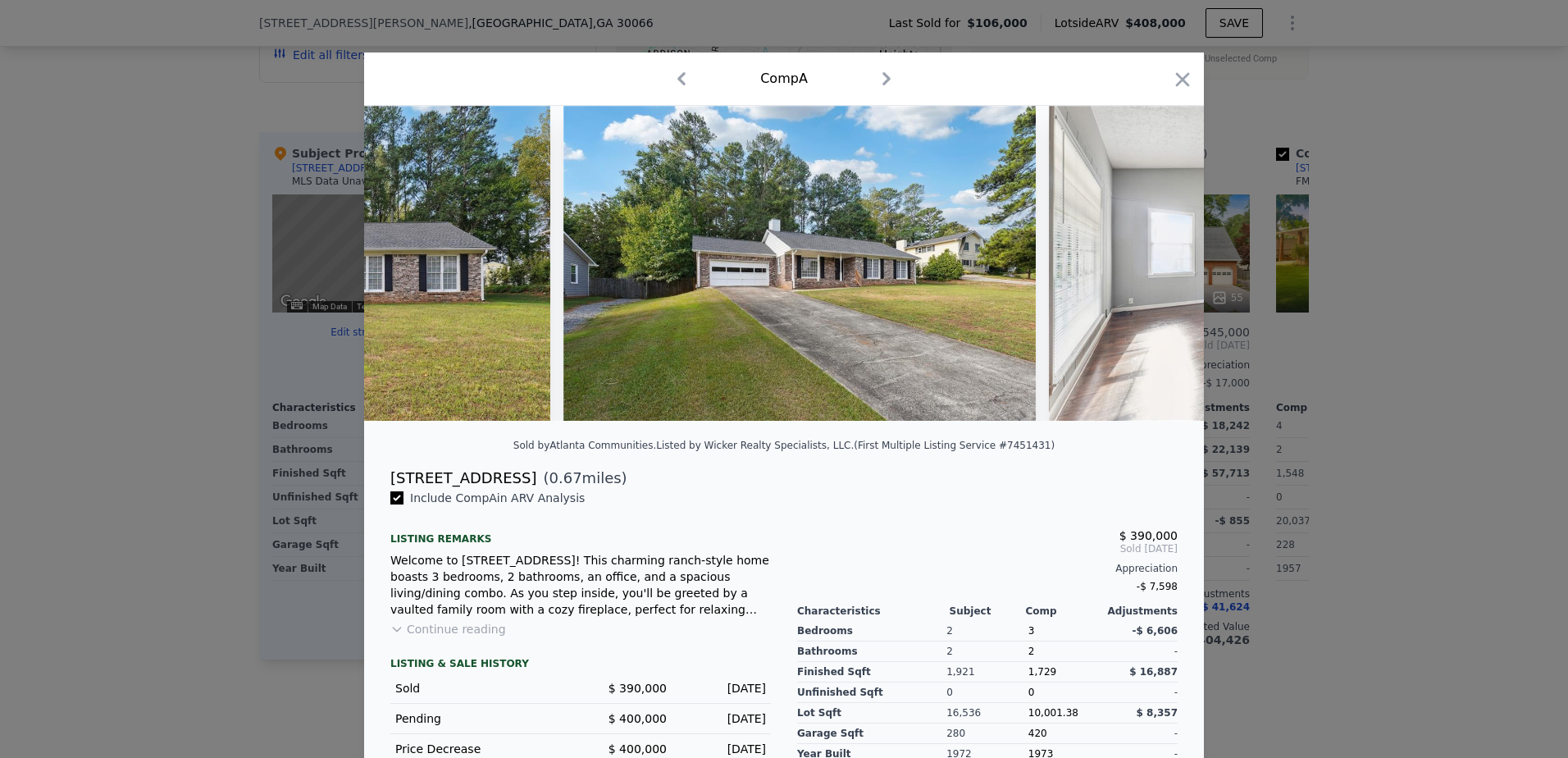
scroll to position [0, 394]
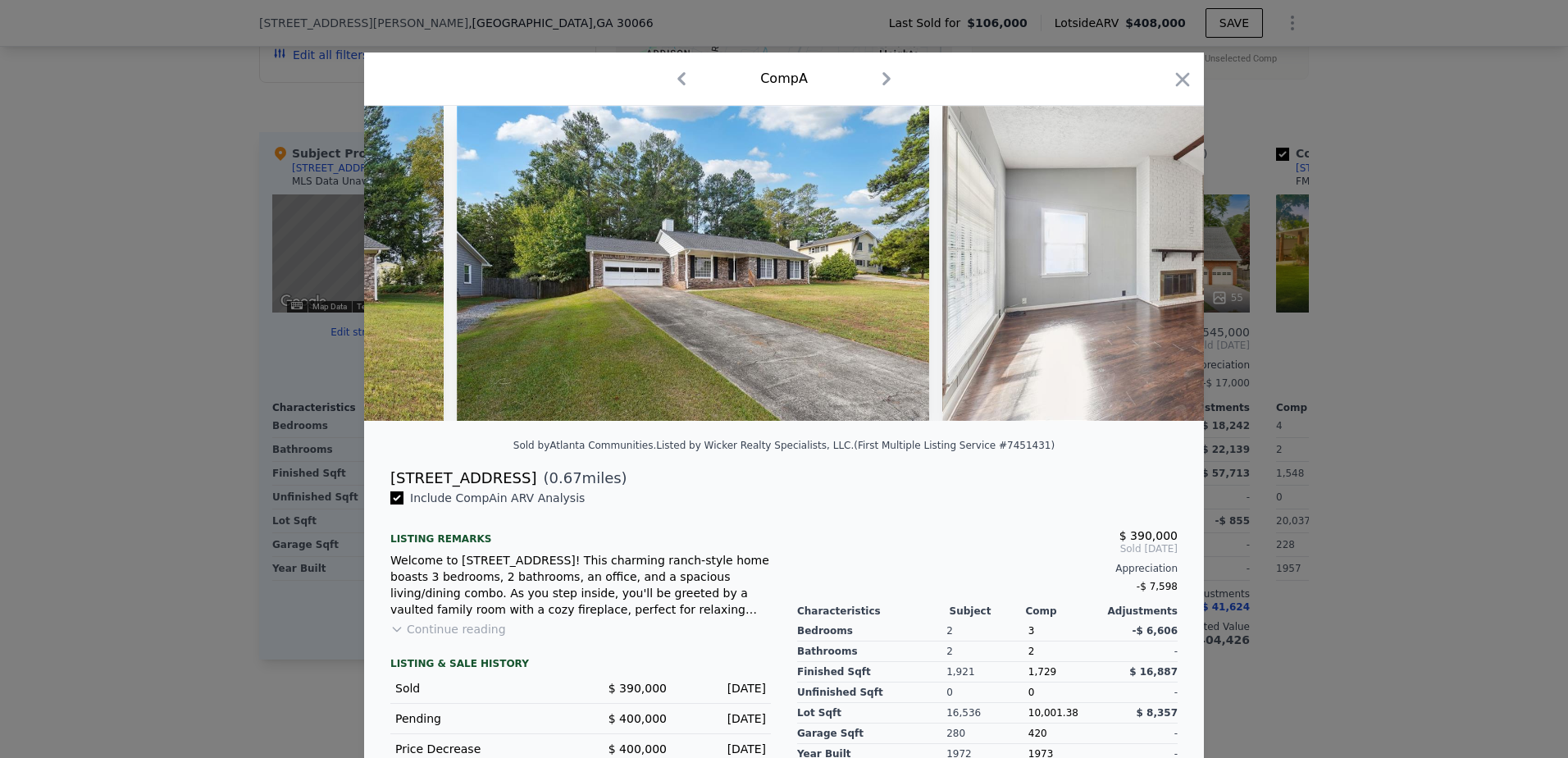
click at [1156, 268] on img at bounding box center [1179, 263] width 473 height 315
click at [1156, 268] on icon at bounding box center [1161, 264] width 10 height 17
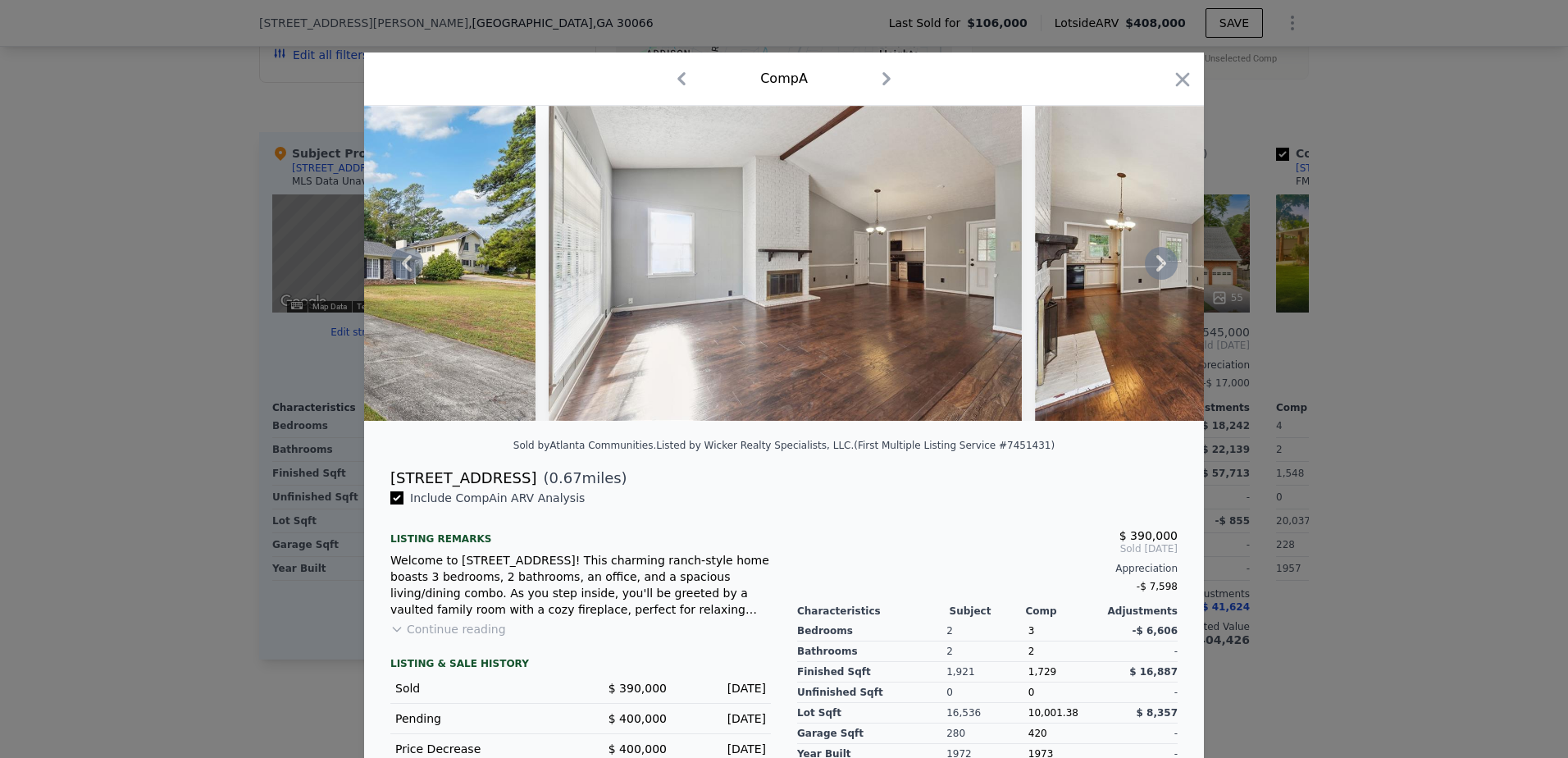
click at [1156, 268] on icon at bounding box center [1161, 264] width 10 height 17
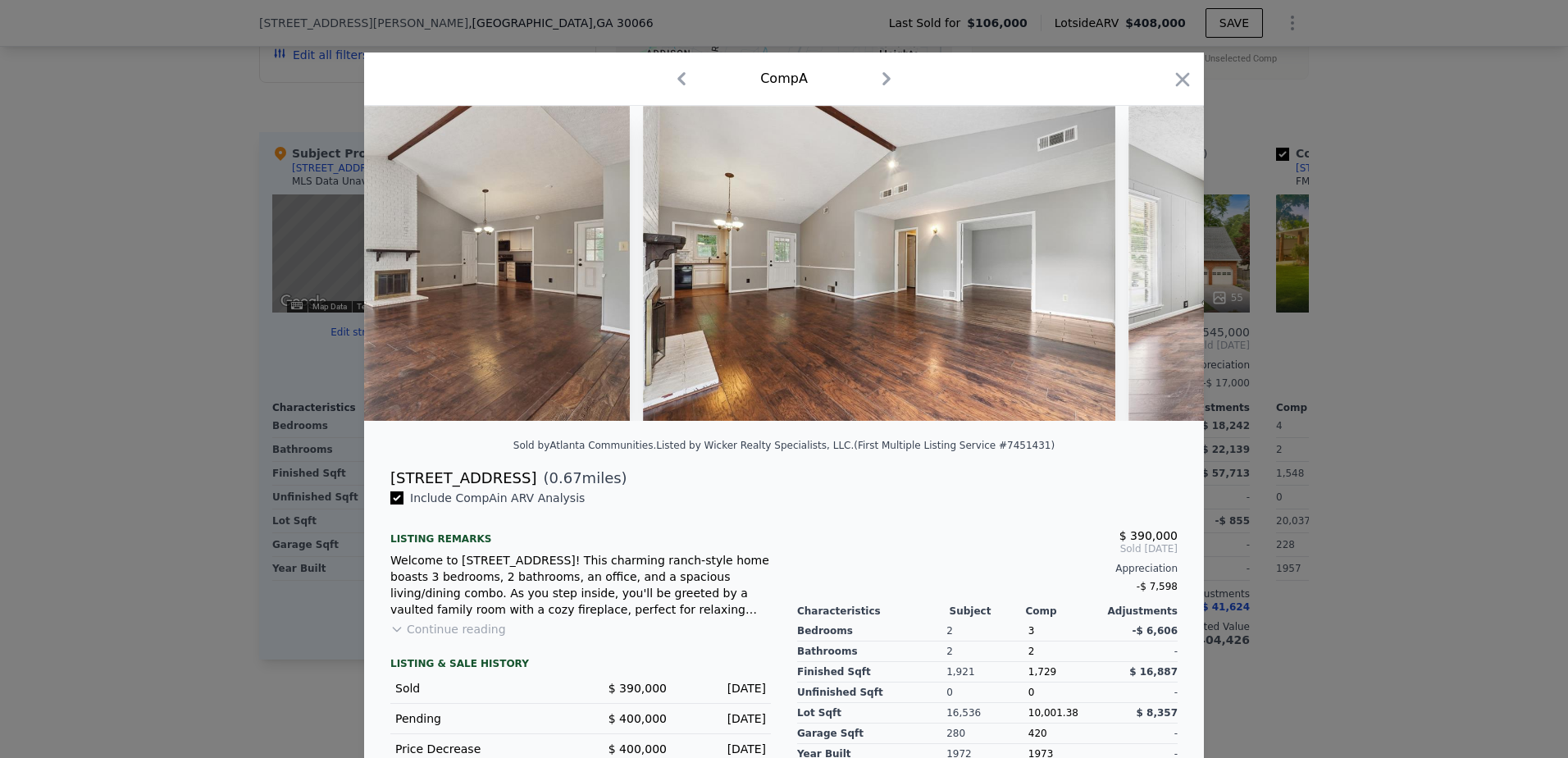
scroll to position [0, 1181]
click at [1156, 268] on img at bounding box center [1364, 263] width 473 height 315
drag, startPoint x: 1169, startPoint y: 78, endPoint x: 1165, endPoint y: 90, distance: 12.6
click at [1171, 78] on icon "button" at bounding box center [1183, 80] width 23 height 23
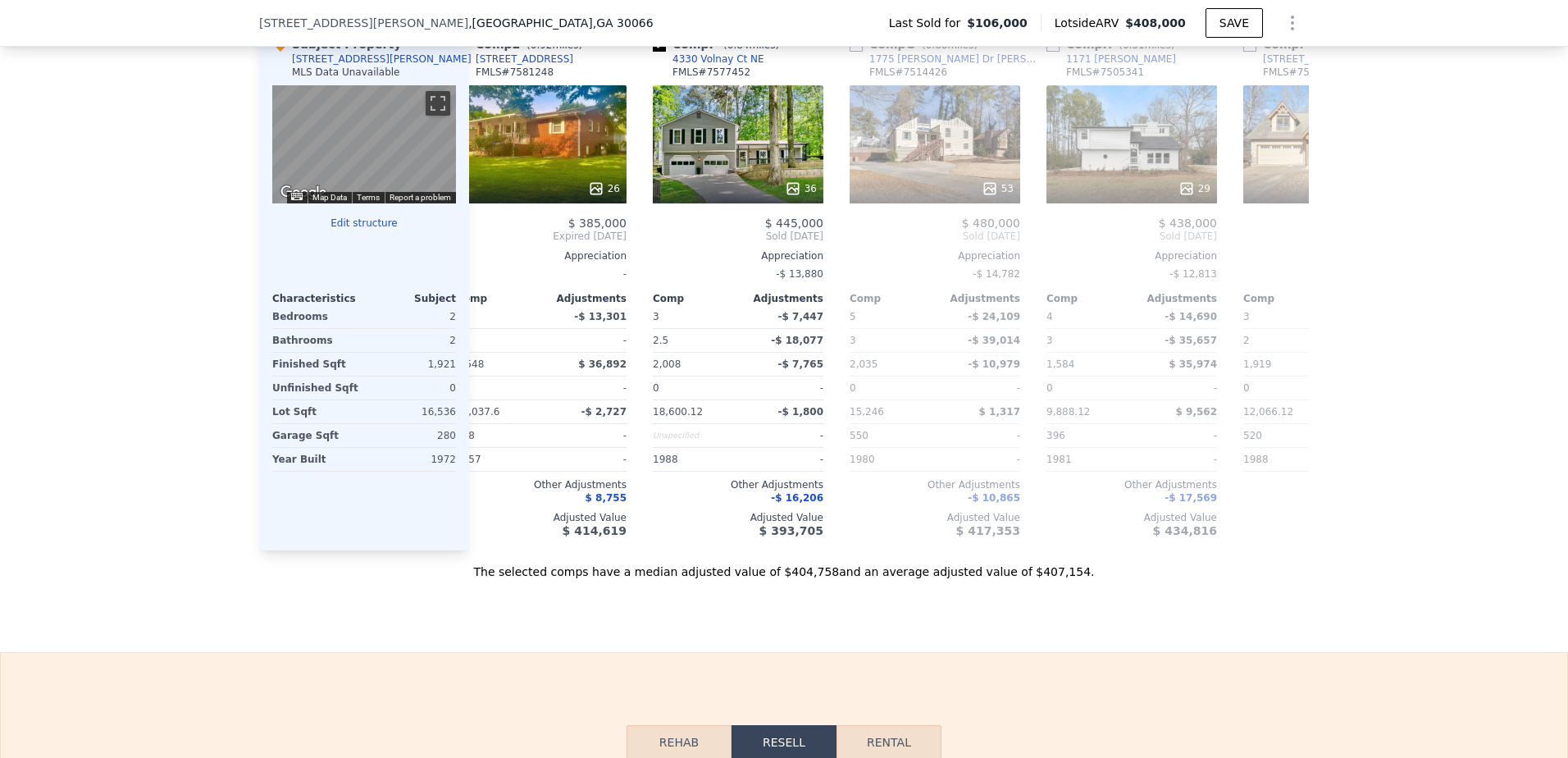
scroll to position [0, 853]
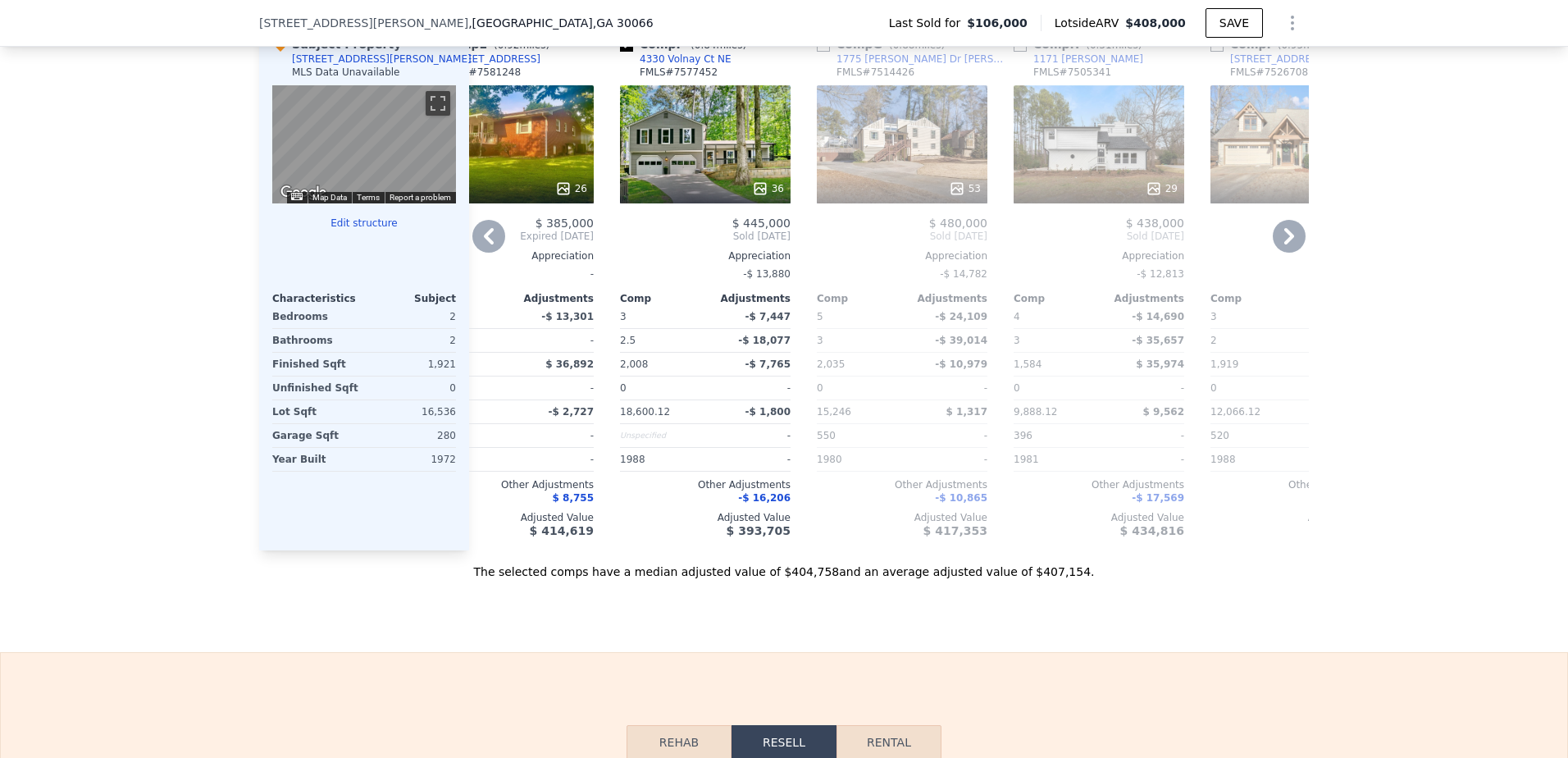
click at [769, 503] on span "-$ 16,206" at bounding box center [764, 498] width 52 height 11
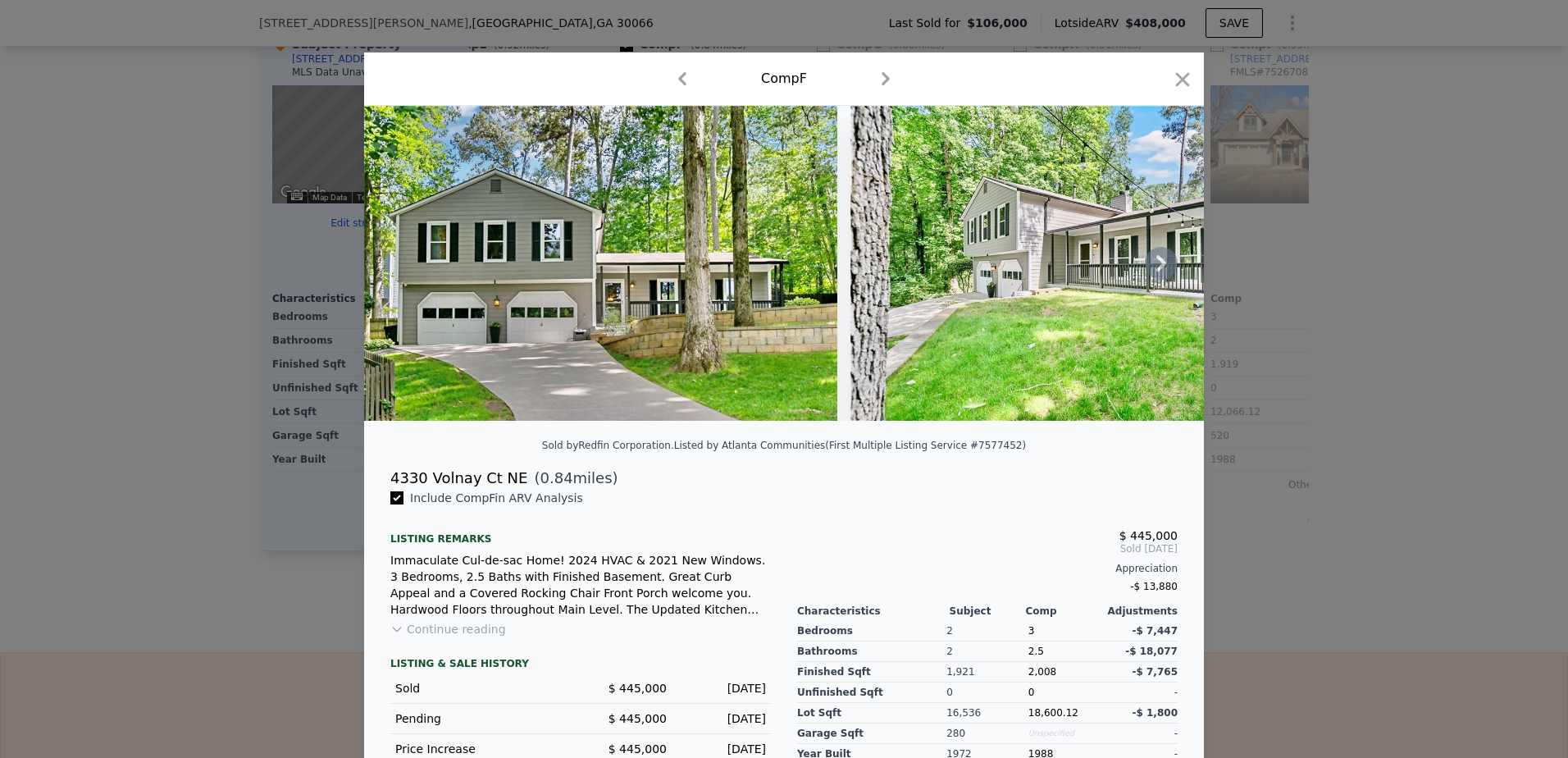
click at [1156, 275] on icon at bounding box center [1161, 263] width 33 height 33
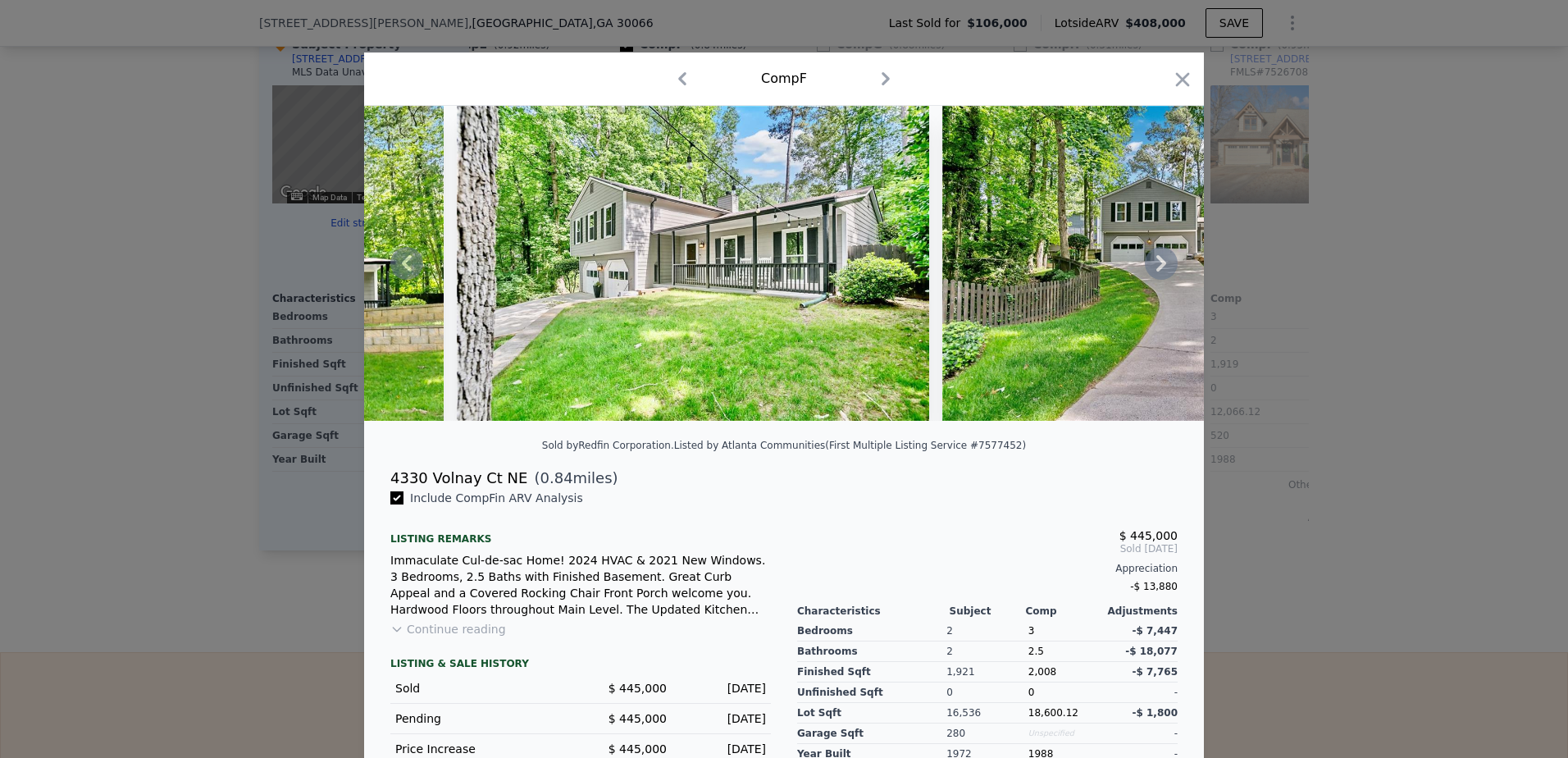
click at [1156, 275] on icon at bounding box center [1161, 263] width 33 height 33
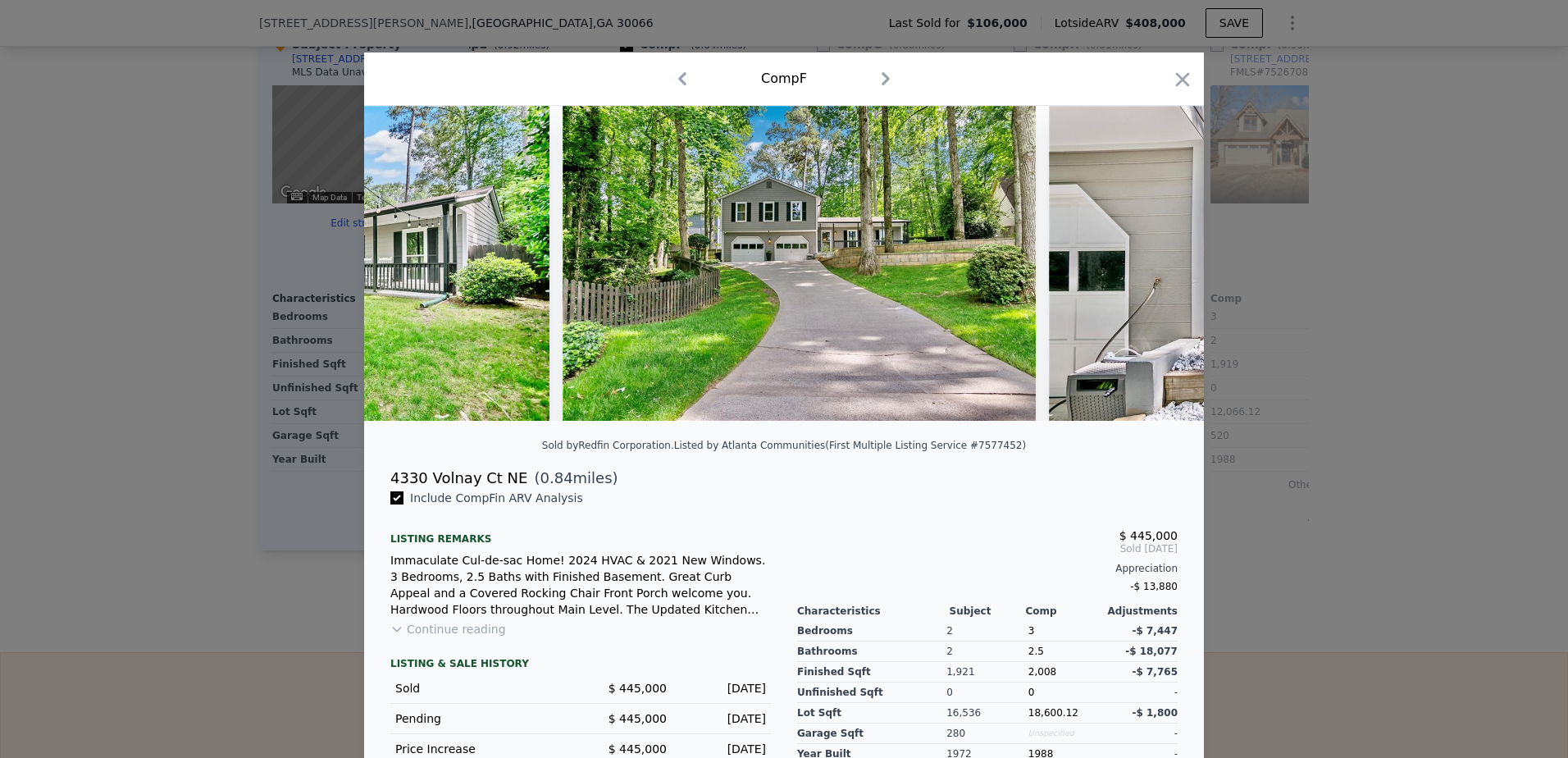
scroll to position [0, 788]
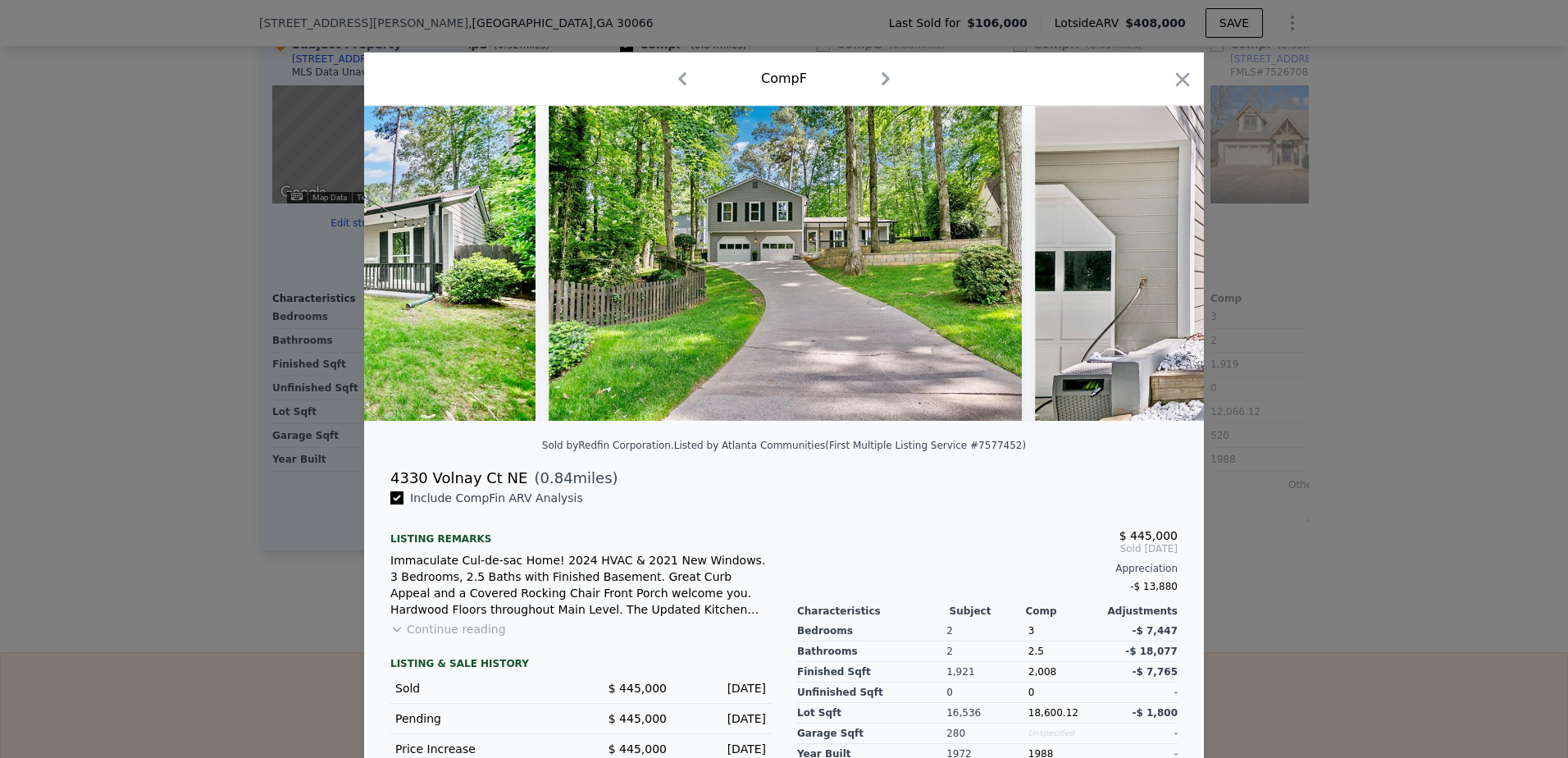
click at [1154, 276] on div at bounding box center [784, 263] width 840 height 315
click at [1156, 271] on icon at bounding box center [1161, 264] width 10 height 17
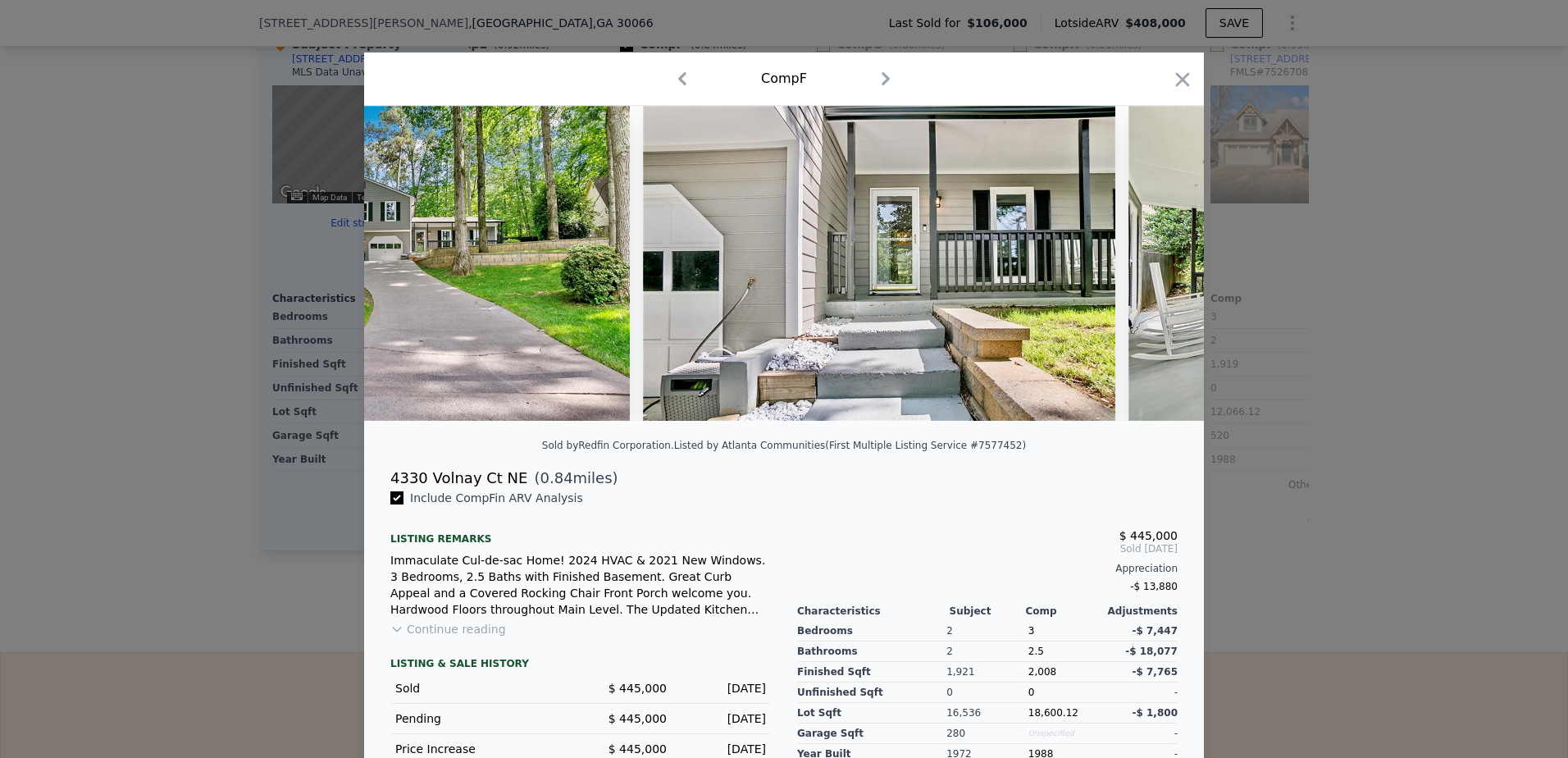
scroll to position [0, 1181]
click at [1154, 261] on icon at bounding box center [1161, 263] width 33 height 33
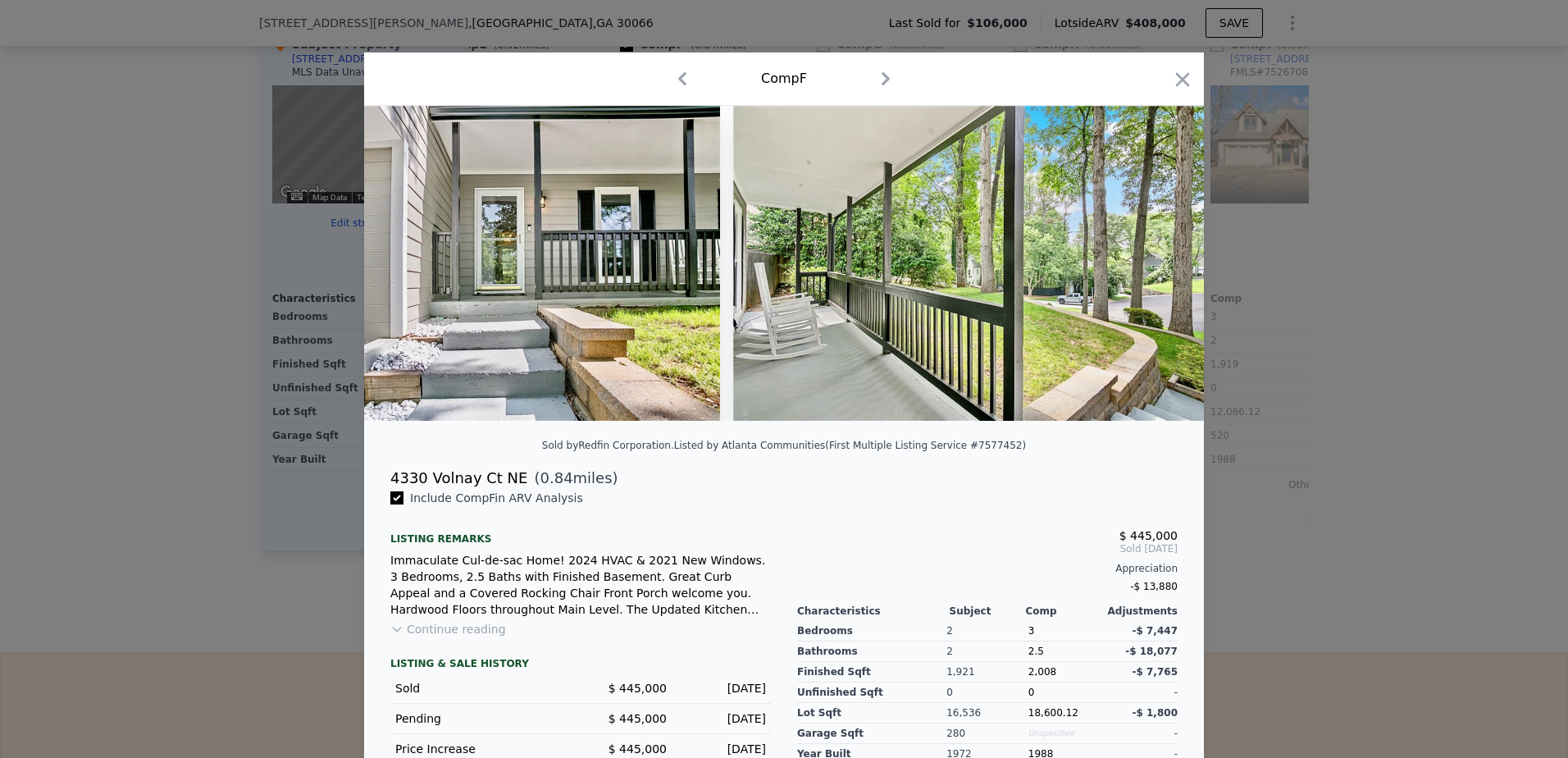
click at [1154, 261] on div at bounding box center [784, 263] width 840 height 315
click at [1154, 261] on icon at bounding box center [1161, 263] width 33 height 33
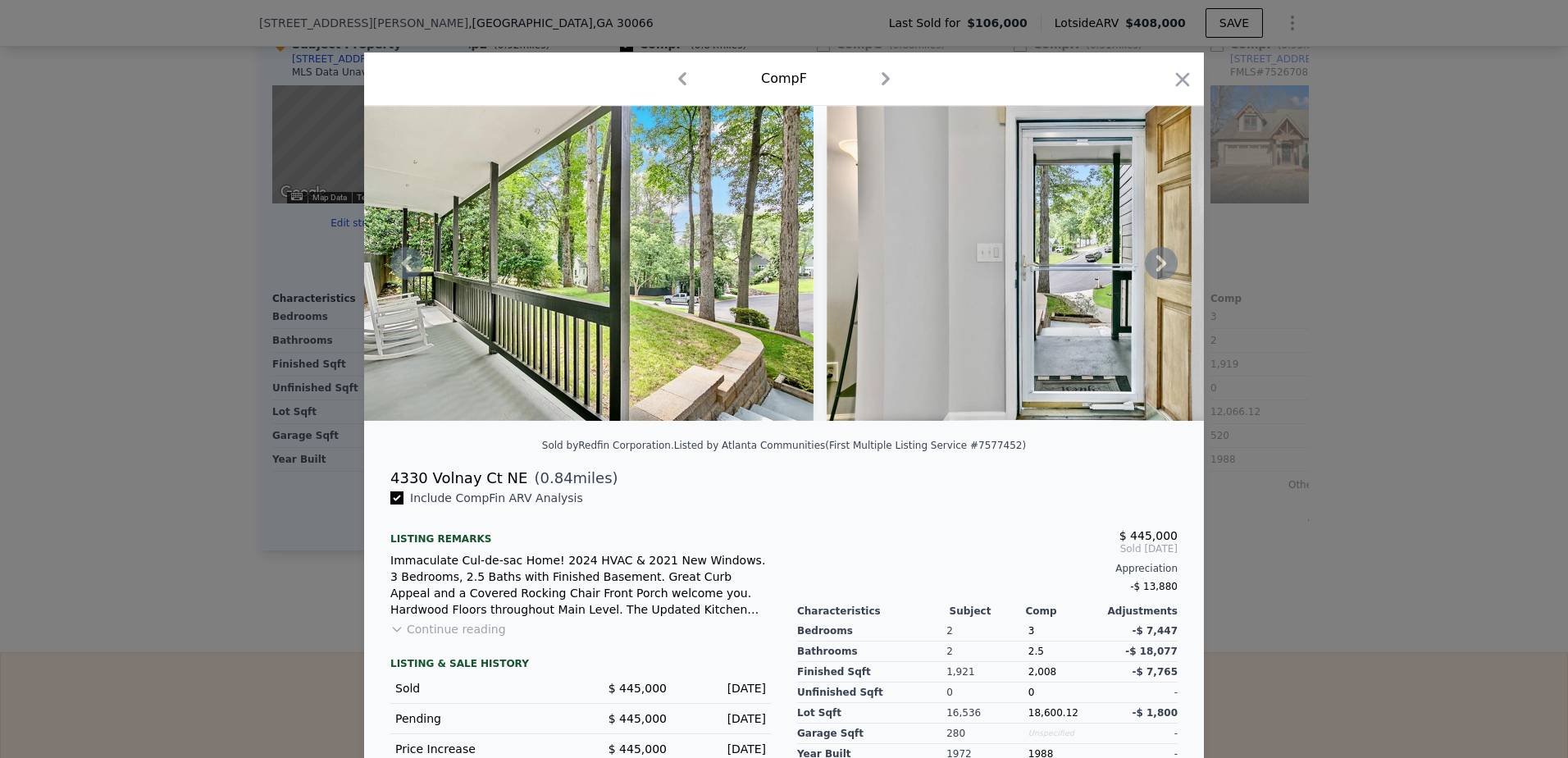
click at [1154, 261] on icon at bounding box center [1161, 263] width 33 height 33
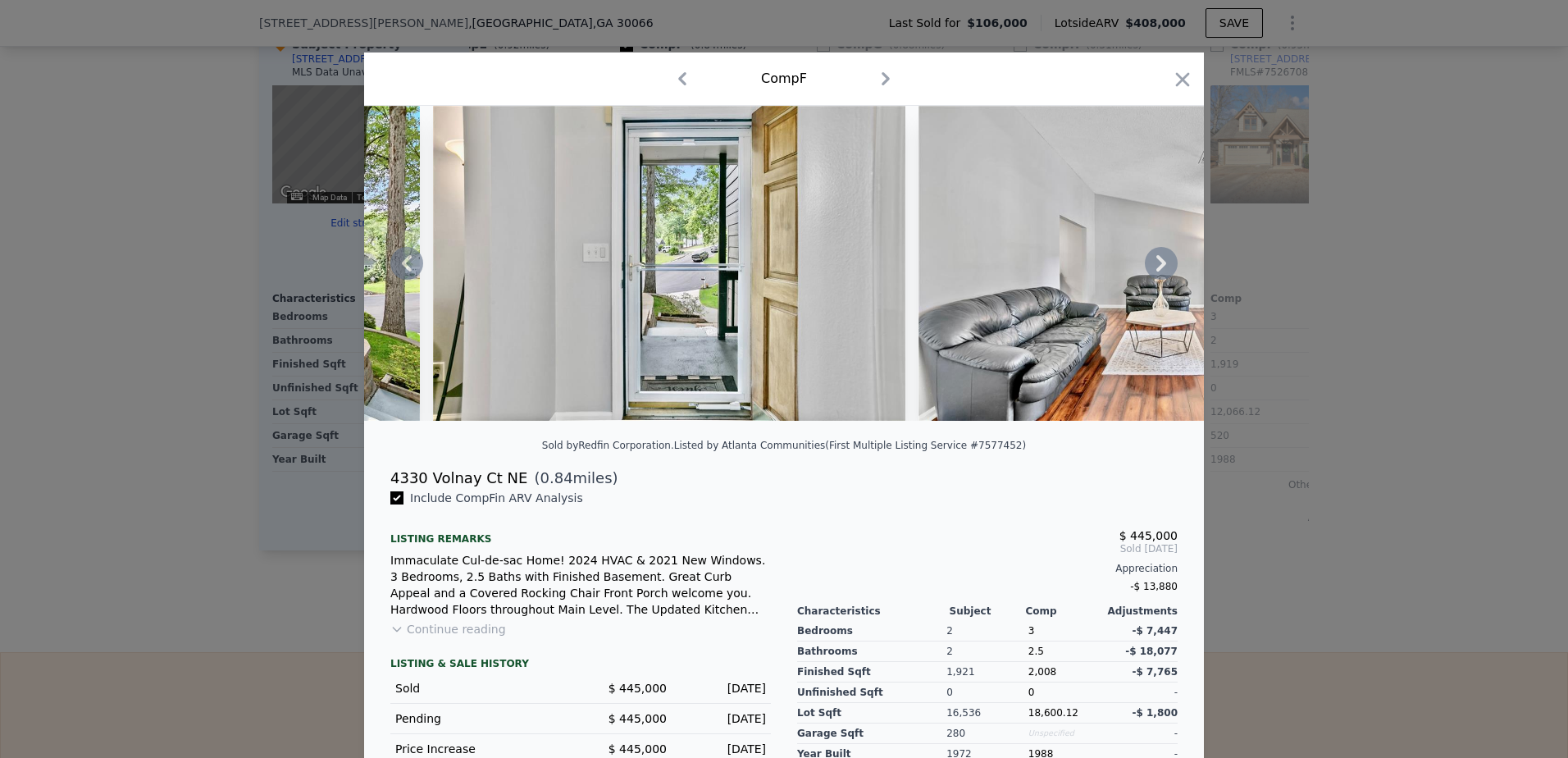
click at [1154, 261] on icon at bounding box center [1161, 263] width 33 height 33
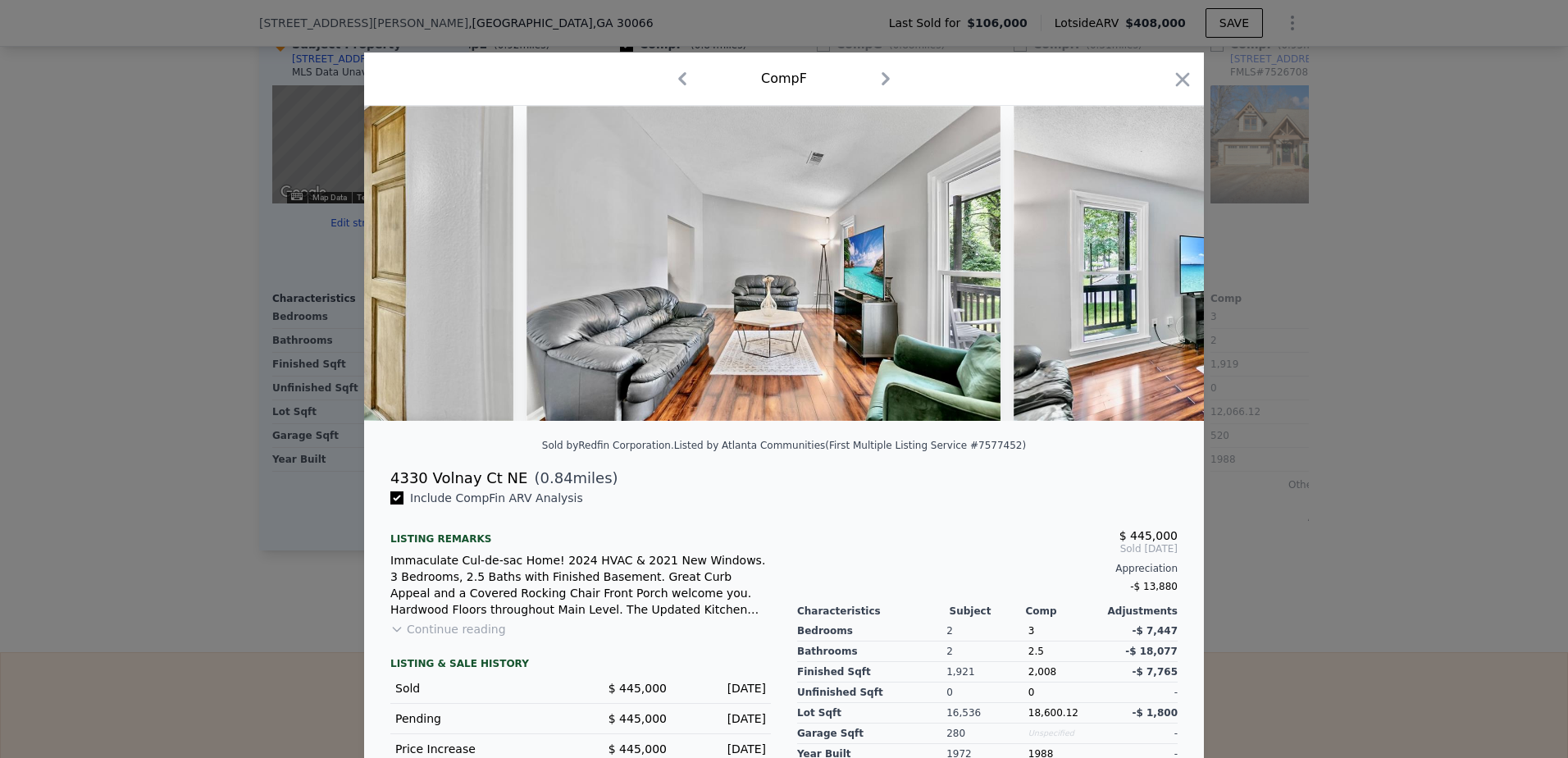
scroll to position [0, 2756]
click at [1154, 261] on icon at bounding box center [1161, 263] width 33 height 33
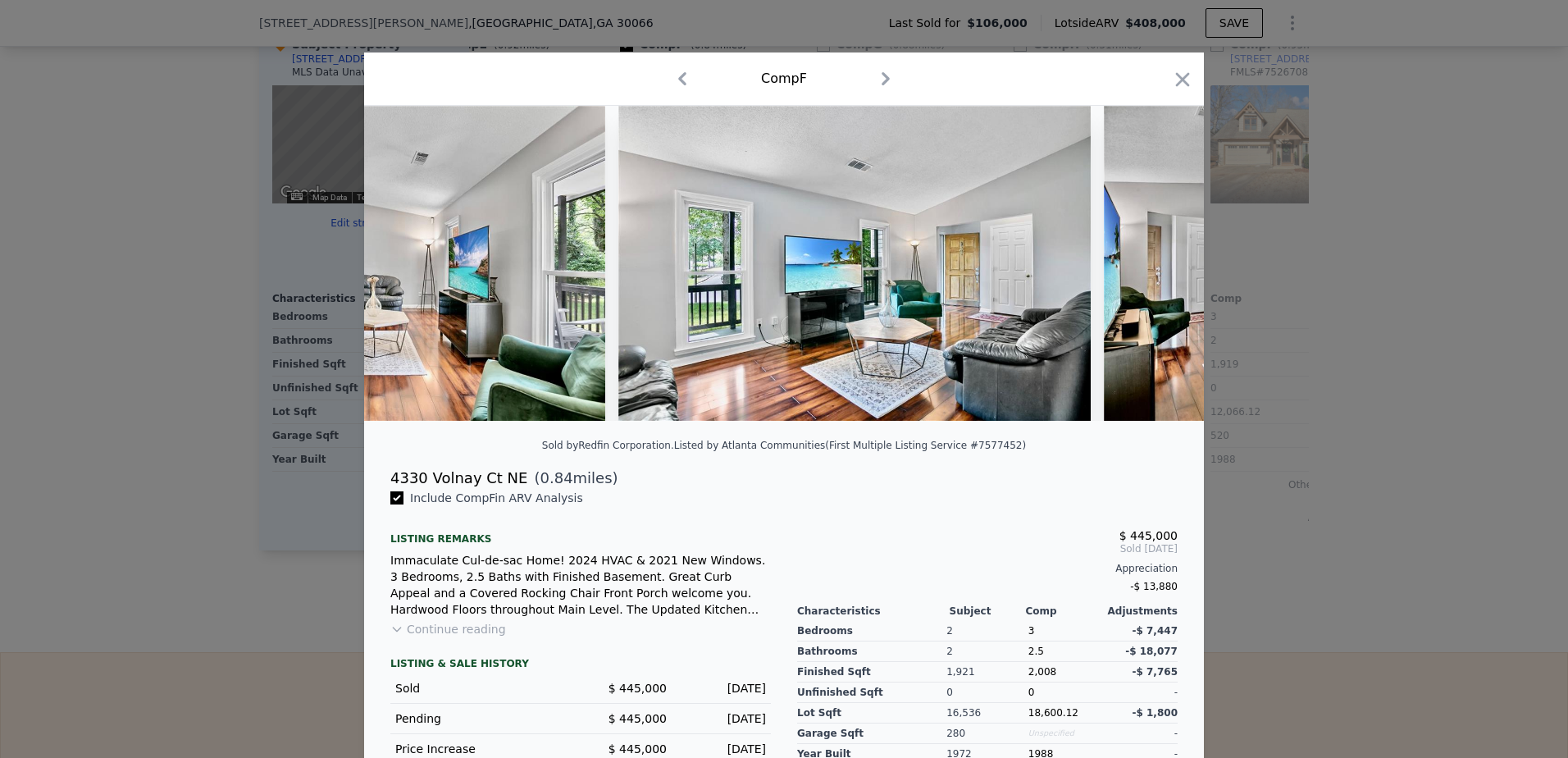
click at [1154, 261] on img at bounding box center [1341, 263] width 473 height 315
click at [1154, 261] on icon at bounding box center [1161, 263] width 33 height 33
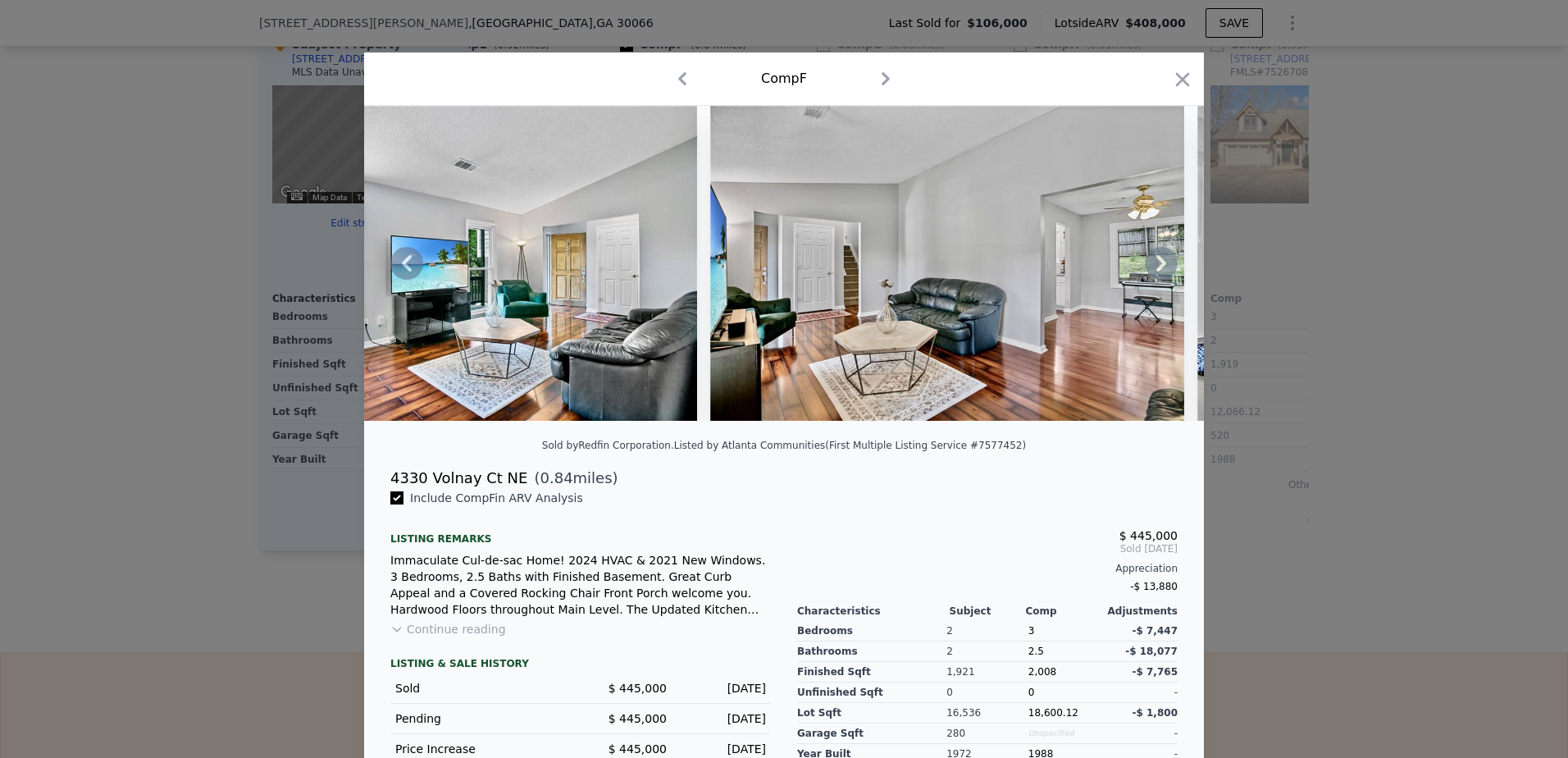
click at [1154, 261] on icon at bounding box center [1161, 263] width 33 height 33
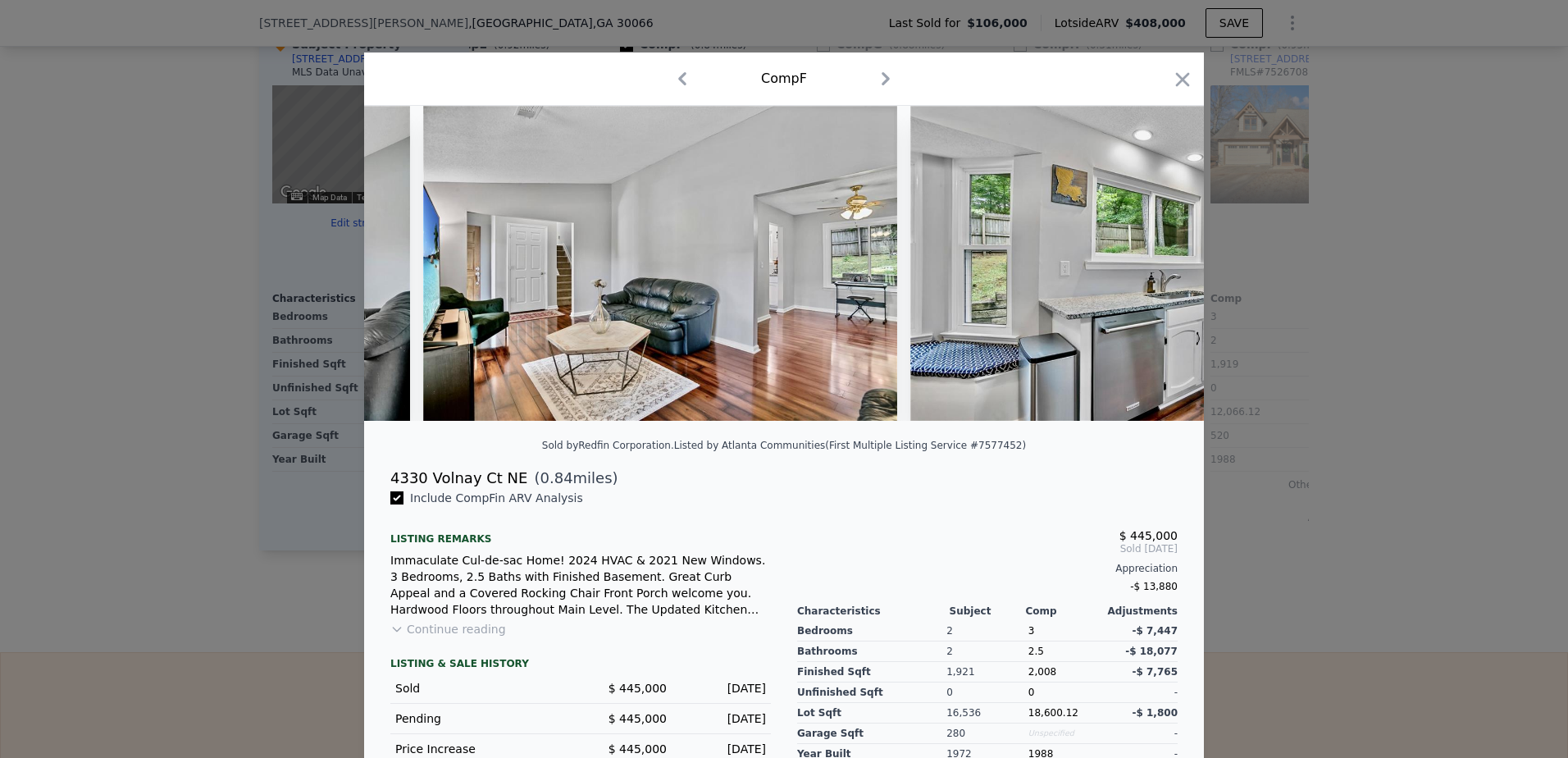
scroll to position [0, 3937]
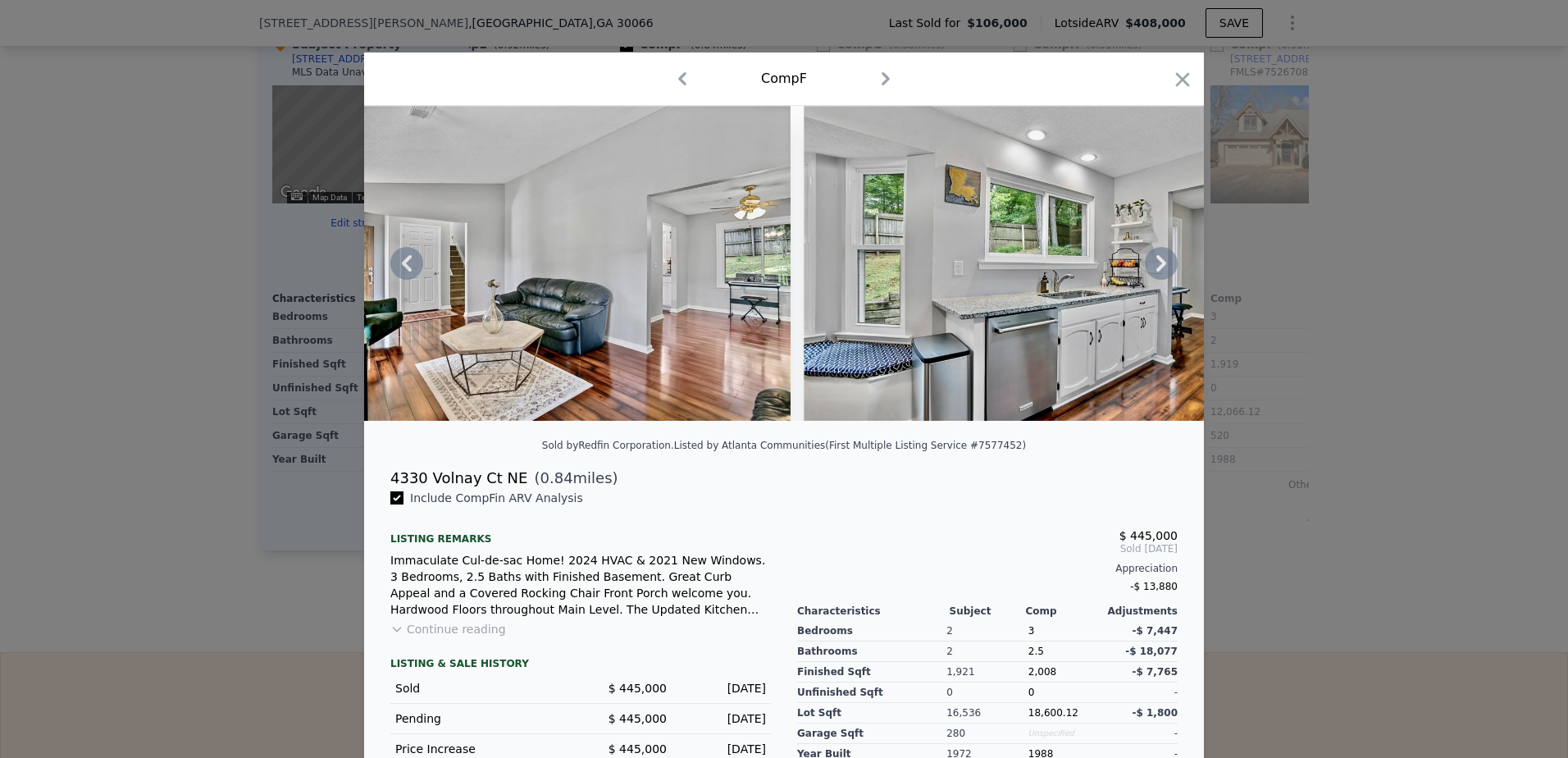
click at [1154, 261] on icon at bounding box center [1161, 263] width 33 height 33
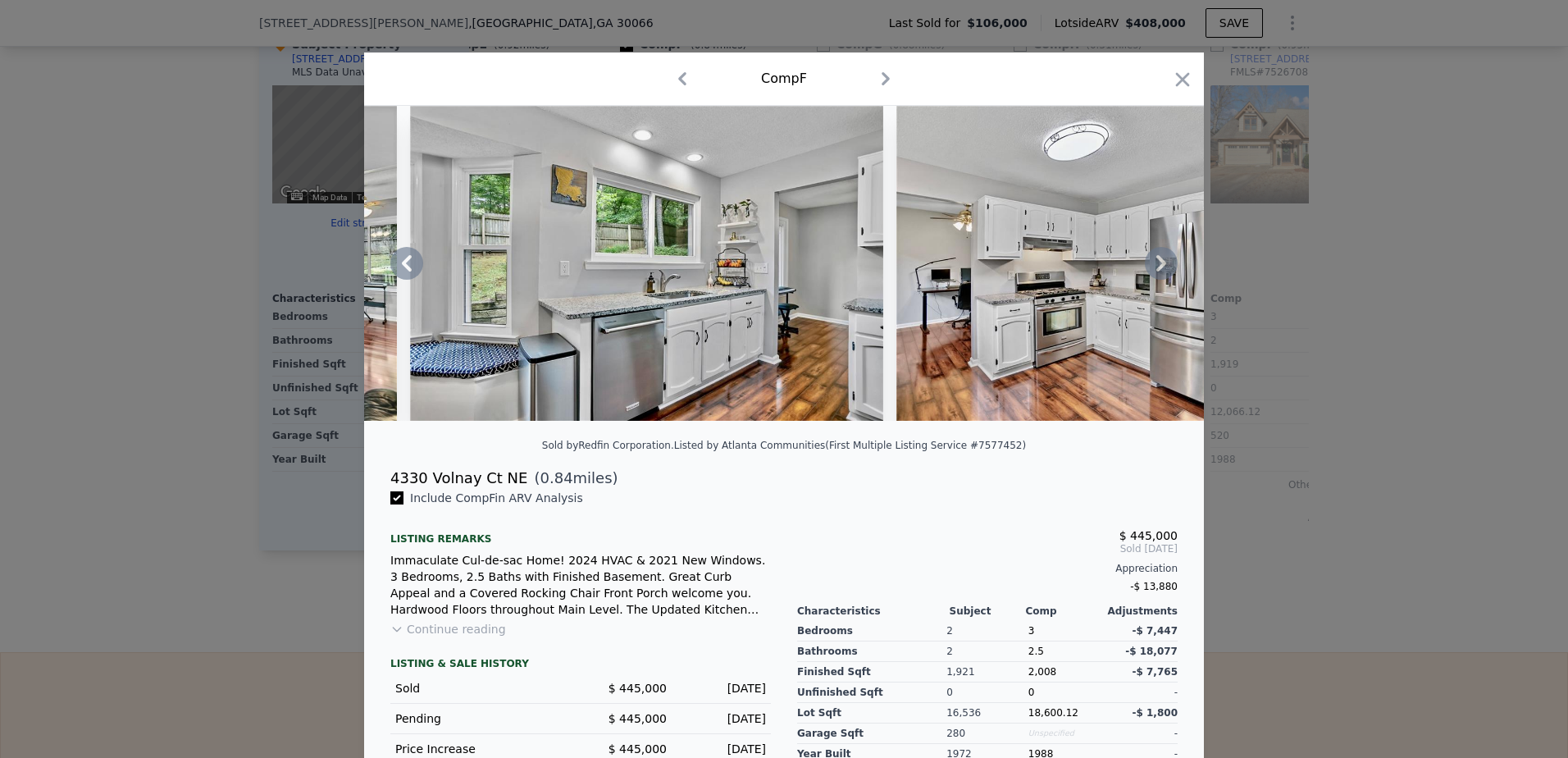
click at [1154, 262] on icon at bounding box center [1161, 263] width 33 height 33
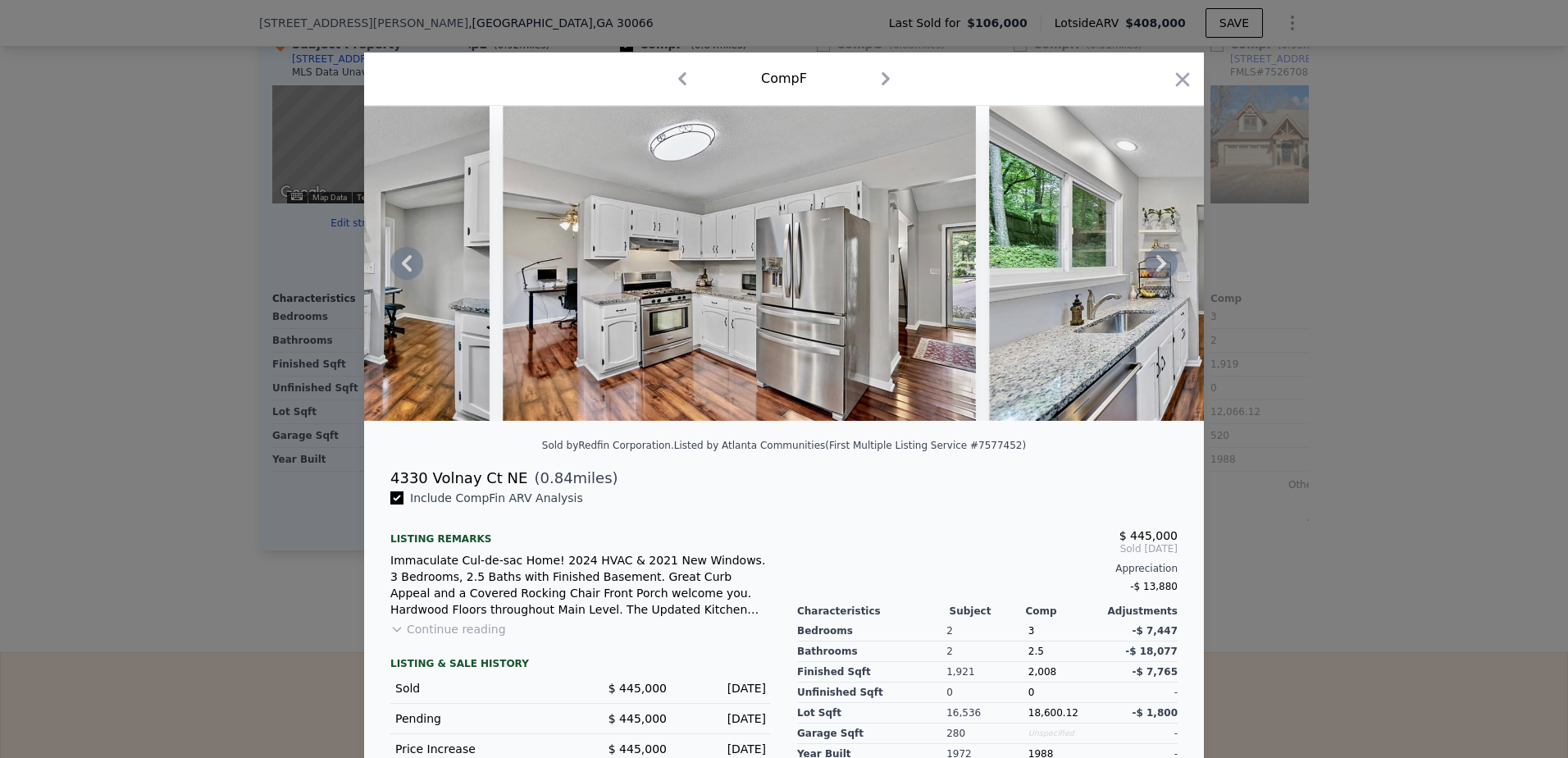
click at [1154, 262] on icon at bounding box center [1161, 263] width 33 height 33
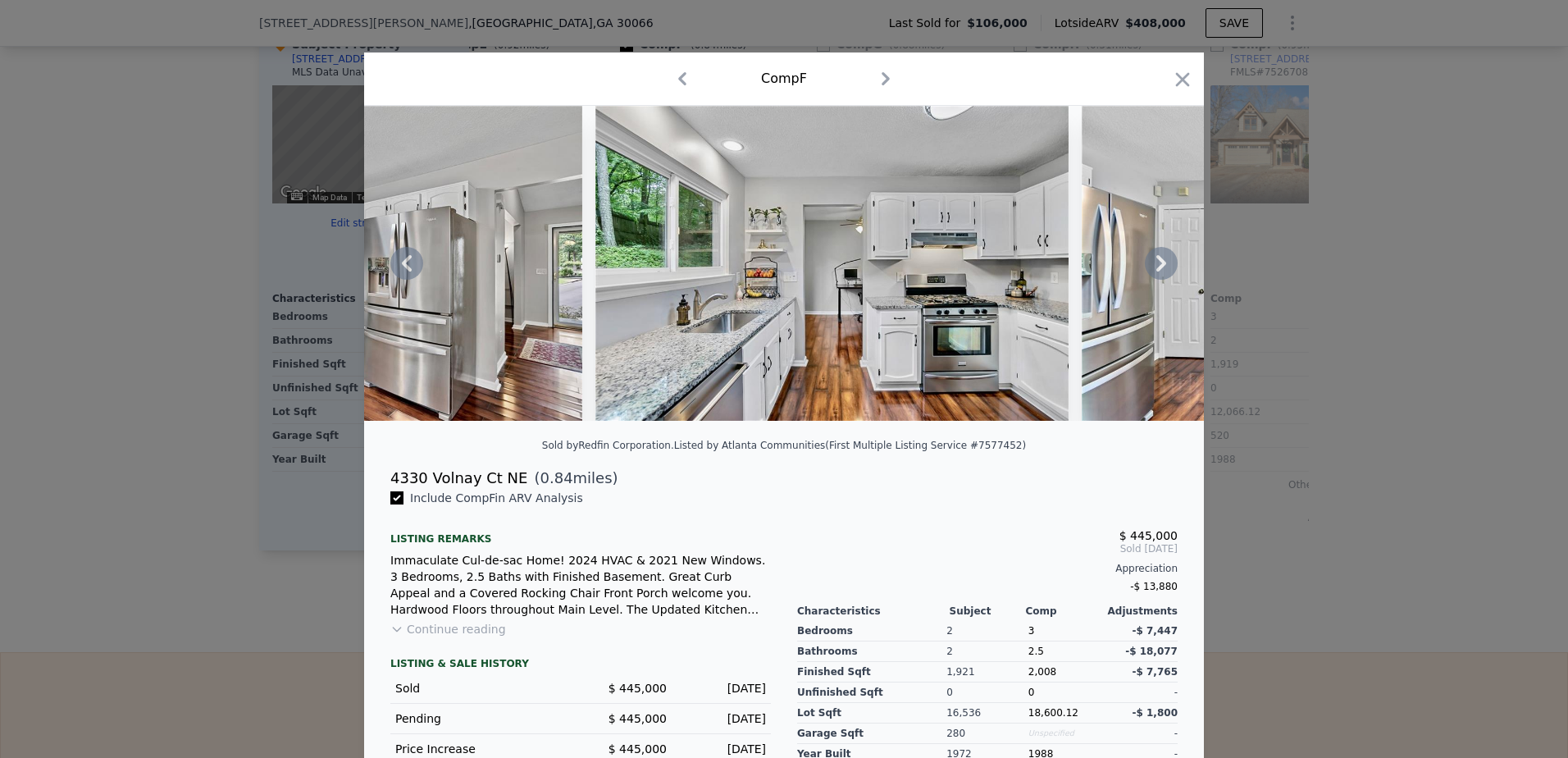
click at [1154, 262] on icon at bounding box center [1161, 263] width 33 height 33
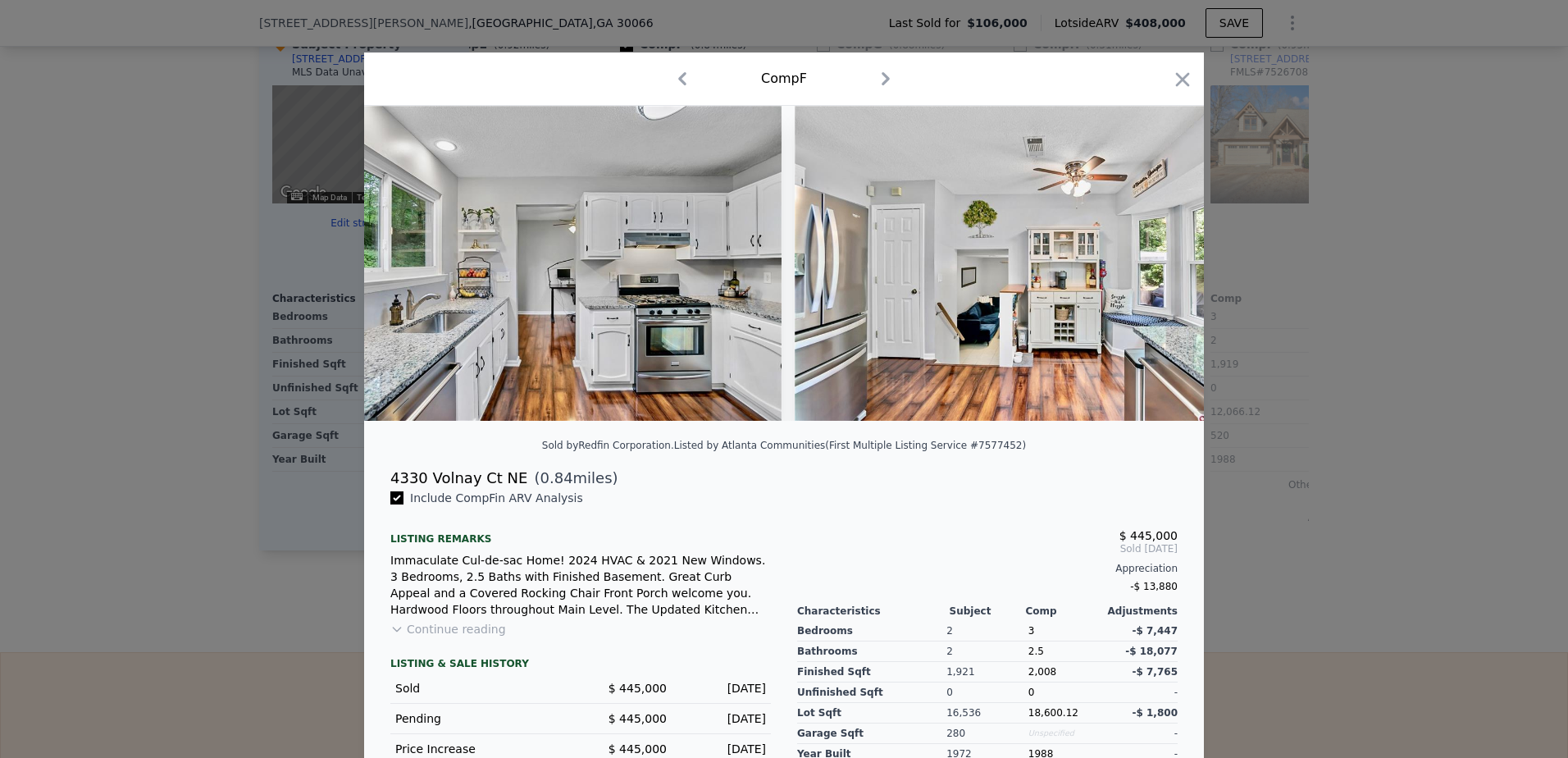
scroll to position [0, 5511]
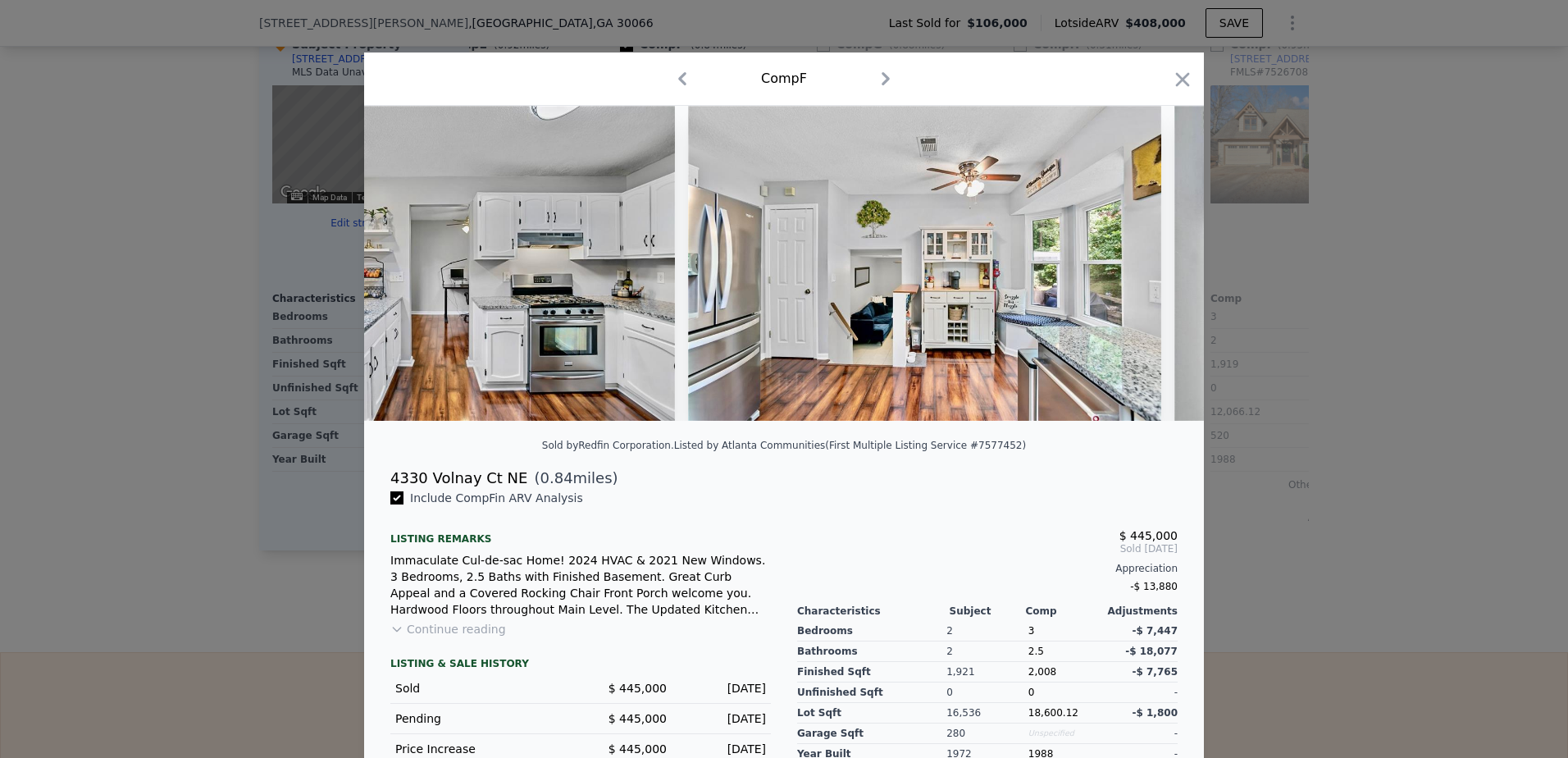
click at [1154, 262] on img at bounding box center [925, 263] width 473 height 315
click at [1177, 83] on icon "button" at bounding box center [1183, 80] width 23 height 23
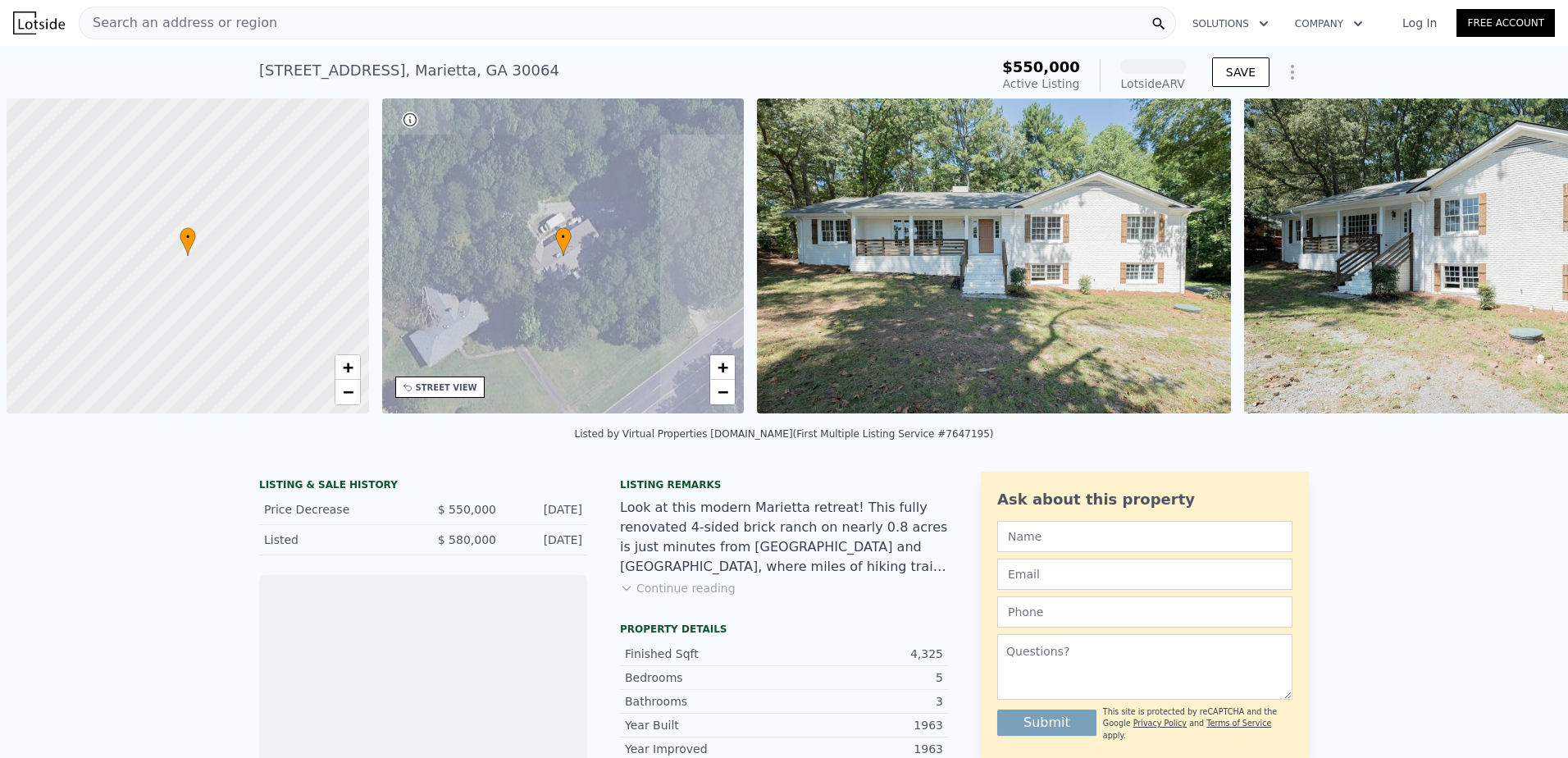
scroll to position [0, 7]
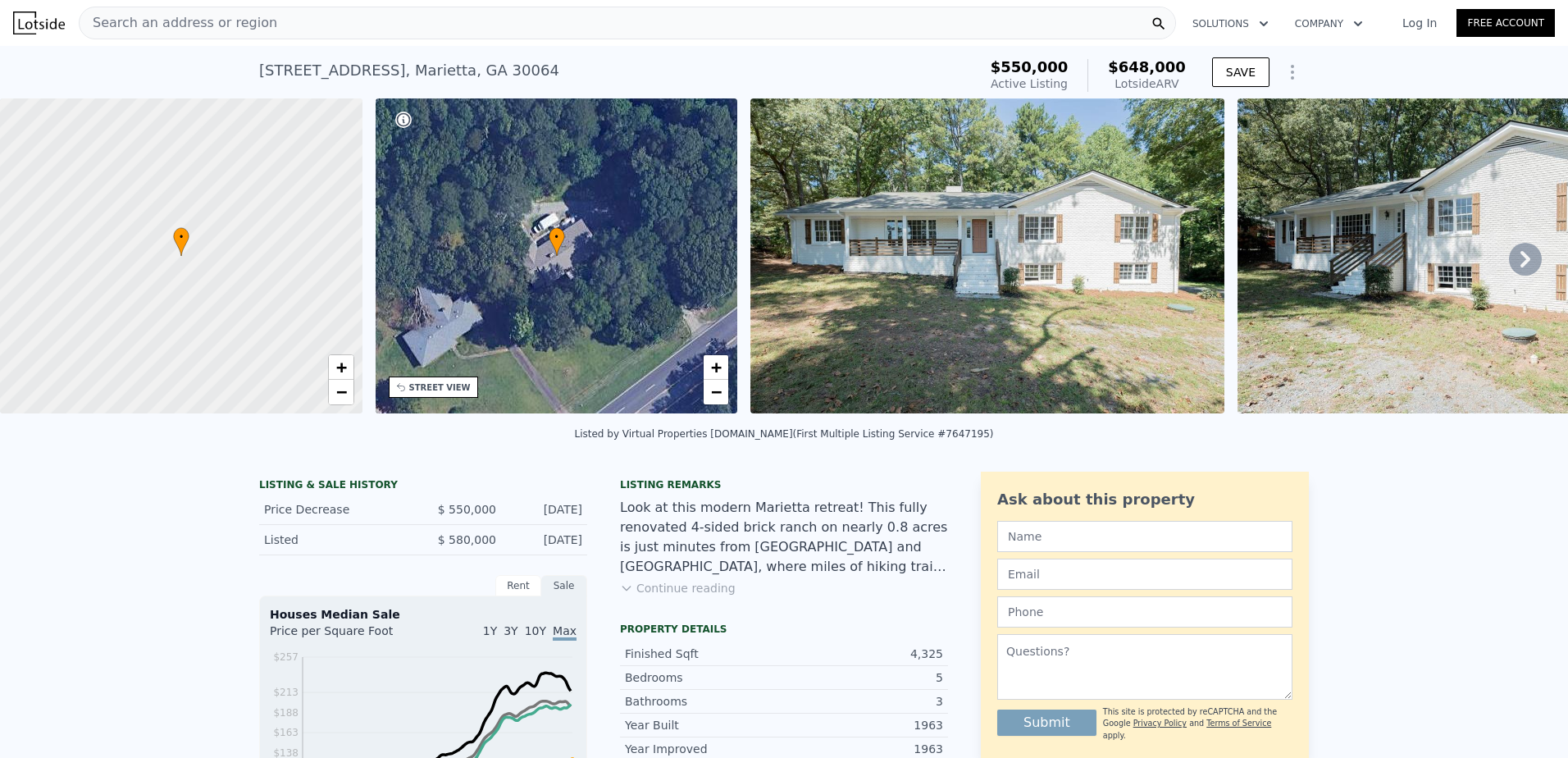
click at [1522, 266] on icon at bounding box center [1525, 259] width 33 height 33
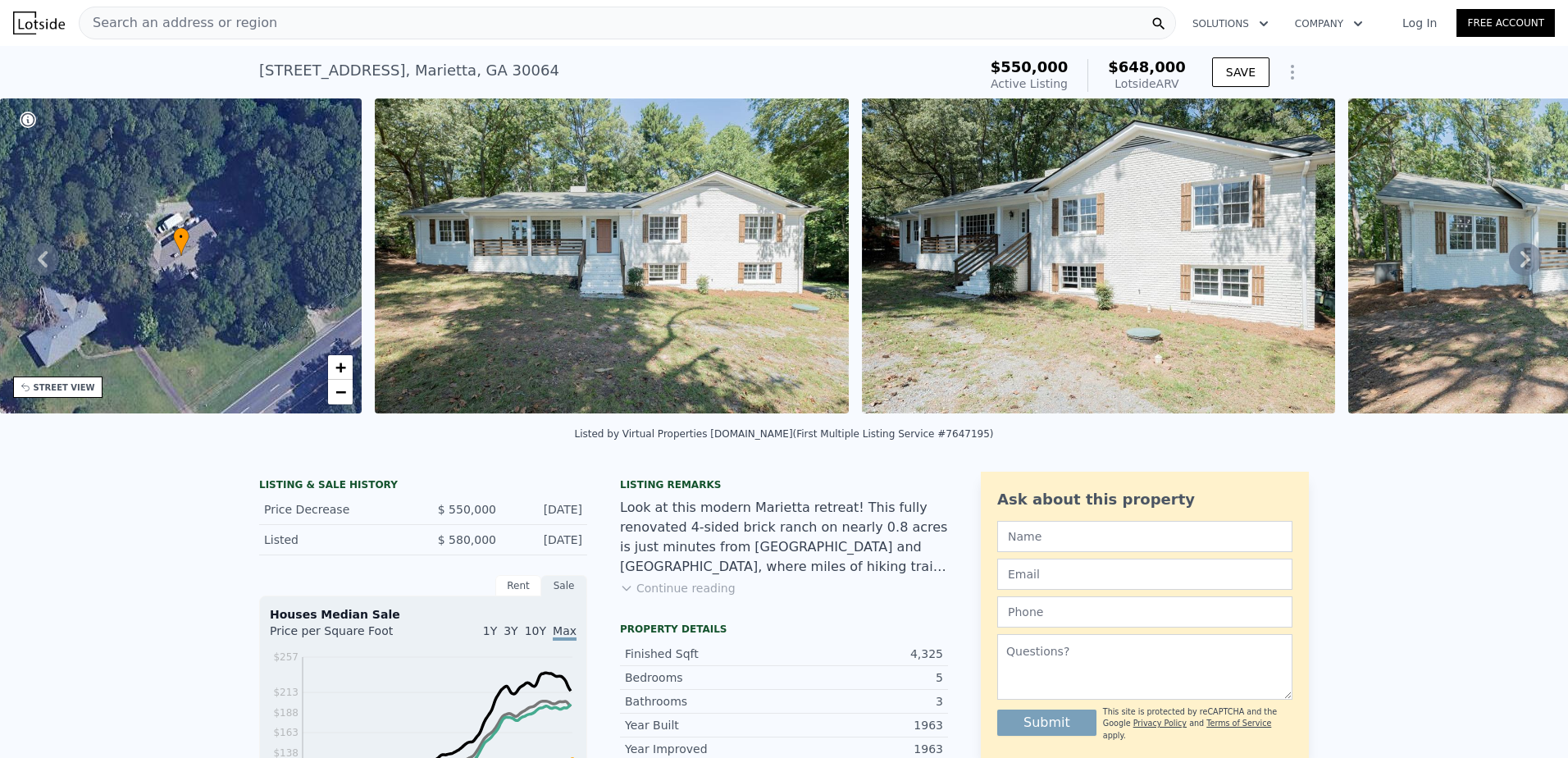
click at [1522, 266] on icon at bounding box center [1525, 259] width 33 height 33
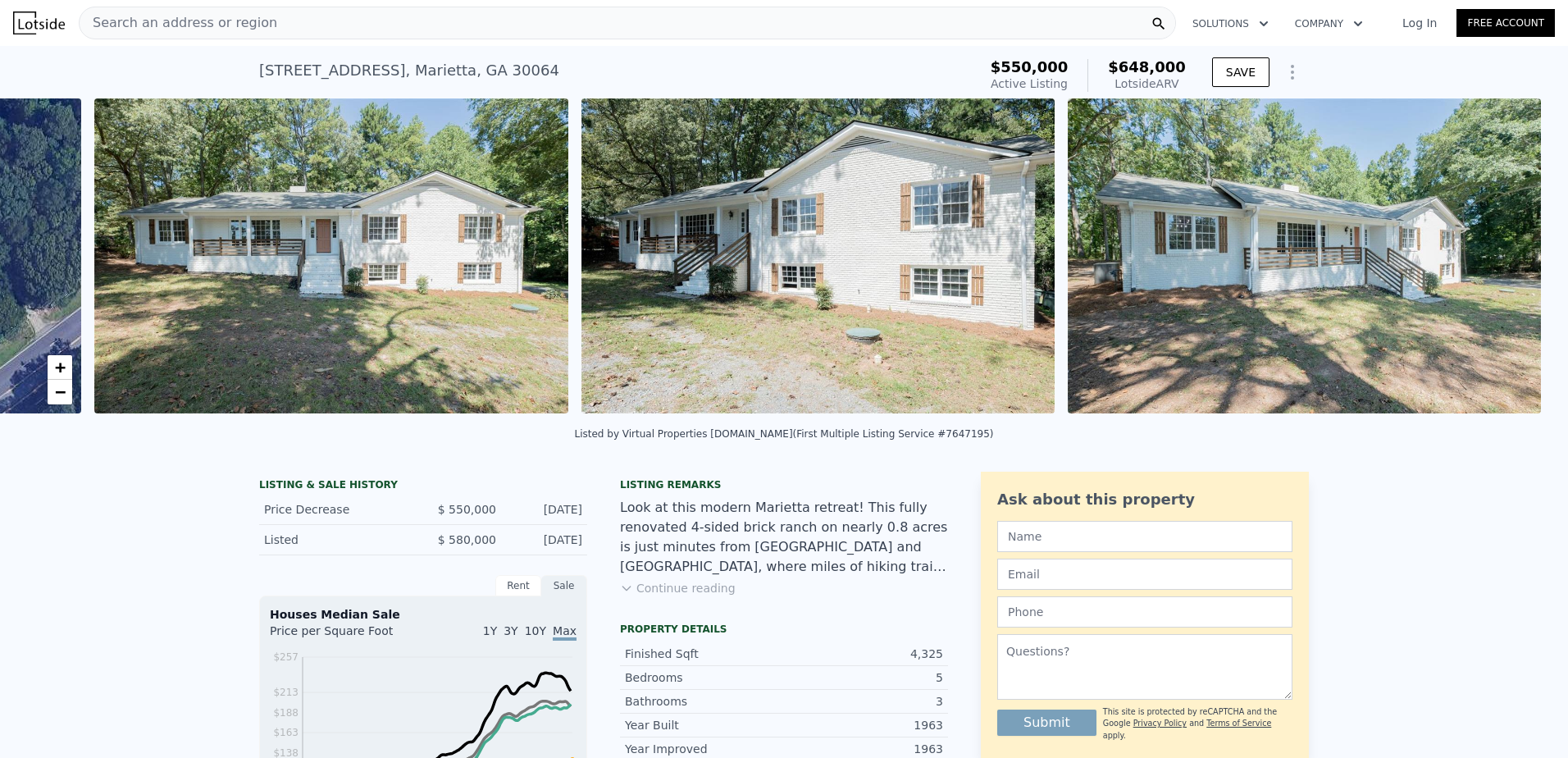
scroll to position [0, 750]
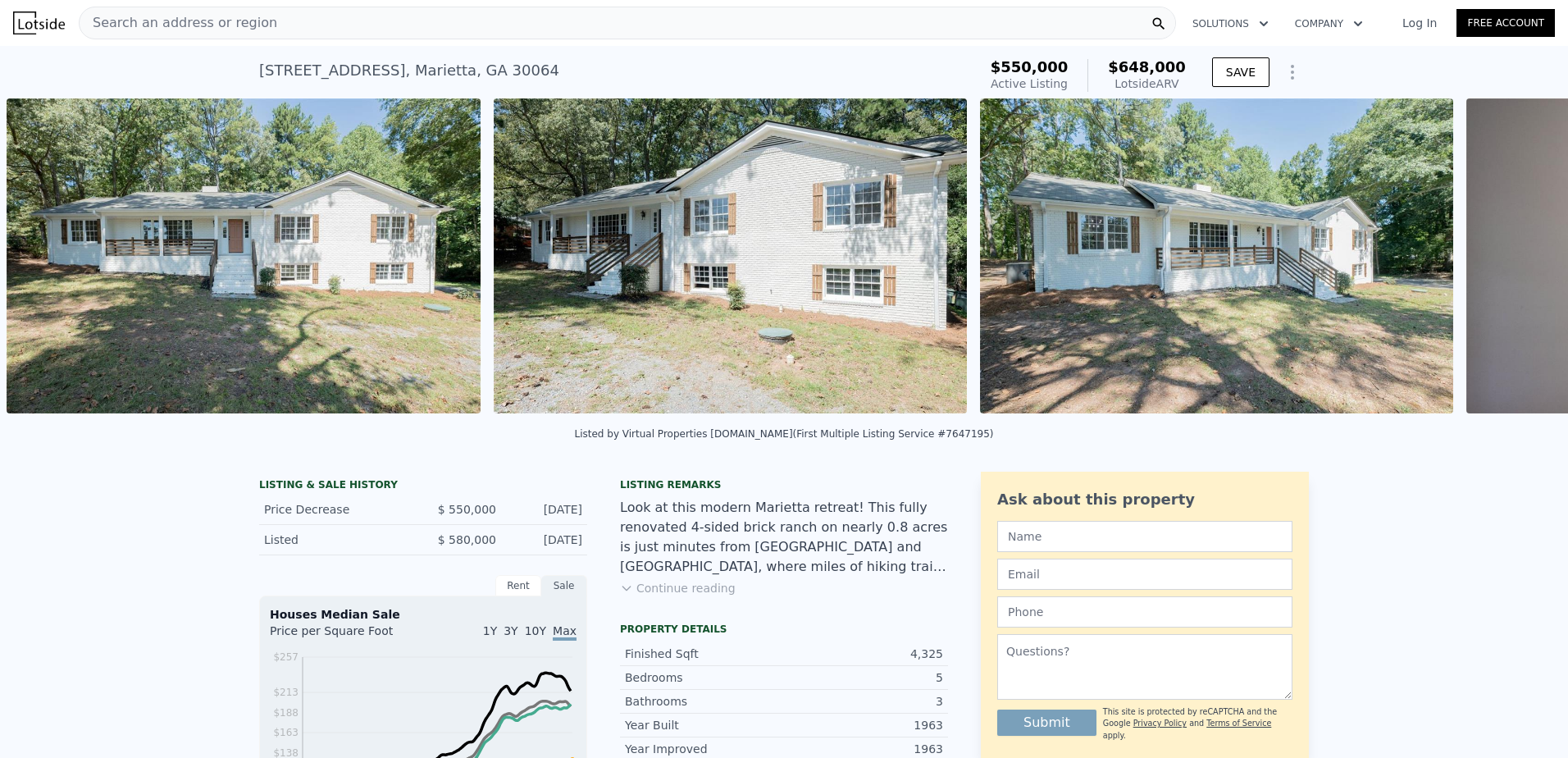
click at [1522, 266] on div "• + − • + − STREET VIEW Loading... SATELLITE VIEW" at bounding box center [784, 258] width 1568 height 321
click at [1520, 266] on icon at bounding box center [1525, 259] width 33 height 33
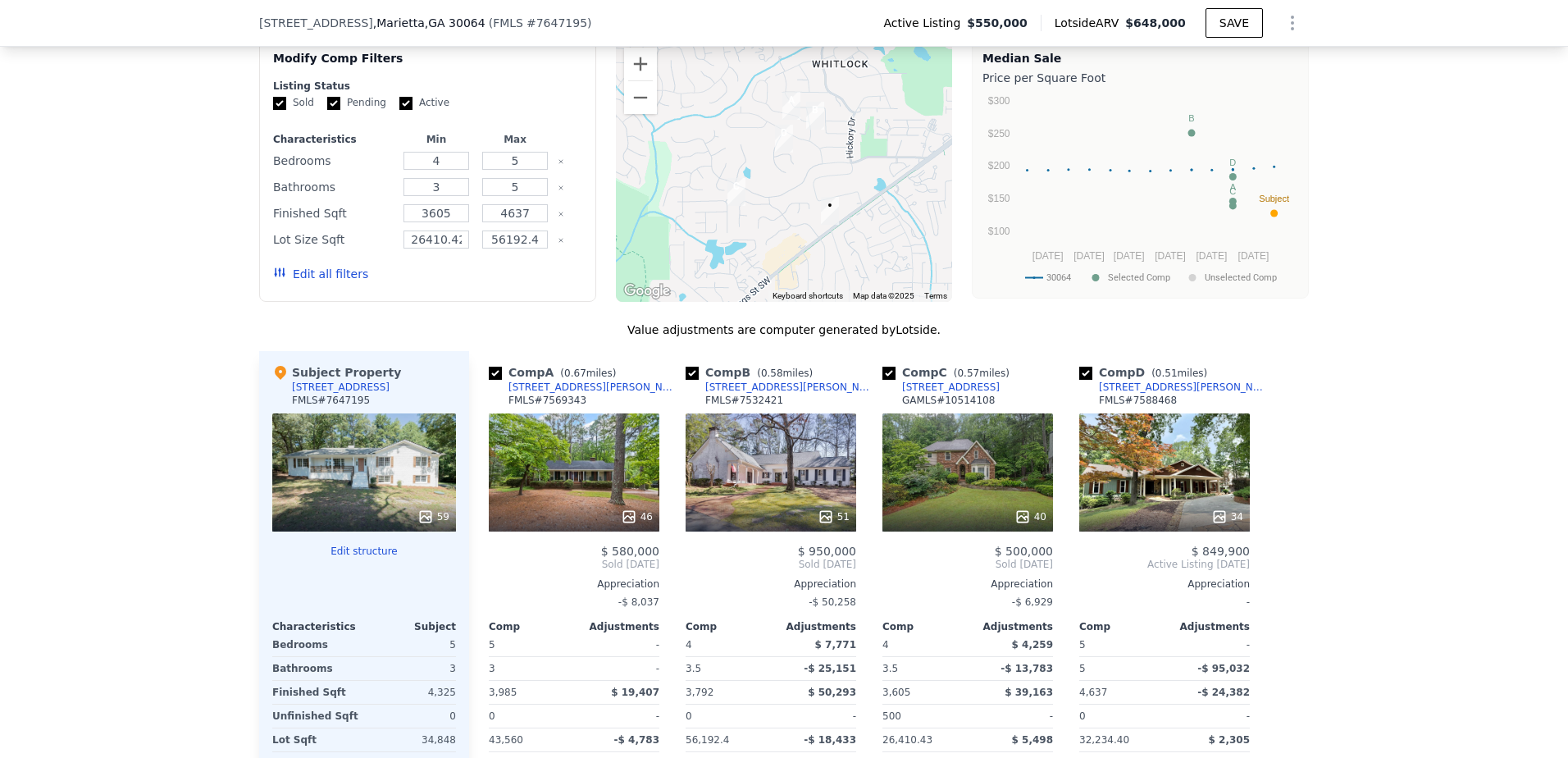
scroll to position [1416, 0]
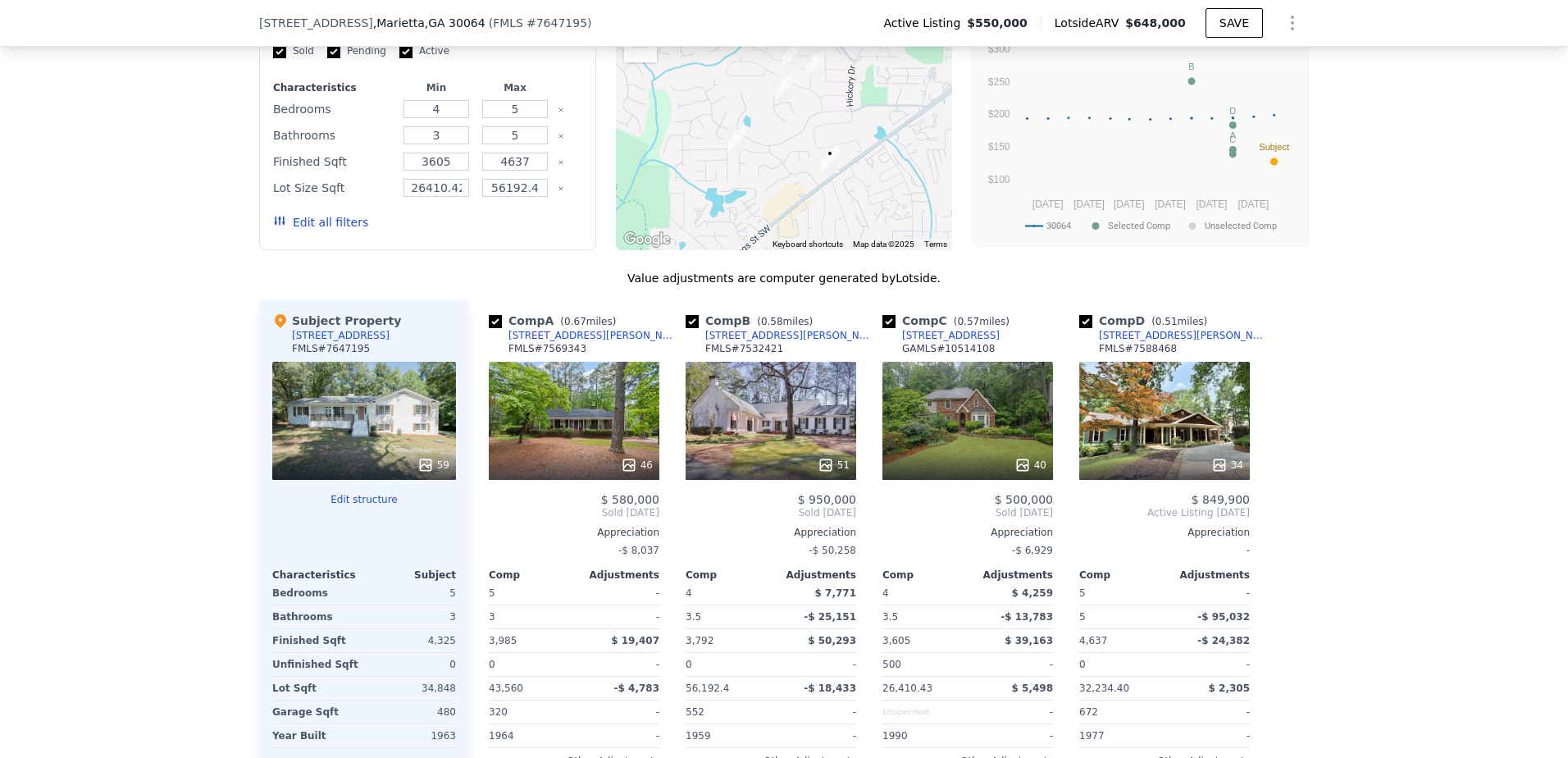
click at [583, 448] on div "46" at bounding box center [574, 421] width 170 height 118
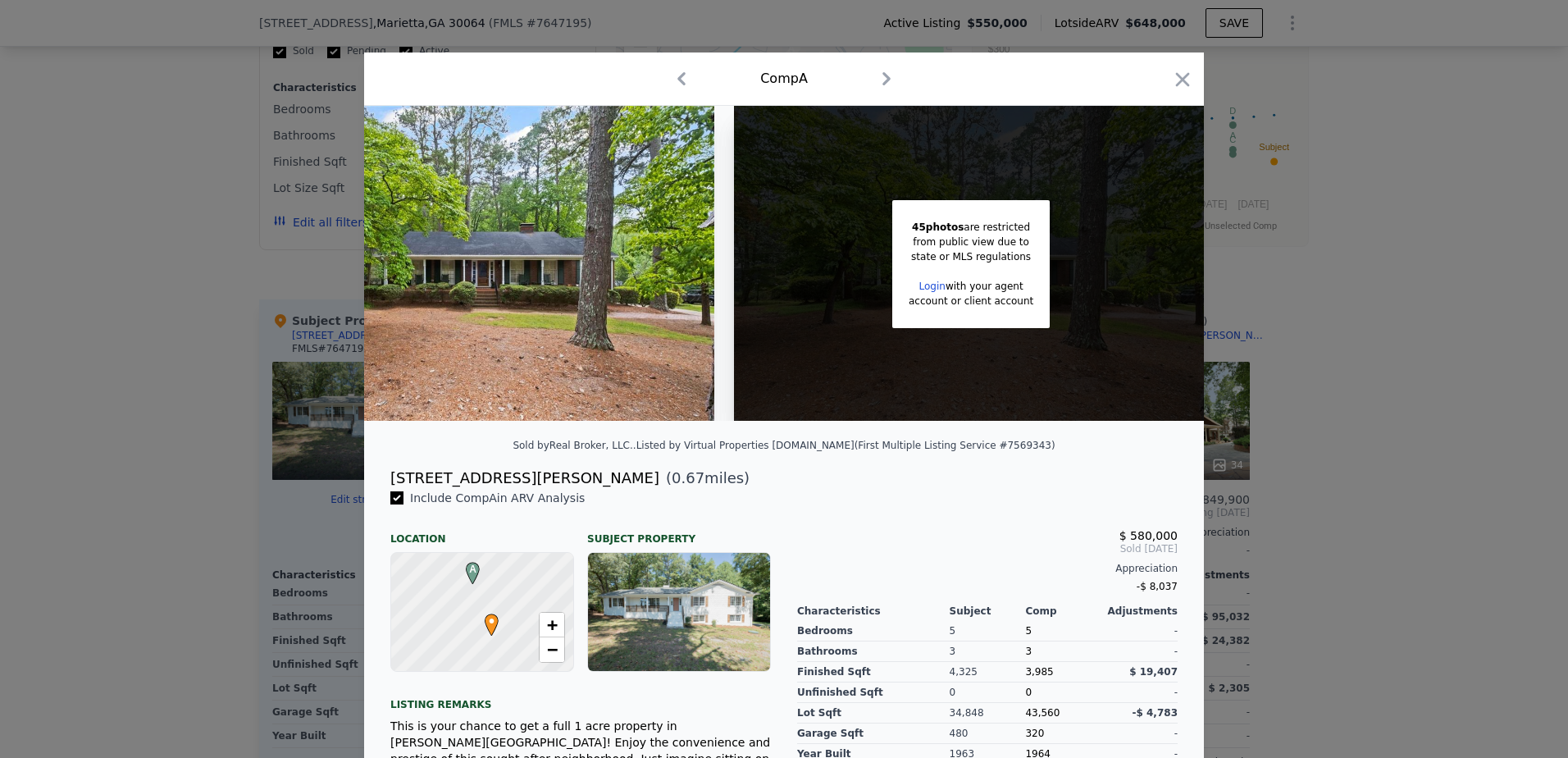
scroll to position [0, 133]
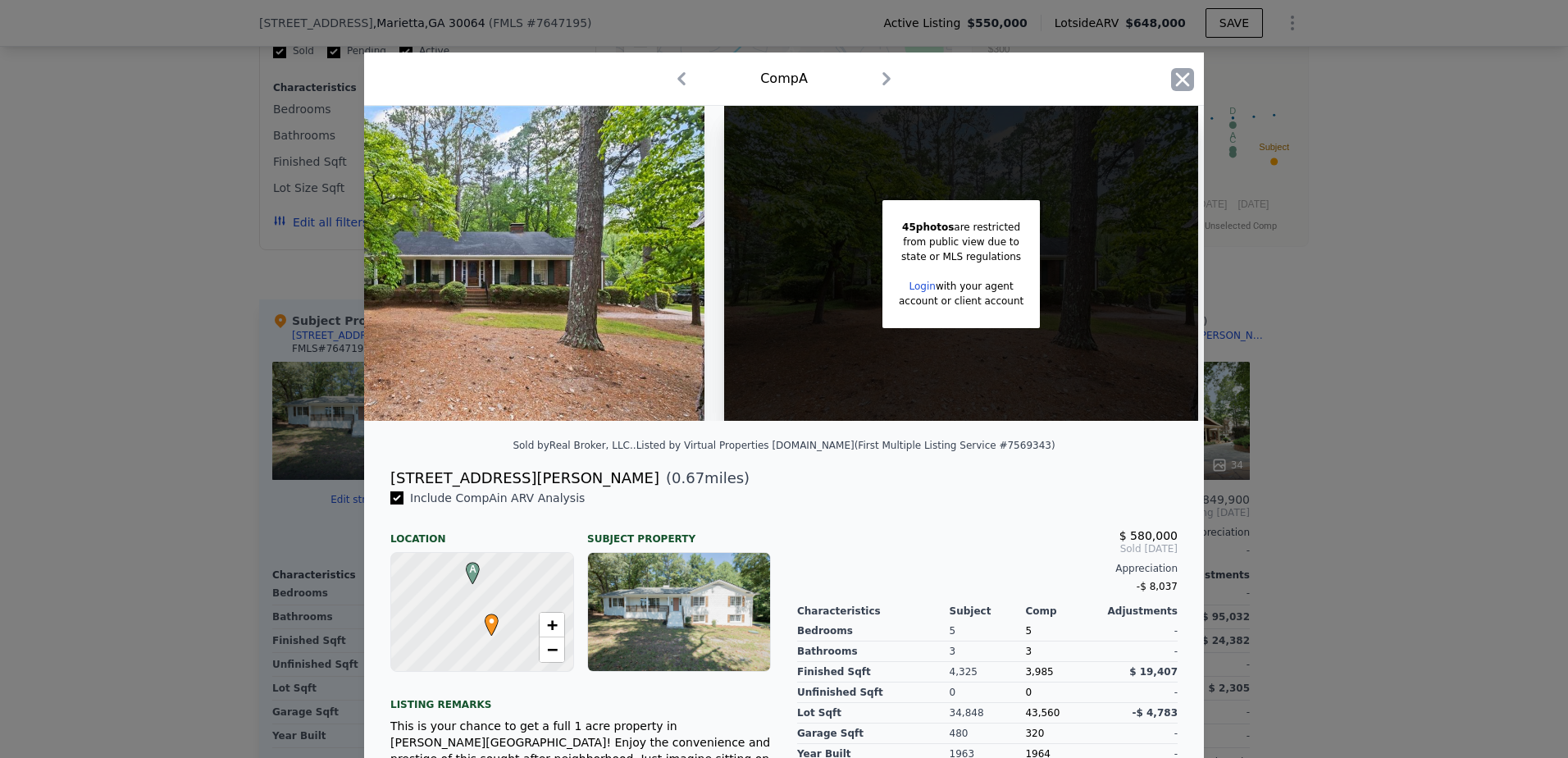
click at [1179, 77] on icon "button" at bounding box center [1183, 79] width 14 height 14
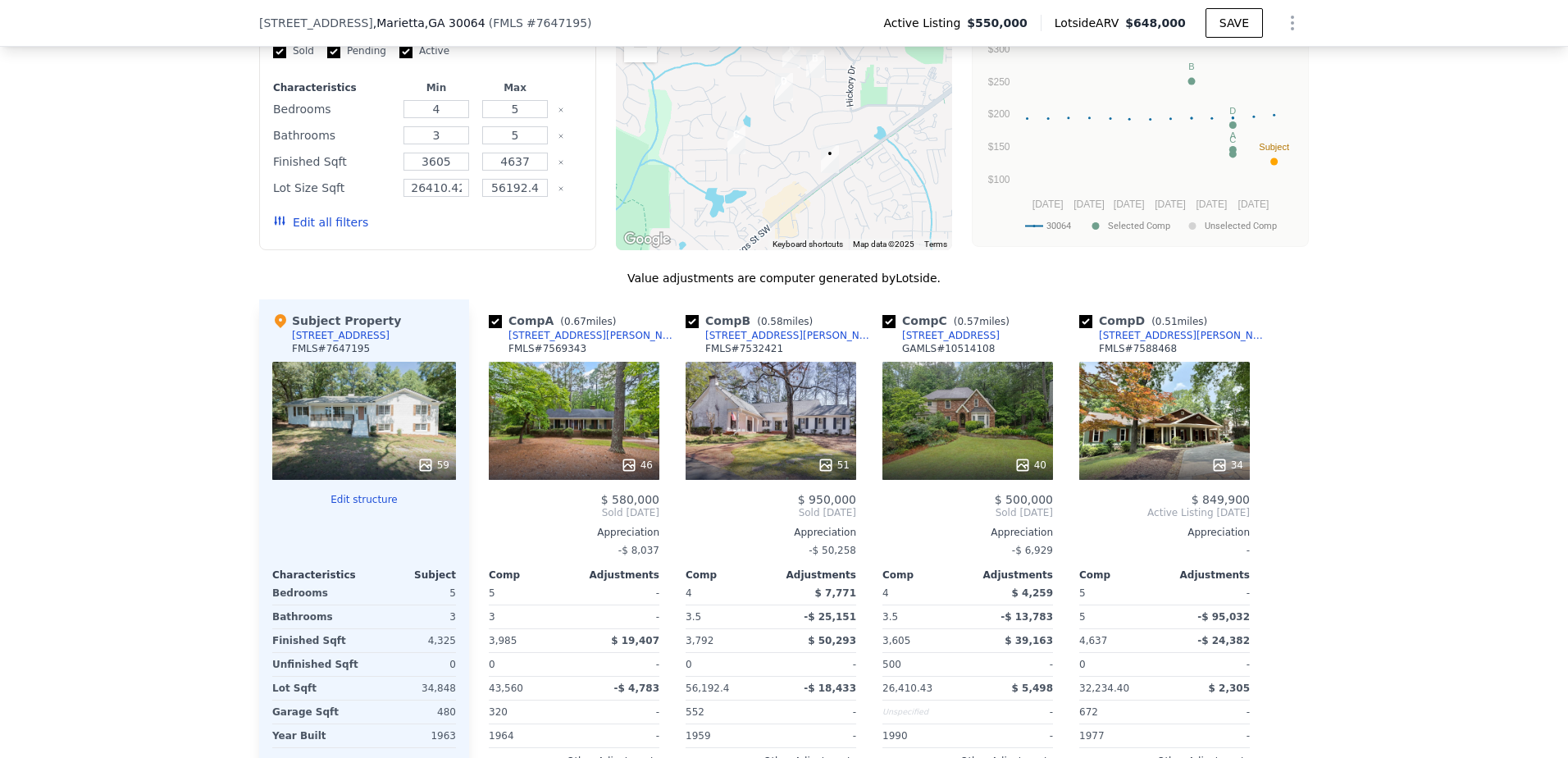
click at [613, 534] on div "$ 580,000 Sold Aug 2025 Appreciation -$ 8,037 Comp Adjustments 5 - 3 - 3,985 $ …" at bounding box center [574, 653] width 170 height 321
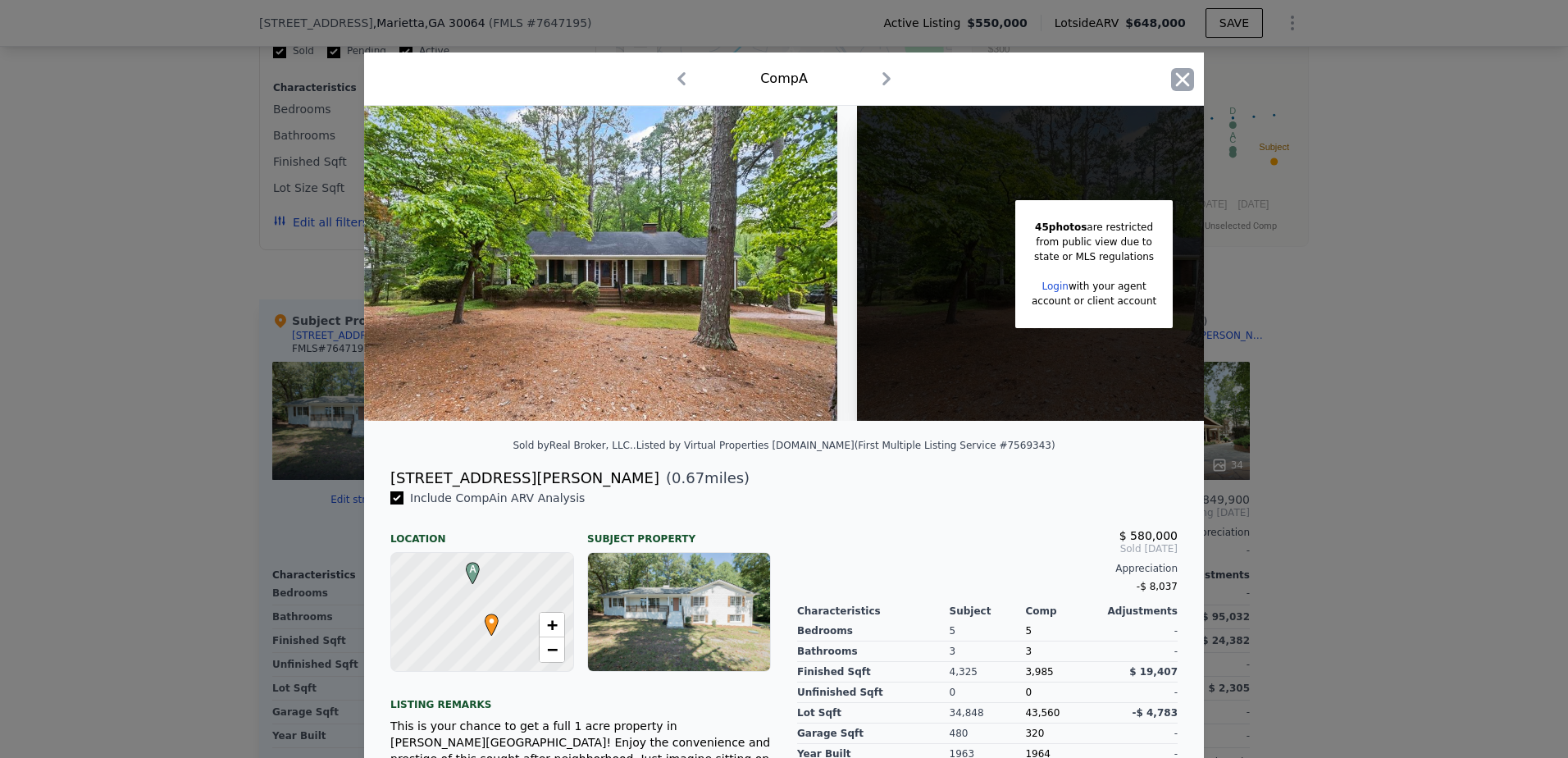
click at [1176, 77] on icon "button" at bounding box center [1183, 79] width 14 height 14
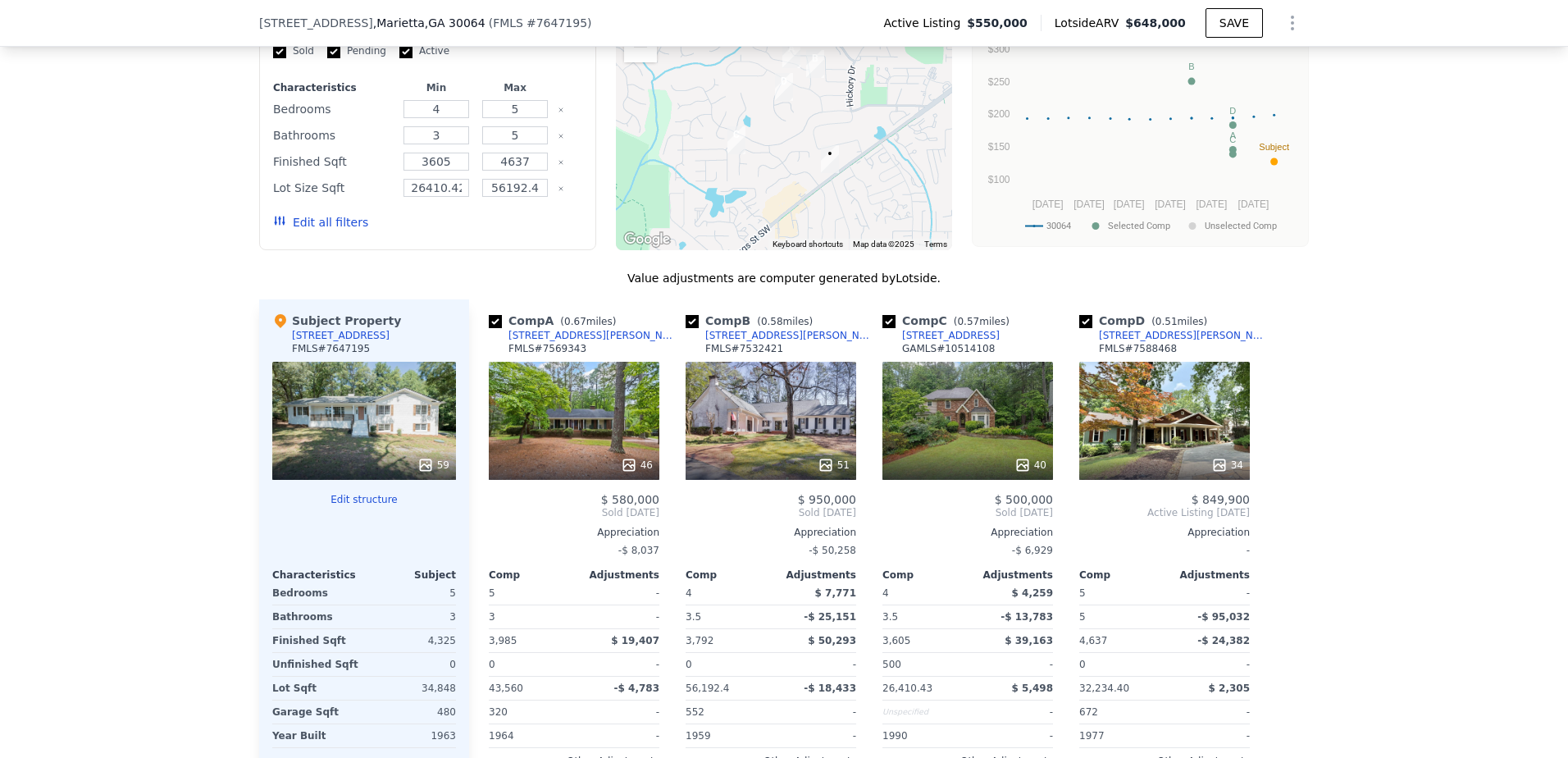
click at [994, 445] on div "40" at bounding box center [967, 421] width 170 height 118
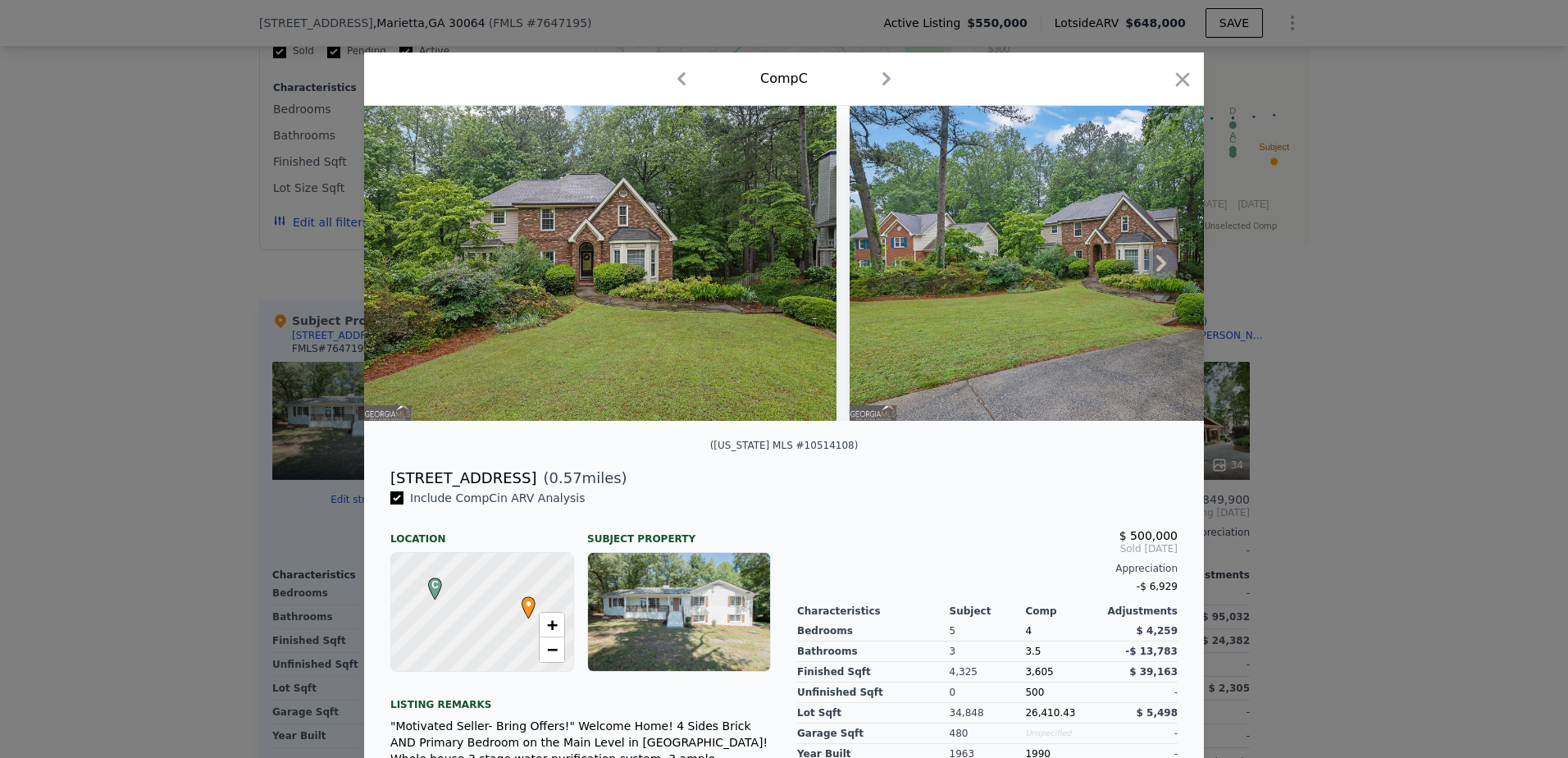
click at [1151, 269] on icon at bounding box center [1161, 263] width 33 height 33
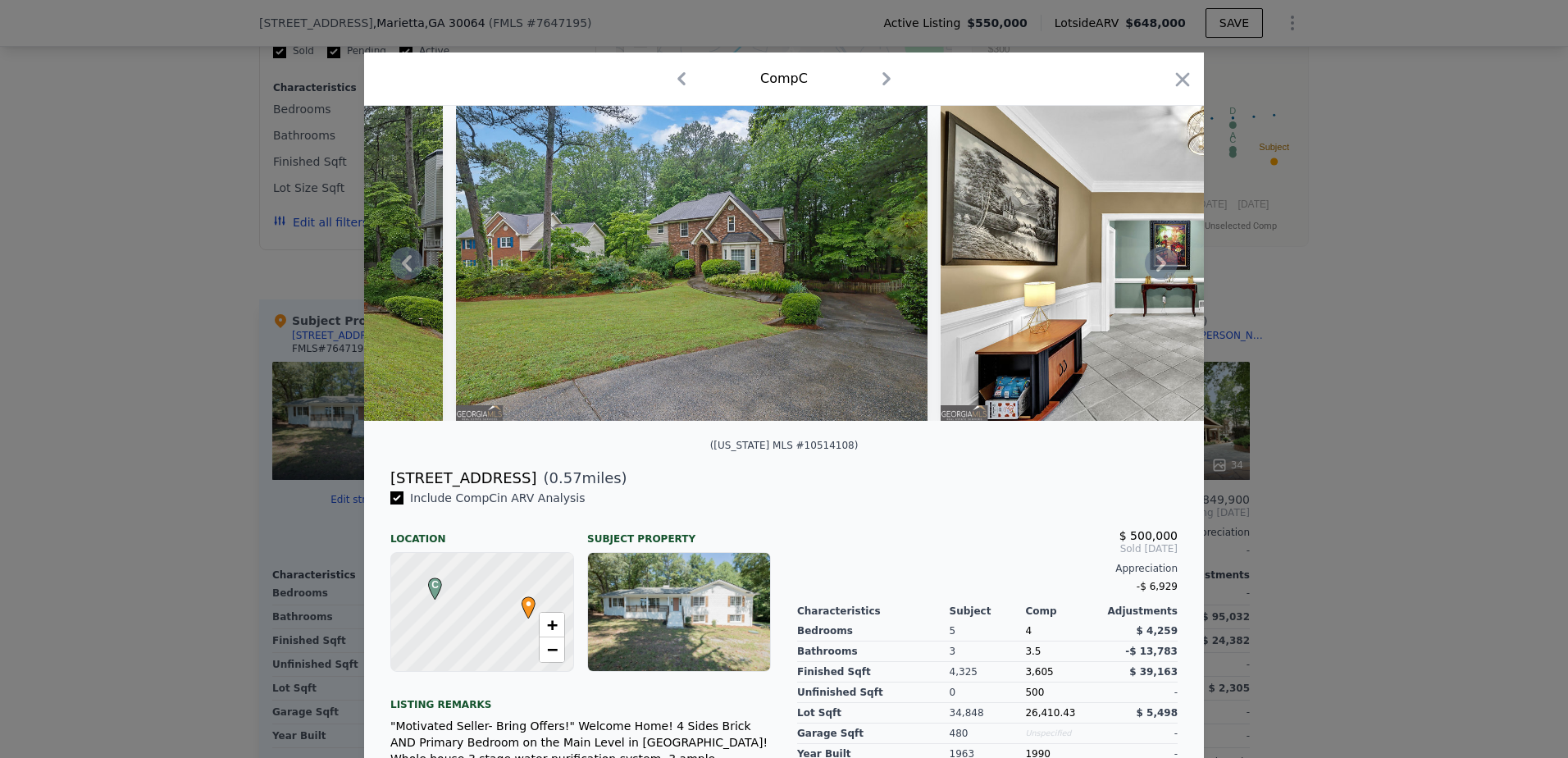
click at [1151, 269] on icon at bounding box center [1161, 263] width 33 height 33
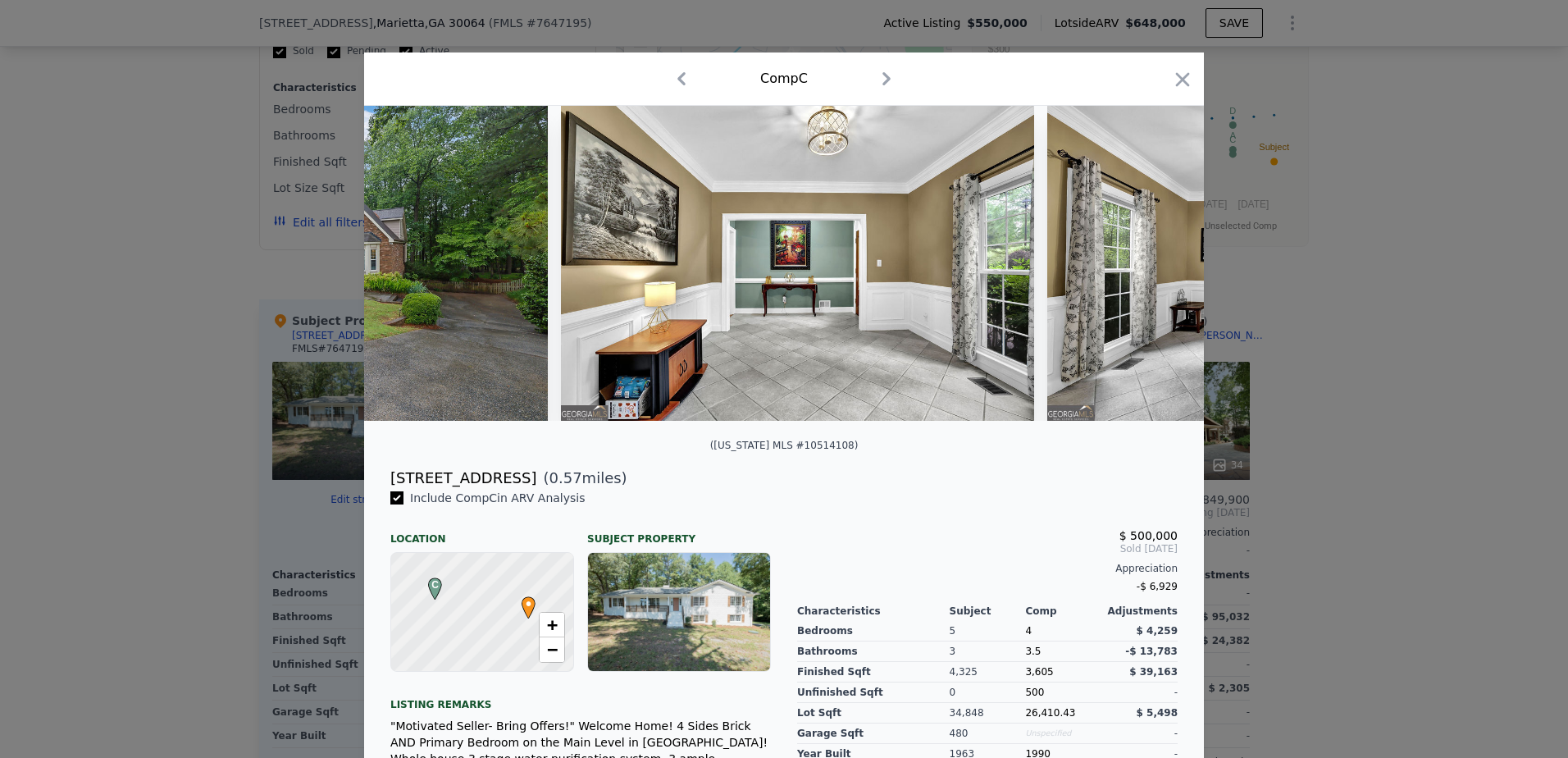
scroll to position [0, 788]
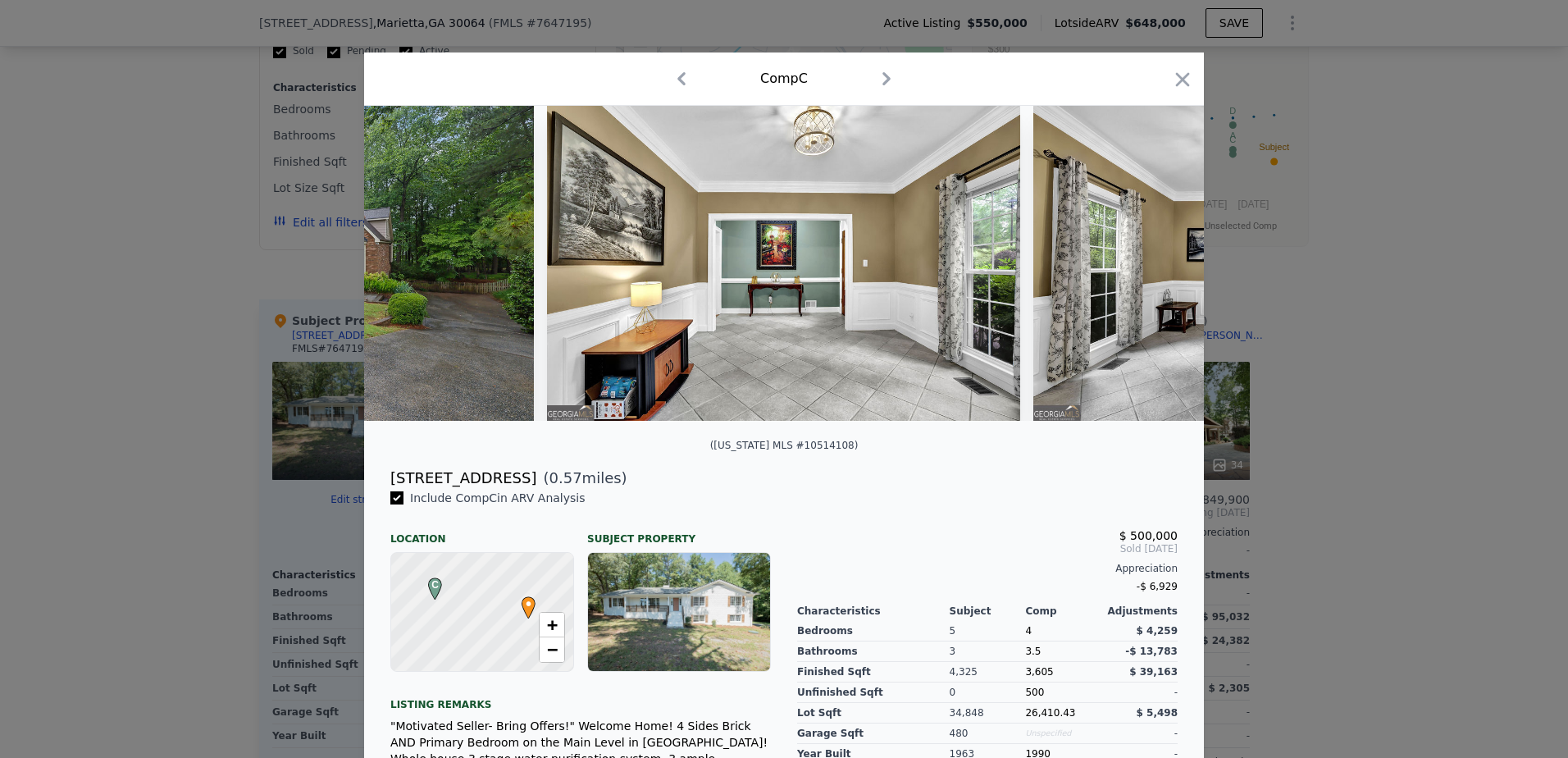
click at [1151, 269] on div at bounding box center [784, 263] width 840 height 315
click at [1153, 269] on icon at bounding box center [1161, 263] width 33 height 33
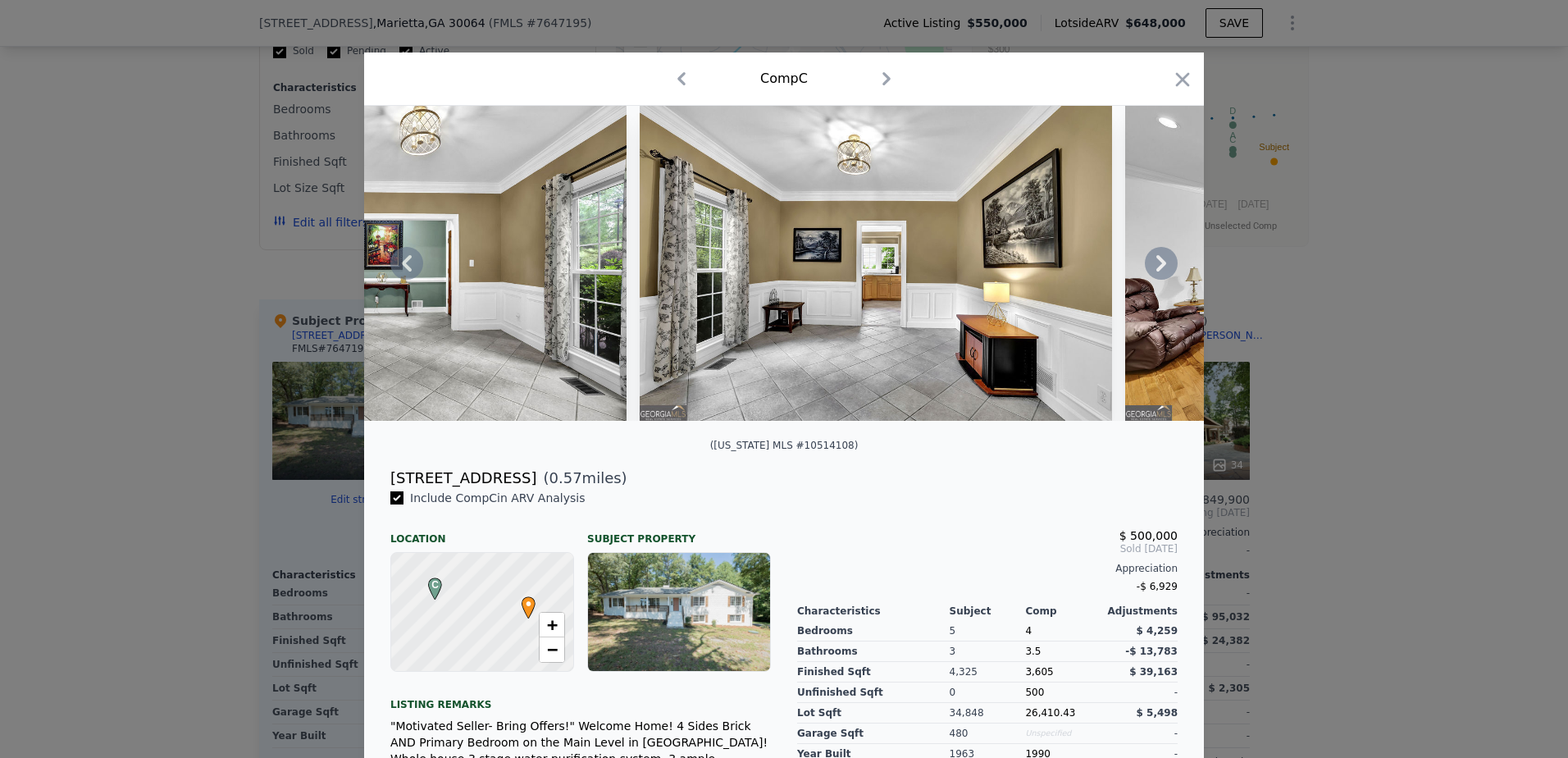
click at [1153, 269] on icon at bounding box center [1161, 263] width 33 height 33
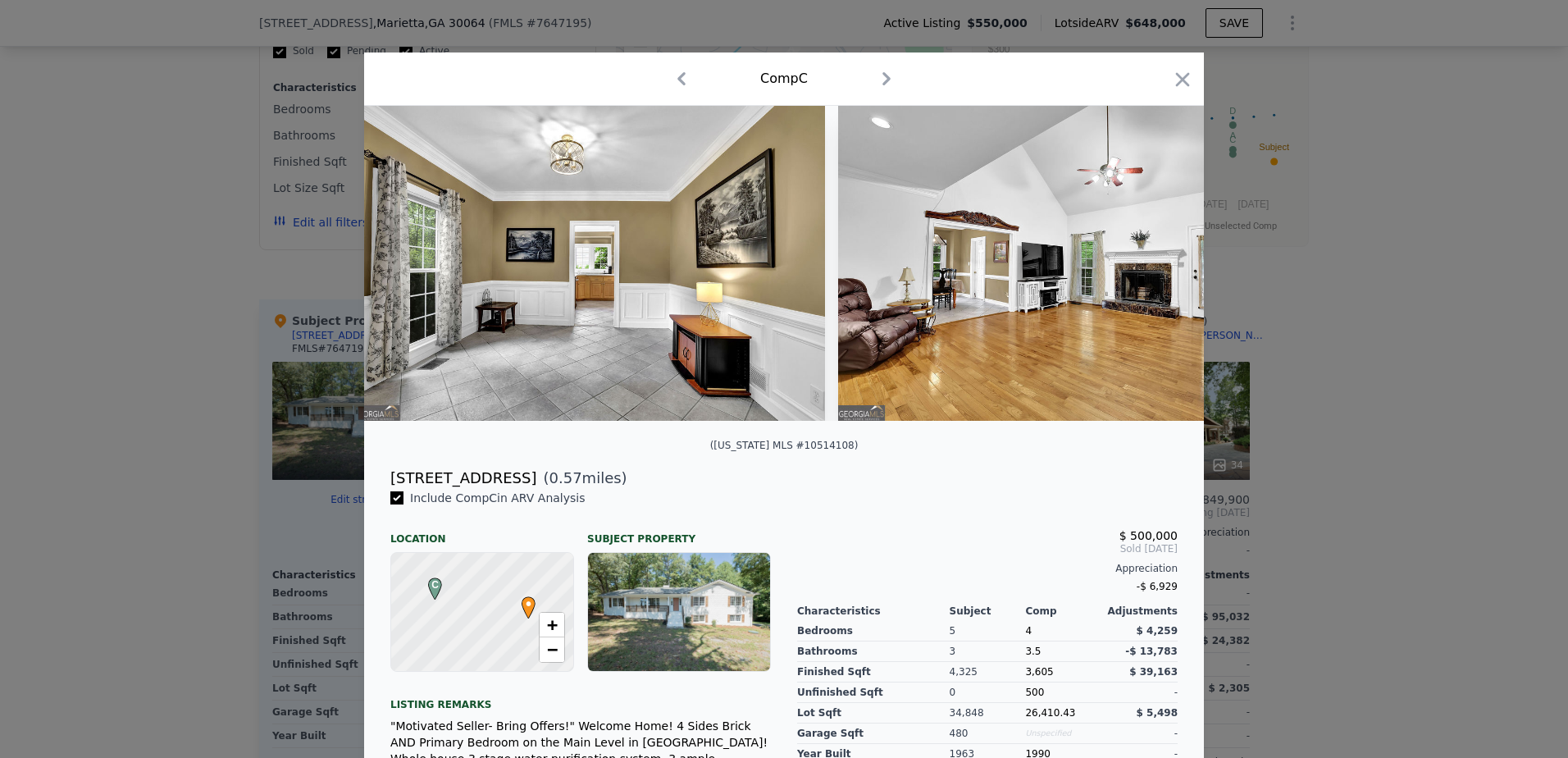
scroll to position [0, 1575]
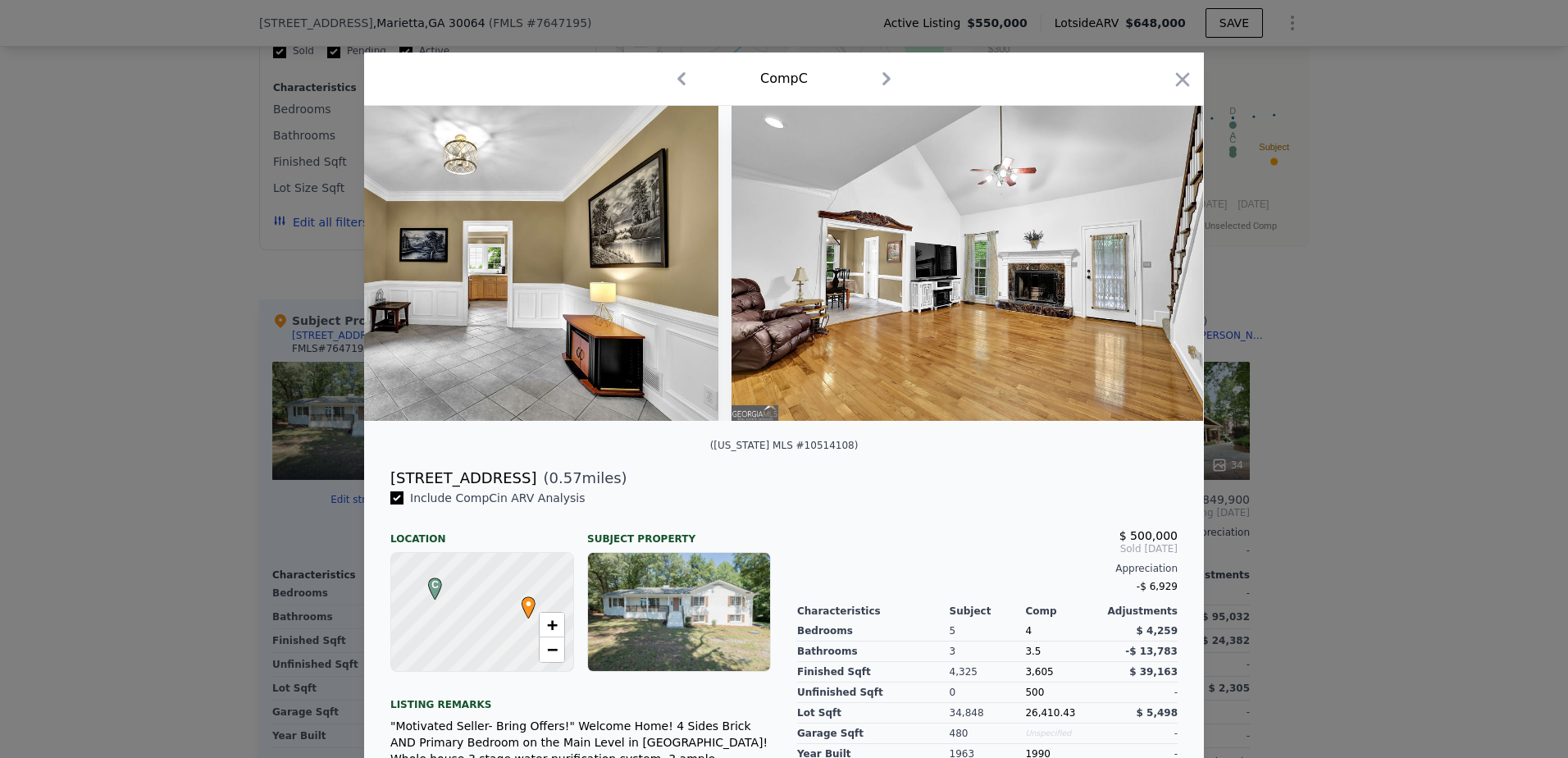
click at [1153, 269] on div at bounding box center [784, 263] width 840 height 315
click at [1153, 269] on icon at bounding box center [1161, 263] width 33 height 33
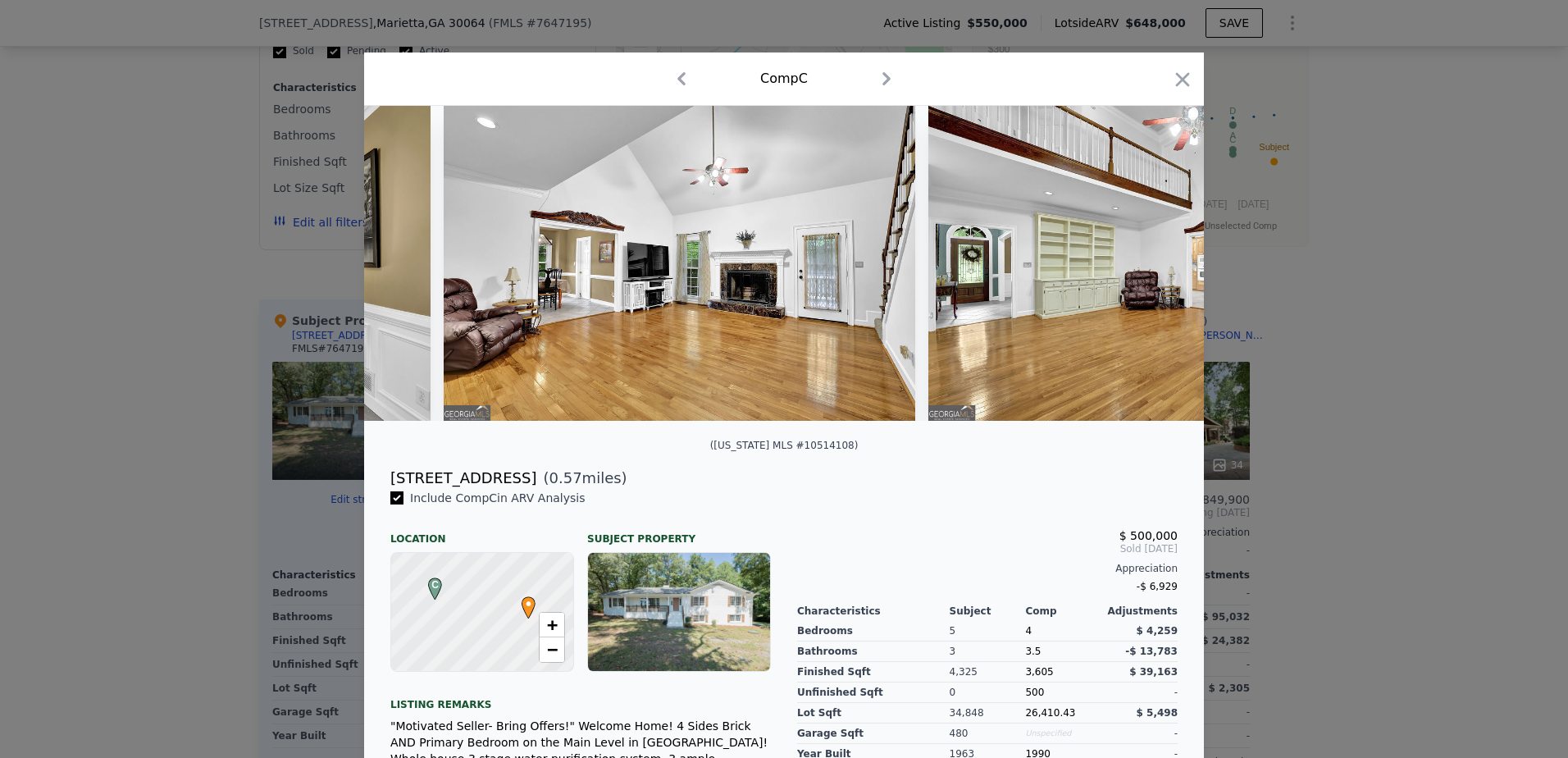
scroll to position [0, 1968]
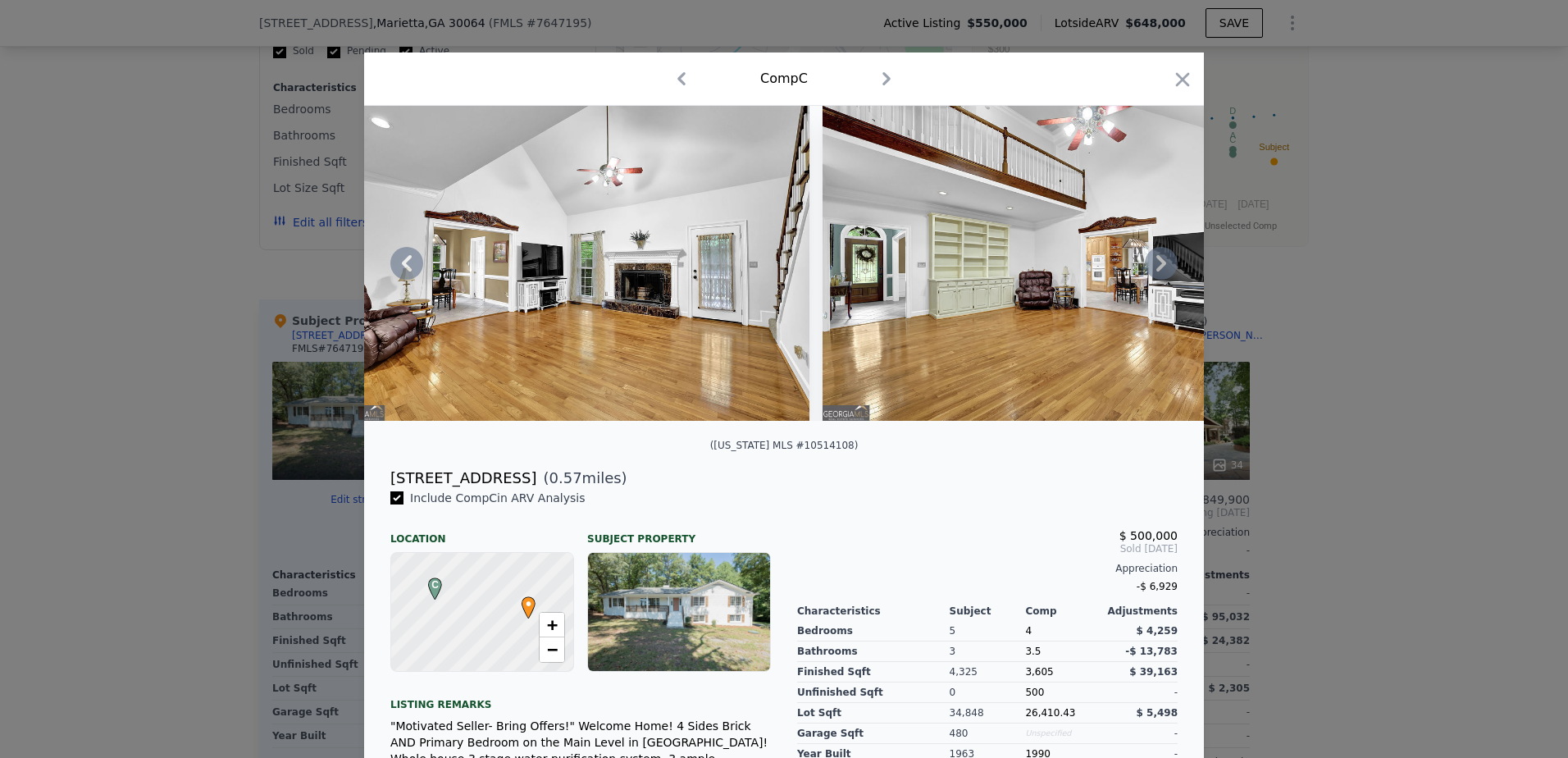
click at [1153, 269] on div at bounding box center [784, 263] width 840 height 315
click at [1161, 270] on icon at bounding box center [1161, 263] width 33 height 33
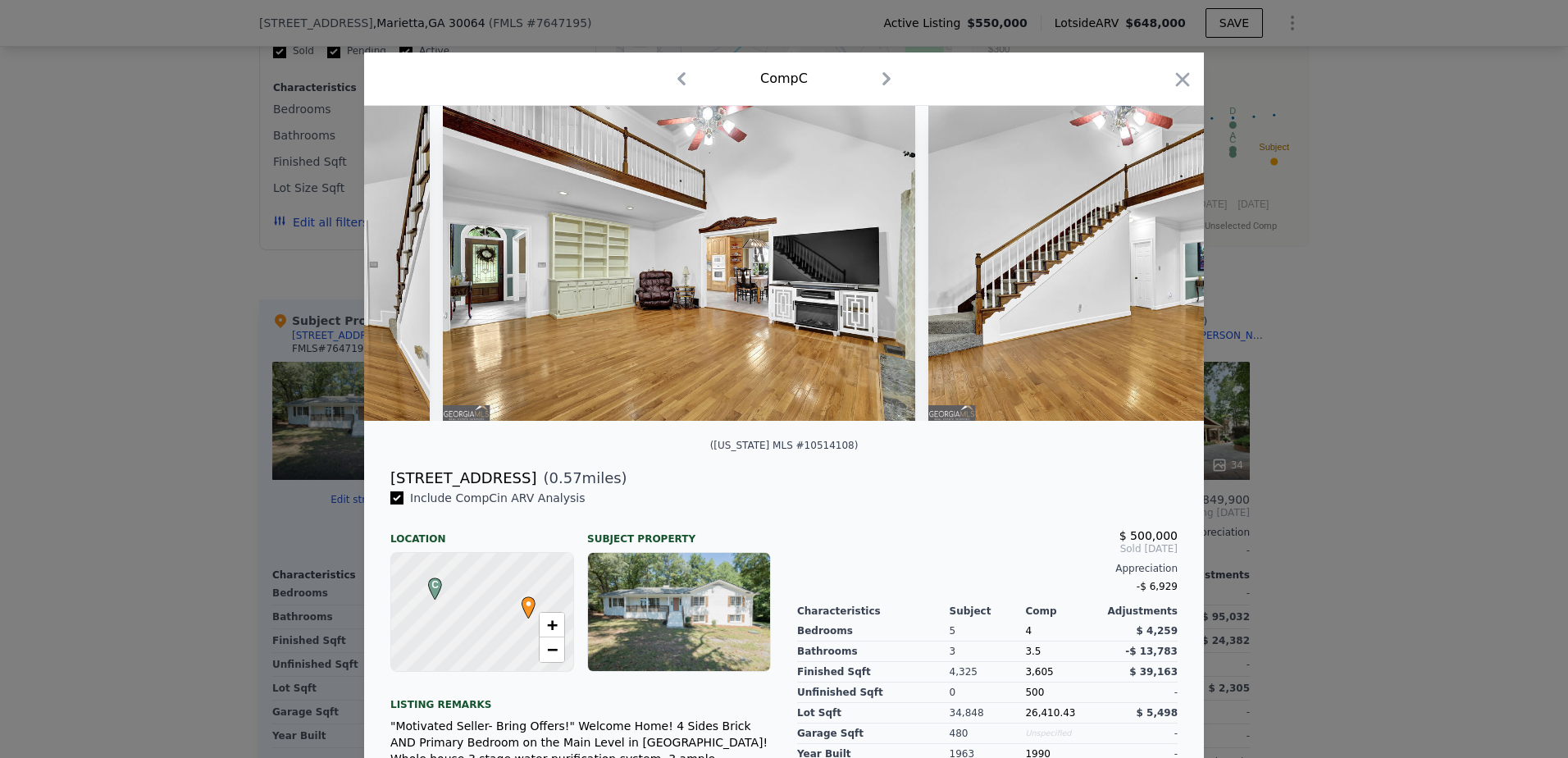
scroll to position [0, 2362]
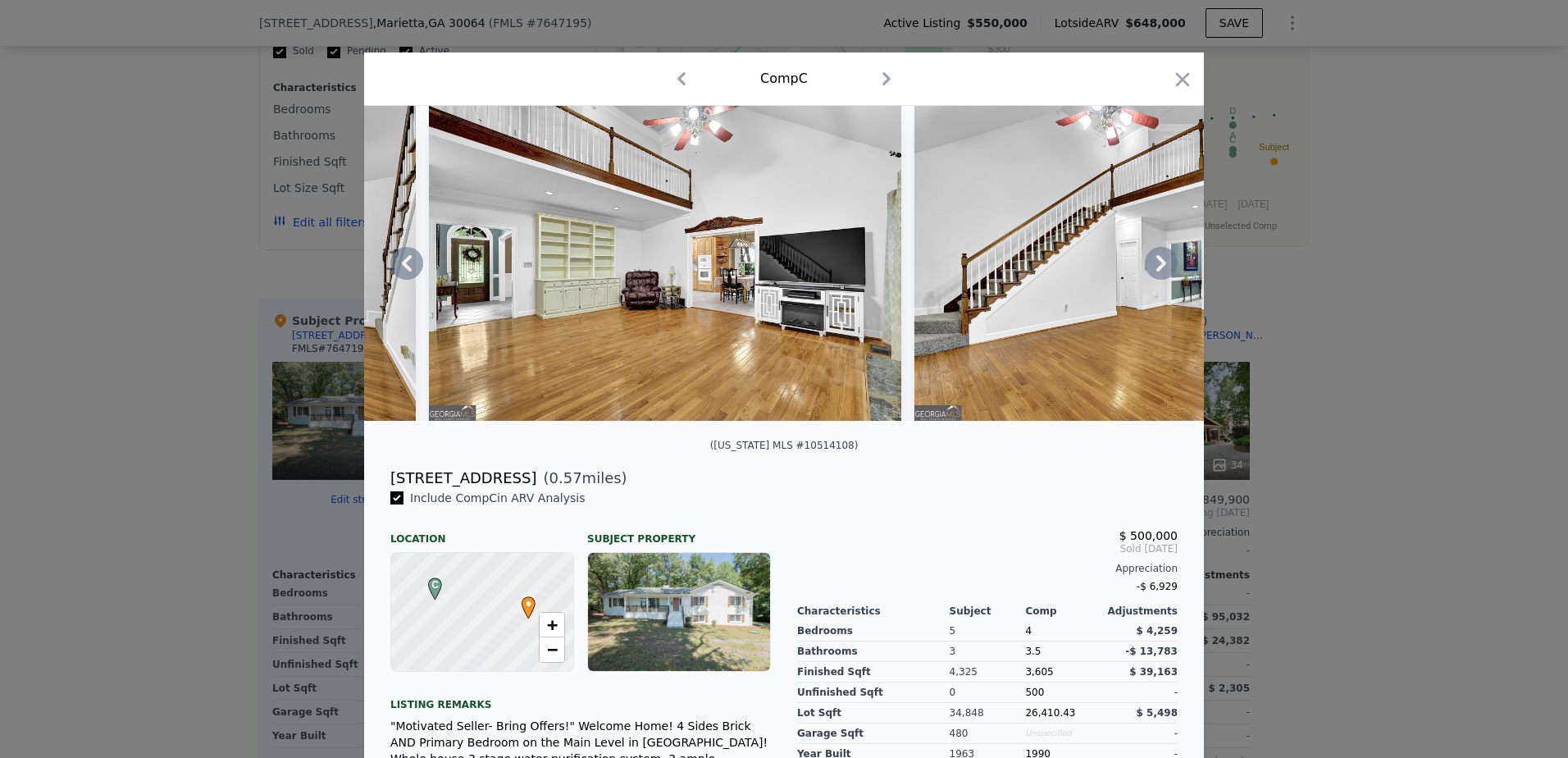
click at [1161, 270] on icon at bounding box center [1161, 263] width 33 height 33
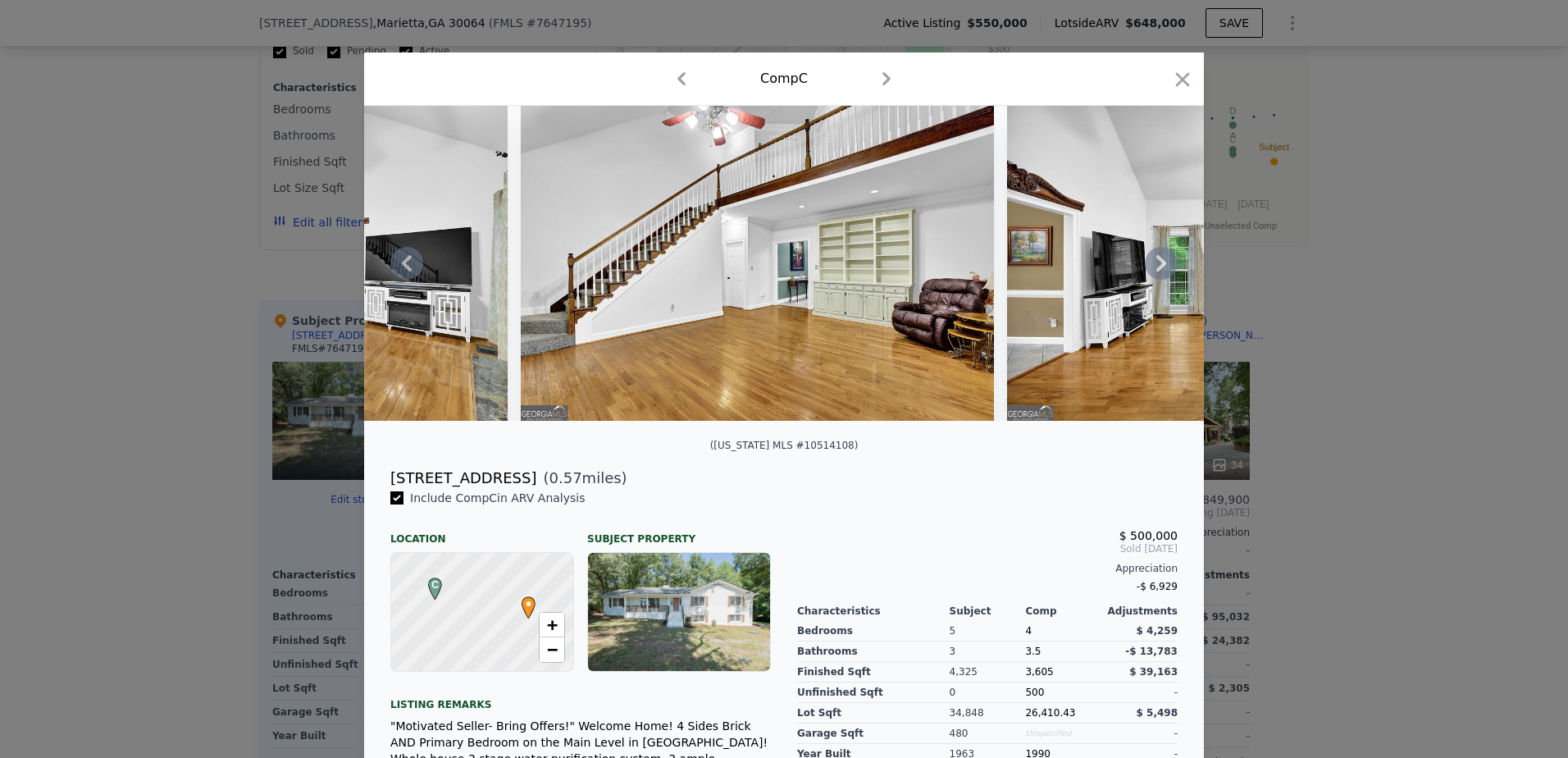
click at [1161, 270] on icon at bounding box center [1161, 263] width 33 height 33
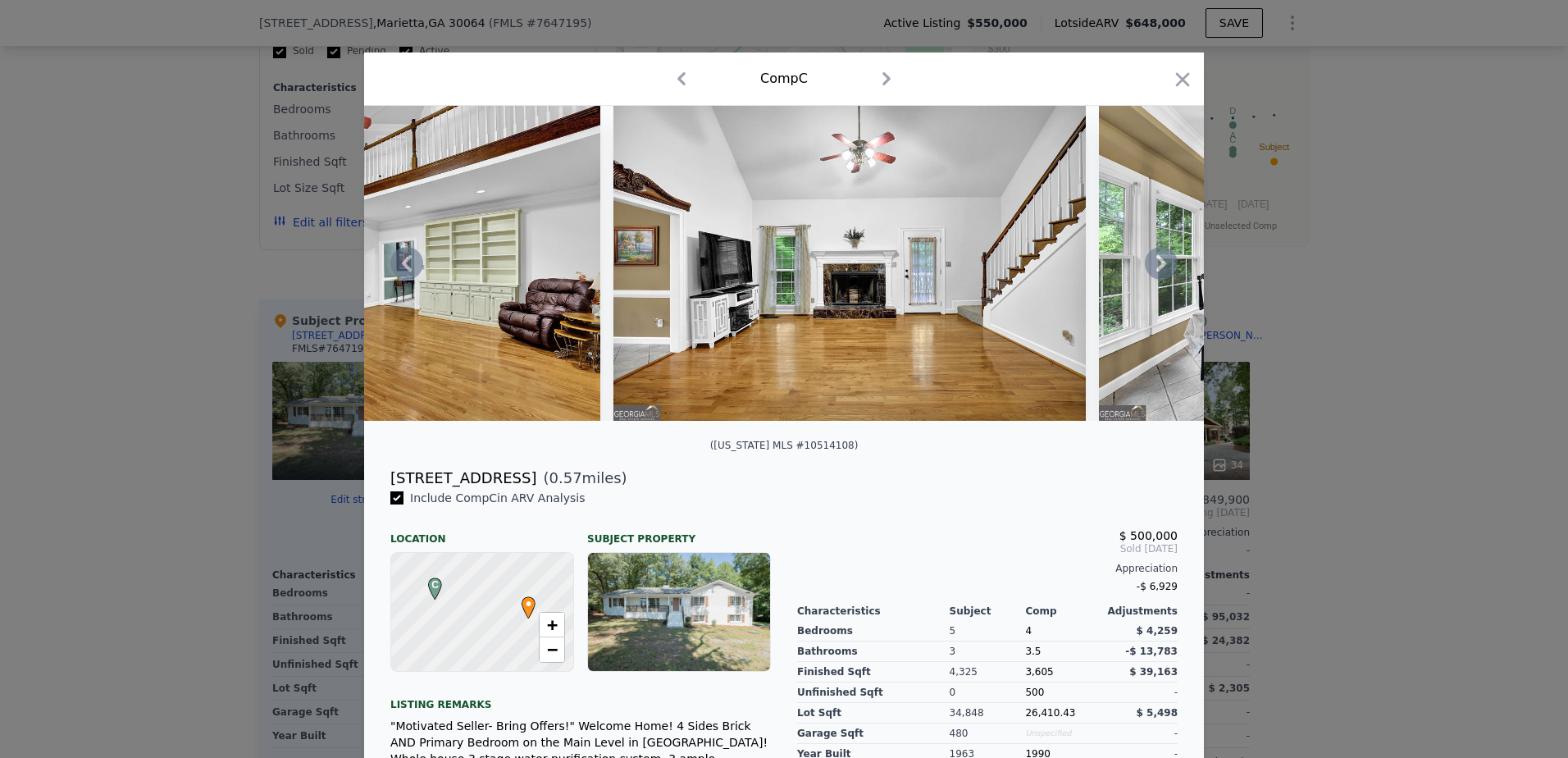
click at [1161, 270] on icon at bounding box center [1161, 263] width 33 height 33
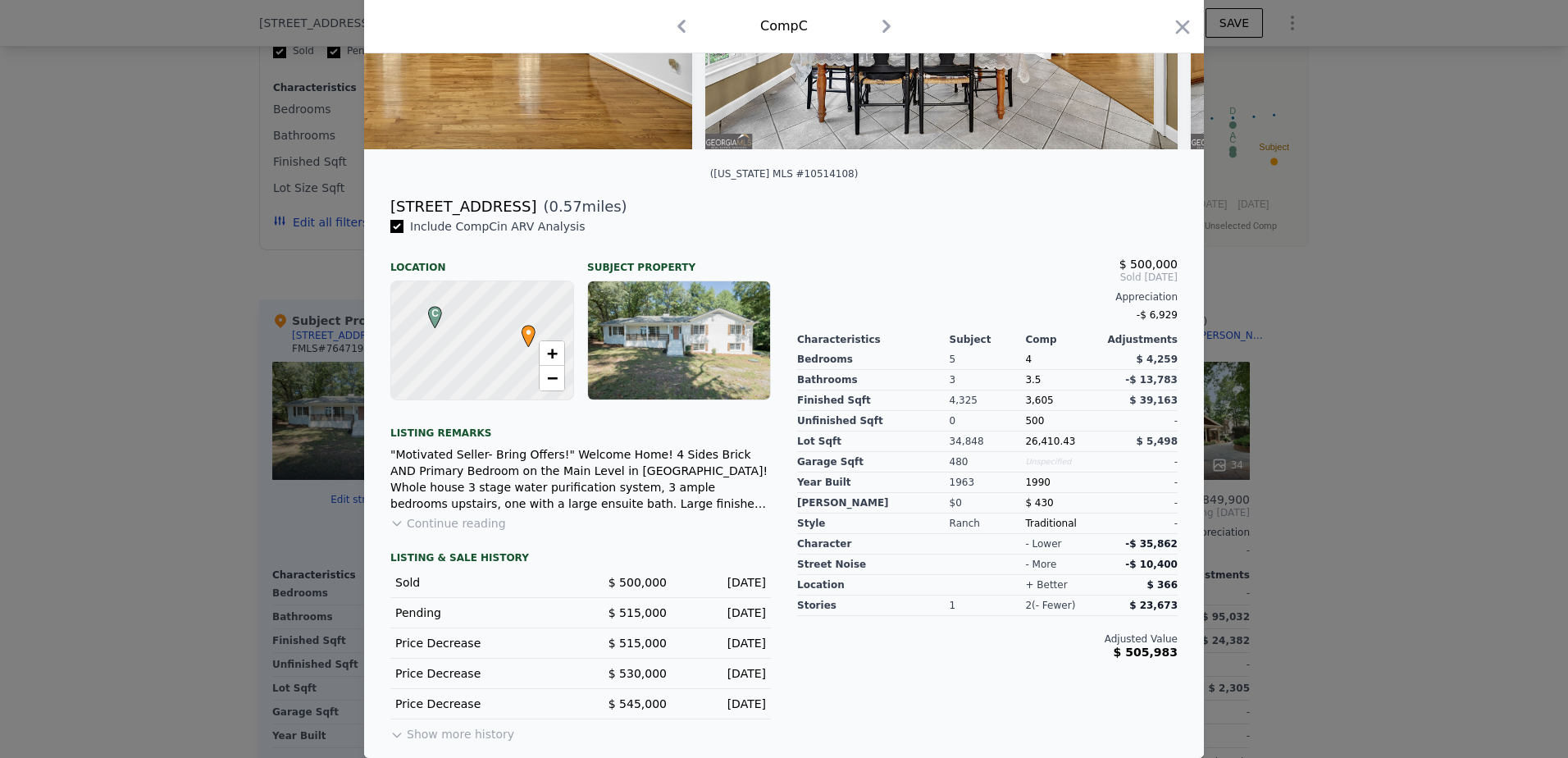
scroll to position [283, 0]
click at [1174, 17] on icon "button" at bounding box center [1183, 27] width 23 height 23
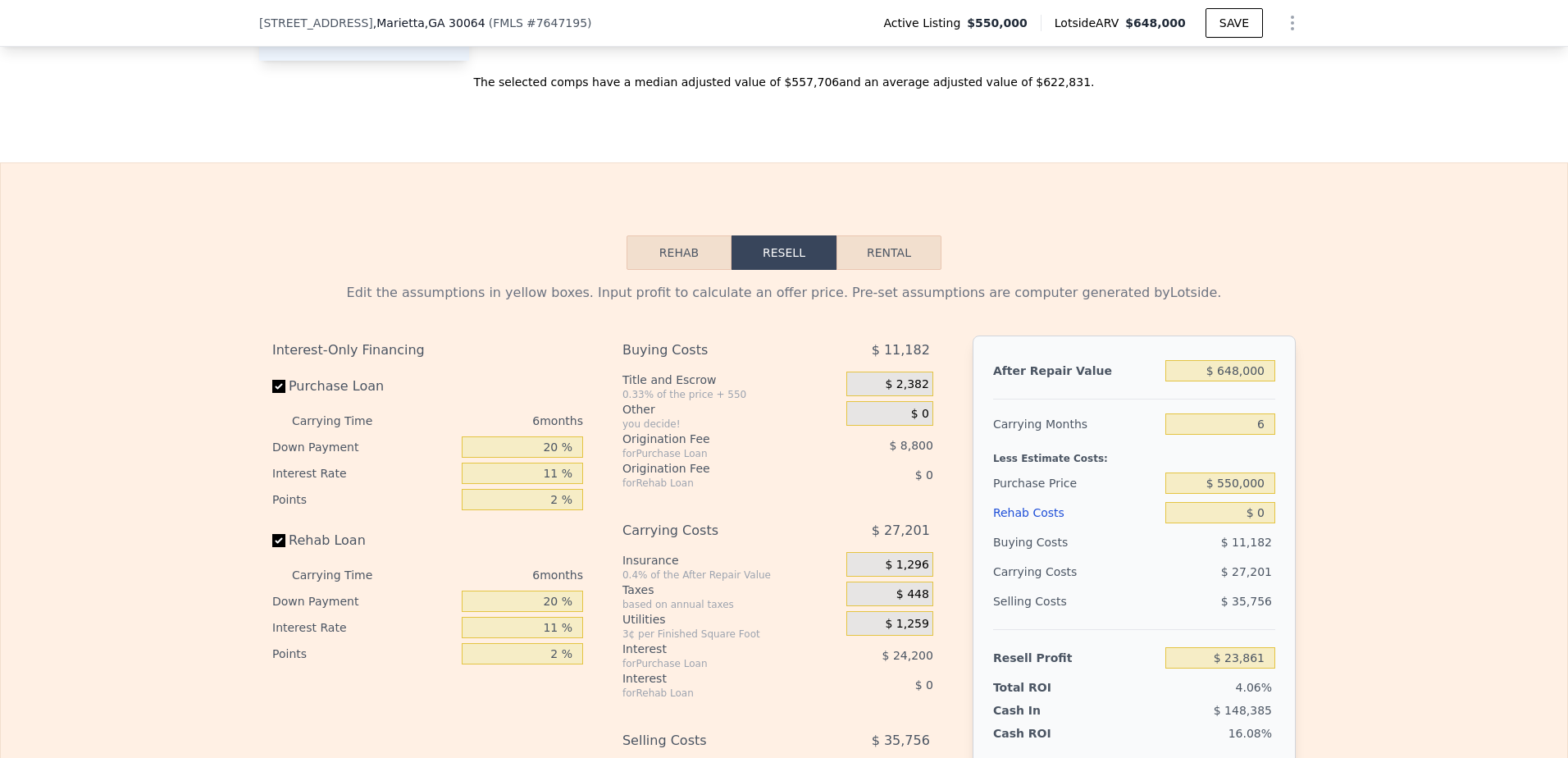
scroll to position [2292, 0]
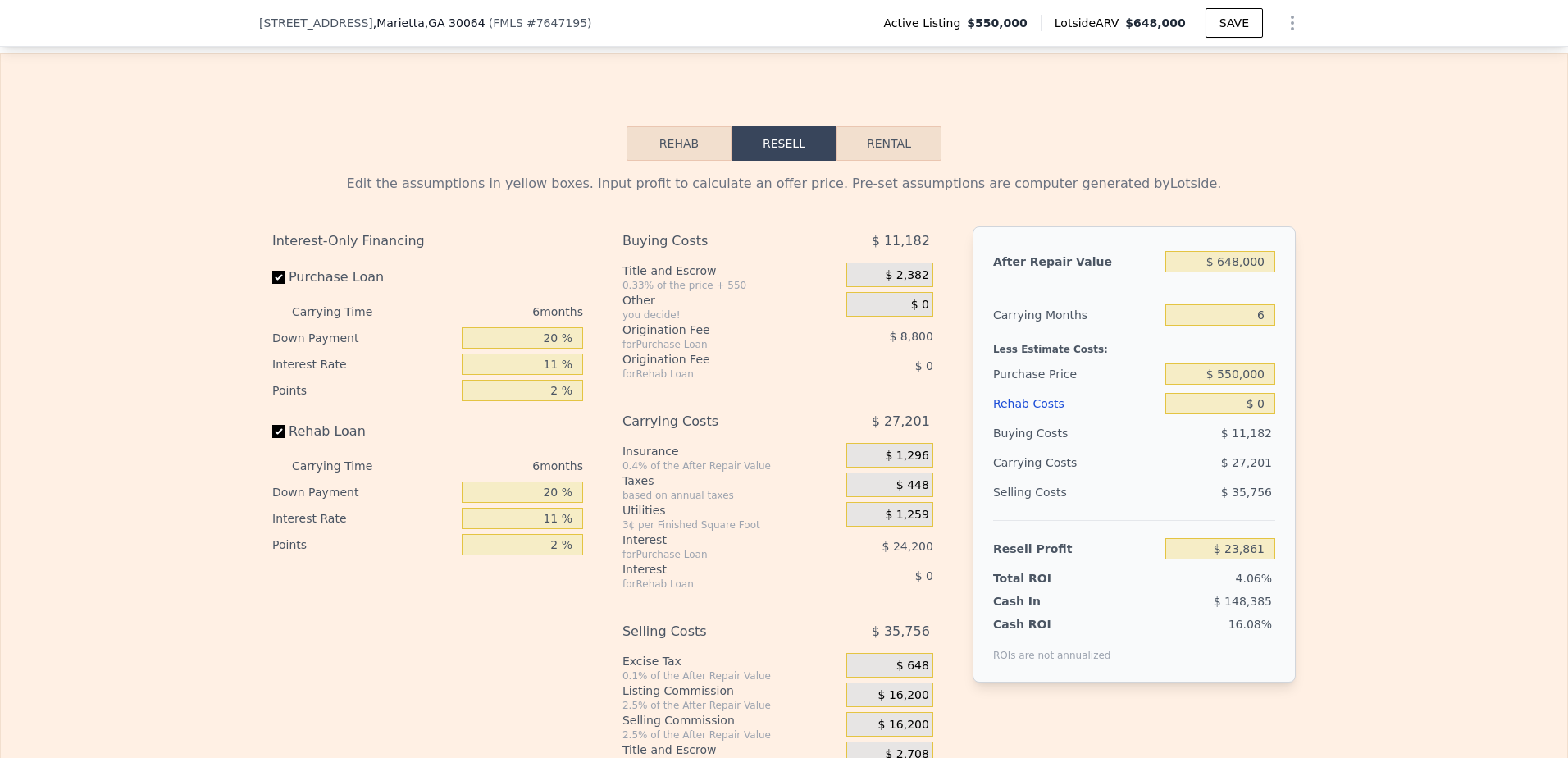
click at [870, 146] on button "Rental" at bounding box center [889, 143] width 105 height 35
select select "30"
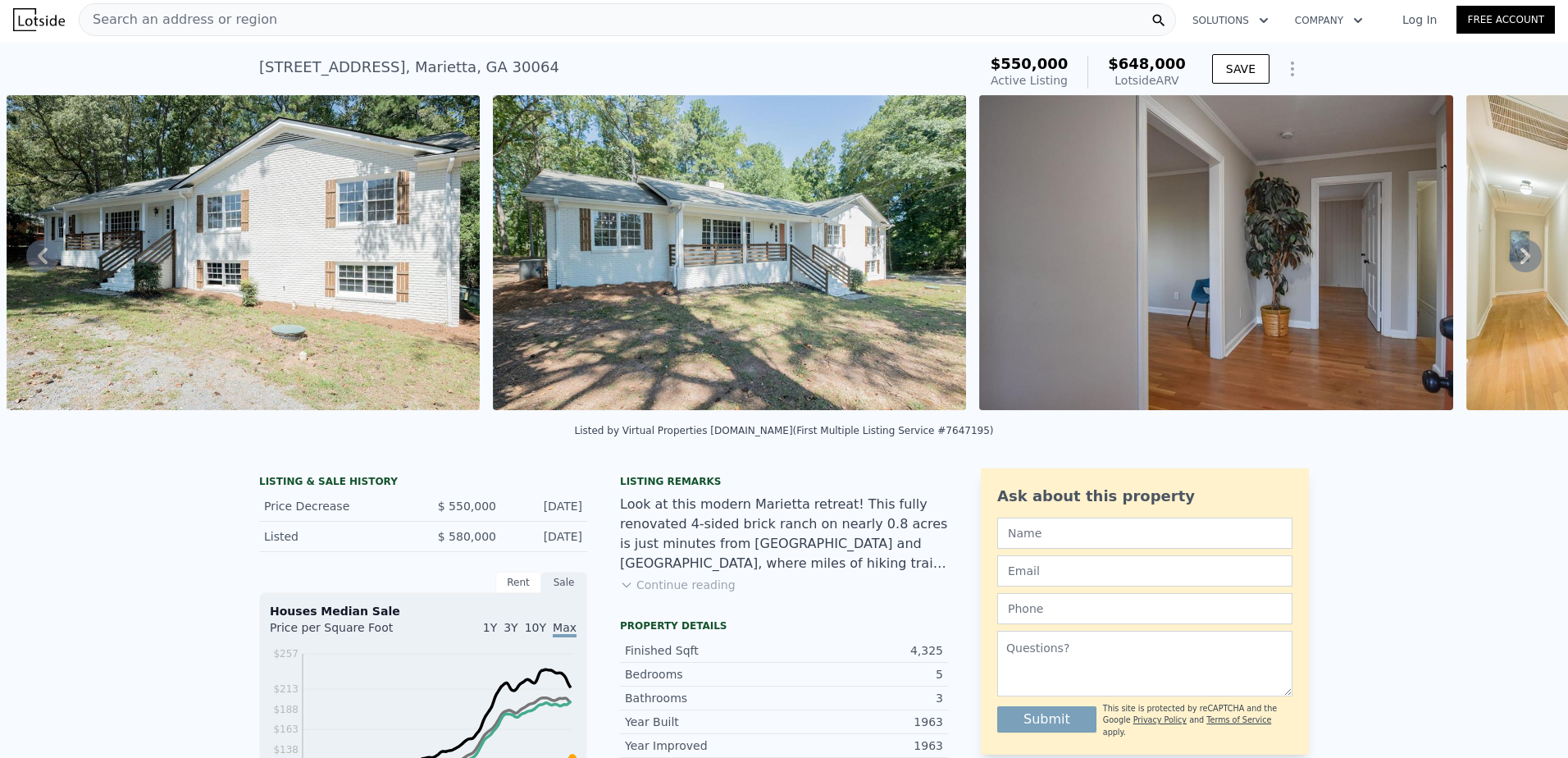
scroll to position [0, 0]
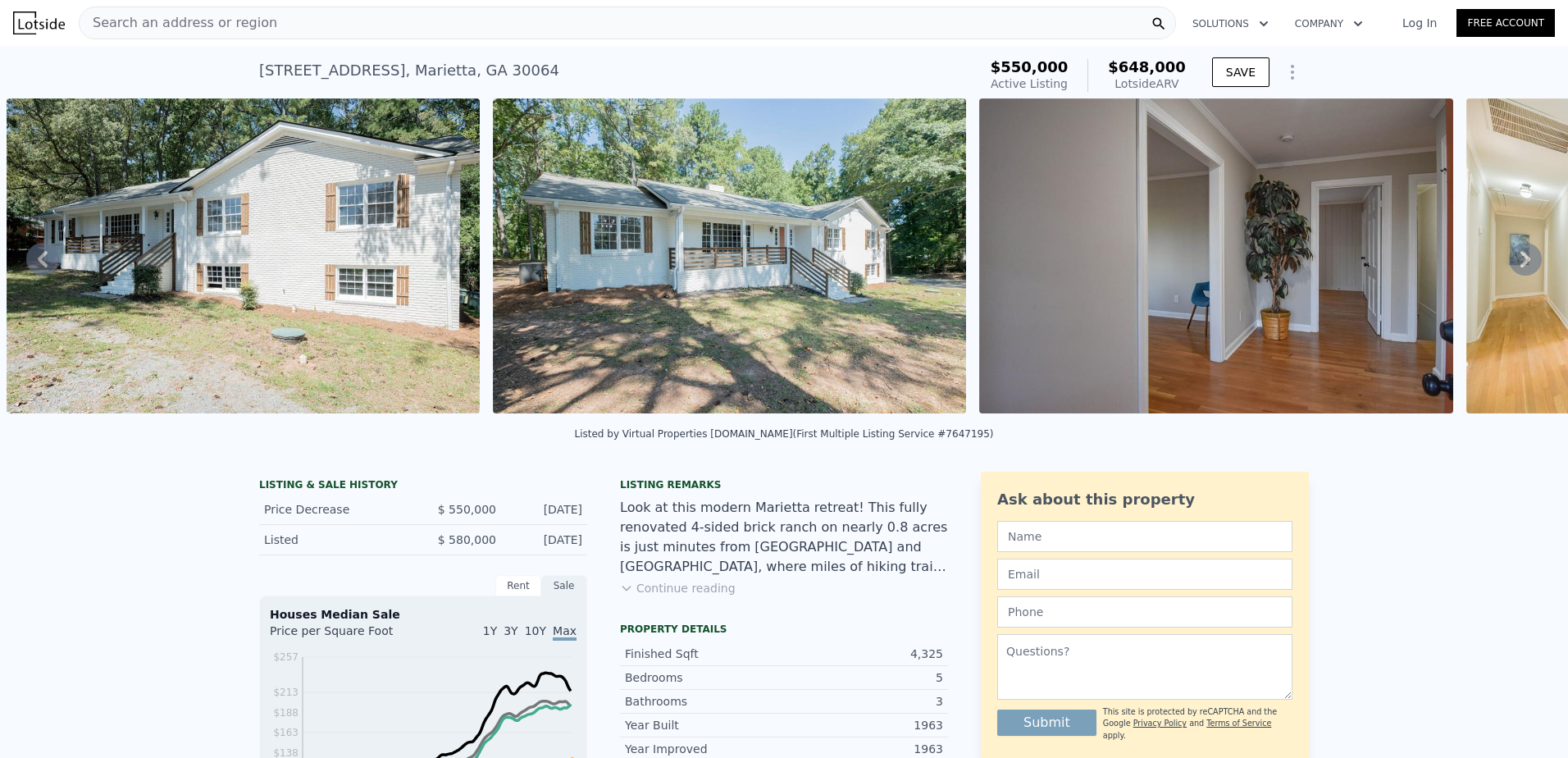
click at [322, 22] on div "Search an address or region" at bounding box center [627, 22] width 1097 height 33
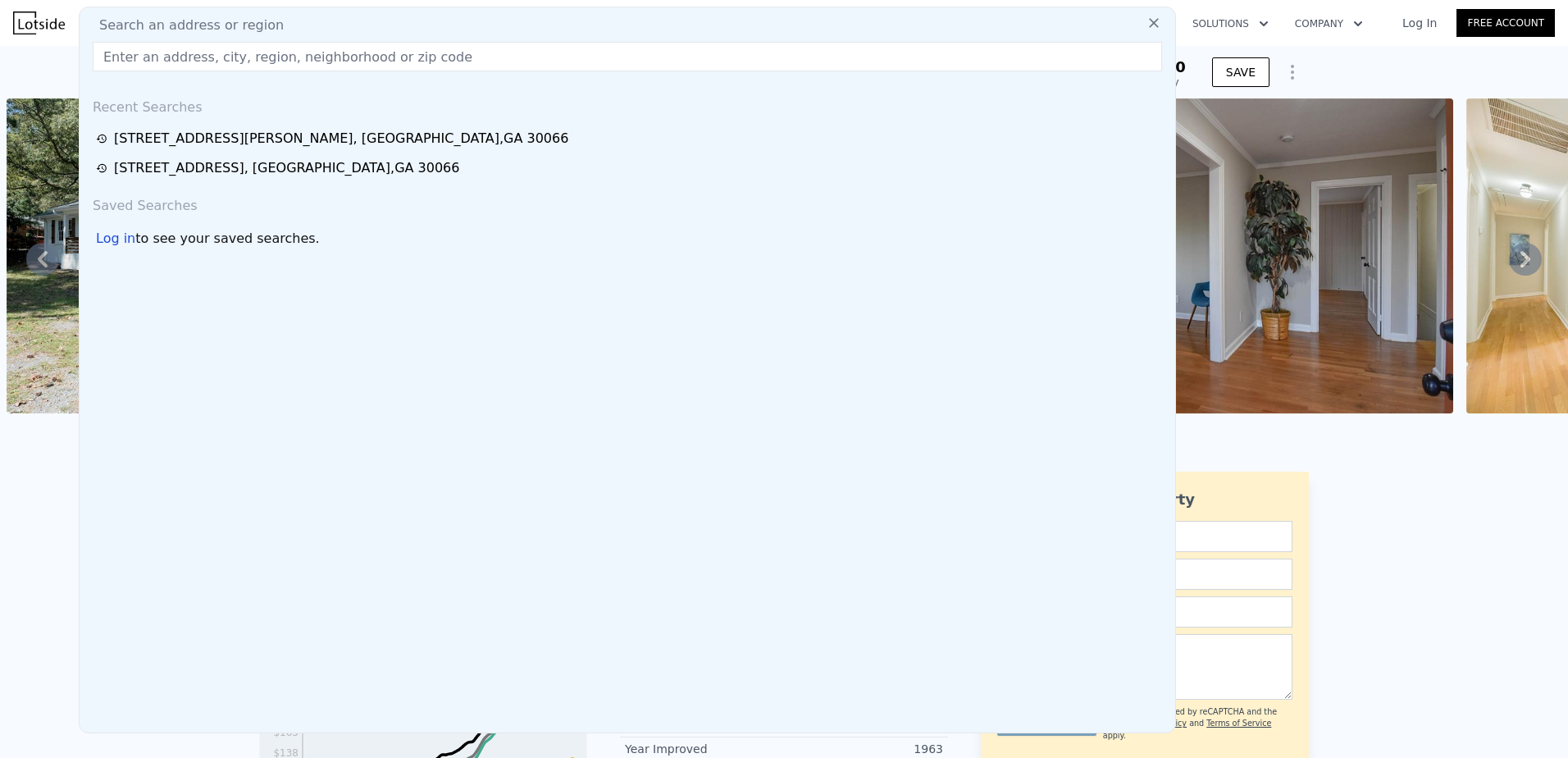
click at [322, 22] on div "Search an address or region" at bounding box center [627, 25] width 1082 height 20
click at [318, 50] on input "text" at bounding box center [627, 57] width 1069 height 30
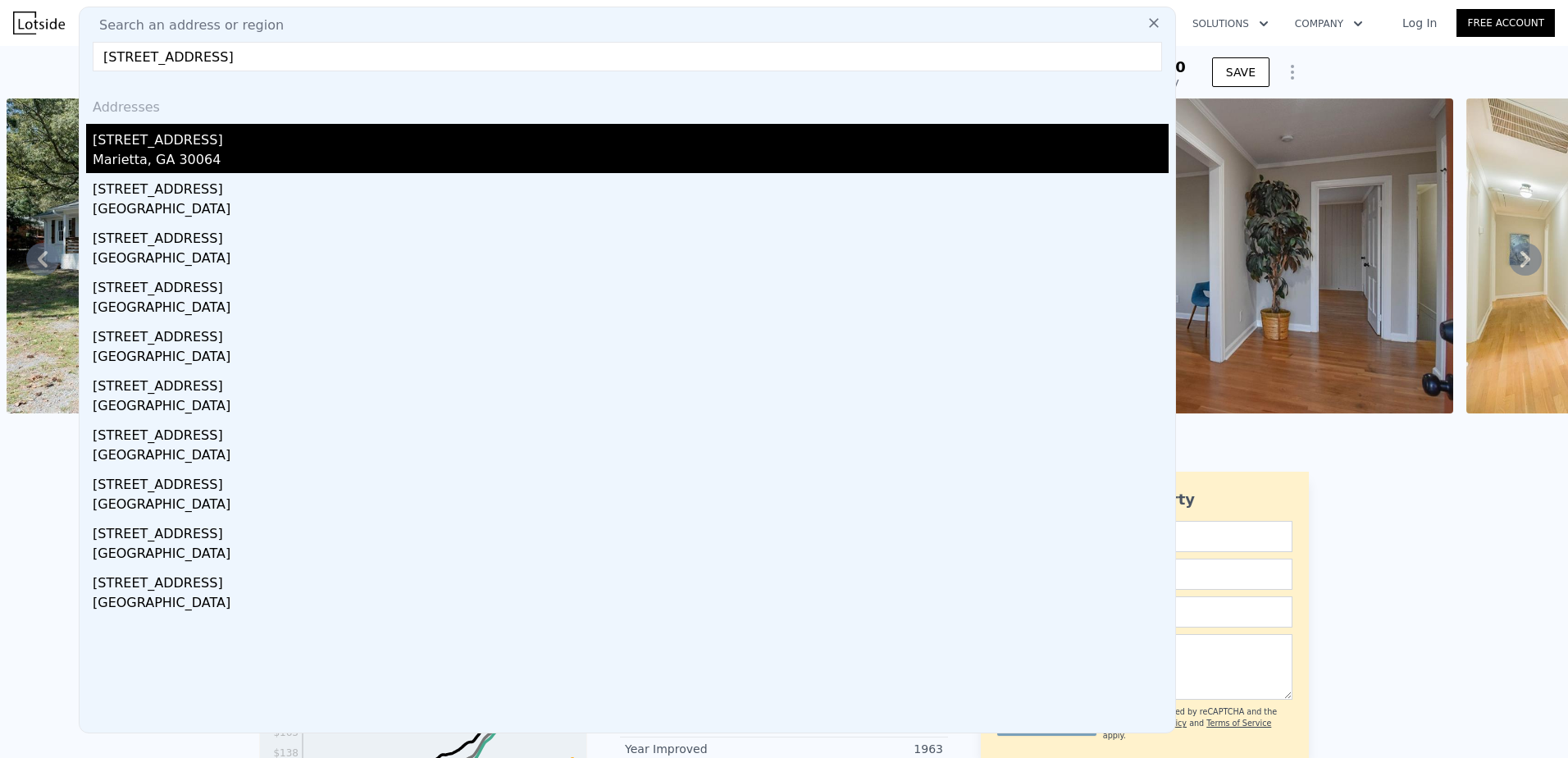
type input "687 applewood lane"
click at [180, 148] on div "687 Applewood Ln NW" at bounding box center [631, 137] width 1076 height 26
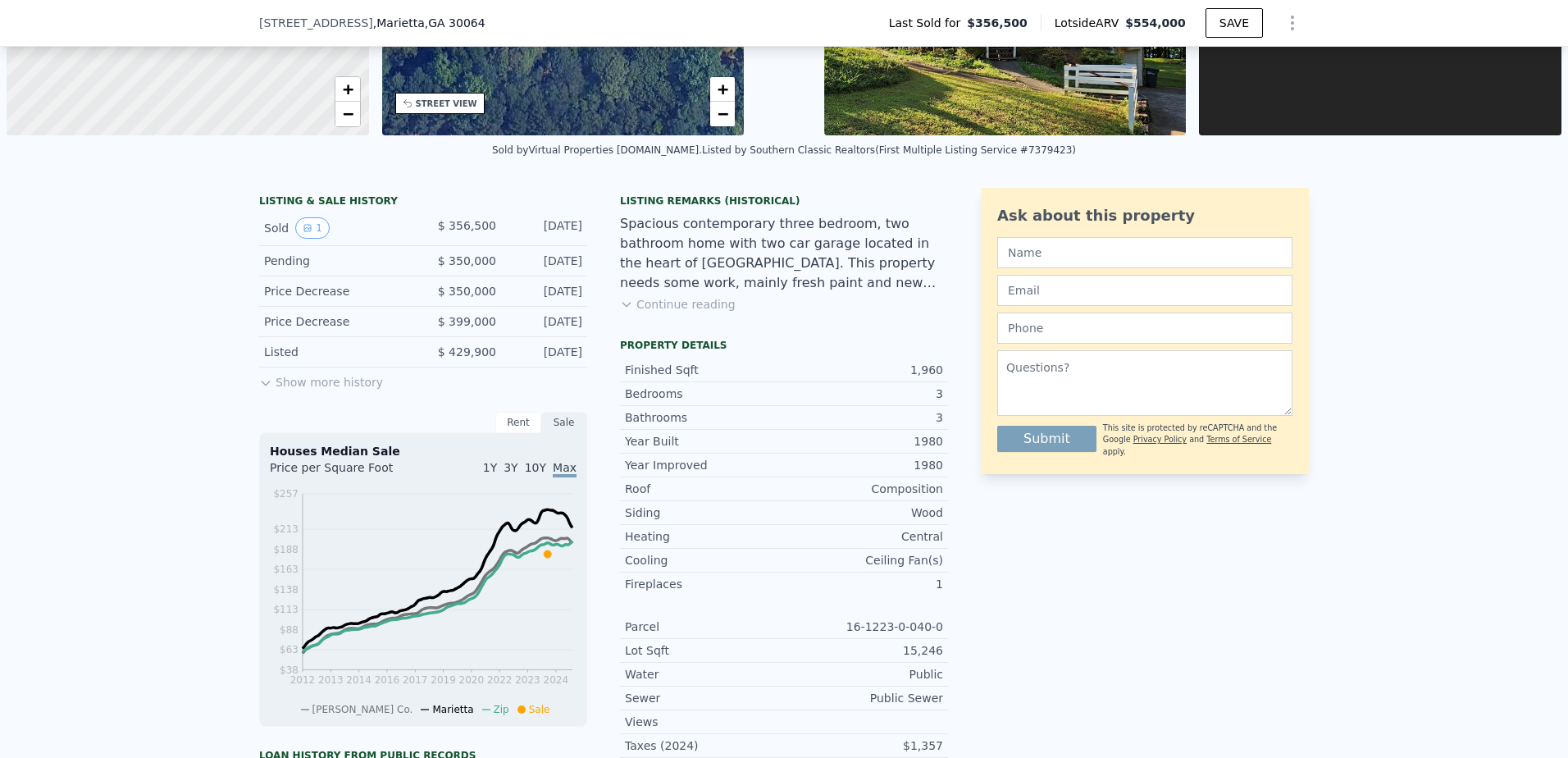
scroll to position [323, 0]
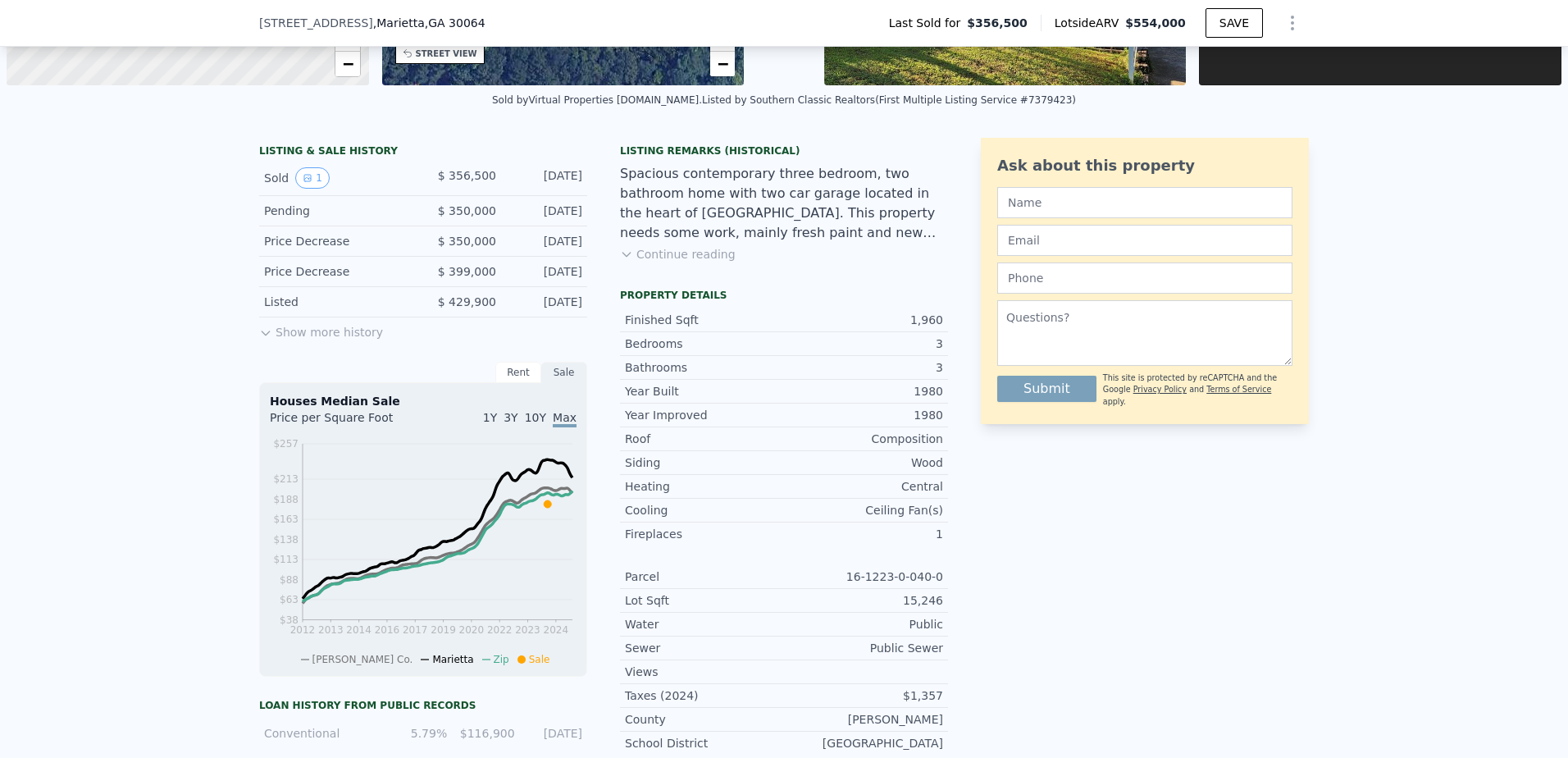
click at [508, 370] on div "Rent" at bounding box center [518, 372] width 46 height 22
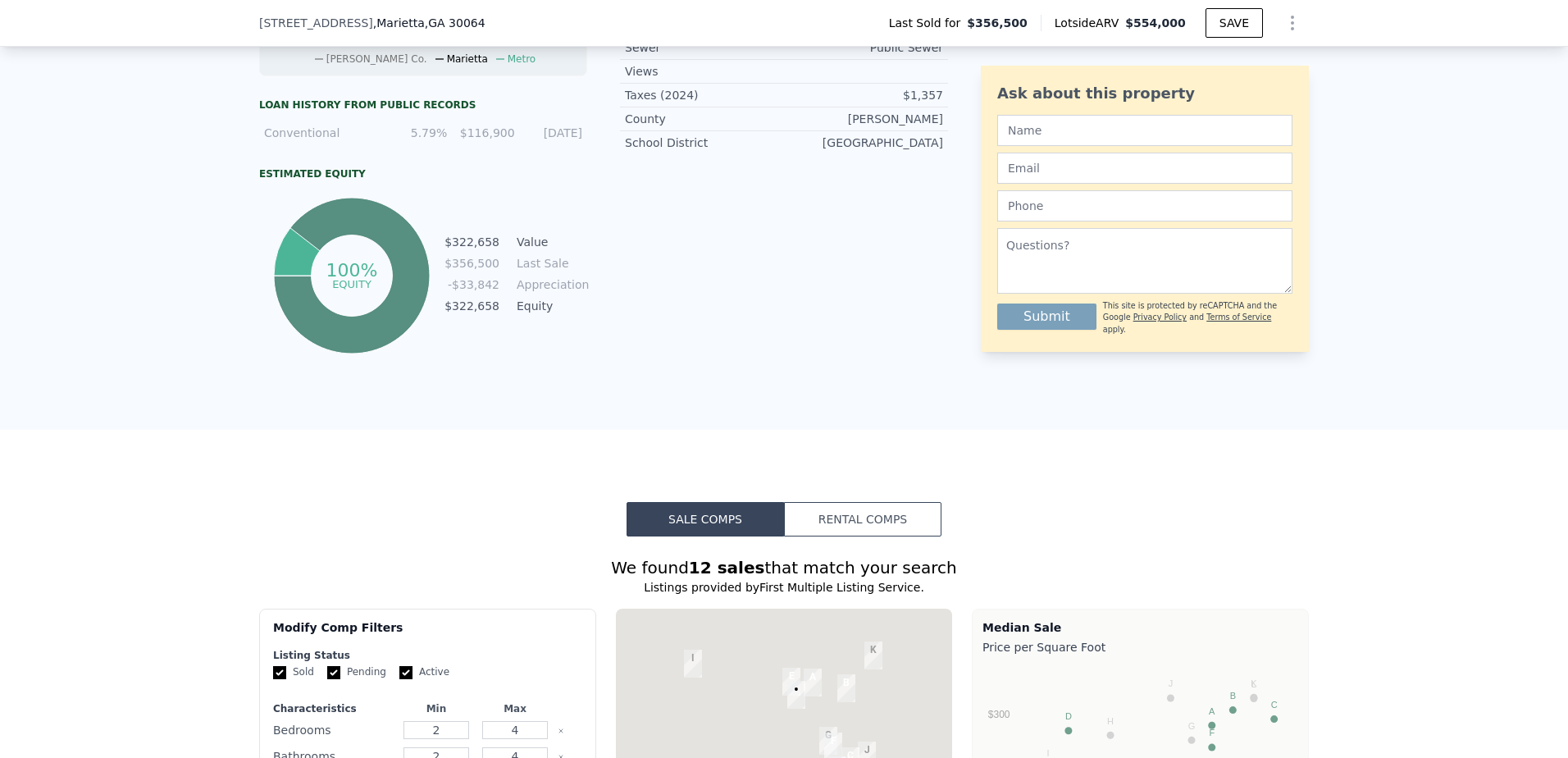
scroll to position [979, 0]
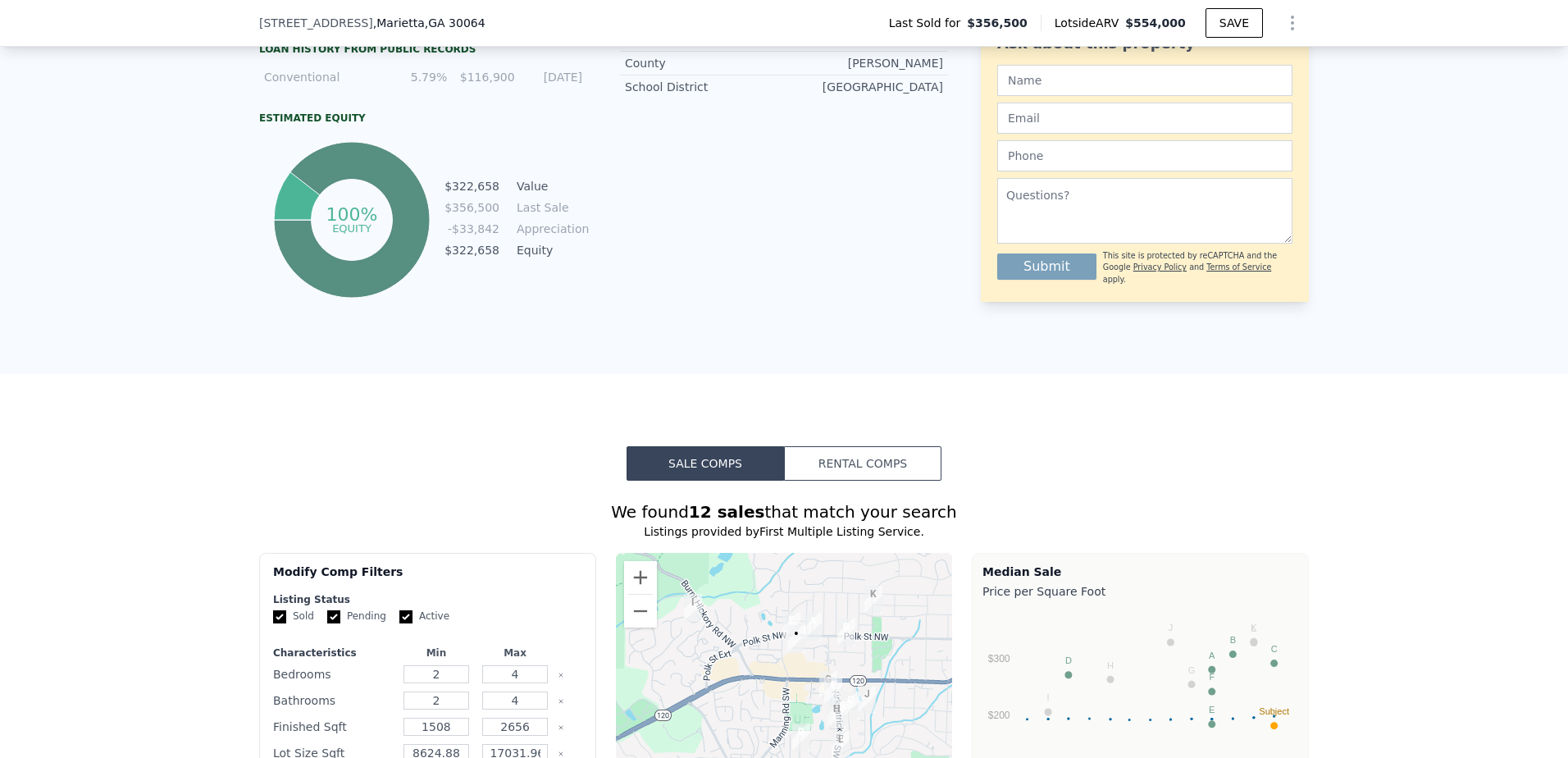
click at [824, 462] on button "Rental Comps" at bounding box center [863, 463] width 157 height 35
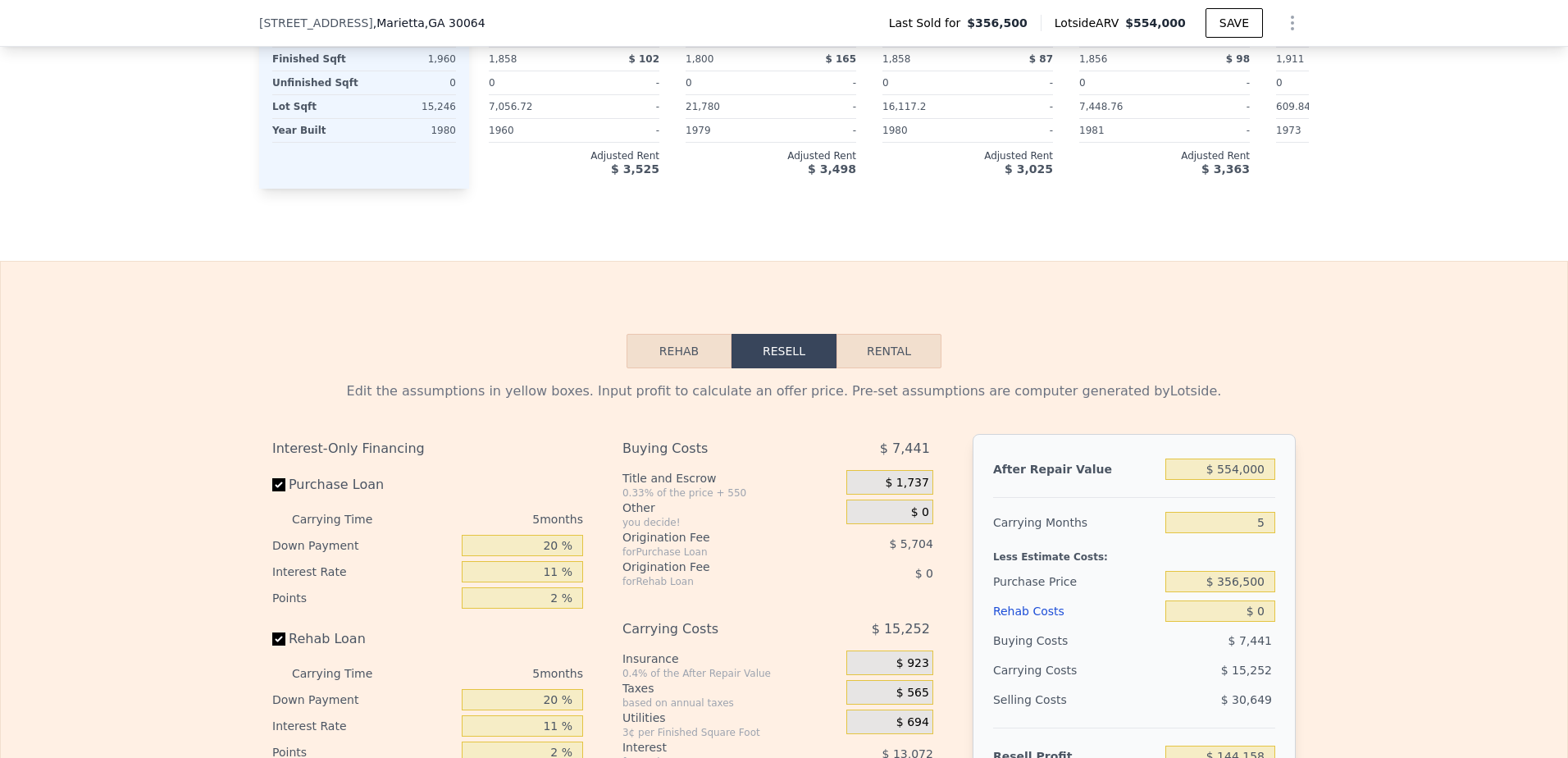
scroll to position [2073, 0]
click at [880, 350] on button "Rental" at bounding box center [889, 352] width 105 height 35
select select "30"
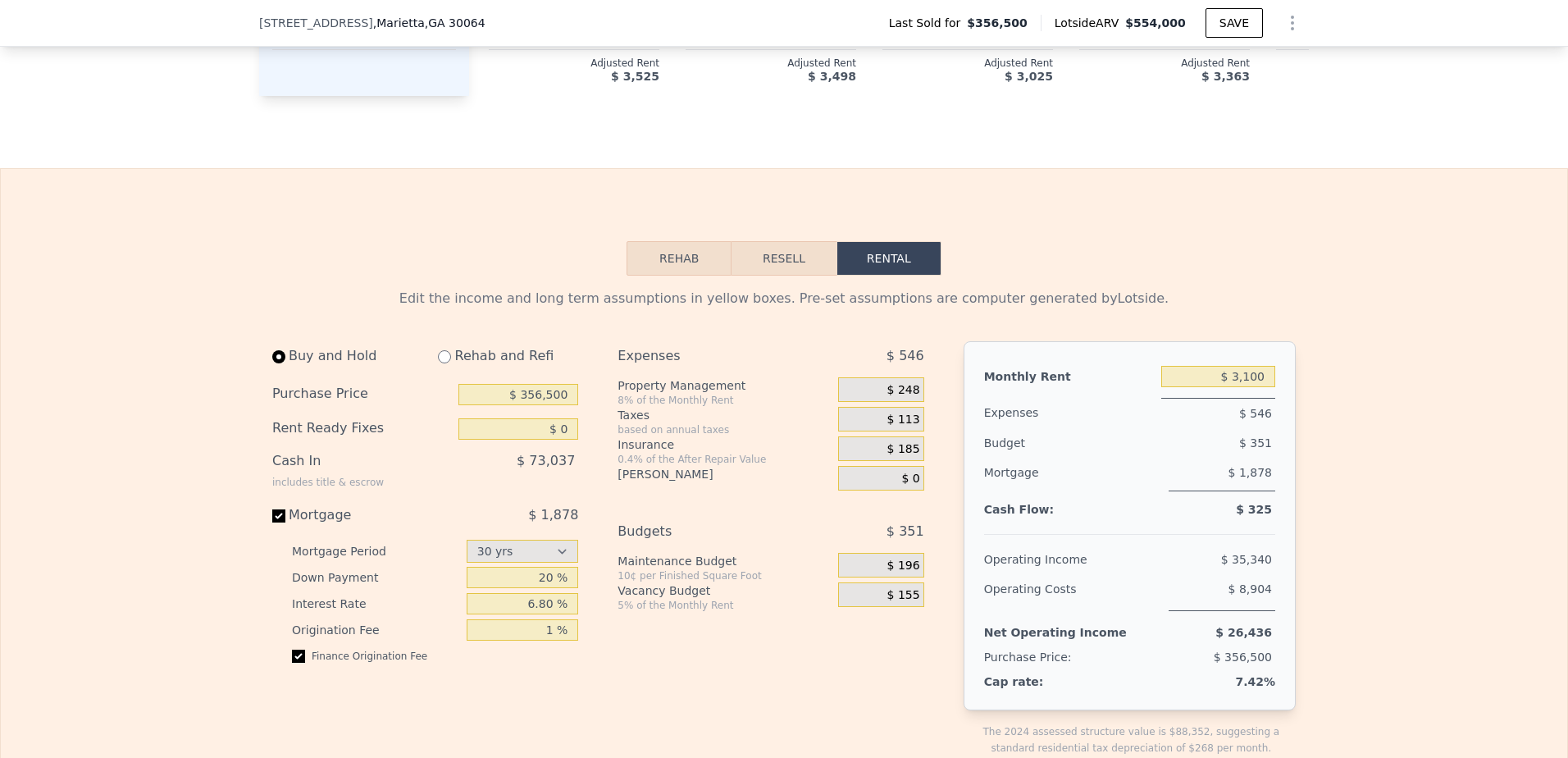
scroll to position [2292, 0]
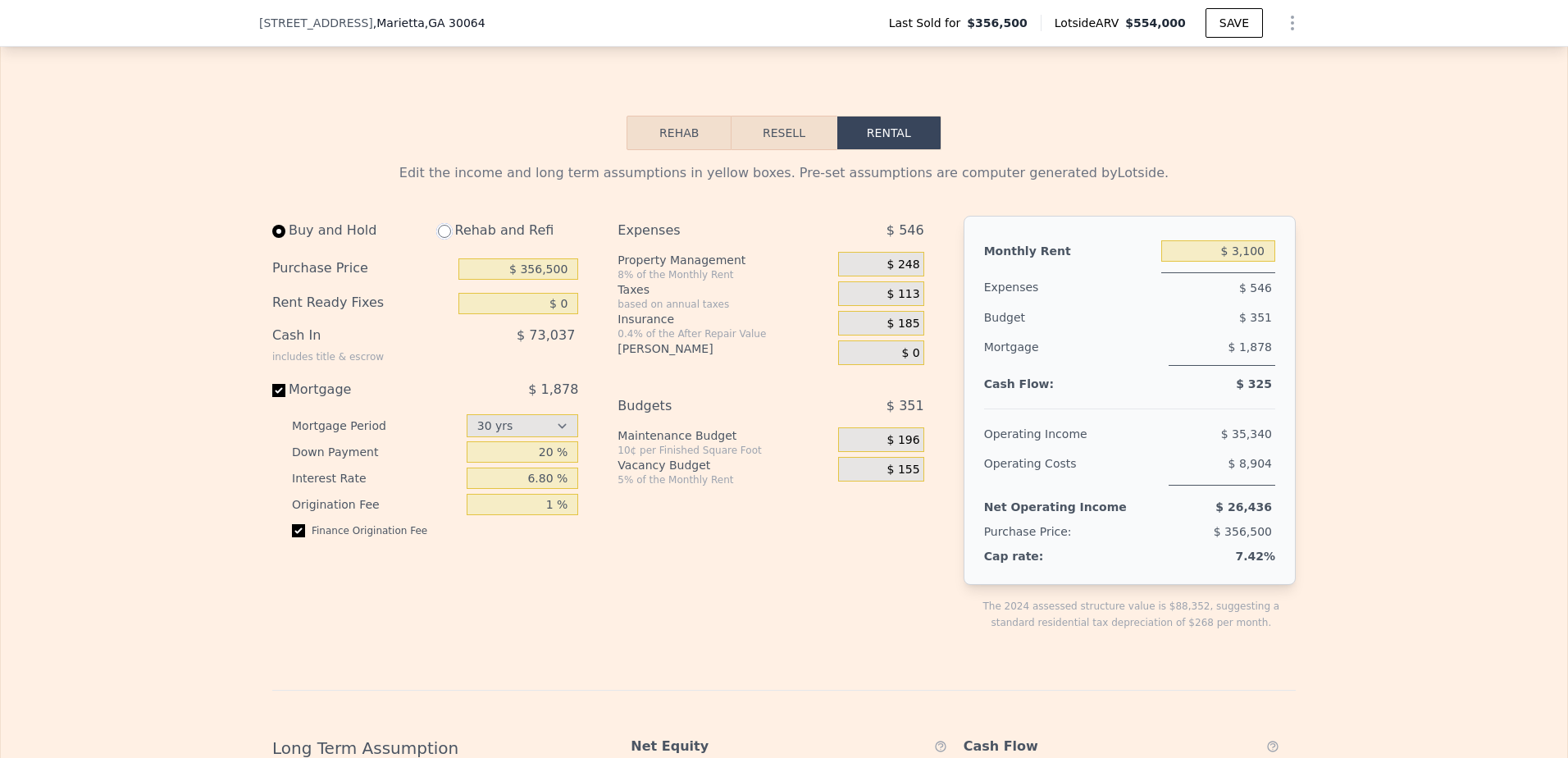
click at [438, 238] on input "radio" at bounding box center [444, 231] width 13 height 13
radio input "true"
select select "30"
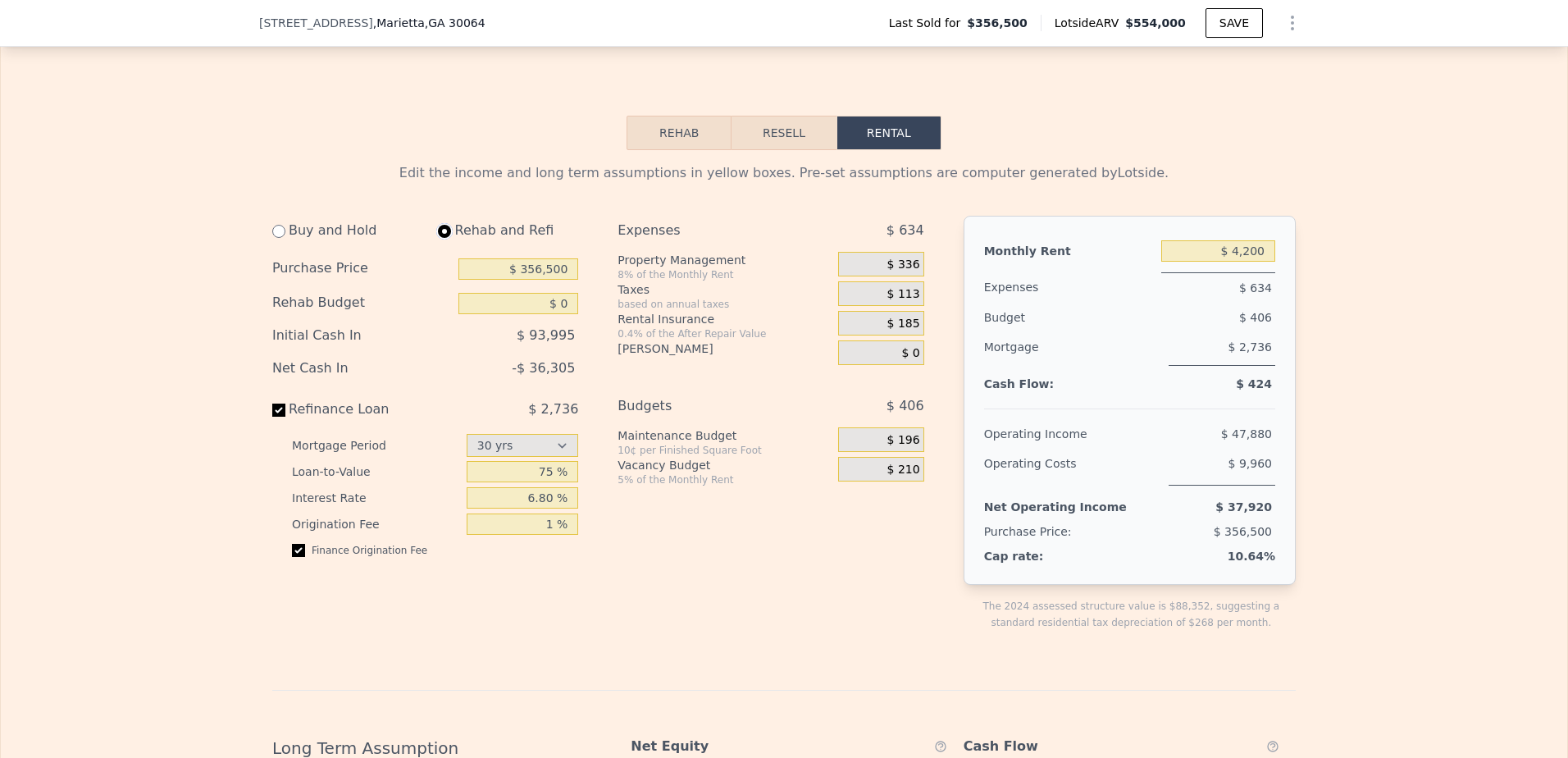
type input "$ 4,200"
click at [569, 314] on input "$ 0" at bounding box center [518, 303] width 120 height 22
type input "$ 30,000"
click at [555, 483] on input "75 %" at bounding box center [523, 472] width 112 height 22
type input "7 %"
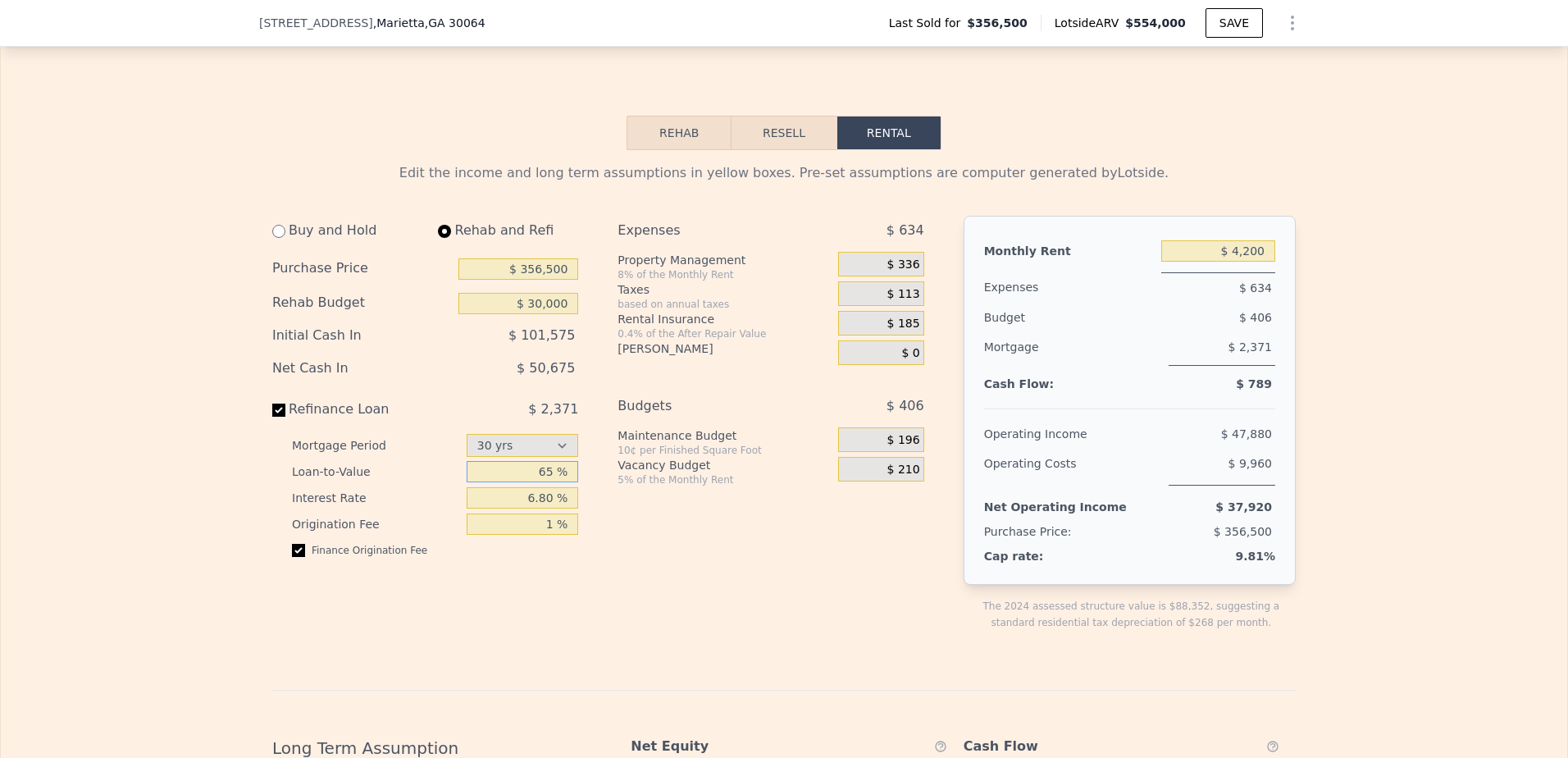
type input "65 %"
select select "30"
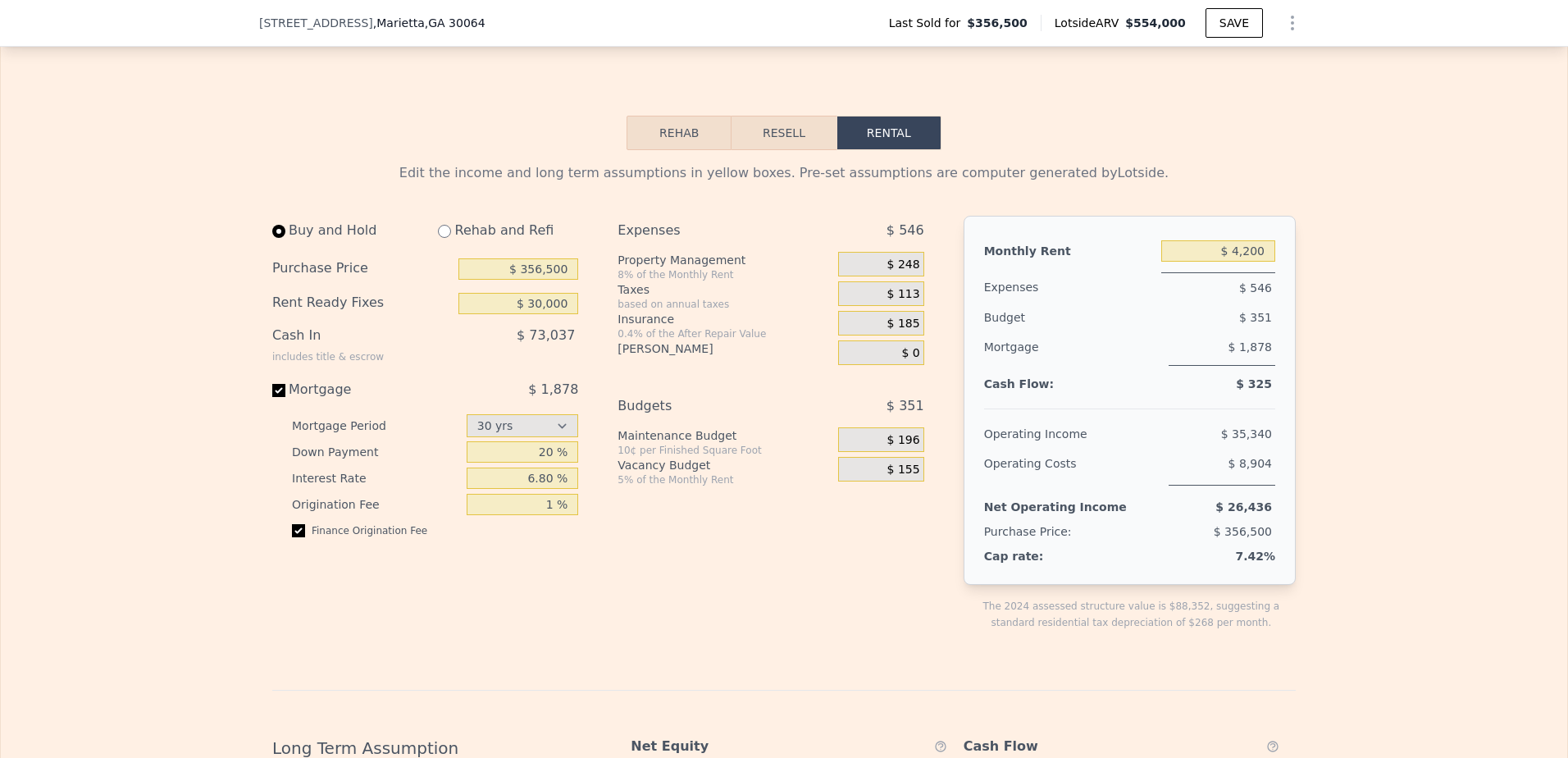
type input "$ 0"
type input "$ 3,100"
click at [540, 314] on input "$ 0" at bounding box center [518, 303] width 120 height 22
